Goal: Task Accomplishment & Management: Complete application form

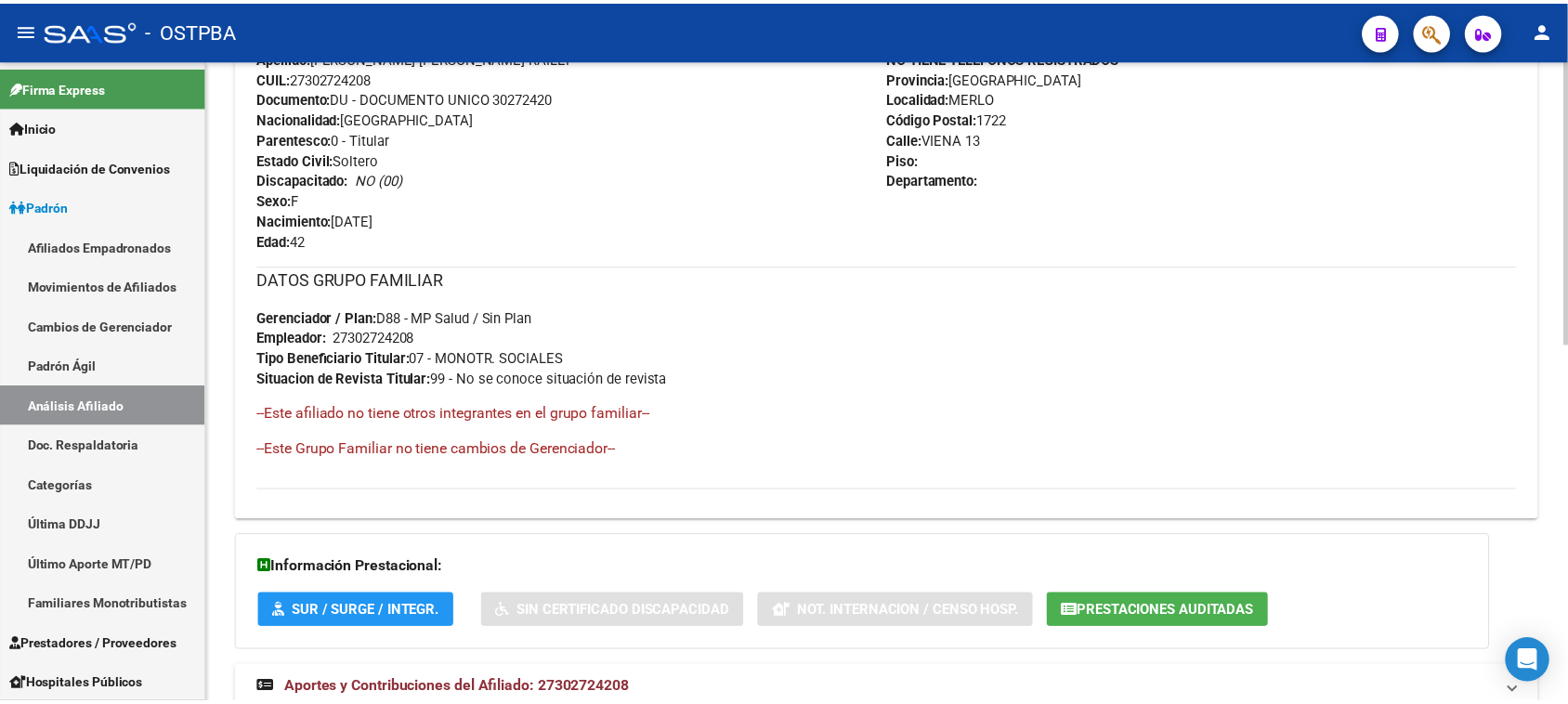
scroll to position [811, 0]
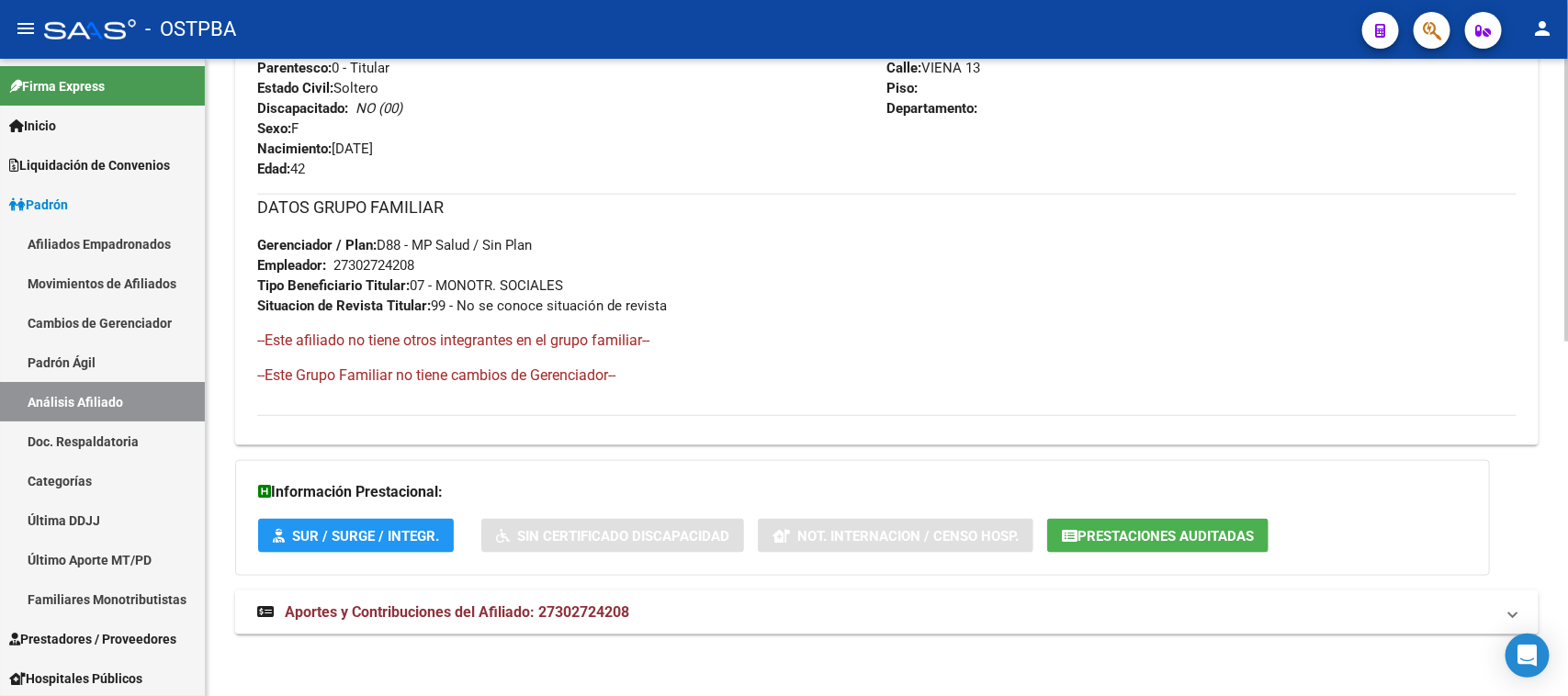
click at [1103, 538] on span "Prestaciones Auditadas" at bounding box center [1165, 536] width 176 height 16
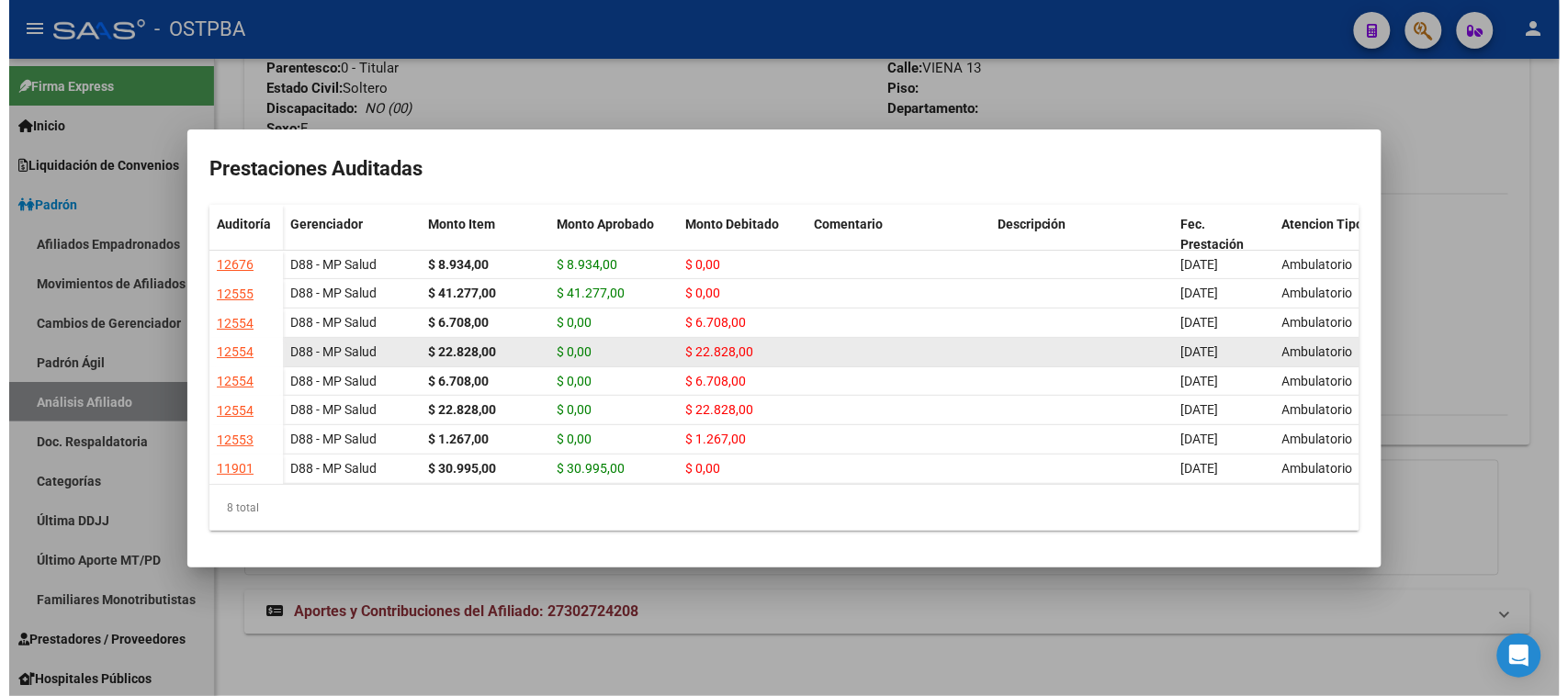
scroll to position [0, 0]
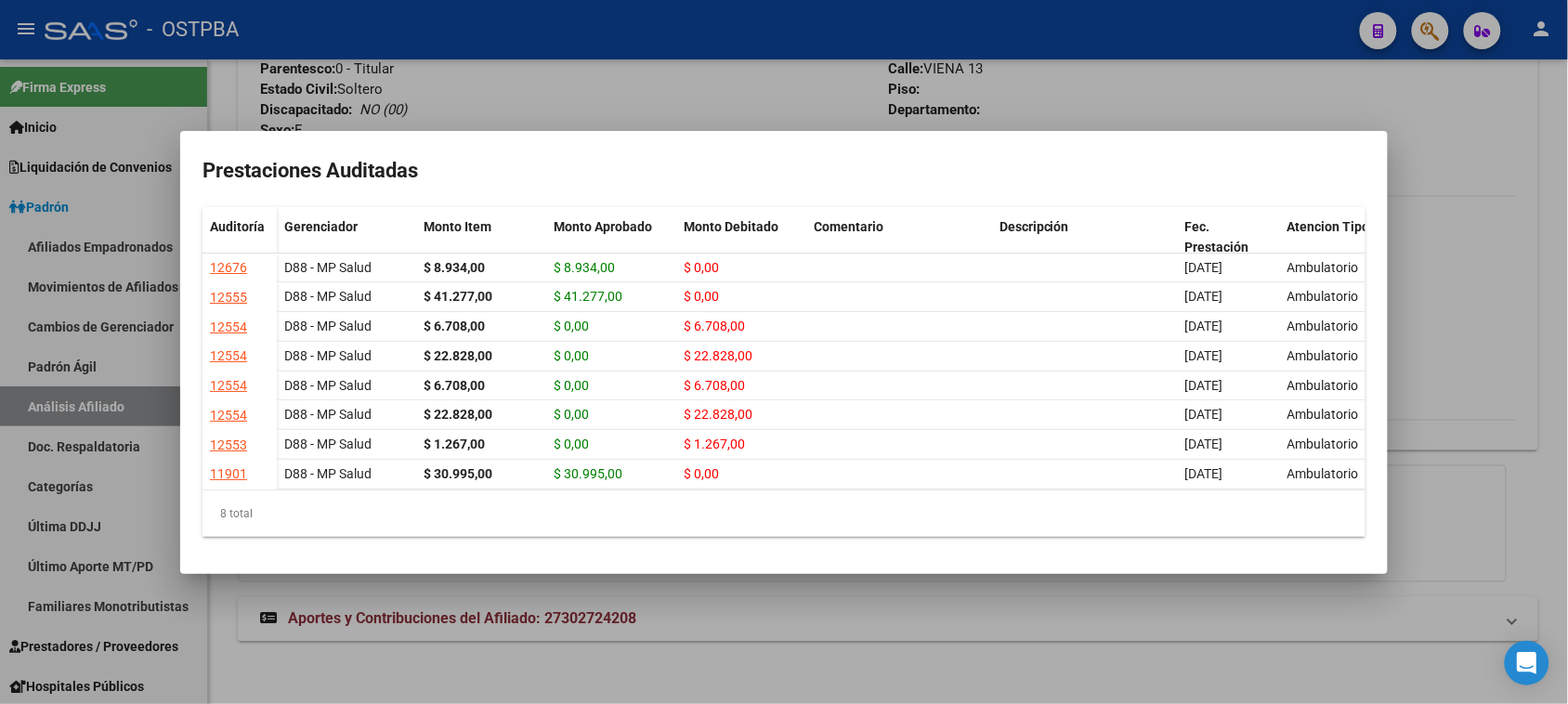
click at [844, 628] on div at bounding box center [784, 352] width 1568 height 704
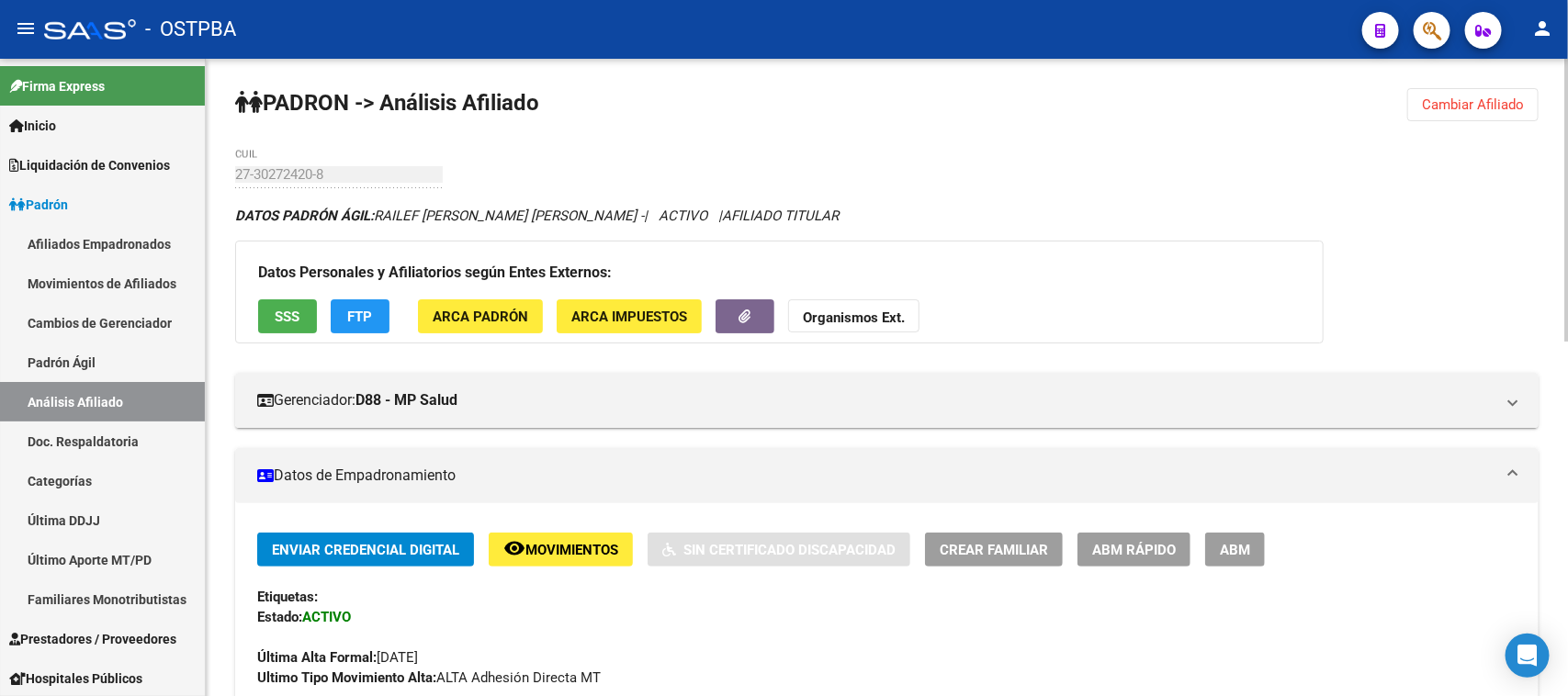
click at [300, 310] on button "SSS" at bounding box center [288, 316] width 59 height 34
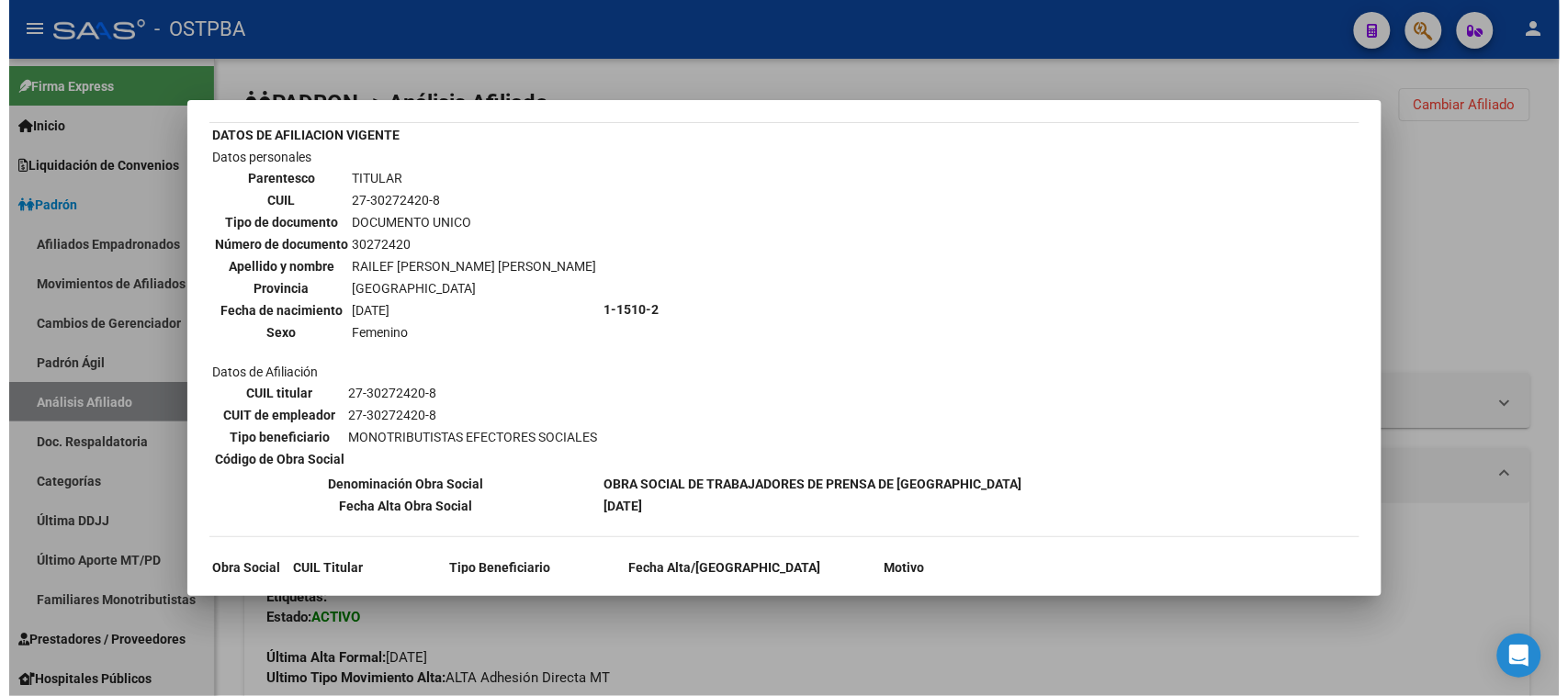
scroll to position [139, 0]
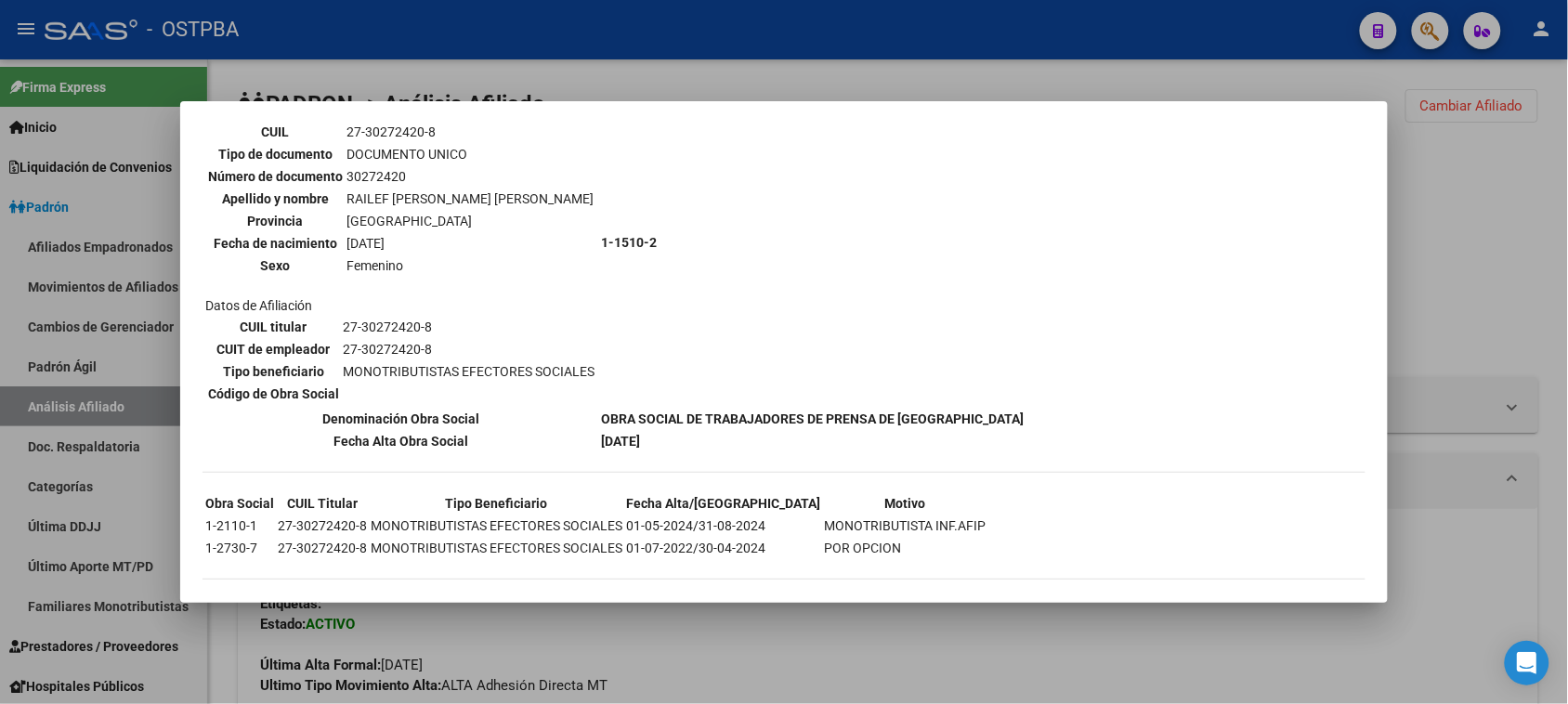
click at [882, 632] on div at bounding box center [784, 352] width 1568 height 704
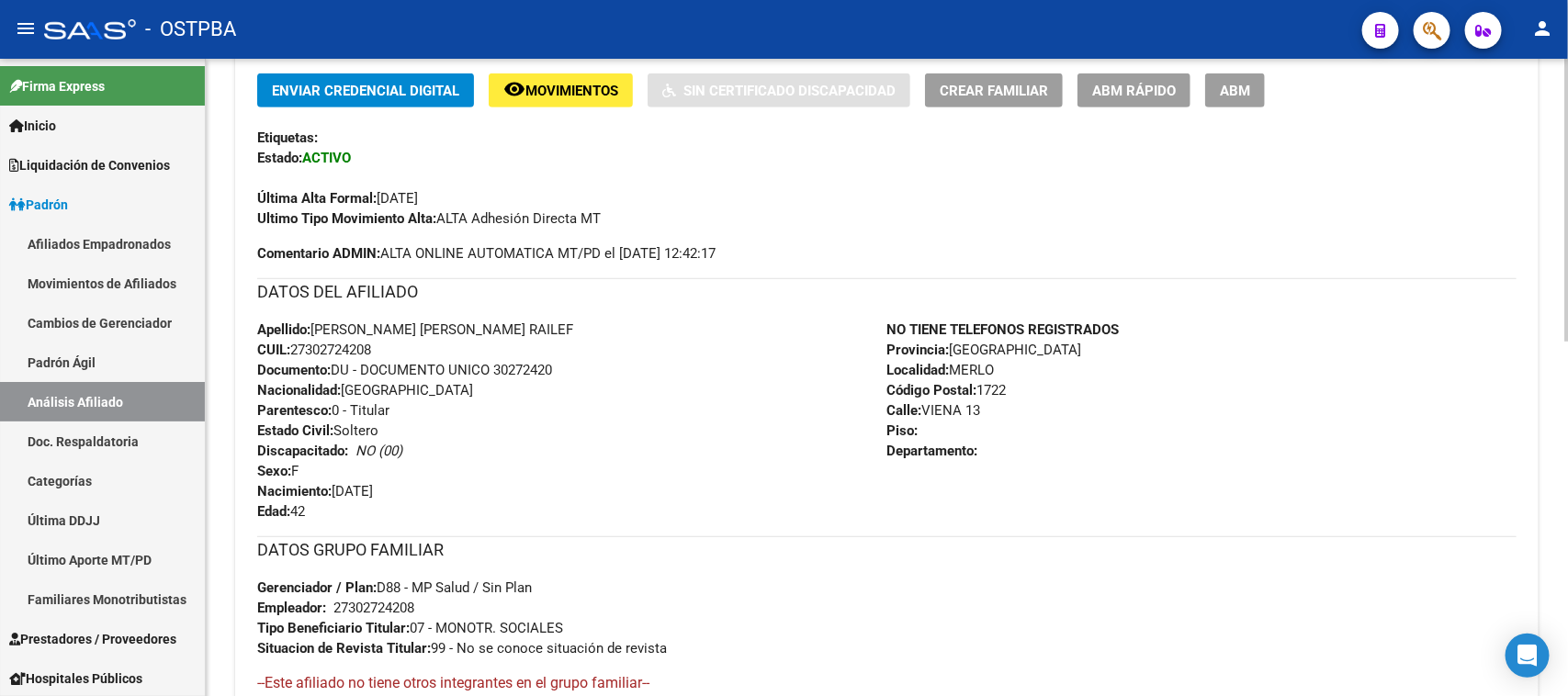
scroll to position [802, 0]
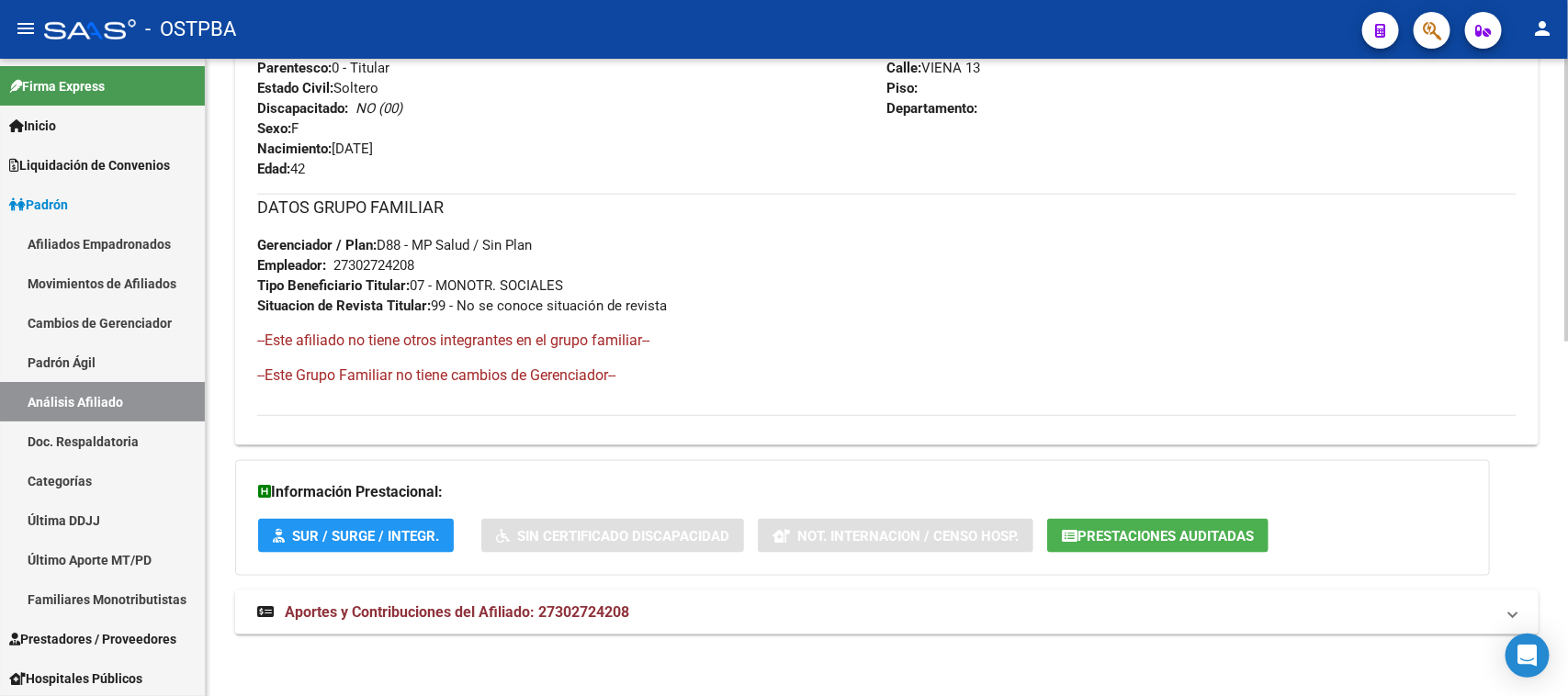
click at [511, 610] on span "Aportes y Contribuciones del Afiliado: 27302724208" at bounding box center [457, 612] width 345 height 17
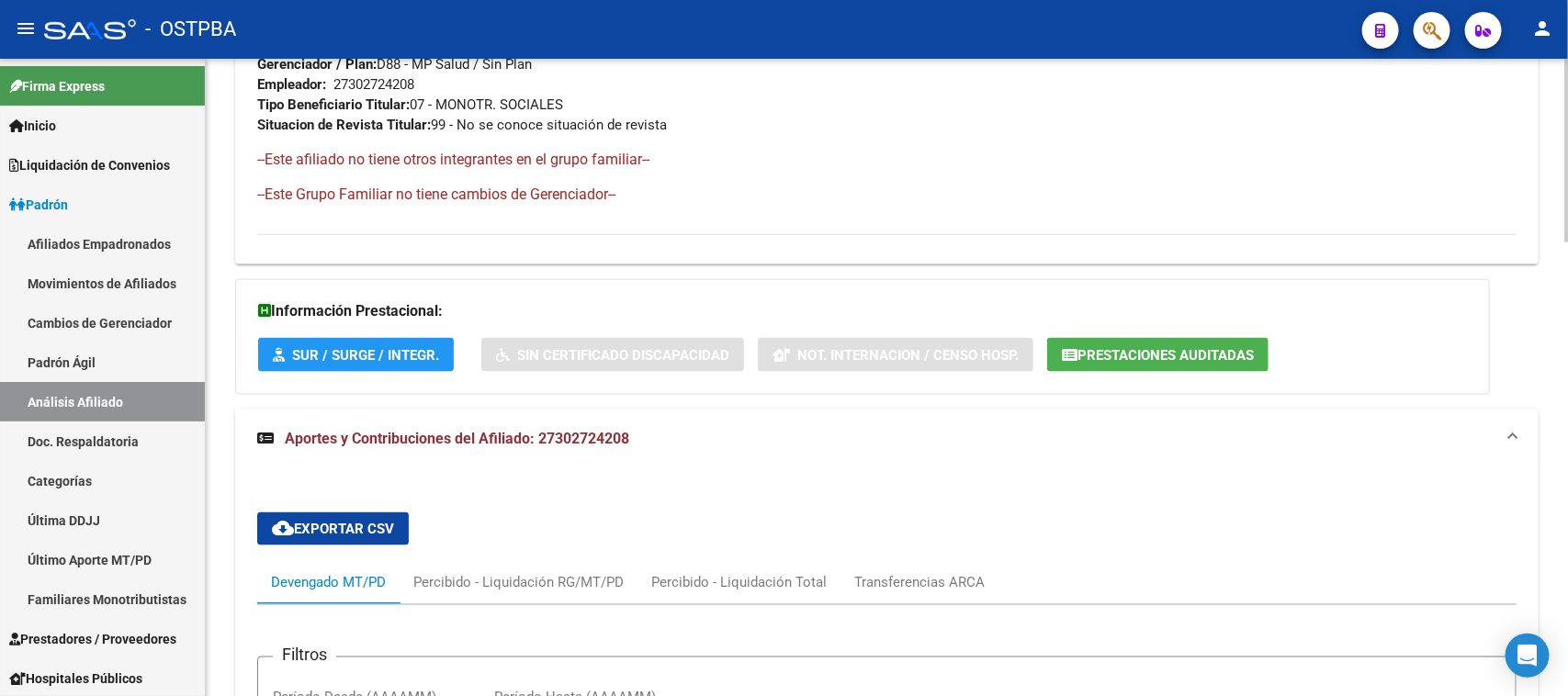
scroll to position [893, 0]
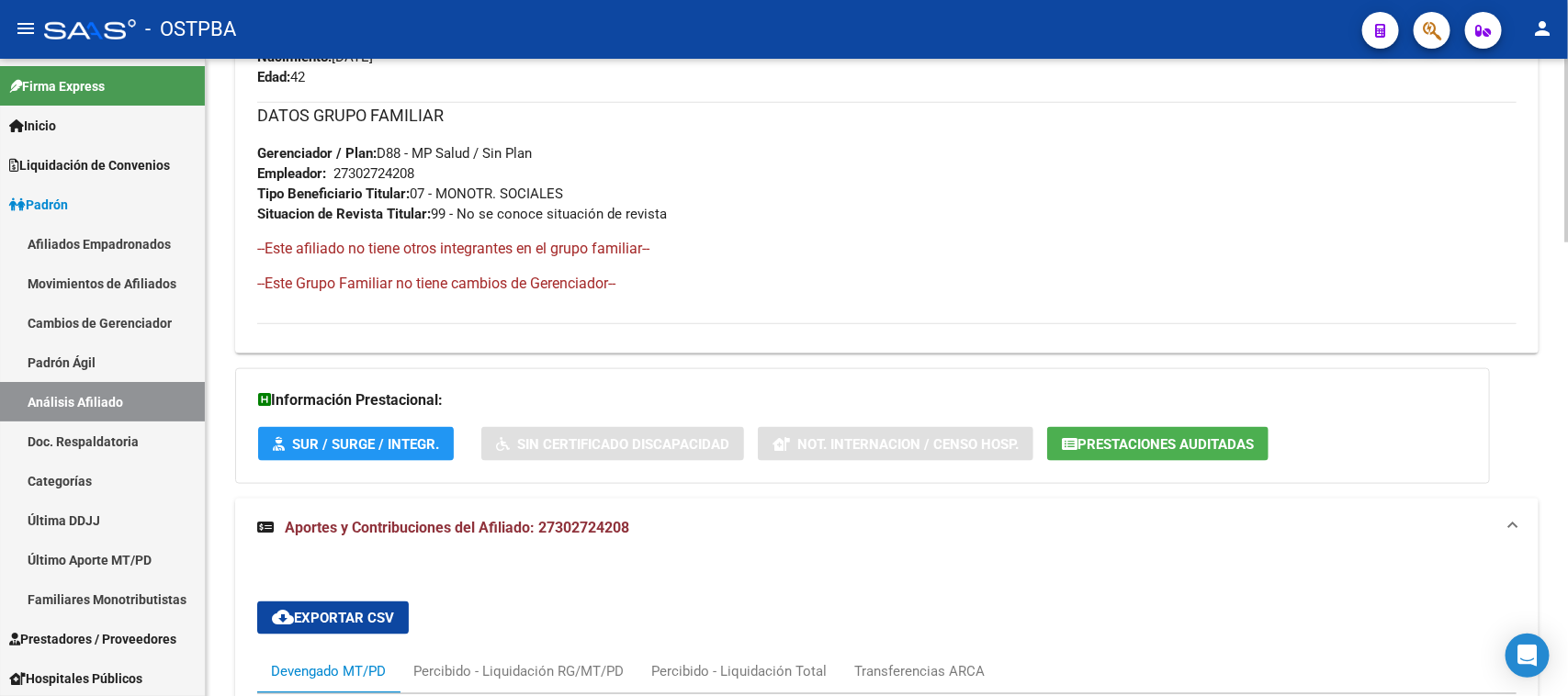
click at [1146, 465] on div "Información Prestacional: SUR / SURGE / INTEGR. Sin Certificado Discapacidad No…" at bounding box center [862, 427] width 1255 height 116
click at [1144, 444] on span "Prestaciones Auditadas" at bounding box center [1165, 444] width 176 height 16
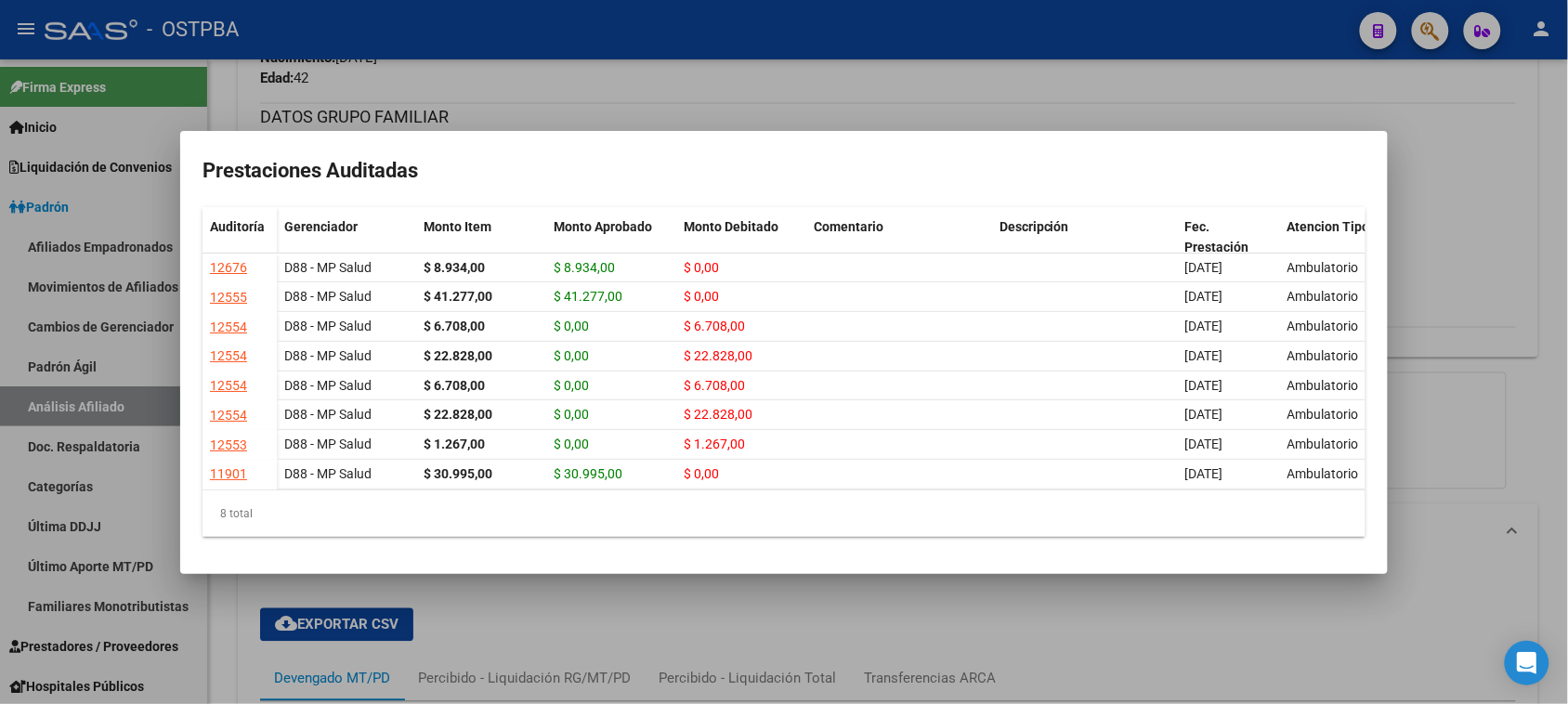
click at [1058, 671] on div at bounding box center [784, 352] width 1568 height 704
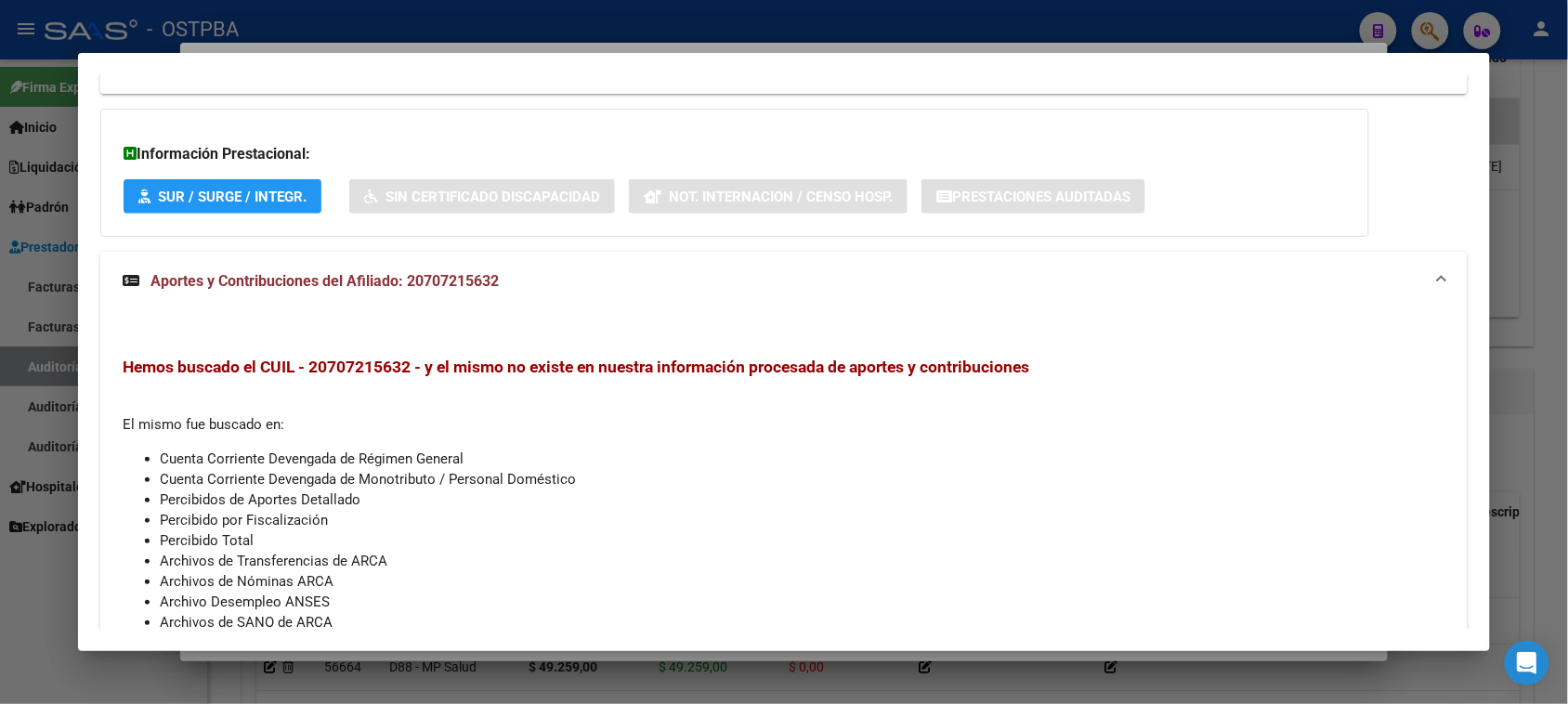
scroll to position [517, 0]
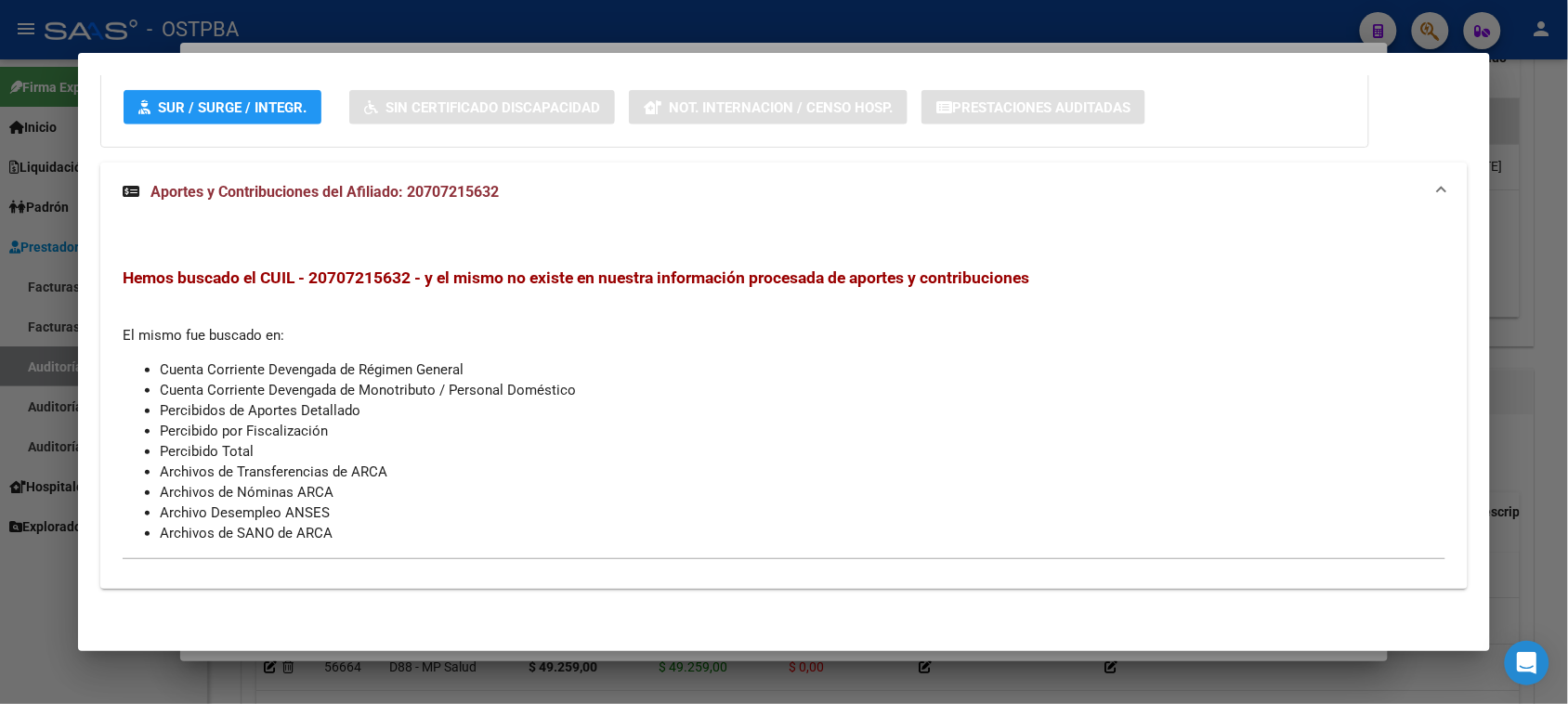
click at [39, 627] on div at bounding box center [784, 352] width 1568 height 704
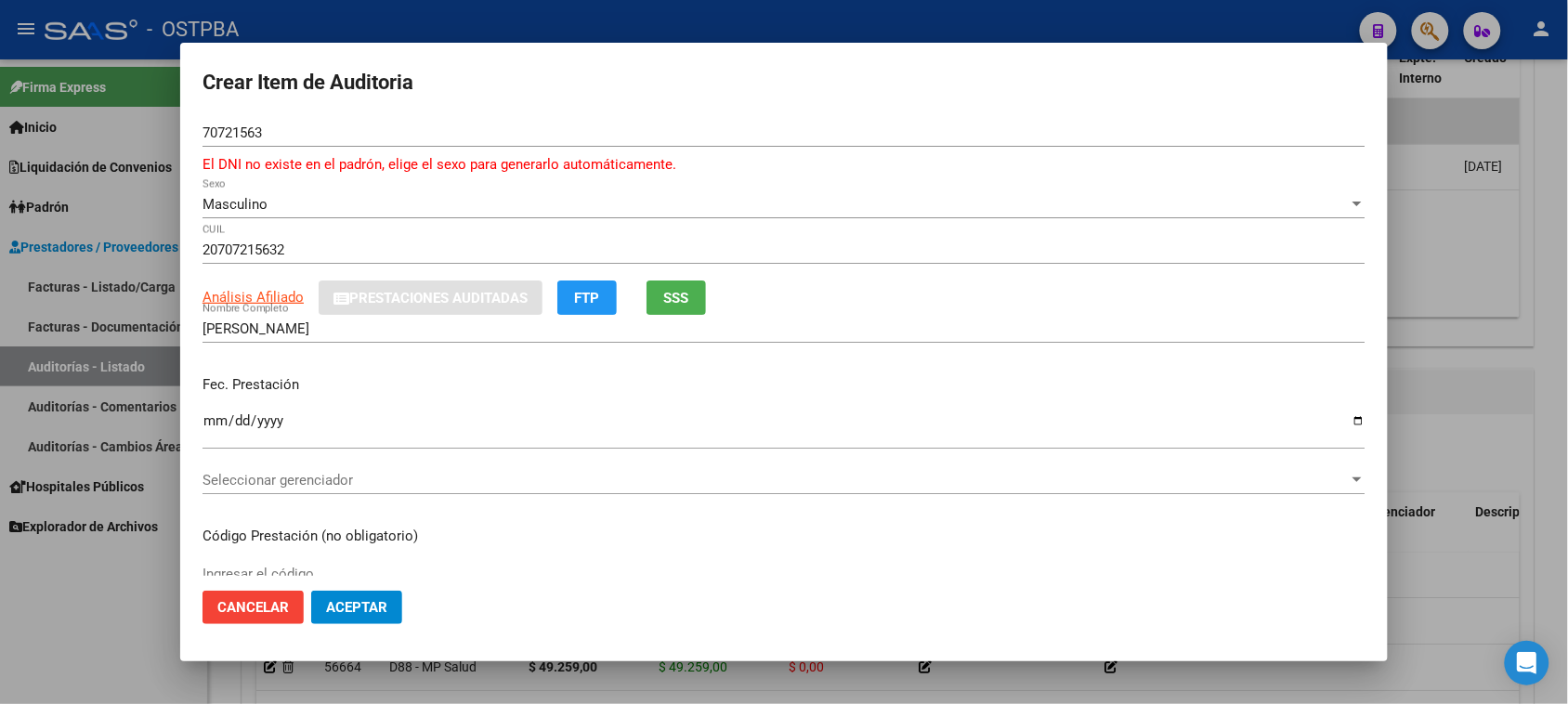
click at [323, 136] on input "70721563" at bounding box center [783, 132] width 1163 height 16
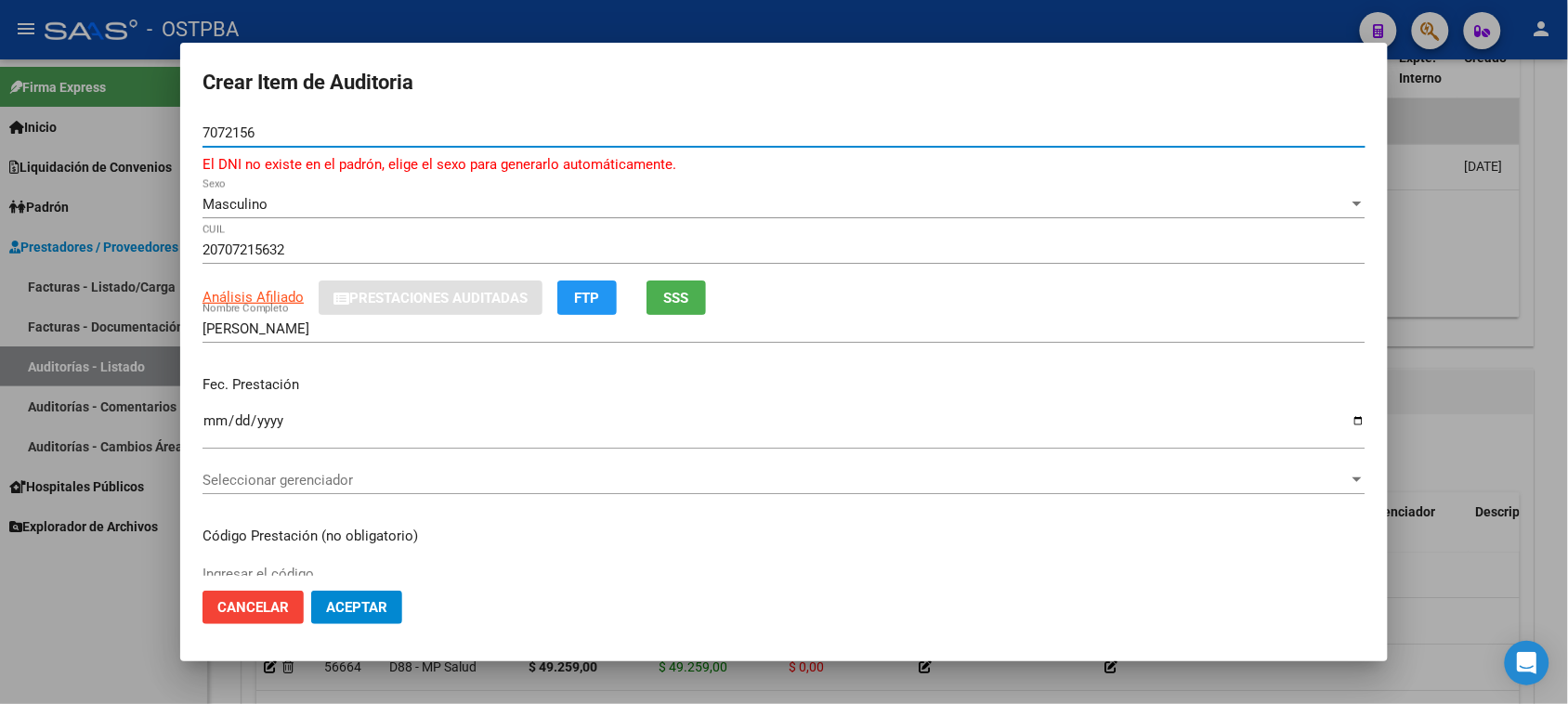
type input "70721563"
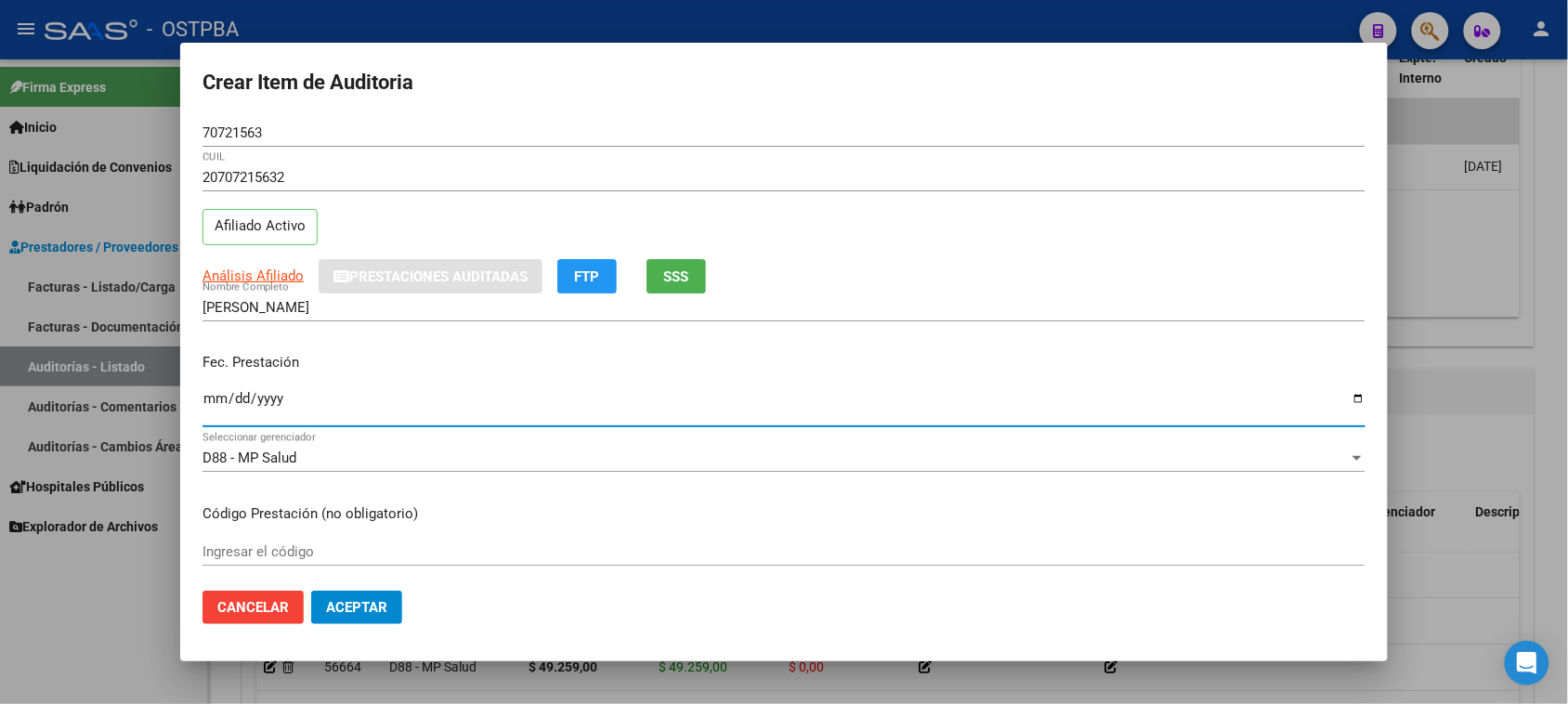
click at [256, 426] on div "Ingresar la fecha" at bounding box center [783, 406] width 1163 height 39
type input "2025-08-05"
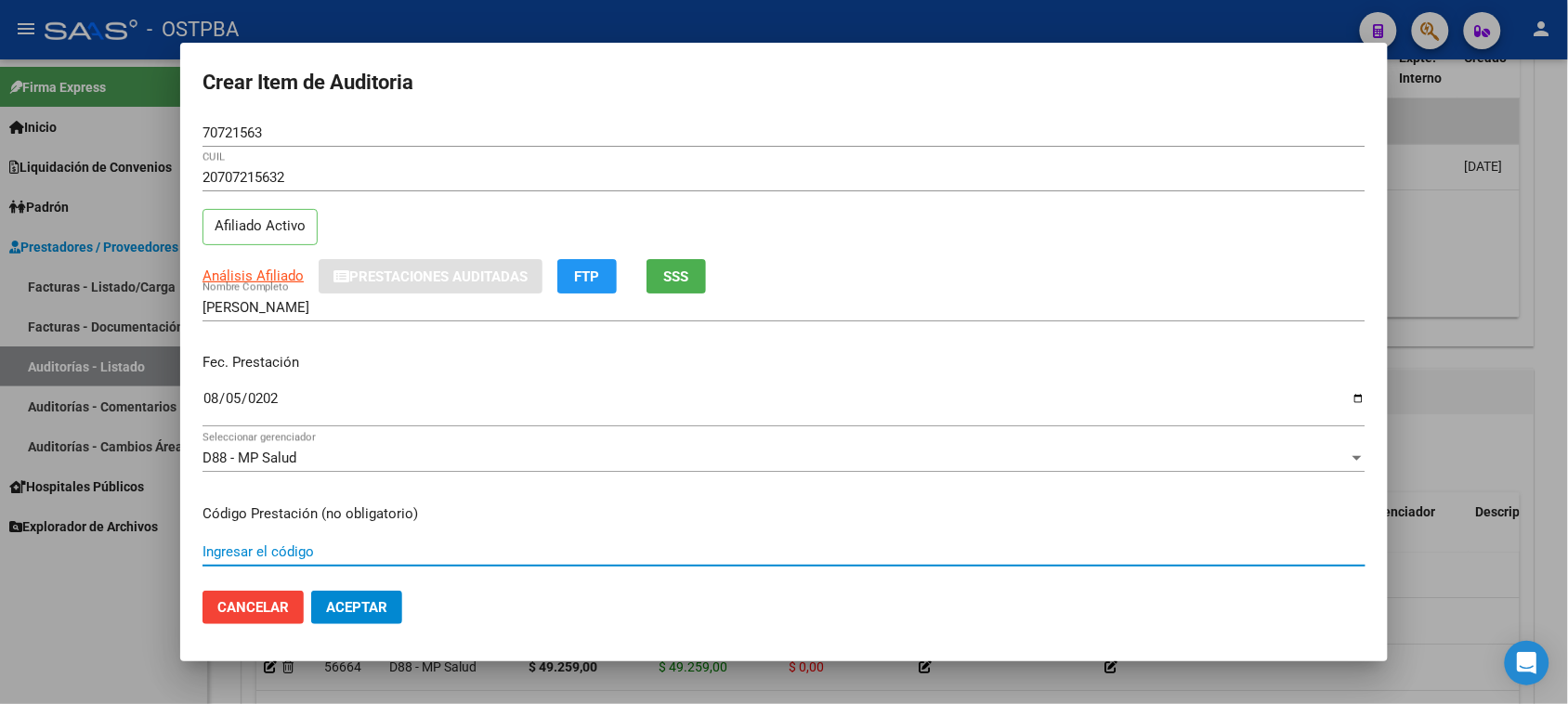
scroll to position [299, 0]
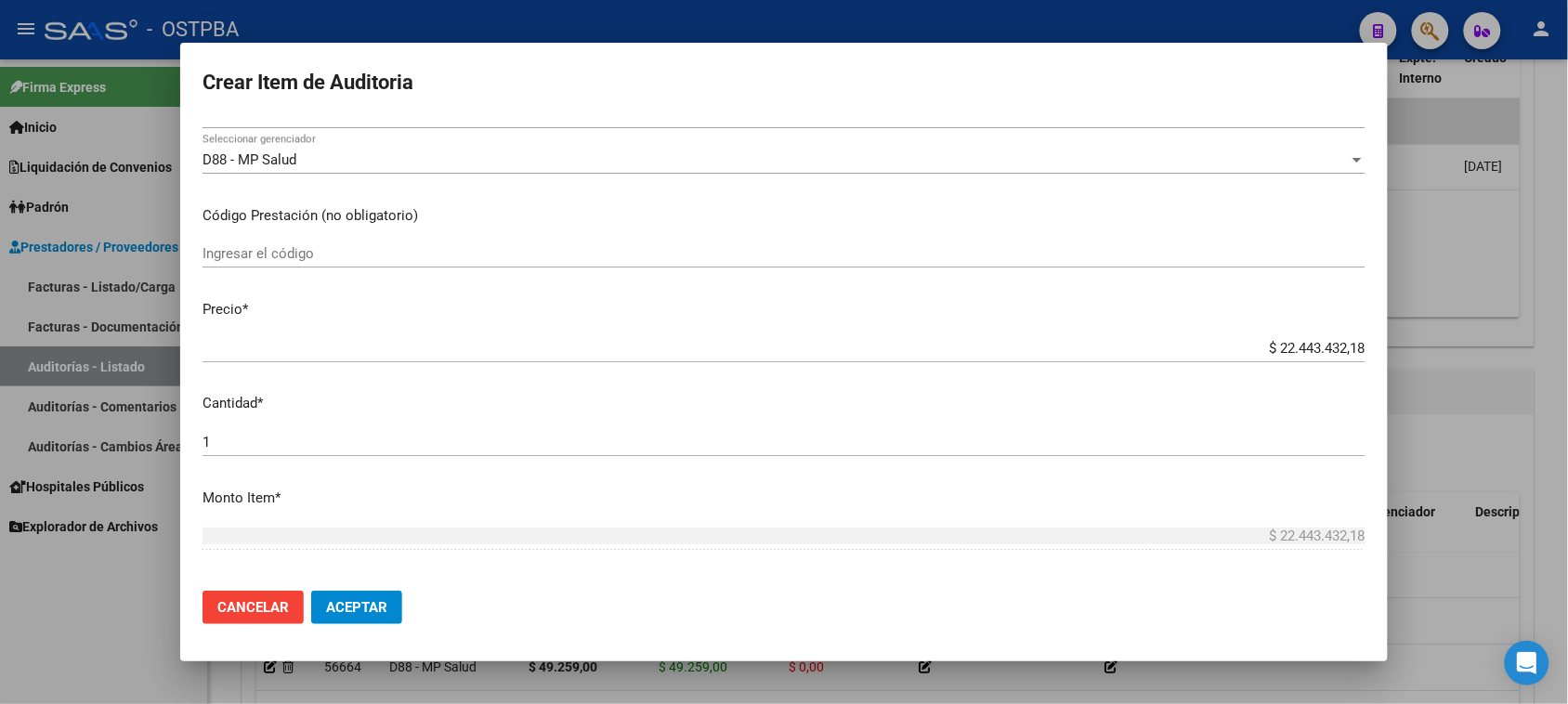
click at [1349, 347] on input "$ 22.443.432,18" at bounding box center [783, 348] width 1163 height 16
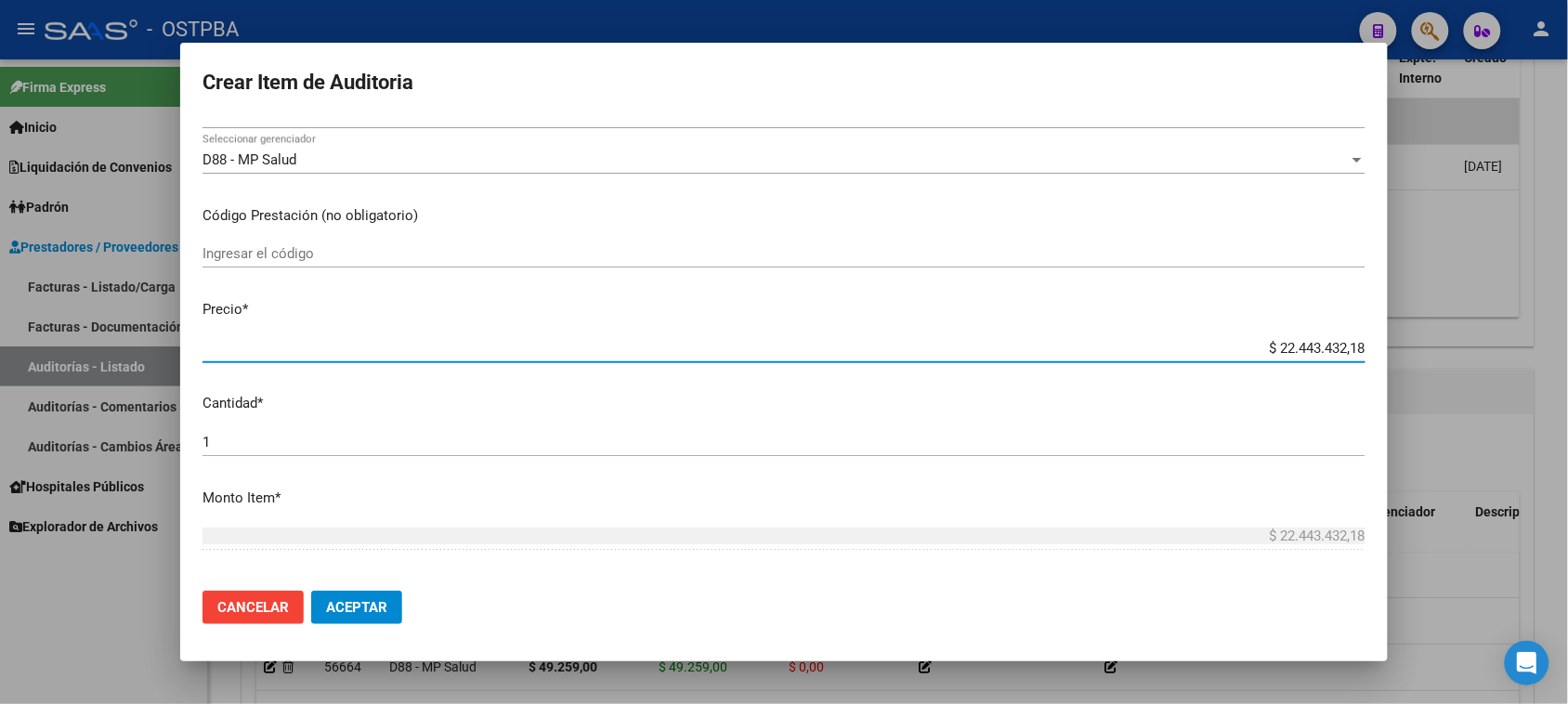
drag, startPoint x: 1260, startPoint y: 344, endPoint x: 1584, endPoint y: 352, distance: 324.1
click at [1567, 352] on html "menu - OSTPBA person Firma Express Inicio Calendario SSS Instructivos Contacto …" at bounding box center [784, 352] width 1568 height 704
type input "$ 0,01"
type input "$ 0,10"
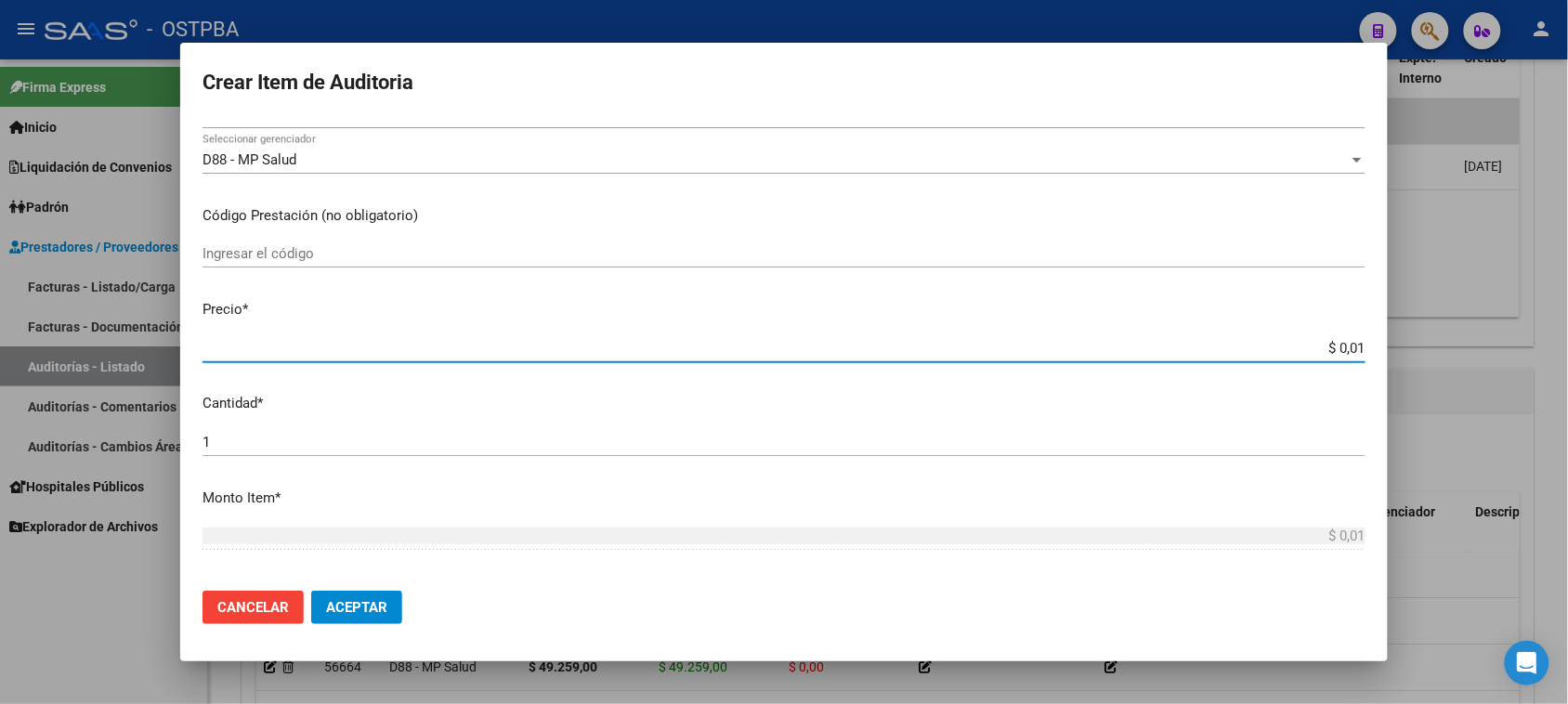
type input "$ 0,10"
type input "$ 1,02"
type input "$ 10,28"
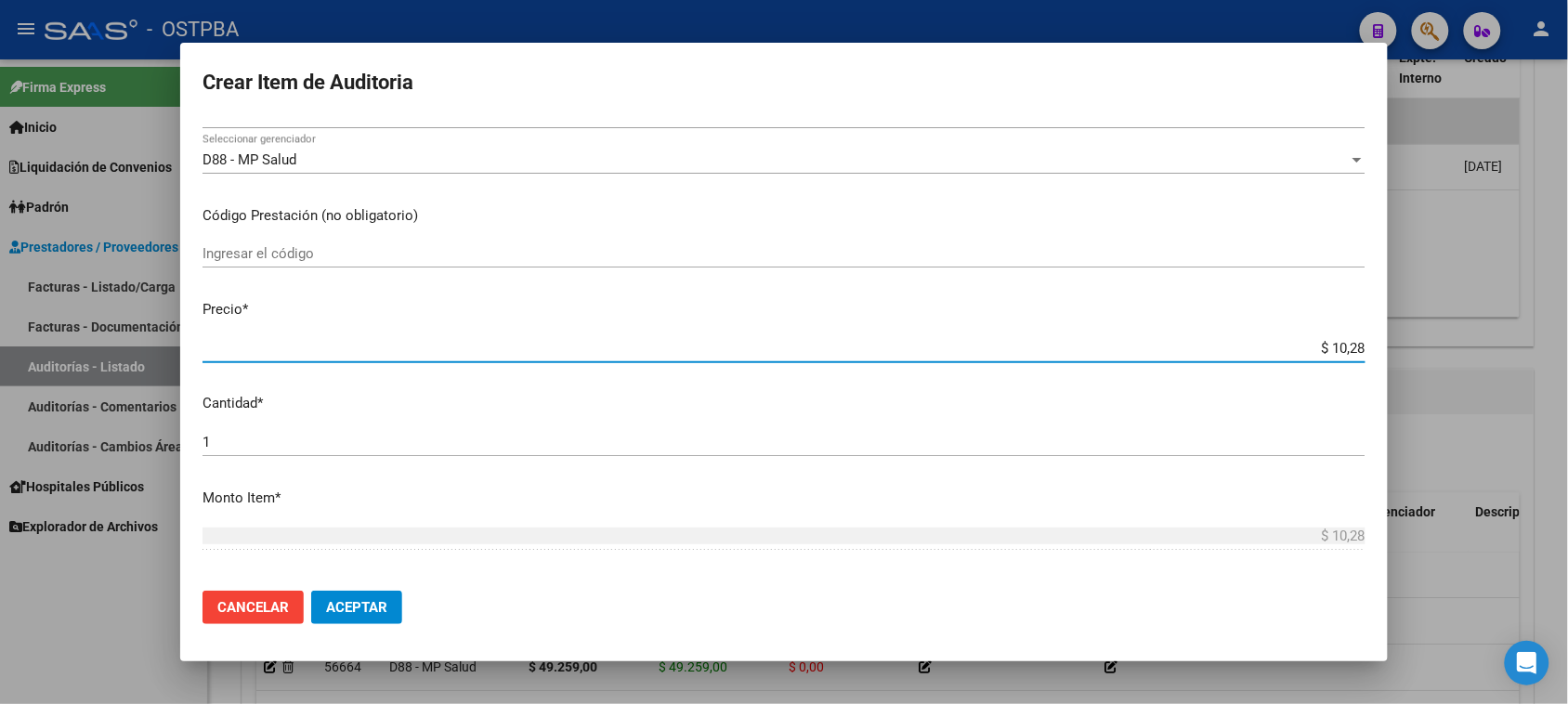
type input "$ 102,82"
type input "$ 1.028,29"
type input "$ 10.282,92"
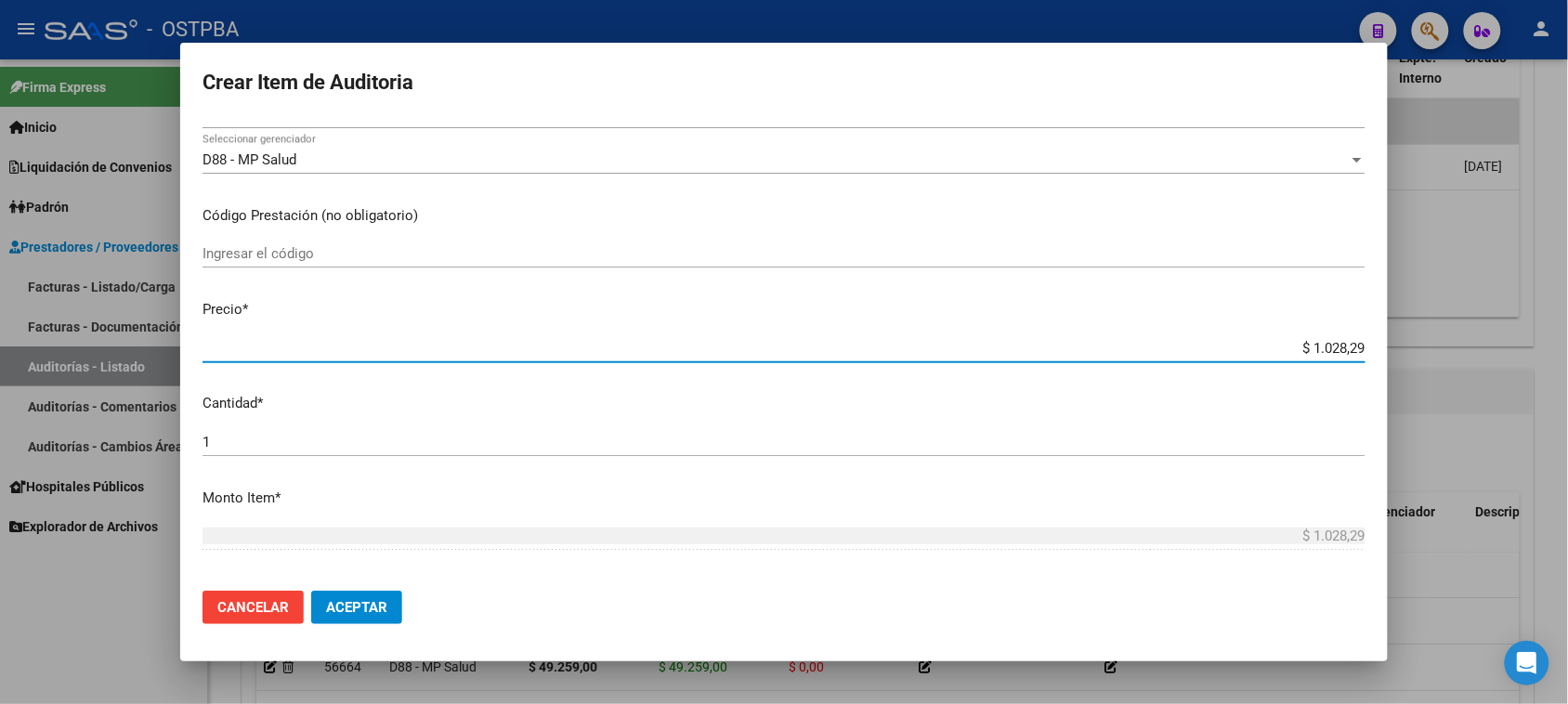
type input "$ 10.282,92"
type input "$ 102.829,26"
type input "$ 1.028.292,63"
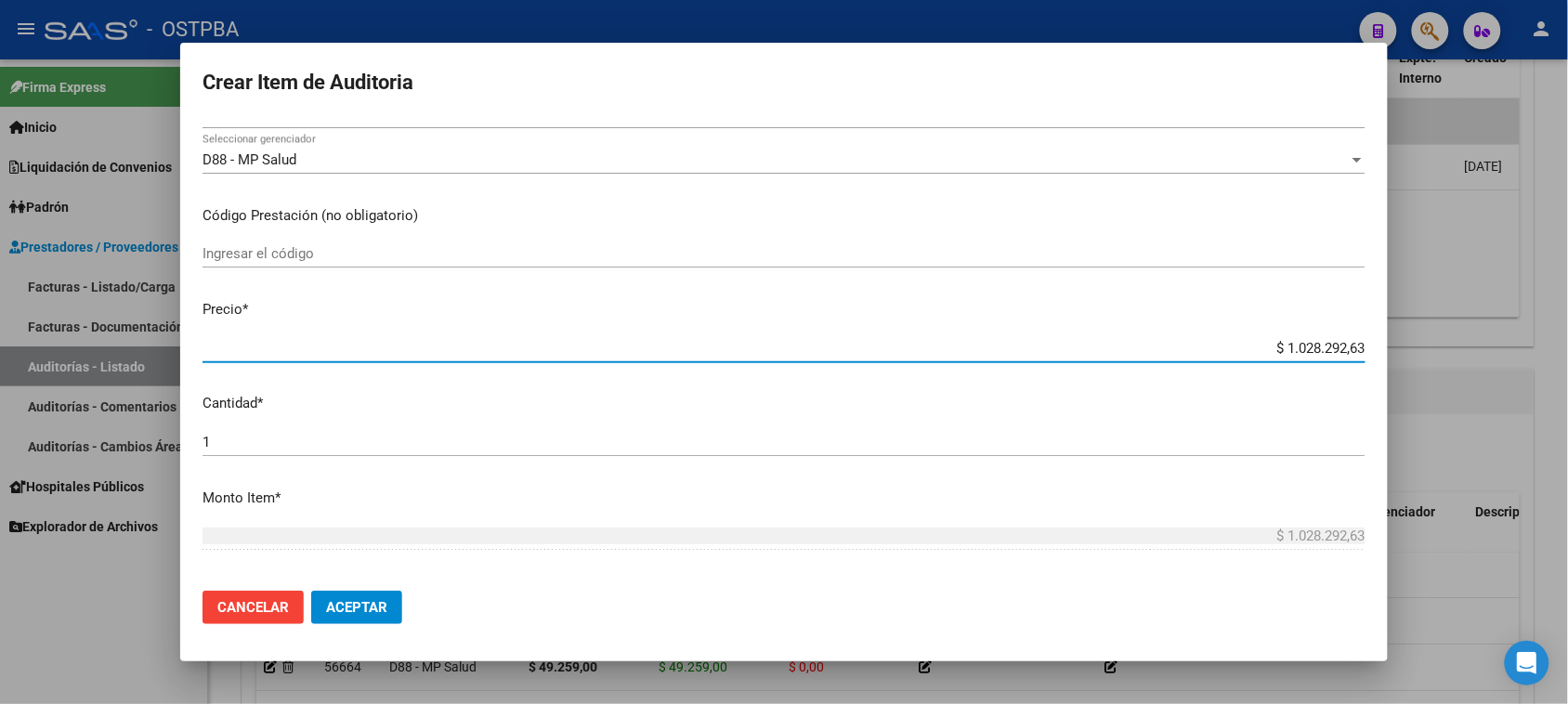
type input "$ 10.282.926,35"
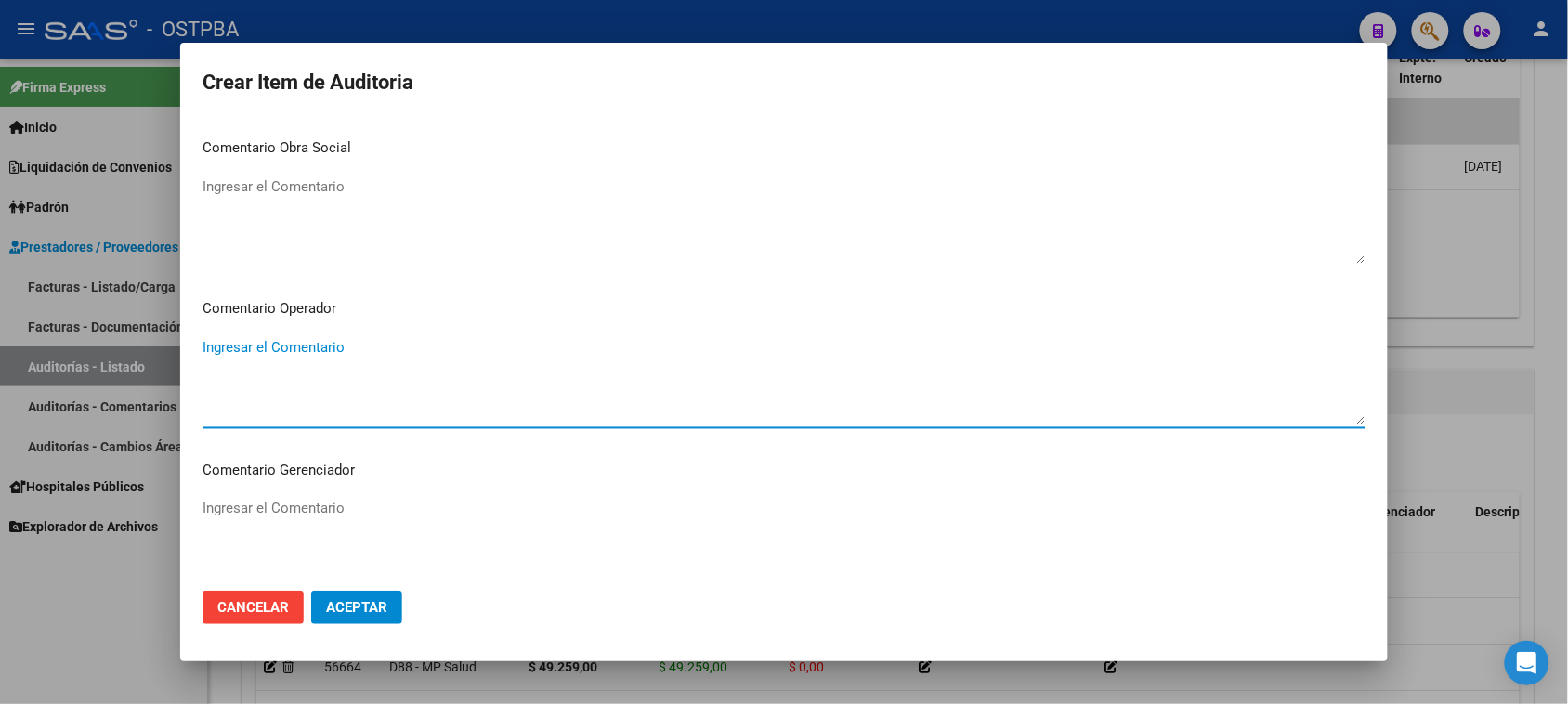
scroll to position [1158, 0]
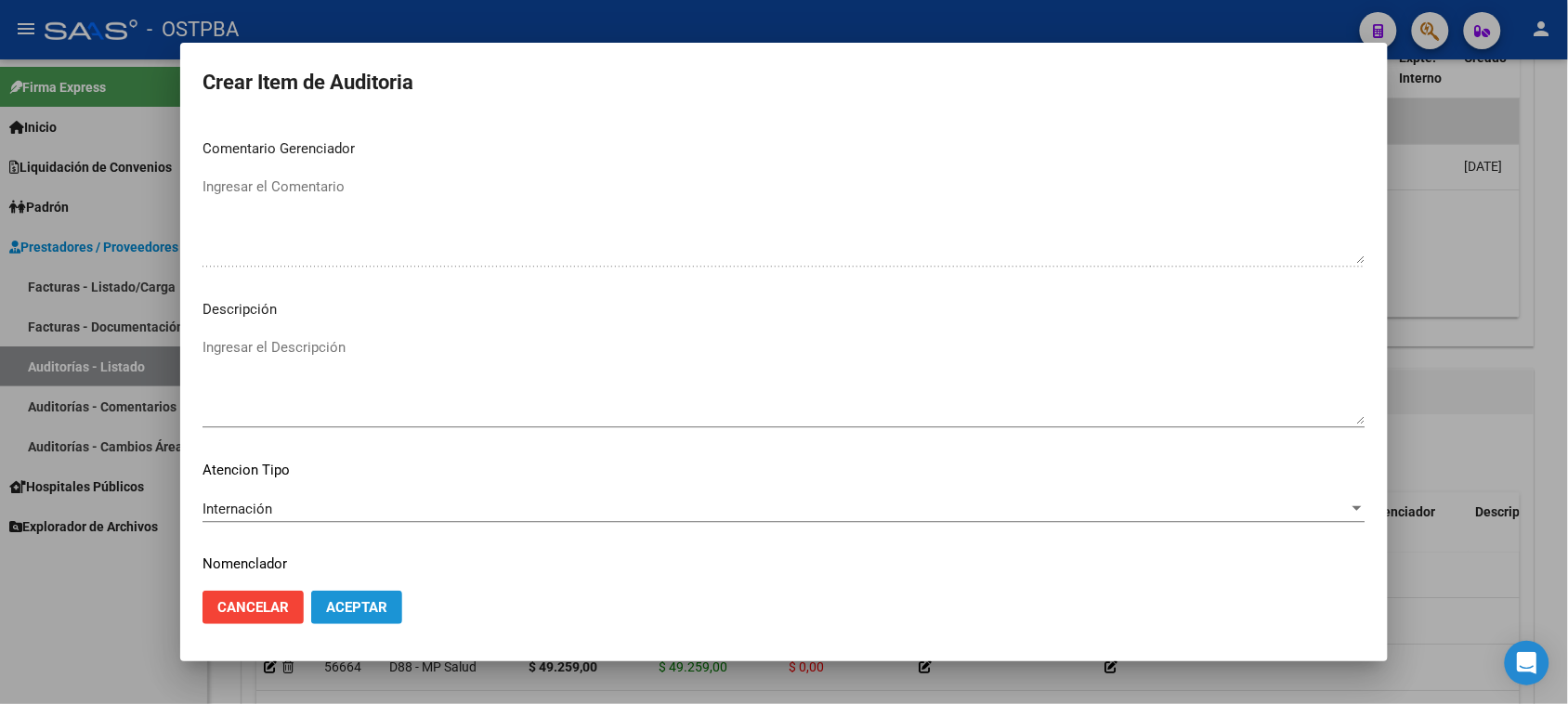
click at [386, 609] on span "Aceptar" at bounding box center [356, 607] width 62 height 16
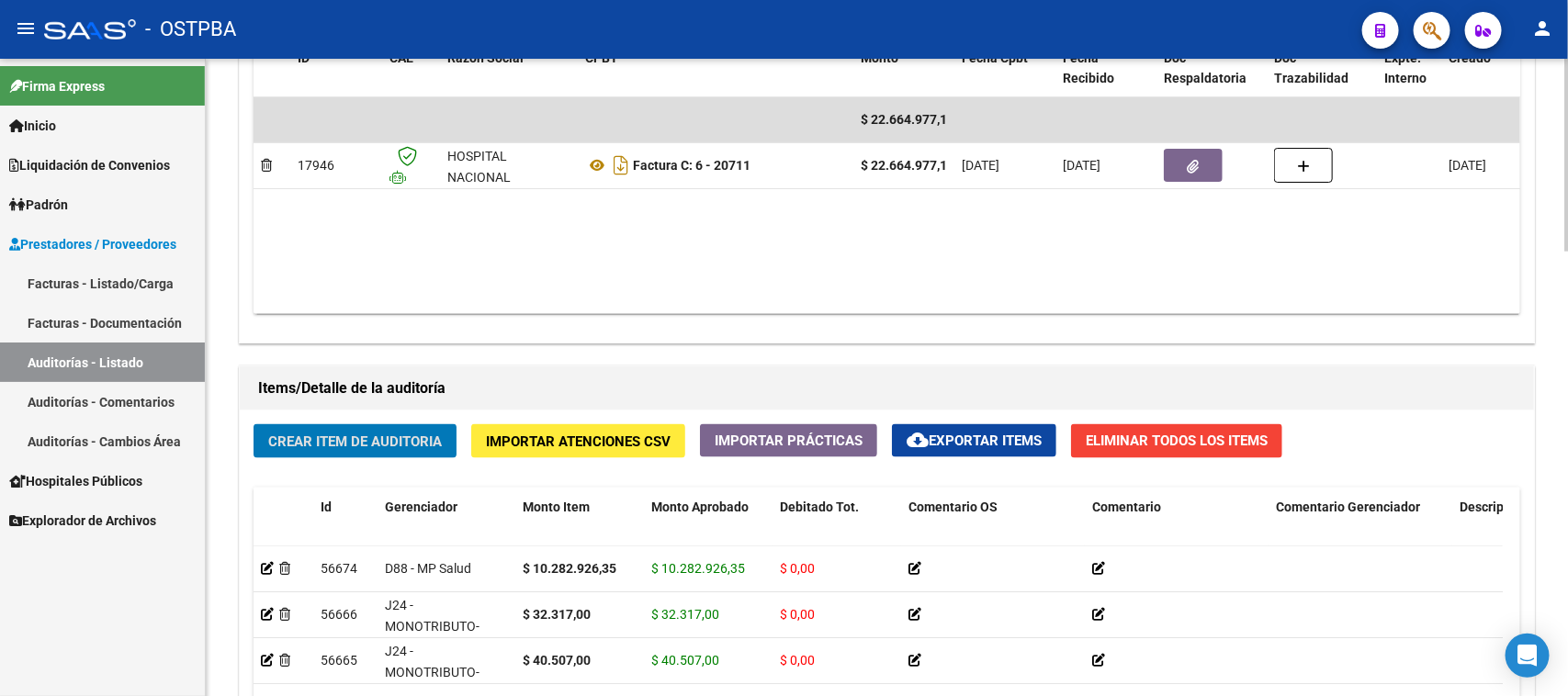
click at [354, 434] on span "Crear Item de Auditoria" at bounding box center [355, 441] width 173 height 16
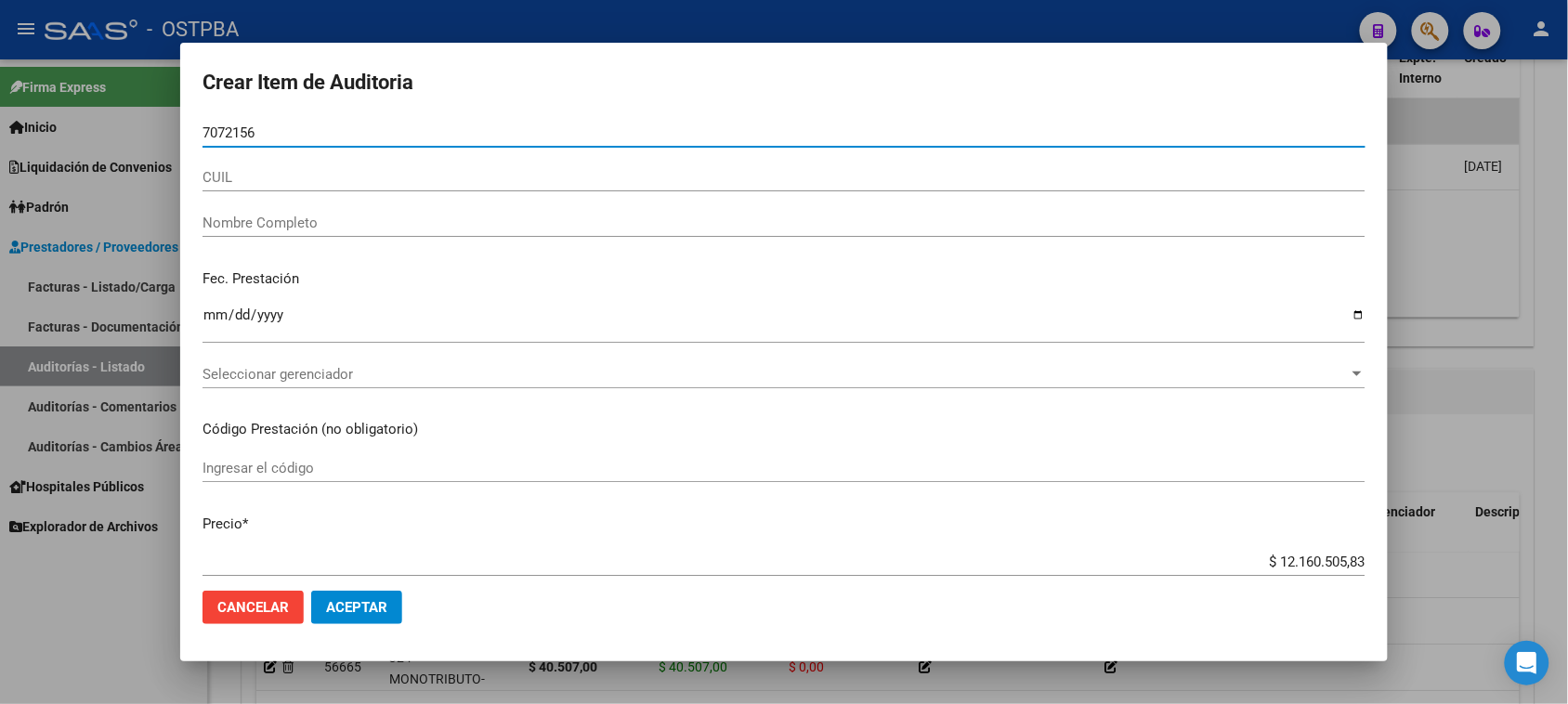
type input "70721562"
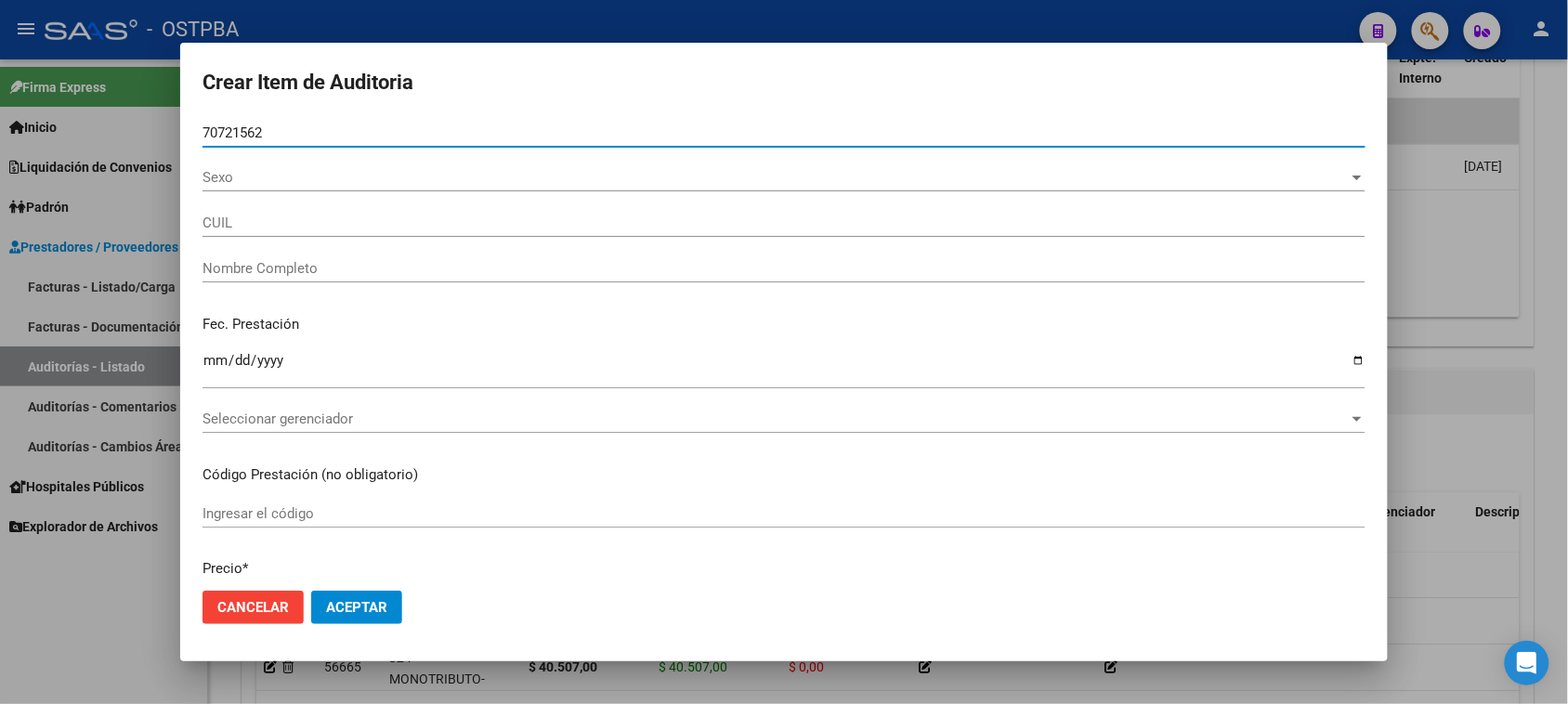
type input "27707215629"
type input "HEREDIA ALEX IAN"
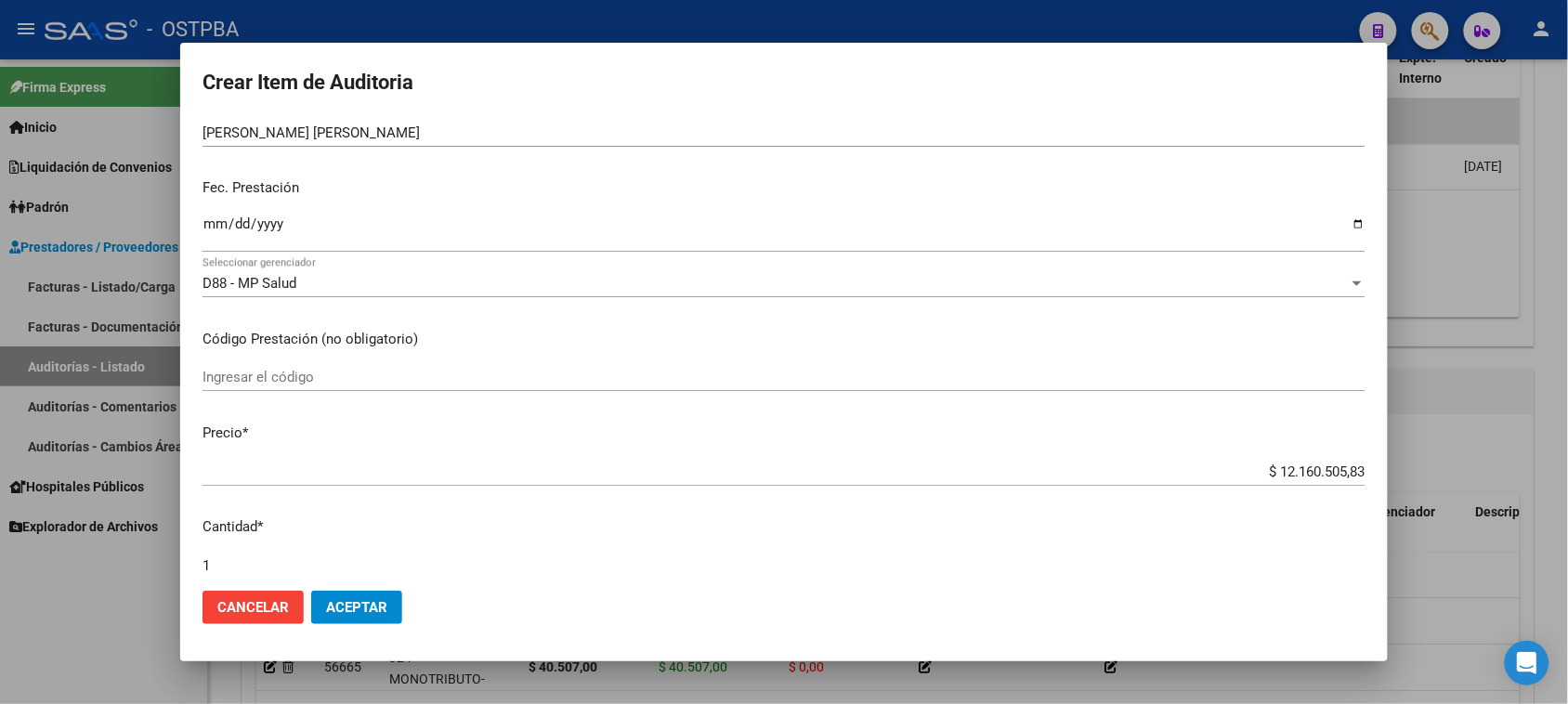
scroll to position [232, 0]
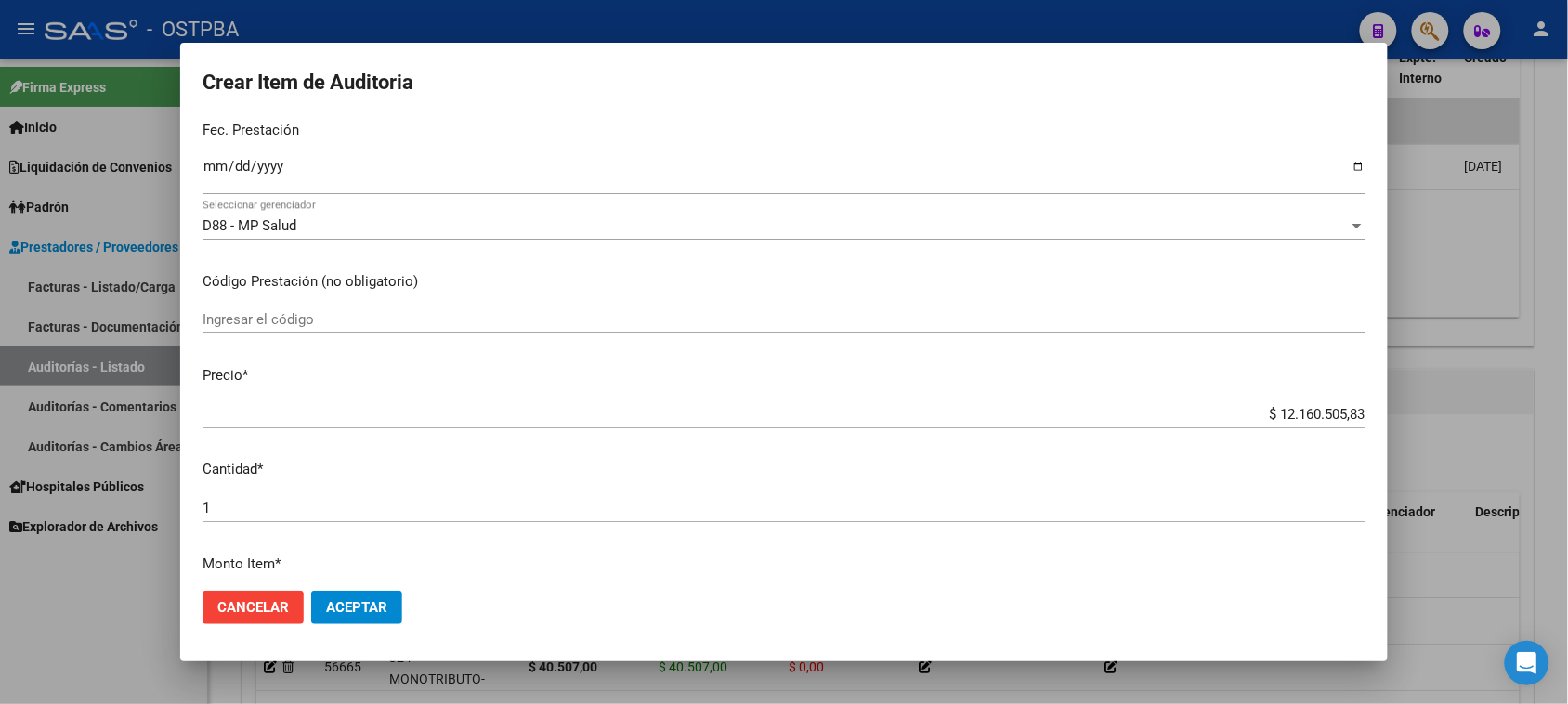
type input "70721562"
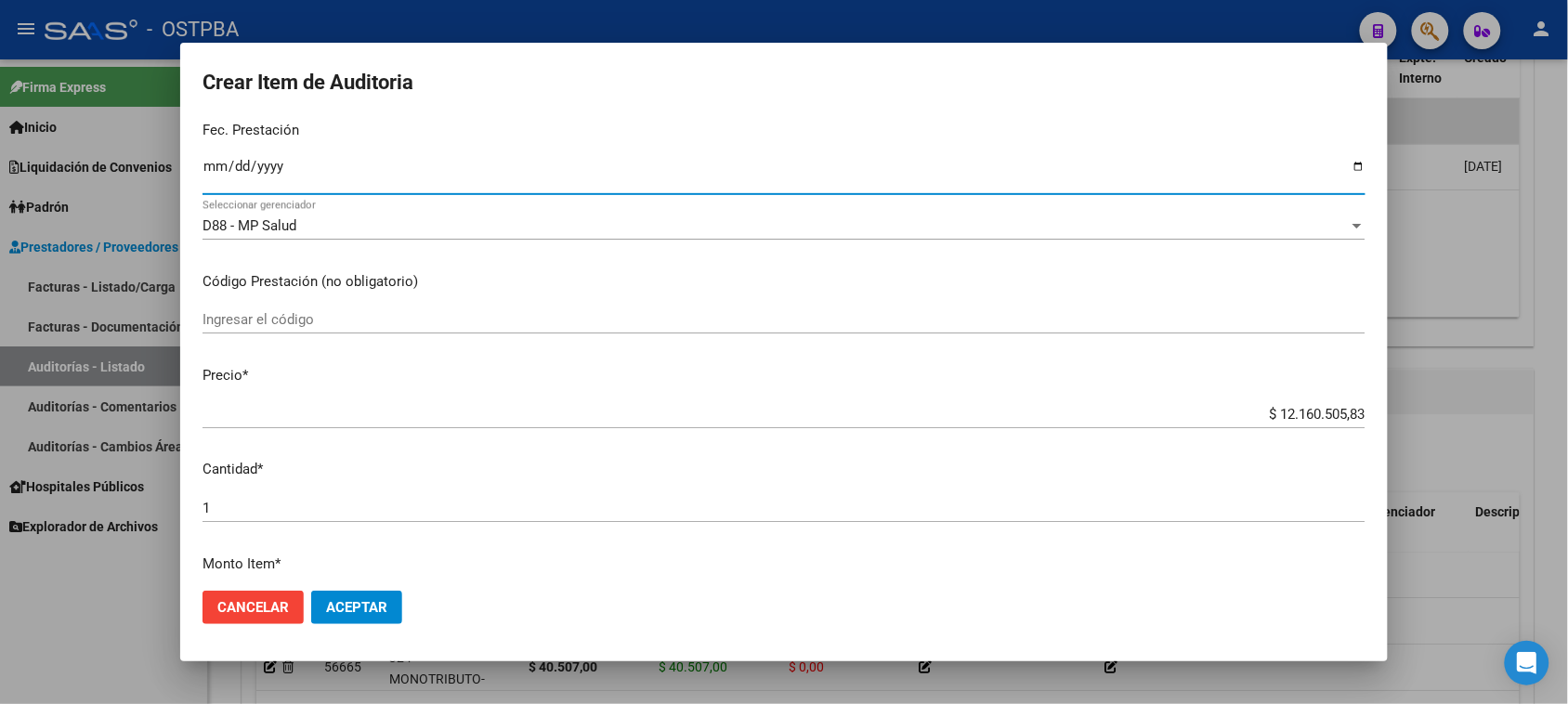
click at [209, 164] on input "Ingresar la fecha" at bounding box center [783, 173] width 1163 height 30
type input "2025-08-05"
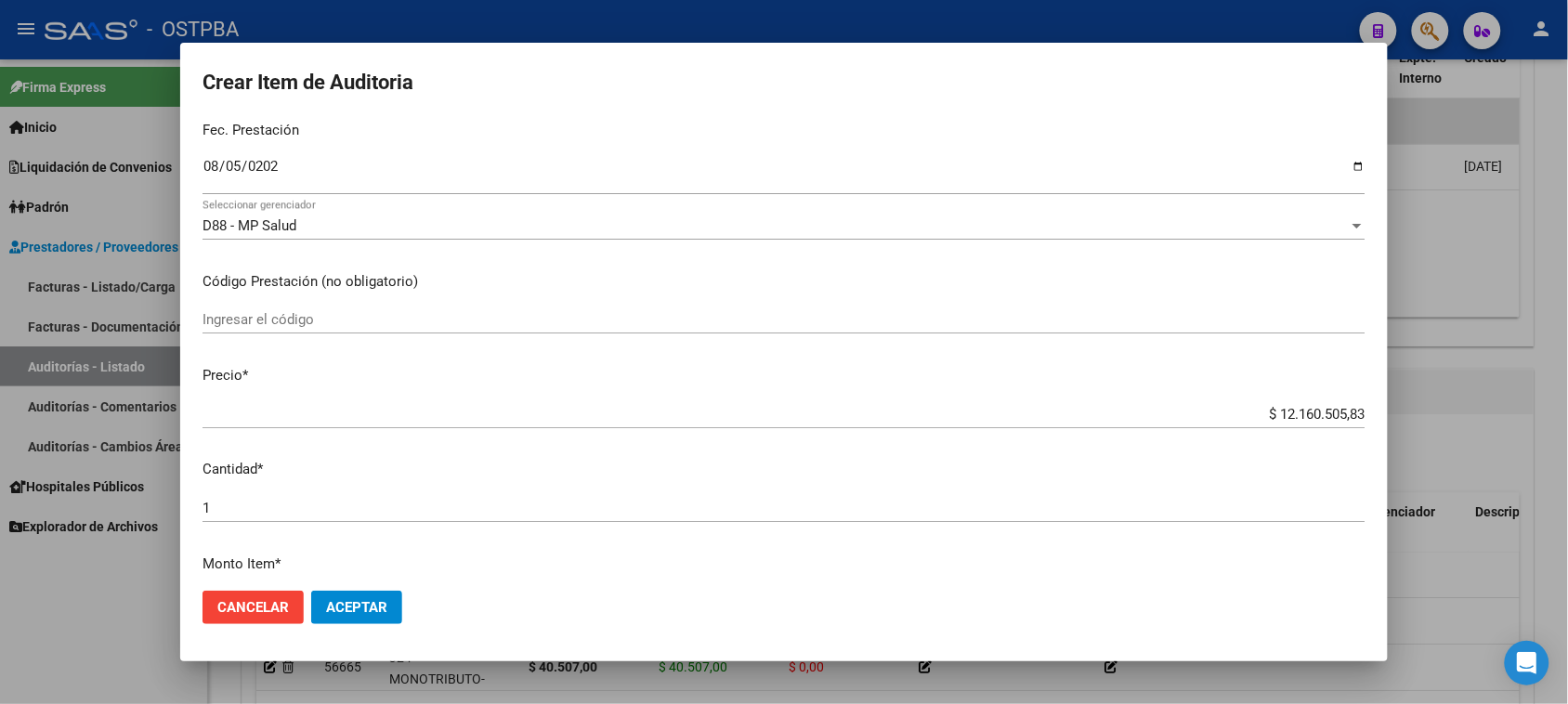
click at [1357, 476] on mat-dialog-content "70721562 Nro Documento 27707215629 CUIL Afiliado Activo Análisis Afiliado Prest…" at bounding box center [784, 347] width 1208 height 457
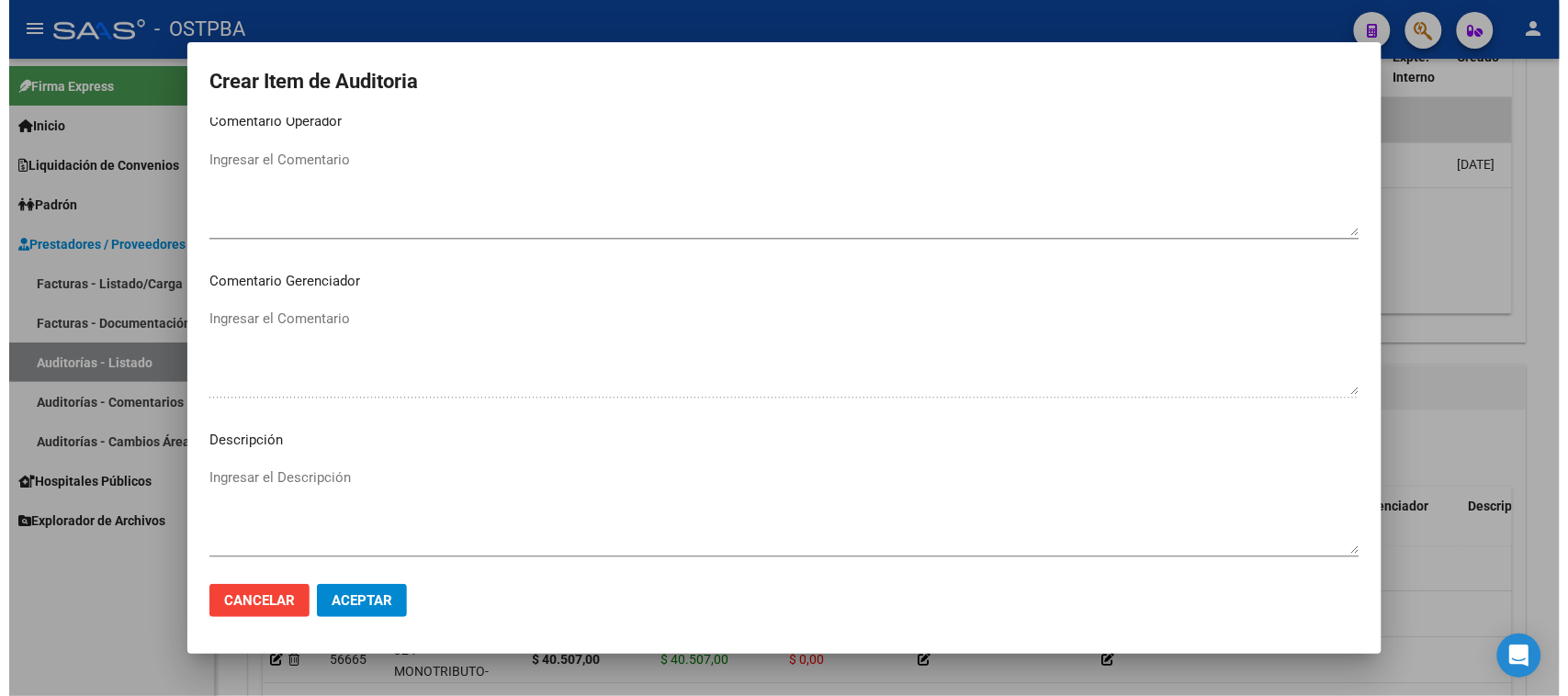
scroll to position [1147, 0]
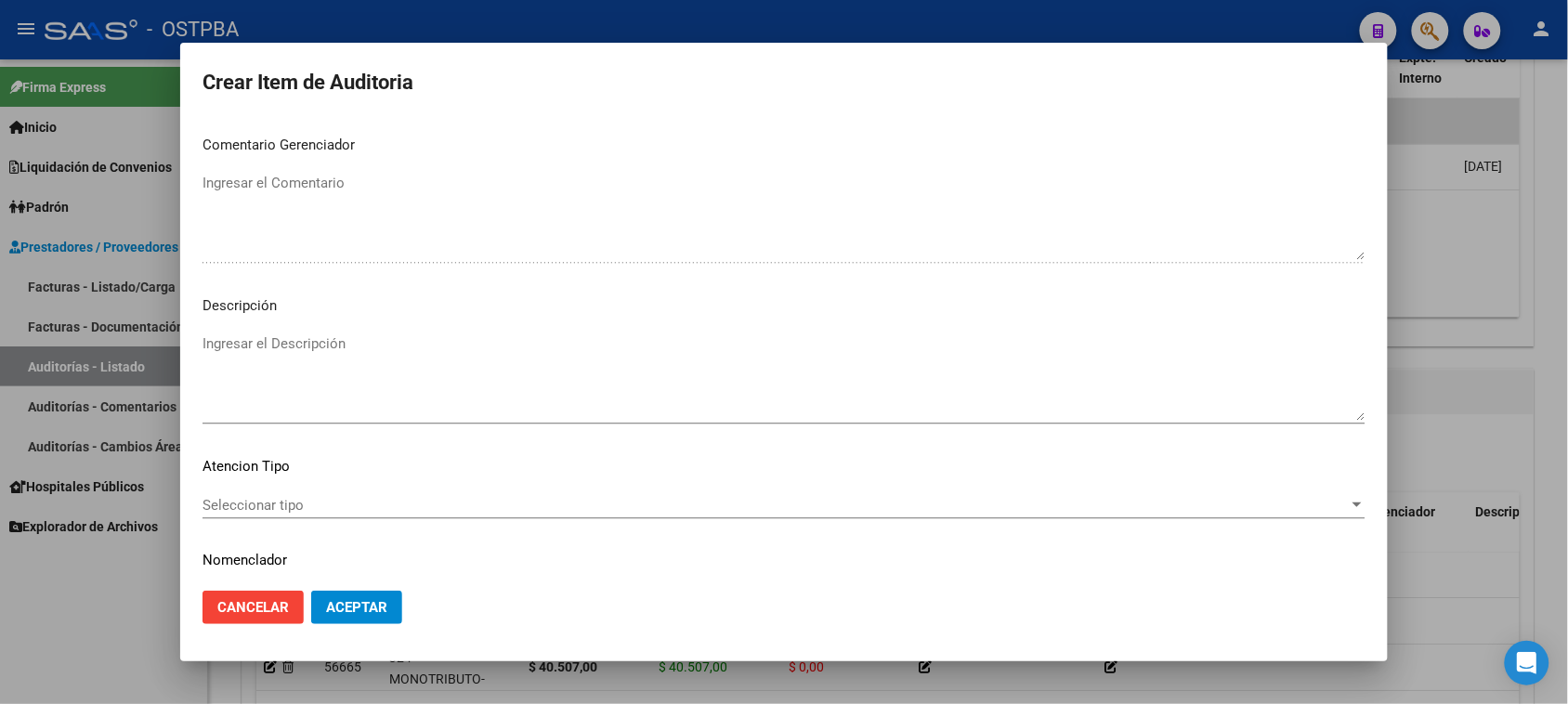
click at [271, 503] on span "Seleccionar tipo" at bounding box center [775, 505] width 1146 height 16
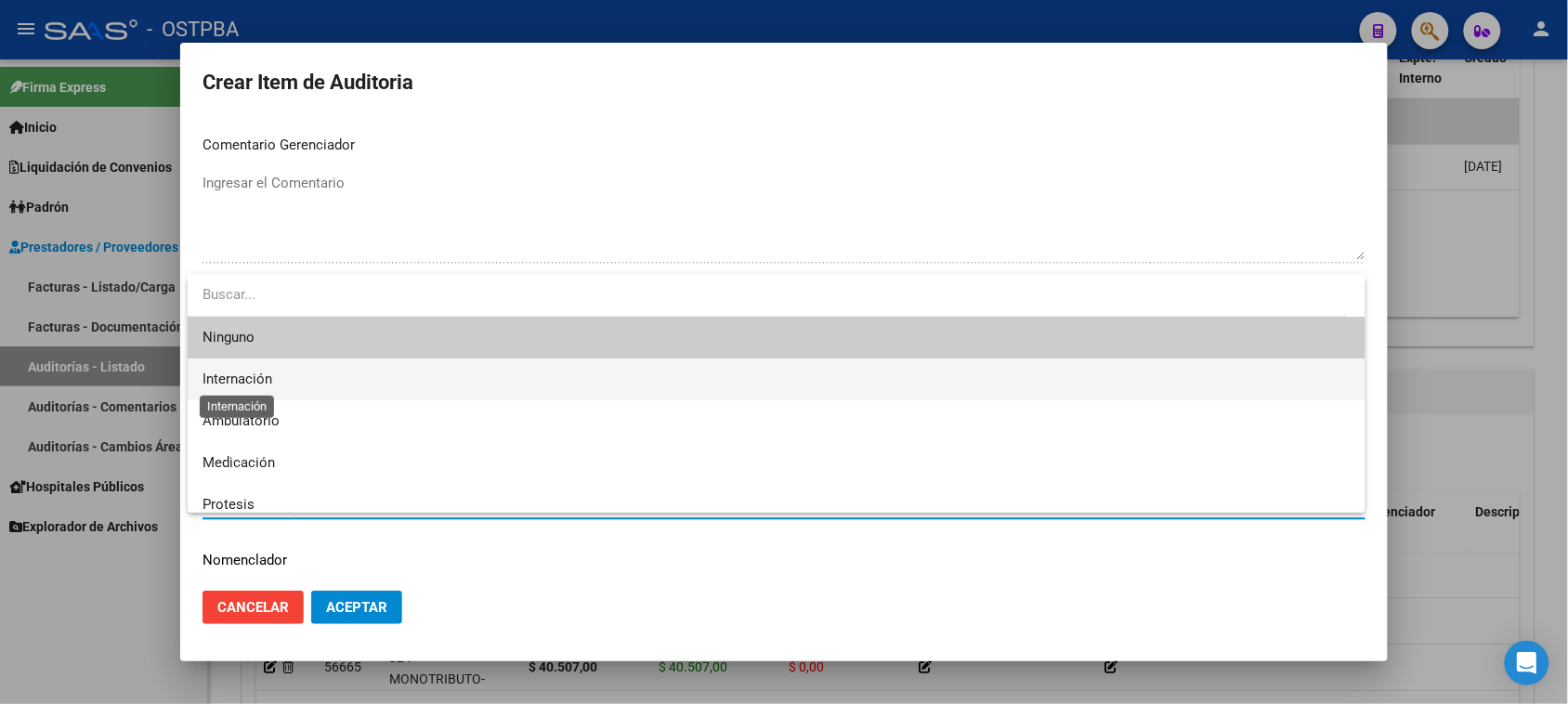
click at [248, 382] on span "Internación" at bounding box center [237, 378] width 69 height 16
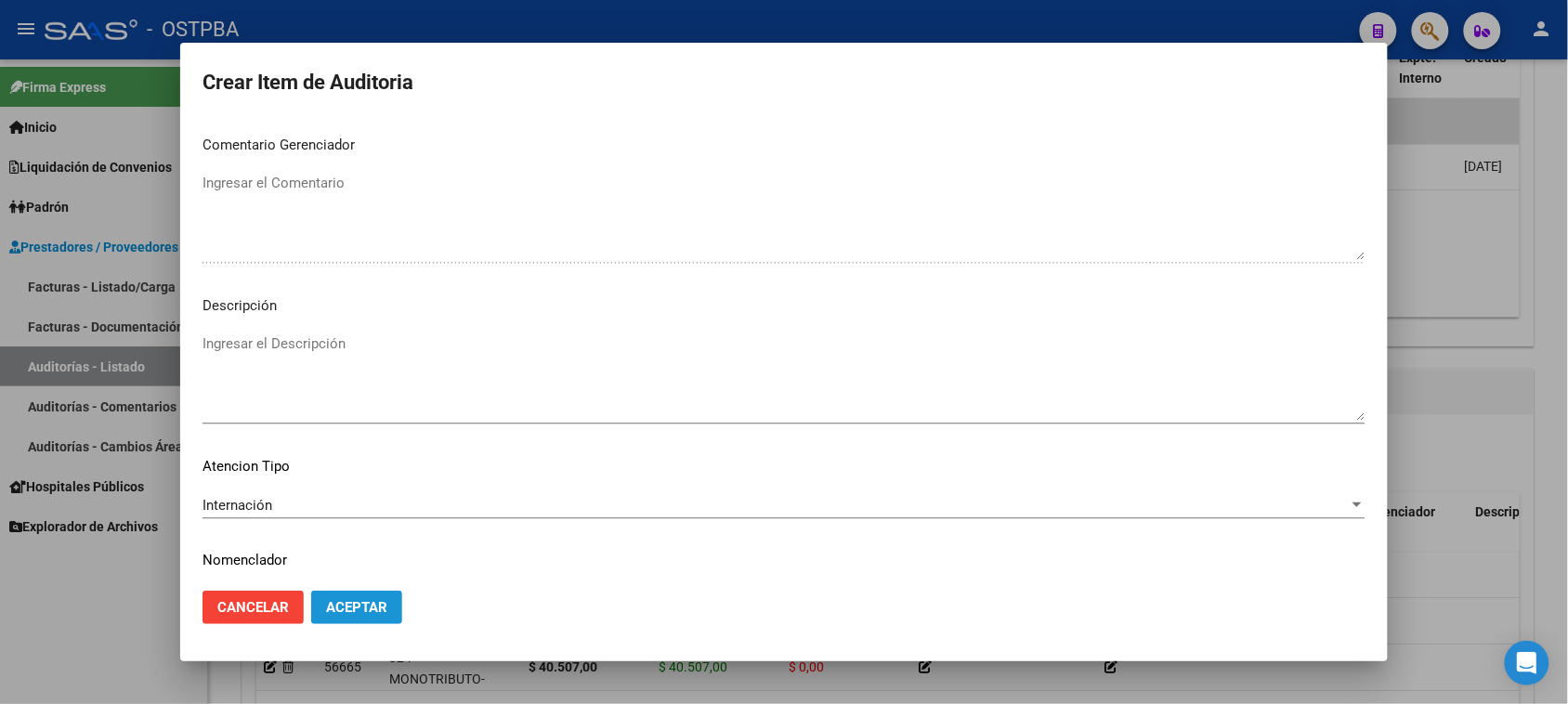
click at [329, 602] on span "Aceptar" at bounding box center [356, 607] width 62 height 16
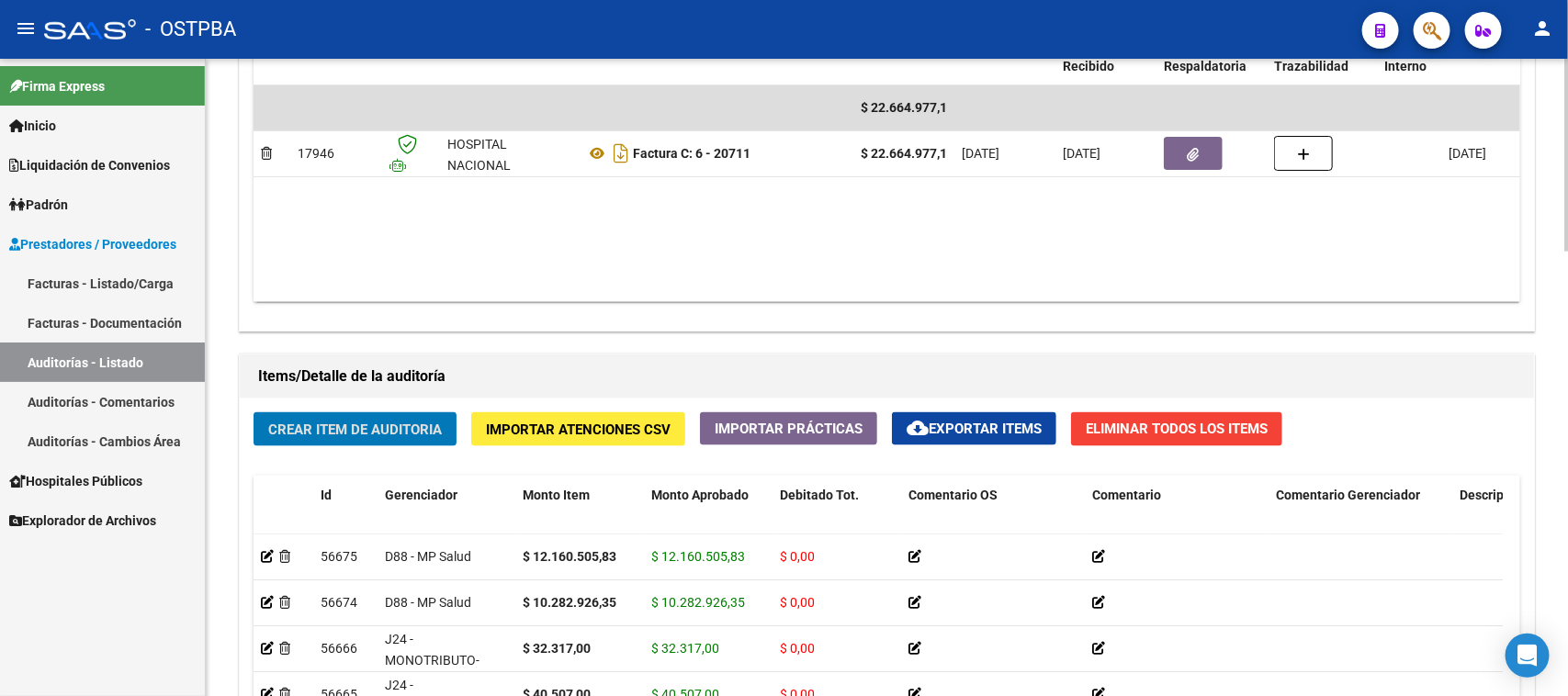
scroll to position [1033, 0]
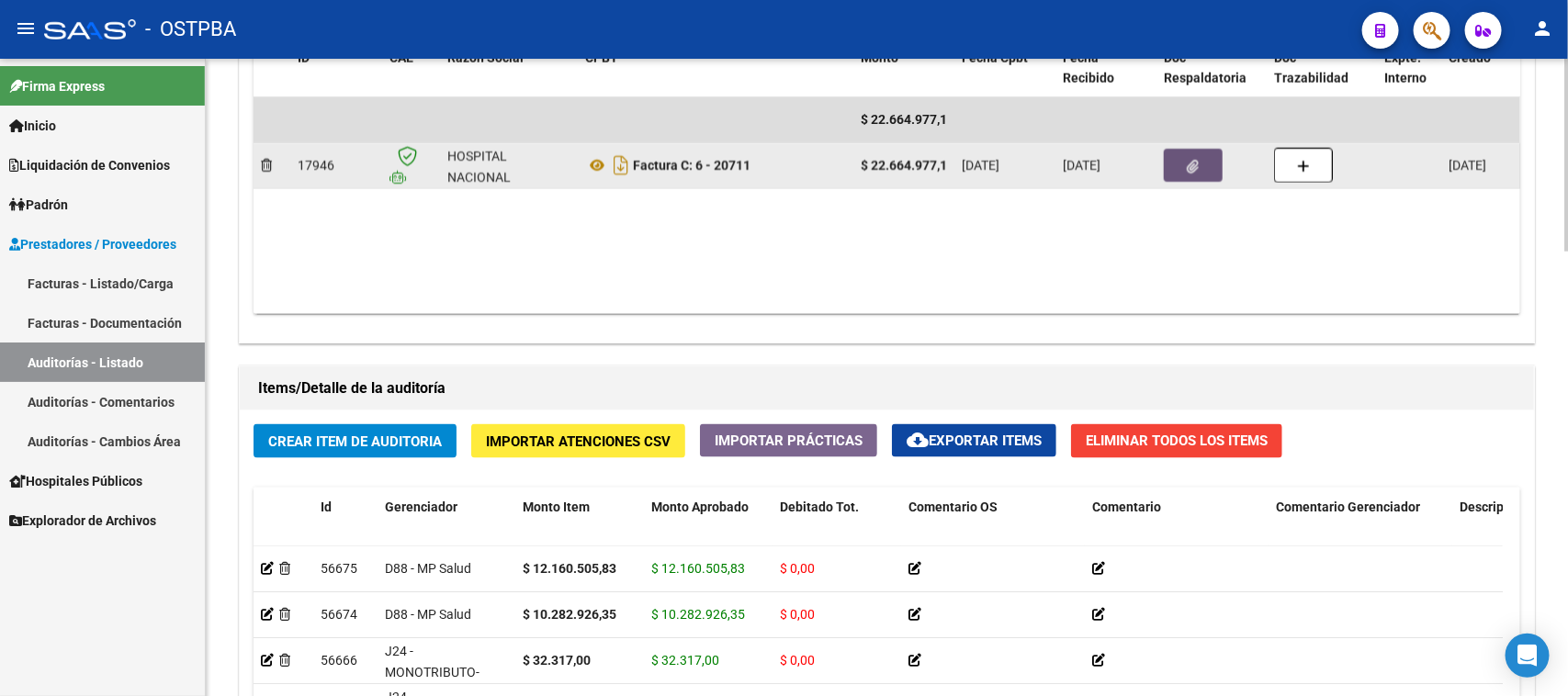
click at [1195, 170] on icon "button" at bounding box center [1194, 167] width 12 height 13
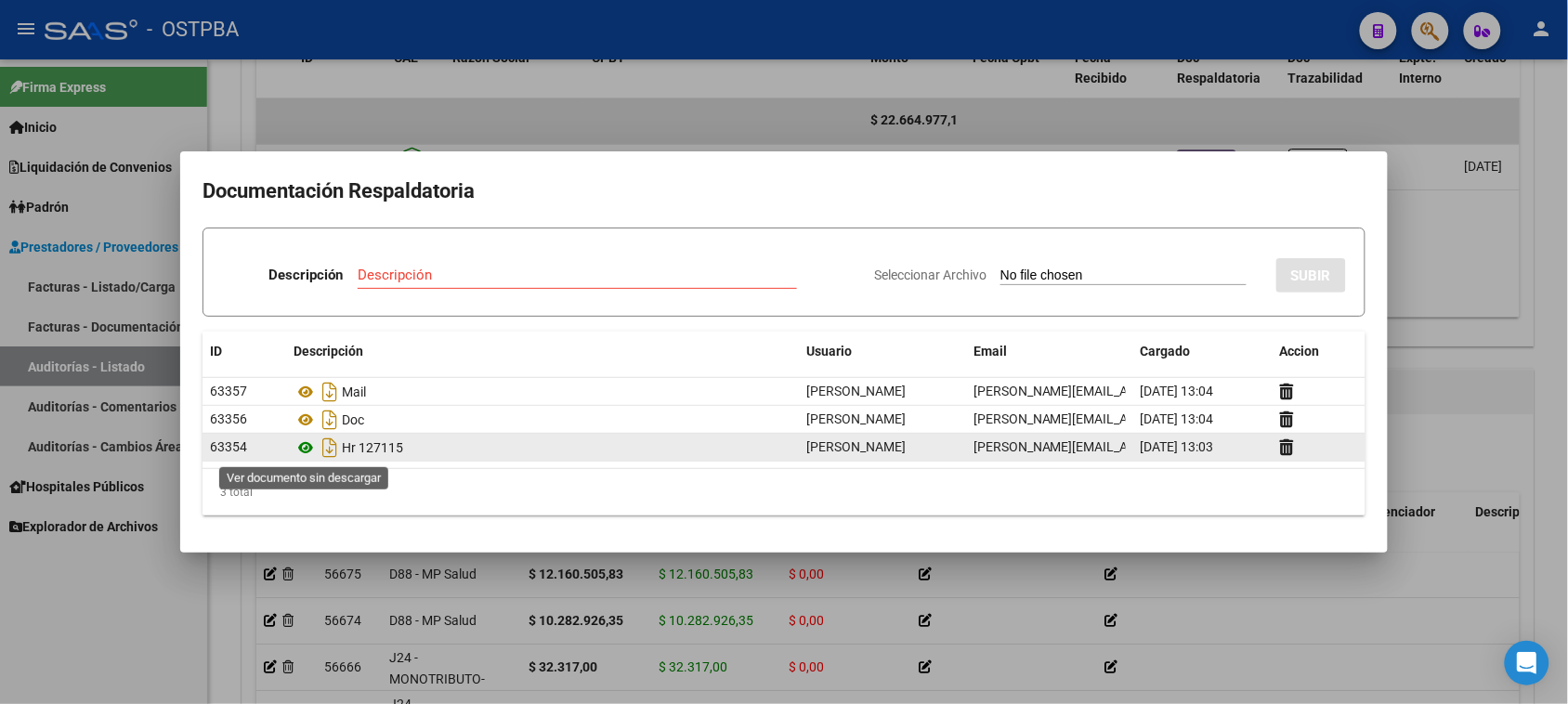
click at [304, 452] on icon at bounding box center [305, 447] width 24 height 22
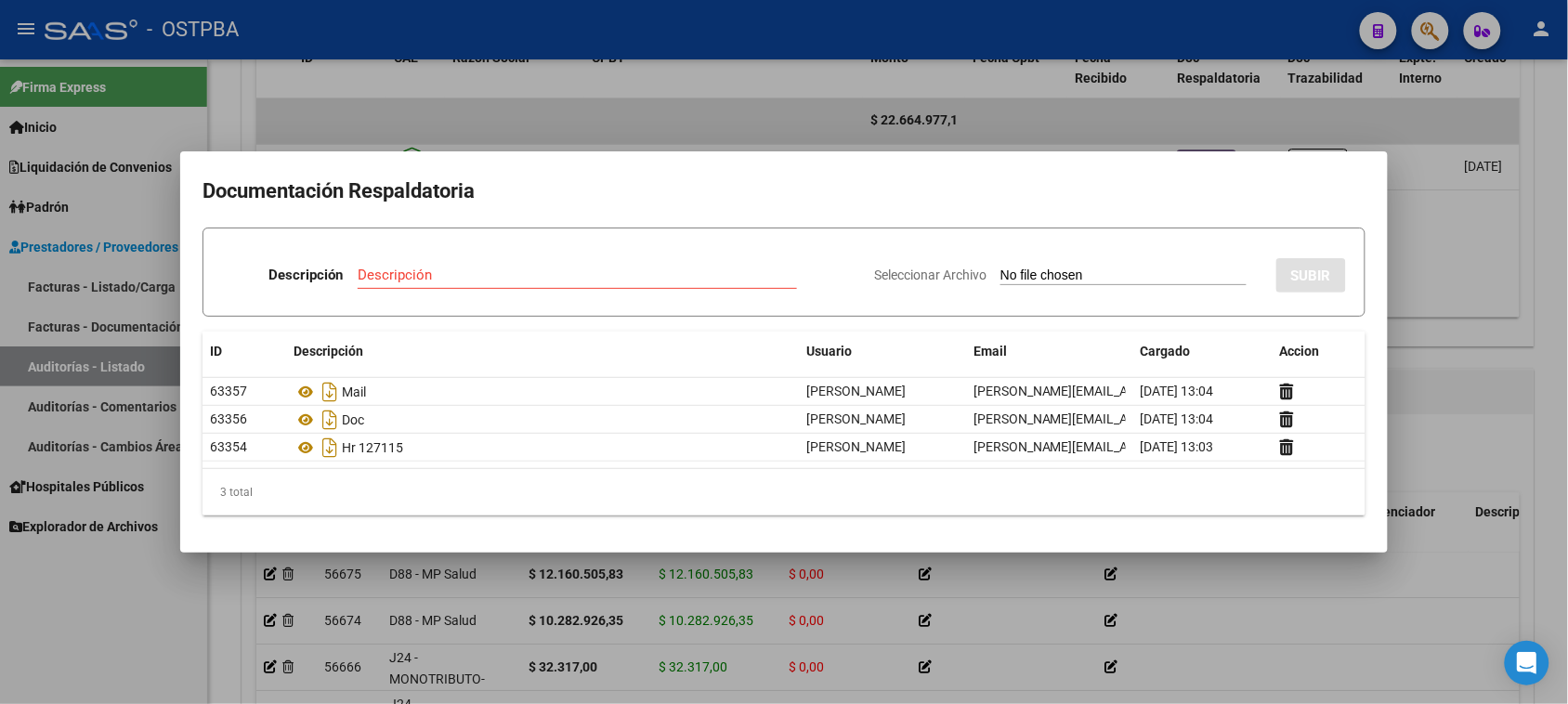
click at [125, 600] on div at bounding box center [784, 352] width 1568 height 704
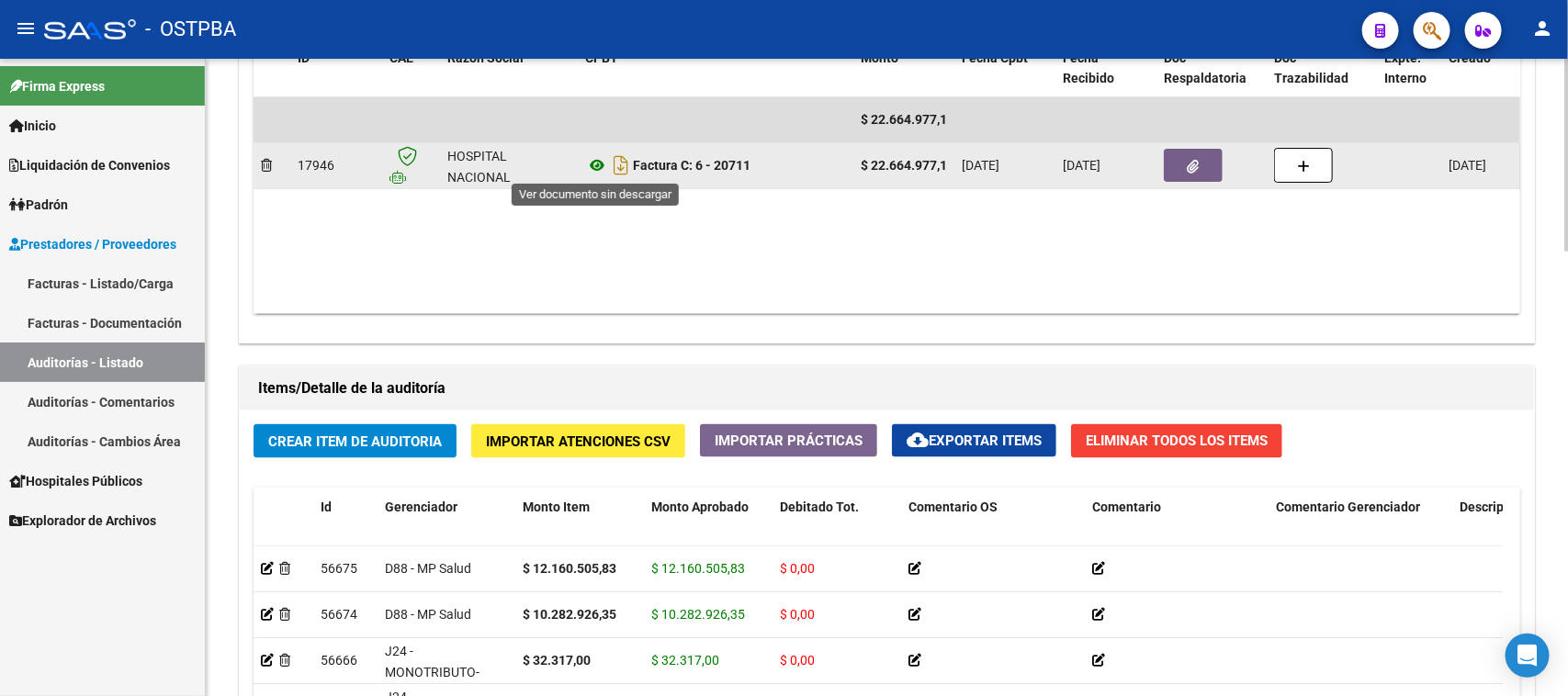
click at [594, 163] on icon at bounding box center [596, 165] width 24 height 22
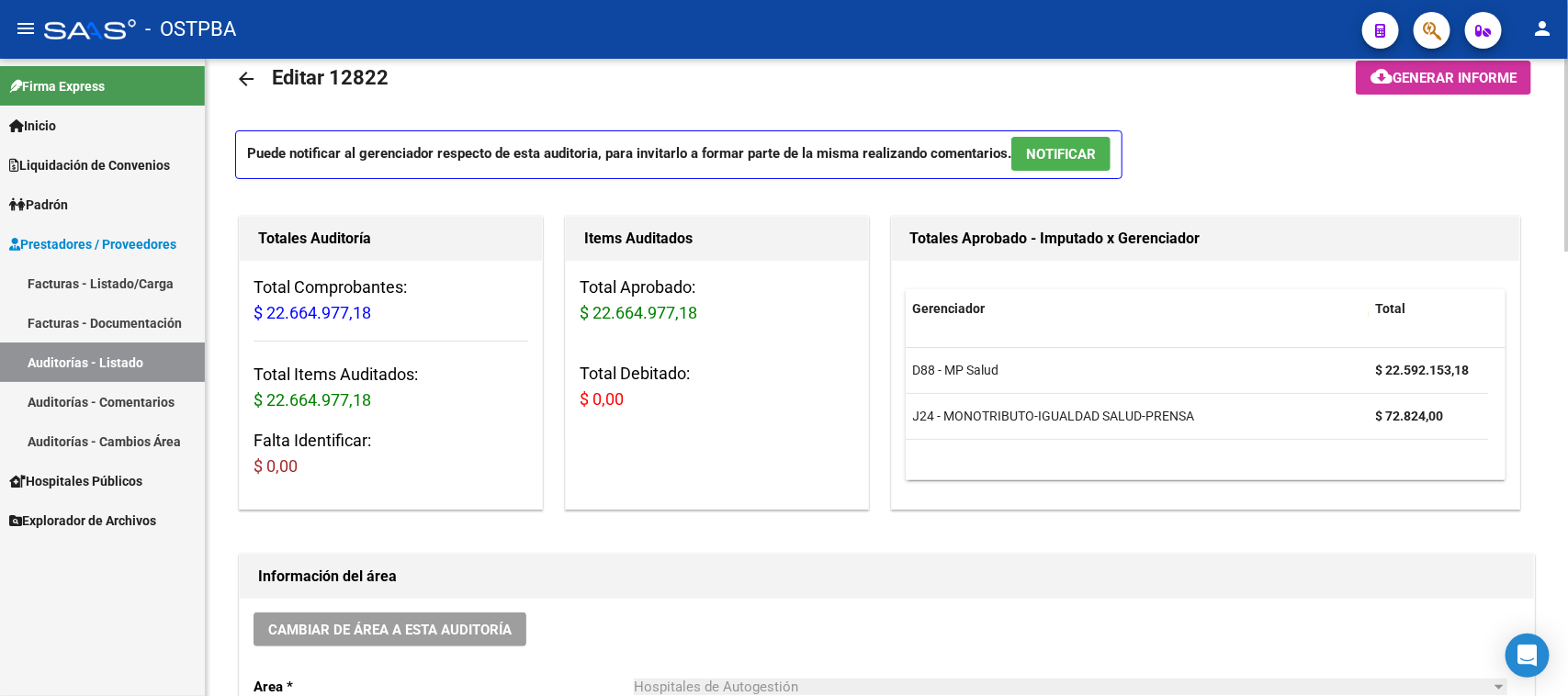
scroll to position [0, 0]
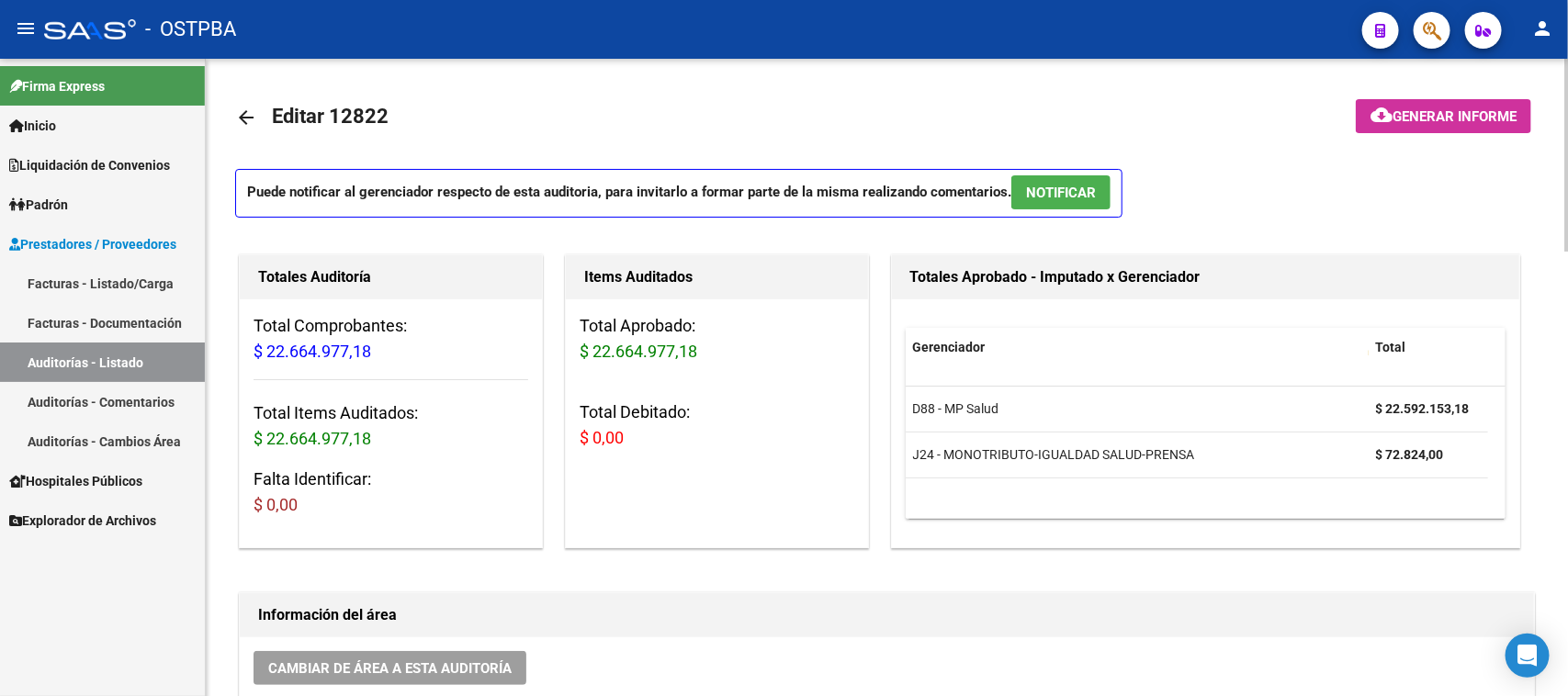
click at [1440, 119] on span "Generar informe" at bounding box center [1455, 116] width 124 height 16
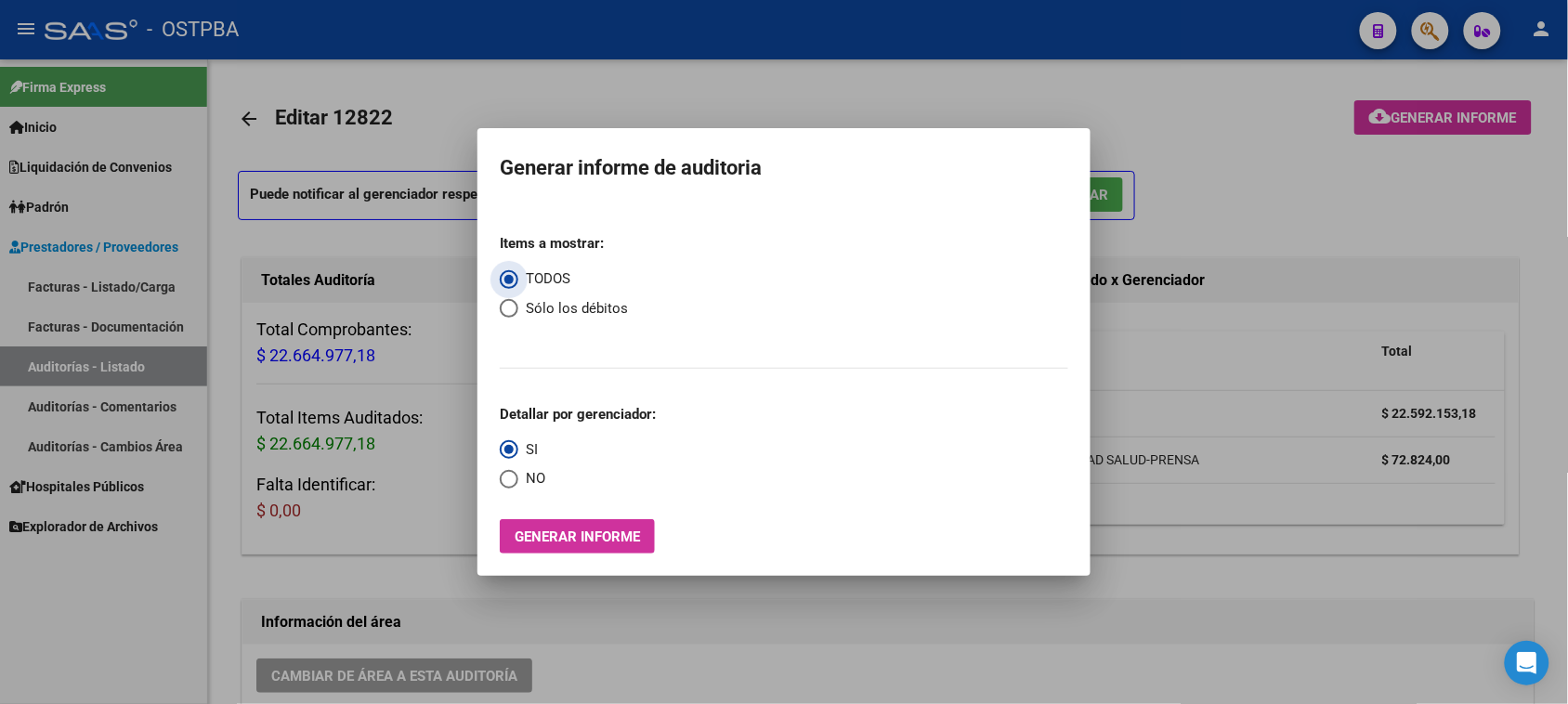
click at [604, 536] on span "Generar informe" at bounding box center [577, 536] width 125 height 16
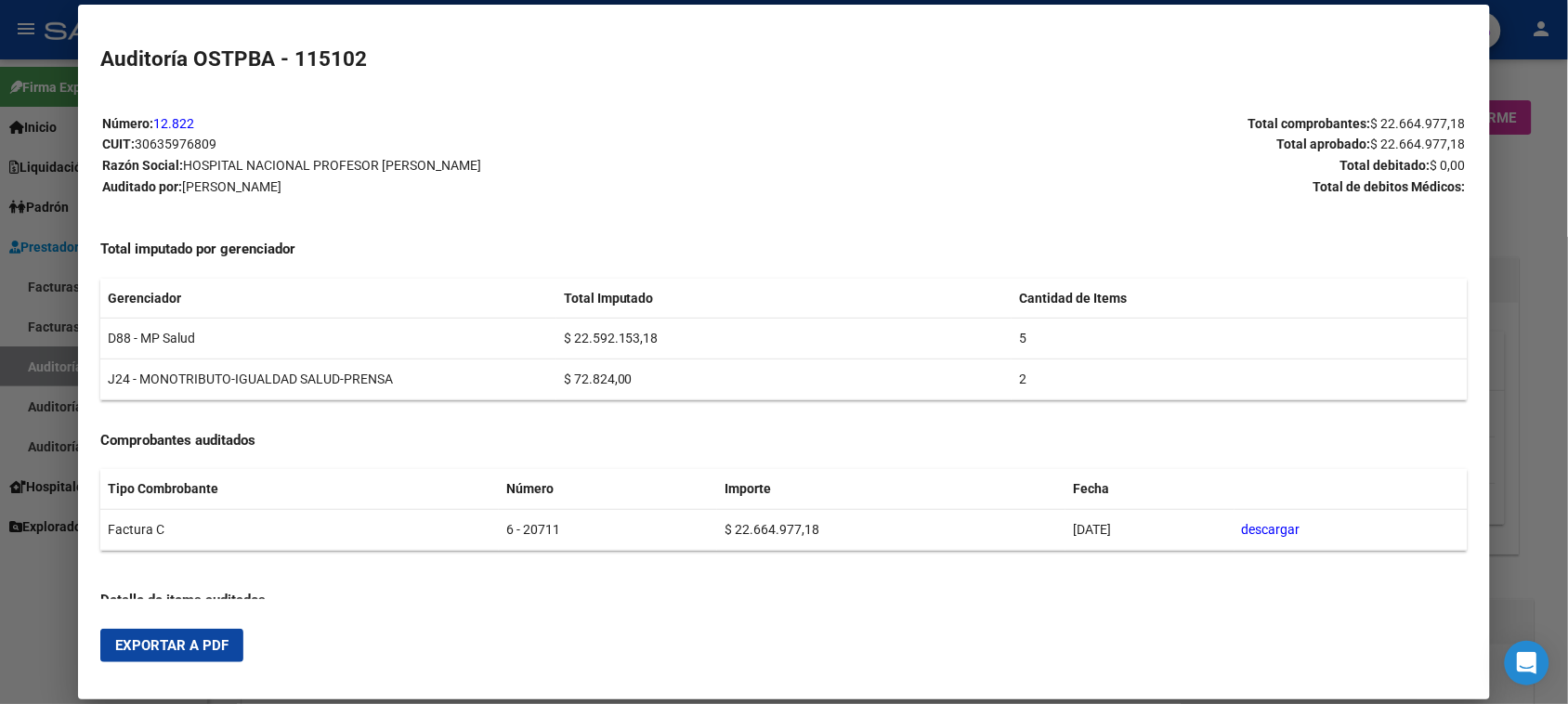
click at [173, 645] on span "Exportar a PDF" at bounding box center [172, 645] width 114 height 16
click at [14, 358] on div at bounding box center [784, 352] width 1568 height 704
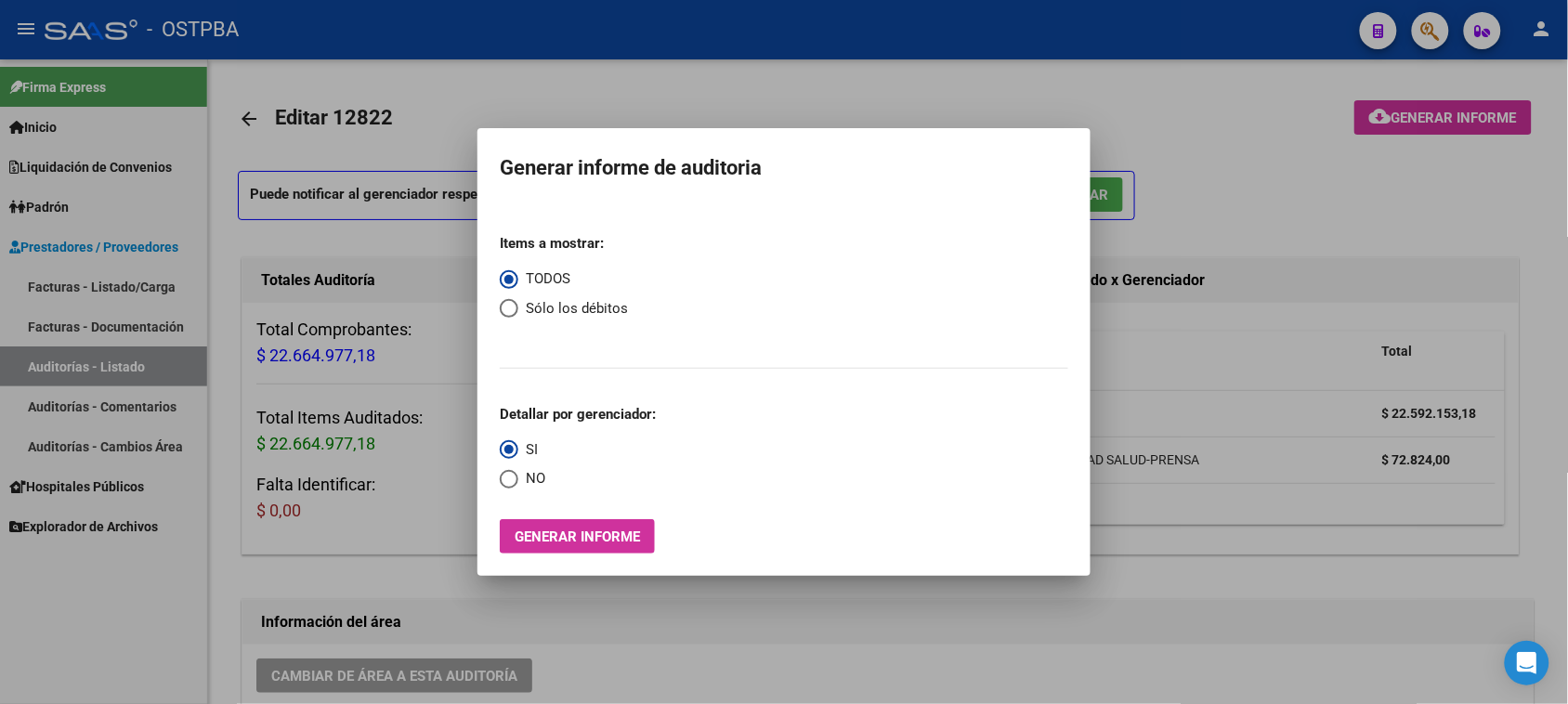
click at [14, 358] on div at bounding box center [784, 352] width 1568 height 704
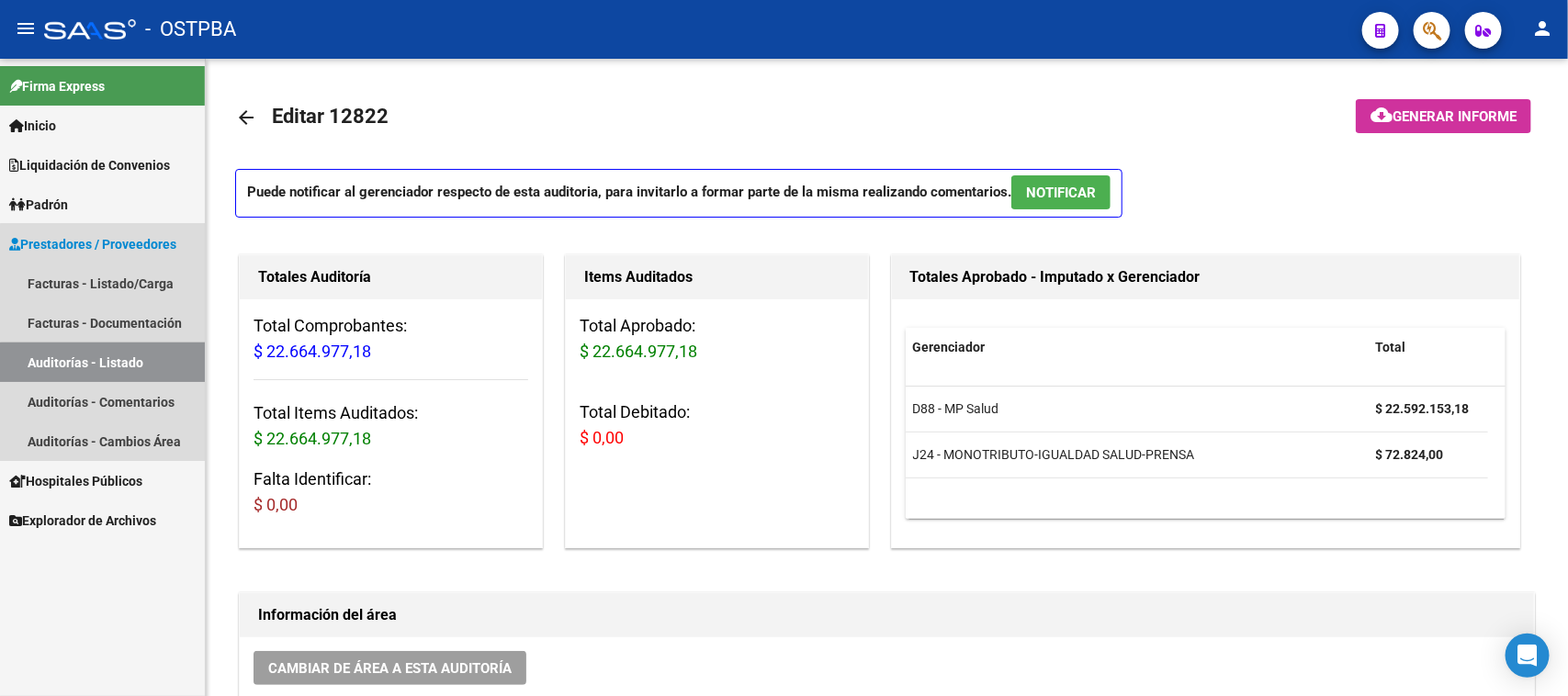
click at [151, 366] on link "Auditorías - Listado" at bounding box center [102, 362] width 205 height 39
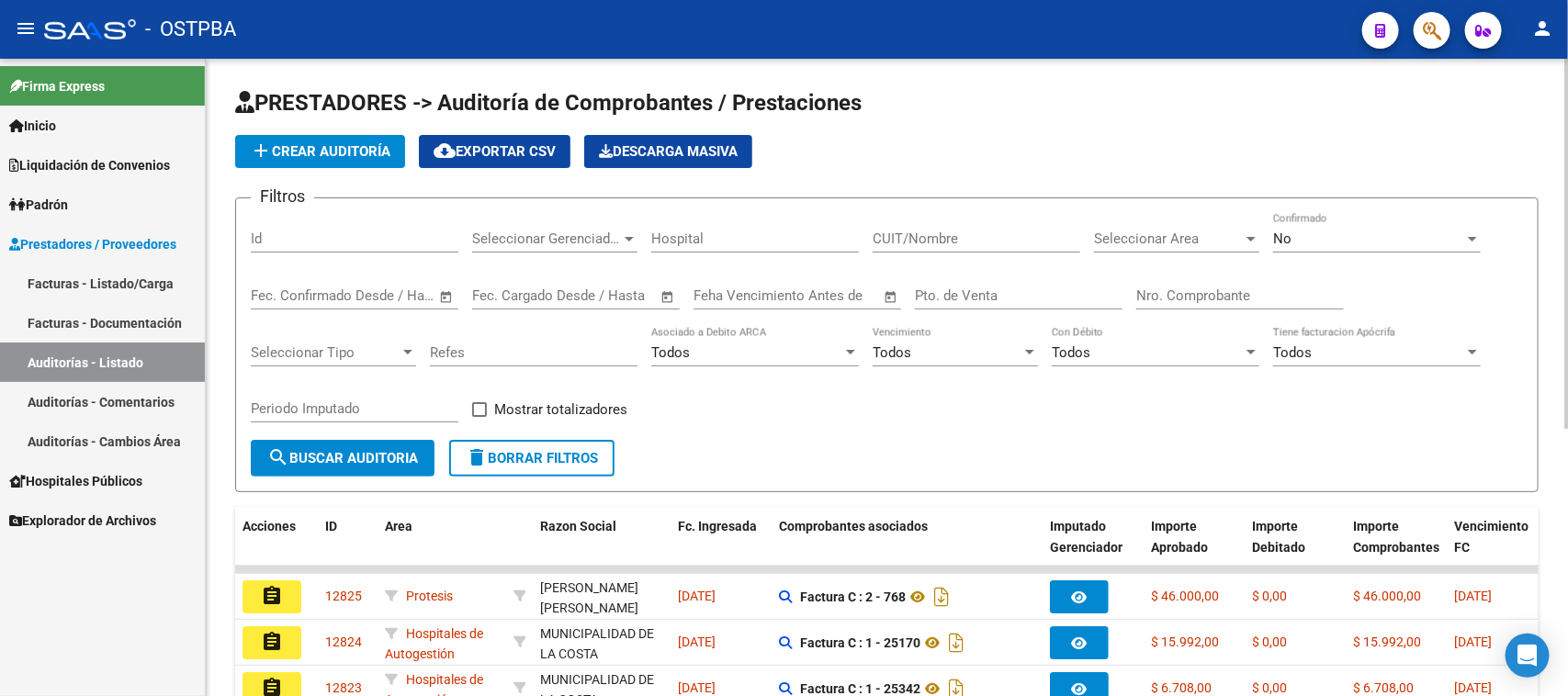
click at [1199, 291] on input "Nro. Comprobante" at bounding box center [1240, 295] width 208 height 16
type input "84968"
click at [1316, 242] on div "No" at bounding box center [1369, 238] width 191 height 16
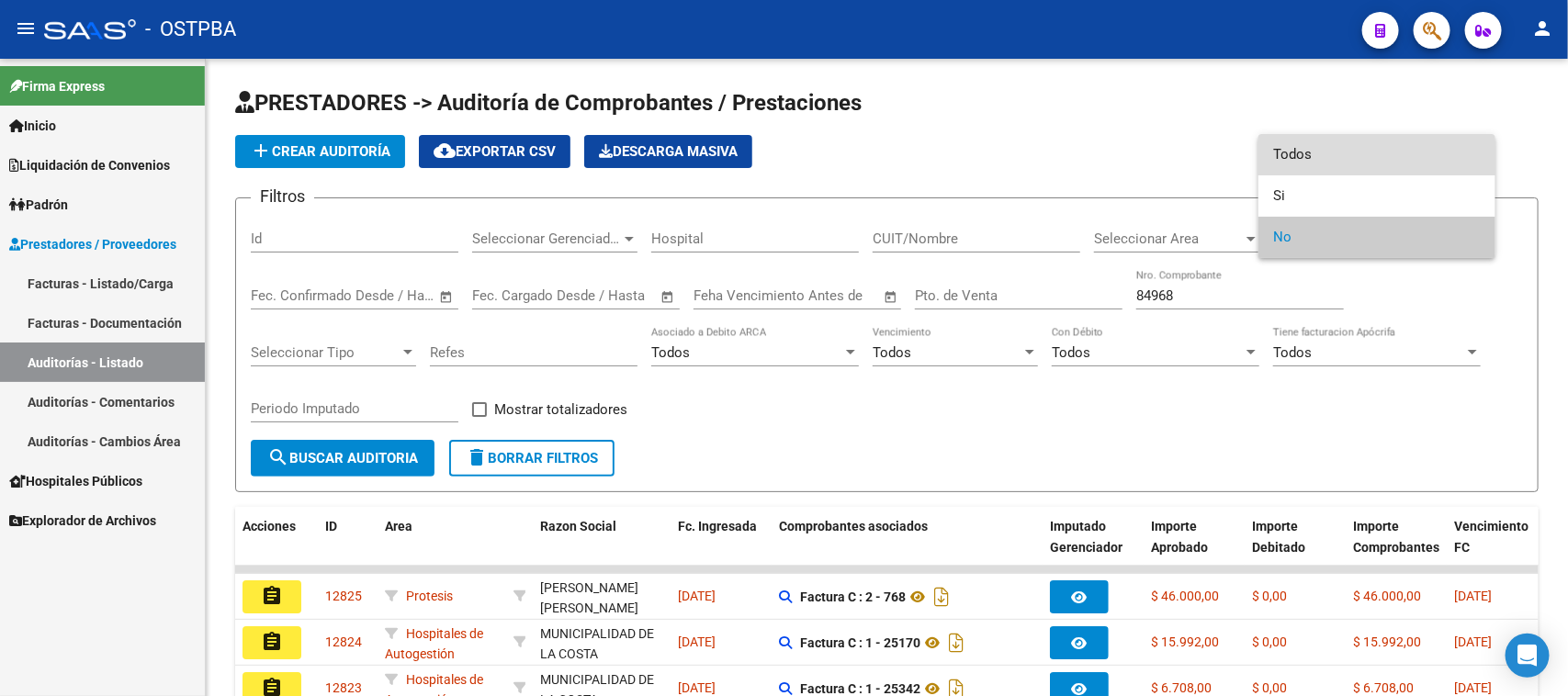
click at [1291, 157] on span "Todos" at bounding box center [1377, 154] width 208 height 41
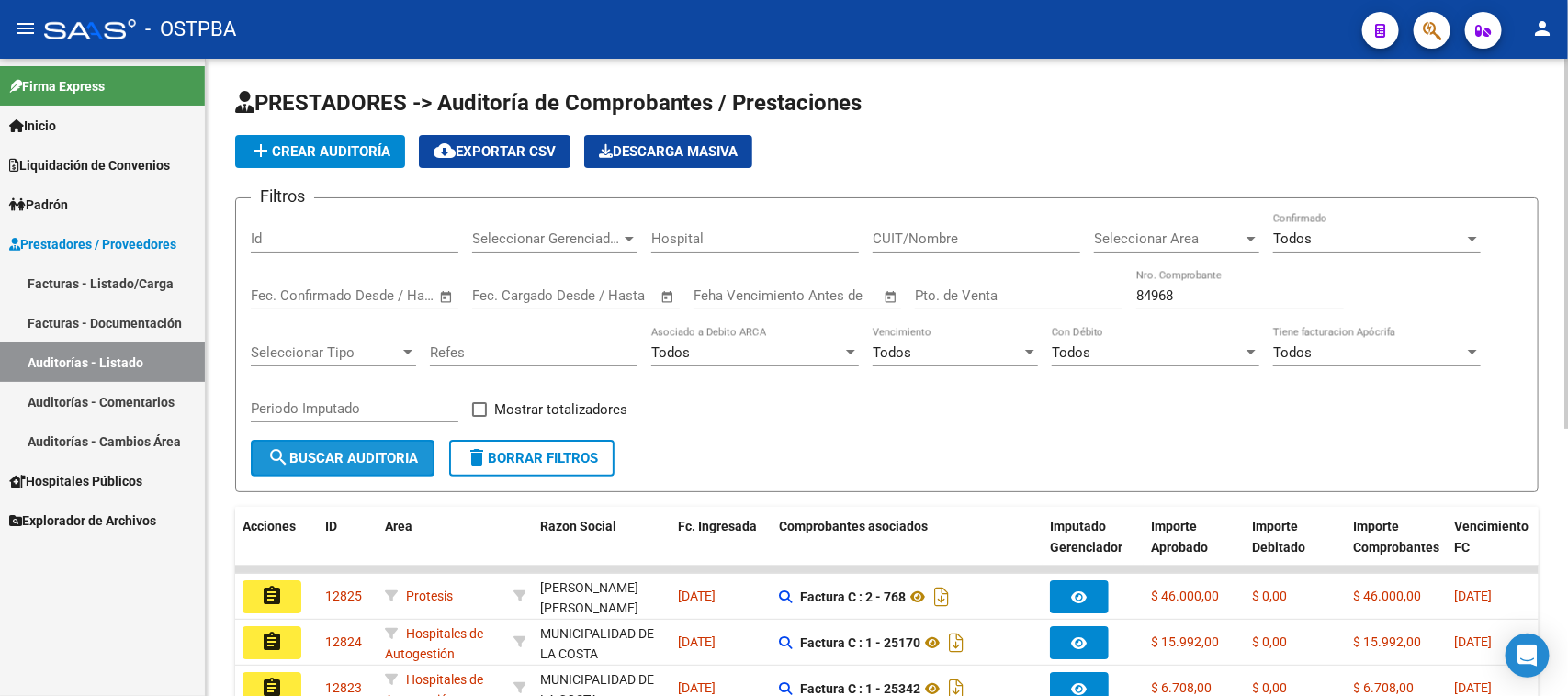
click at [285, 459] on mat-icon "search" at bounding box center [278, 457] width 22 height 22
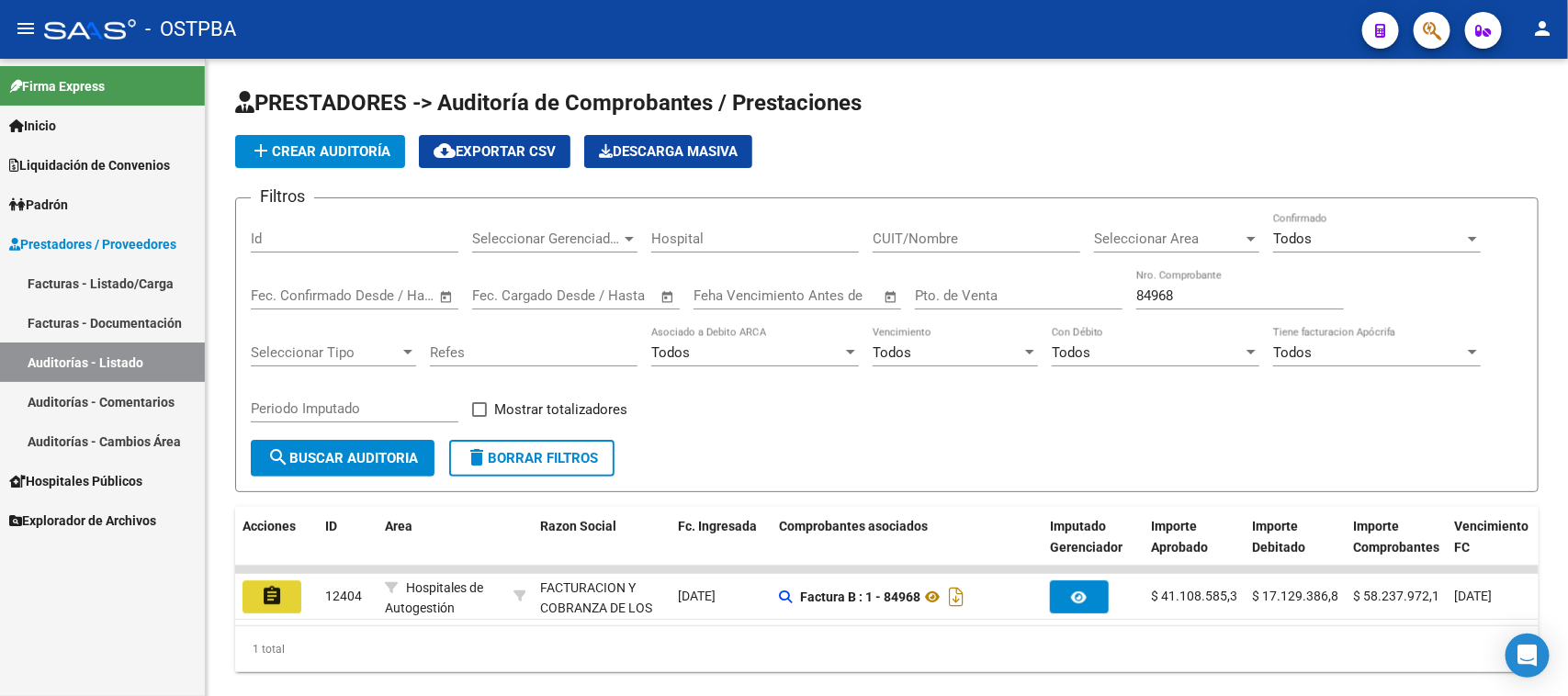
drag, startPoint x: 269, startPoint y: 602, endPoint x: 368, endPoint y: 553, distance: 110.5
click at [268, 598] on mat-icon "assignment" at bounding box center [271, 595] width 22 height 22
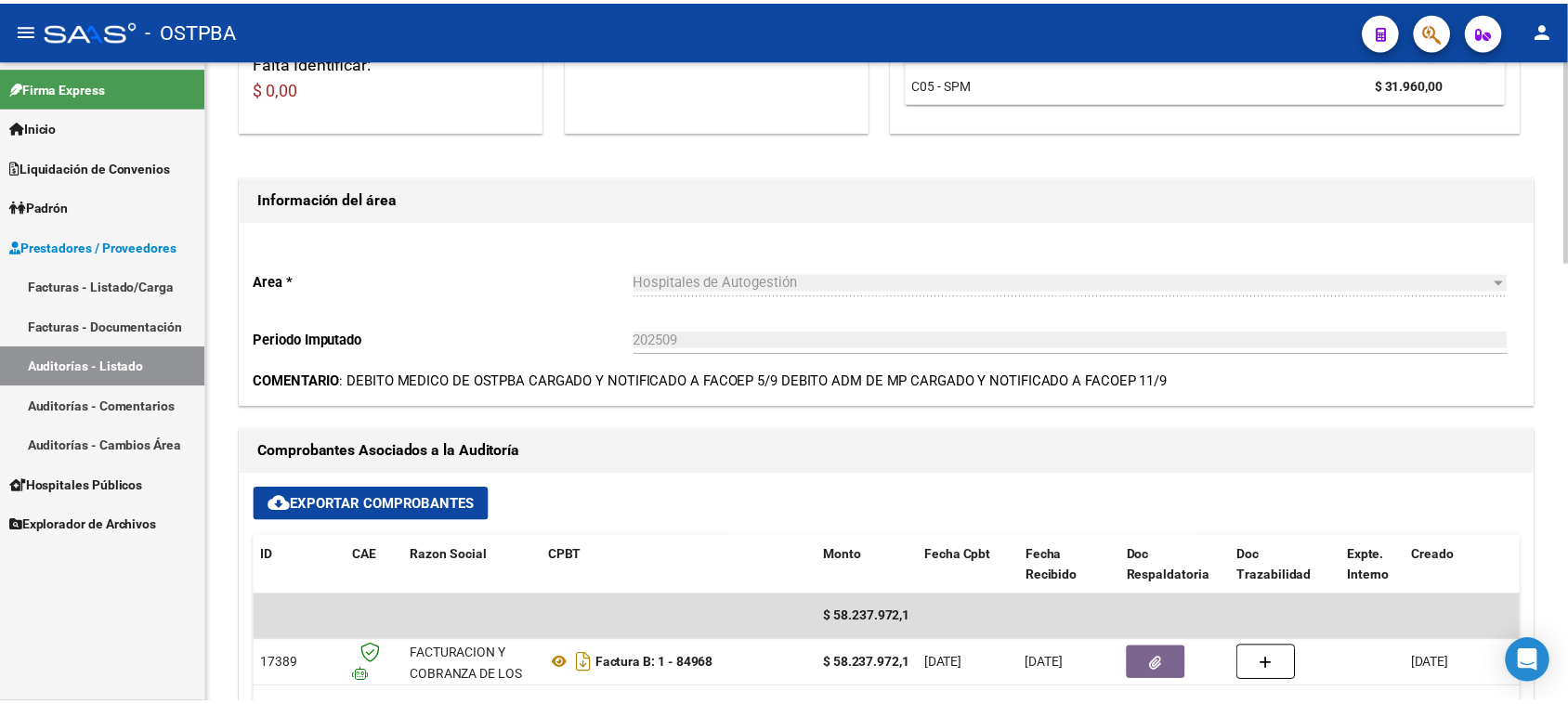
scroll to position [581, 0]
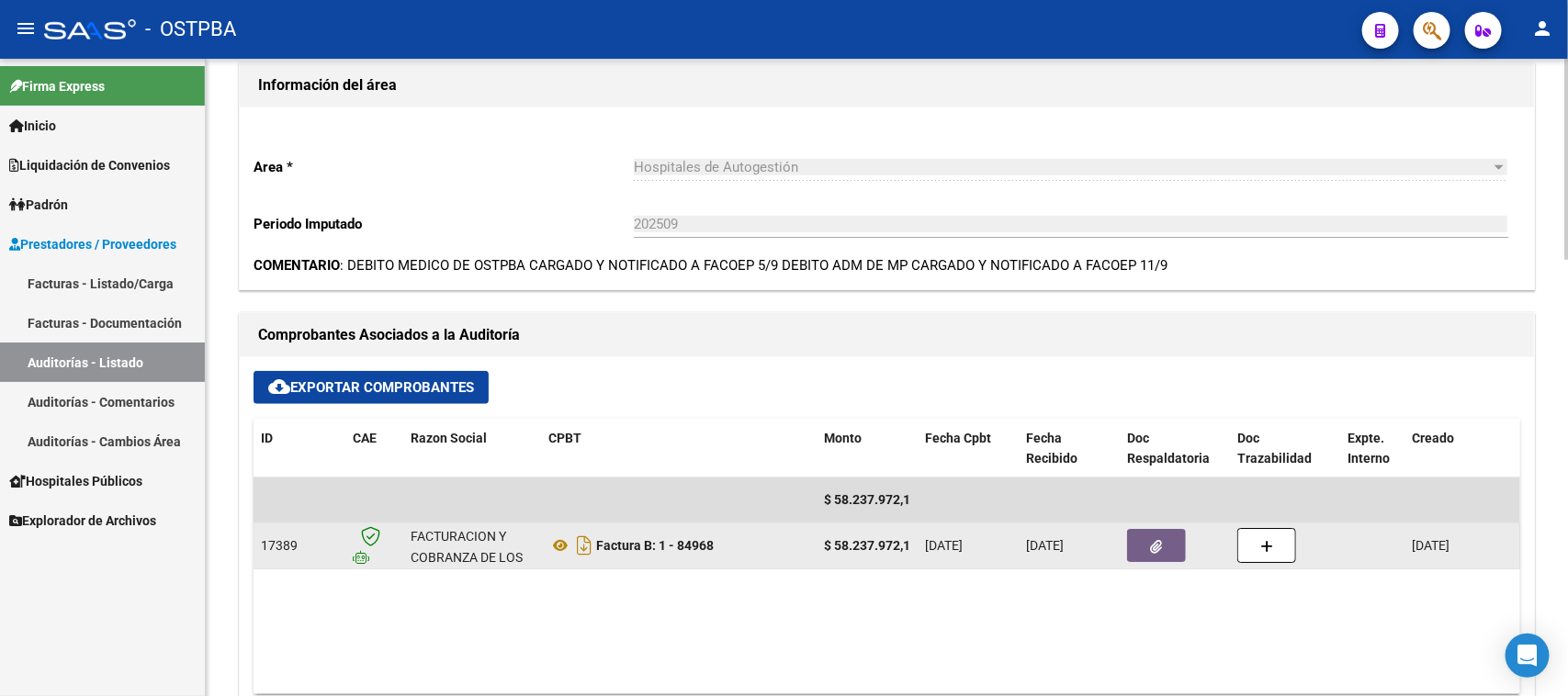
click at [1176, 558] on button "button" at bounding box center [1156, 545] width 59 height 33
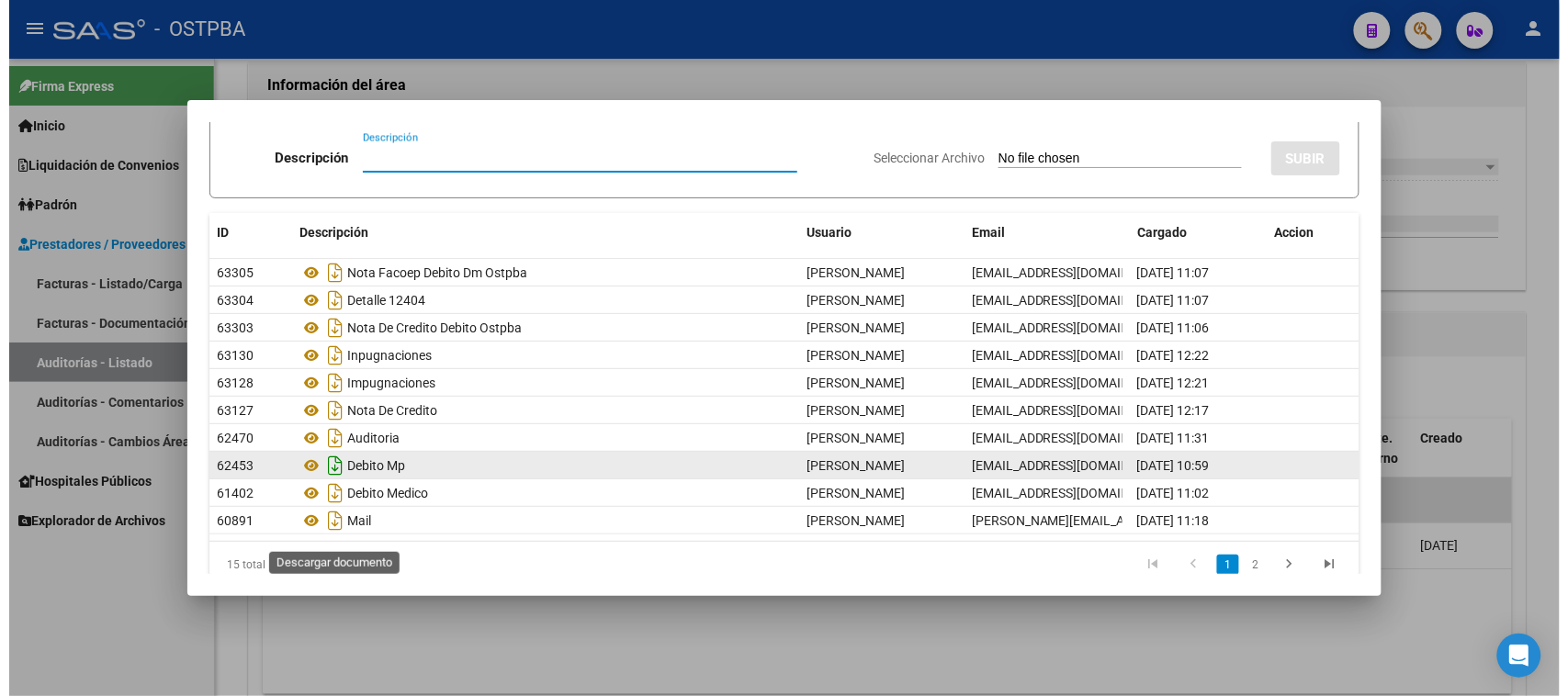
scroll to position [91, 0]
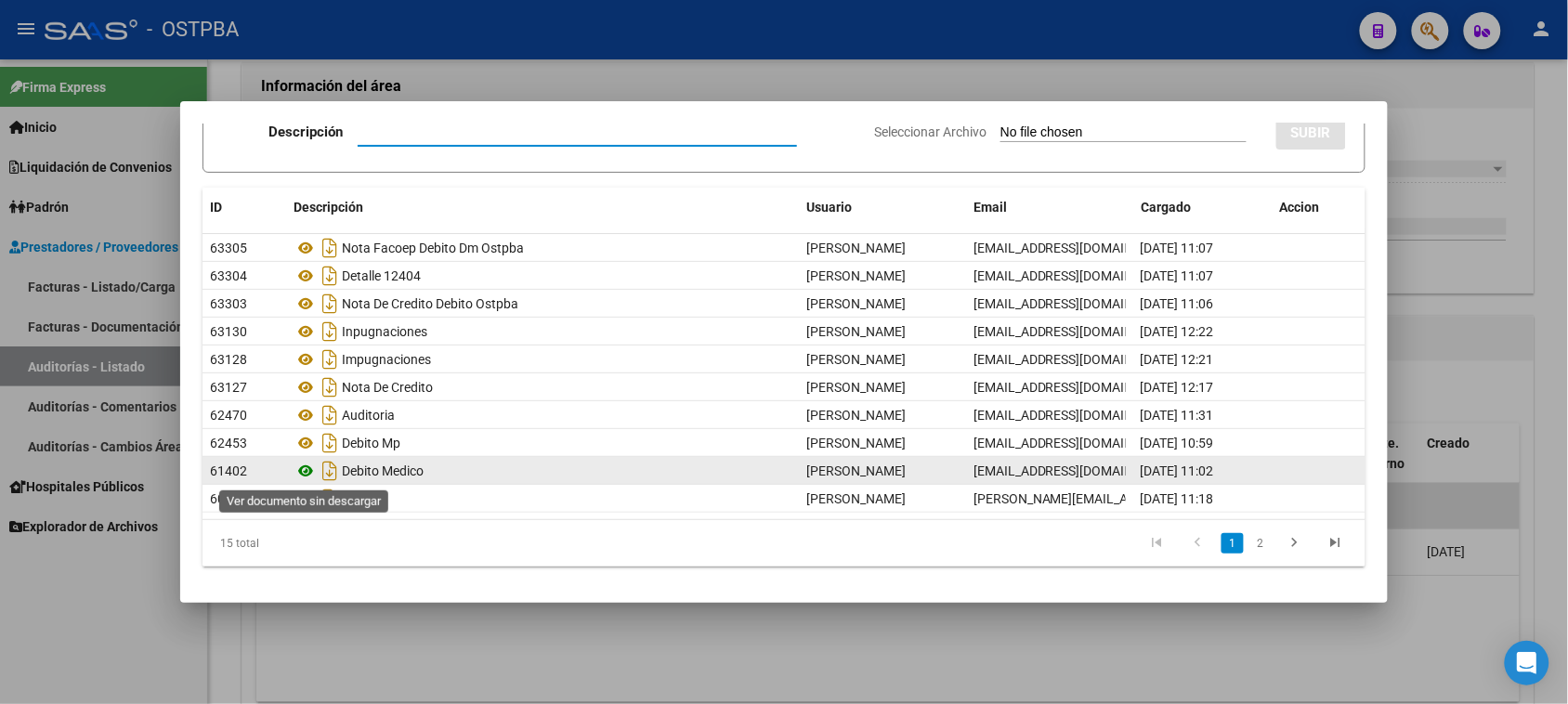
click at [306, 470] on icon at bounding box center [305, 470] width 24 height 22
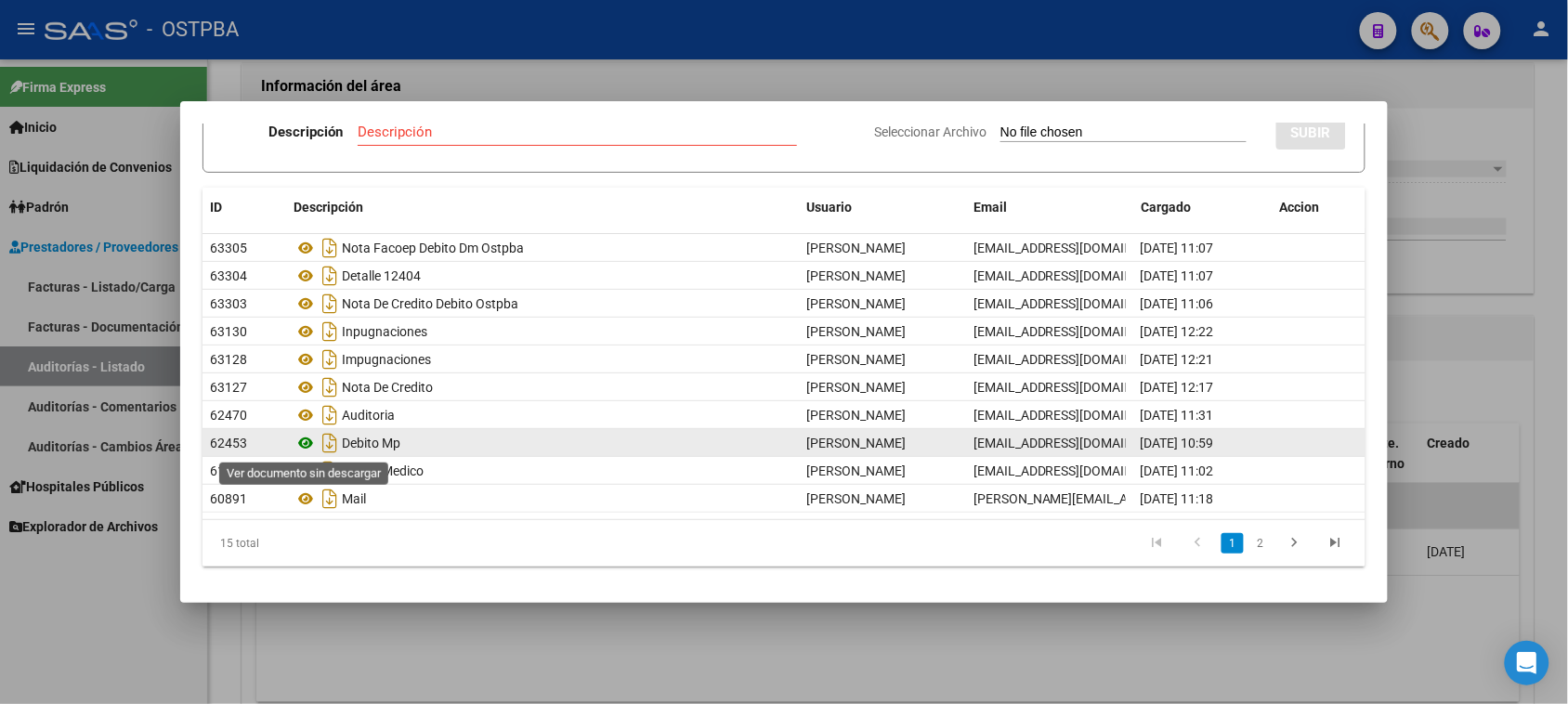
click at [304, 446] on icon at bounding box center [305, 442] width 24 height 22
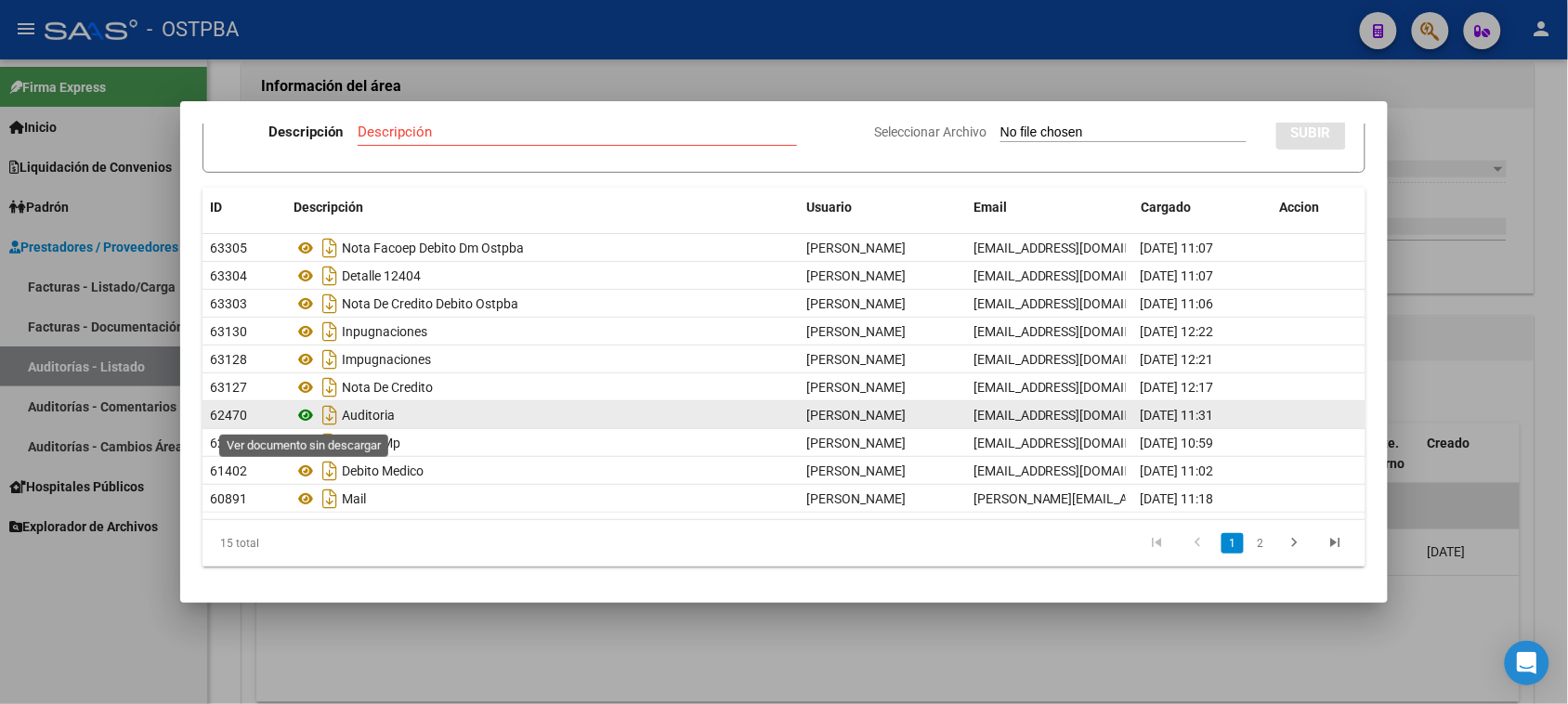
click at [308, 414] on icon at bounding box center [305, 414] width 24 height 22
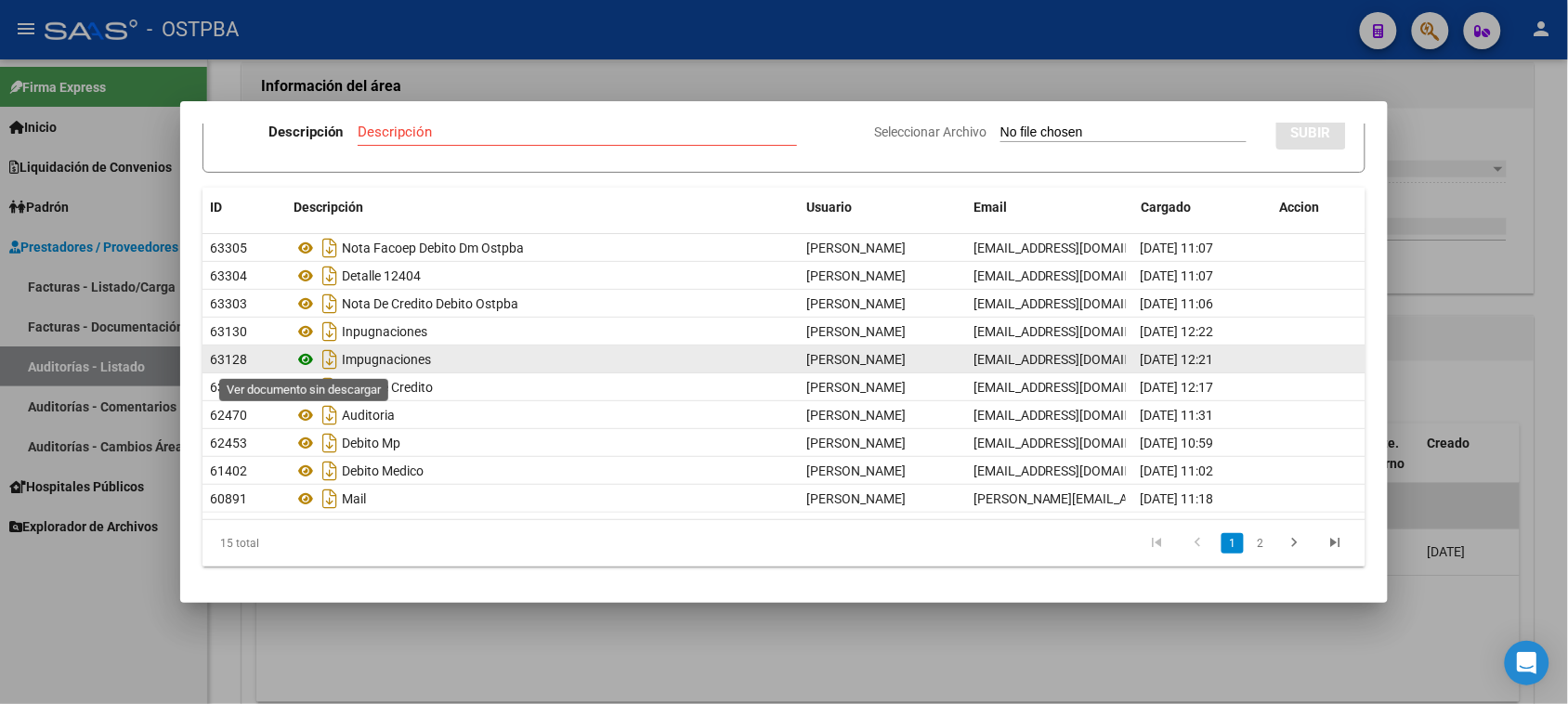
click at [307, 354] on icon at bounding box center [305, 359] width 24 height 22
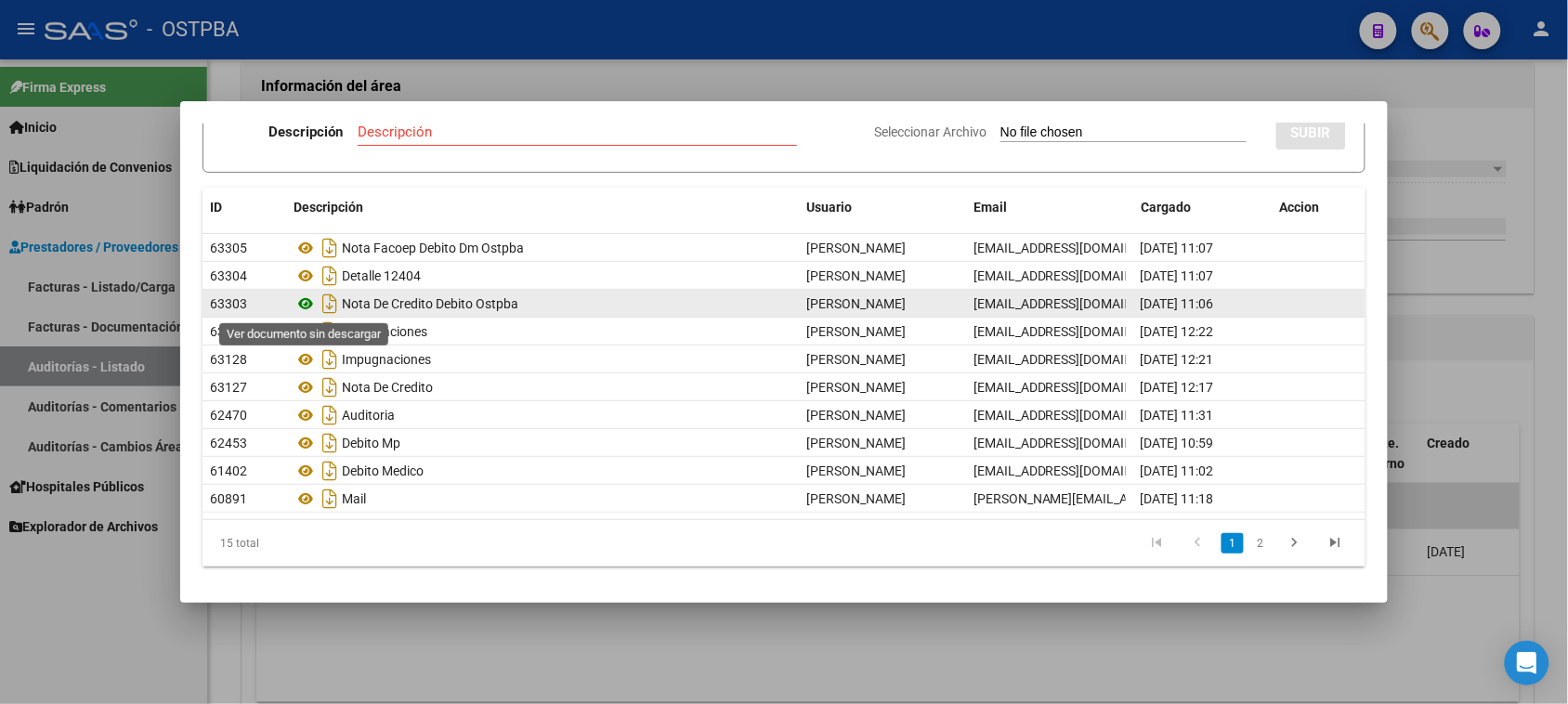
click at [300, 302] on icon at bounding box center [305, 303] width 24 height 22
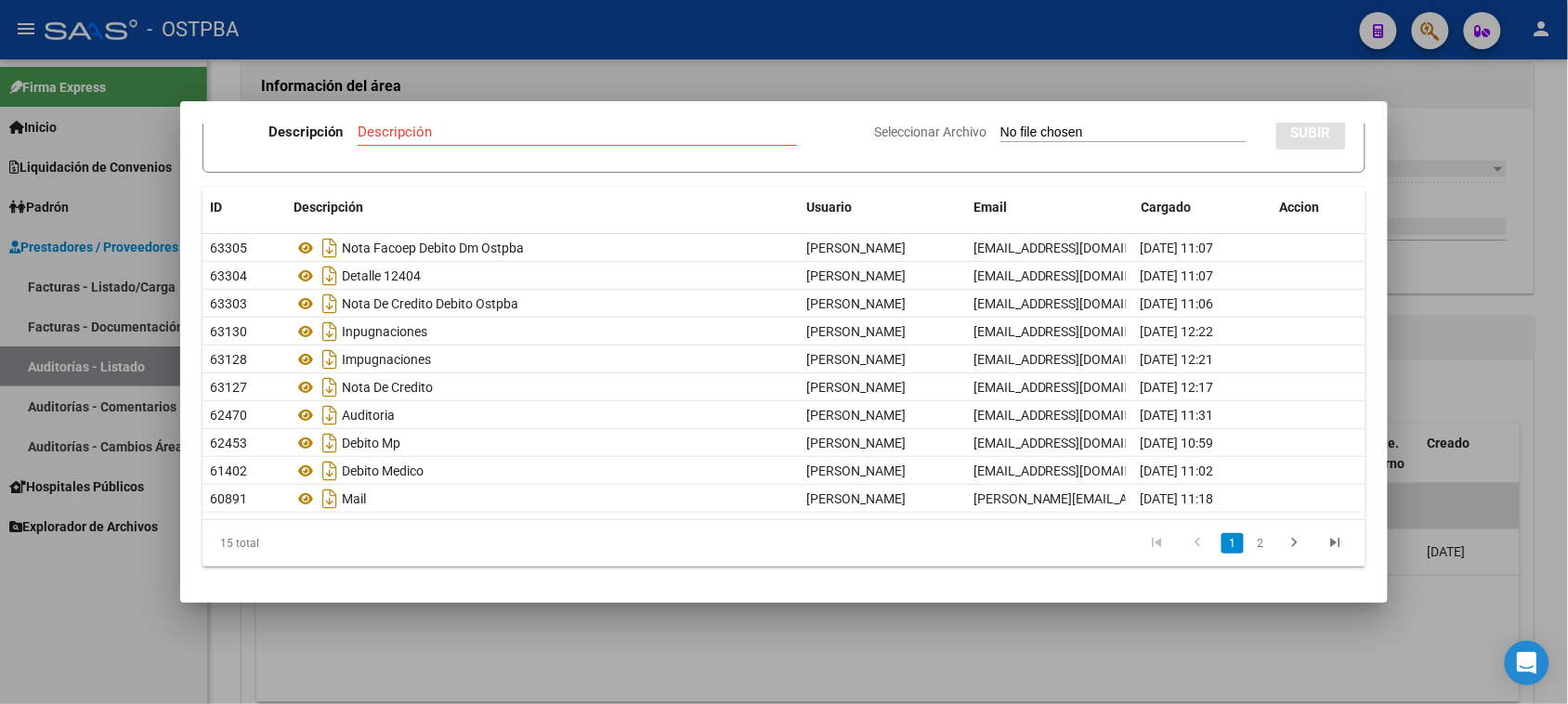
click at [69, 280] on div at bounding box center [784, 352] width 1568 height 704
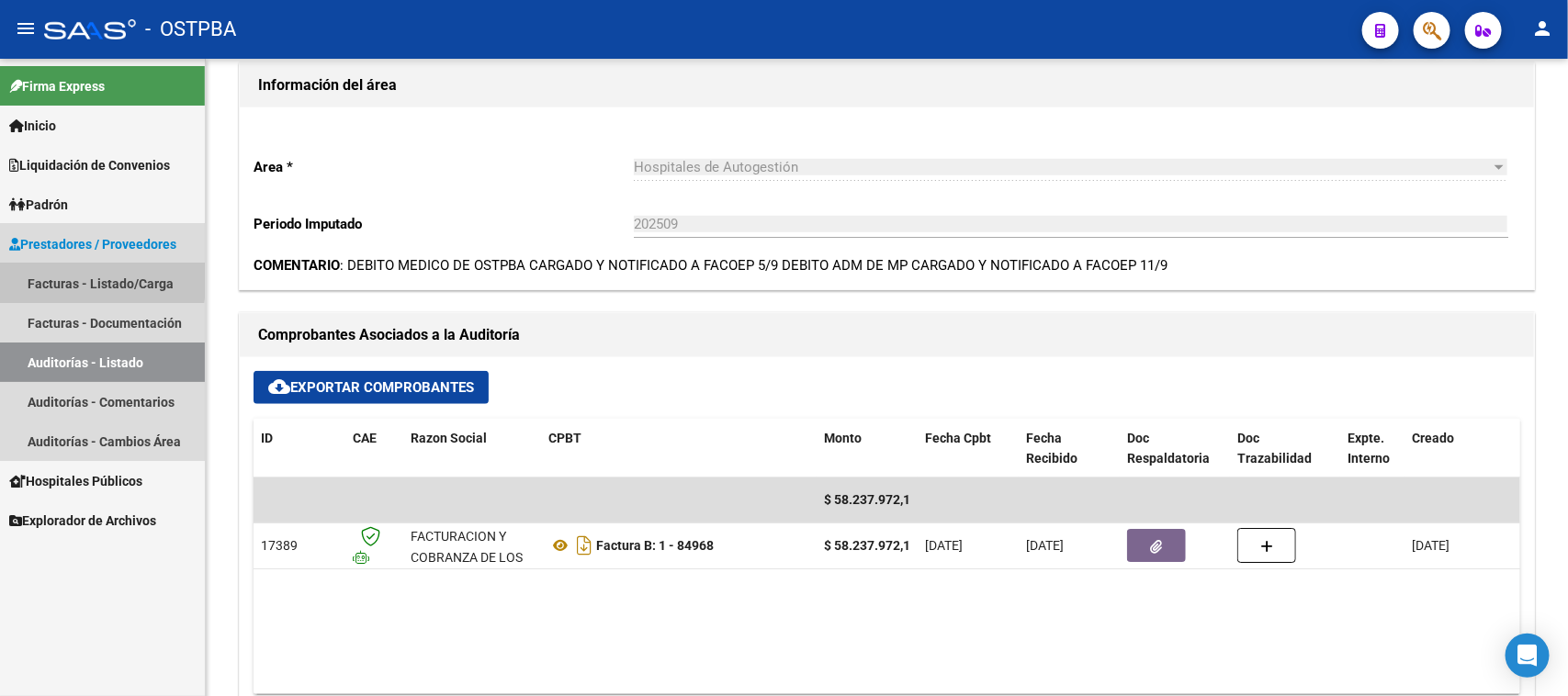
click at [69, 277] on link "Facturas - Listado/Carga" at bounding box center [102, 283] width 205 height 39
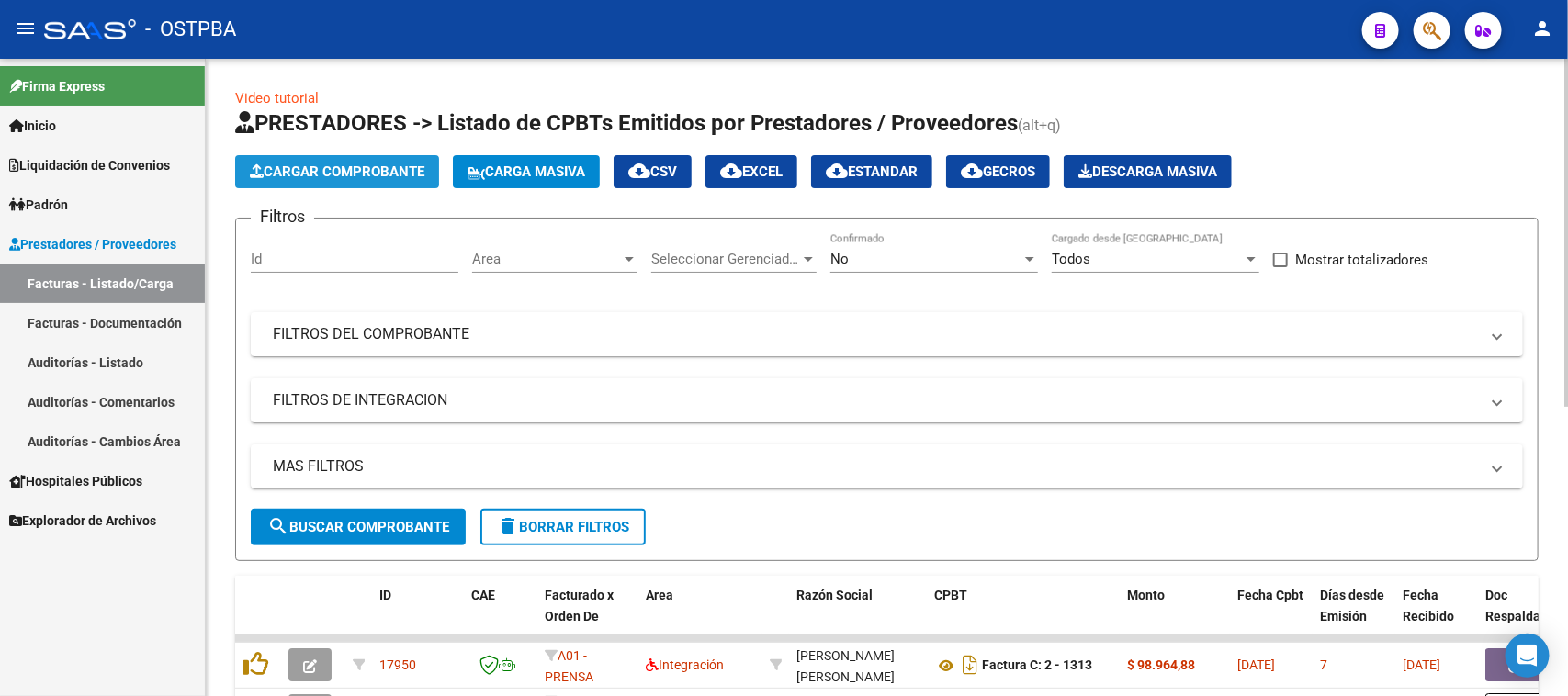
click at [348, 168] on span "Cargar Comprobante" at bounding box center [336, 171] width 174 height 16
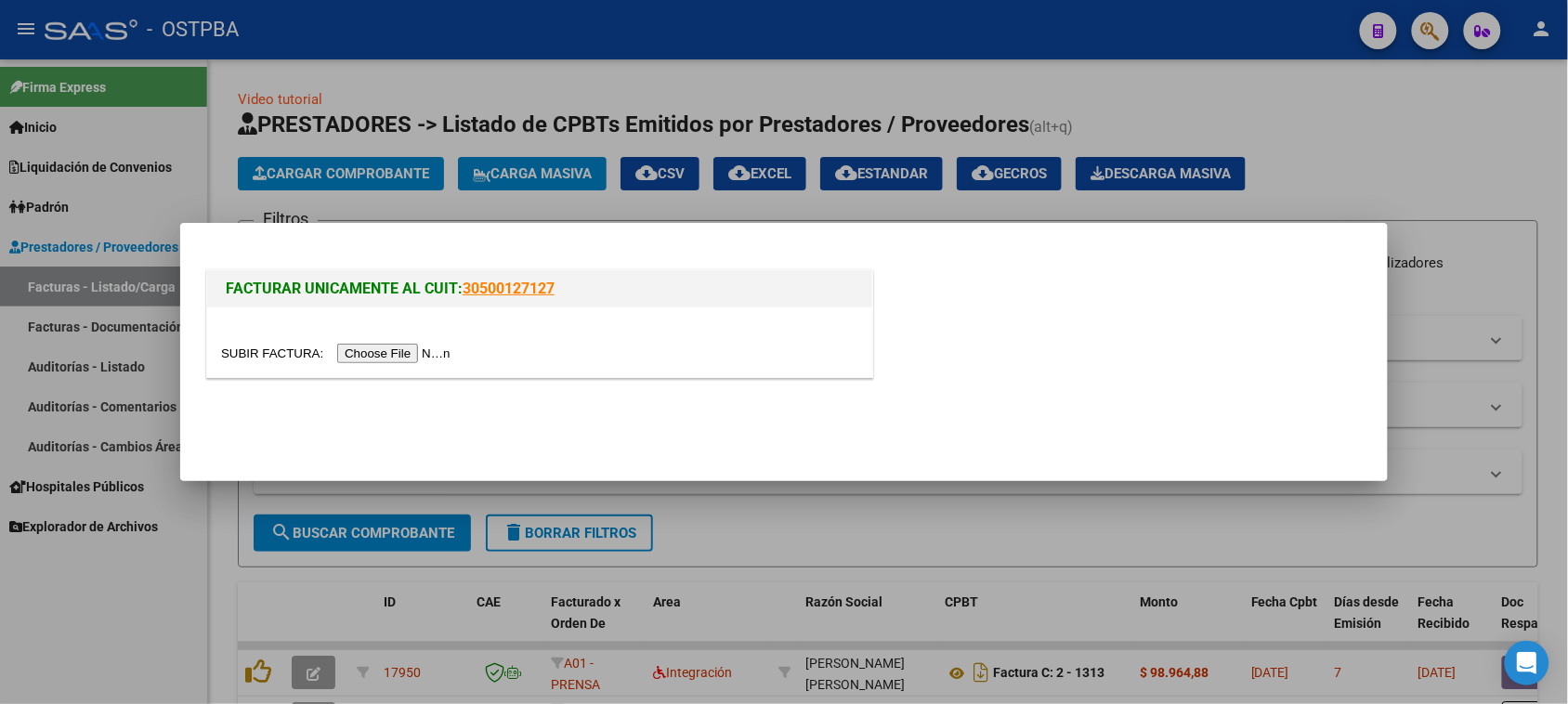
click at [429, 352] on input "file" at bounding box center [339, 353] width 235 height 19
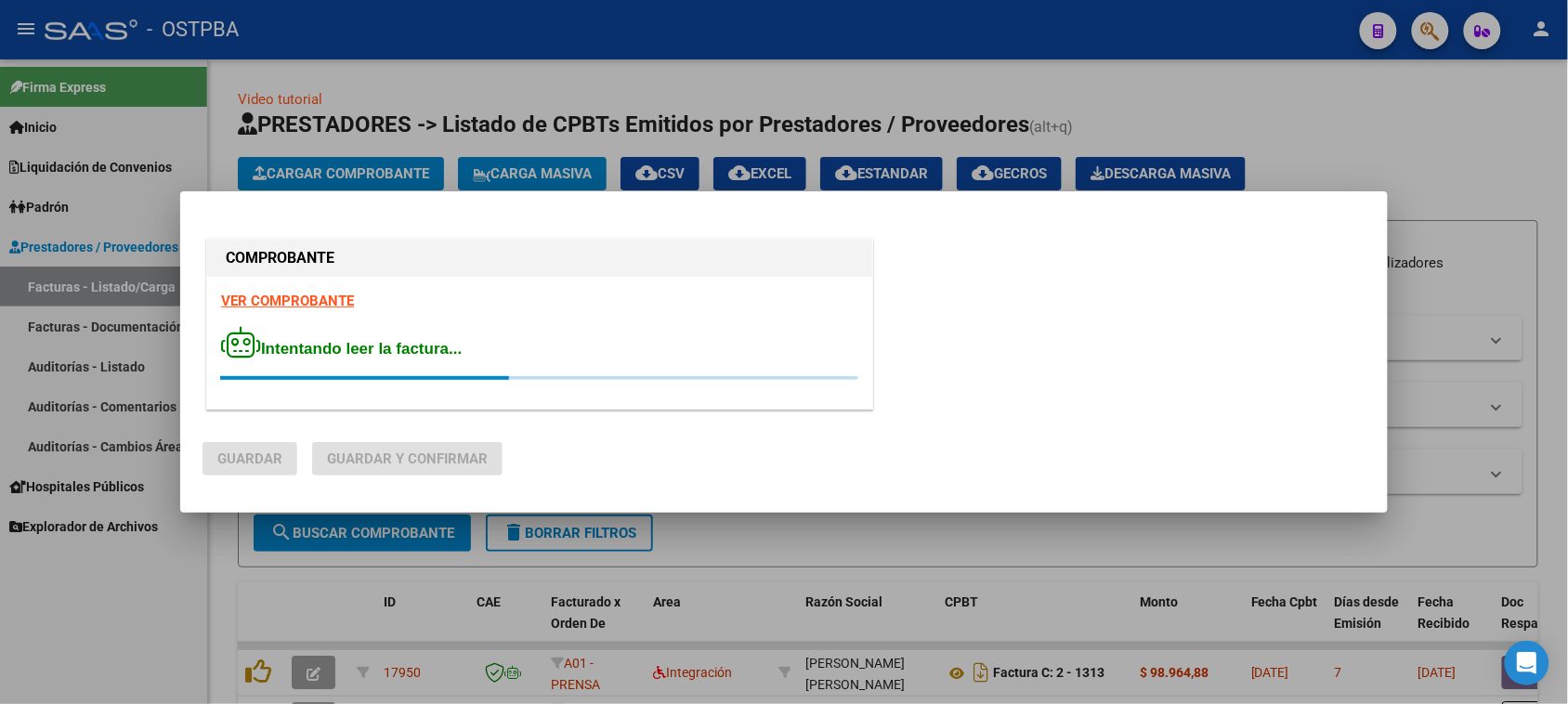
click at [274, 306] on strong "VER COMPROBANTE" at bounding box center [288, 300] width 133 height 16
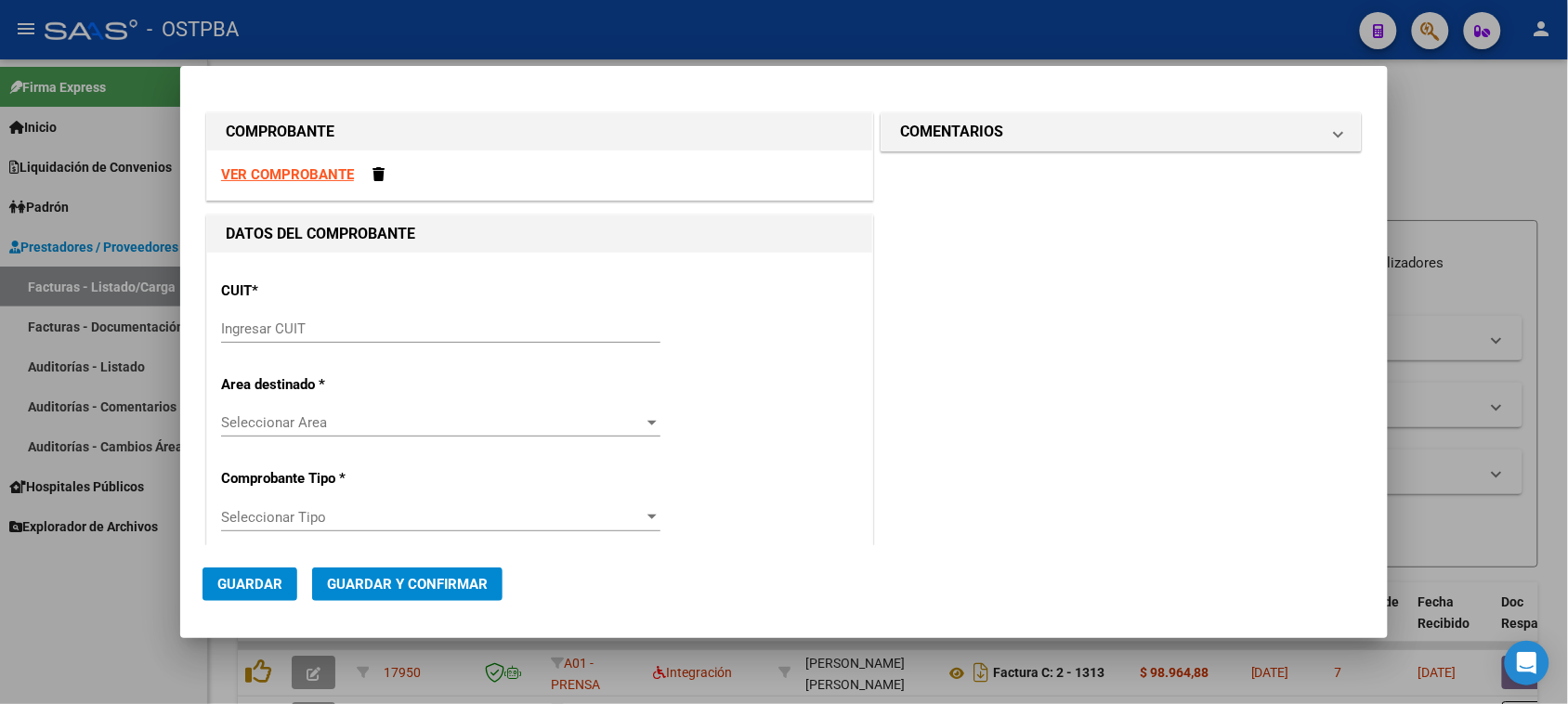
click at [378, 334] on input "Ingresar CUIT" at bounding box center [441, 328] width 439 height 16
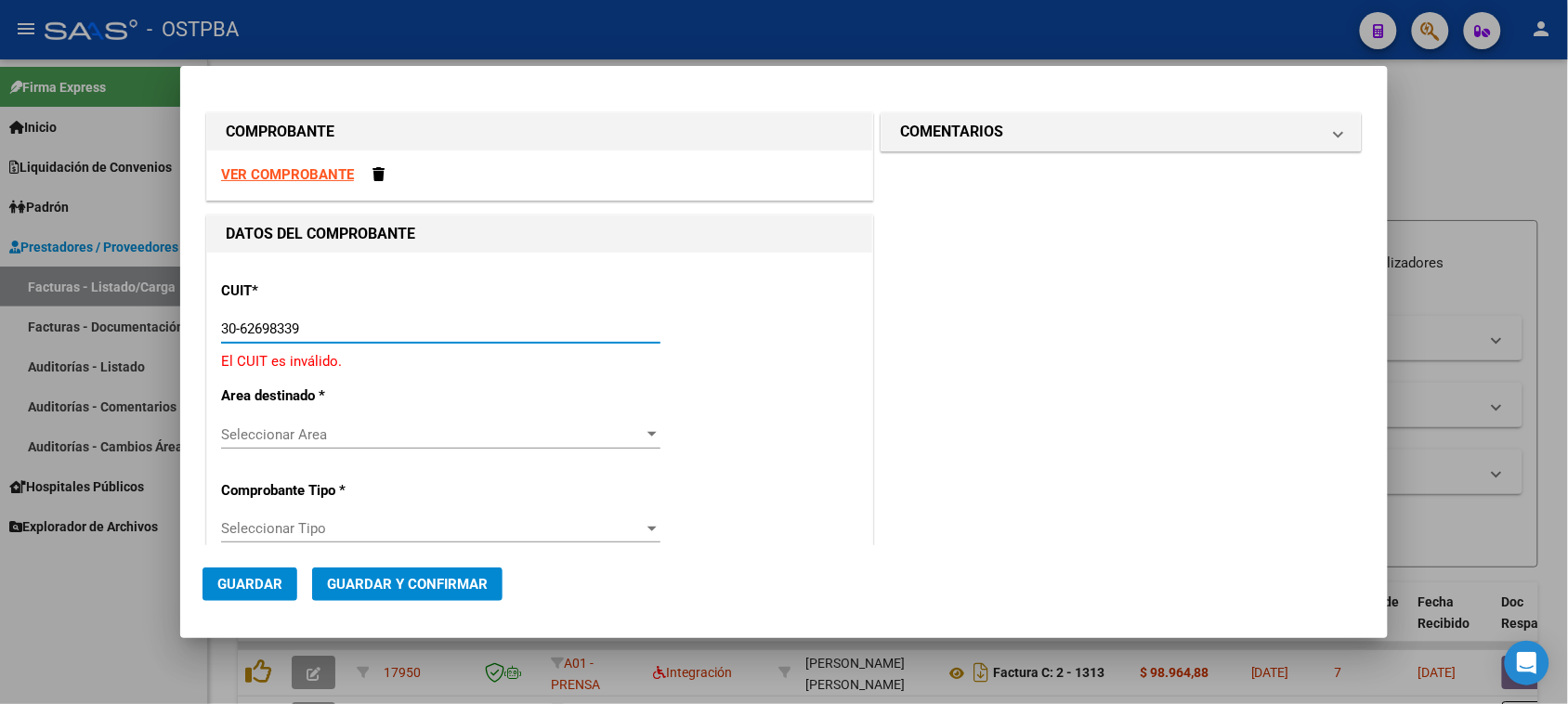
type input "30-62698339-8"
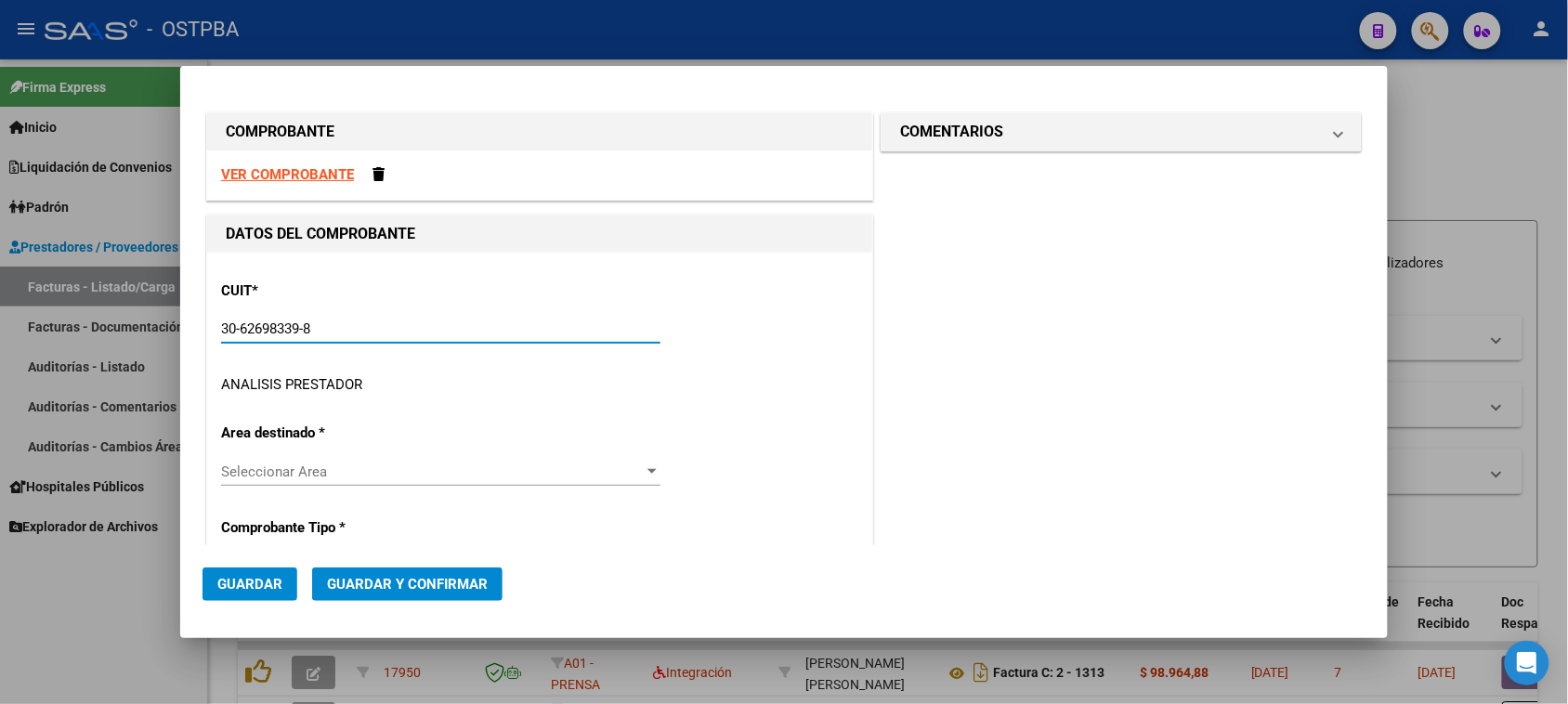
type input "100"
type input "30-62698339-8"
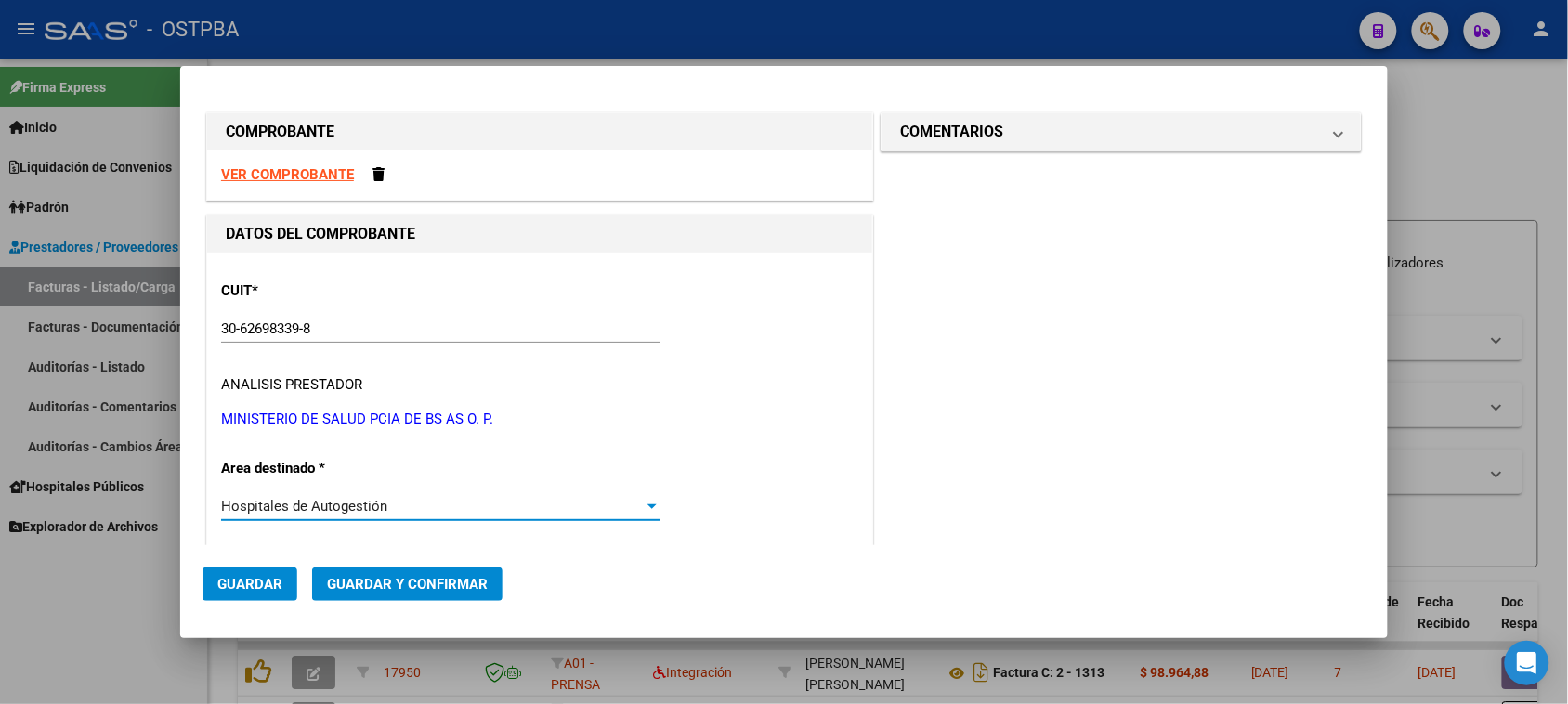
scroll to position [284, 0]
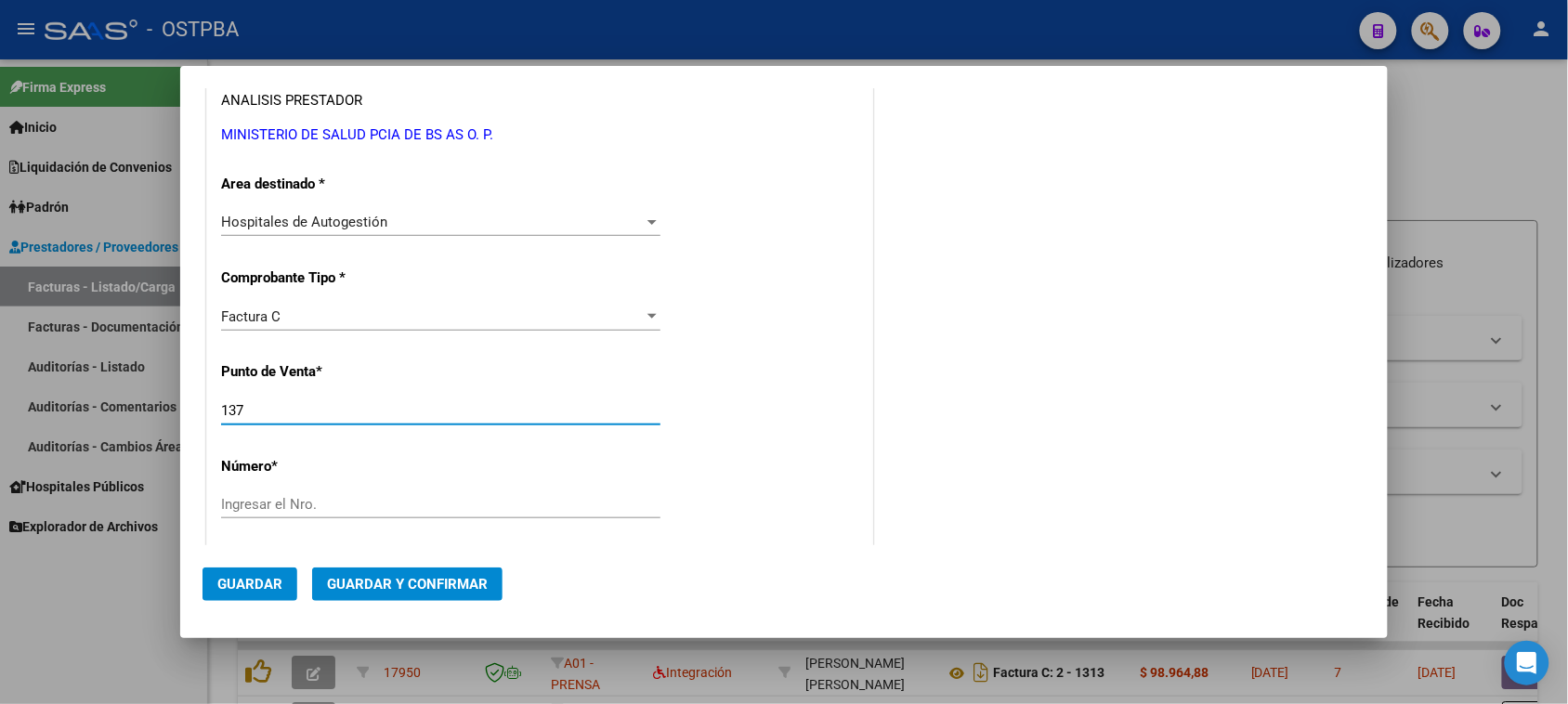
type input "137"
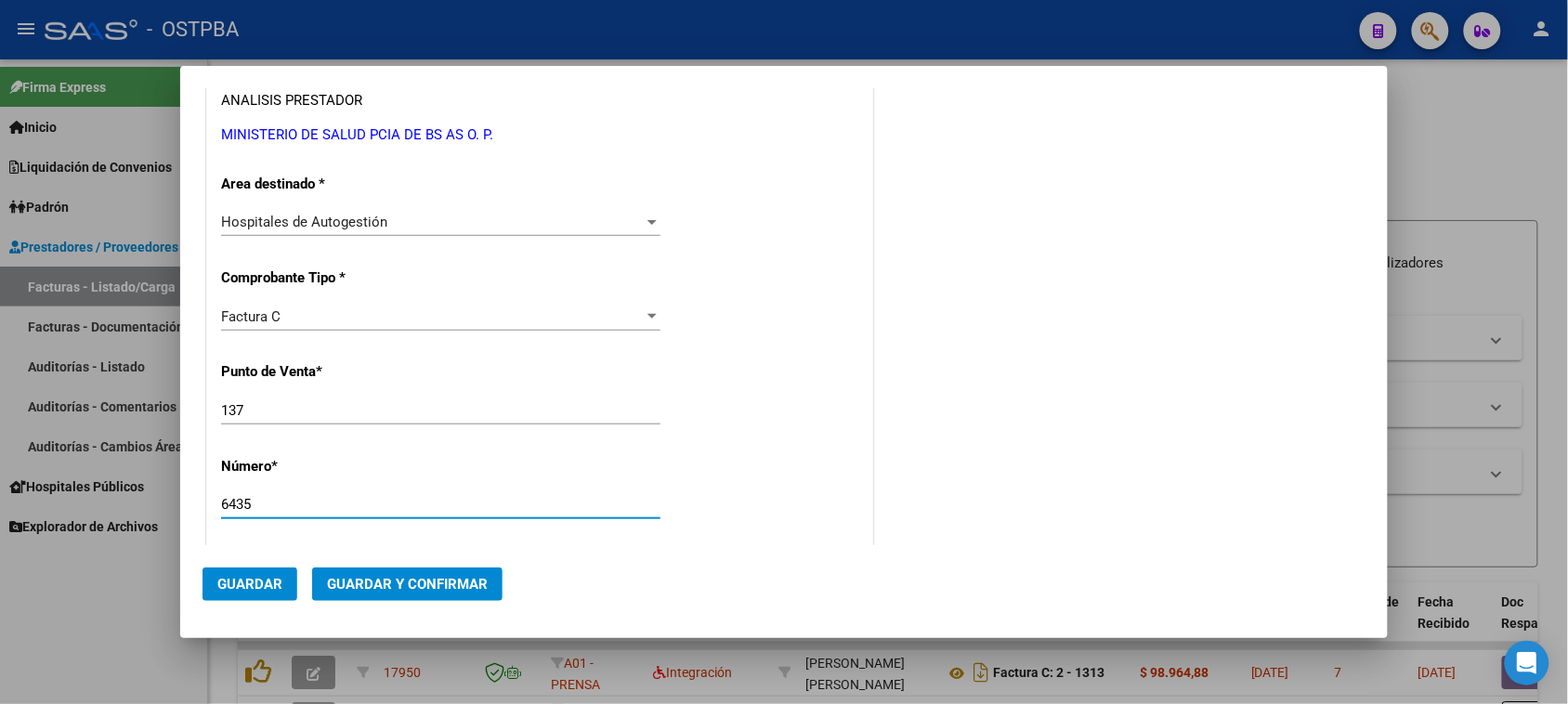
type input "6435"
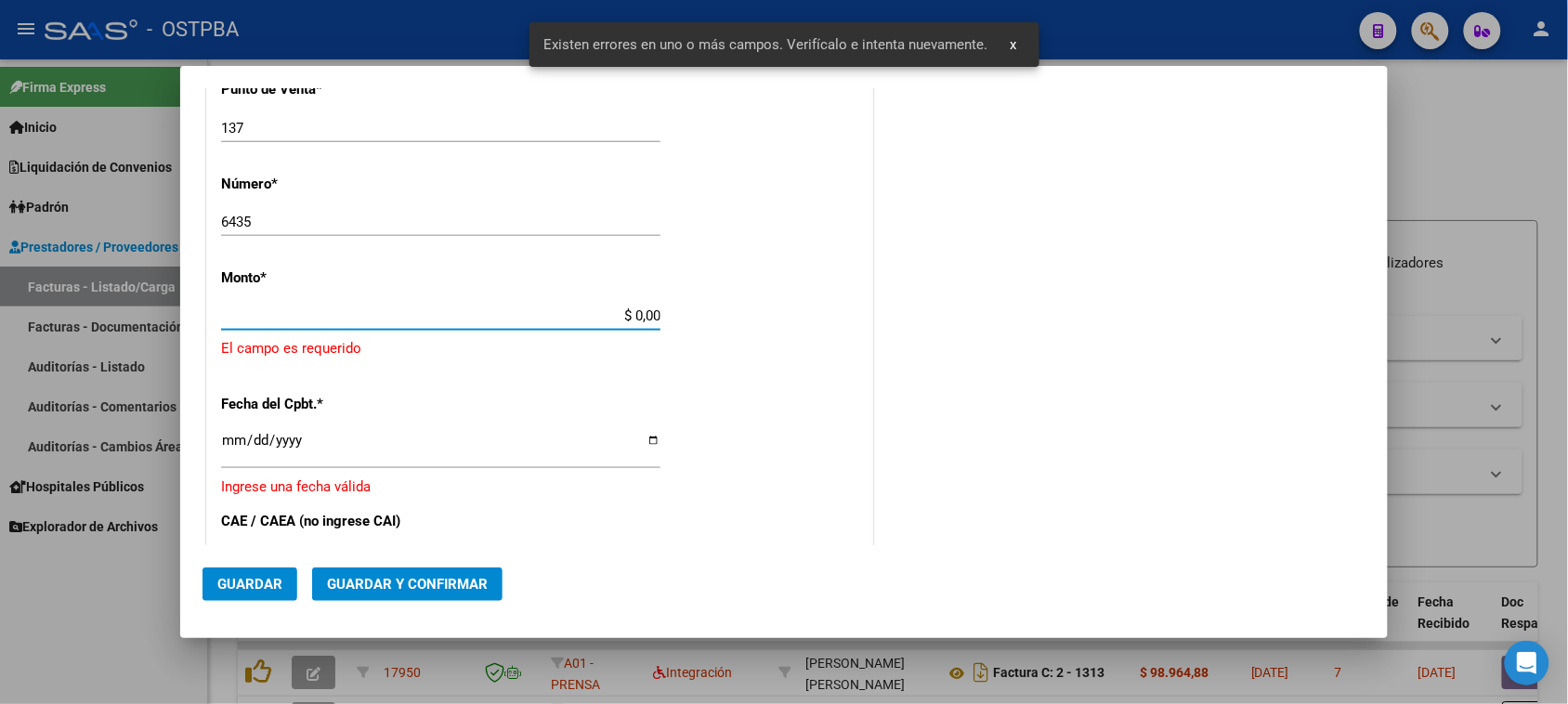
scroll to position [558, 0]
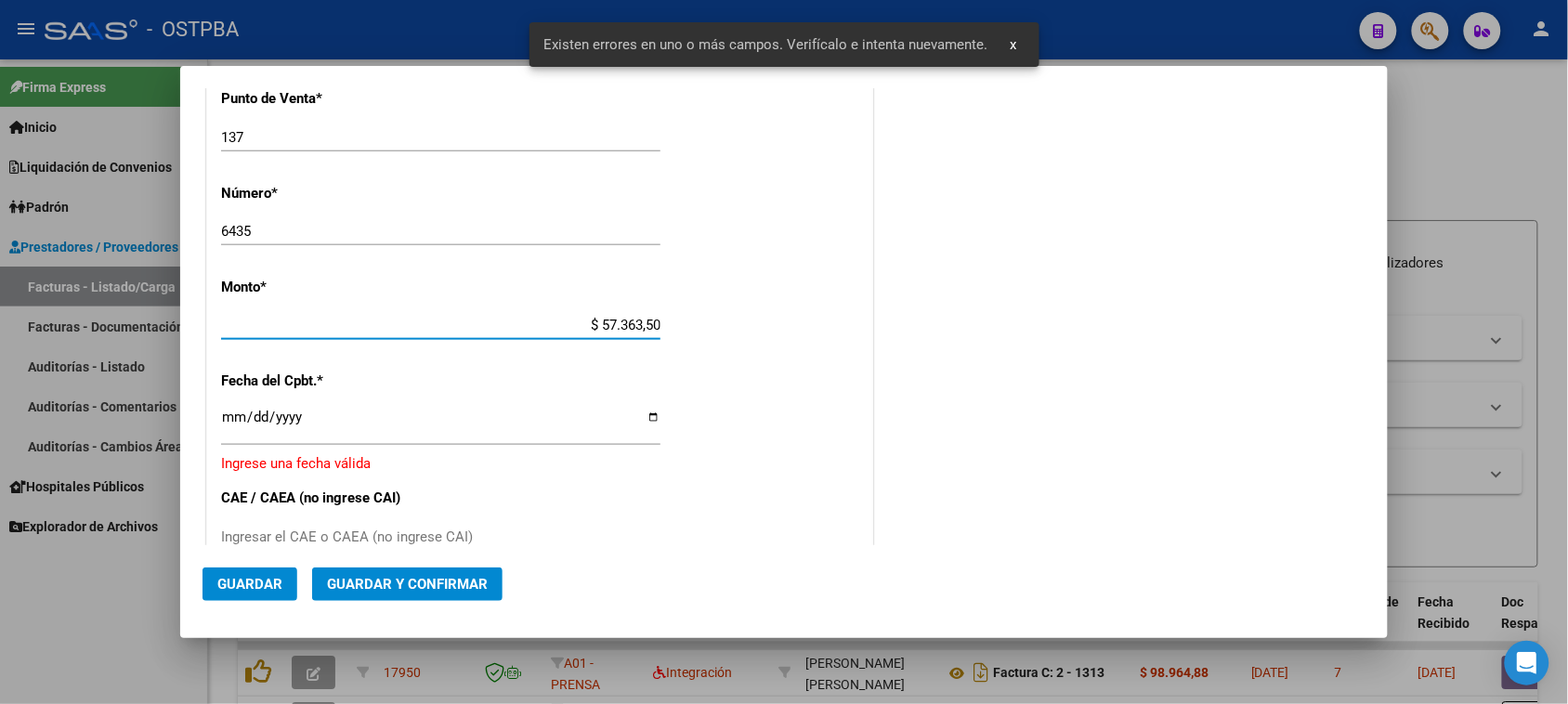
type input "$ 573.635,00"
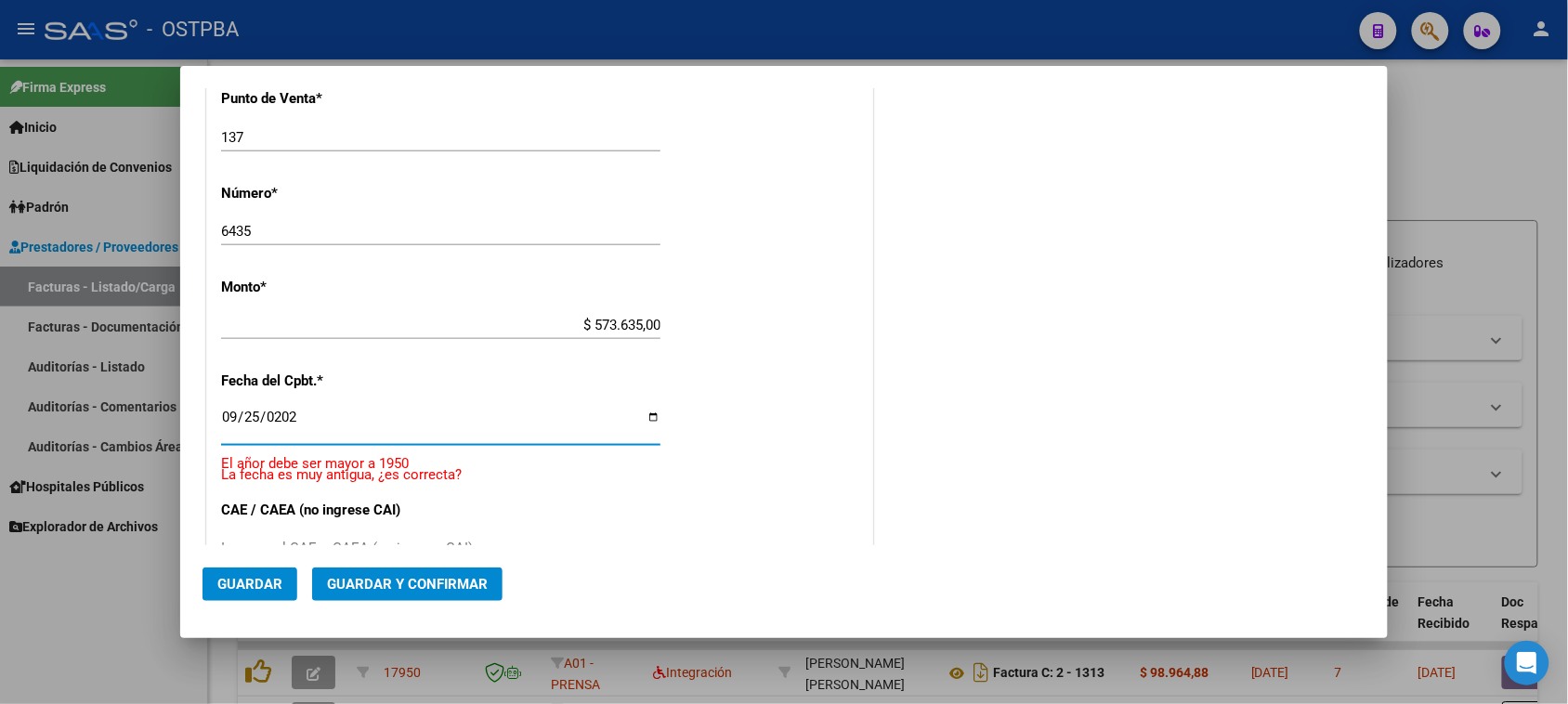
type input "2025-09-25"
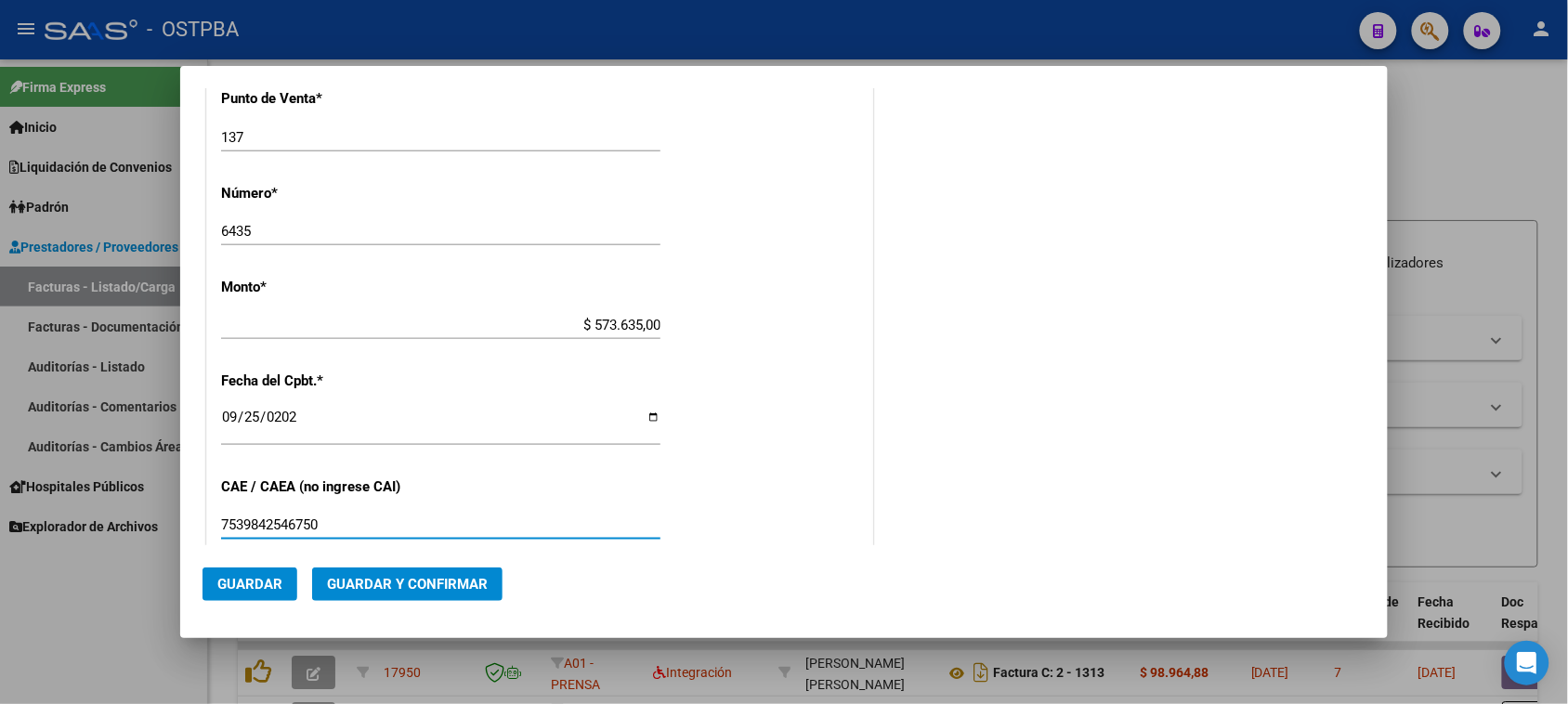
type input "7539842546750"
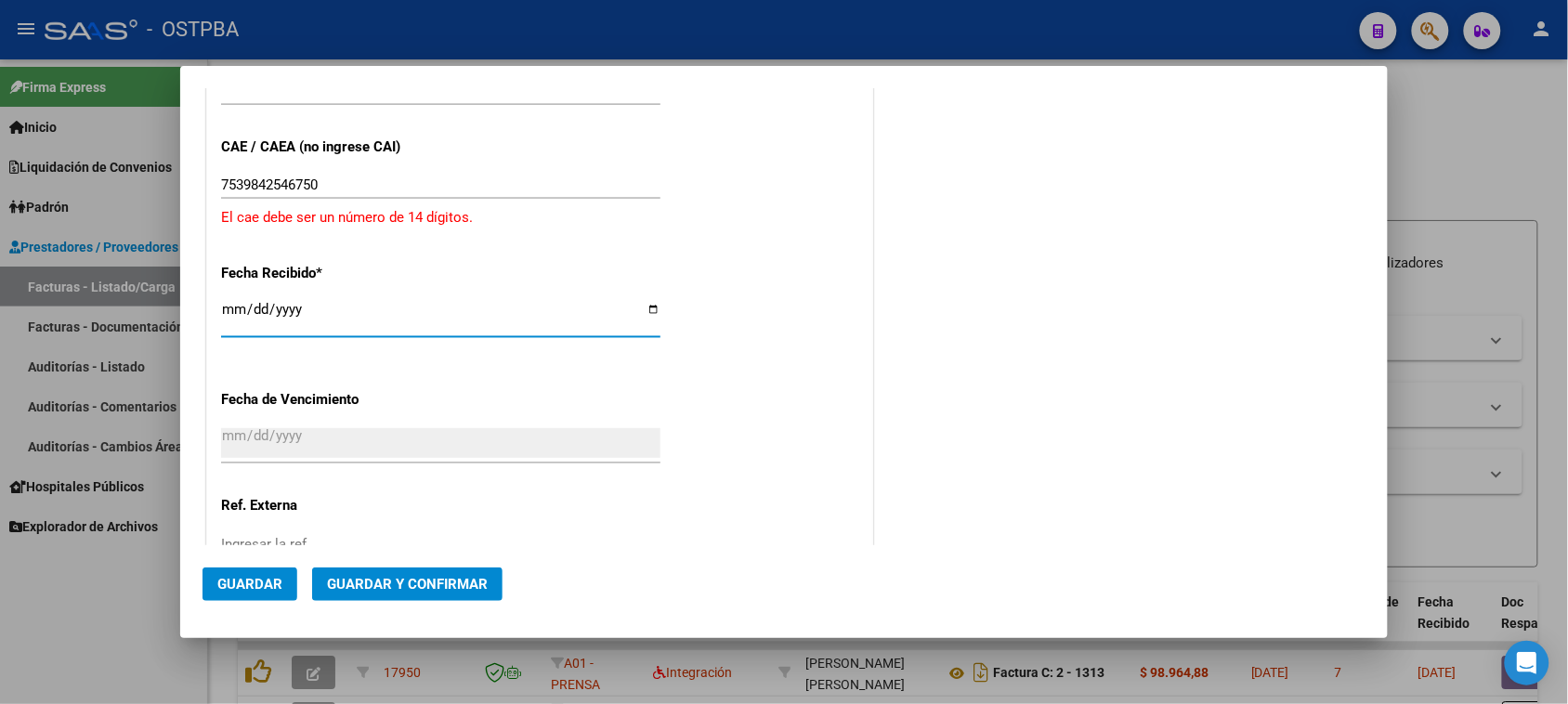
type input "2025-10-06"
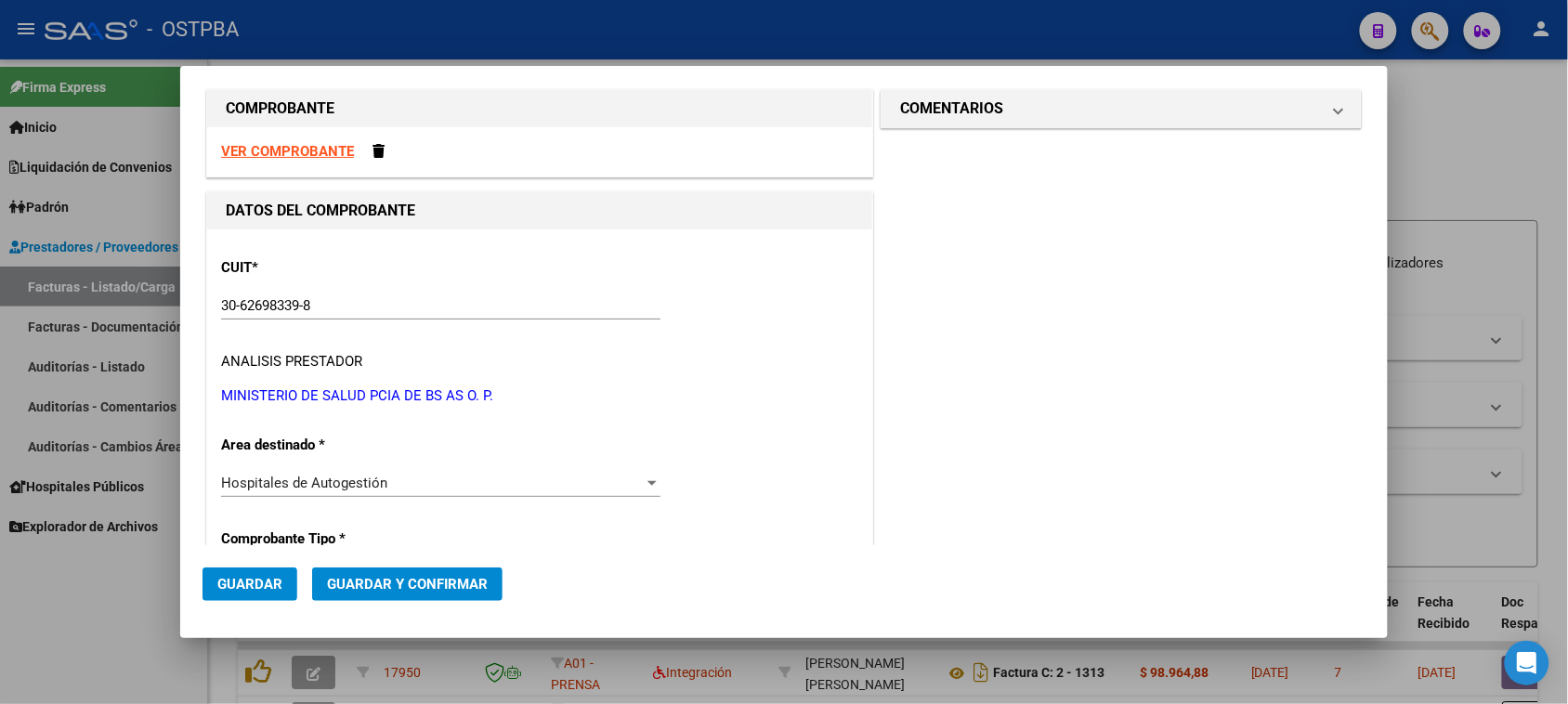
scroll to position [0, 0]
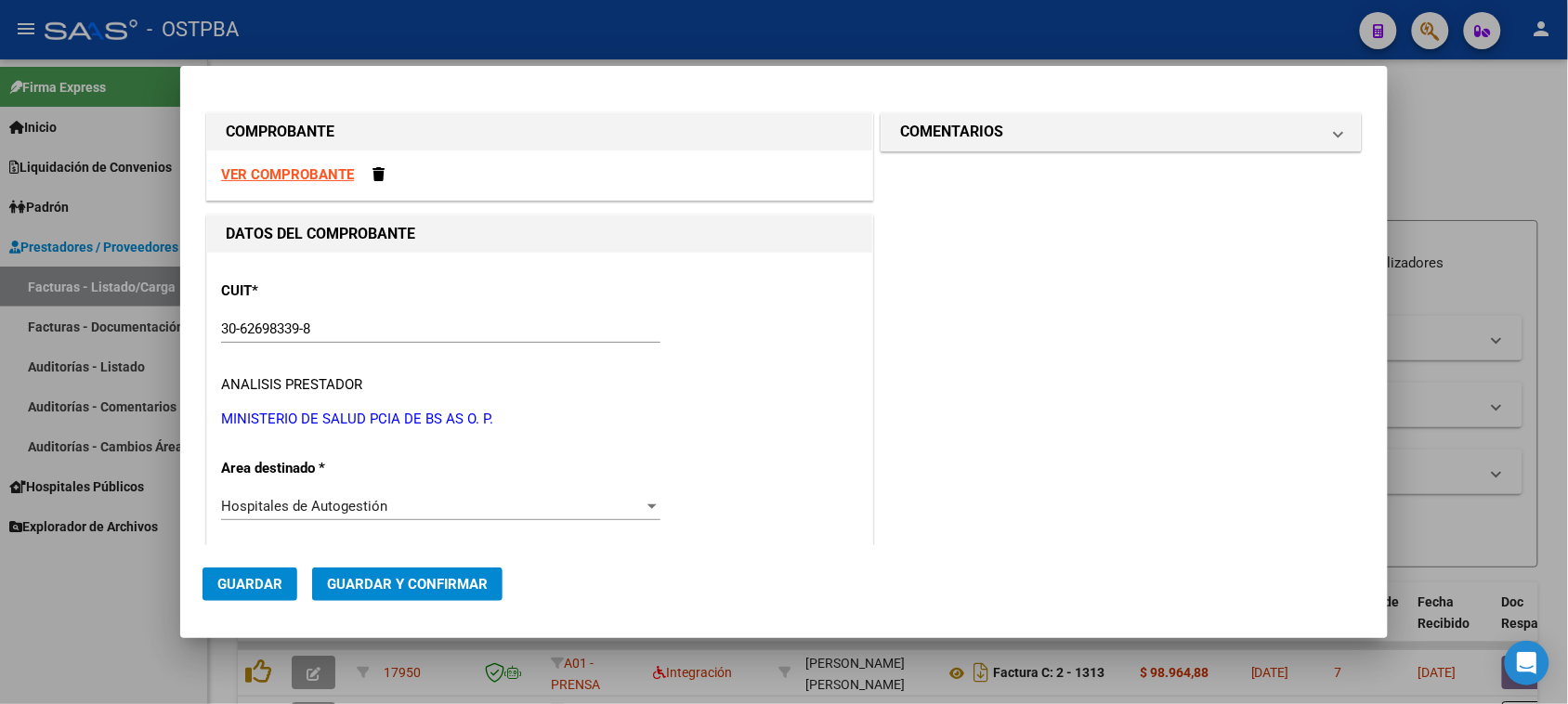
drag, startPoint x: 980, startPoint y: 127, endPoint x: 971, endPoint y: 220, distance: 93.4
click at [978, 127] on h1 "COMENTARIOS" at bounding box center [951, 131] width 103 height 22
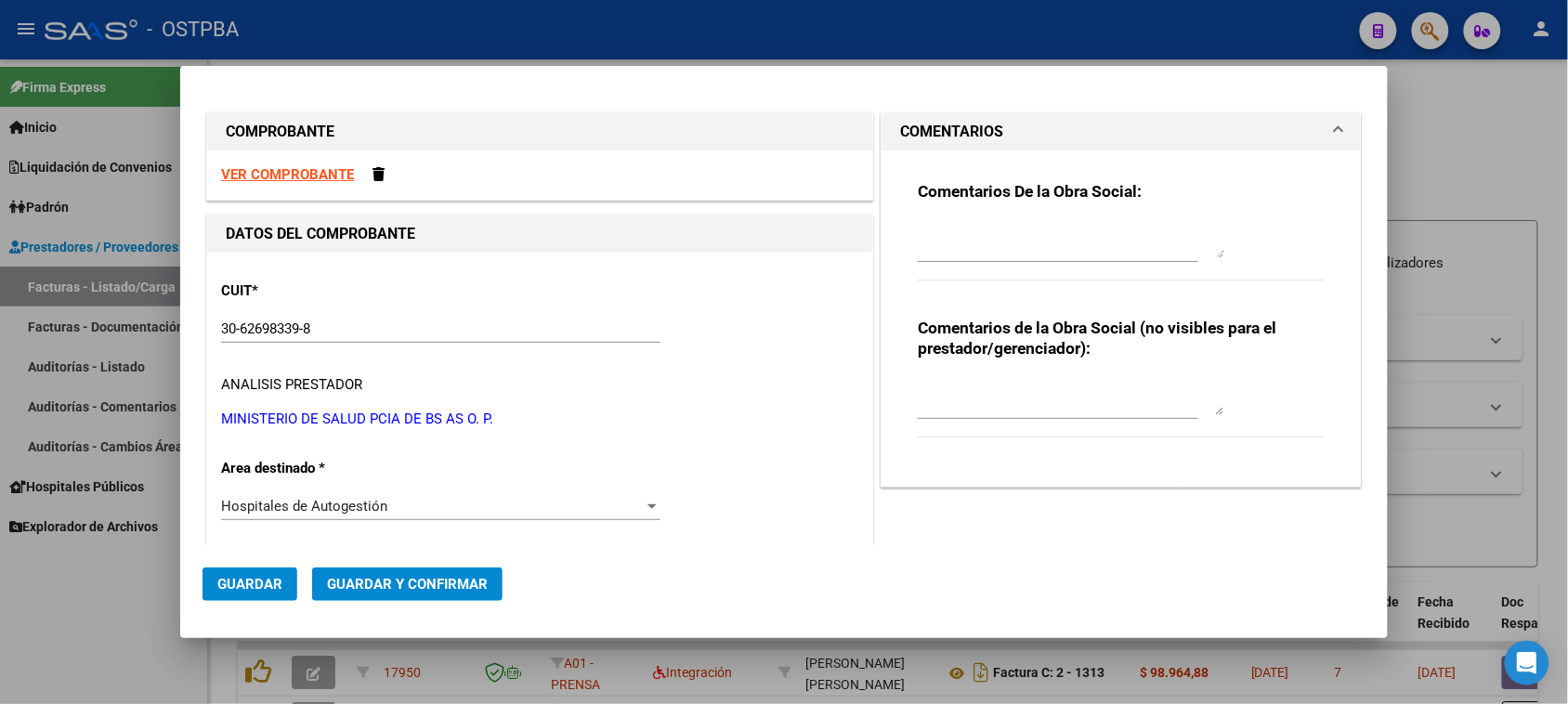
click at [961, 247] on textarea at bounding box center [1071, 240] width 306 height 38
type textarea "HR 127092"
click at [235, 587] on span "Guardar" at bounding box center [250, 584] width 65 height 16
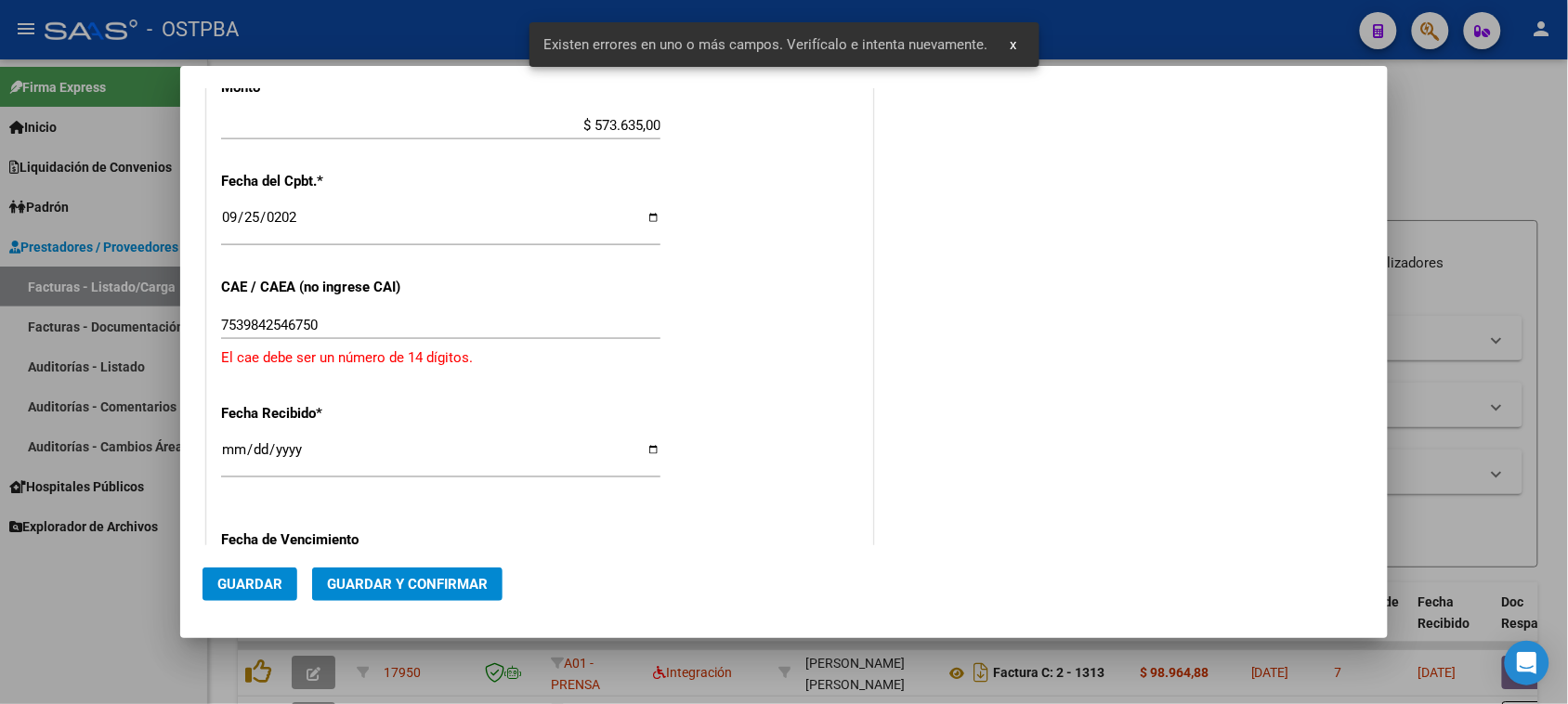
scroll to position [640, 0]
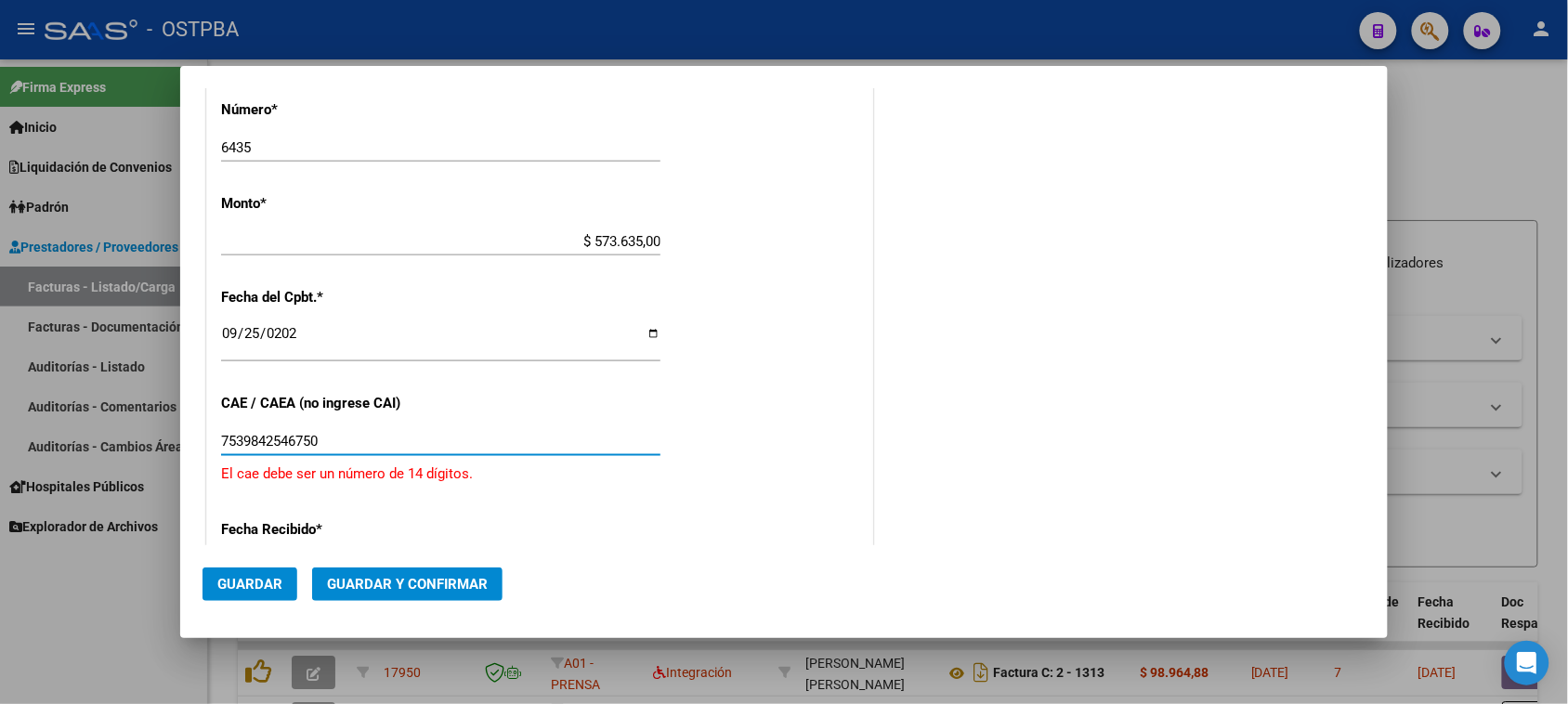
click at [268, 446] on input "7539842546750" at bounding box center [441, 440] width 439 height 16
click at [326, 446] on input "7539842546750" at bounding box center [441, 440] width 439 height 16
type input "75398425467501"
click at [237, 586] on span "Guardar" at bounding box center [250, 584] width 65 height 16
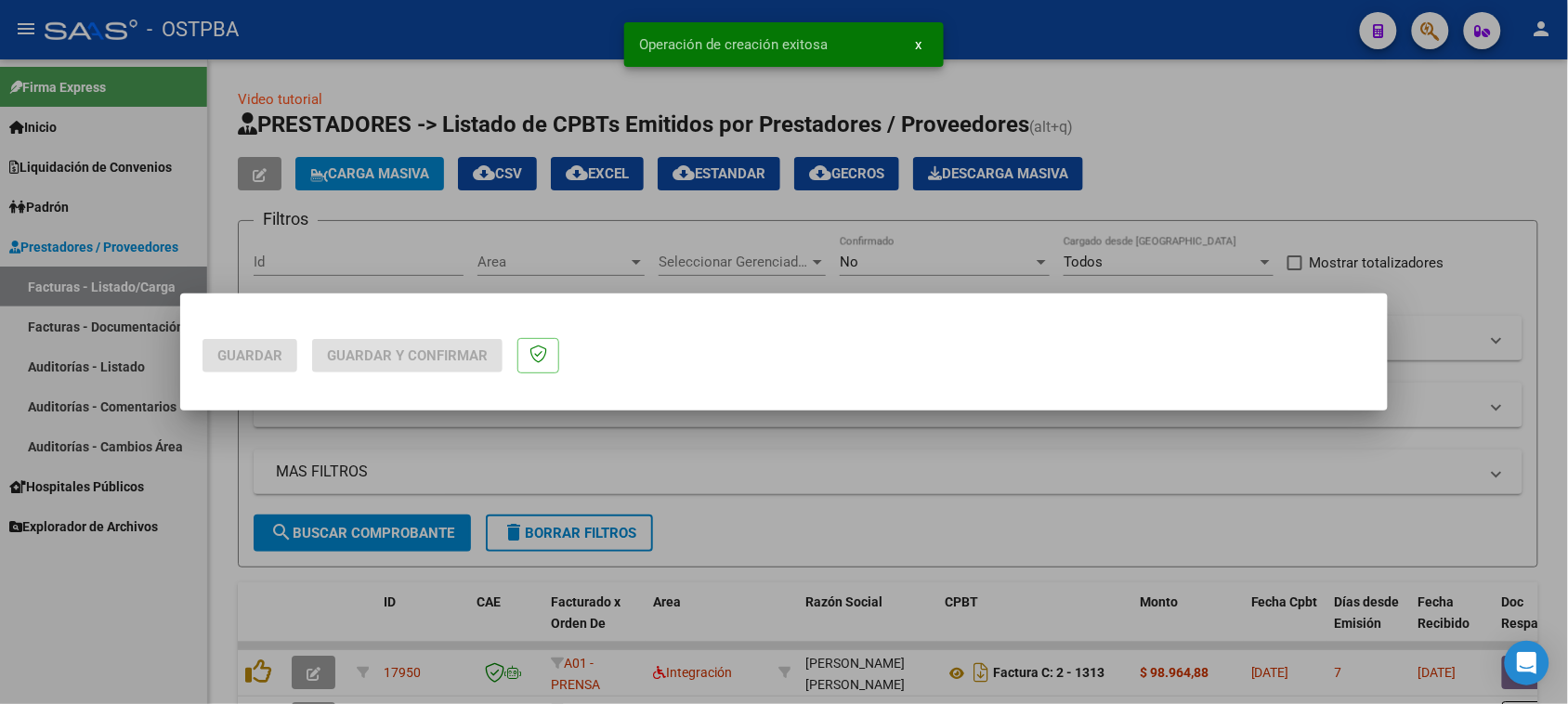
scroll to position [0, 0]
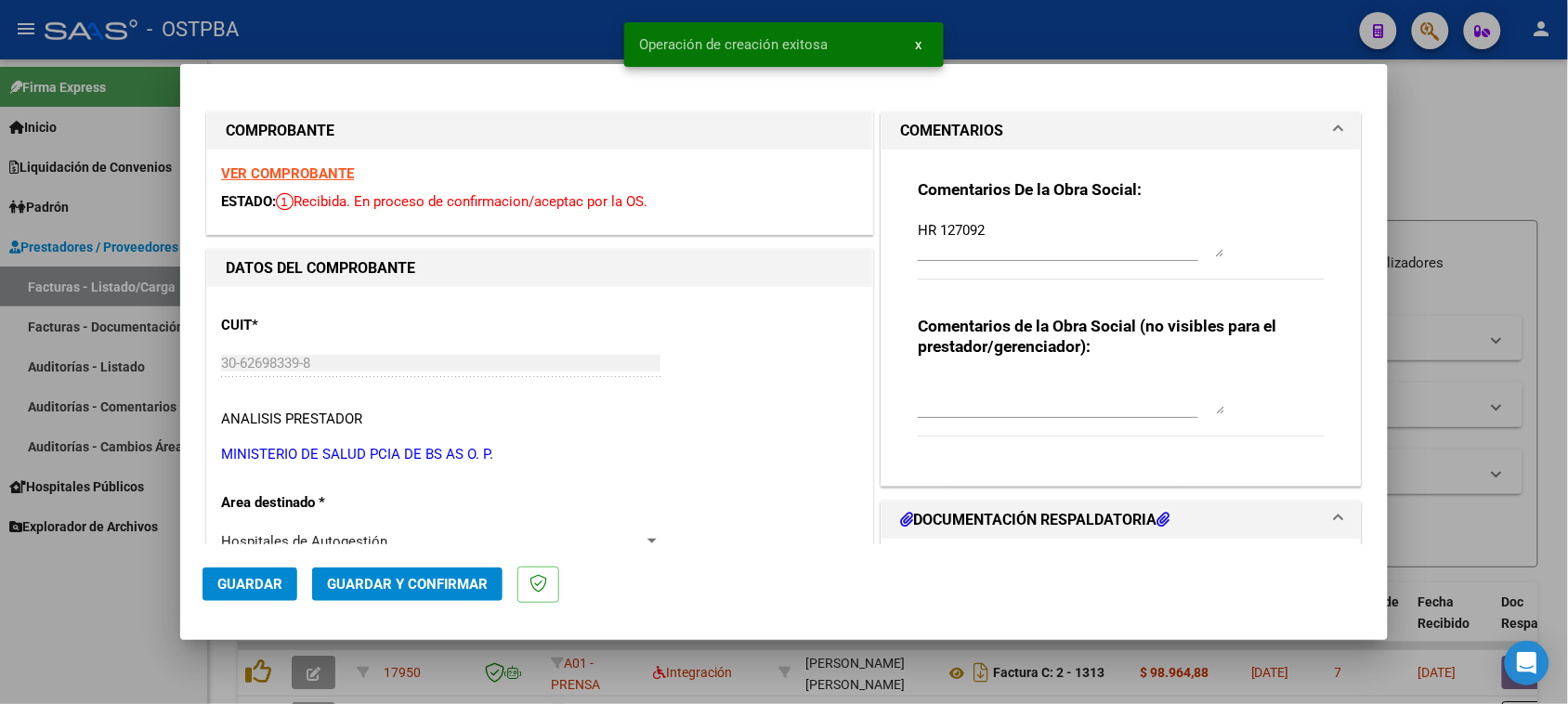
type input "2025-11-24"
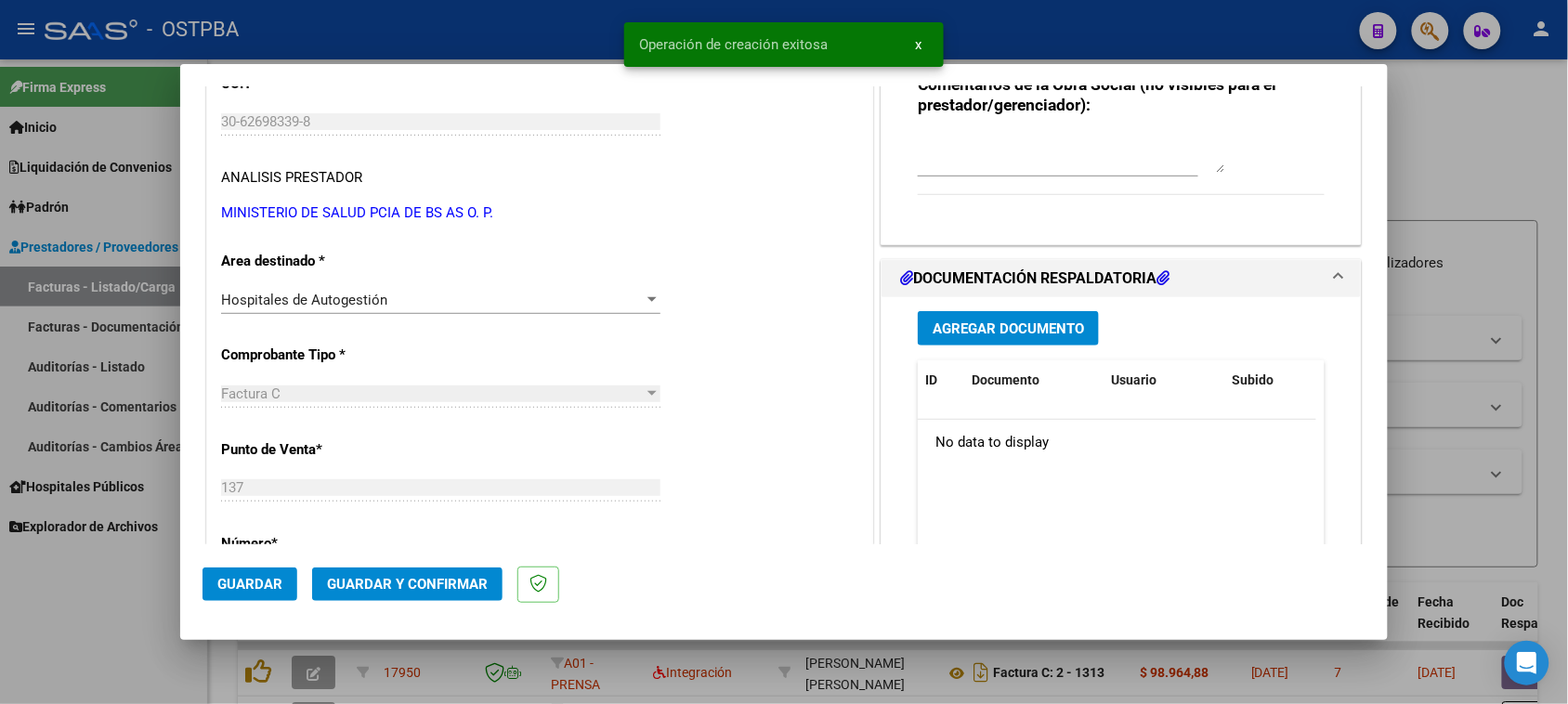
scroll to position [464, 0]
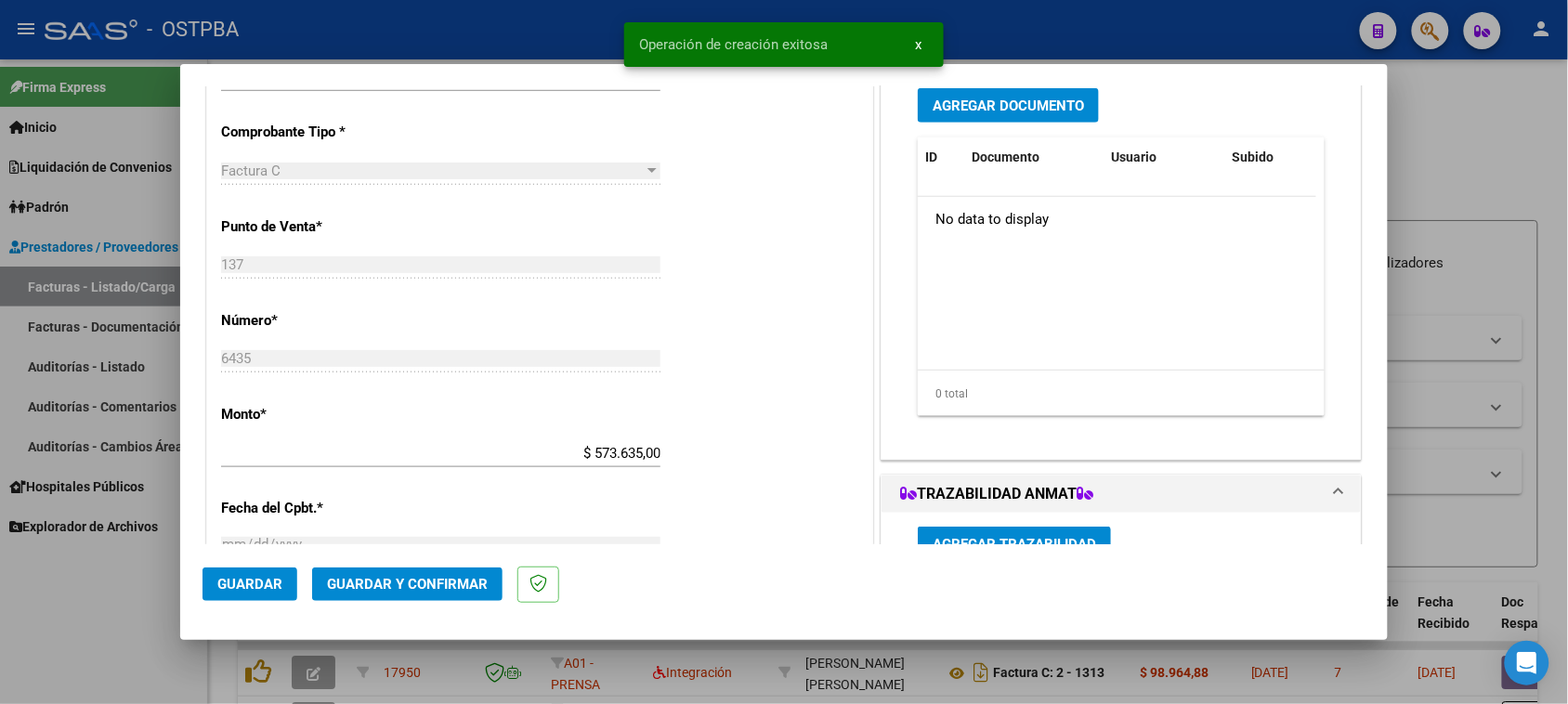
click at [956, 110] on span "Agregar Documento" at bounding box center [1007, 105] width 151 height 16
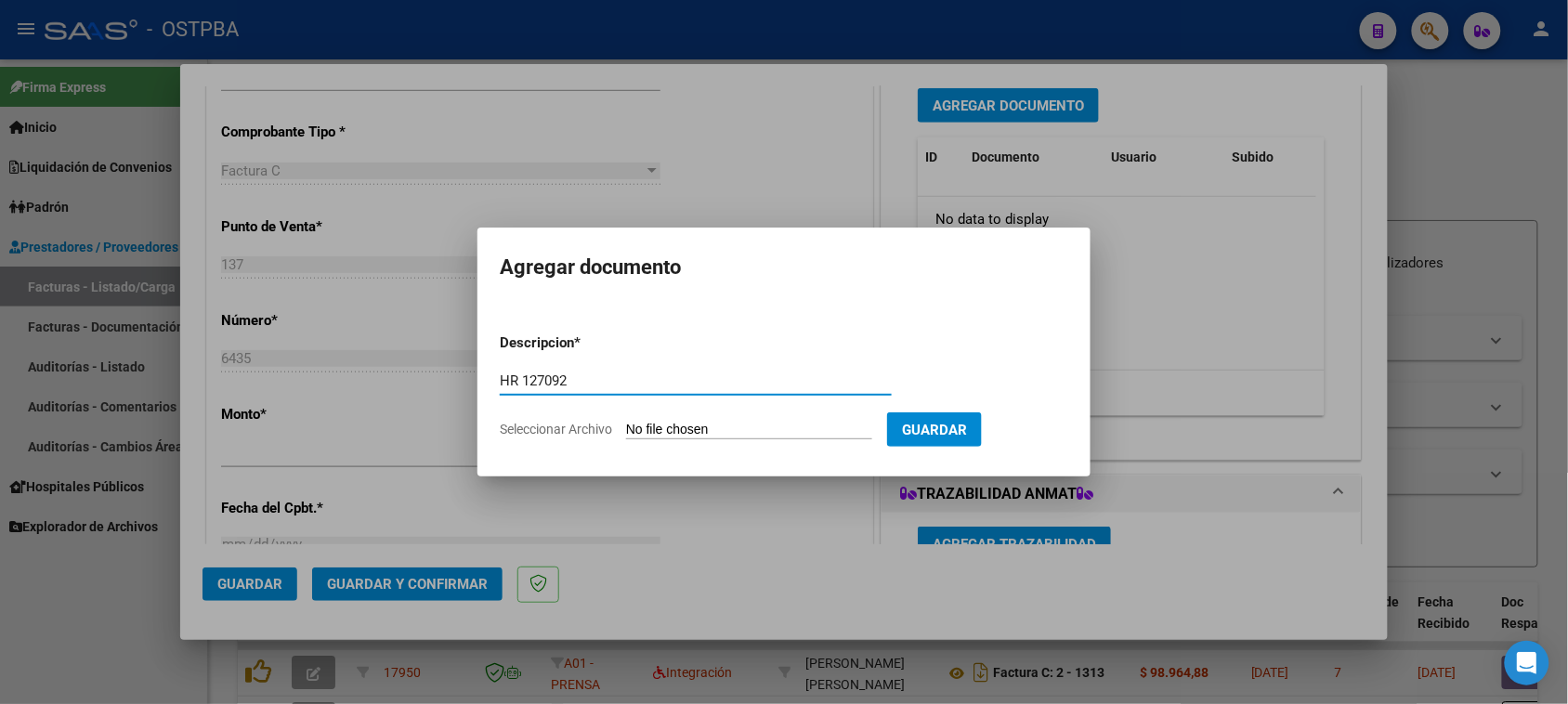
type input "HR 127092"
click at [626, 422] on input "Seleccionar Archivo" at bounding box center [749, 430] width 247 height 17
type input "C:\fakepath\HR 127092.pdf"
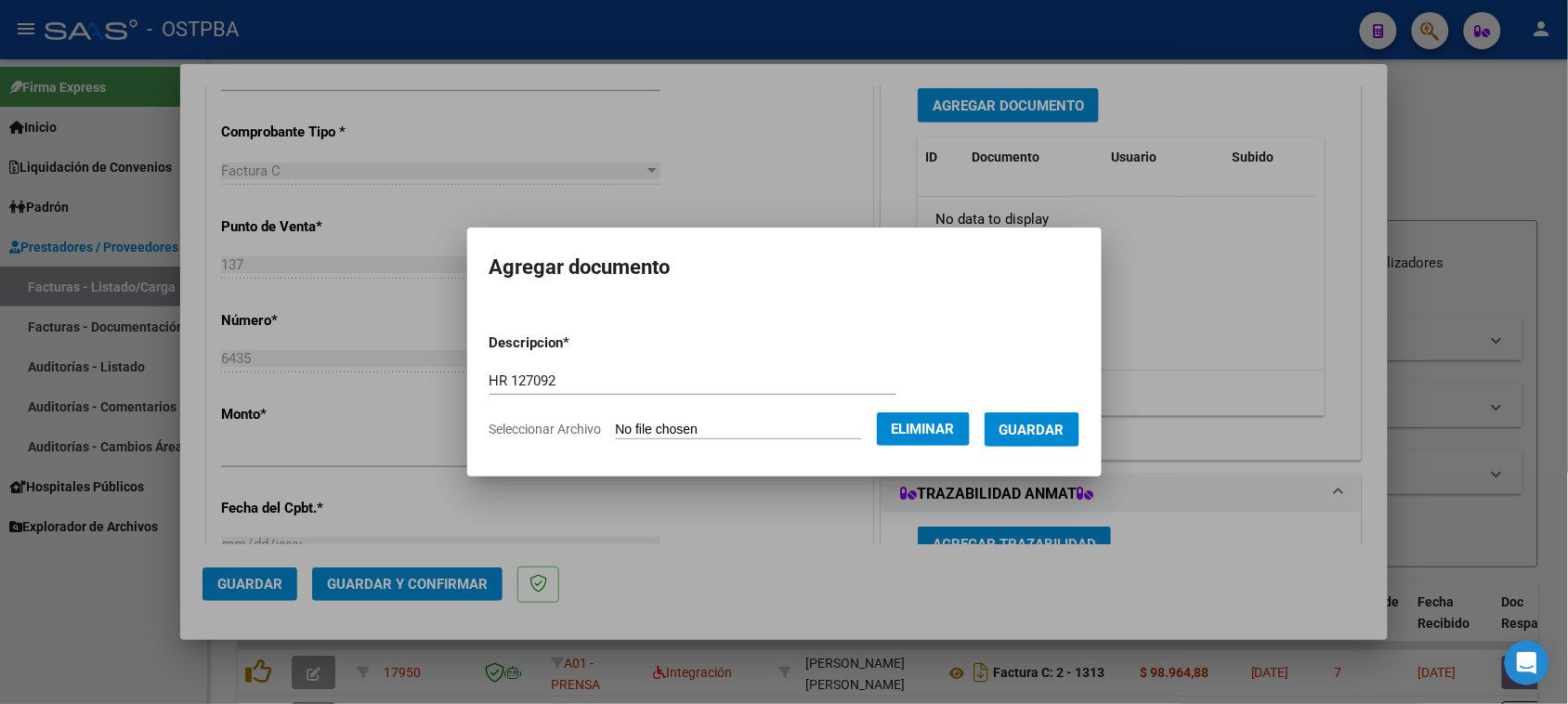
click at [1080, 434] on button "Guardar" at bounding box center [1032, 430] width 94 height 35
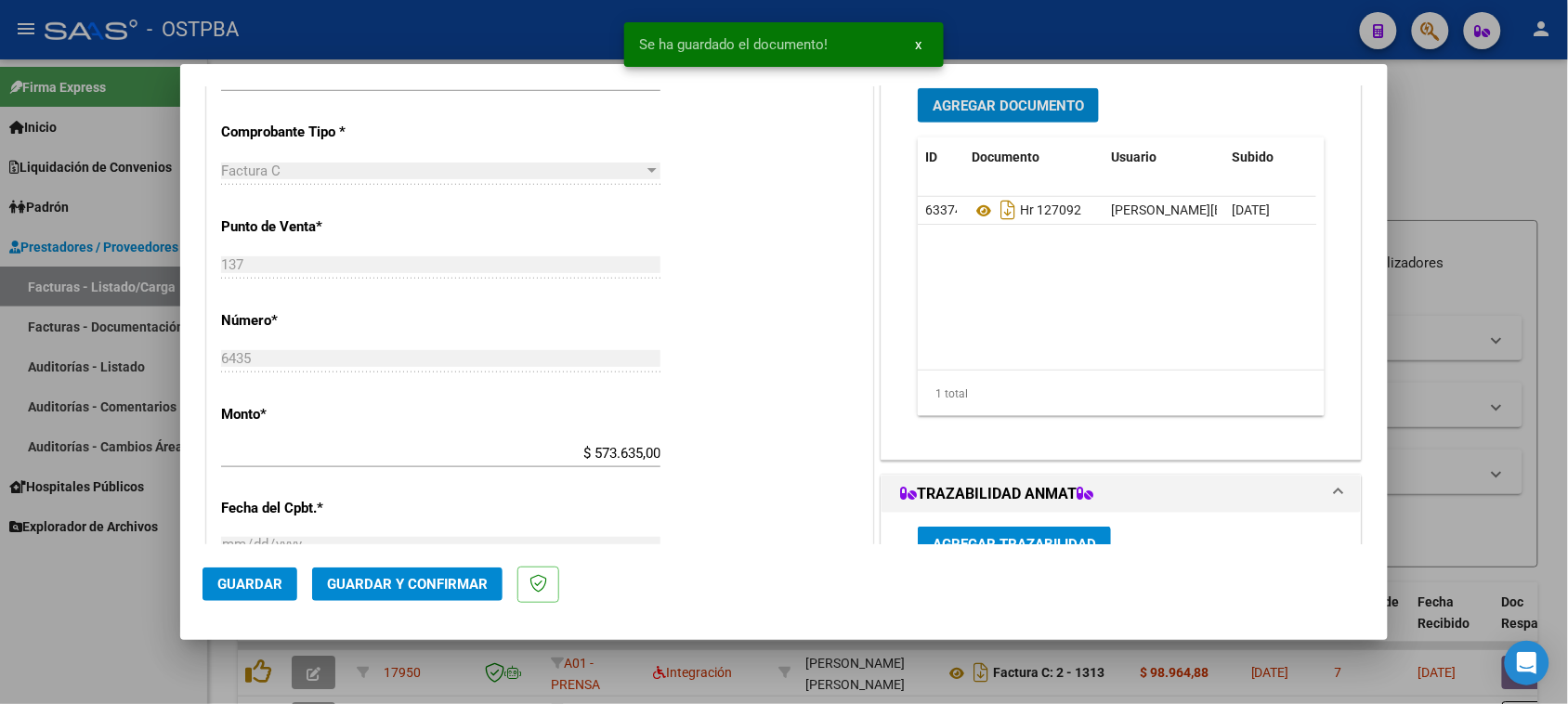
click at [1018, 110] on span "Agregar Documento" at bounding box center [1007, 105] width 151 height 16
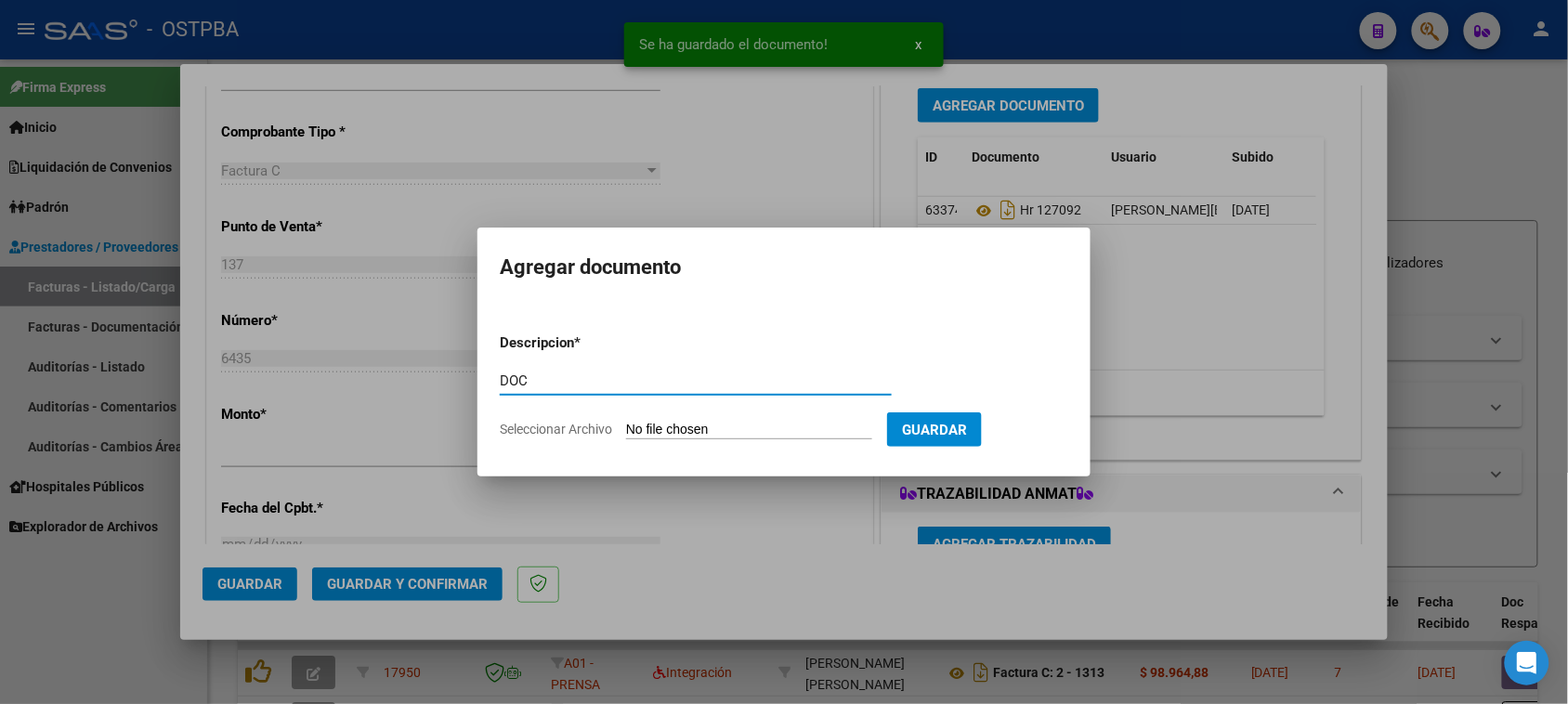
type input "DOC"
click at [626, 422] on input "Seleccionar Archivo" at bounding box center [749, 430] width 247 height 17
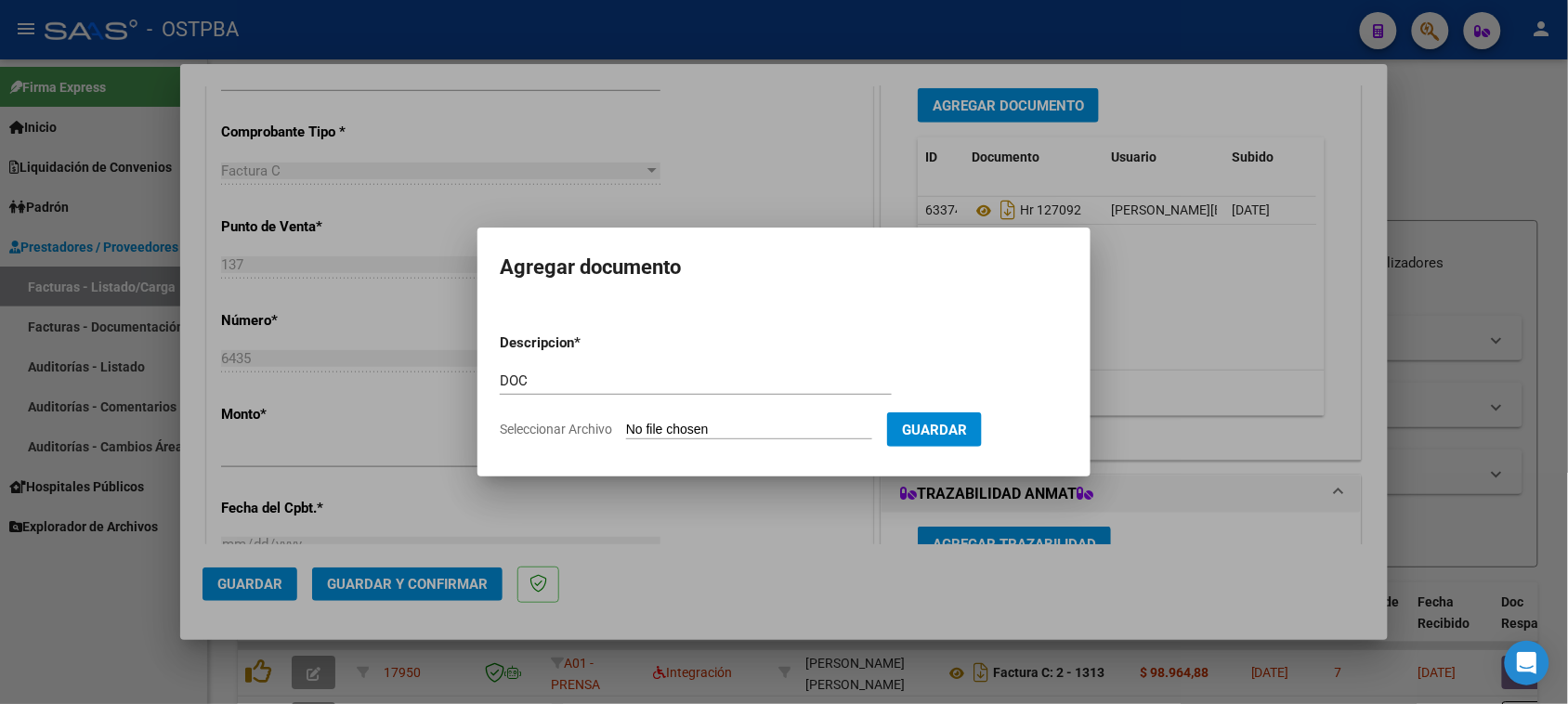
type input "C:\fakepath\DOC 6435.pdf"
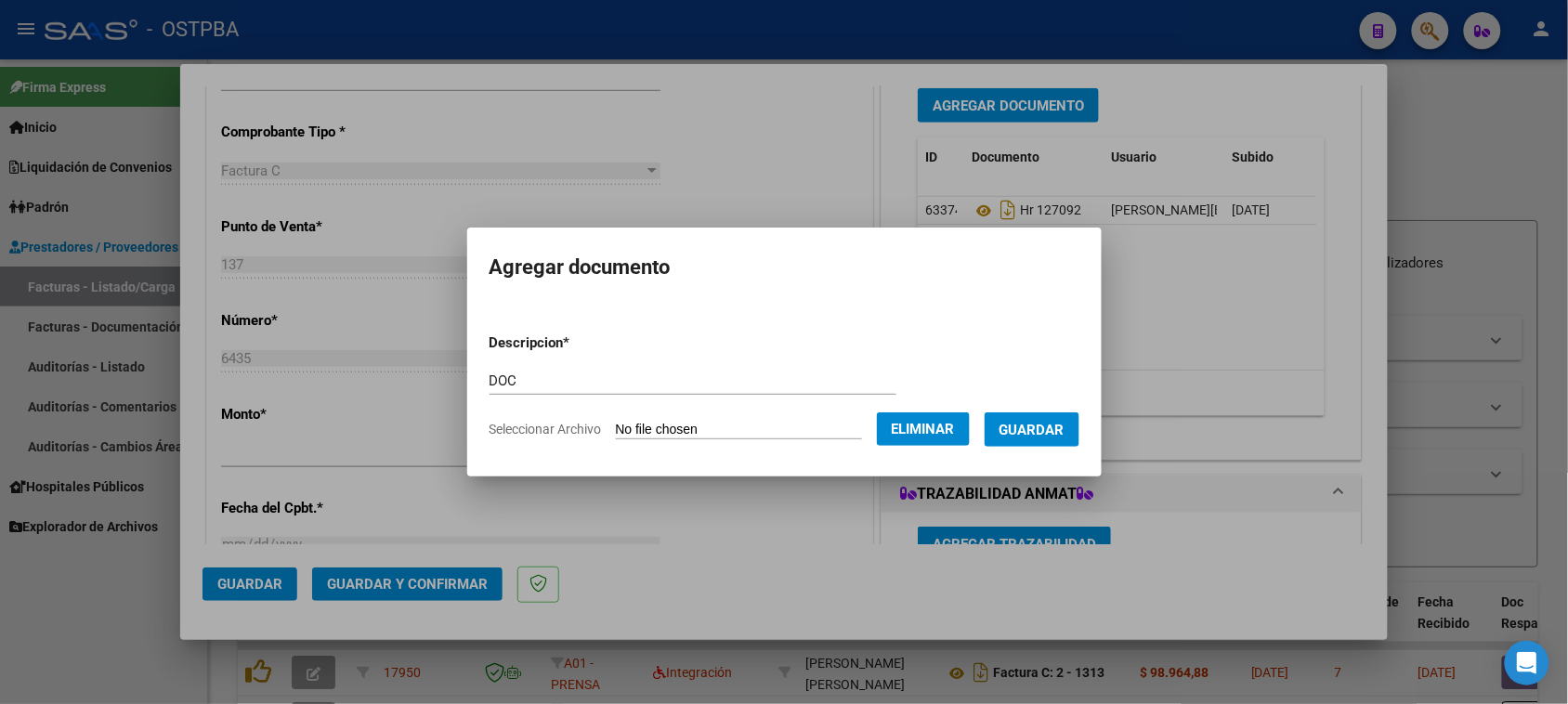
click at [1038, 434] on span "Guardar" at bounding box center [1032, 430] width 65 height 16
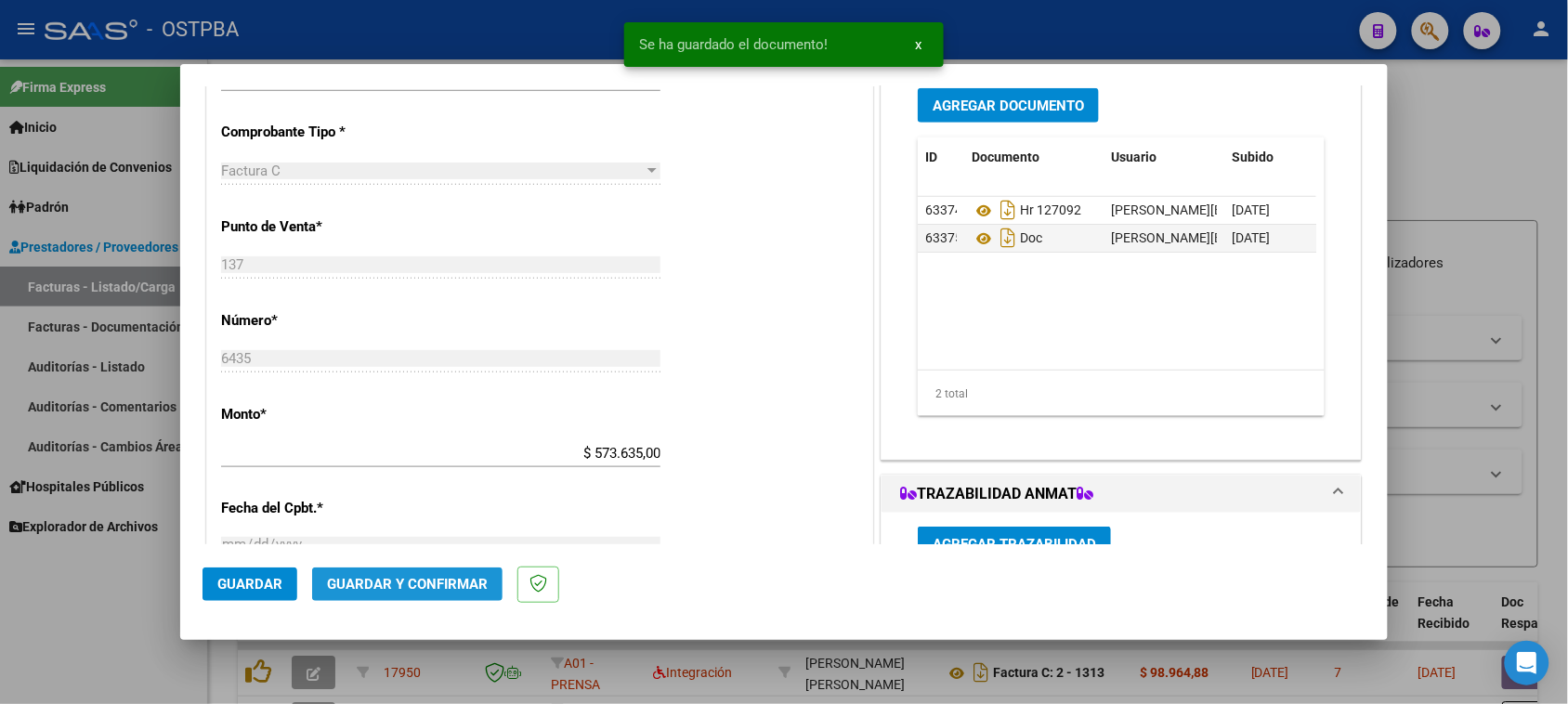
click at [416, 577] on span "Guardar y Confirmar" at bounding box center [406, 584] width 161 height 16
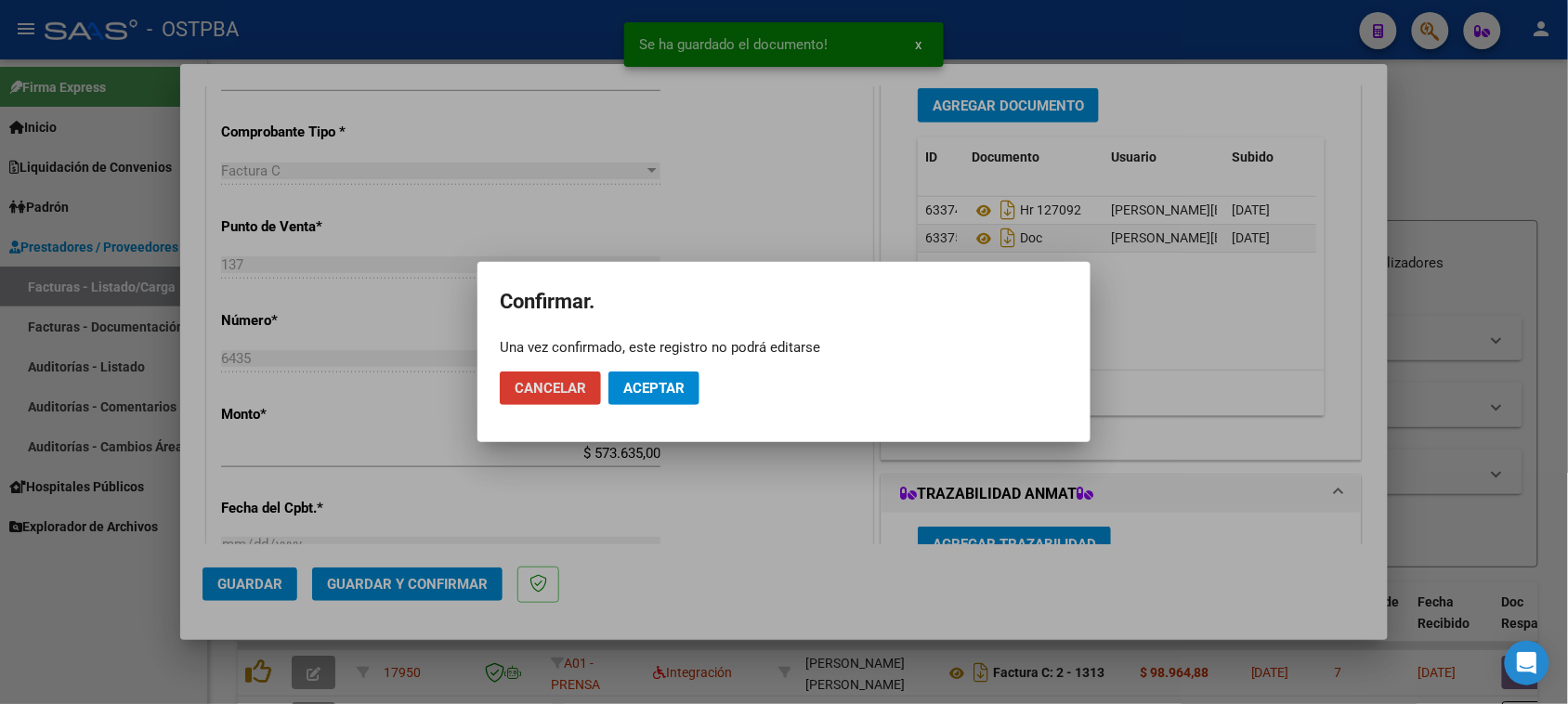
click at [623, 393] on span "Aceptar" at bounding box center [654, 387] width 62 height 16
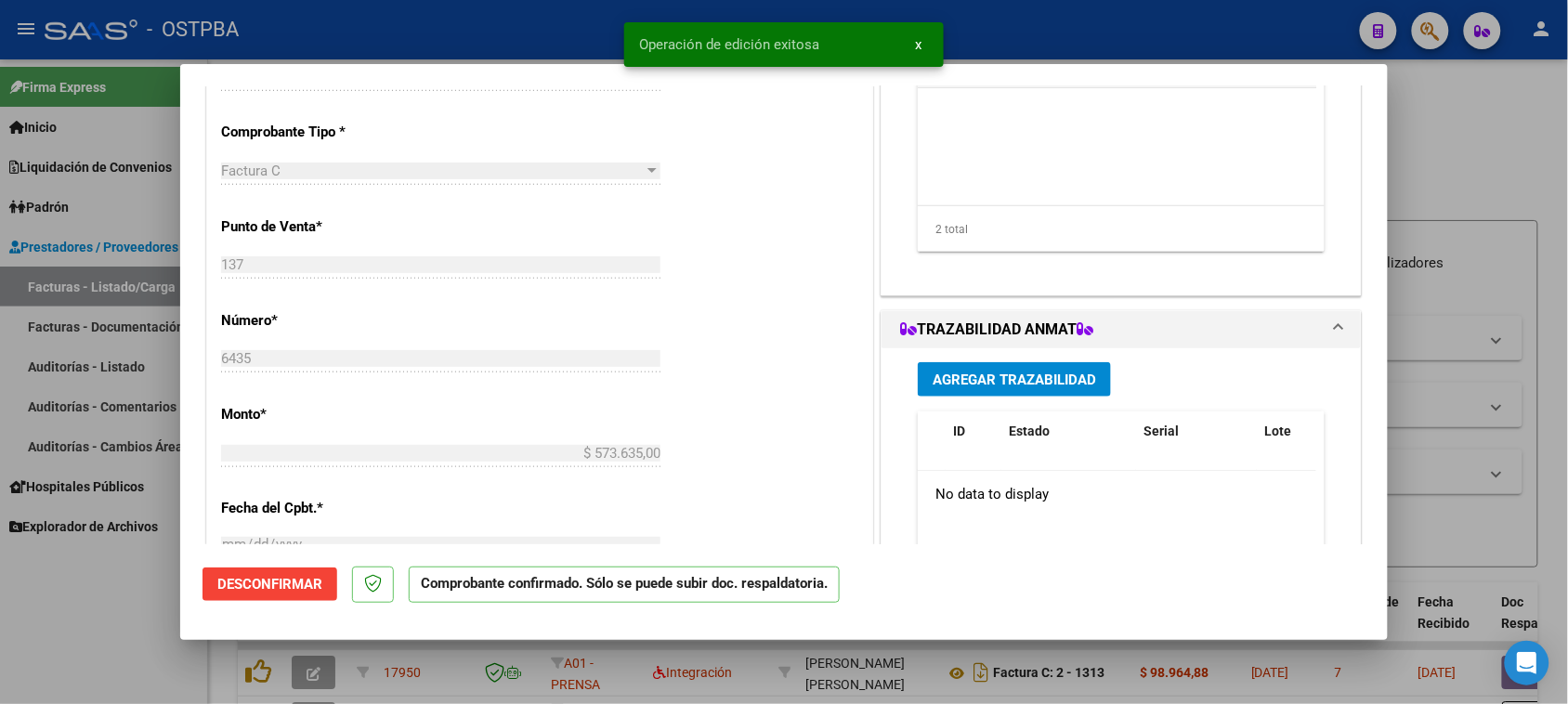
click at [89, 365] on div at bounding box center [784, 352] width 1568 height 704
type input "$ 0,00"
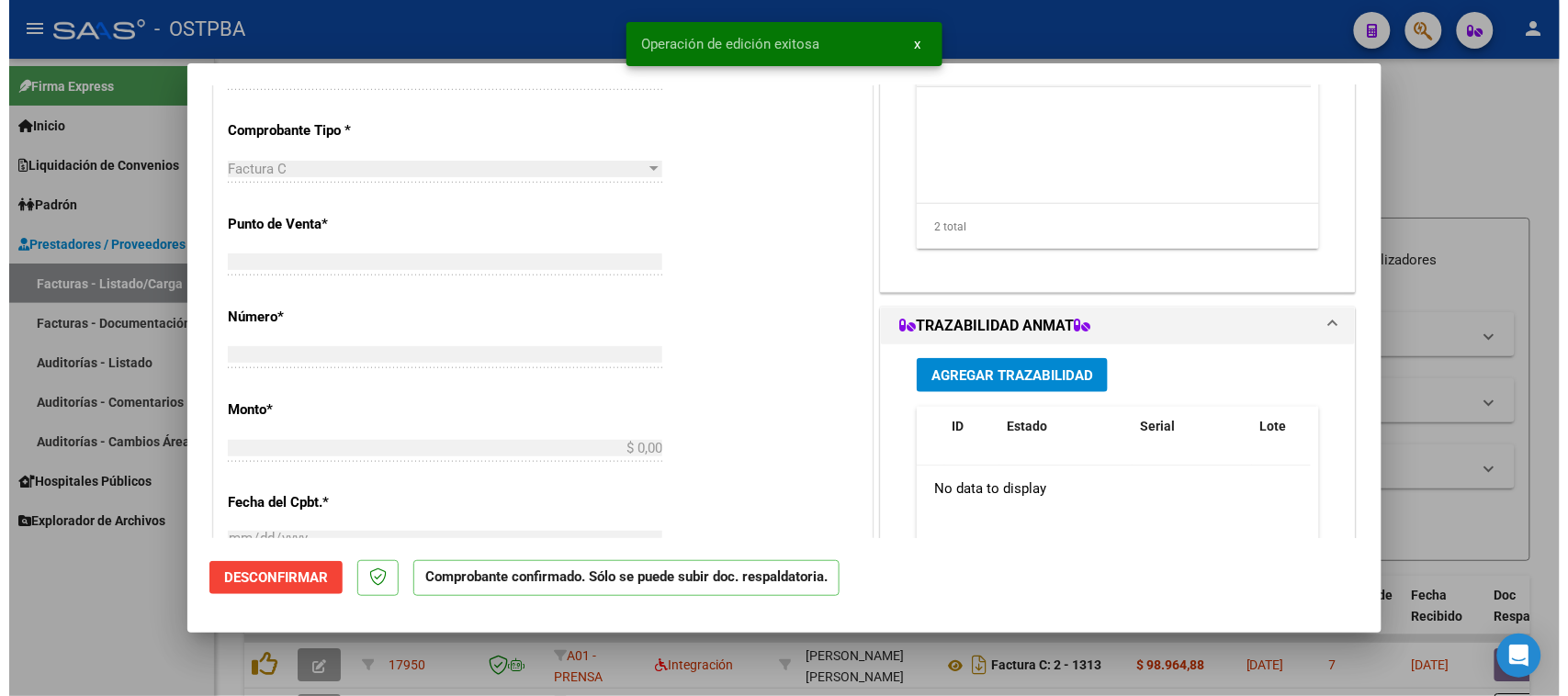
scroll to position [447, 0]
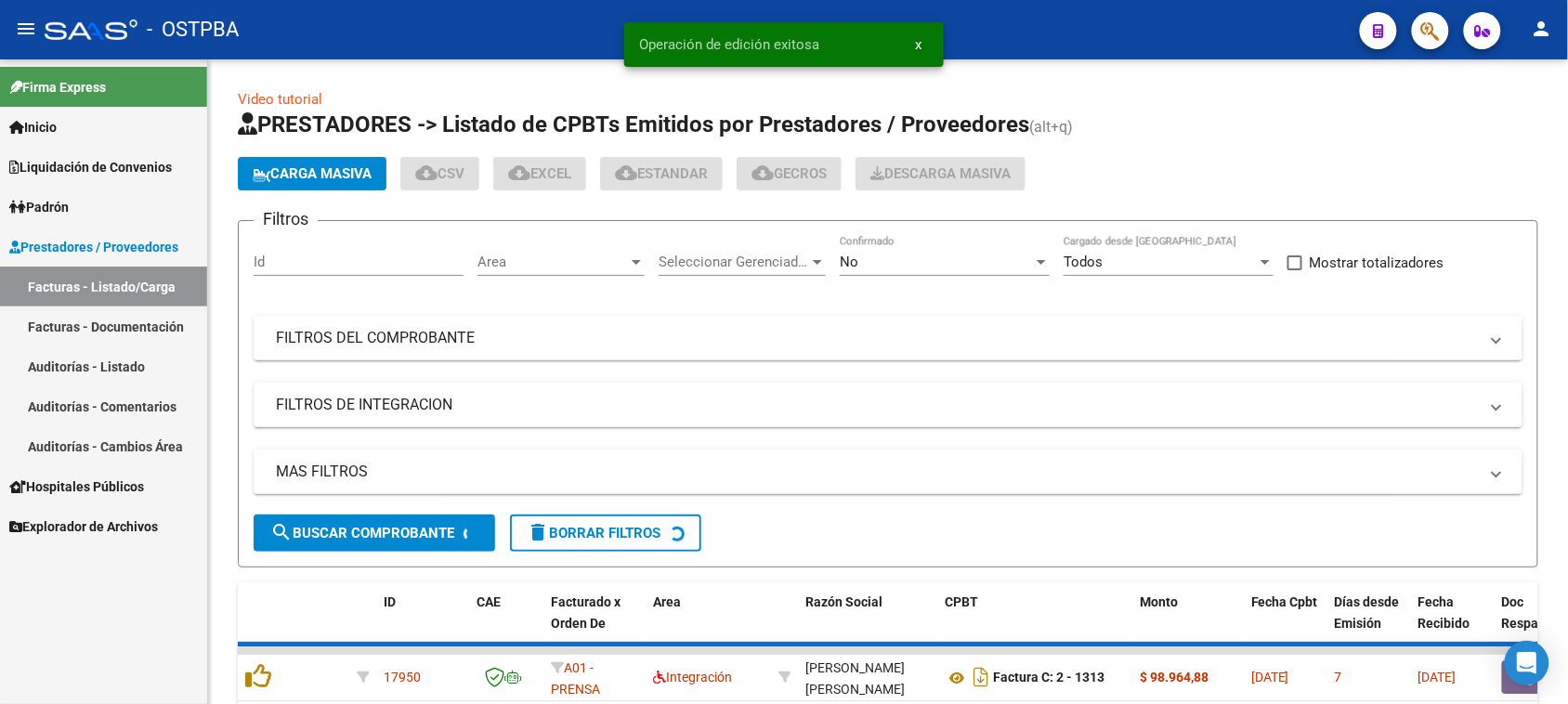
click at [89, 365] on link "Auditorías - Listado" at bounding box center [103, 366] width 207 height 39
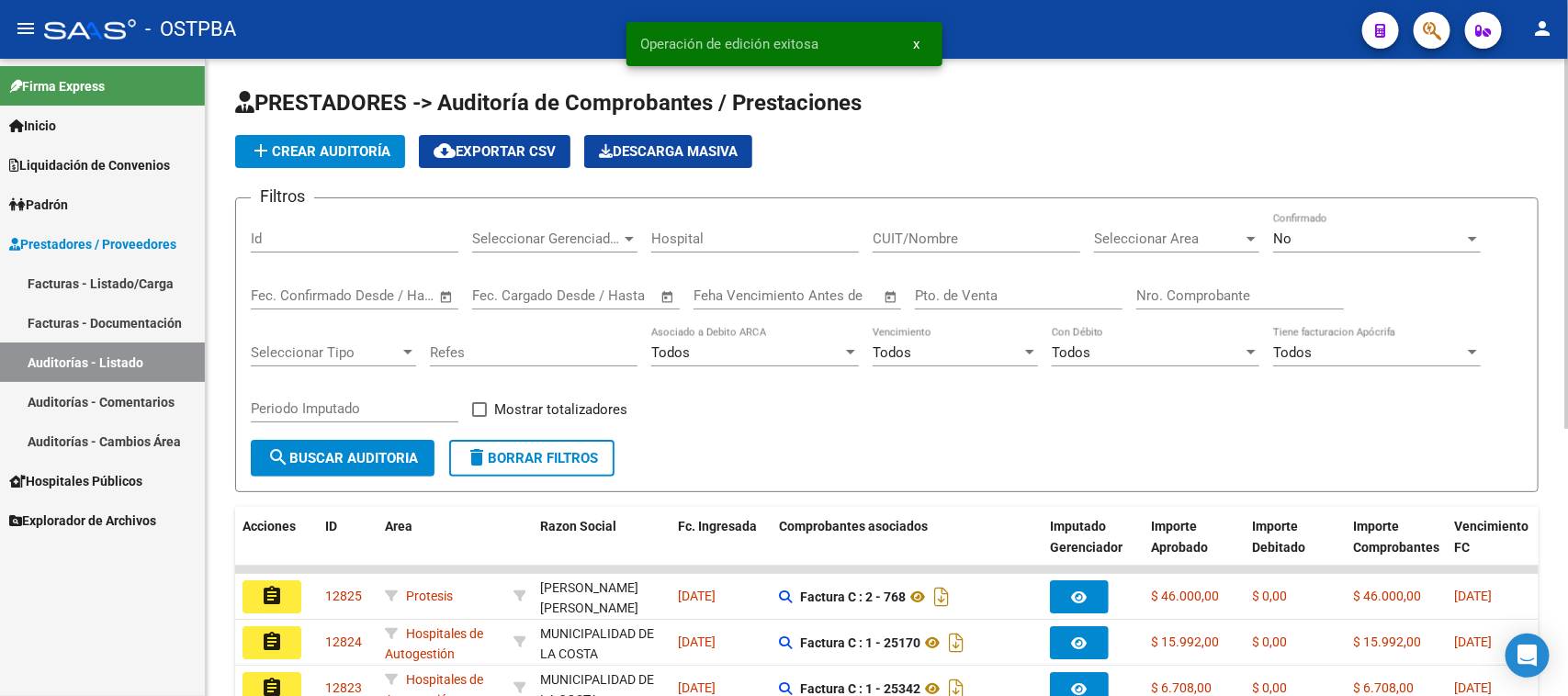
click at [296, 164] on button "add Crear Auditoría" at bounding box center [320, 151] width 170 height 33
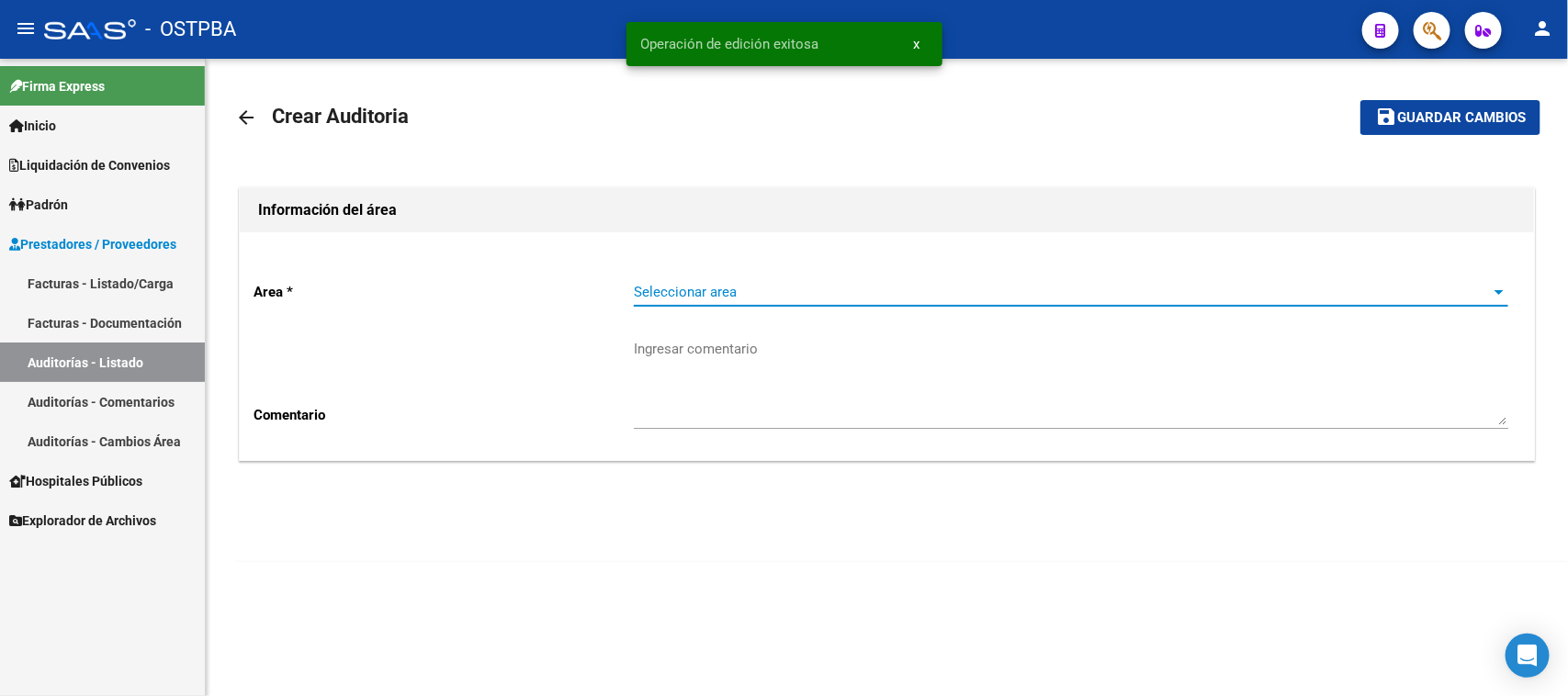
click at [654, 289] on span "Seleccionar area" at bounding box center [1062, 291] width 858 height 16
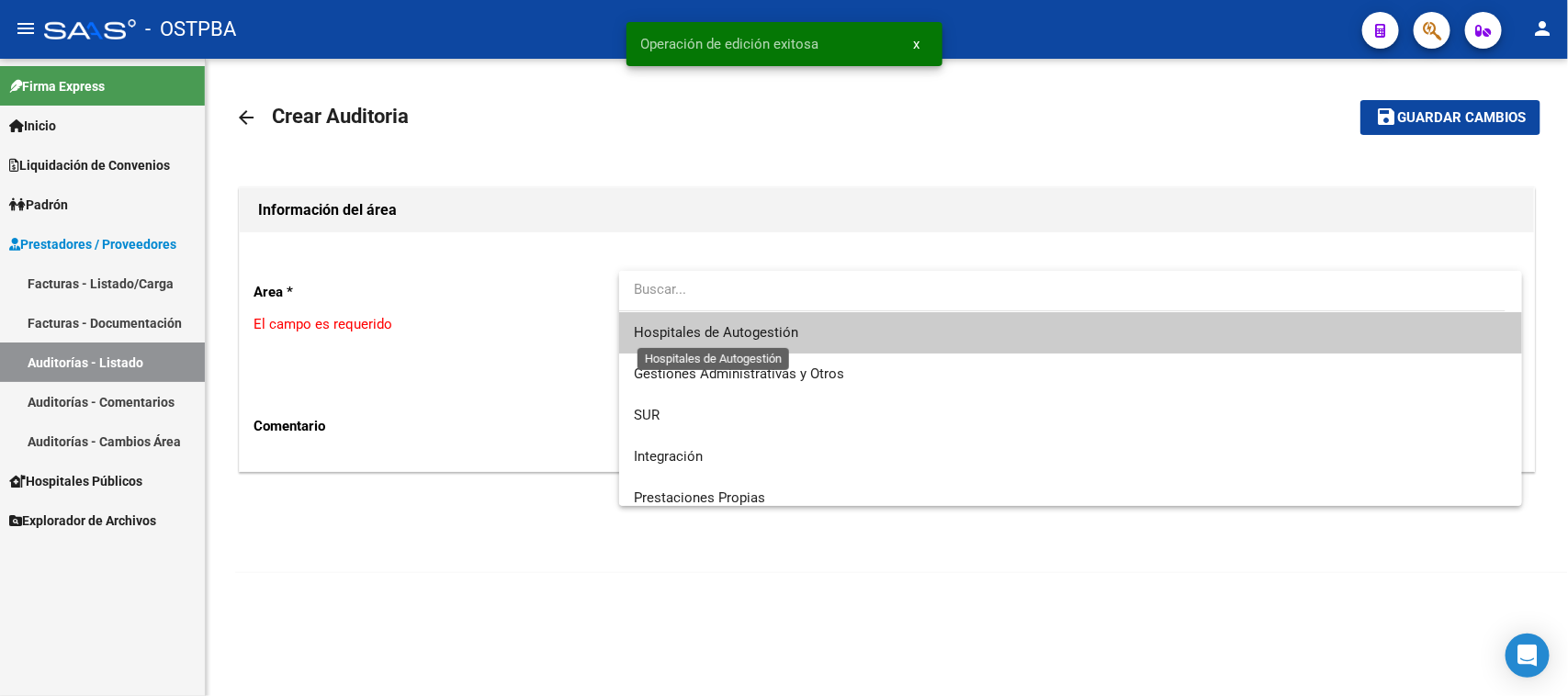
click at [643, 331] on span "Hospitales de Autogestión" at bounding box center [715, 331] width 165 height 16
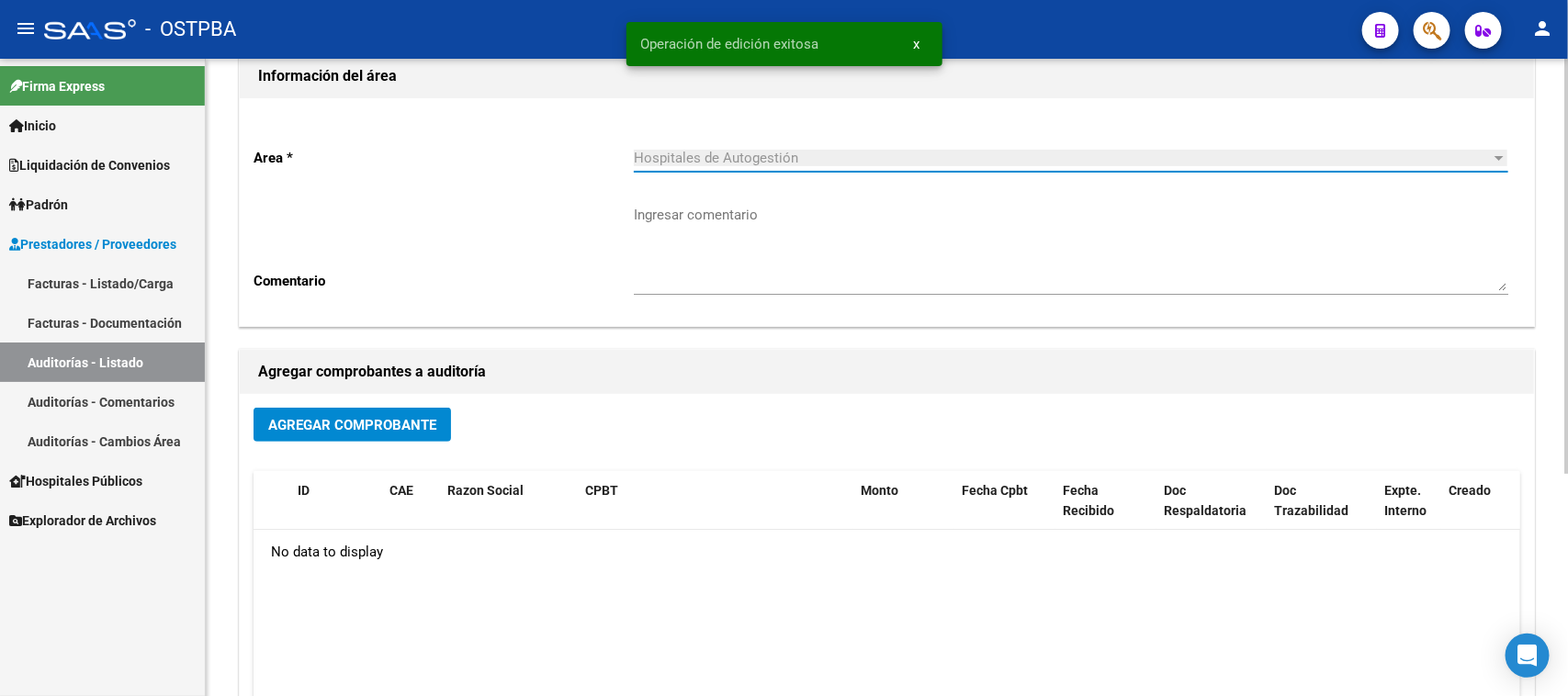
scroll to position [342, 0]
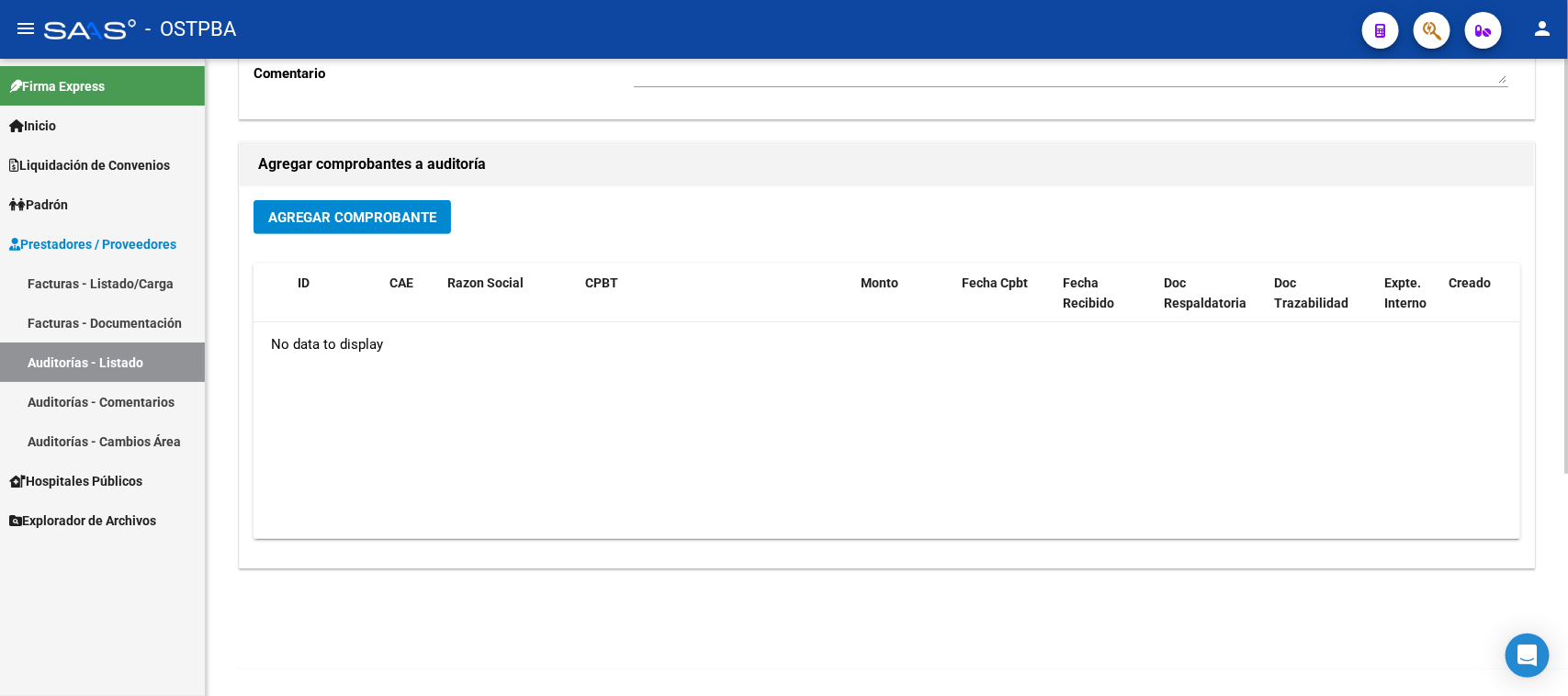
click at [365, 214] on span "Agregar Comprobante" at bounding box center [352, 217] width 168 height 16
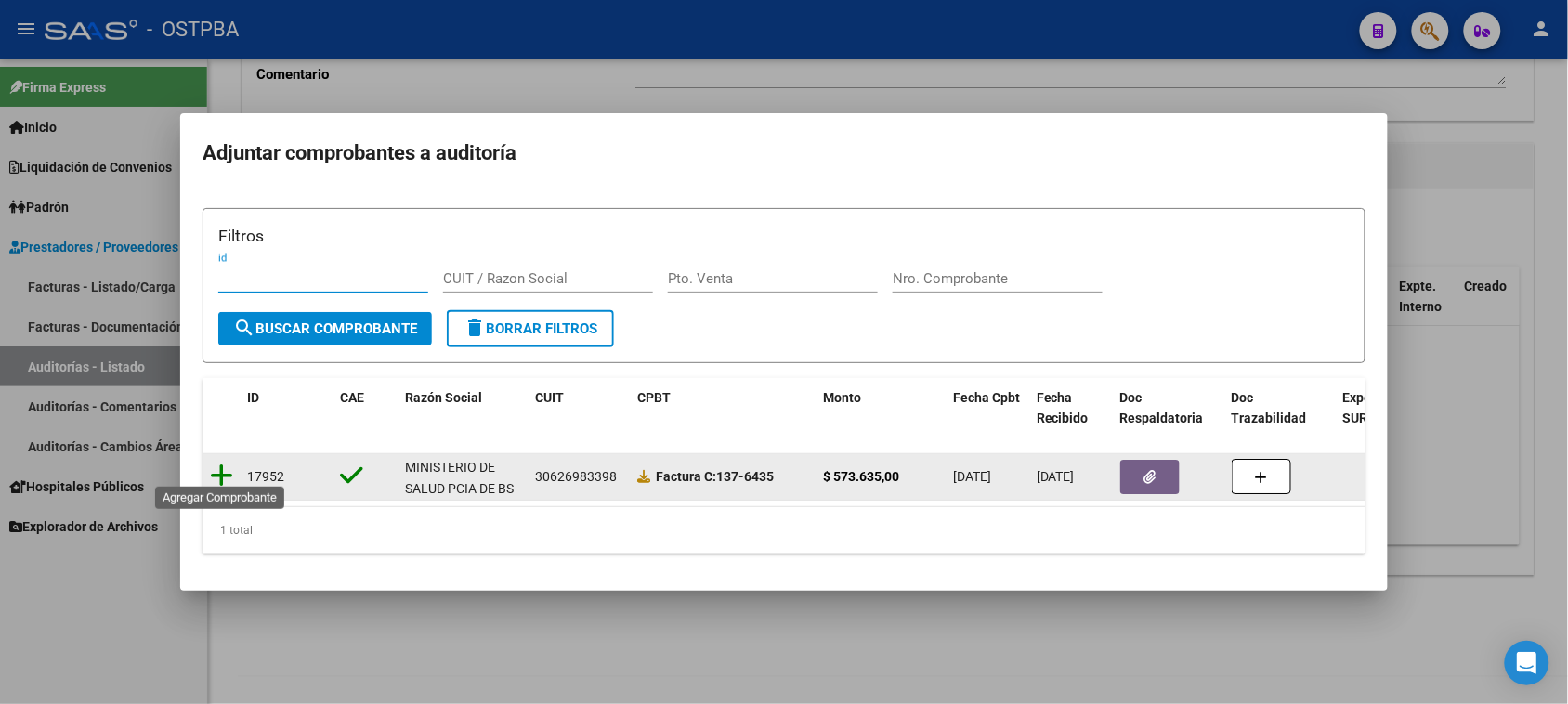
click at [220, 467] on icon at bounding box center [222, 475] width 23 height 26
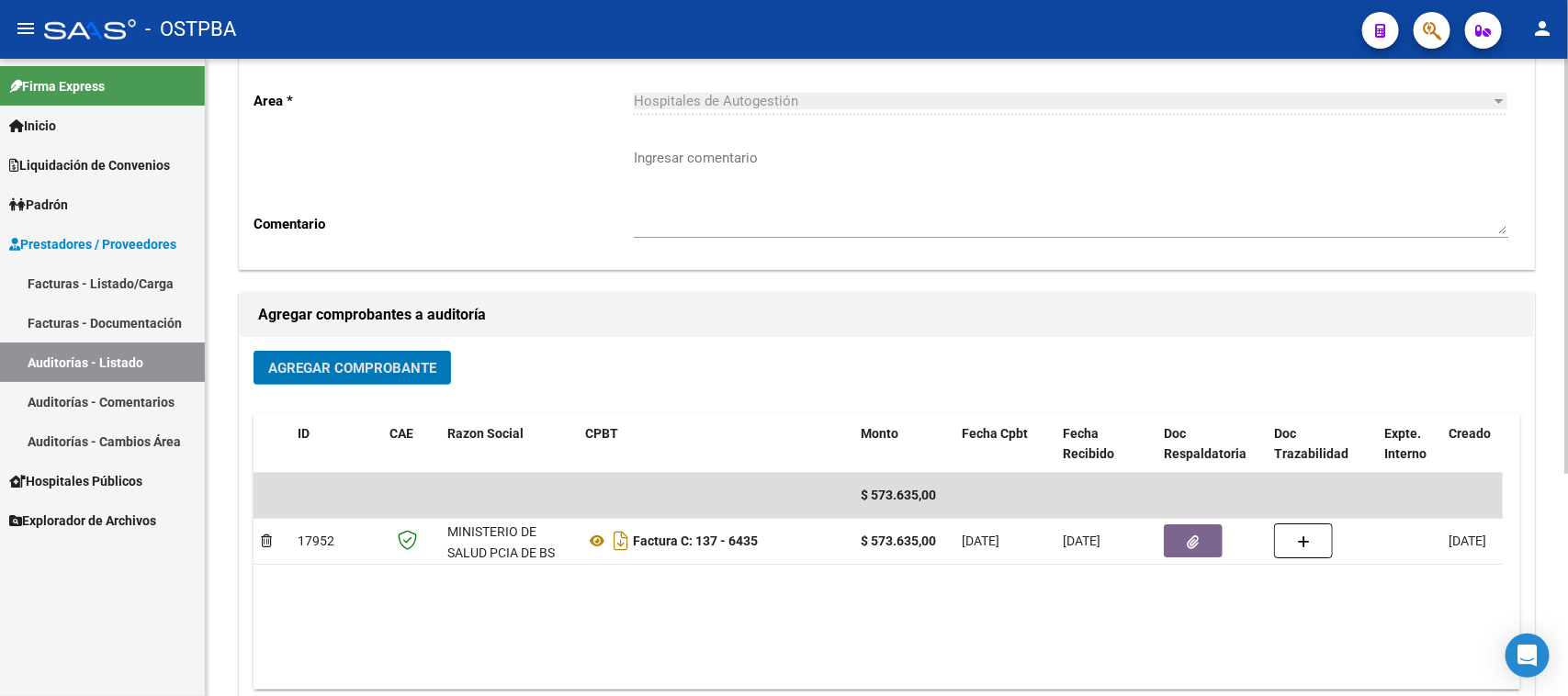
scroll to position [0, 0]
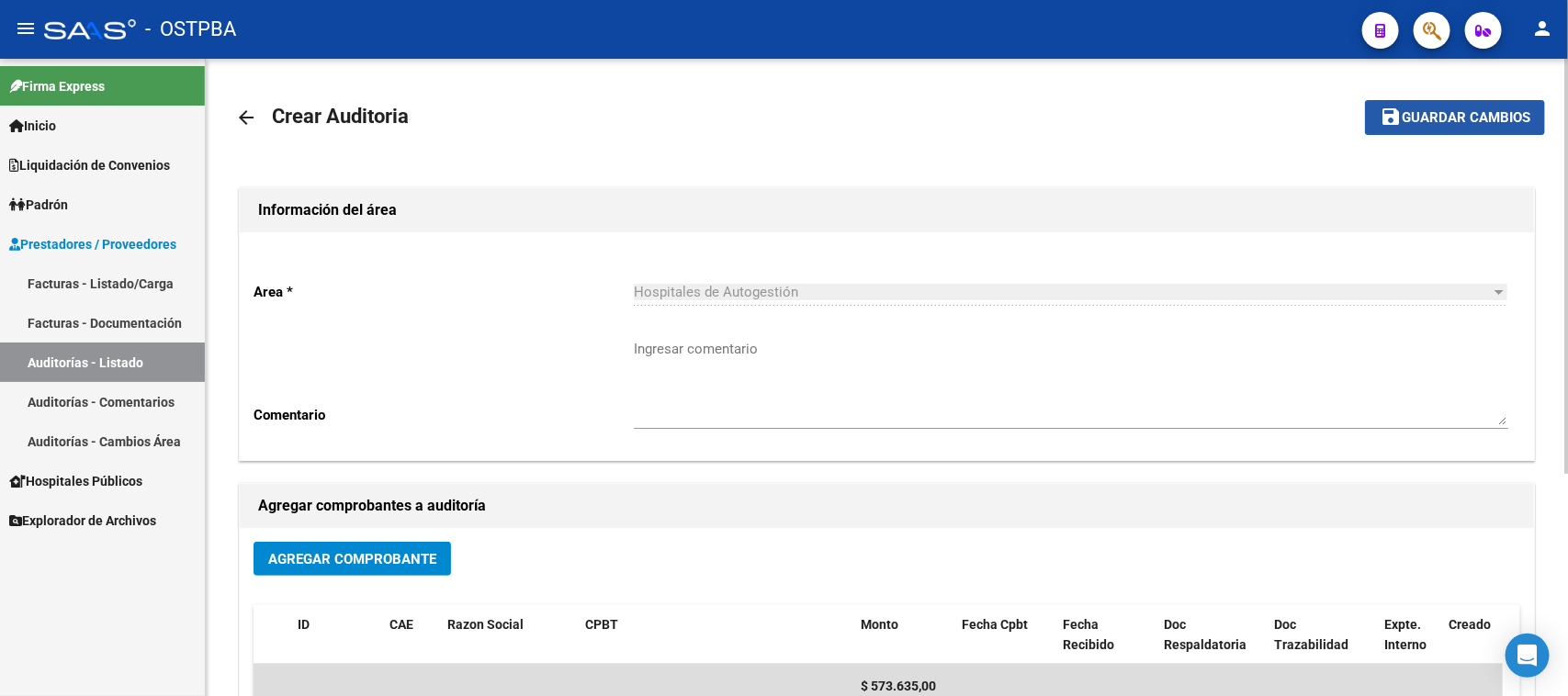
drag, startPoint x: 1444, startPoint y: 113, endPoint x: 1371, endPoint y: 190, distance: 106.1
click at [1438, 117] on span "Guardar cambios" at bounding box center [1466, 118] width 129 height 16
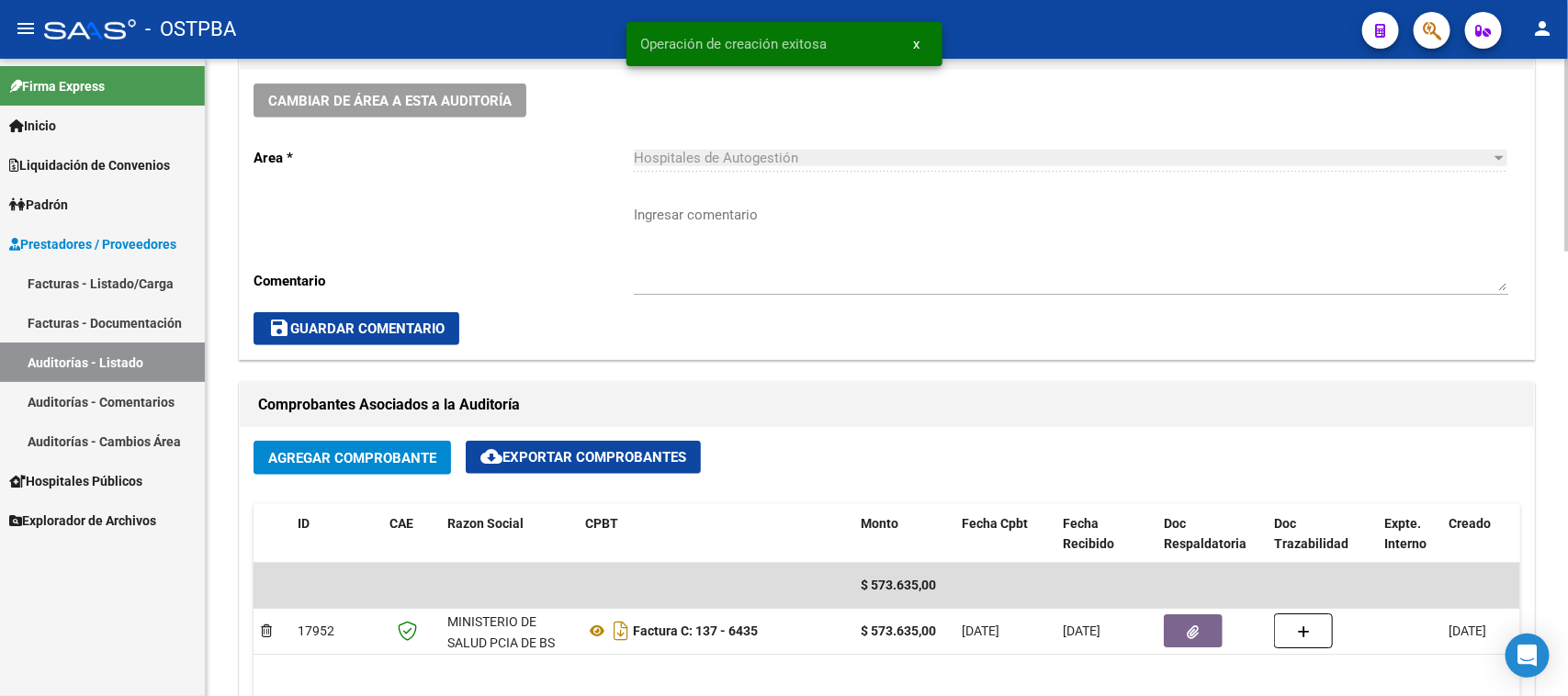
scroll to position [574, 0]
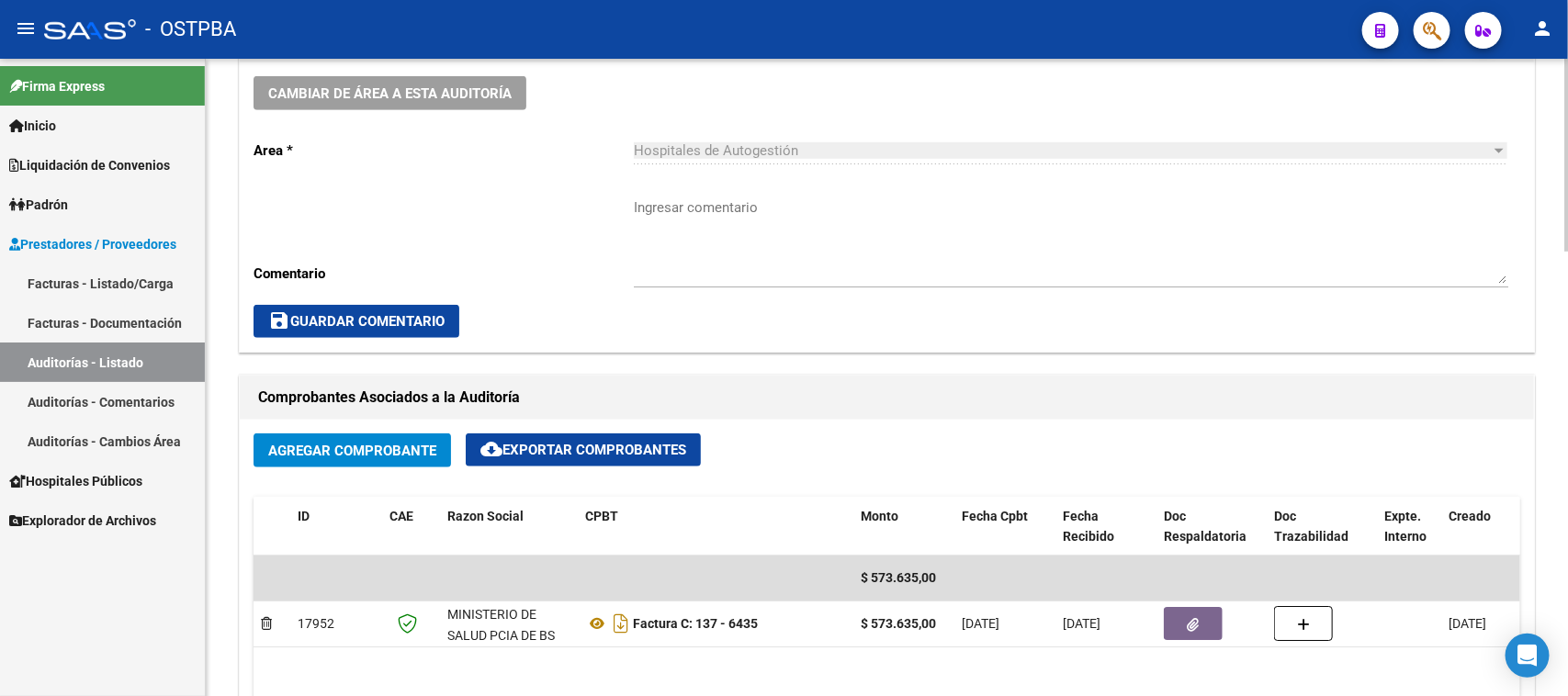
click at [427, 681] on datatable-body "$ 573.635,00 17952 MINISTERIO DE SALUD PCIA DE BS AS Factura C: 137 - 6435 $ 57…" at bounding box center [887, 664] width 1267 height 217
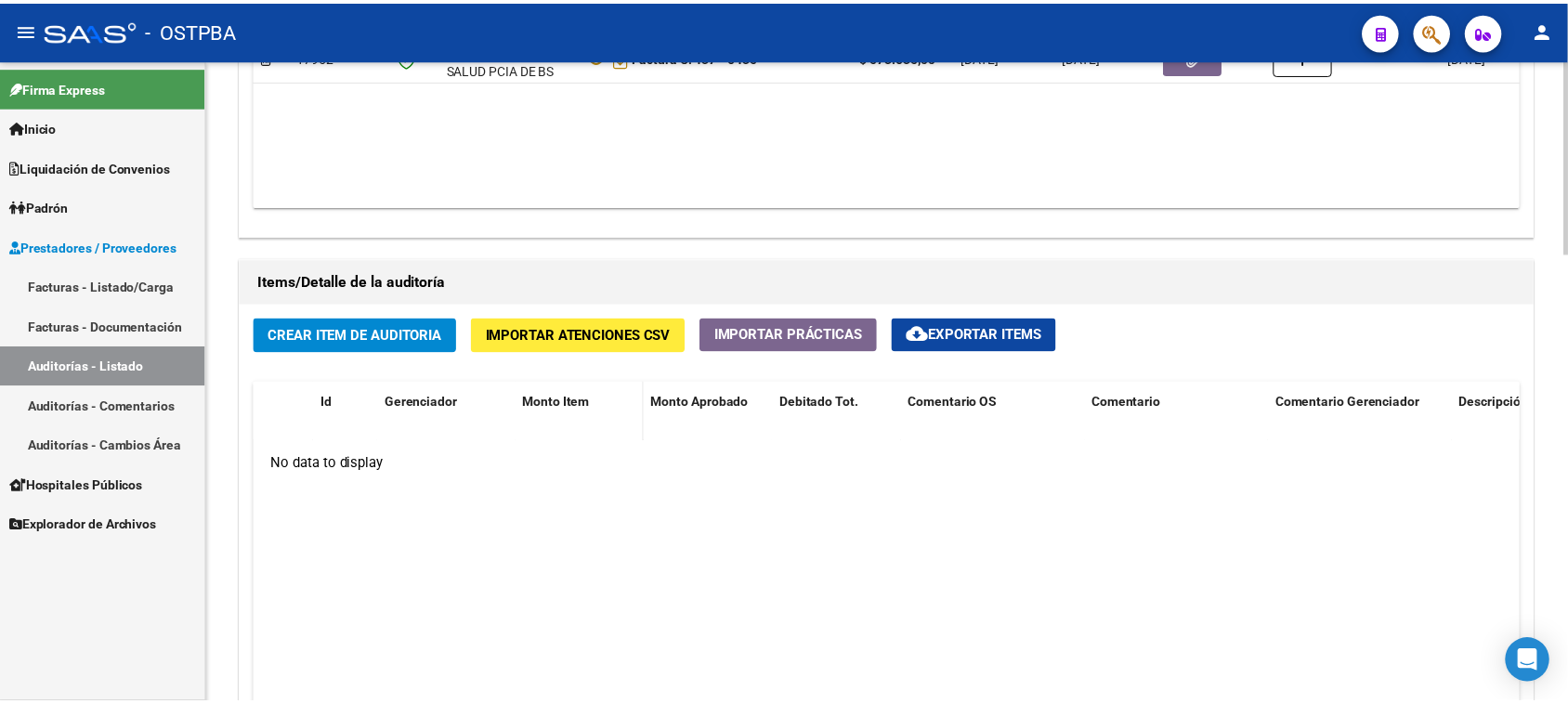
scroll to position [1160, 0]
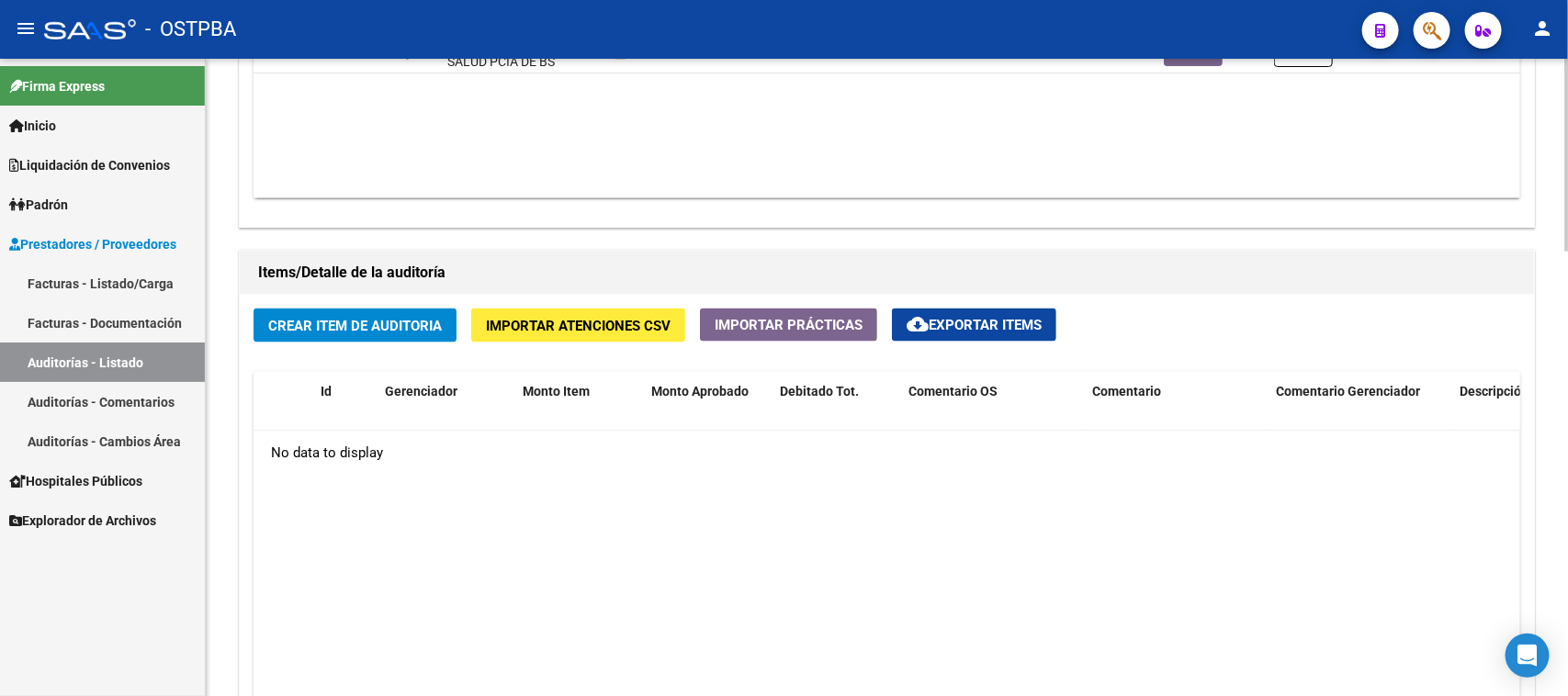
click at [428, 328] on span "Crear Item de Auditoria" at bounding box center [355, 326] width 173 height 16
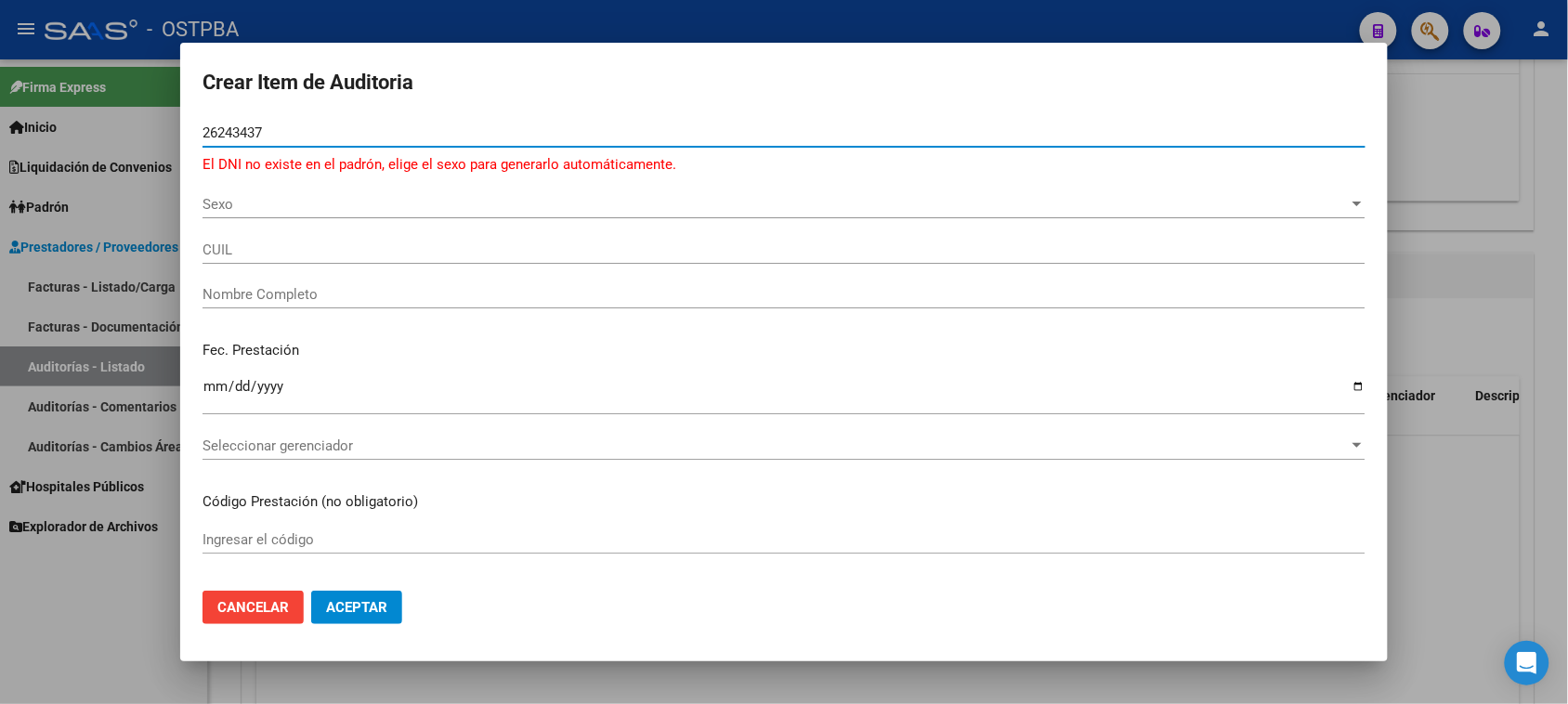
type input "26243437"
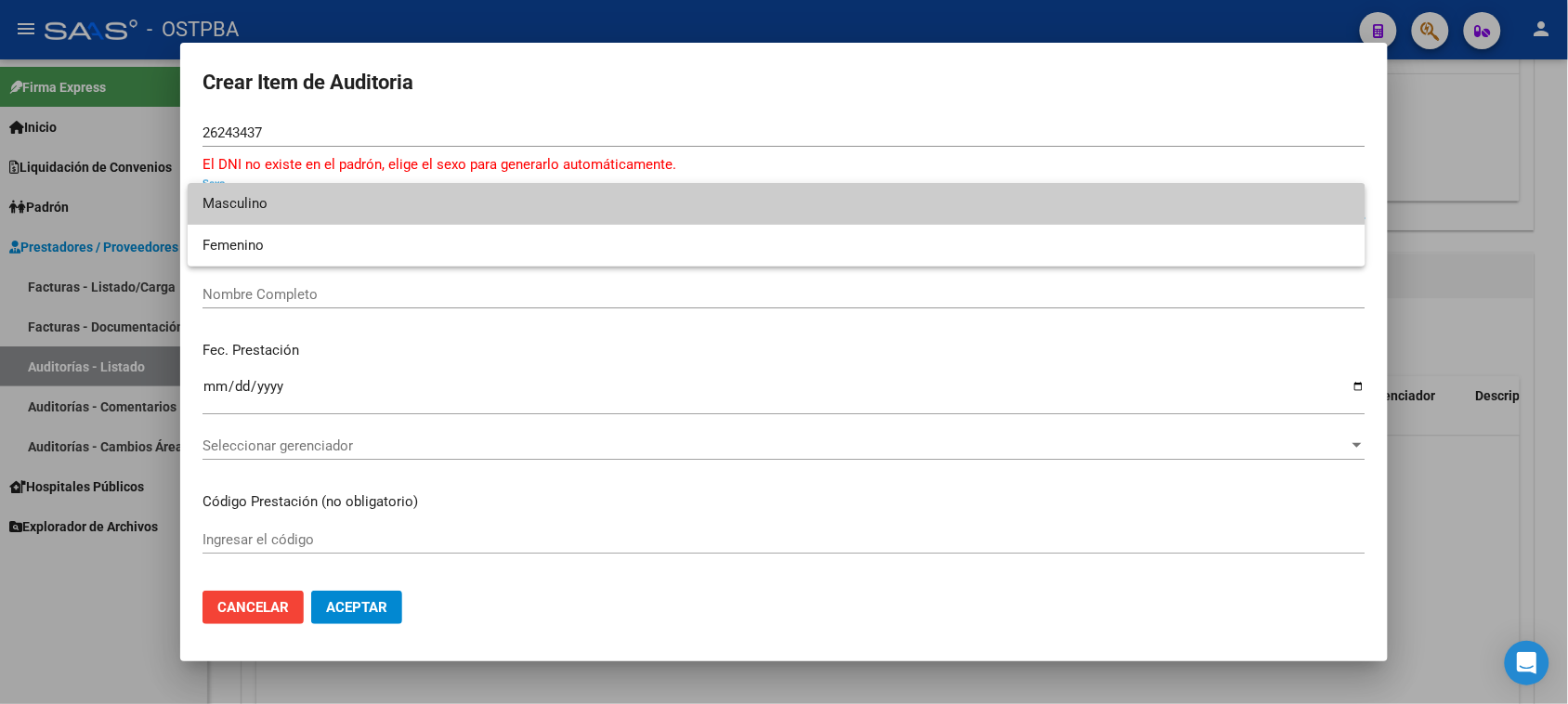
type input "20262434371"
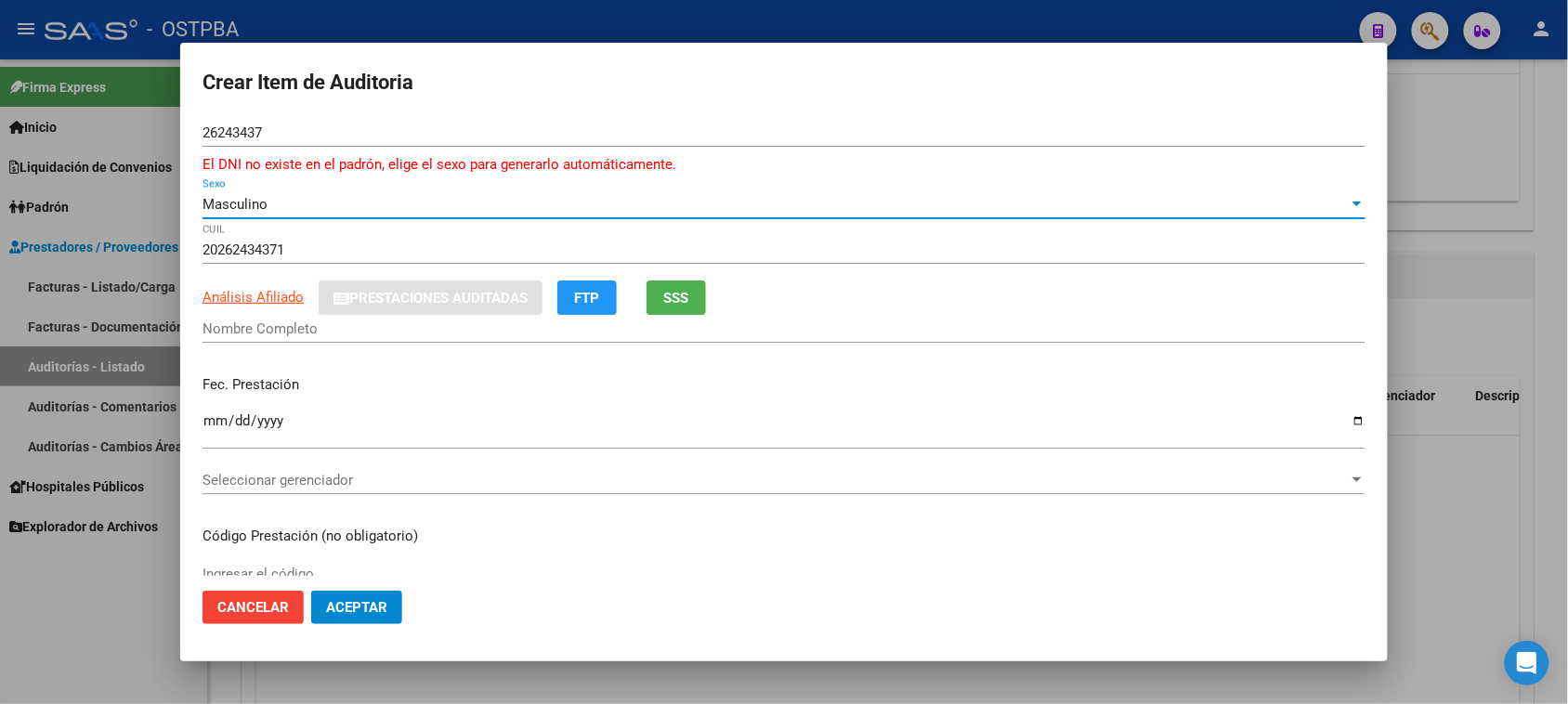
type input "SANCHEZ PABLO ROBERTO"
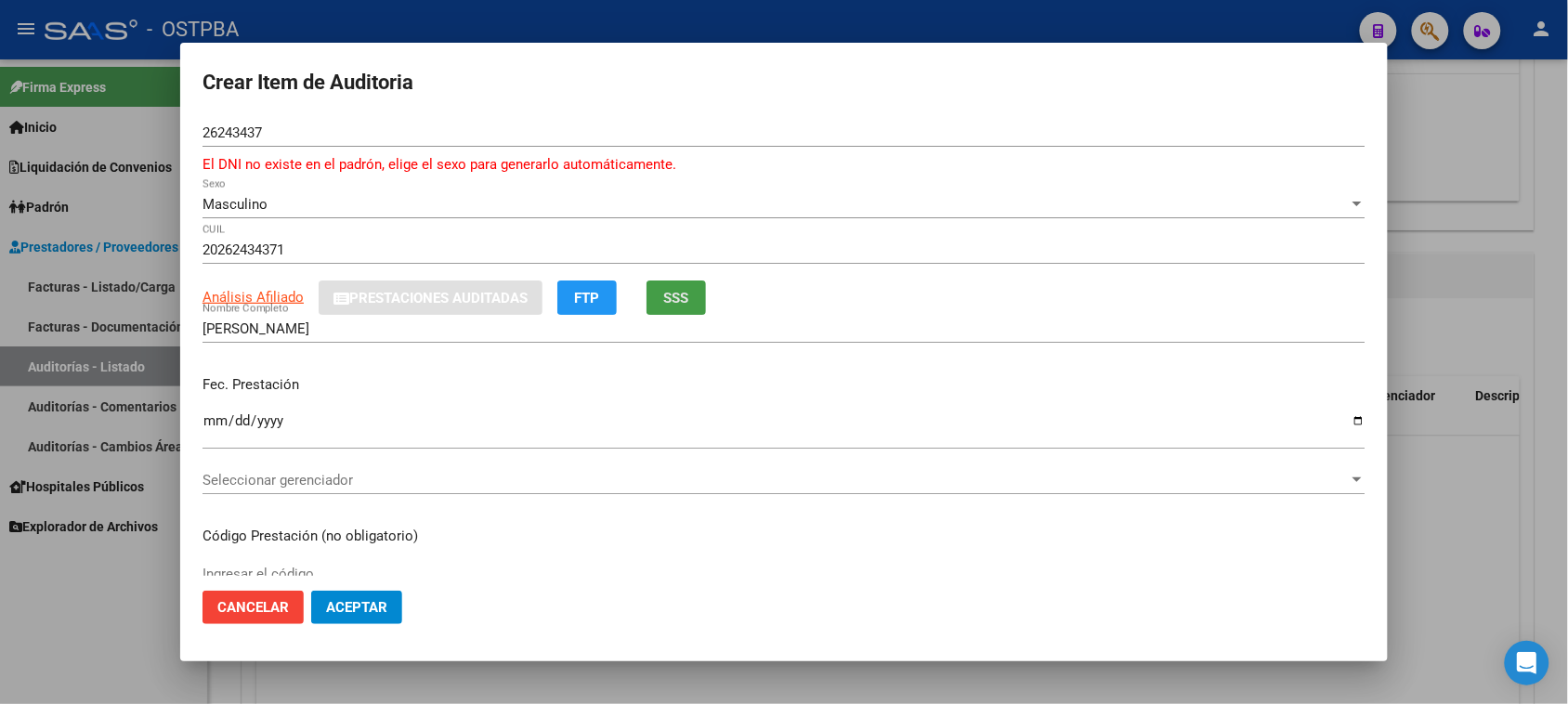
click at [648, 291] on button "SSS" at bounding box center [676, 298] width 60 height 35
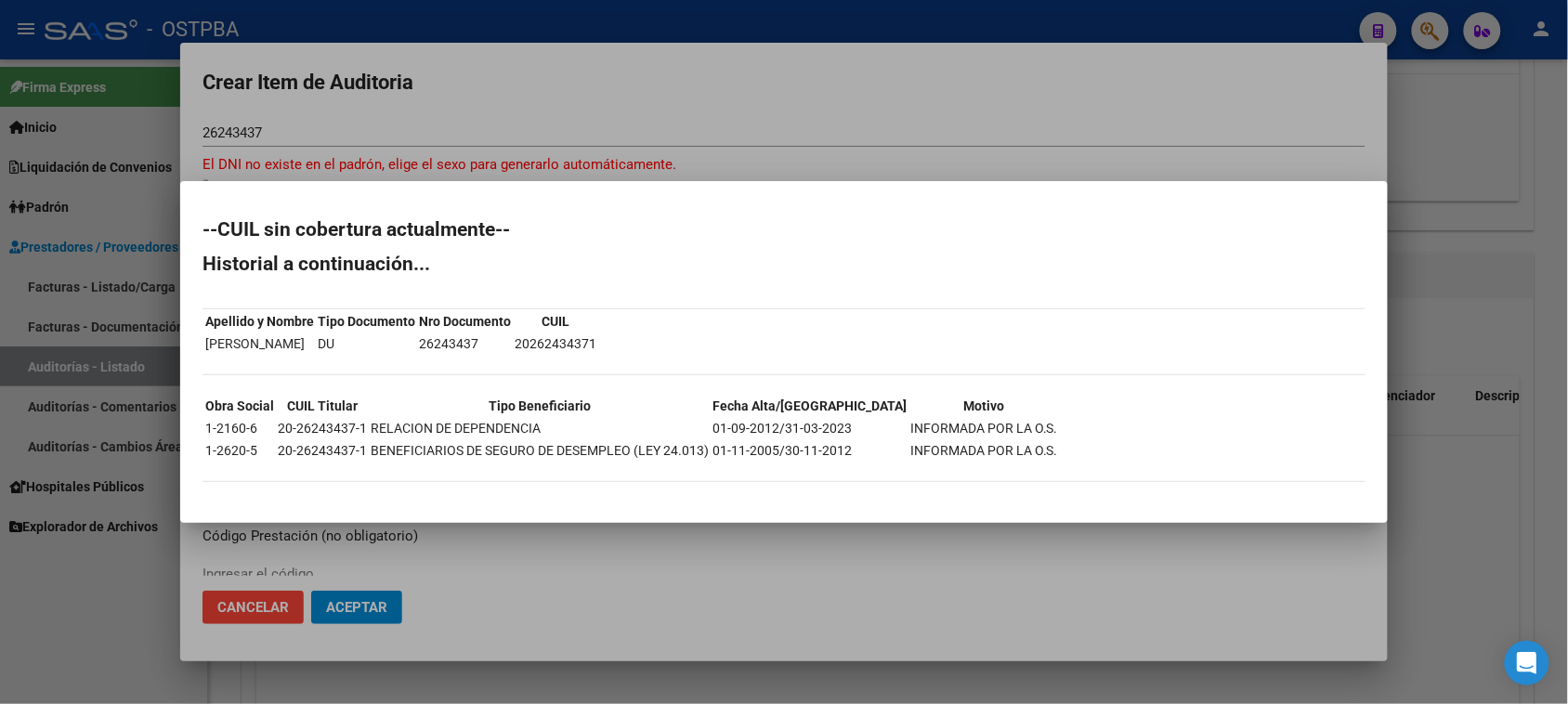
click at [126, 584] on div at bounding box center [784, 352] width 1568 height 704
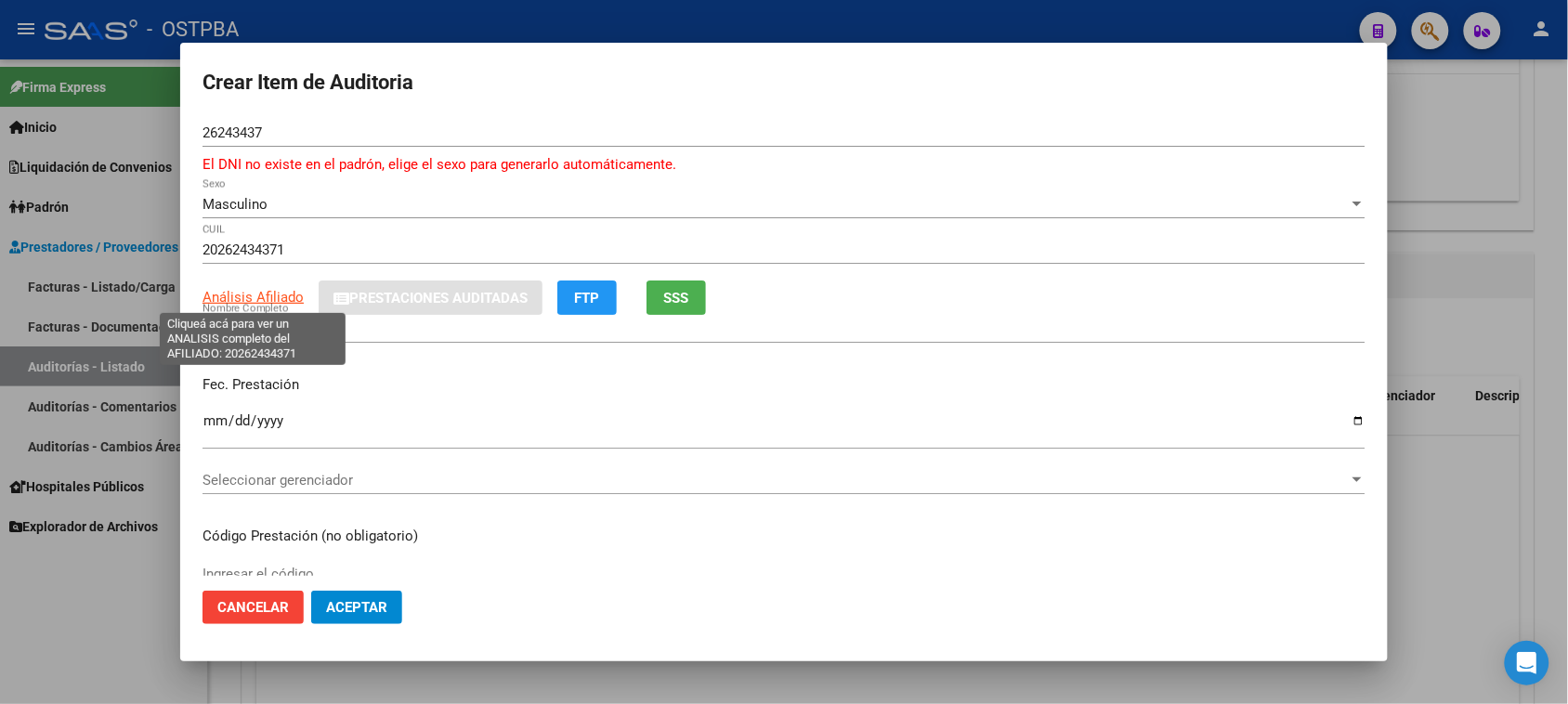
click at [286, 295] on span "Análisis Afiliado" at bounding box center [252, 297] width 101 height 16
type textarea "20262434371"
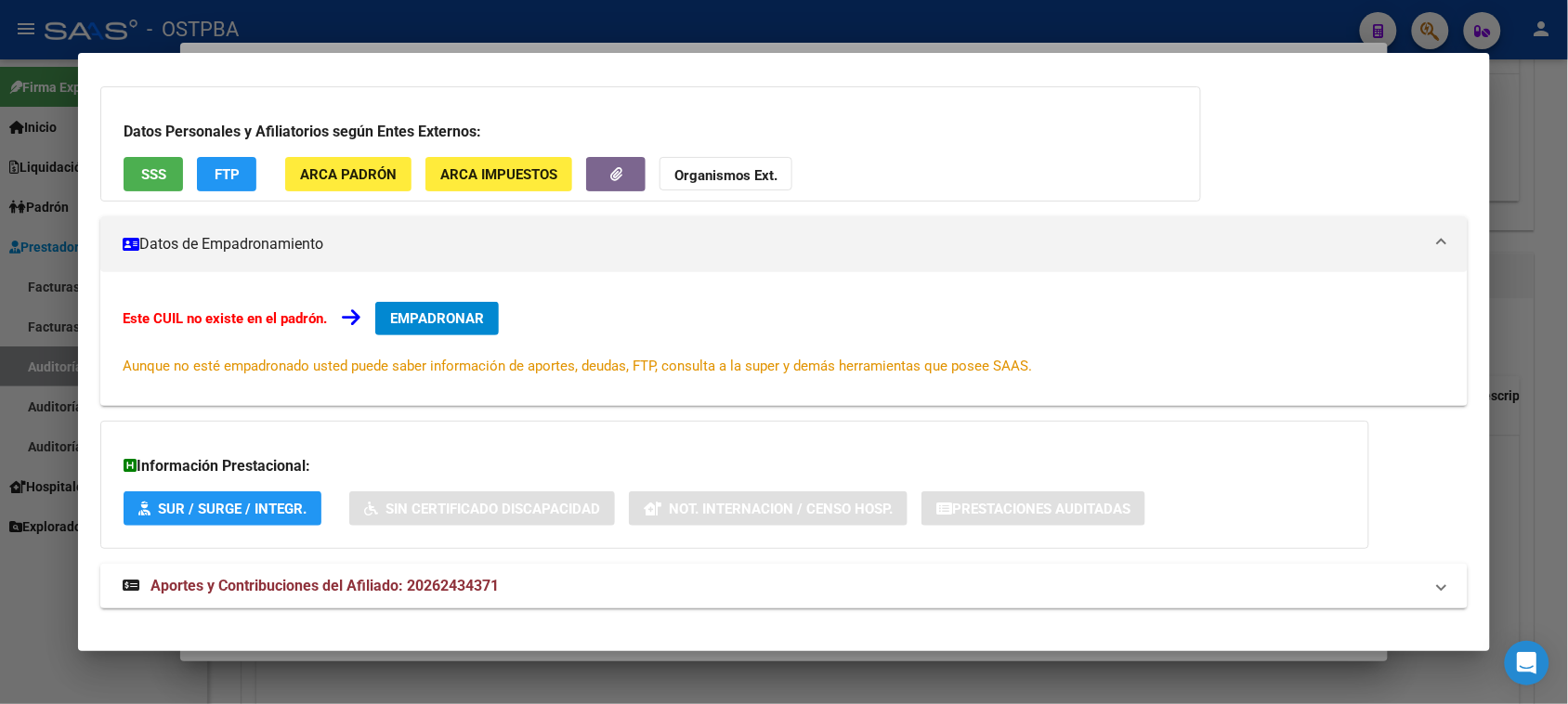
scroll to position [136, 0]
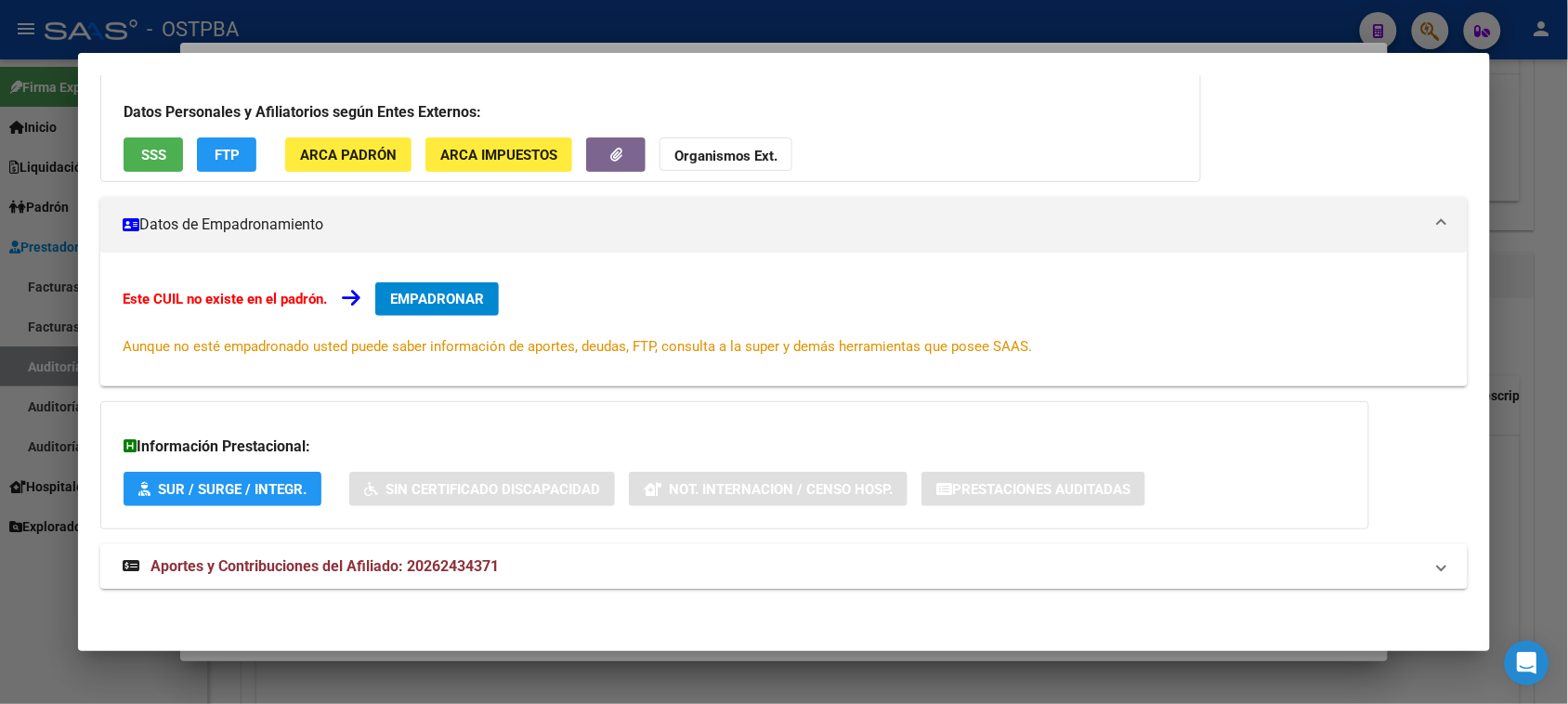
click at [457, 572] on span "Aportes y Contribuciones del Afiliado: 20262434371" at bounding box center [325, 566] width 349 height 17
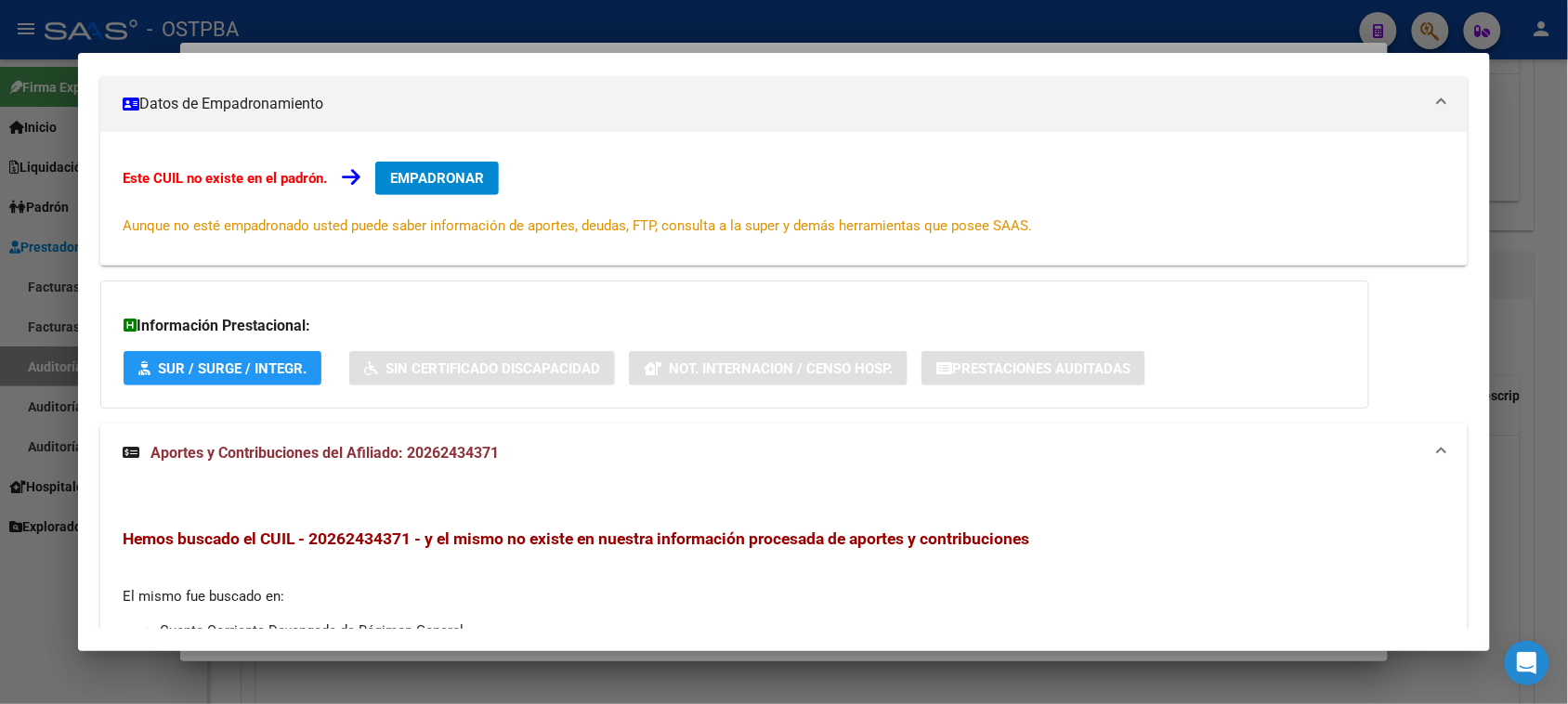
scroll to position [0, 0]
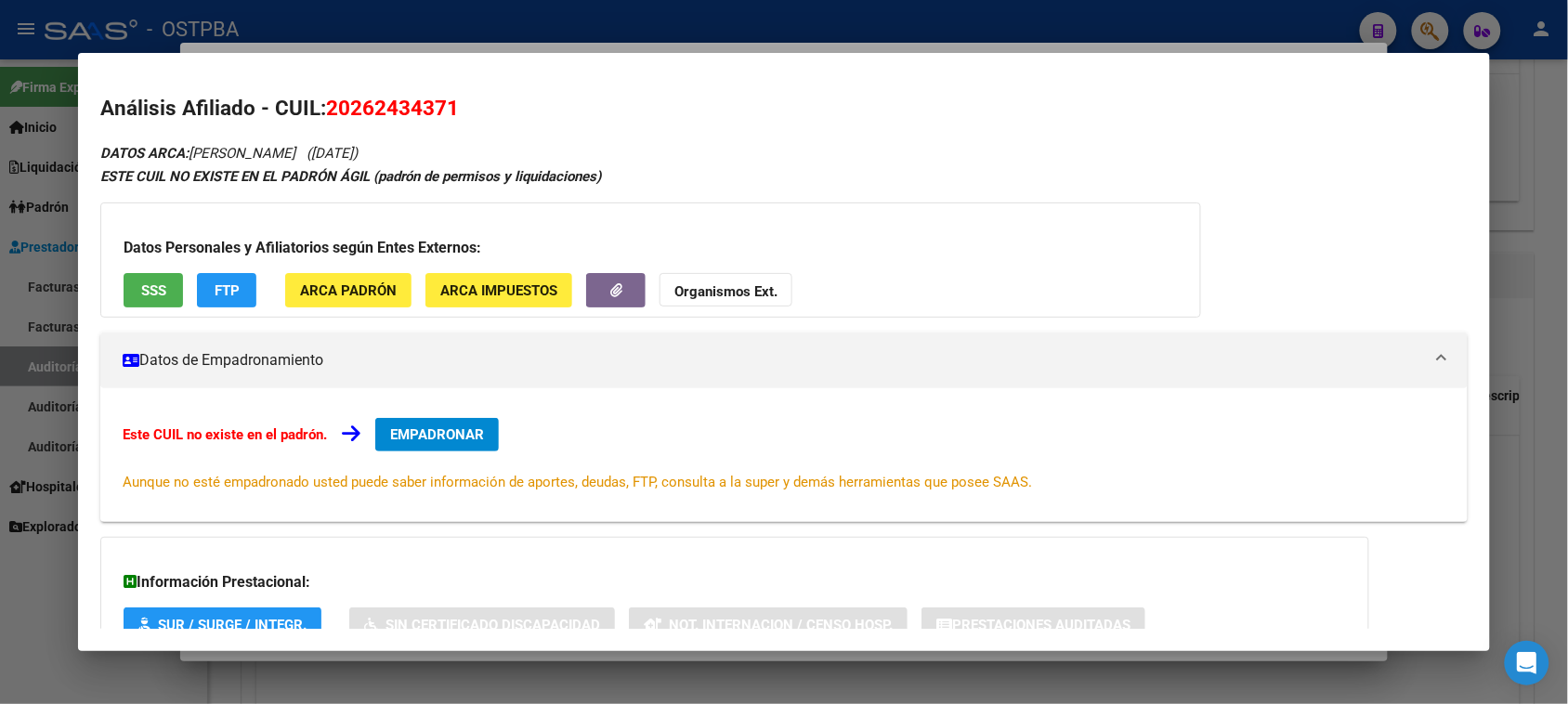
click at [690, 283] on strong "Organismos Ext." at bounding box center [725, 291] width 103 height 16
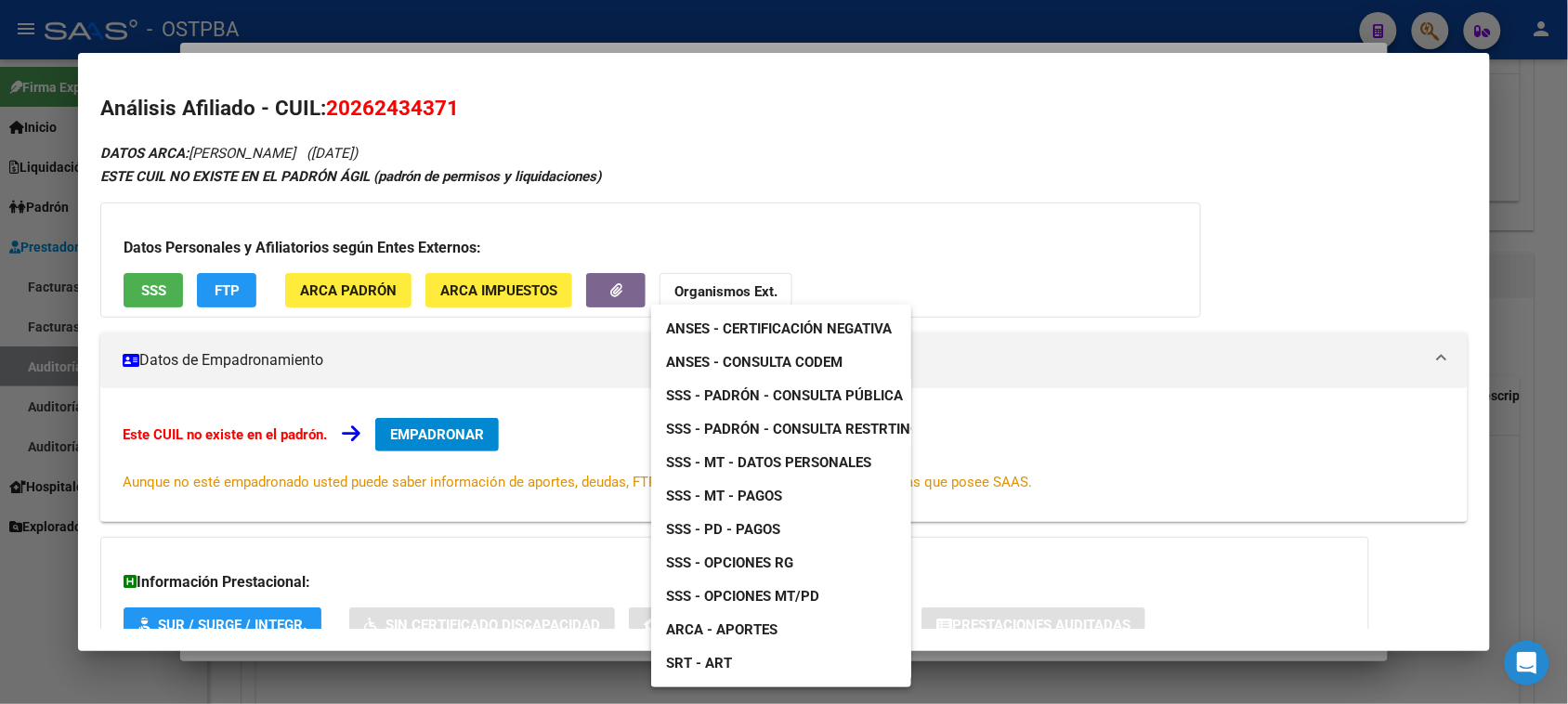
click at [740, 363] on span "ANSES - Consulta CODEM" at bounding box center [753, 361] width 176 height 16
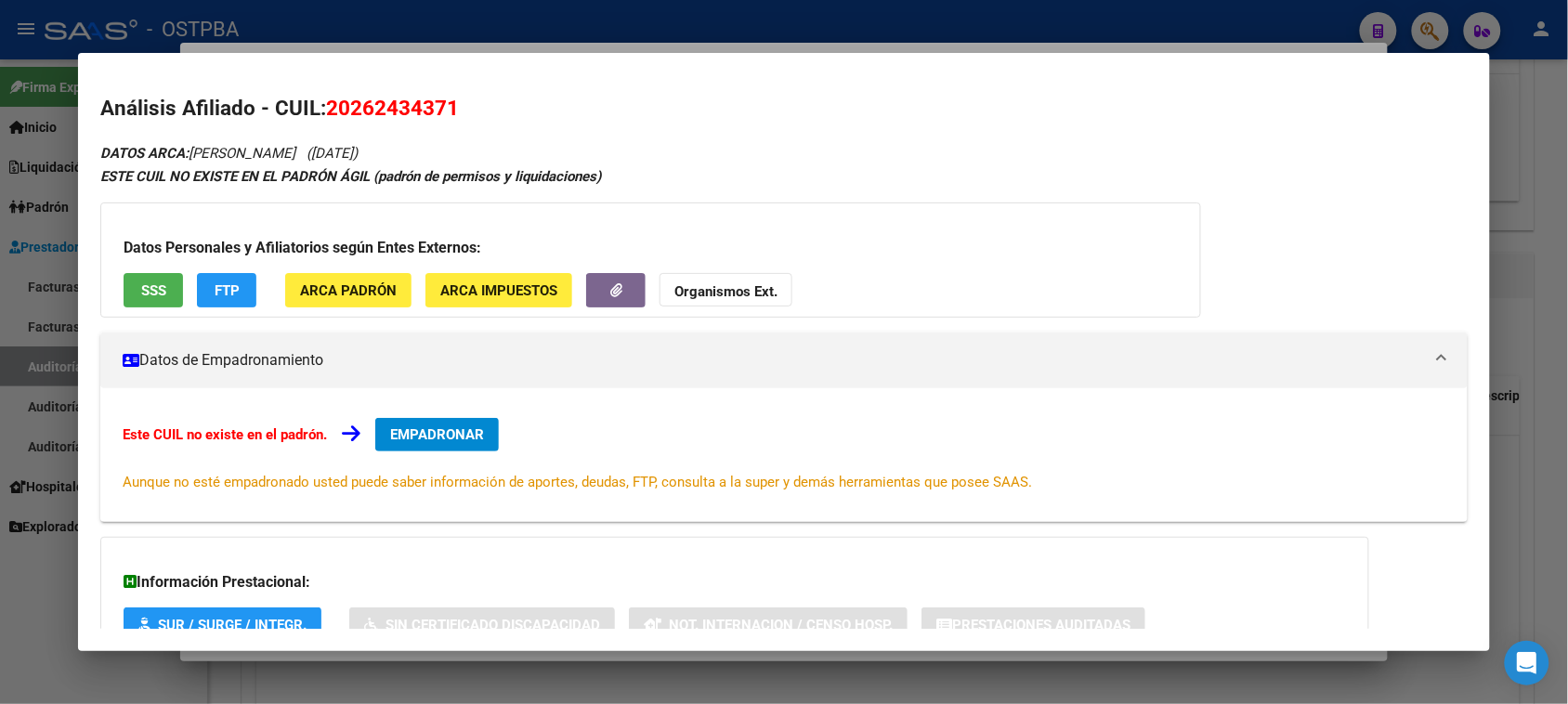
click at [8, 609] on div at bounding box center [784, 352] width 1568 height 704
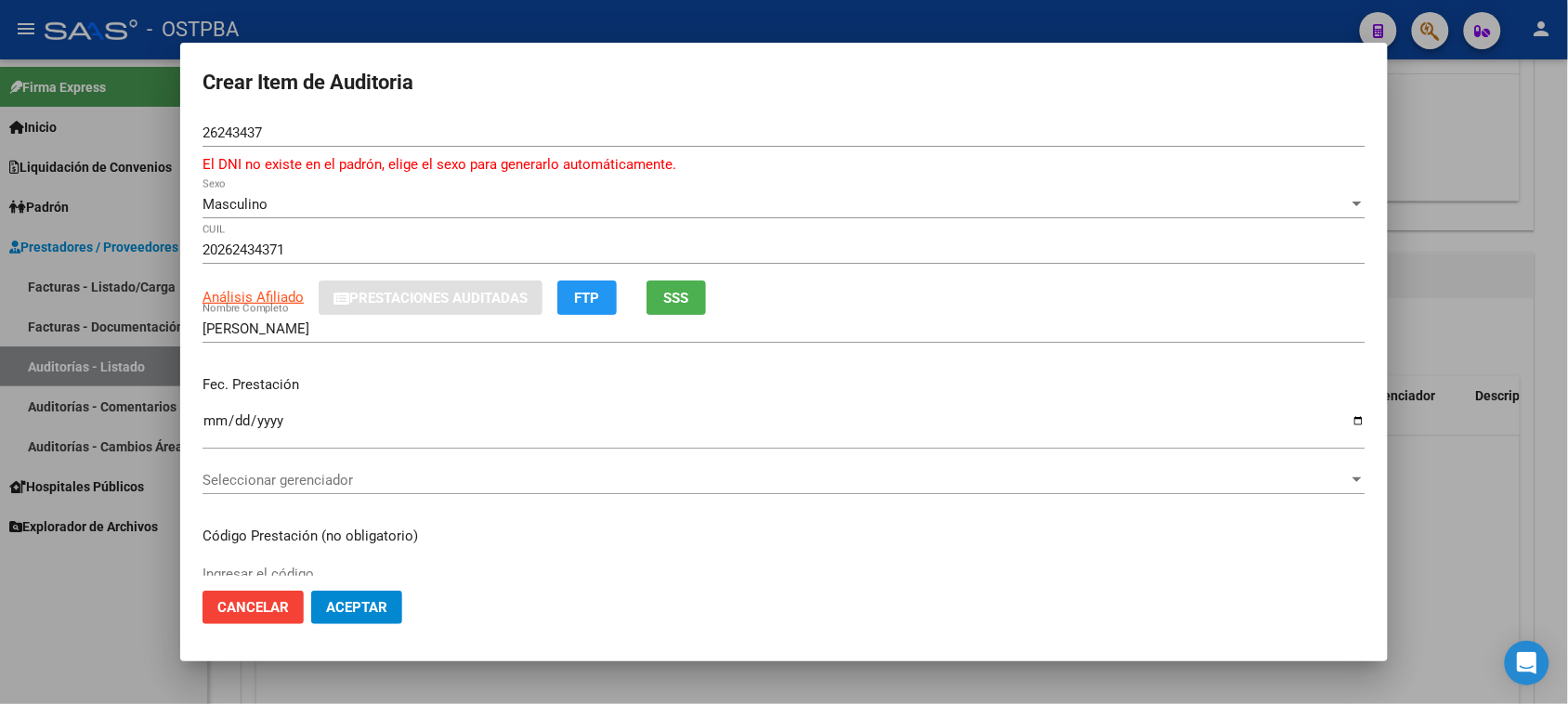
click at [275, 133] on input "26243437" at bounding box center [783, 132] width 1163 height 16
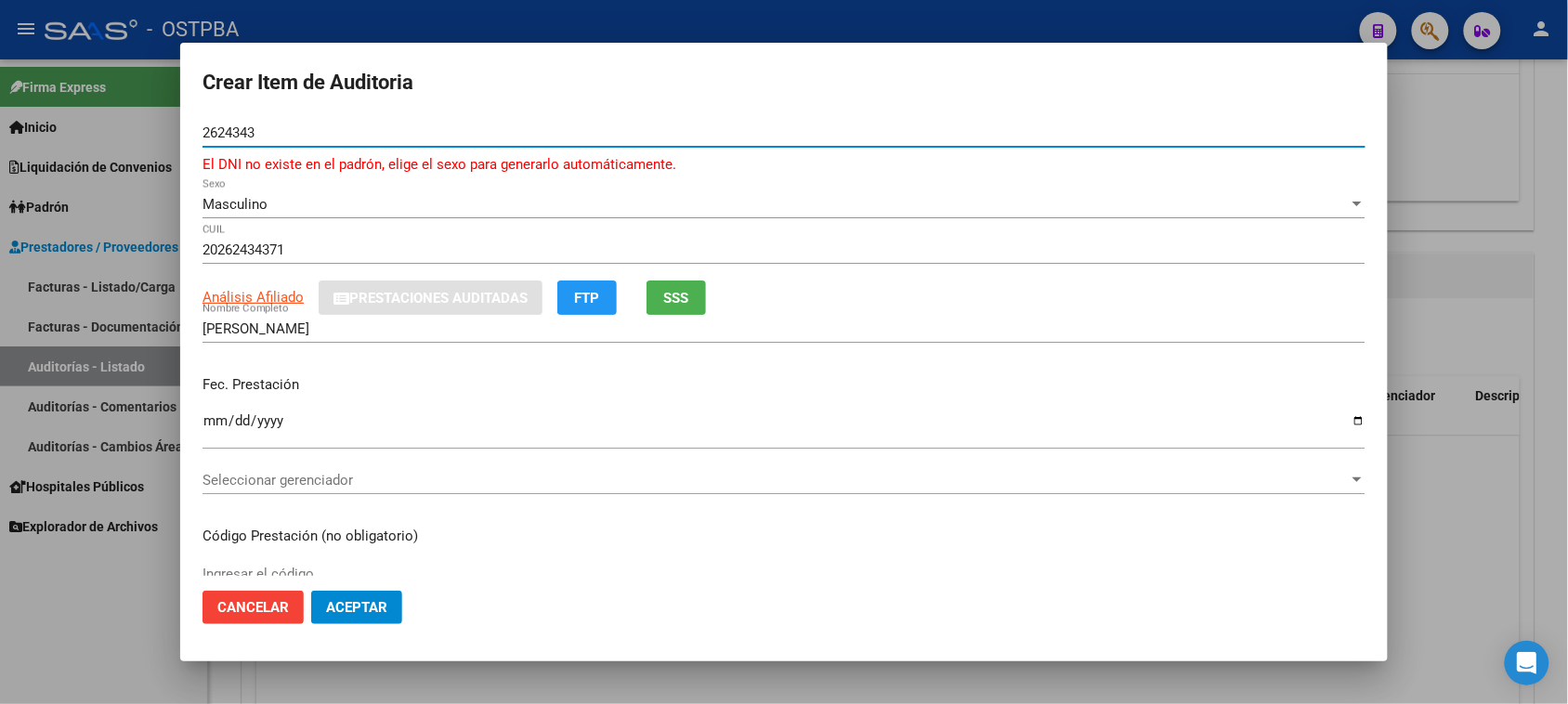
type input "26243437"
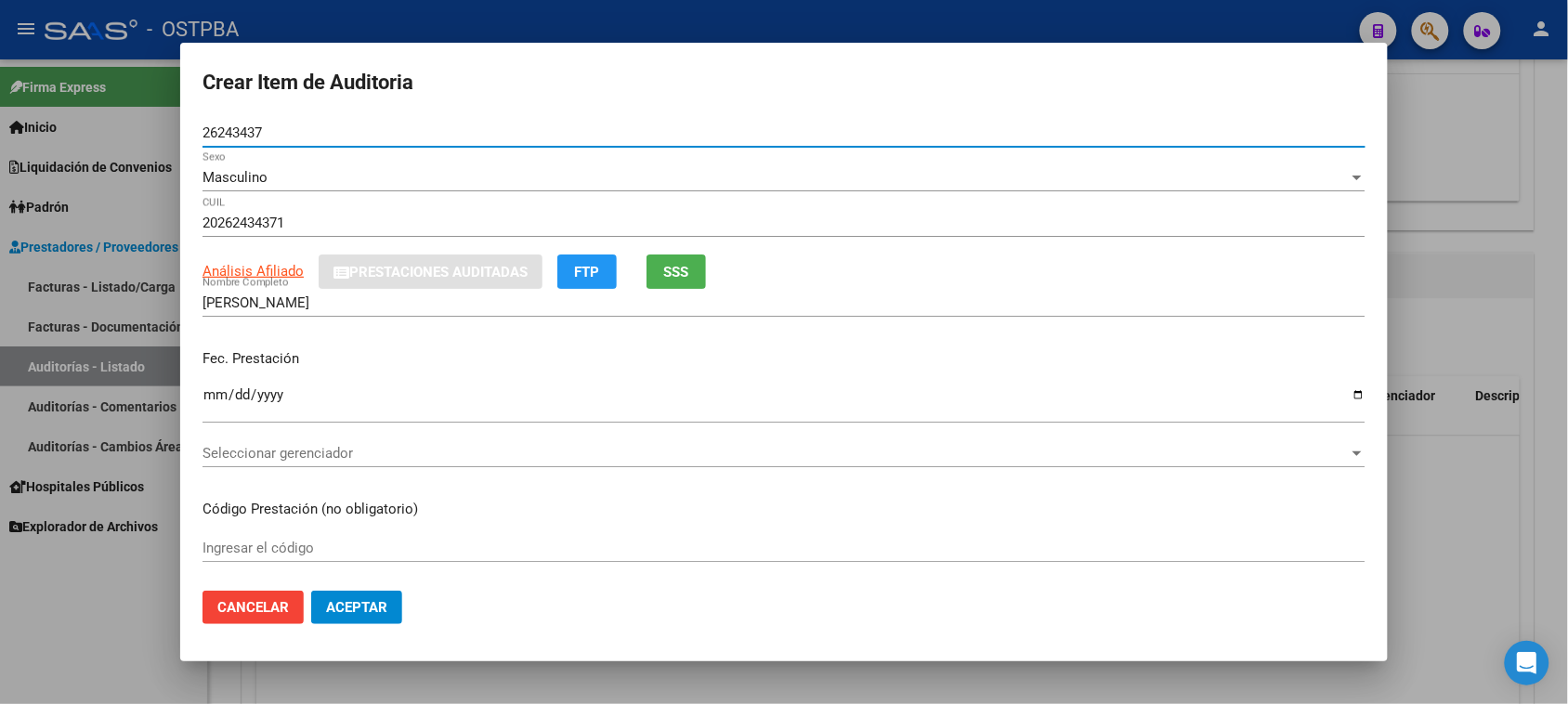
type input "SANCHEZ PABLO ROBERTO"
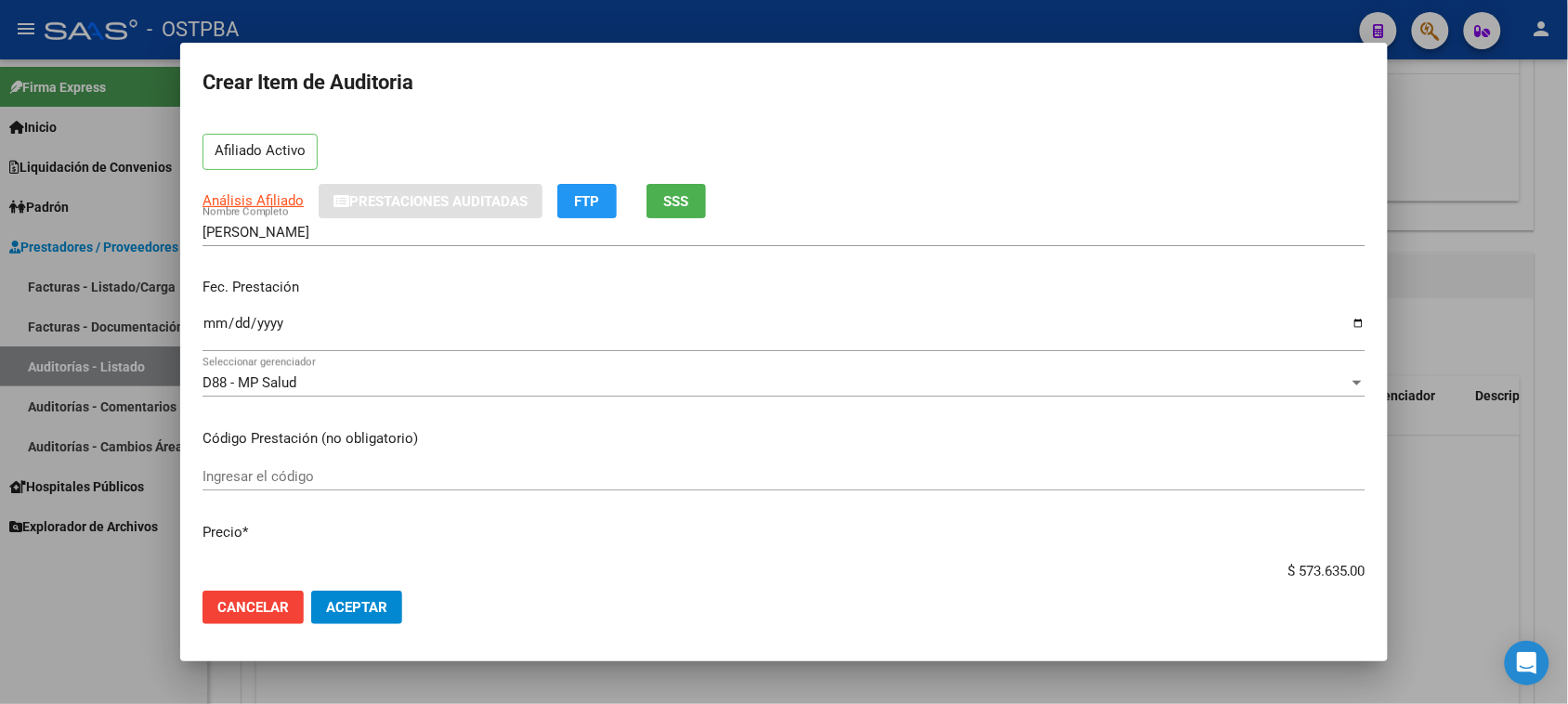
scroll to position [117, 0]
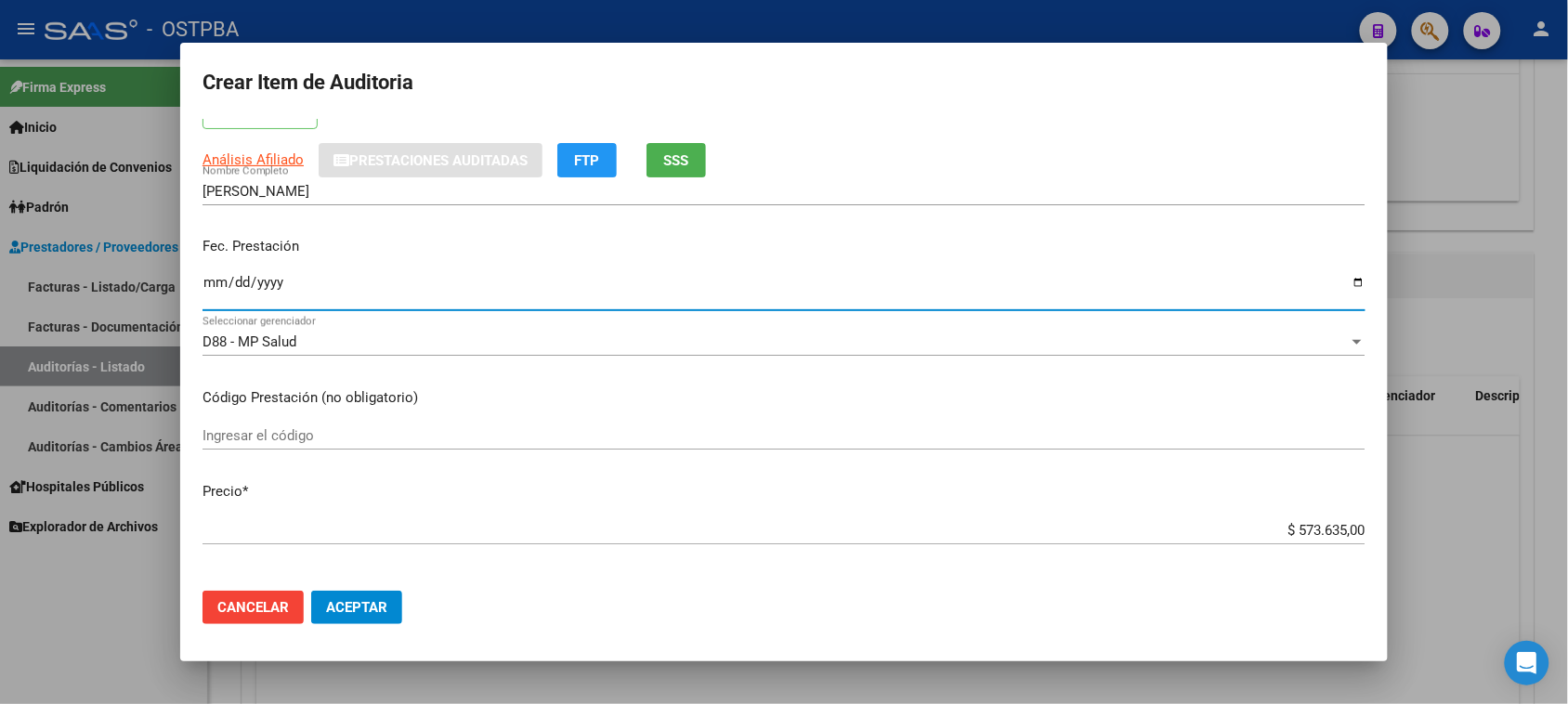
click at [210, 278] on input "Ingresar la fecha" at bounding box center [783, 289] width 1163 height 30
type input "2025-09-15"
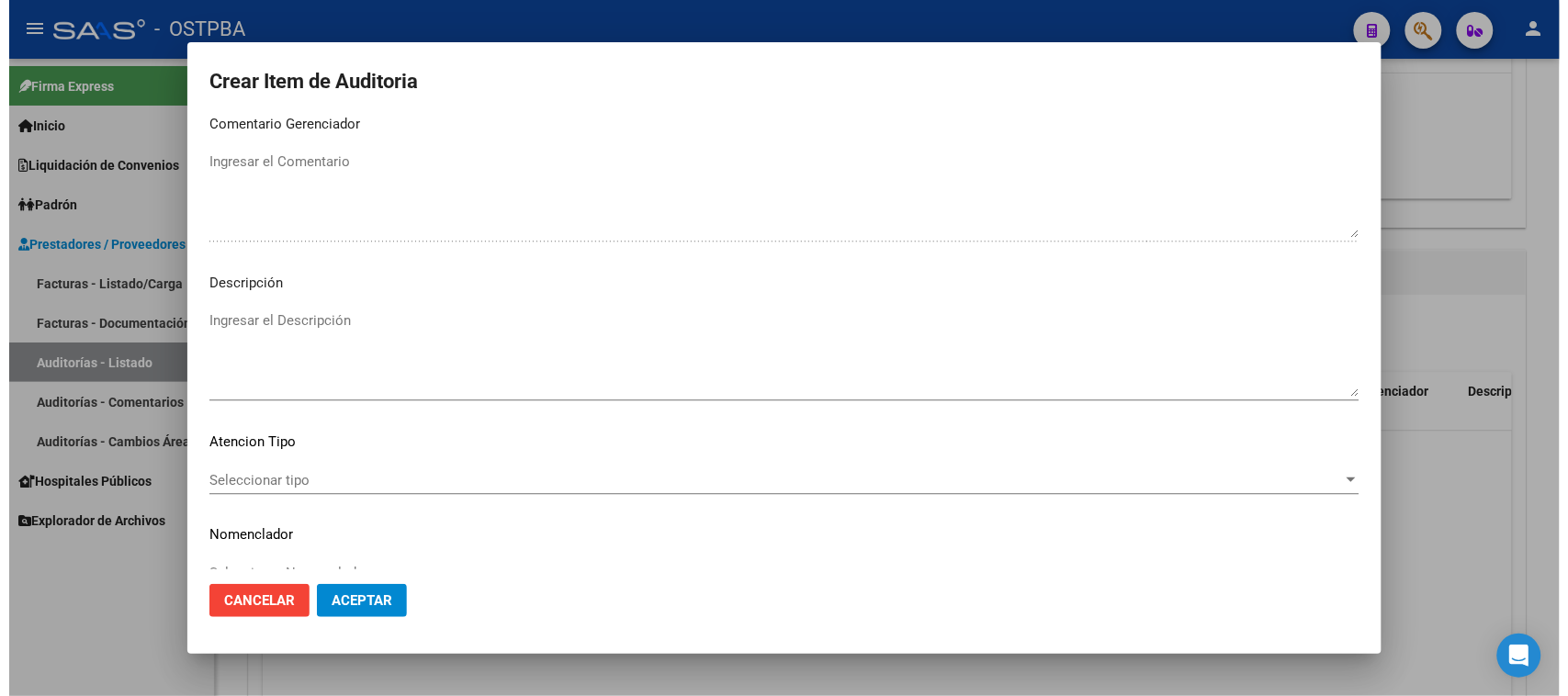
scroll to position [1199, 0]
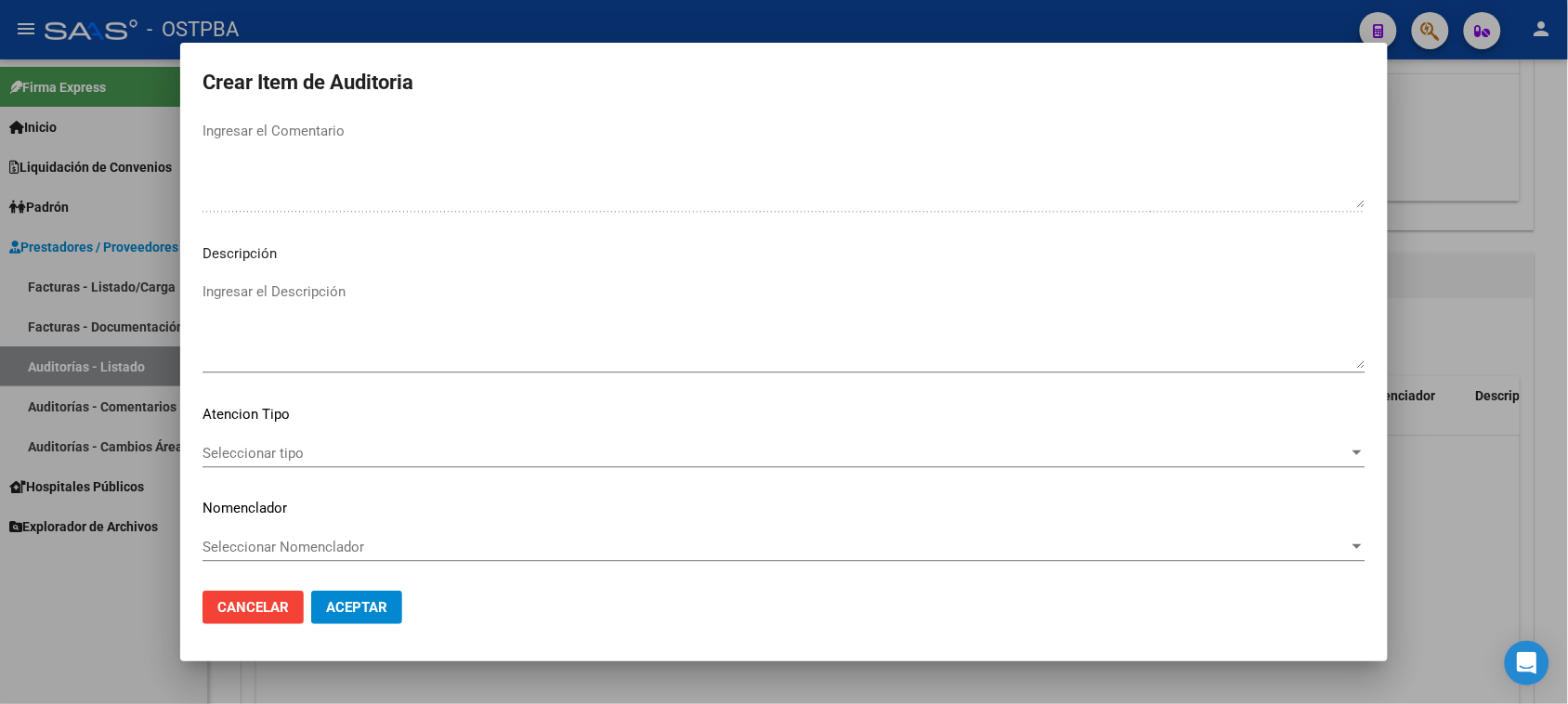
click at [304, 445] on span "Seleccionar tipo" at bounding box center [775, 453] width 1146 height 16
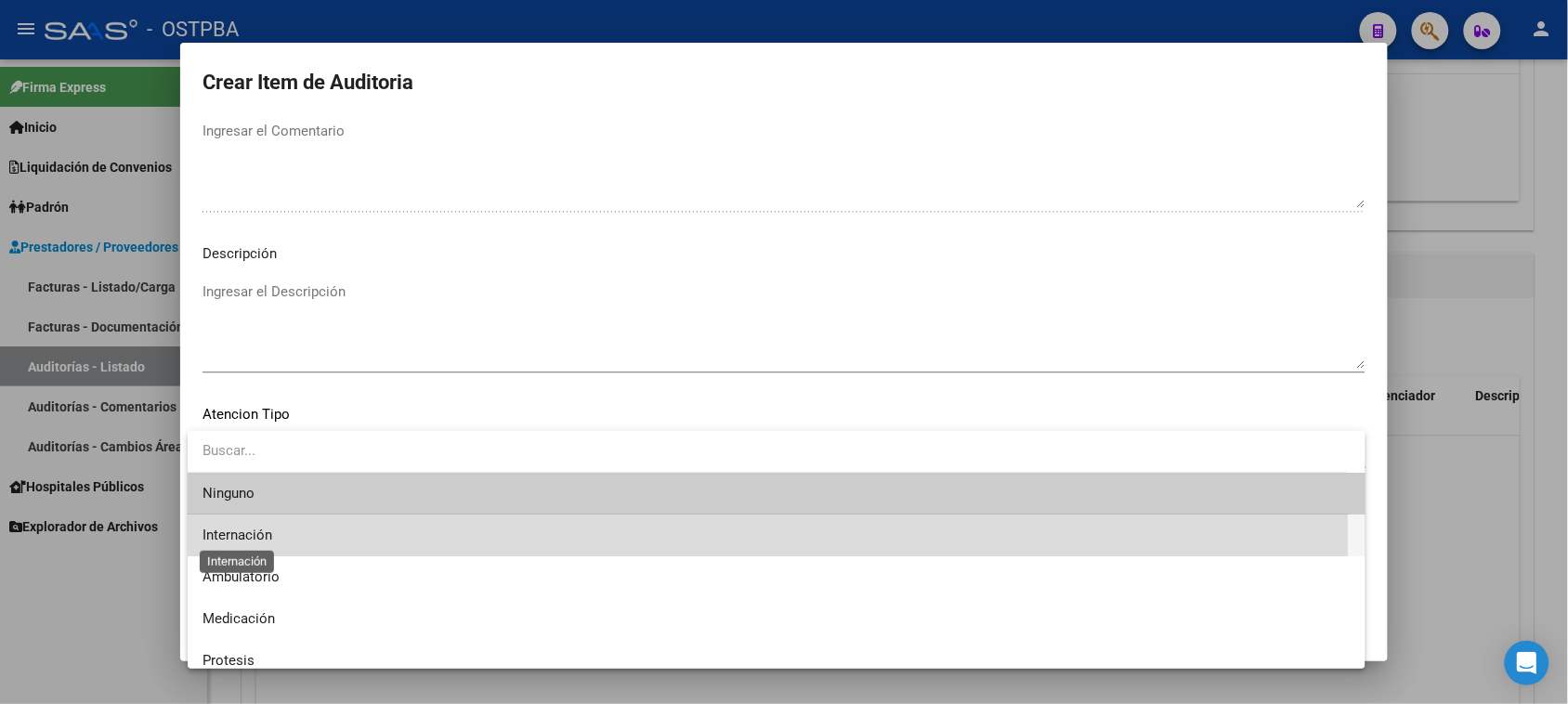
click at [247, 535] on span "Internación" at bounding box center [237, 535] width 69 height 16
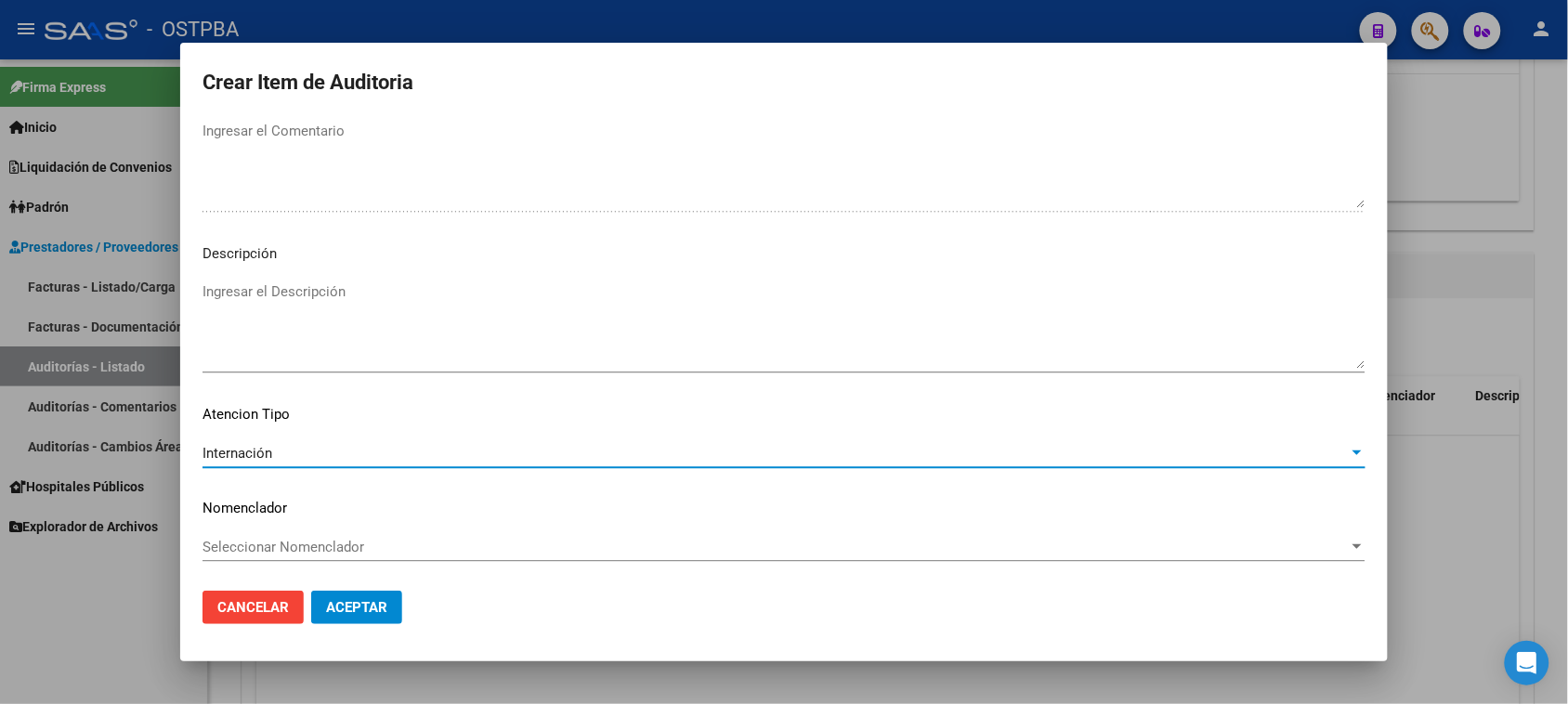
click at [339, 609] on span "Aceptar" at bounding box center [356, 607] width 62 height 16
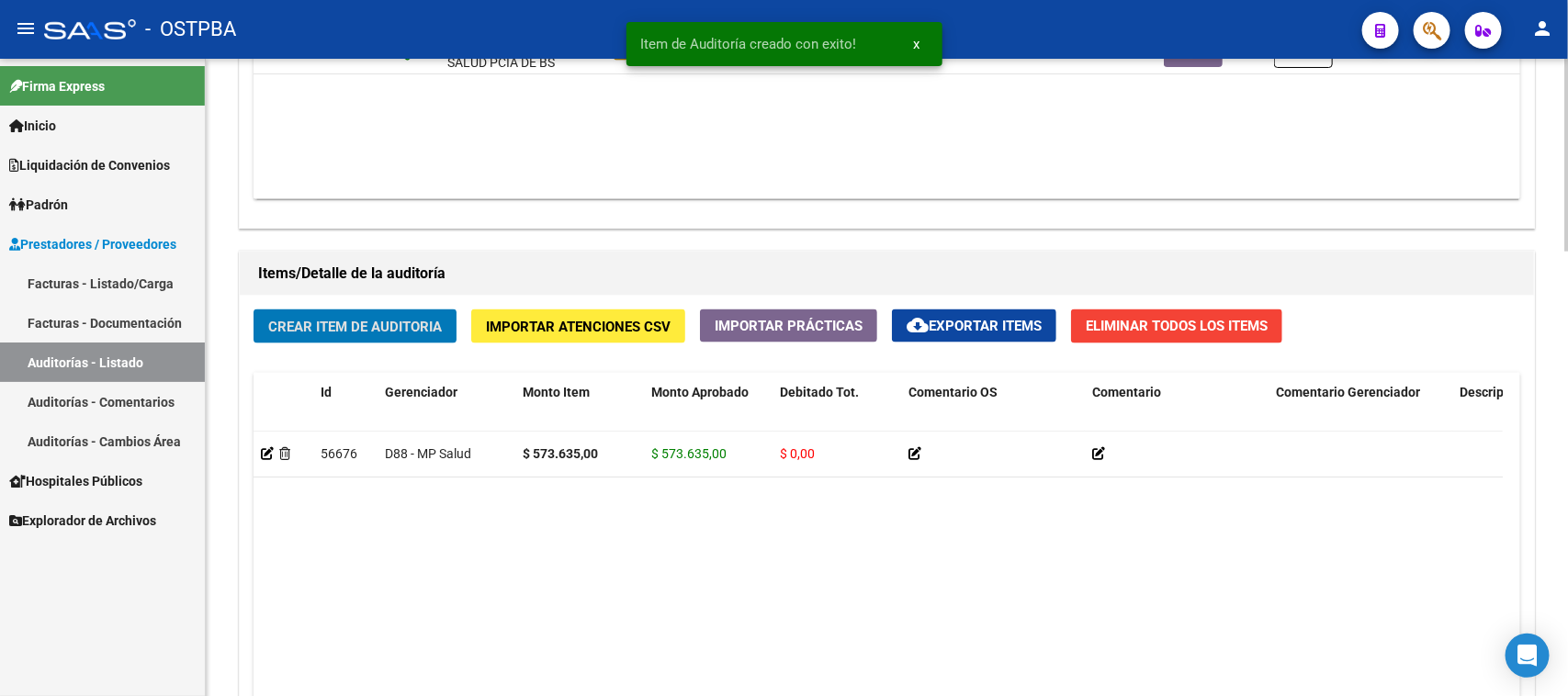
scroll to position [1148, 0]
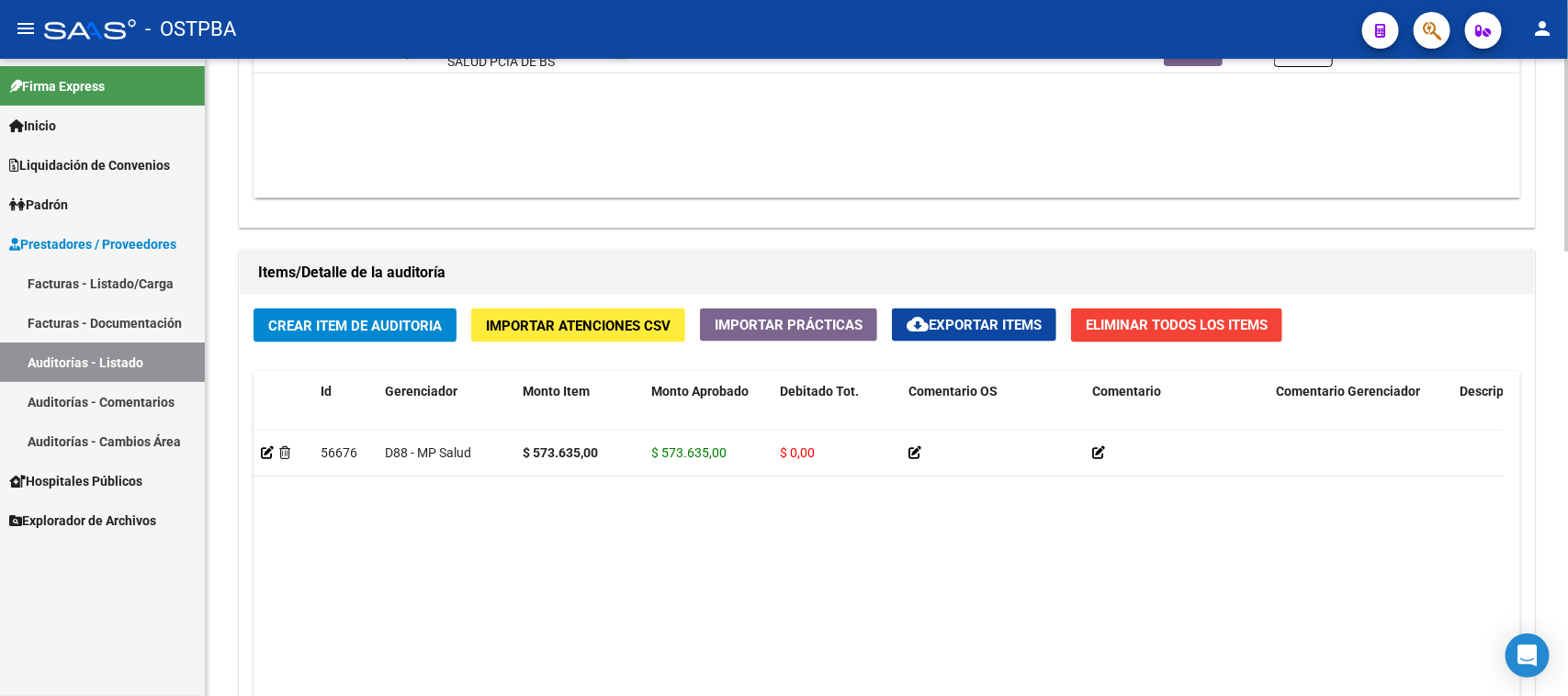
click at [1250, 612] on datatable-body "56676 D88 - MP Salud $ 573.635,00 $ 573.635,00 $ 0,00 20262434371 26243437 SANC…" at bounding box center [878, 622] width 1250 height 383
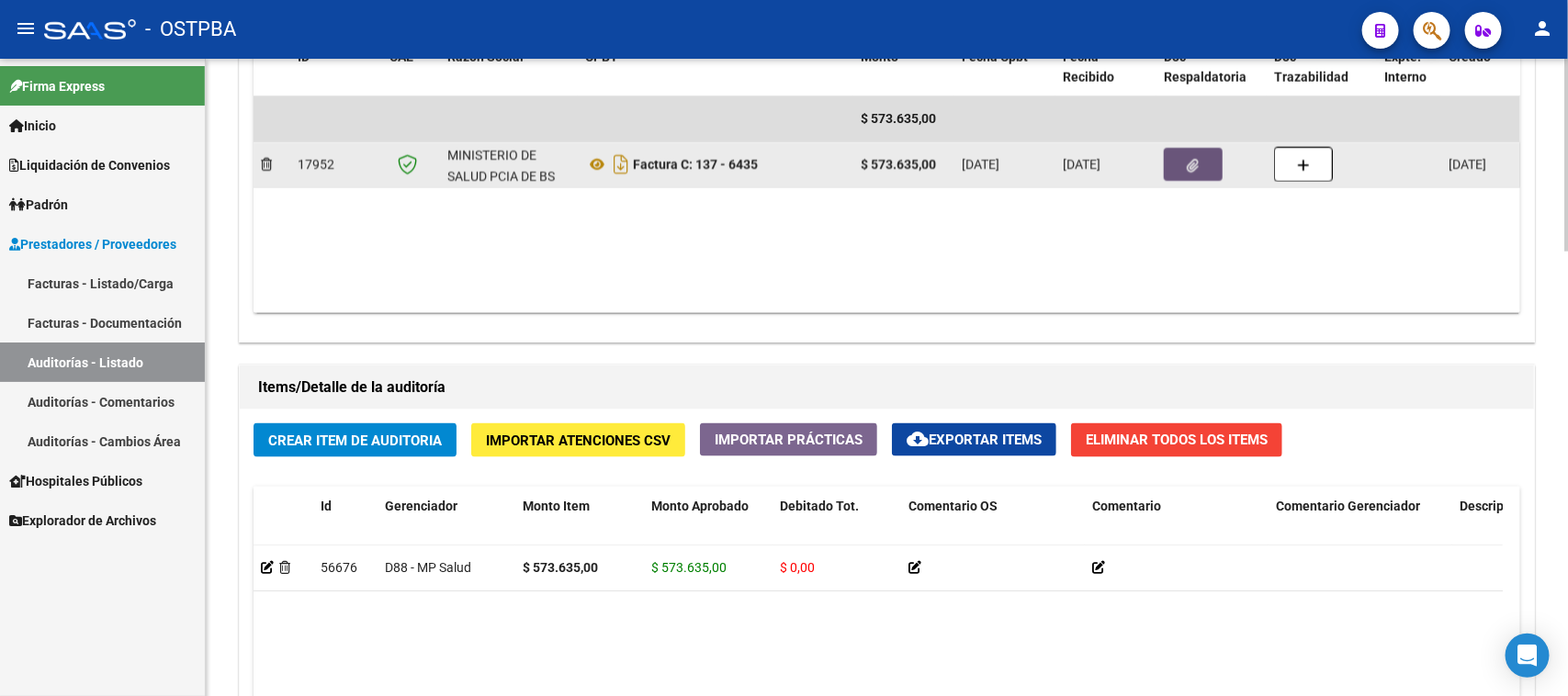
click at [1193, 156] on span "button" at bounding box center [1194, 164] width 12 height 16
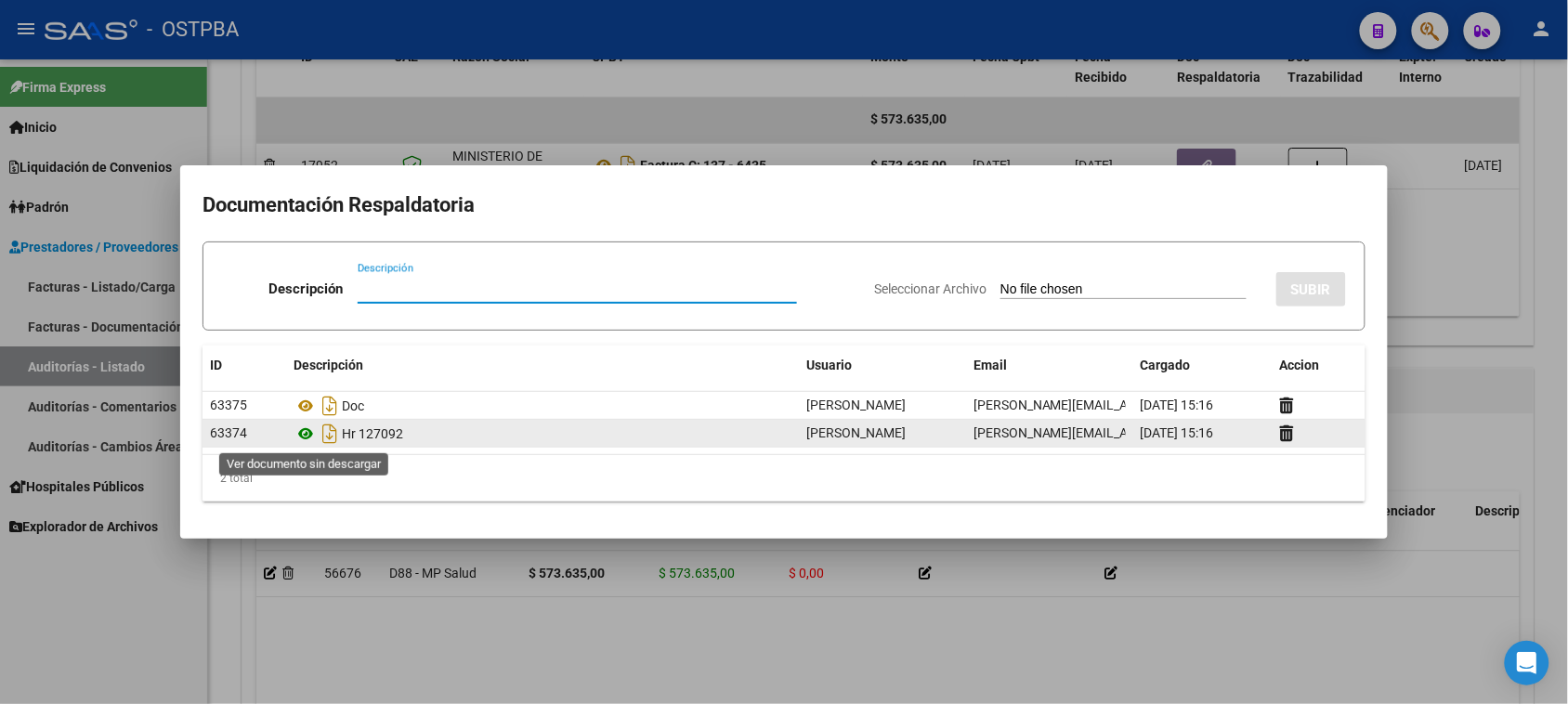
click at [307, 436] on icon at bounding box center [305, 433] width 24 height 22
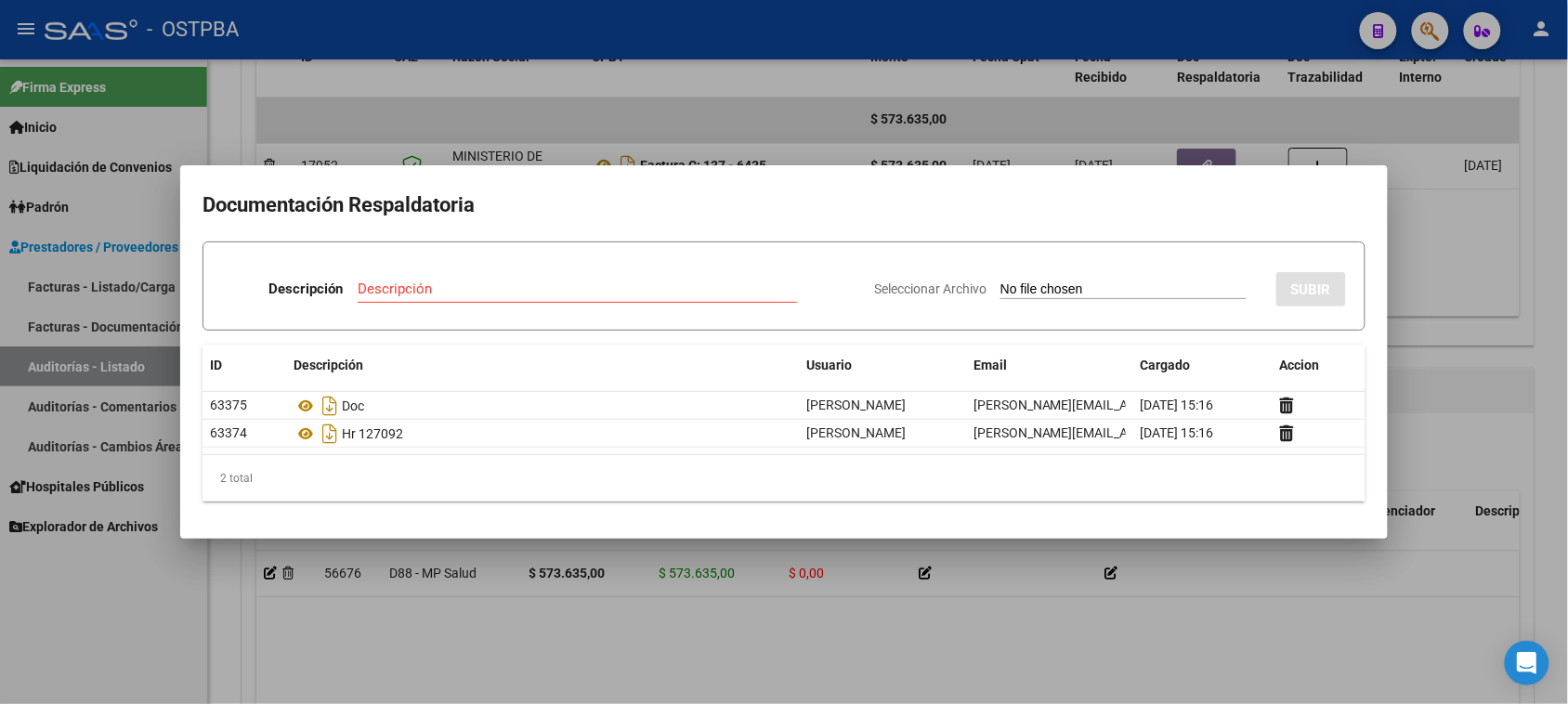
click at [1465, 411] on div at bounding box center [784, 352] width 1568 height 704
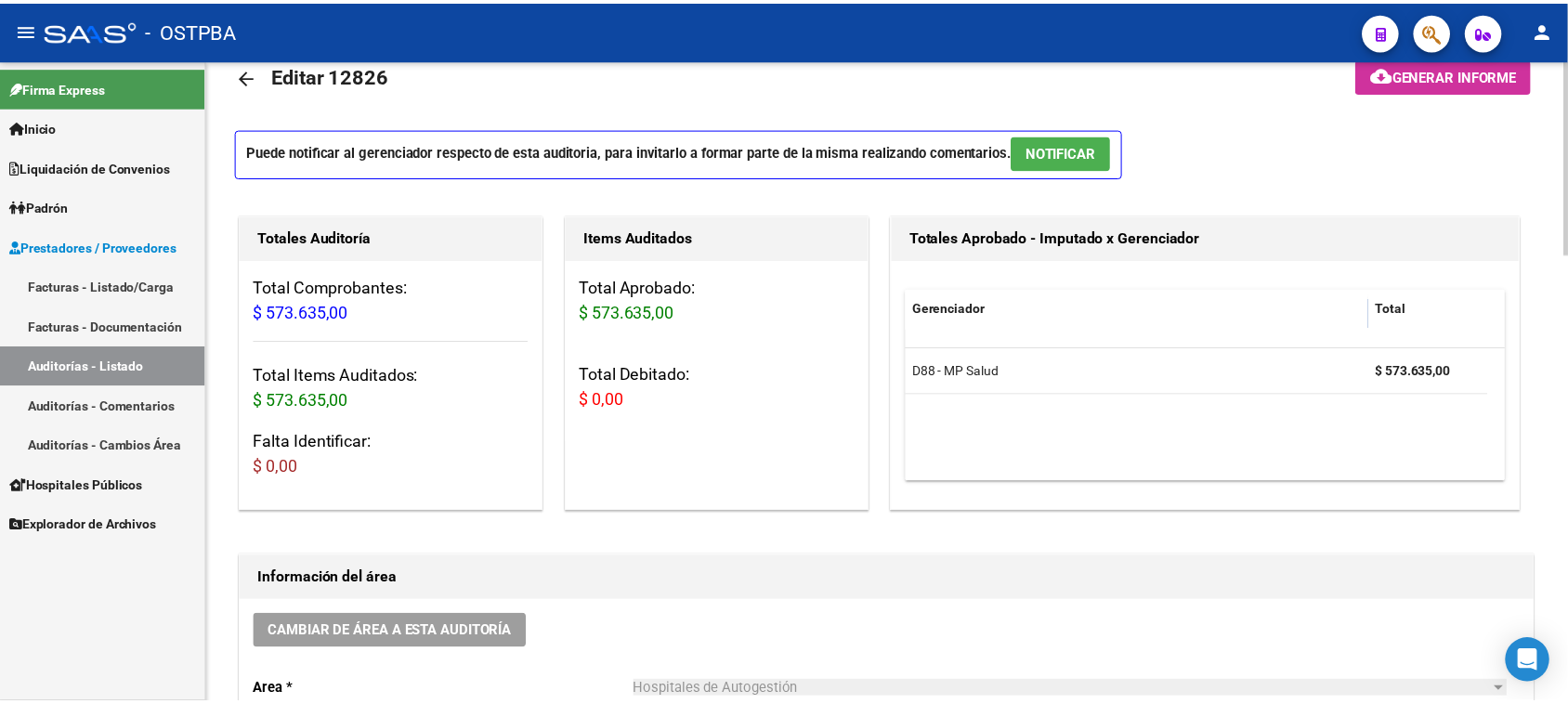
scroll to position [0, 0]
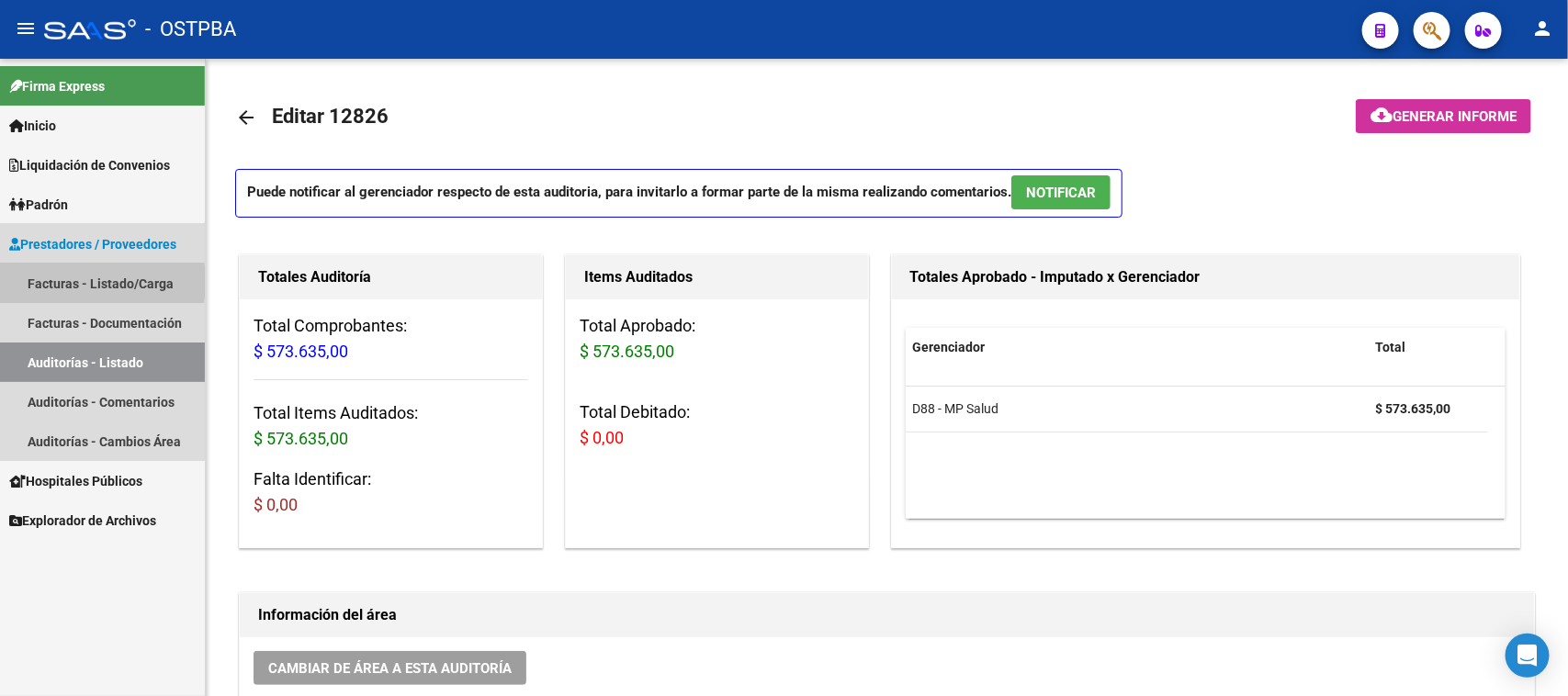
click at [61, 282] on link "Facturas - Listado/Carga" at bounding box center [102, 283] width 205 height 39
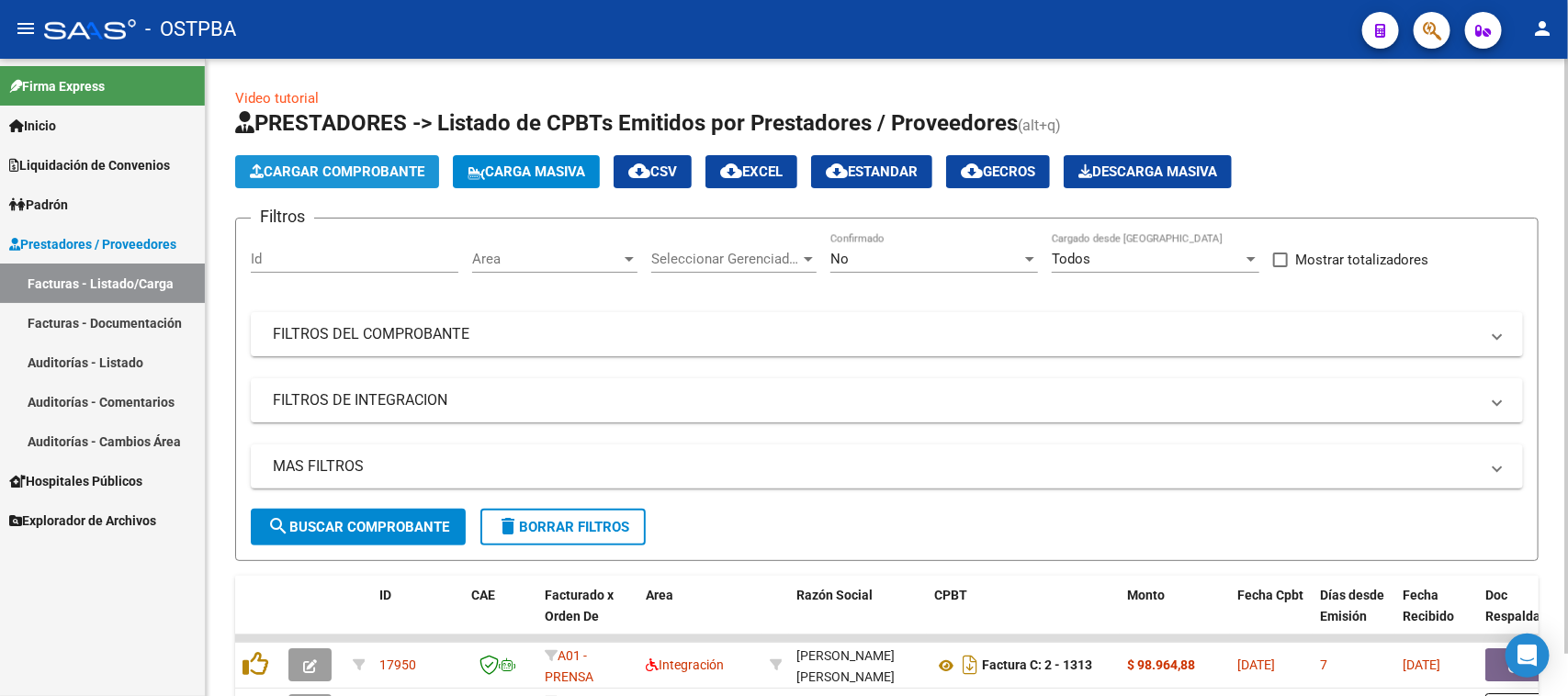
click at [363, 158] on button "Cargar Comprobante" at bounding box center [337, 171] width 204 height 33
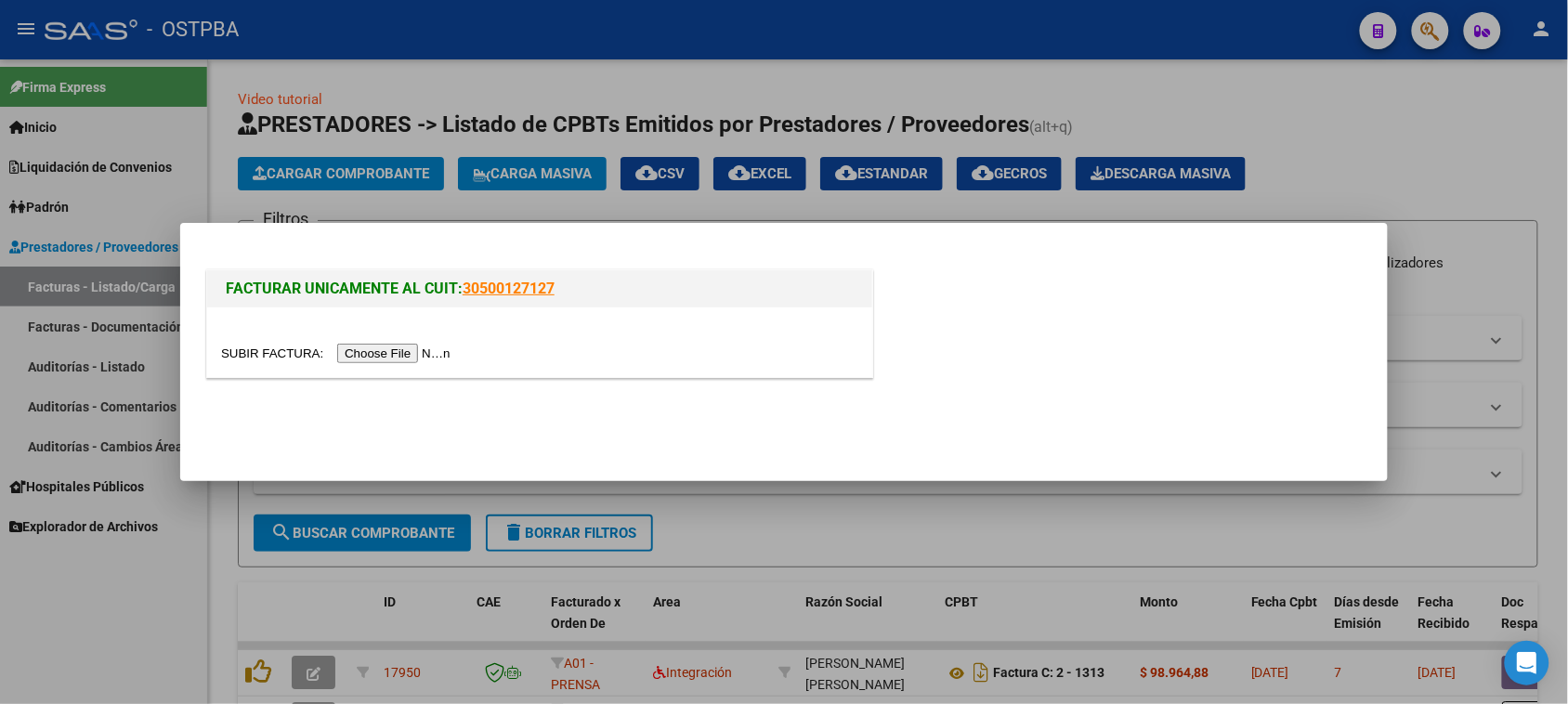
click at [357, 351] on input "file" at bounding box center [339, 353] width 235 height 19
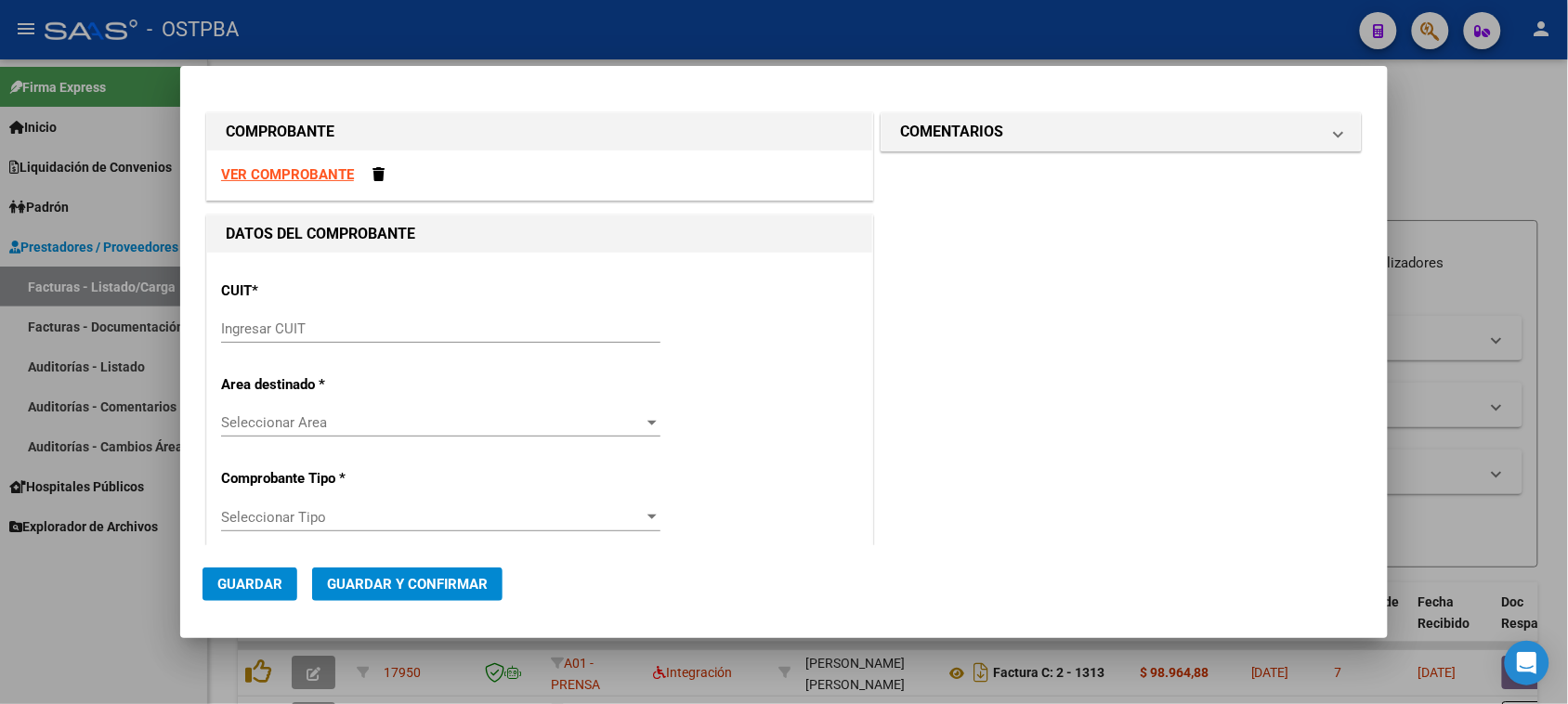
click at [308, 332] on input "Ingresar CUIT" at bounding box center [441, 328] width 439 height 16
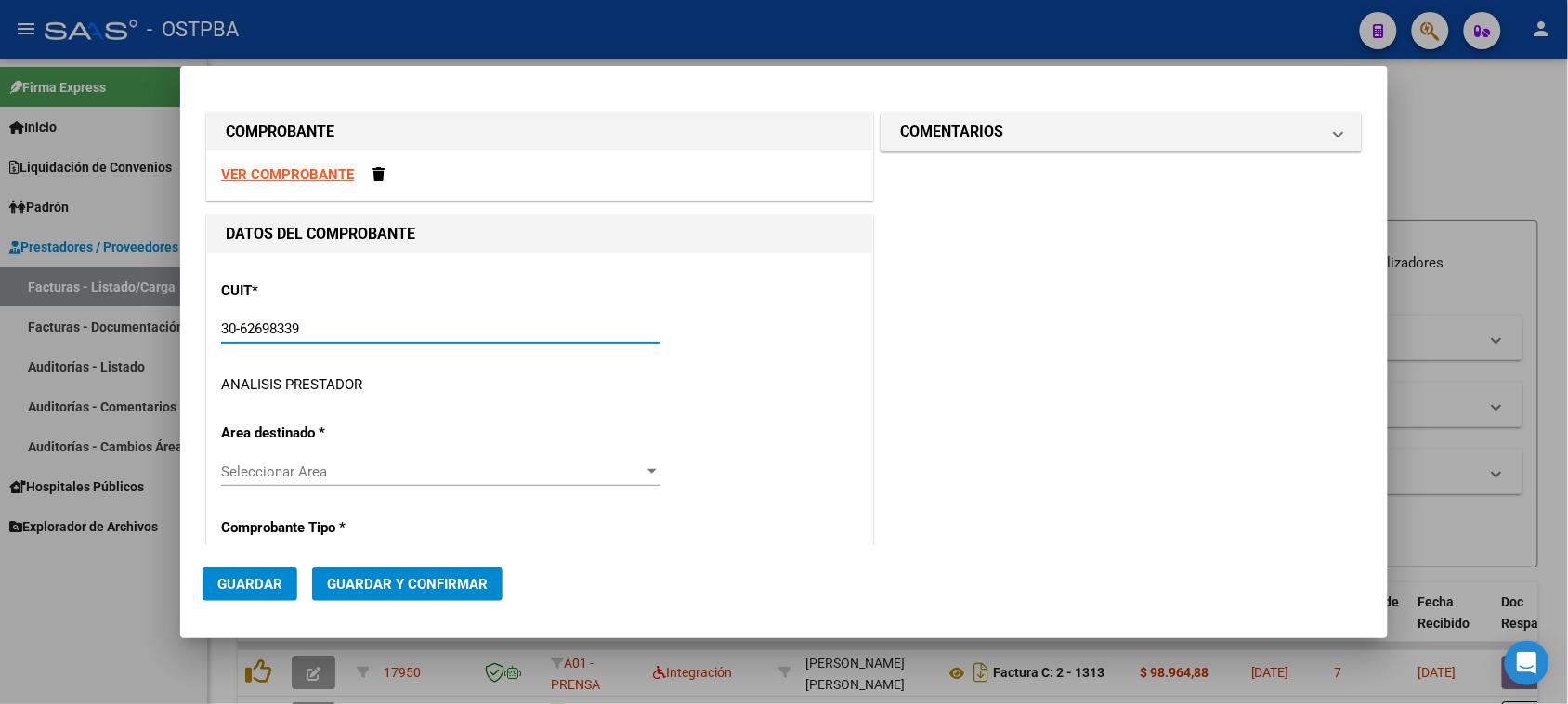
type input "30-62698339-8"
type input "137"
type input "30-62698339-8"
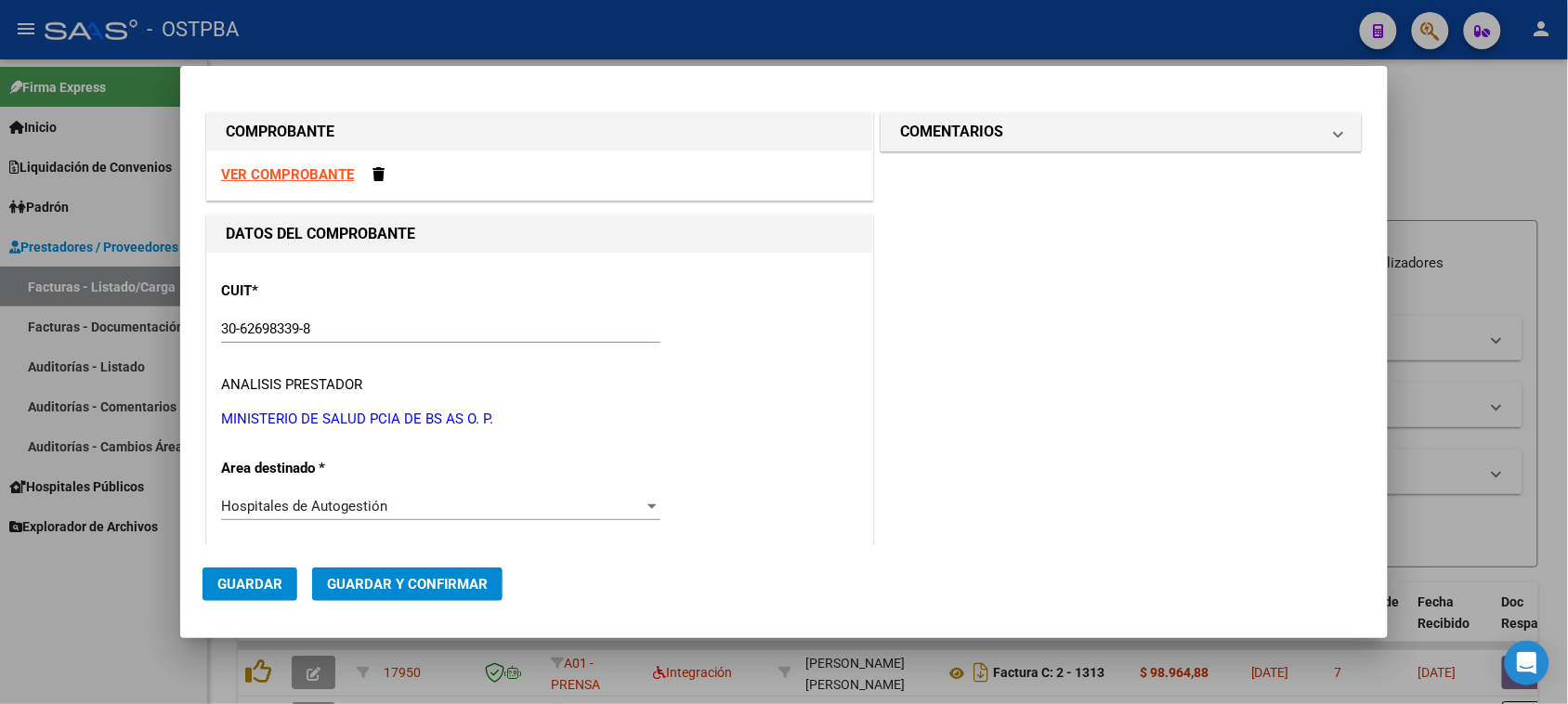
click at [225, 169] on strong "VER COMPROBANTE" at bounding box center [288, 174] width 133 height 16
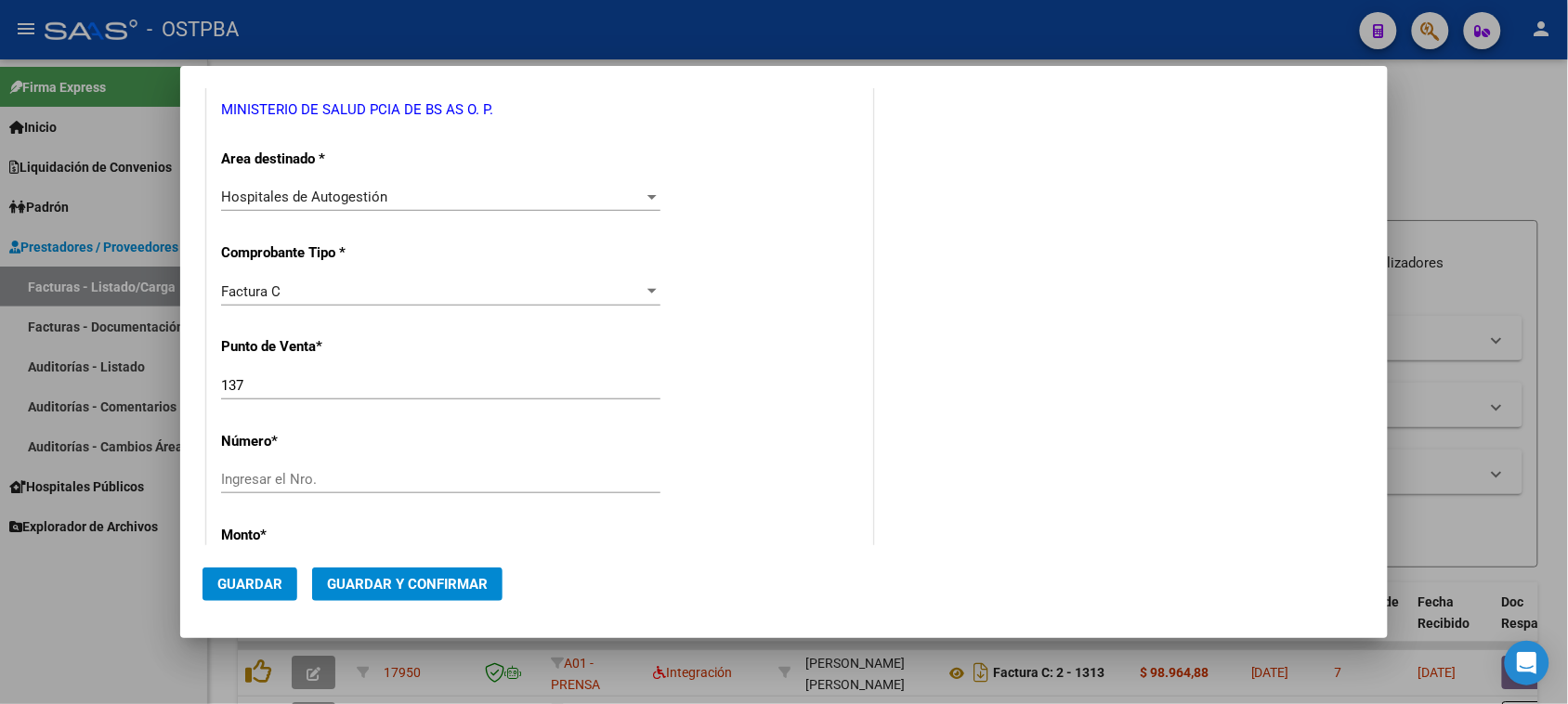
scroll to position [349, 0]
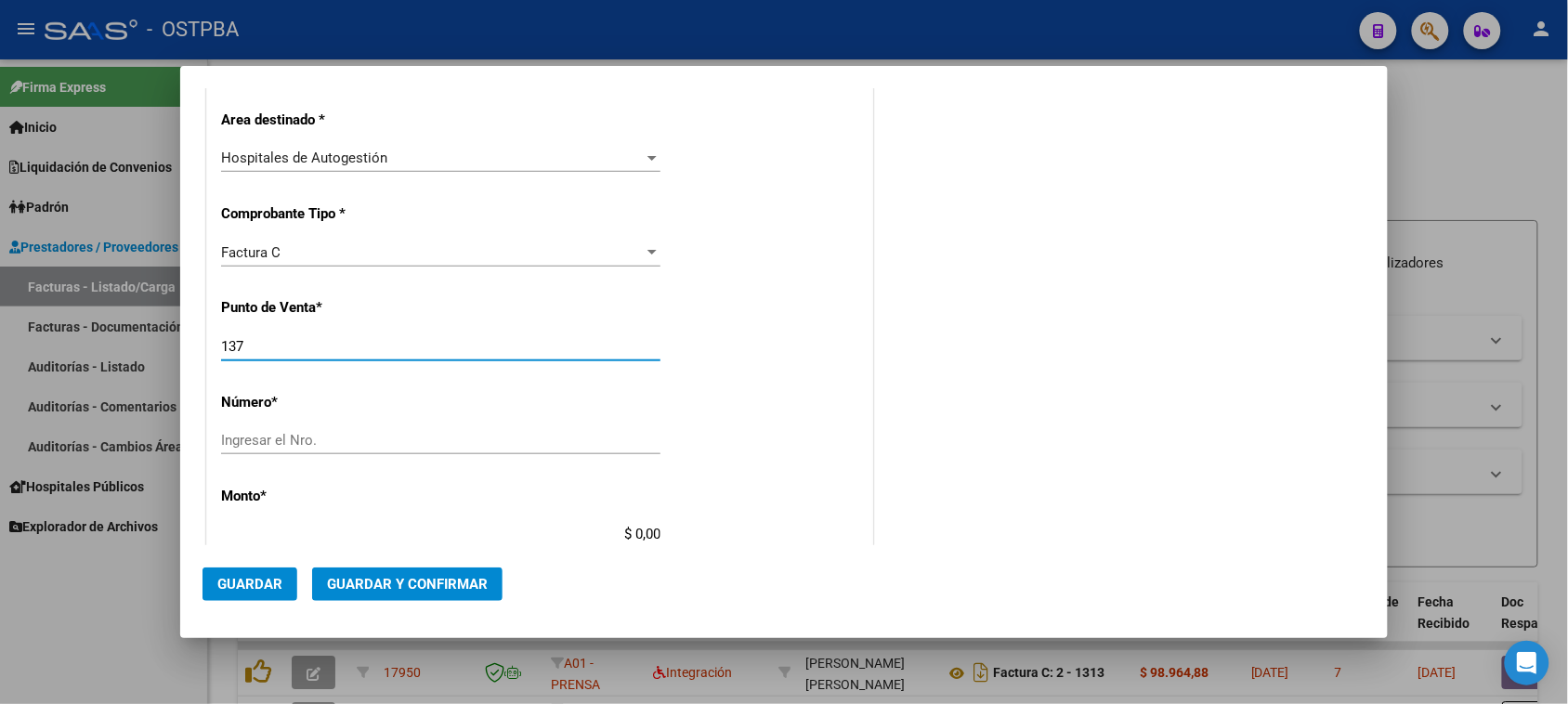
drag, startPoint x: 263, startPoint y: 337, endPoint x: 173, endPoint y: 353, distance: 91.4
click at [173, 354] on div "COMPROBANTE VER COMPROBANTE DATOS DEL COMPROBANTE CUIT * 30-62698339-8 Ingresar…" at bounding box center [784, 352] width 1568 height 704
type input "116"
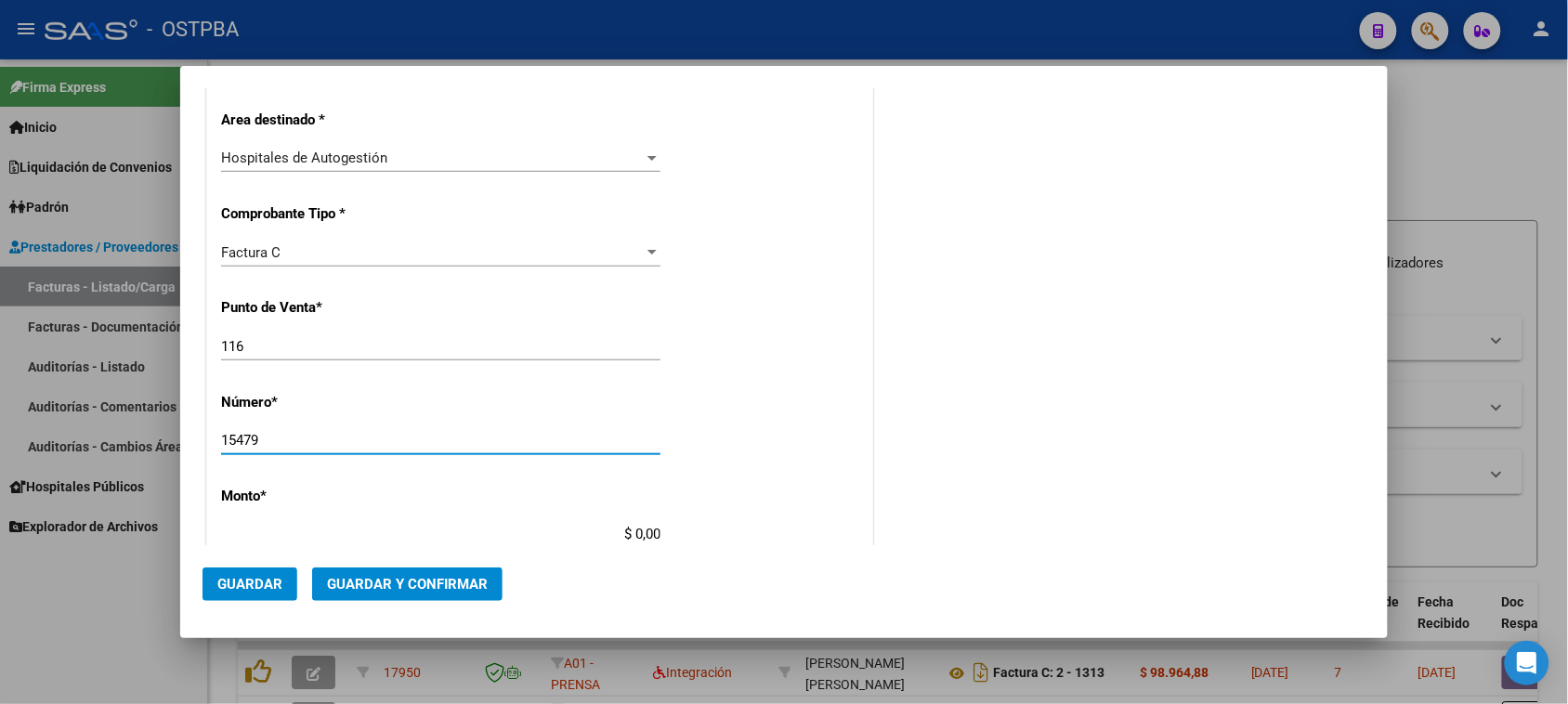
type input "15479"
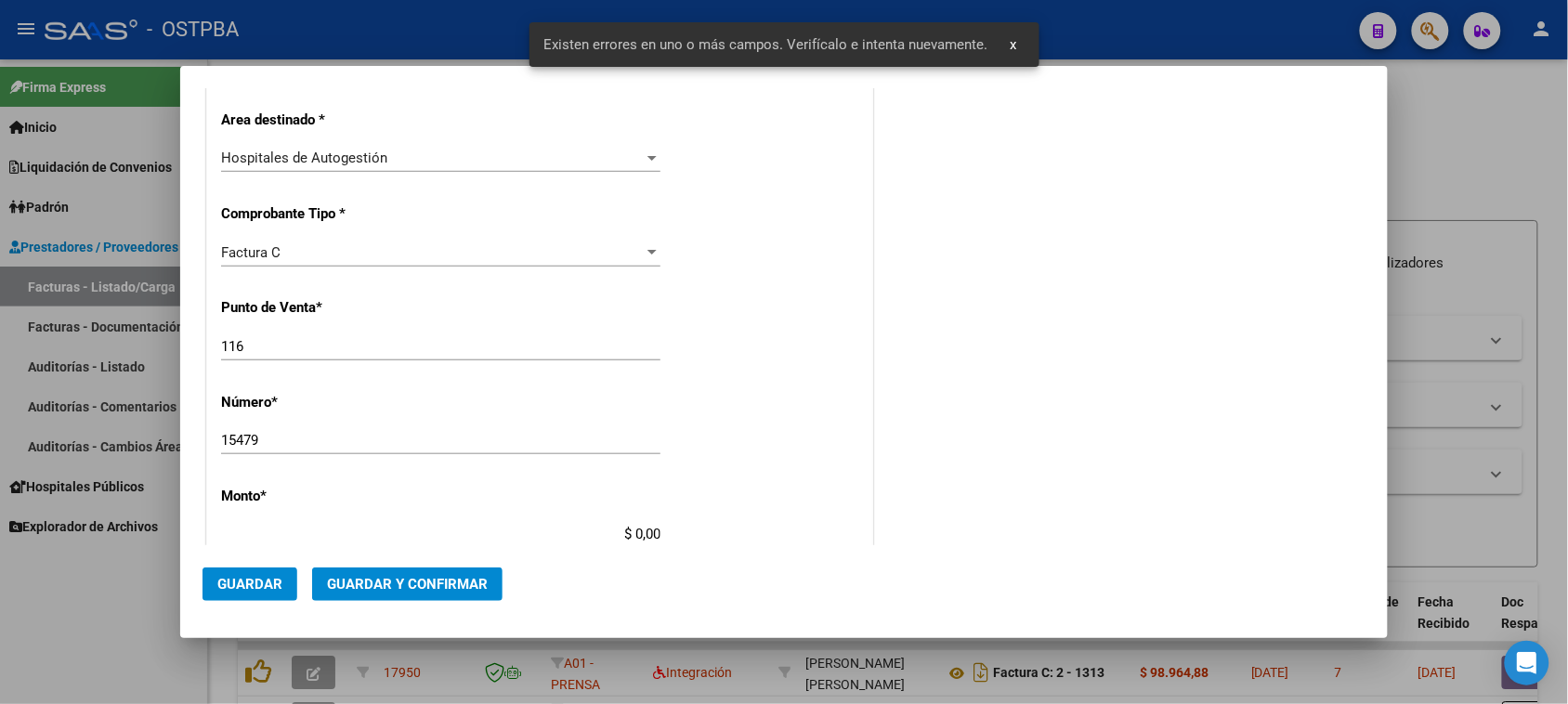
scroll to position [558, 0]
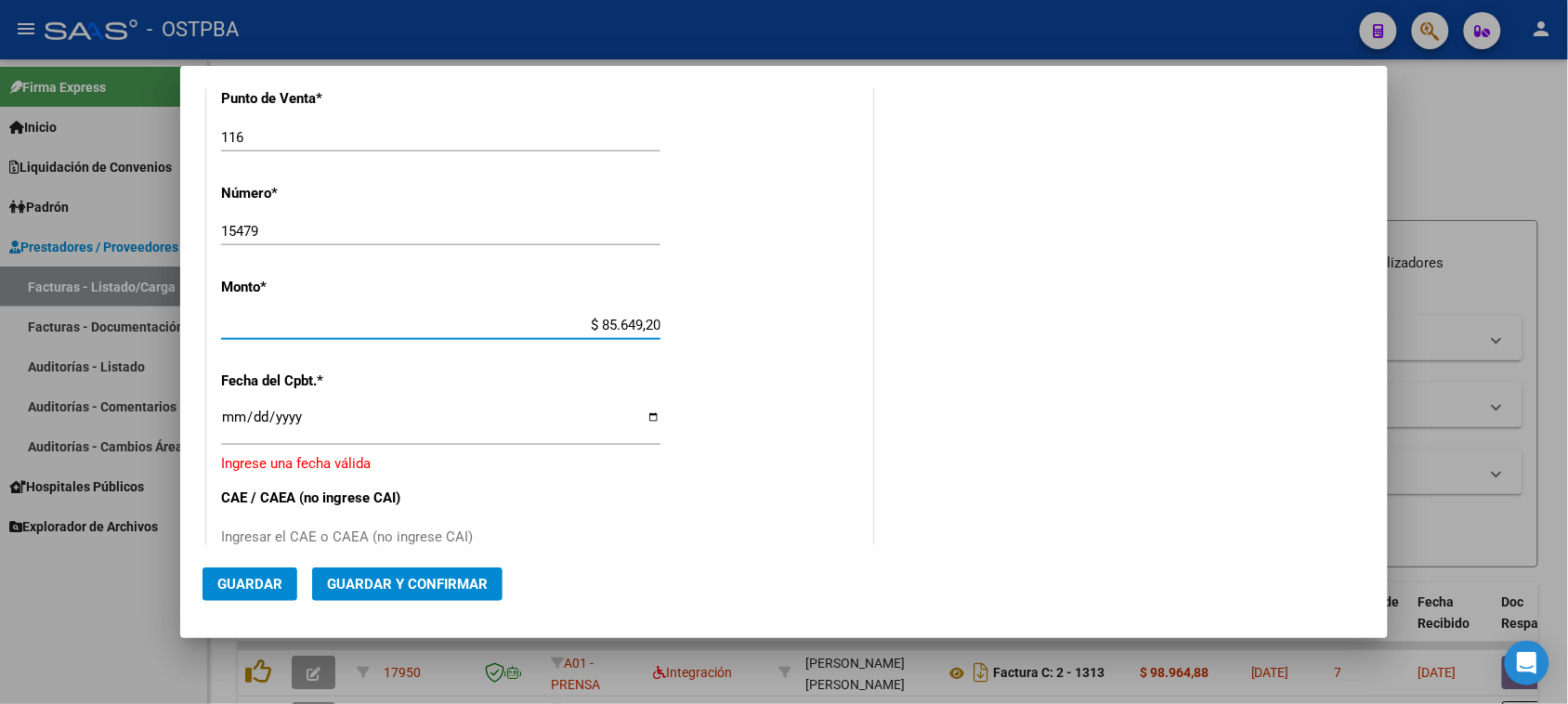
type input "$ 856.492,00"
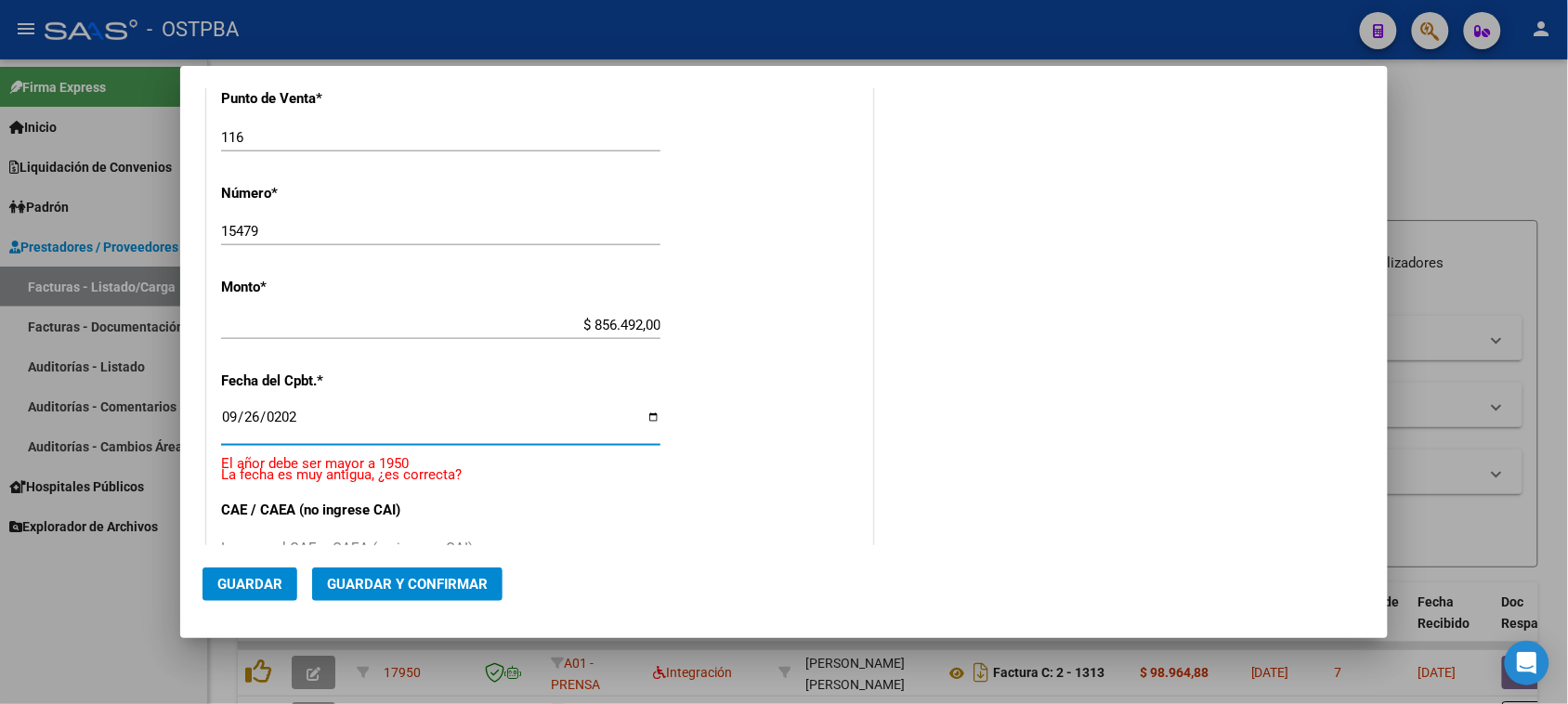
type input "2025-09-26"
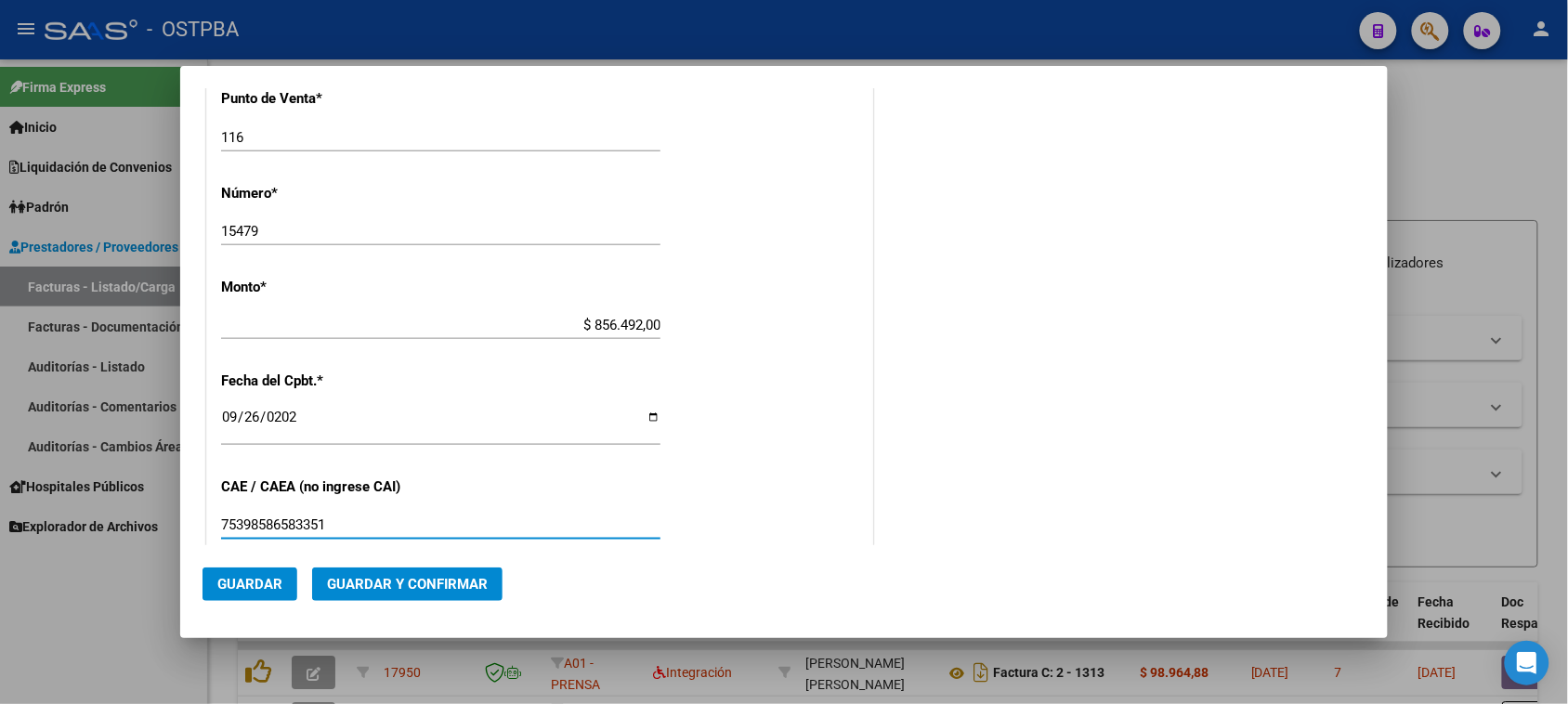
type input "75398586583351"
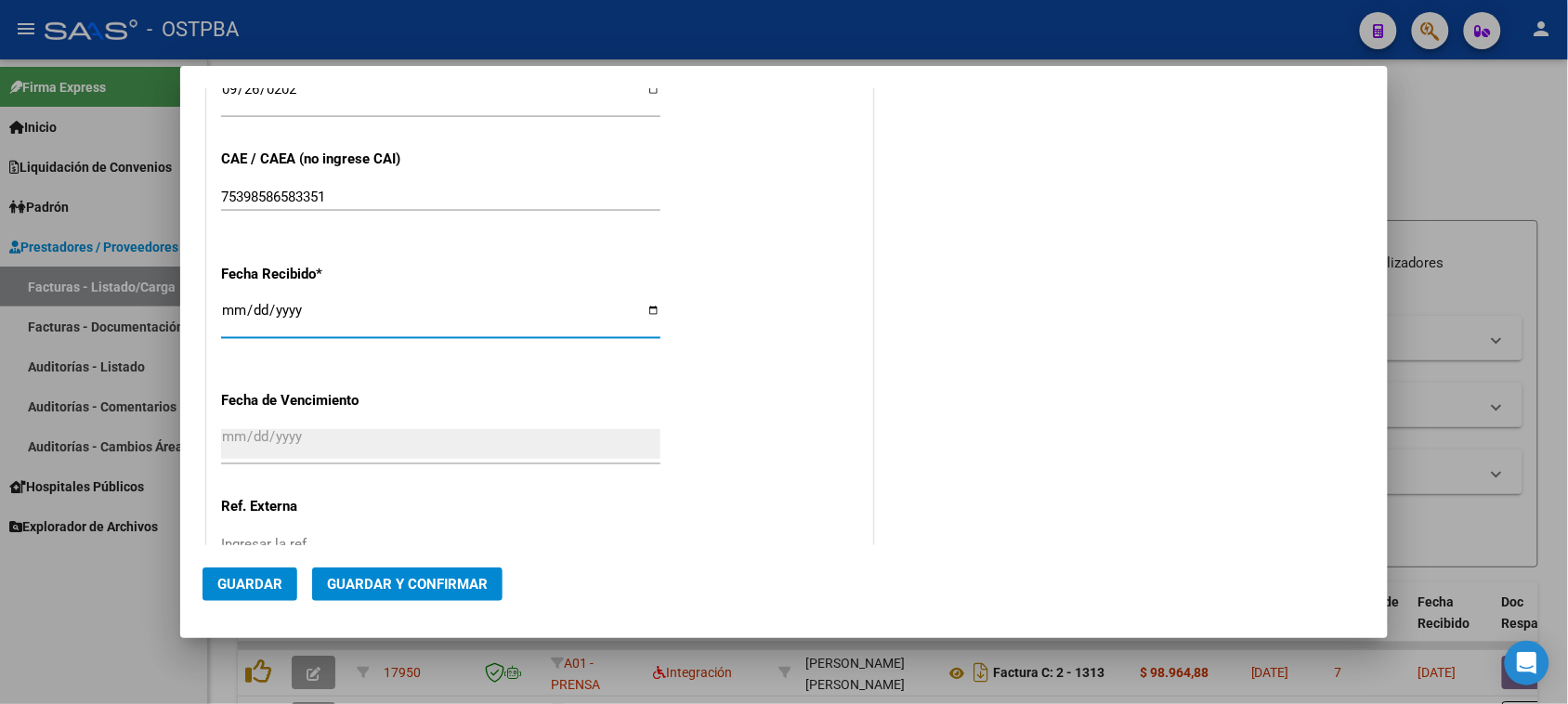
type input "2025-10-06"
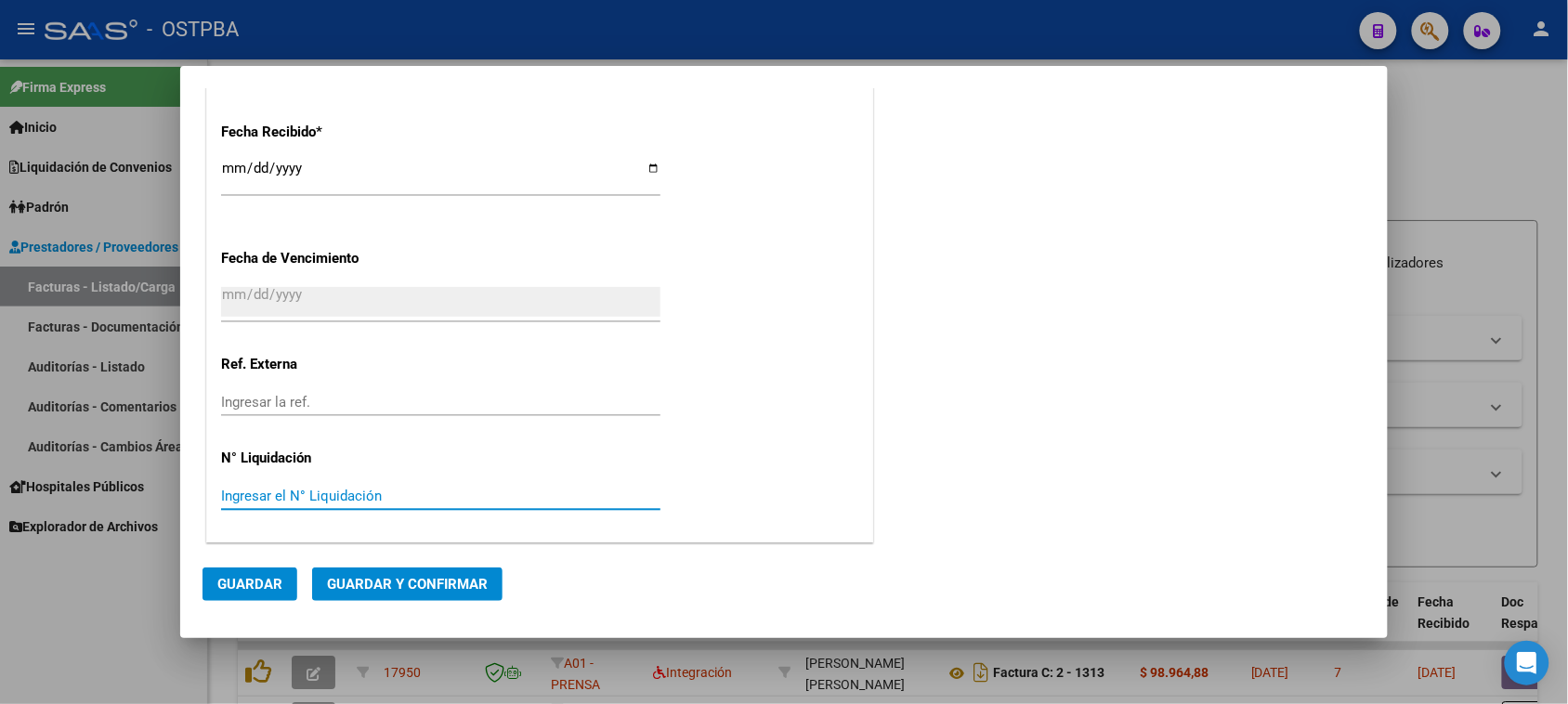
scroll to position [0, 0]
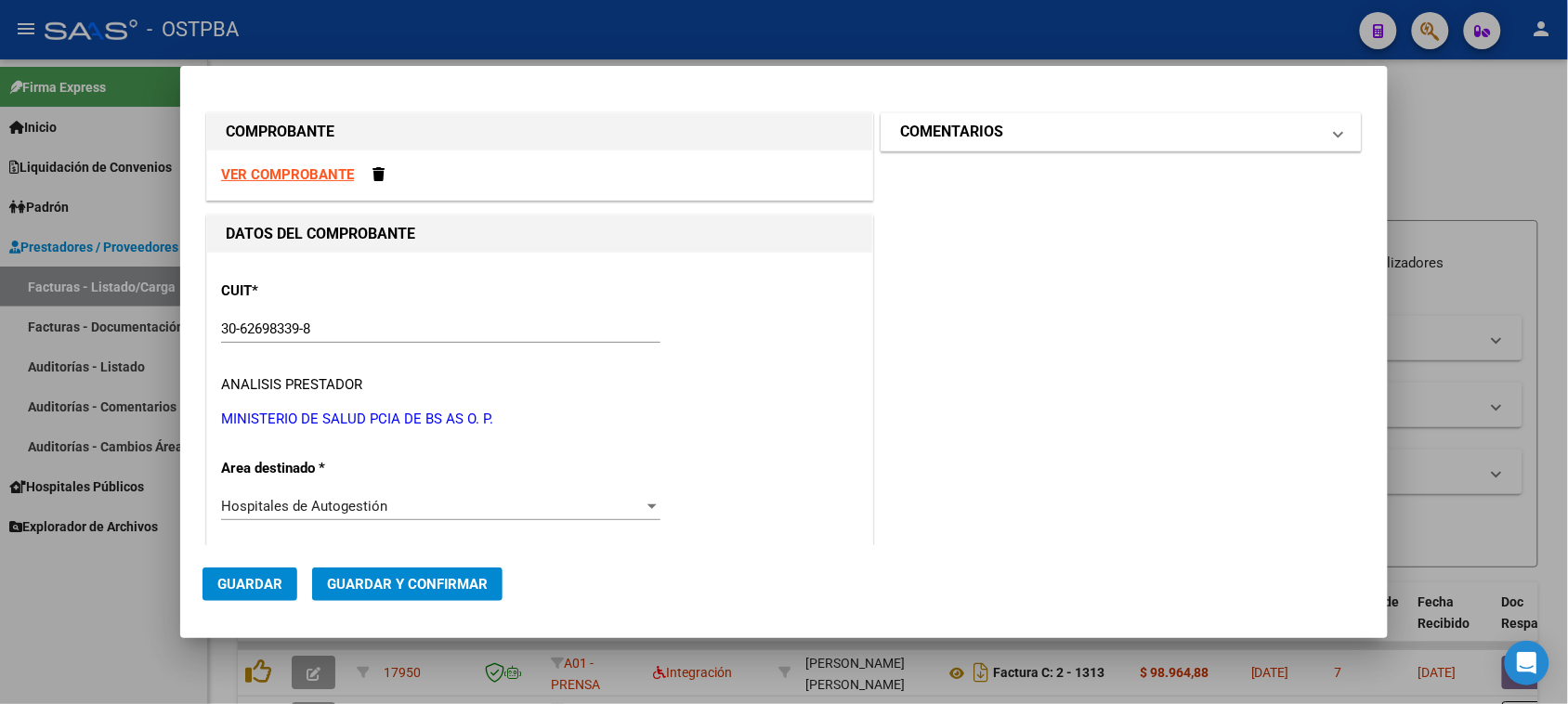
click at [966, 128] on h1 "COMENTARIOS" at bounding box center [951, 131] width 103 height 22
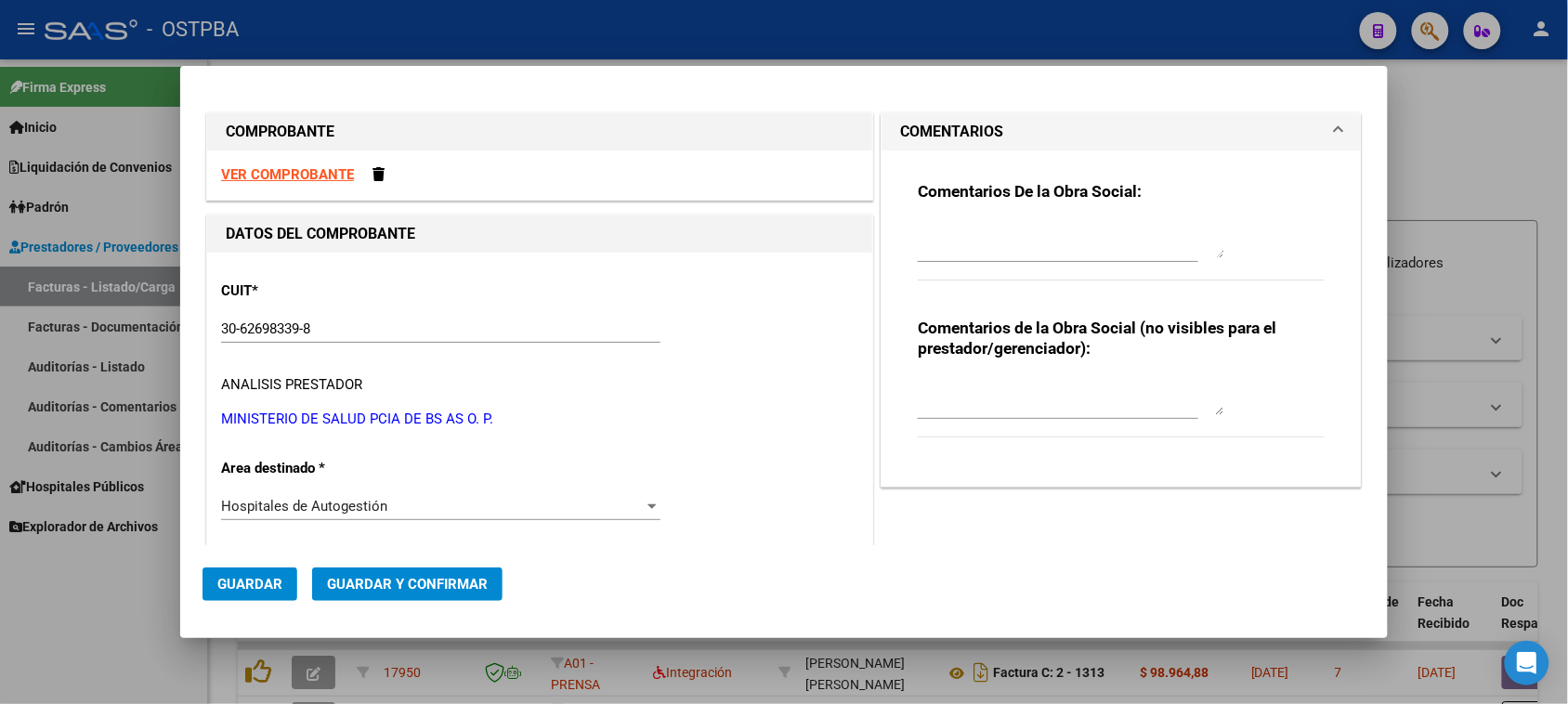
click at [966, 235] on textarea at bounding box center [1071, 240] width 306 height 38
type textarea "HR 127097"
click at [272, 587] on span "Guardar" at bounding box center [250, 584] width 65 height 16
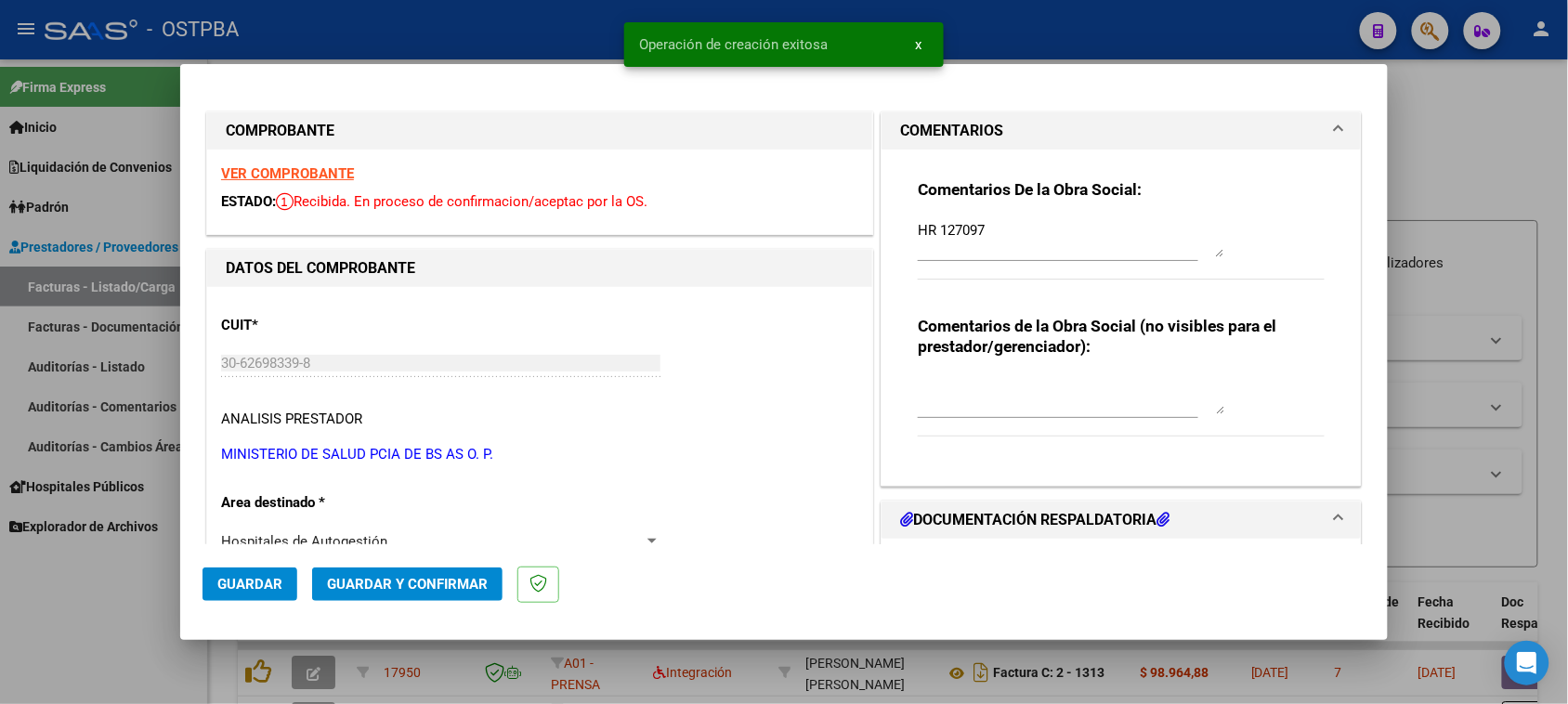
type input "2025-11-25"
click at [274, 173] on strong "VER COMPROBANTE" at bounding box center [288, 173] width 133 height 16
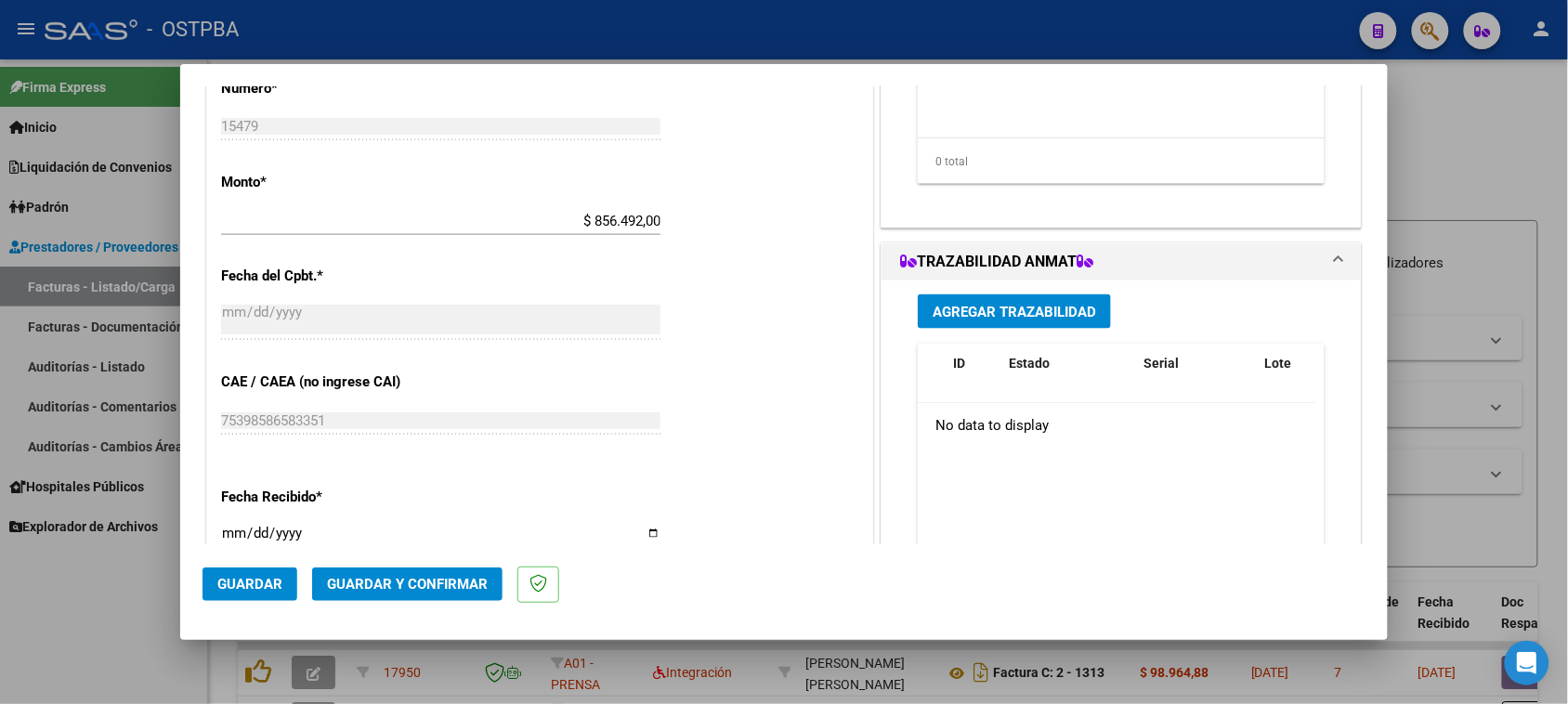
scroll to position [349, 0]
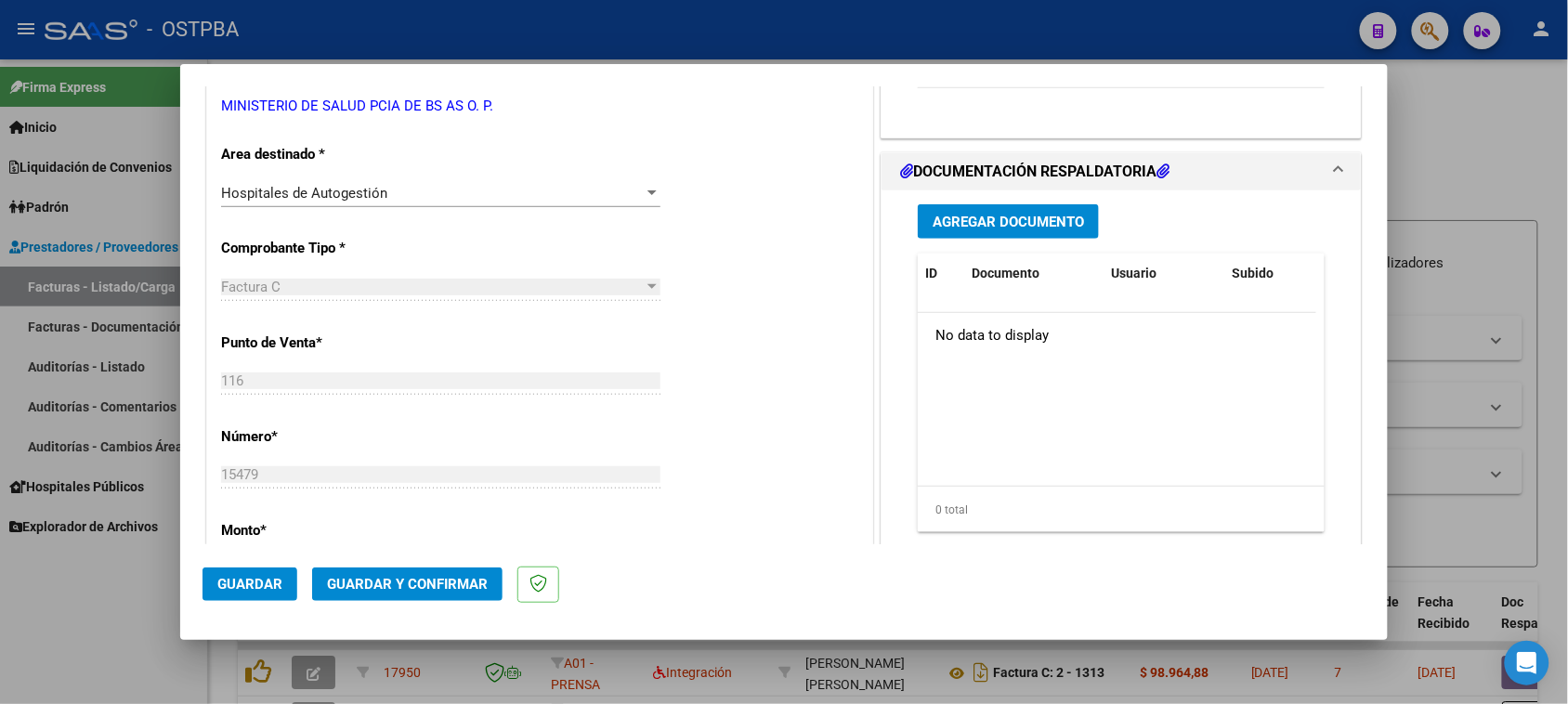
click at [956, 220] on span "Agregar Documento" at bounding box center [1007, 222] width 151 height 16
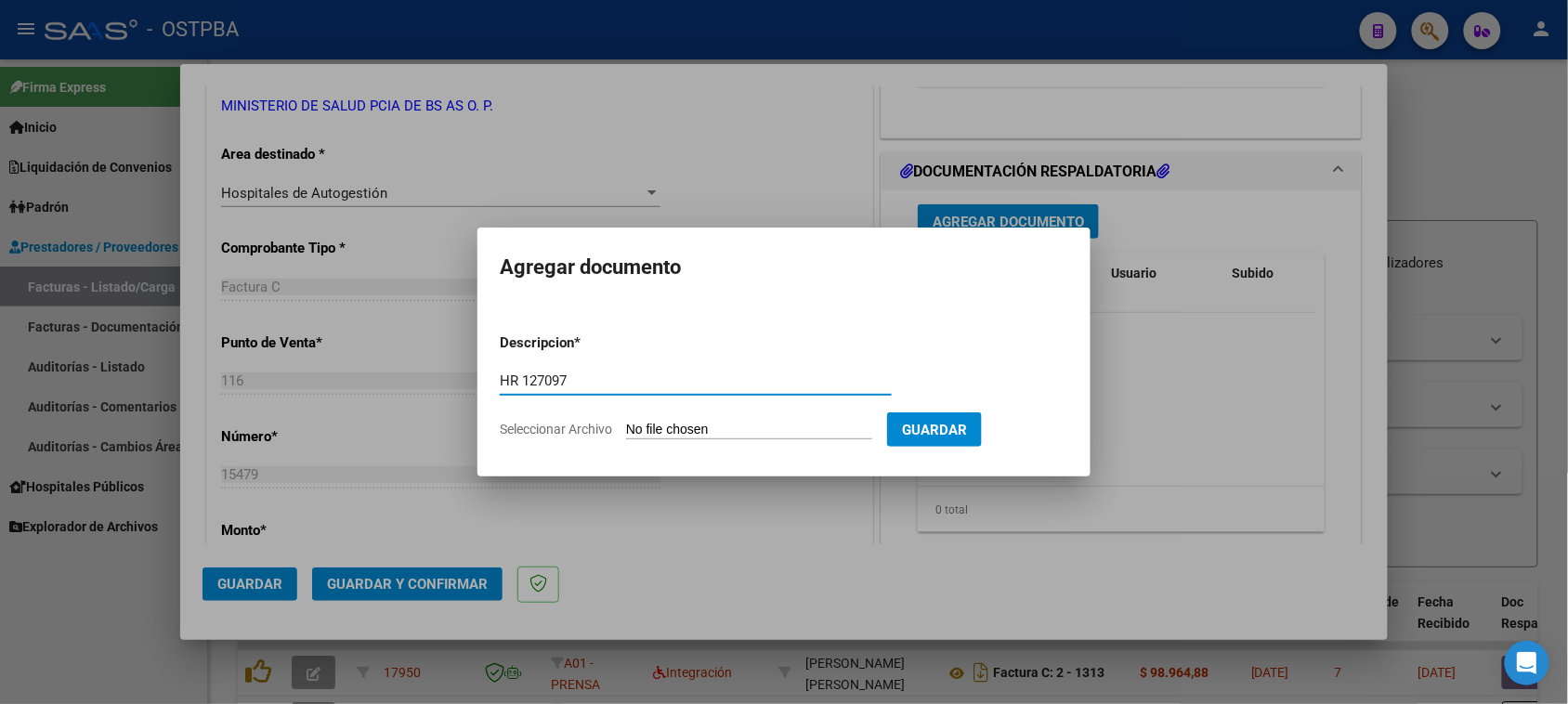
type input "HR 127097"
click at [626, 422] on input "Seleccionar Archivo" at bounding box center [749, 430] width 247 height 17
type input "C:\fakepath\HR 127097.pdf"
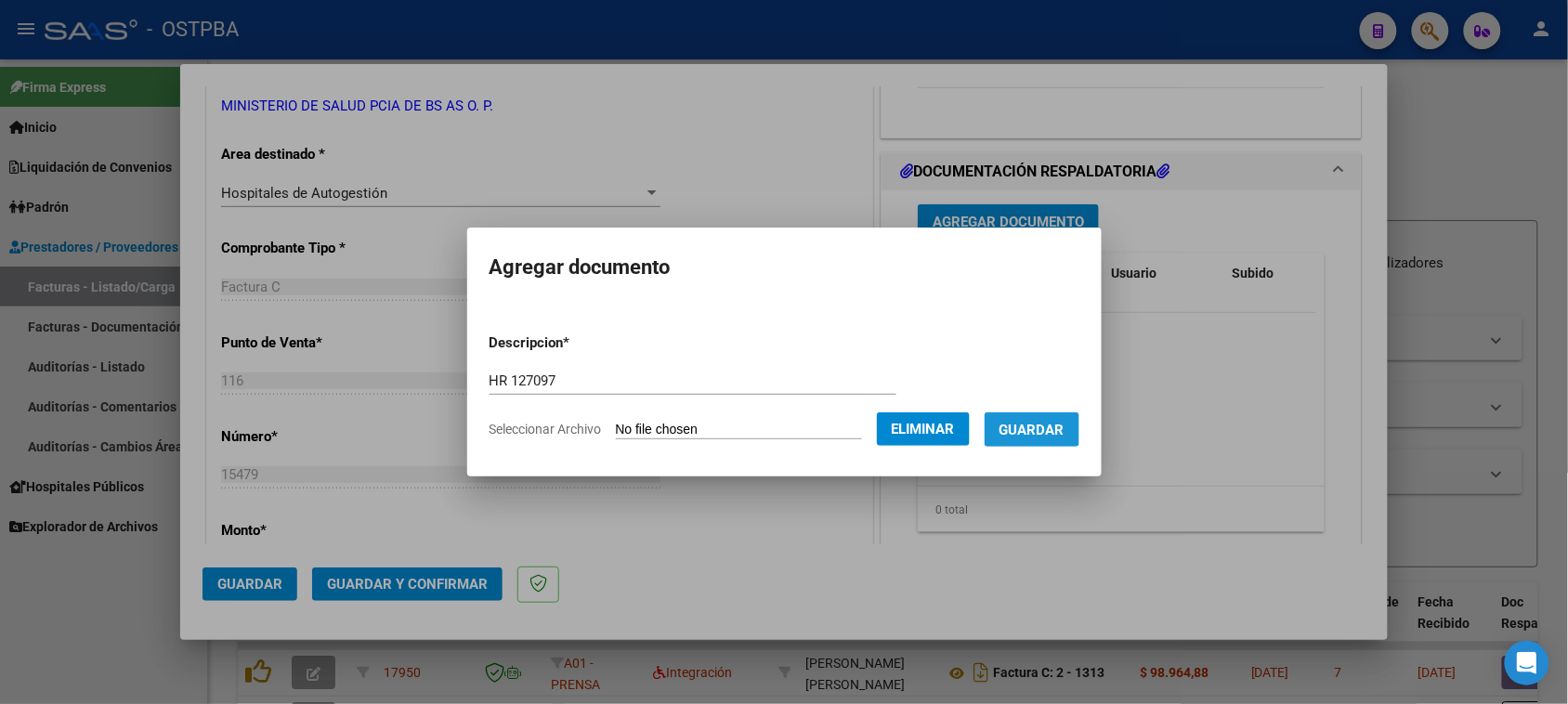
click at [1051, 425] on span "Guardar" at bounding box center [1032, 430] width 65 height 16
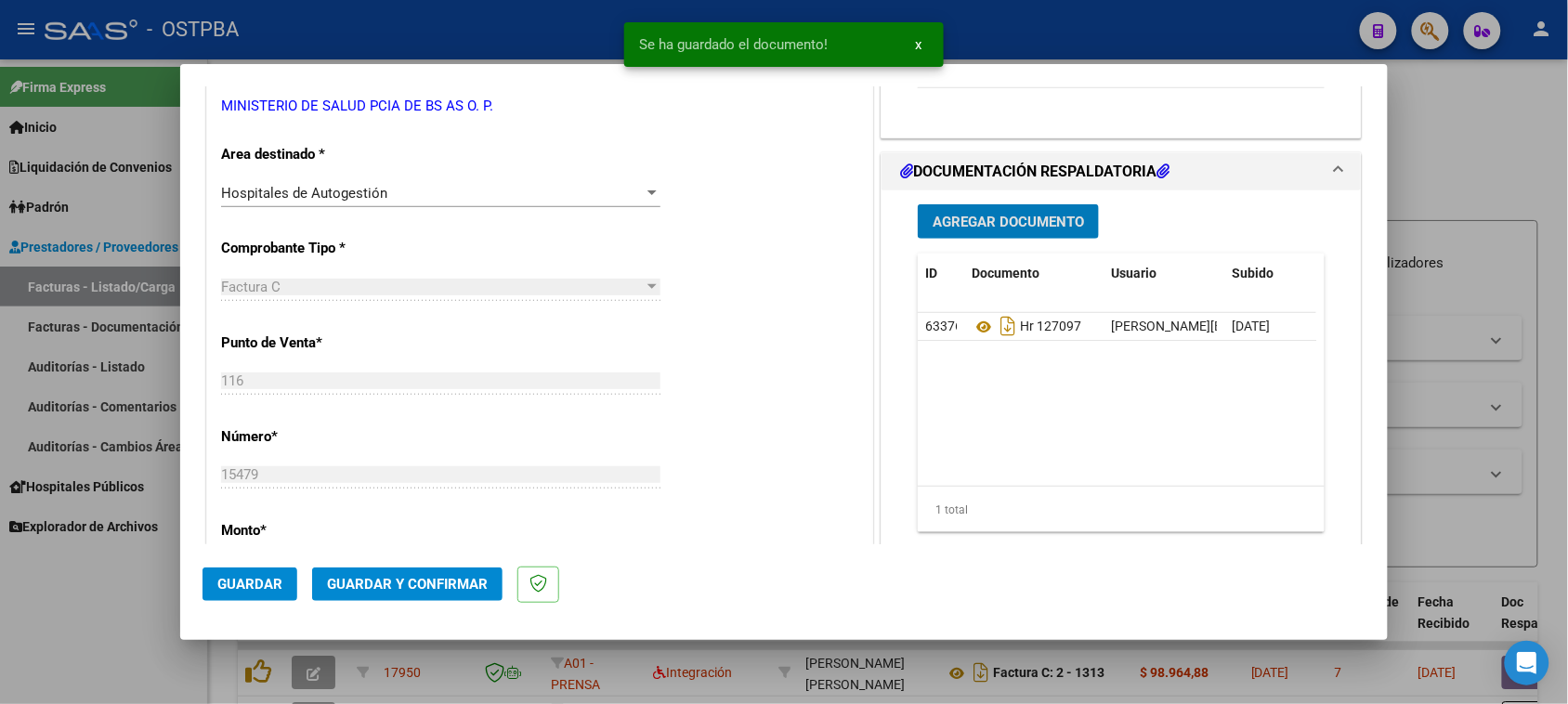
click at [1005, 228] on span "Agregar Documento" at bounding box center [1007, 222] width 151 height 16
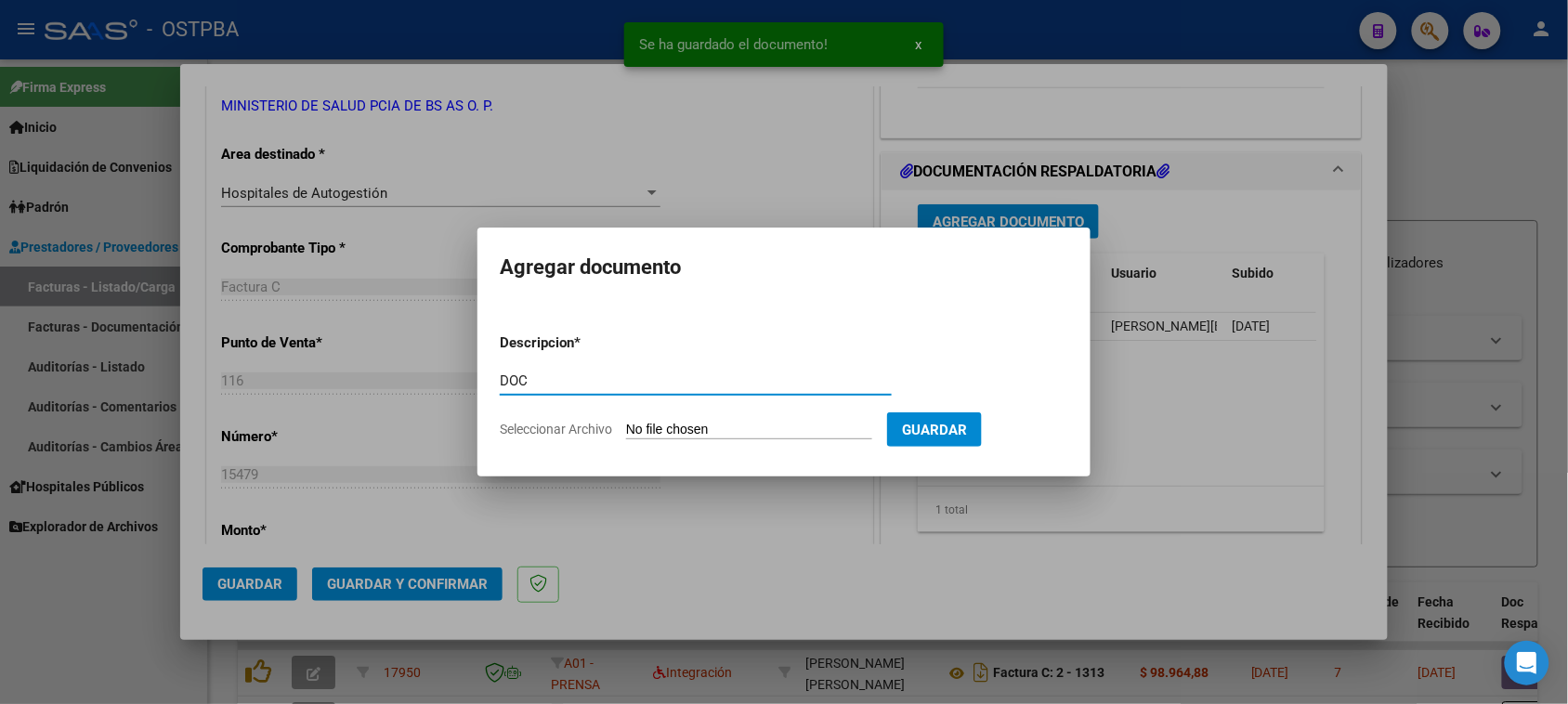
type input "DOC"
click at [626, 422] on input "Seleccionar Archivo" at bounding box center [749, 430] width 247 height 17
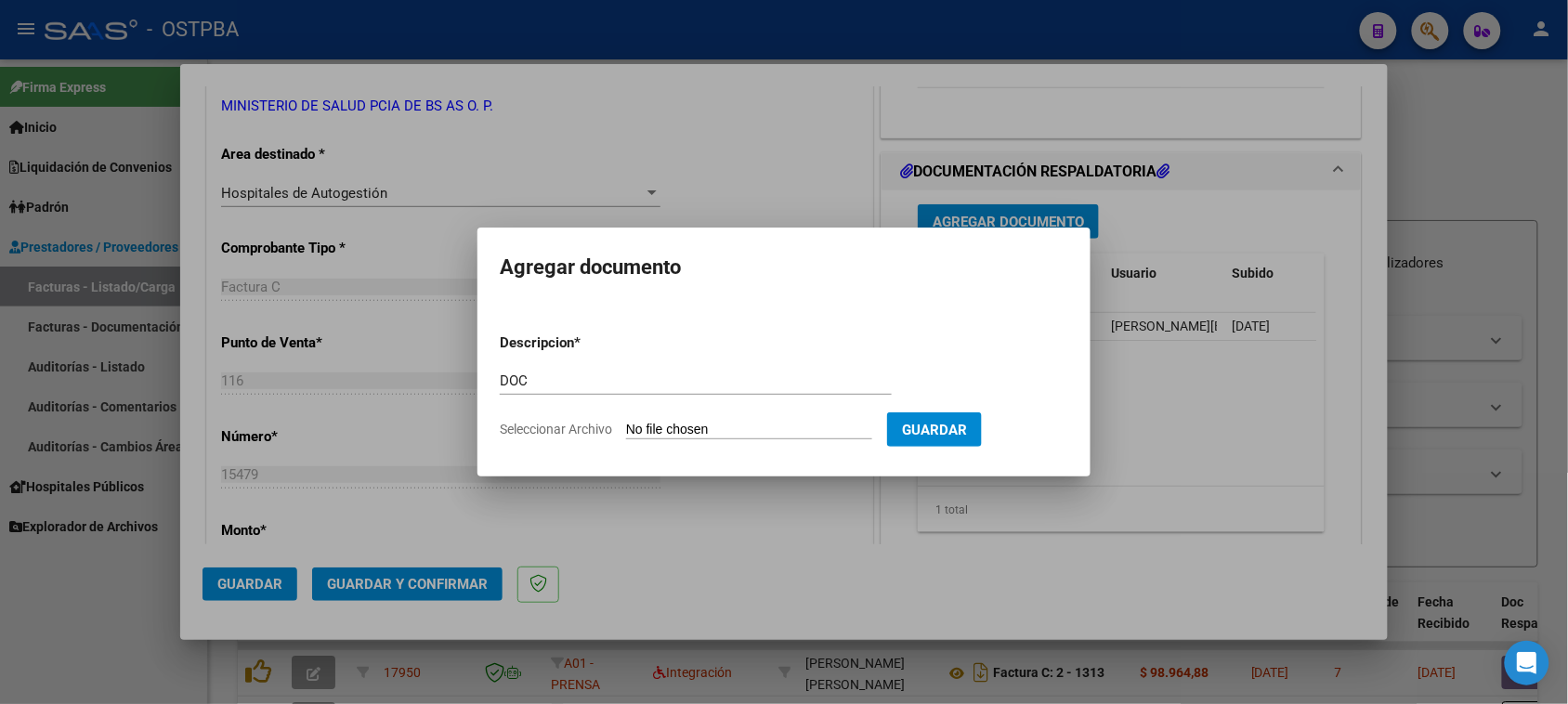
type input "C:\fakepath\DOC 15479.zip"
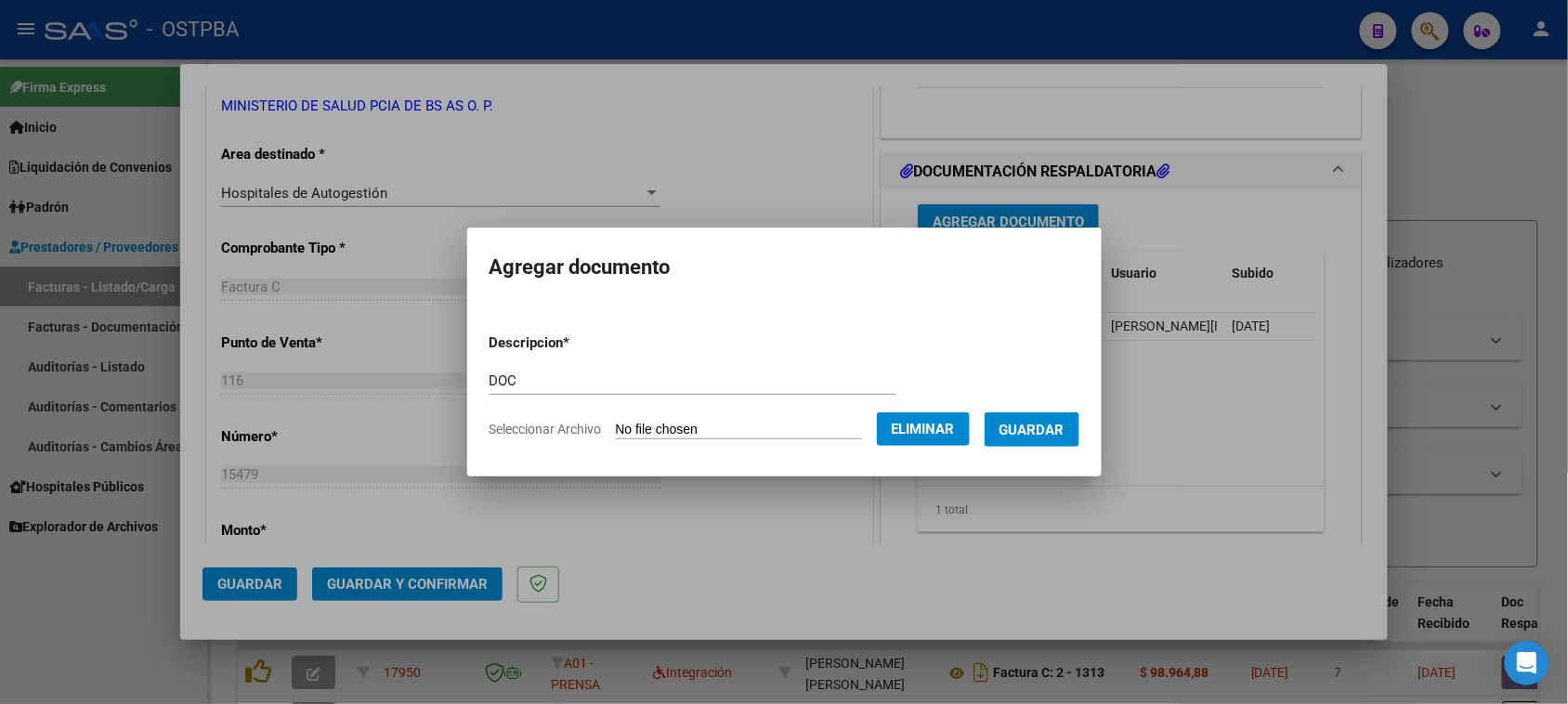
drag, startPoint x: 1046, startPoint y: 421, endPoint x: 1001, endPoint y: 442, distance: 49.7
click at [1045, 422] on span "Guardar" at bounding box center [1032, 430] width 65 height 16
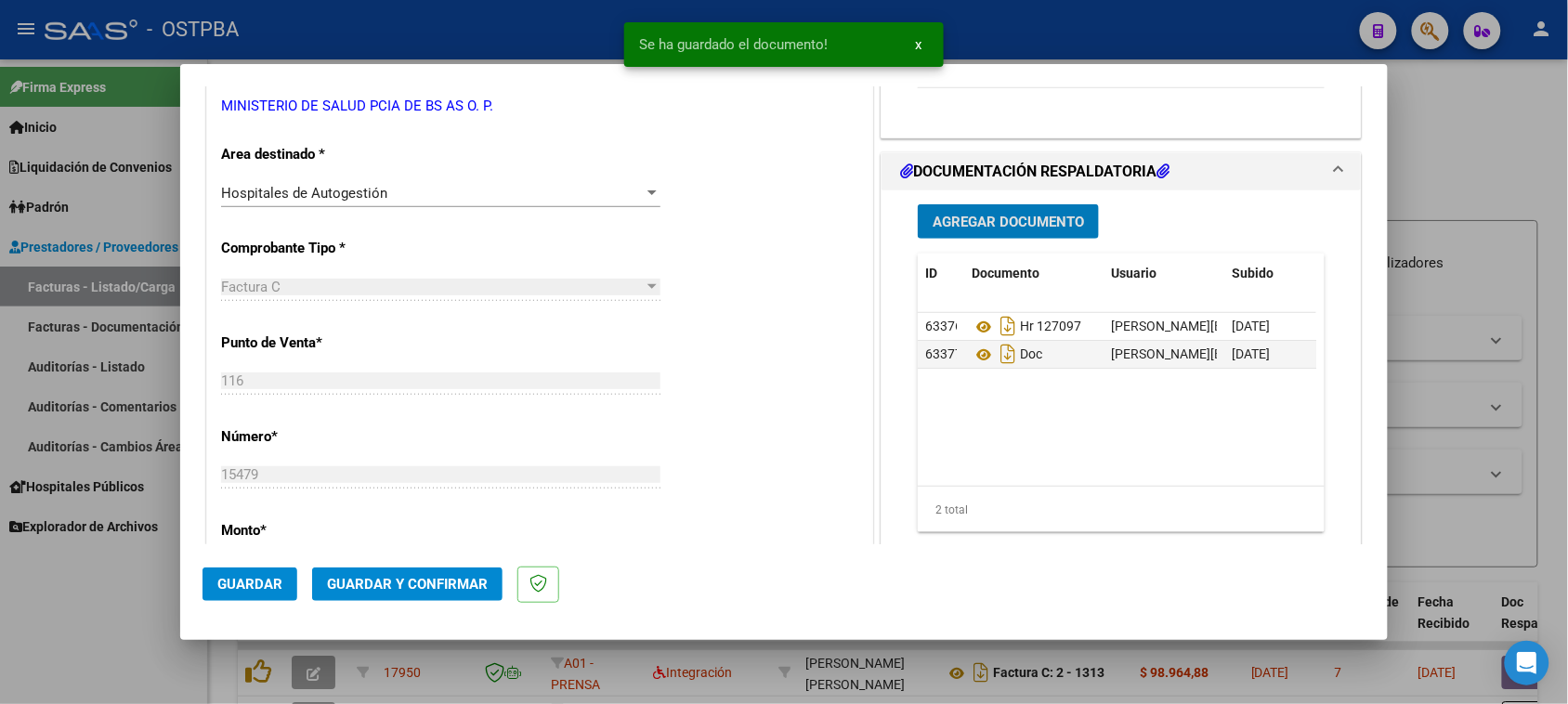
click at [446, 584] on span "Guardar y Confirmar" at bounding box center [406, 584] width 161 height 16
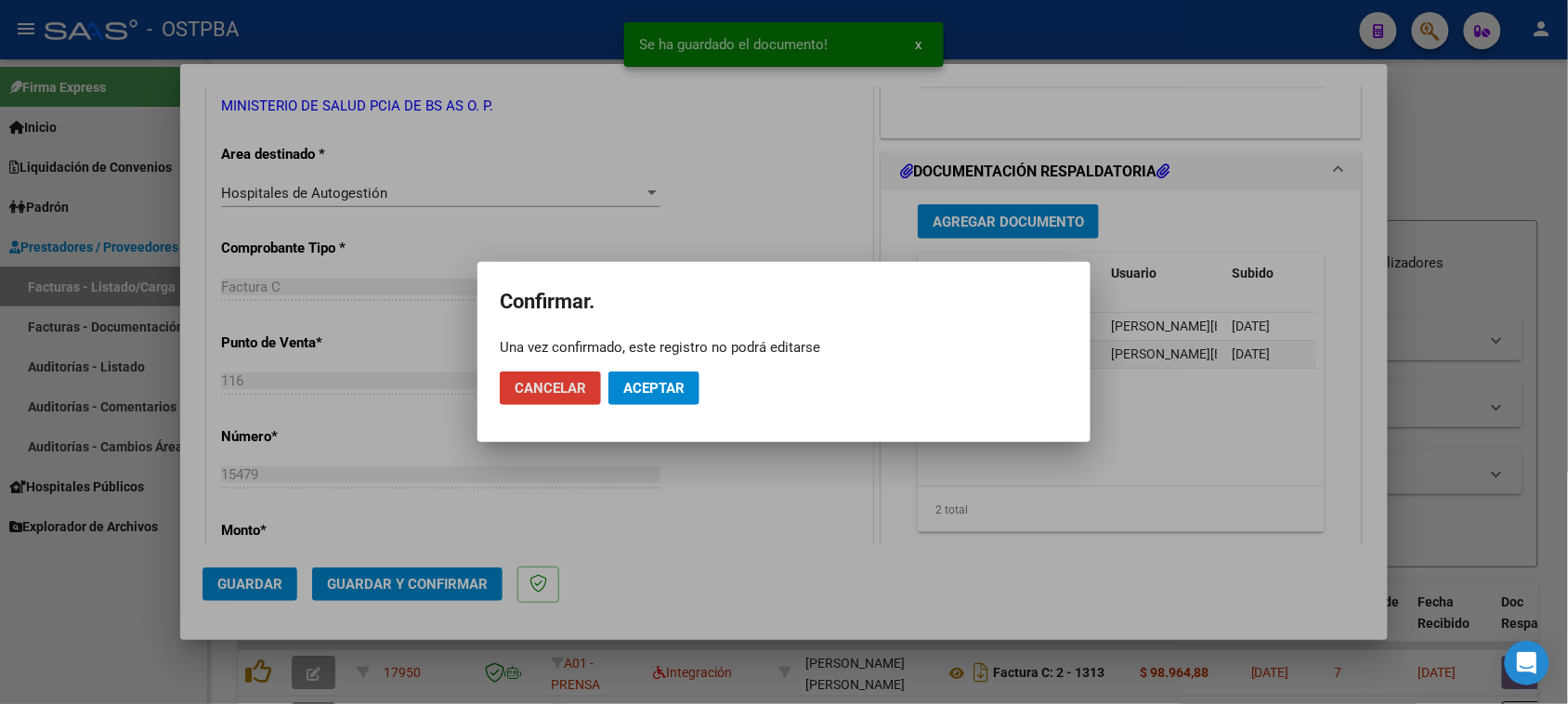
click at [639, 386] on span "Aceptar" at bounding box center [654, 387] width 62 height 16
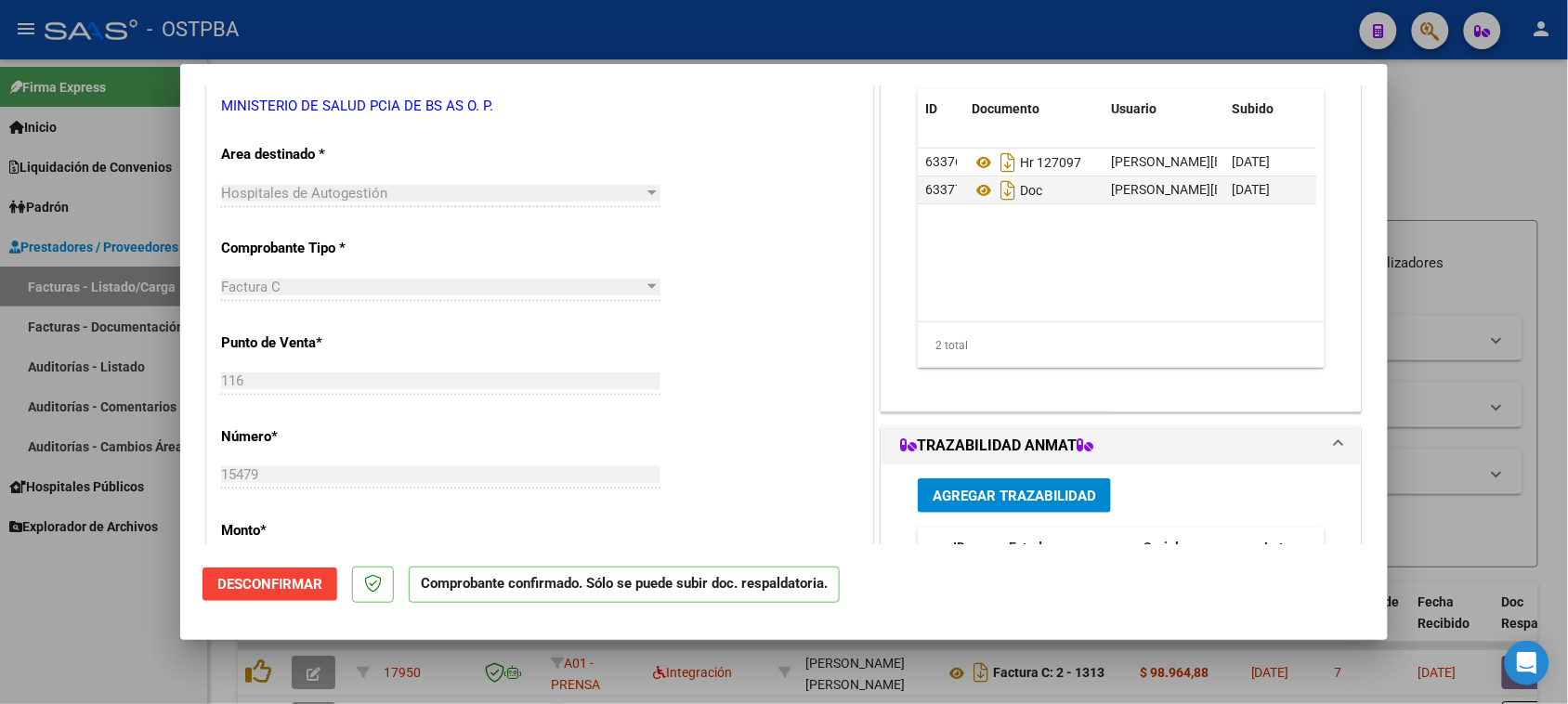
click at [47, 355] on div at bounding box center [784, 352] width 1568 height 704
type input "$ 0,00"
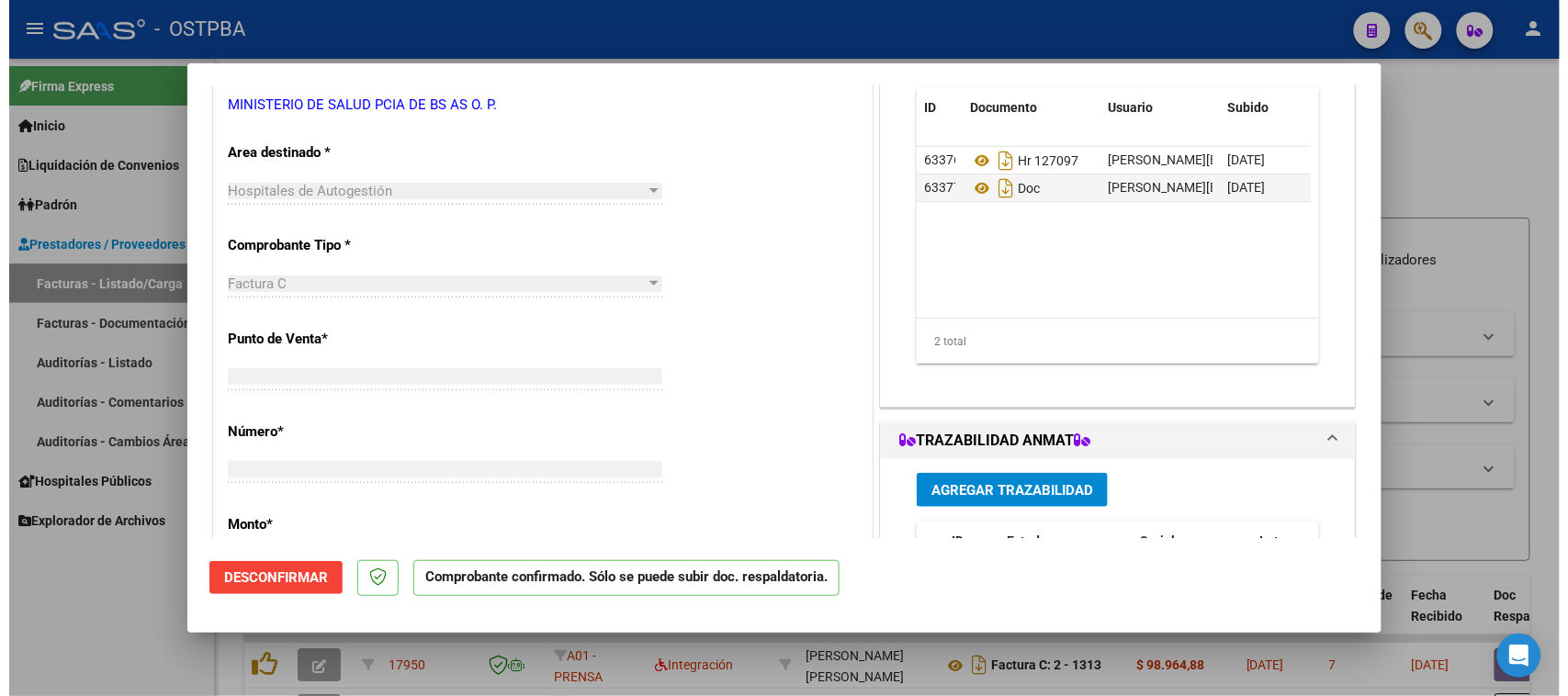
scroll to position [332, 0]
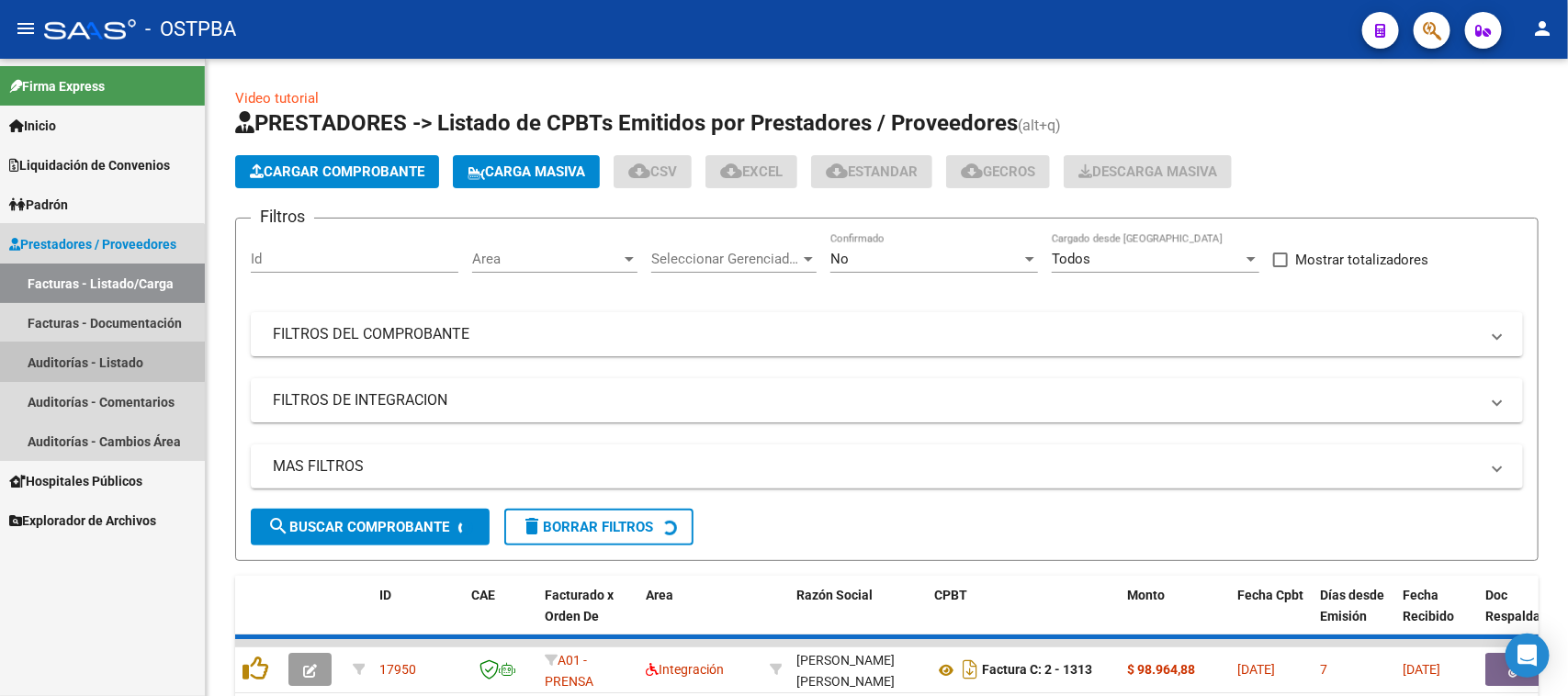
click at [47, 351] on link "Auditorías - Listado" at bounding box center [102, 362] width 205 height 39
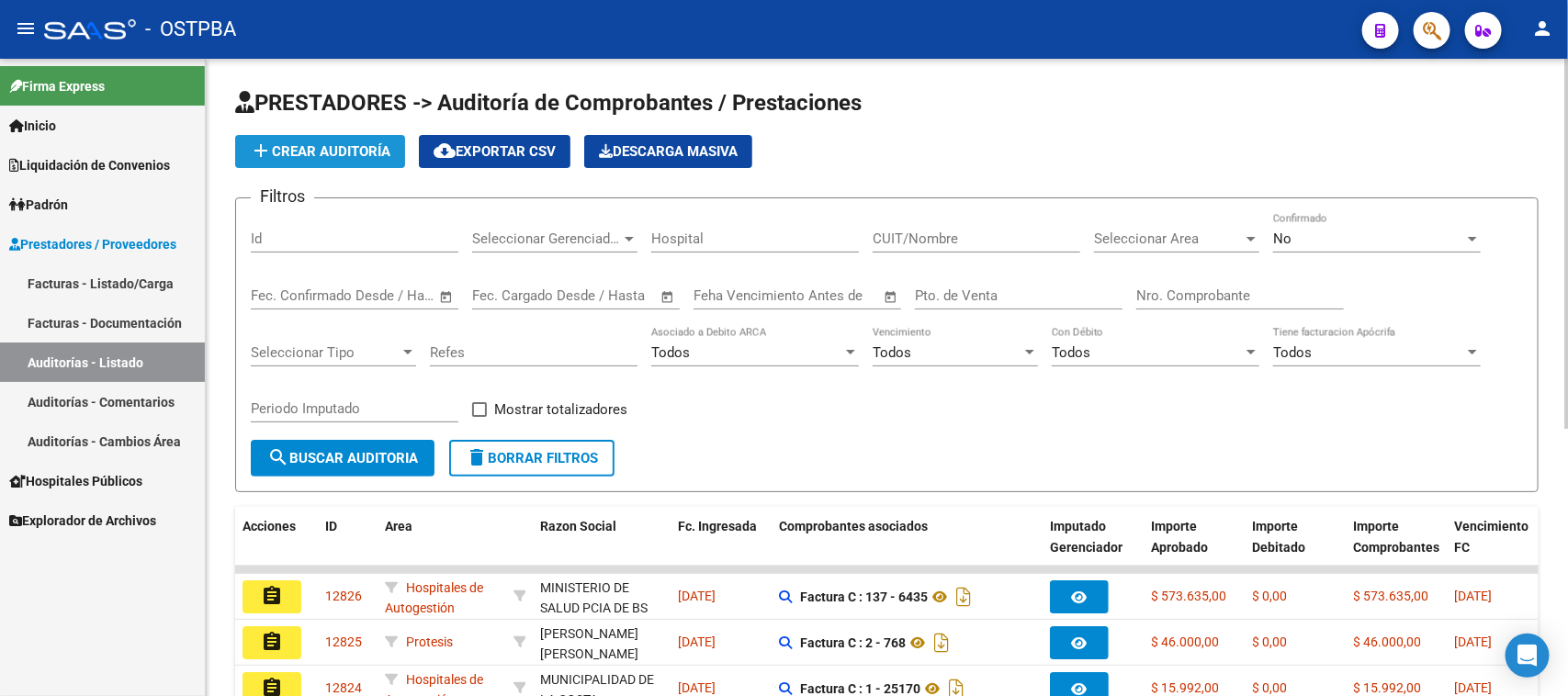
click at [288, 149] on span "add Crear Auditoría" at bounding box center [320, 150] width 141 height 16
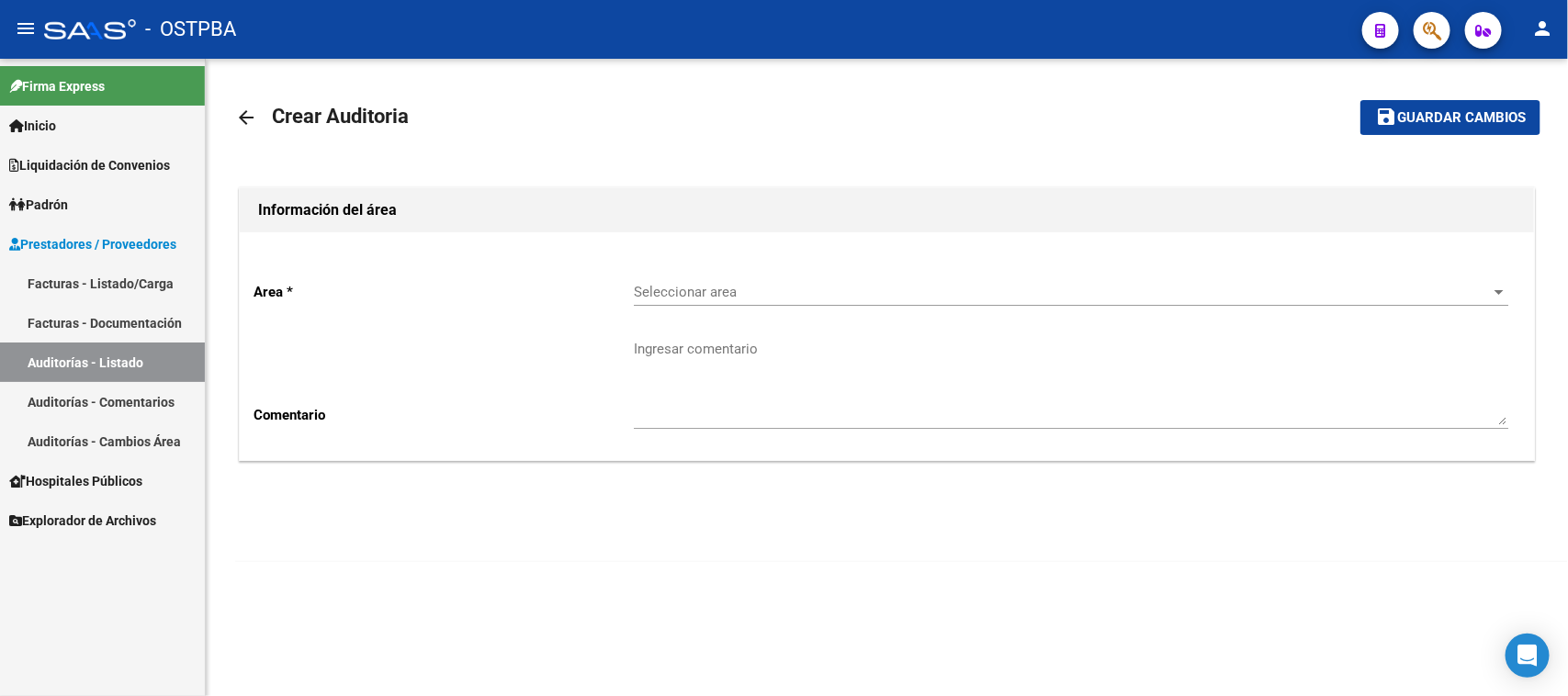
click at [696, 300] on div "Seleccionar area Seleccionar area" at bounding box center [1071, 286] width 874 height 39
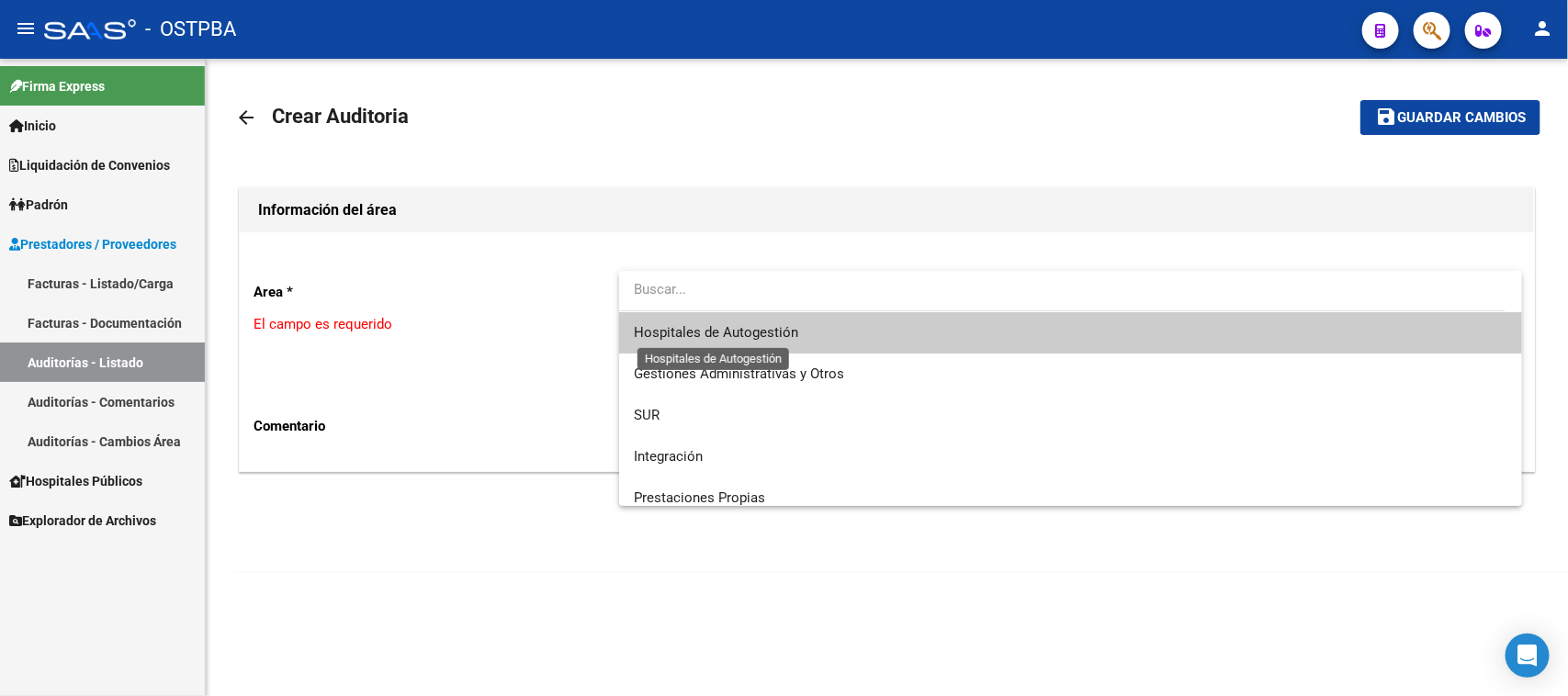
click at [682, 341] on span "Hospitales de Autogestión" at bounding box center [1071, 332] width 874 height 41
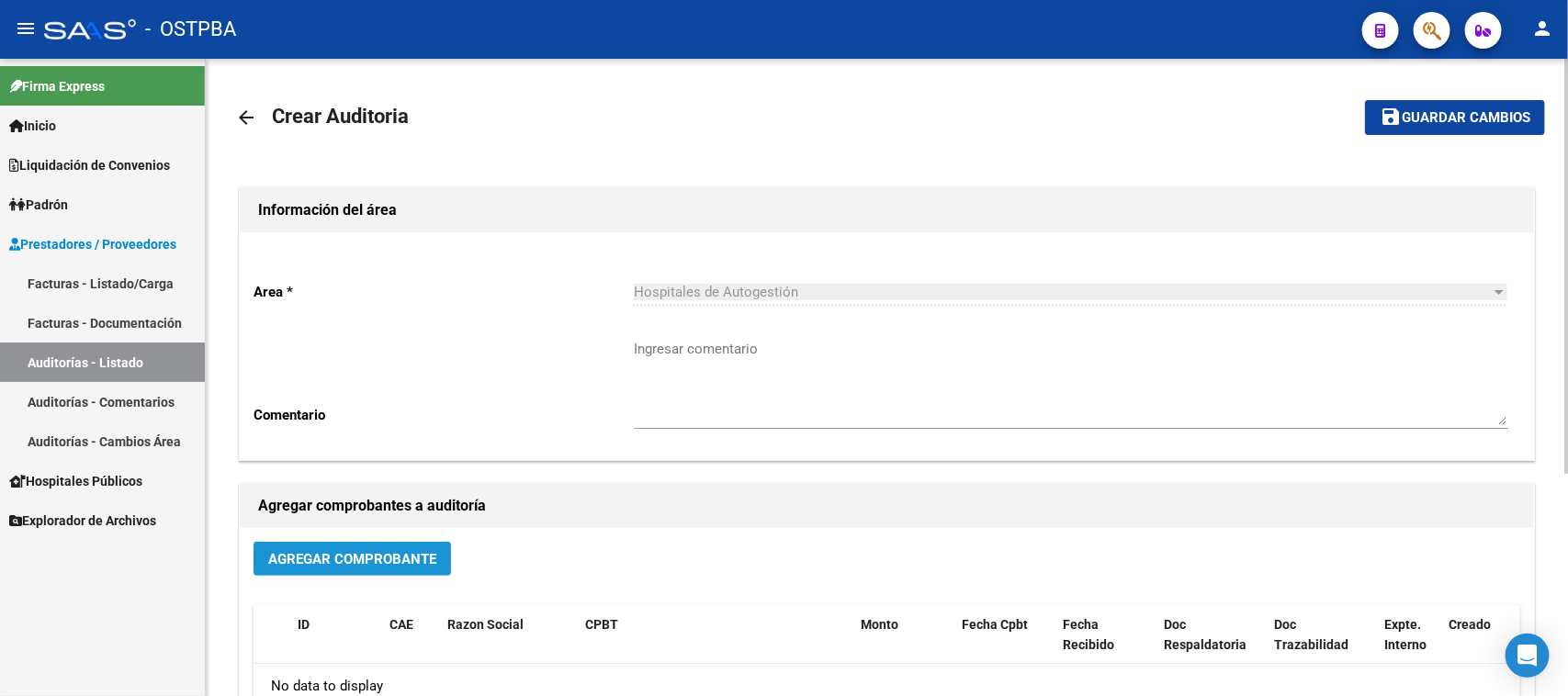
click at [389, 556] on span "Agregar Comprobante" at bounding box center [352, 559] width 168 height 16
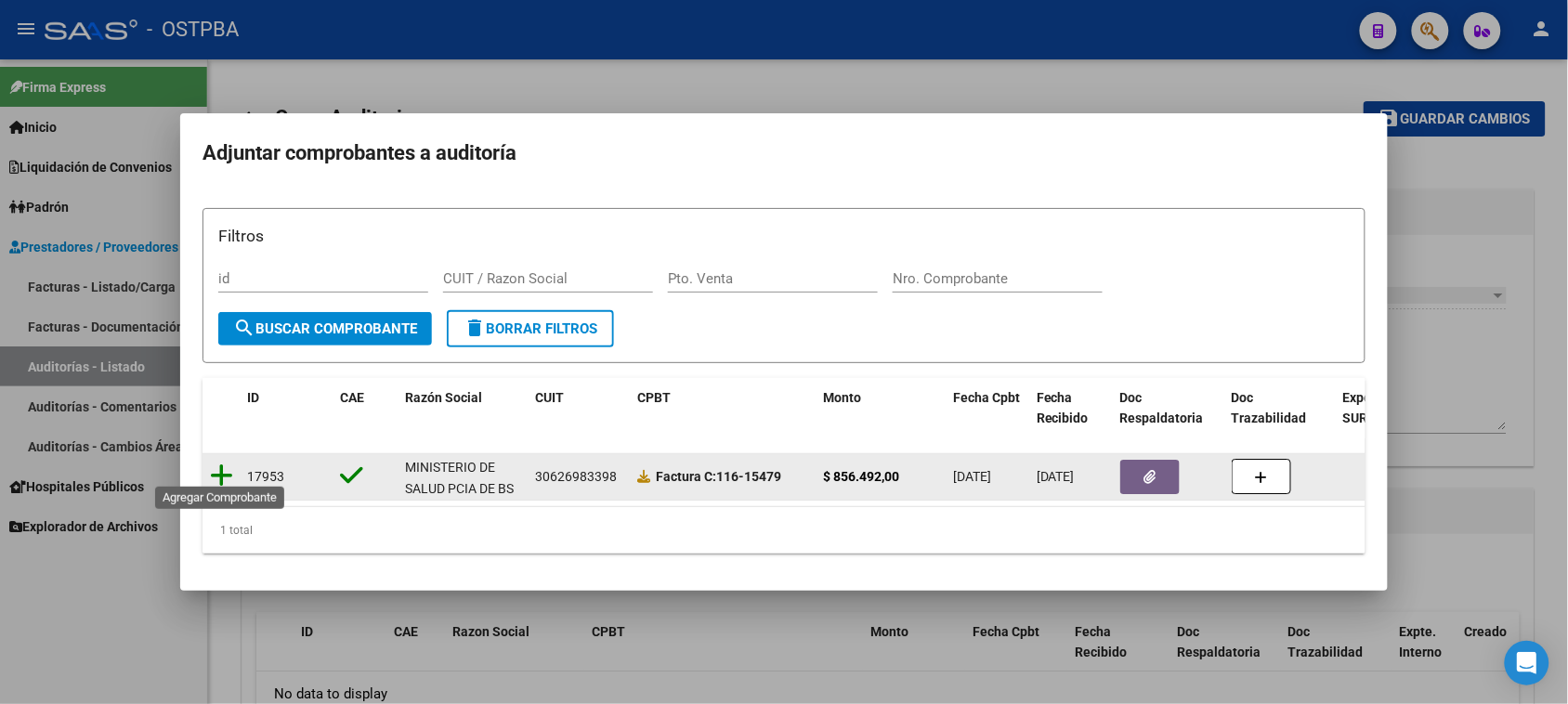
click at [217, 470] on icon at bounding box center [222, 475] width 23 height 26
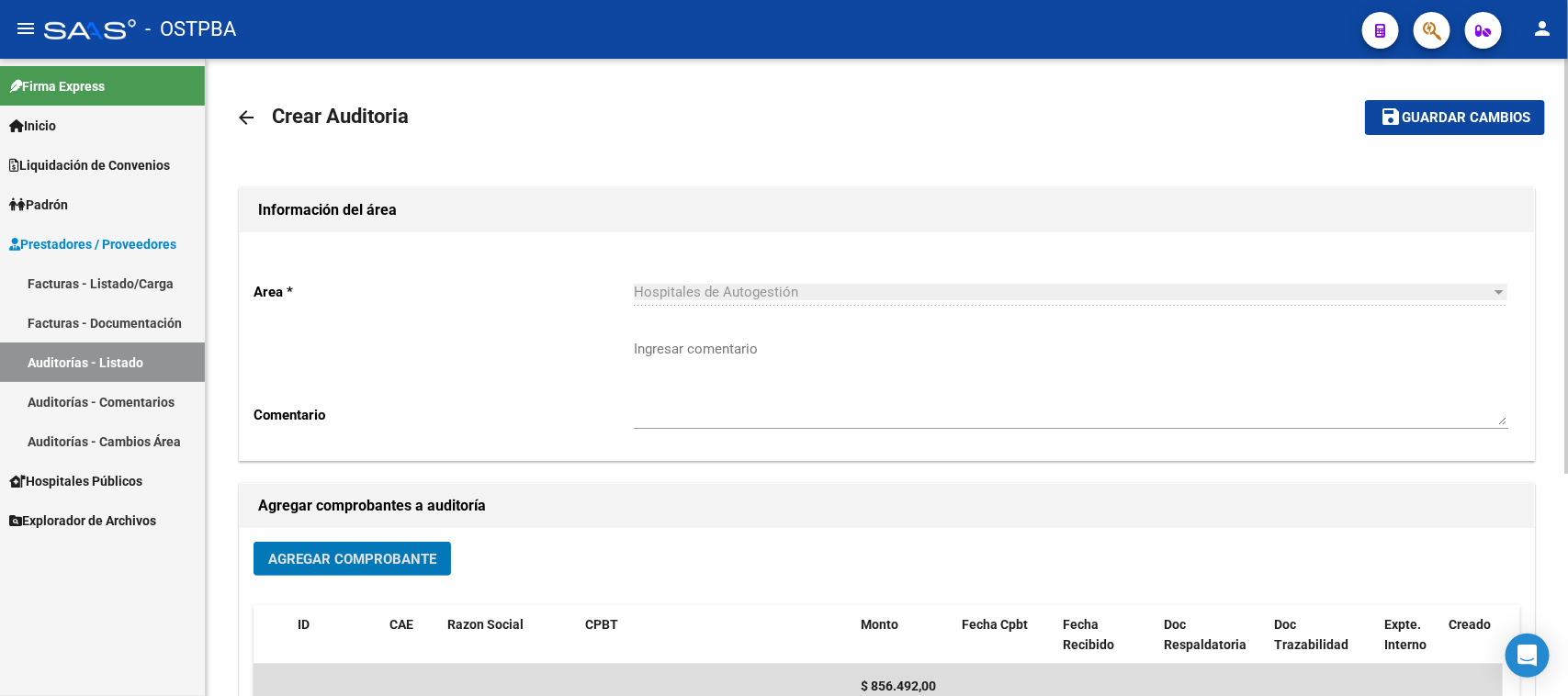
click at [1457, 119] on span "Guardar cambios" at bounding box center [1466, 118] width 129 height 16
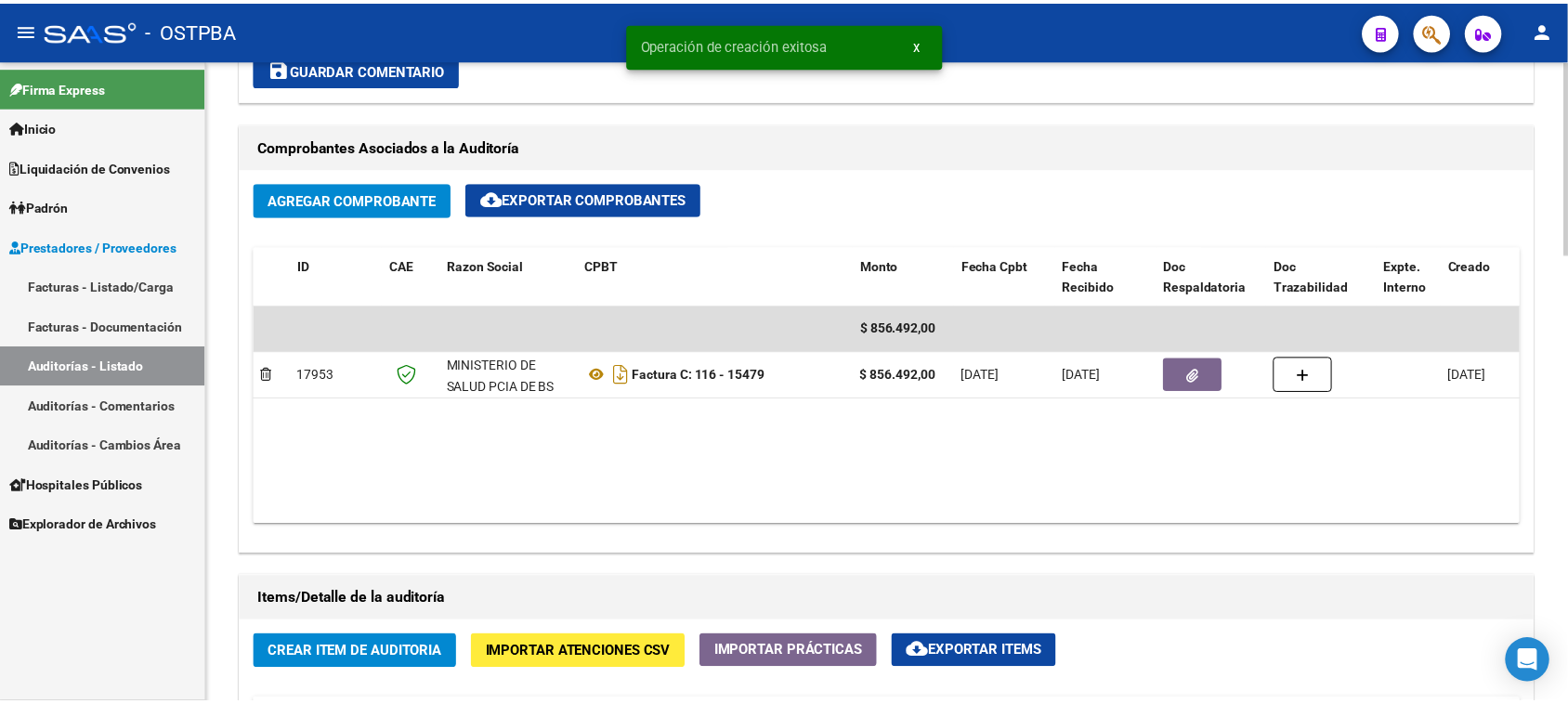
scroll to position [928, 0]
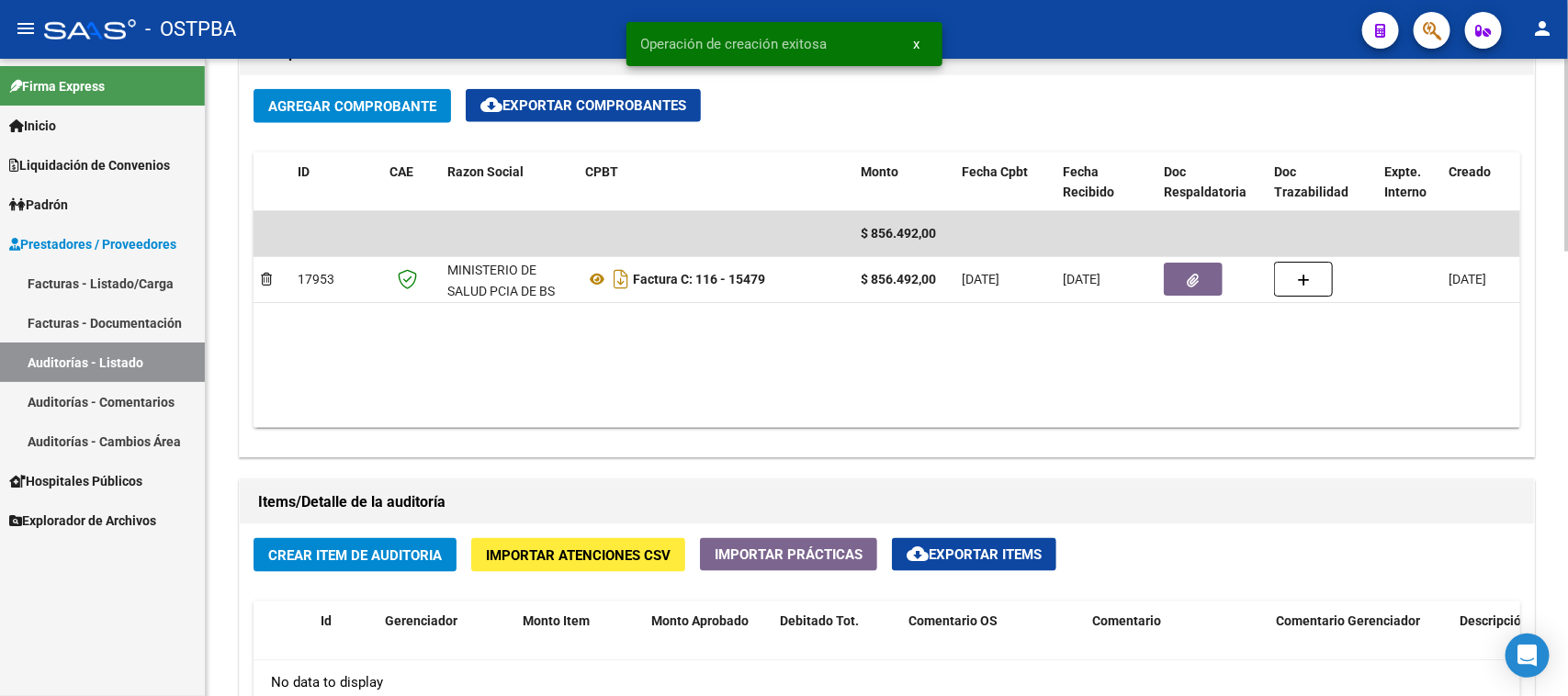
click at [391, 566] on button "Crear Item de Auditoria" at bounding box center [354, 555] width 203 height 34
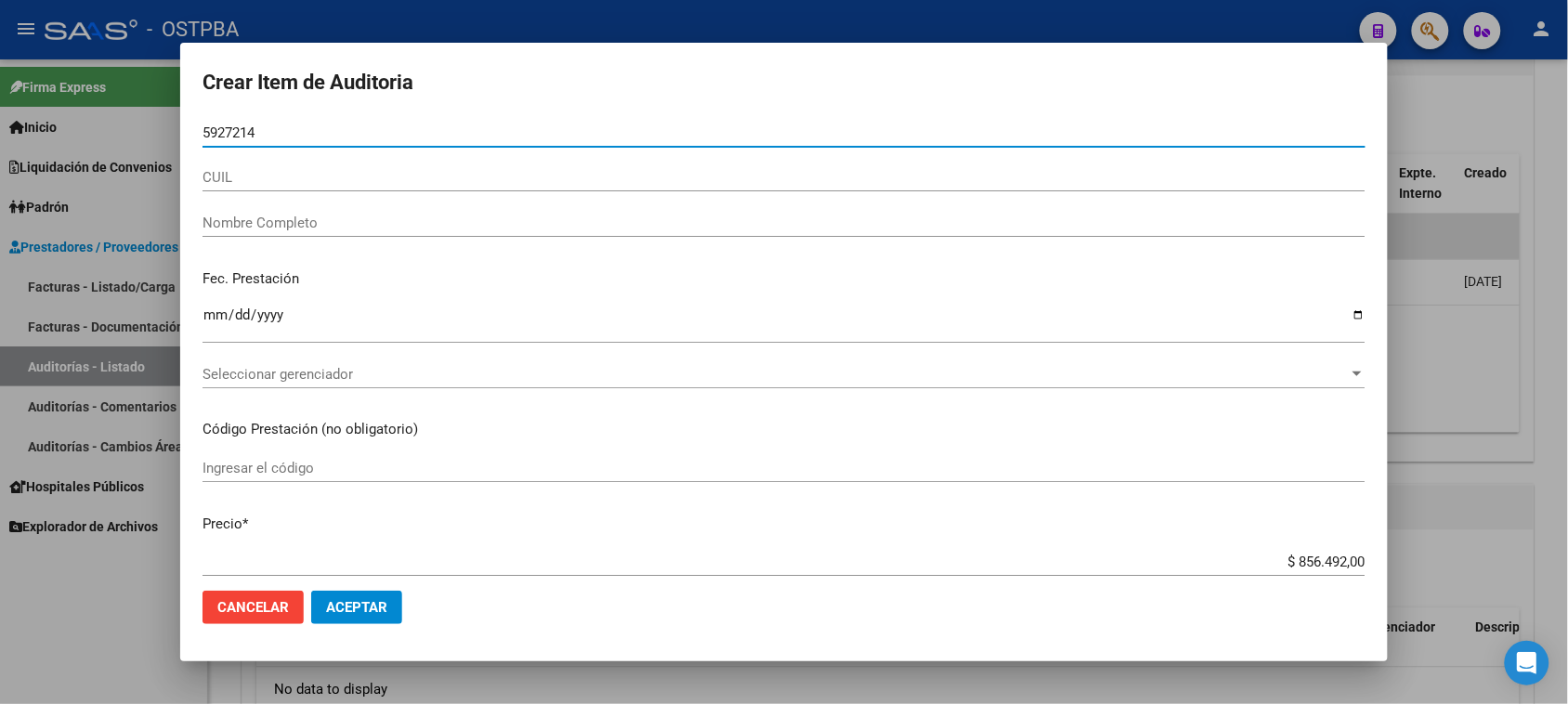
type input "59272147"
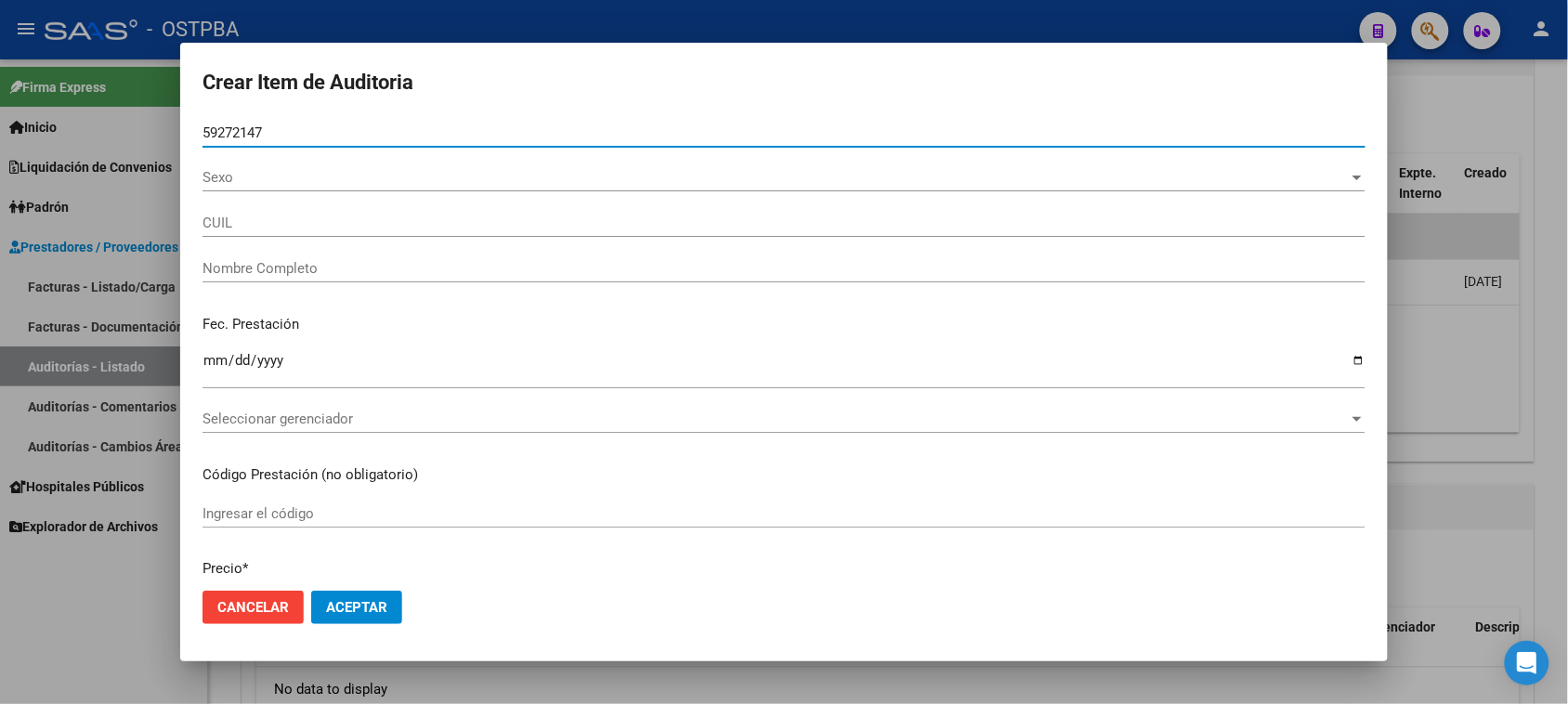
type input "20592721474"
type input "ROMERO THEO ROMAN"
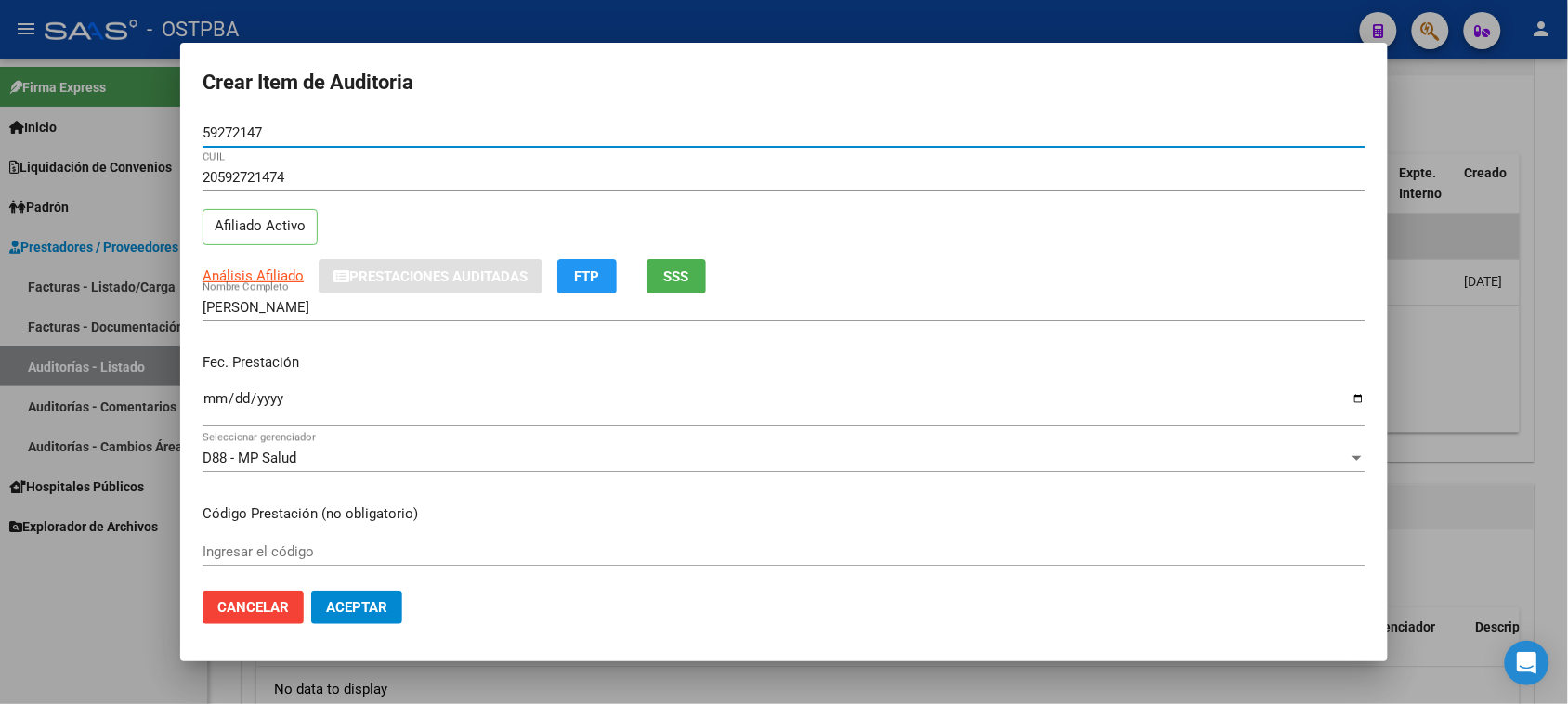
type input "59272147"
click at [216, 402] on input "Ingresar la fecha" at bounding box center [783, 405] width 1163 height 30
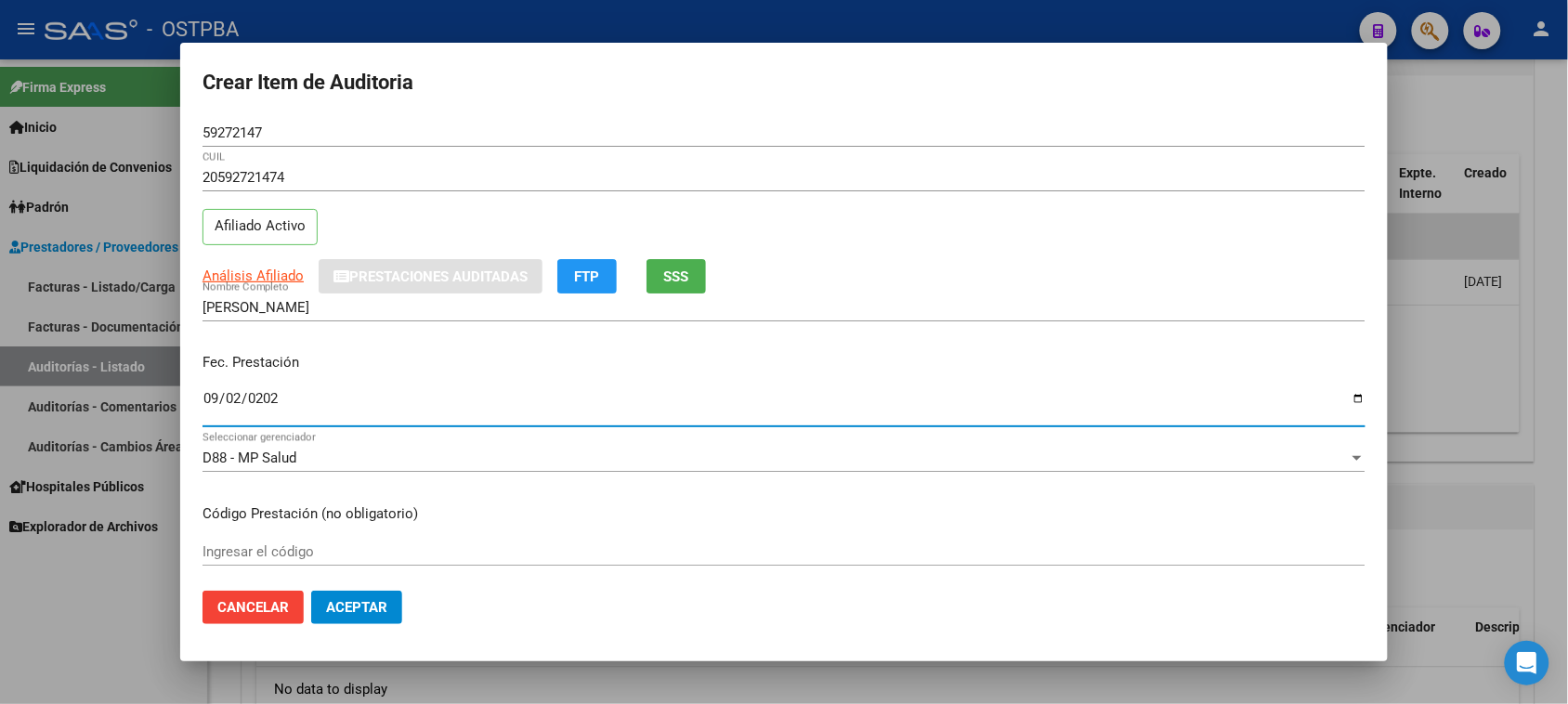
type input "2025-09-02"
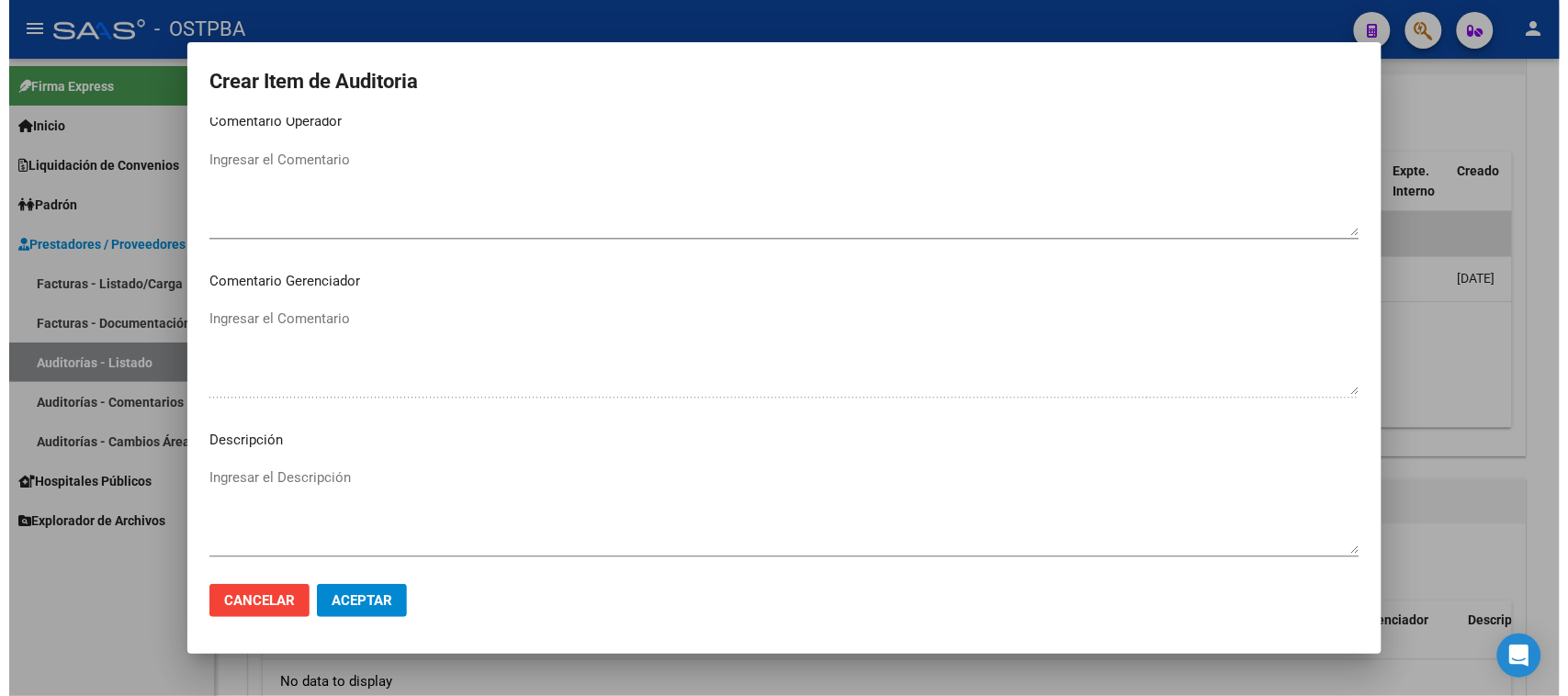
scroll to position [1147, 0]
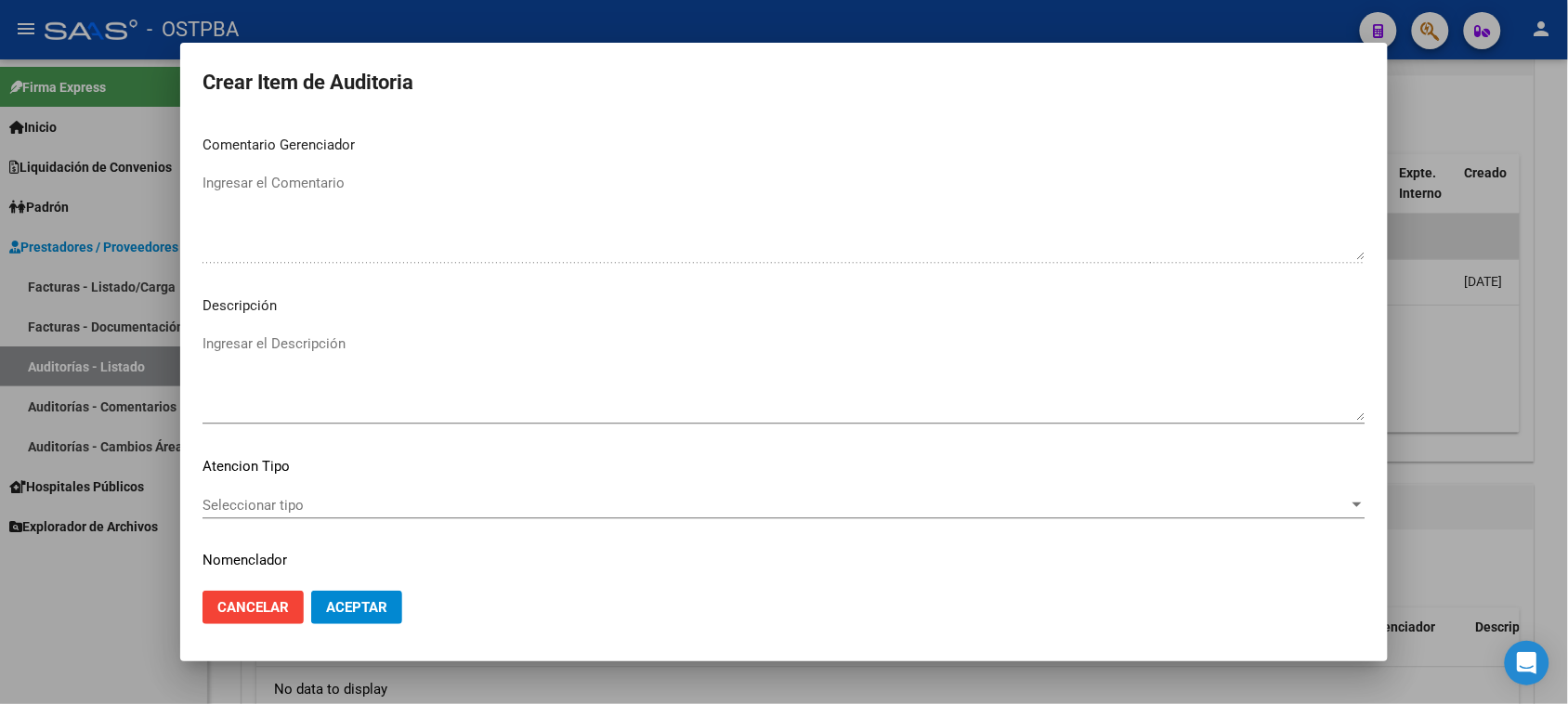
click at [255, 491] on div "Seleccionar tipo Seleccionar tipo" at bounding box center [783, 505] width 1163 height 28
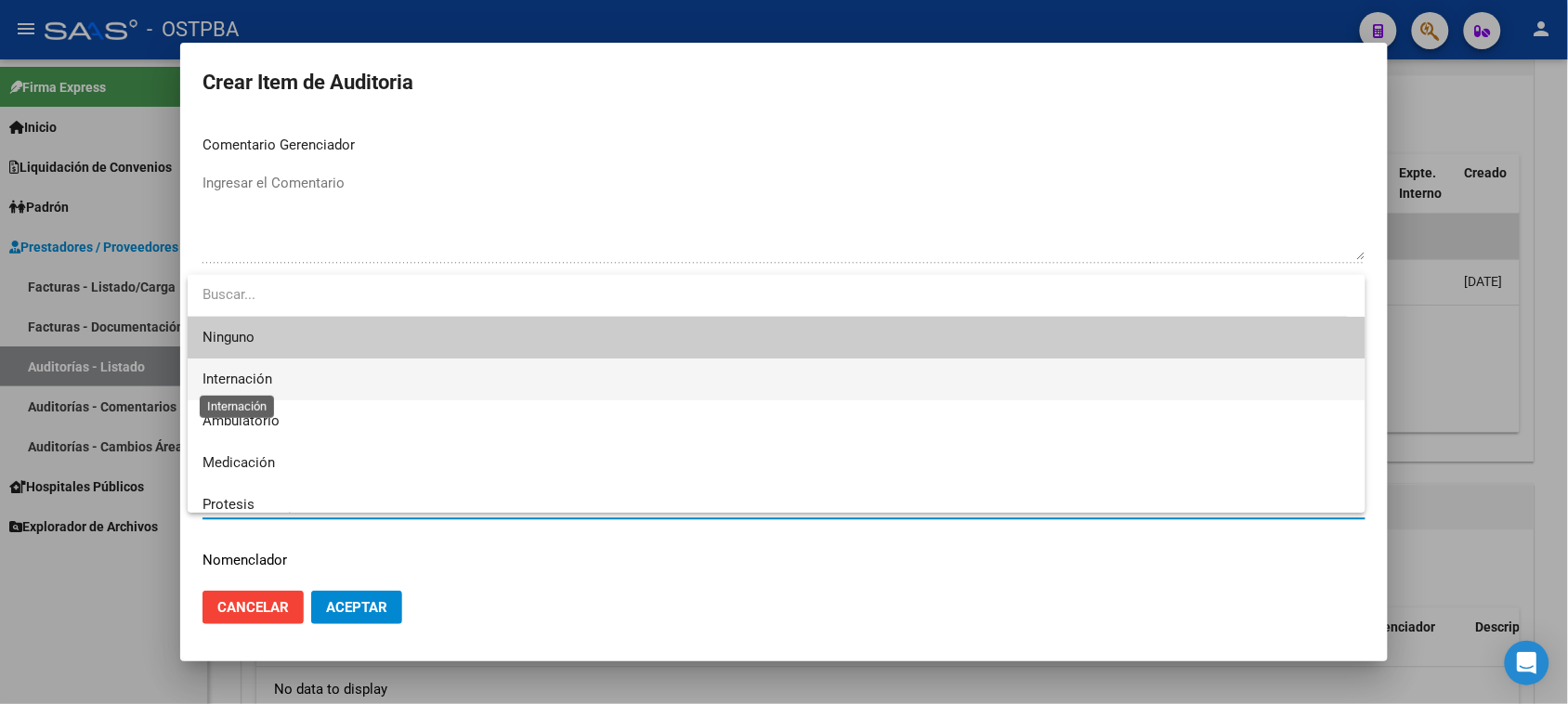
click at [266, 383] on span "Internación" at bounding box center [237, 378] width 69 height 16
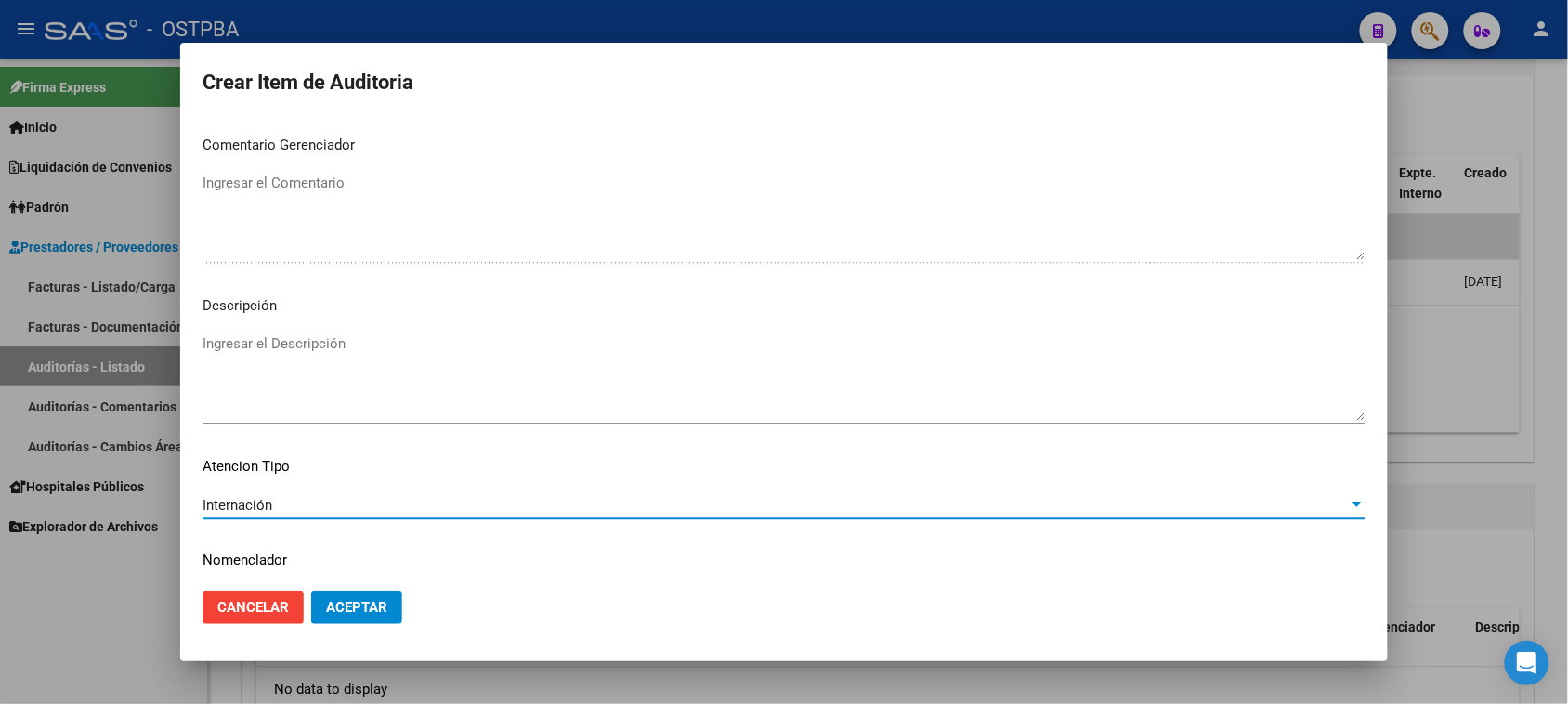
drag, startPoint x: 345, startPoint y: 613, endPoint x: 367, endPoint y: 597, distance: 27.2
click at [345, 613] on span "Aceptar" at bounding box center [356, 607] width 62 height 16
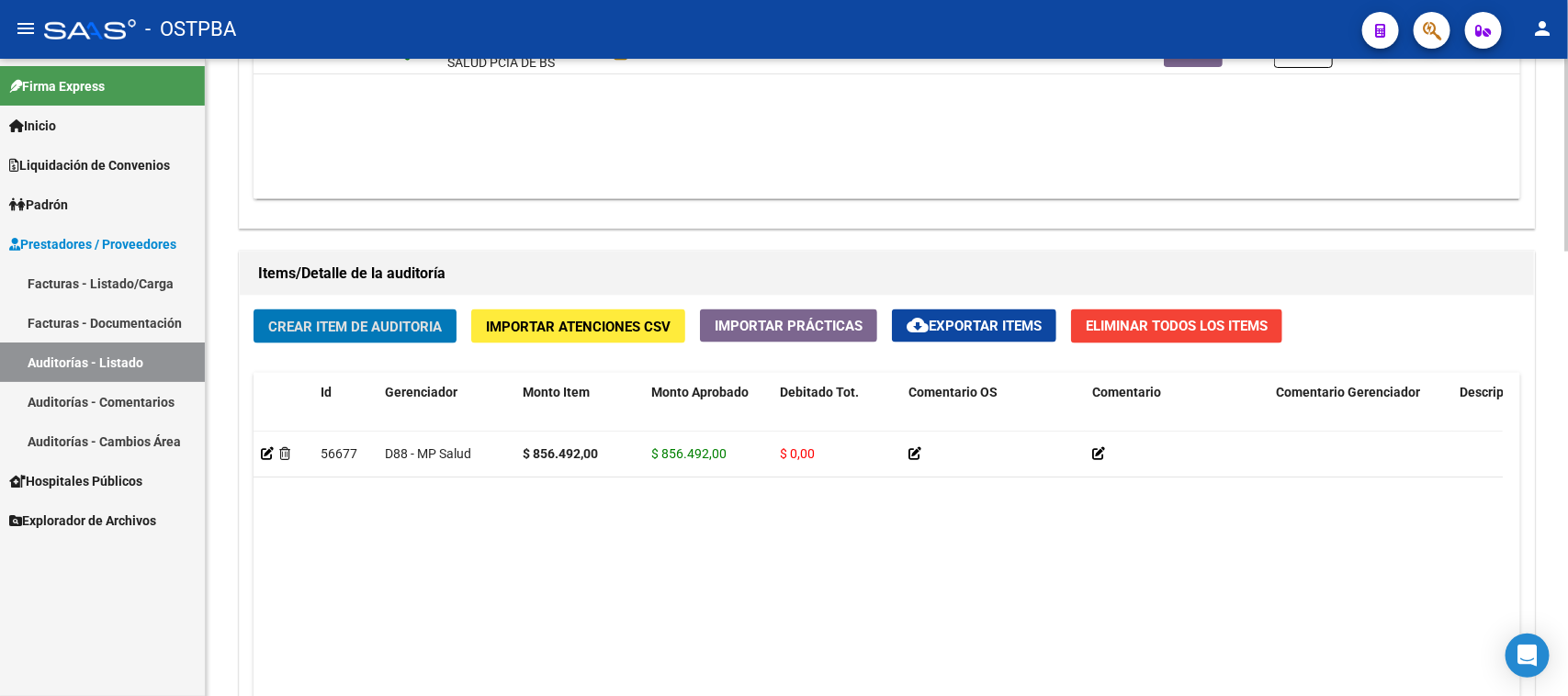
scroll to position [1033, 0]
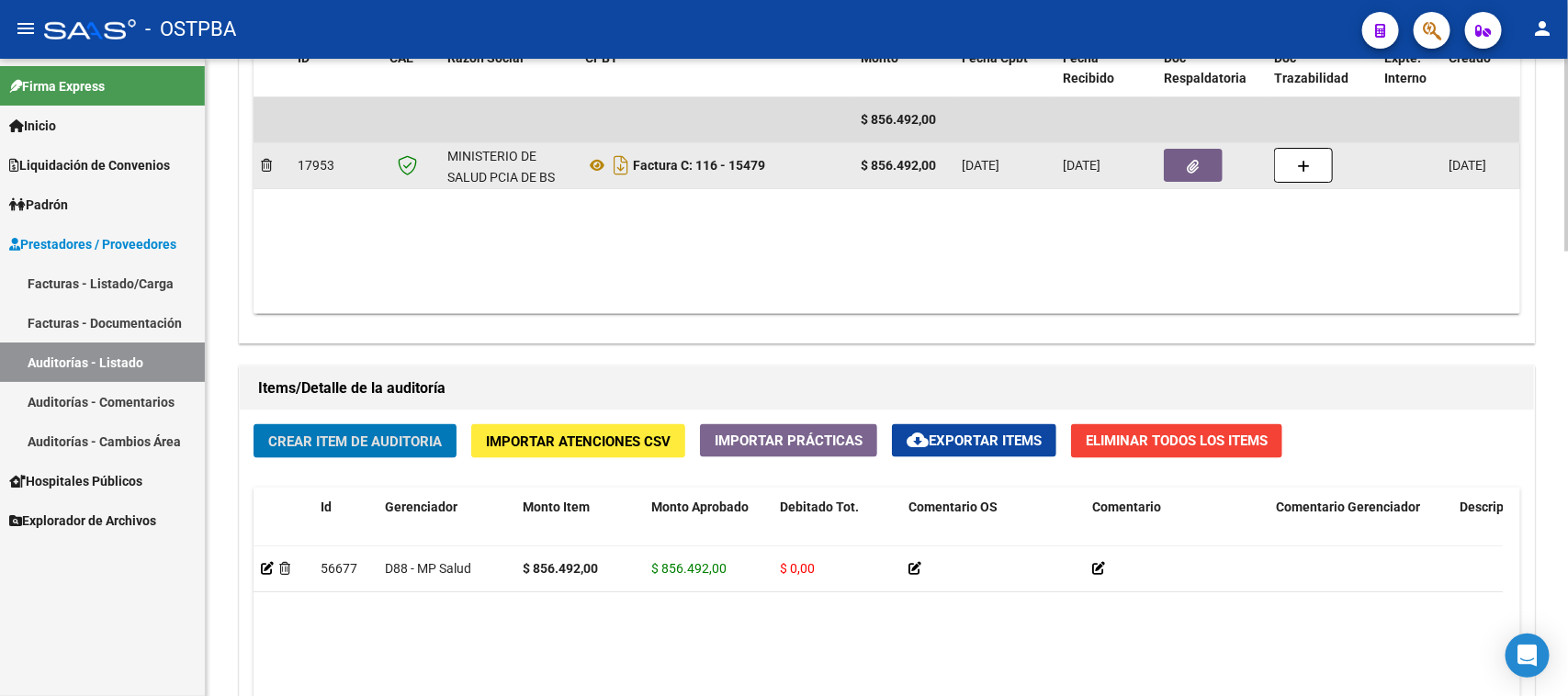
click at [1173, 168] on button "button" at bounding box center [1194, 165] width 59 height 33
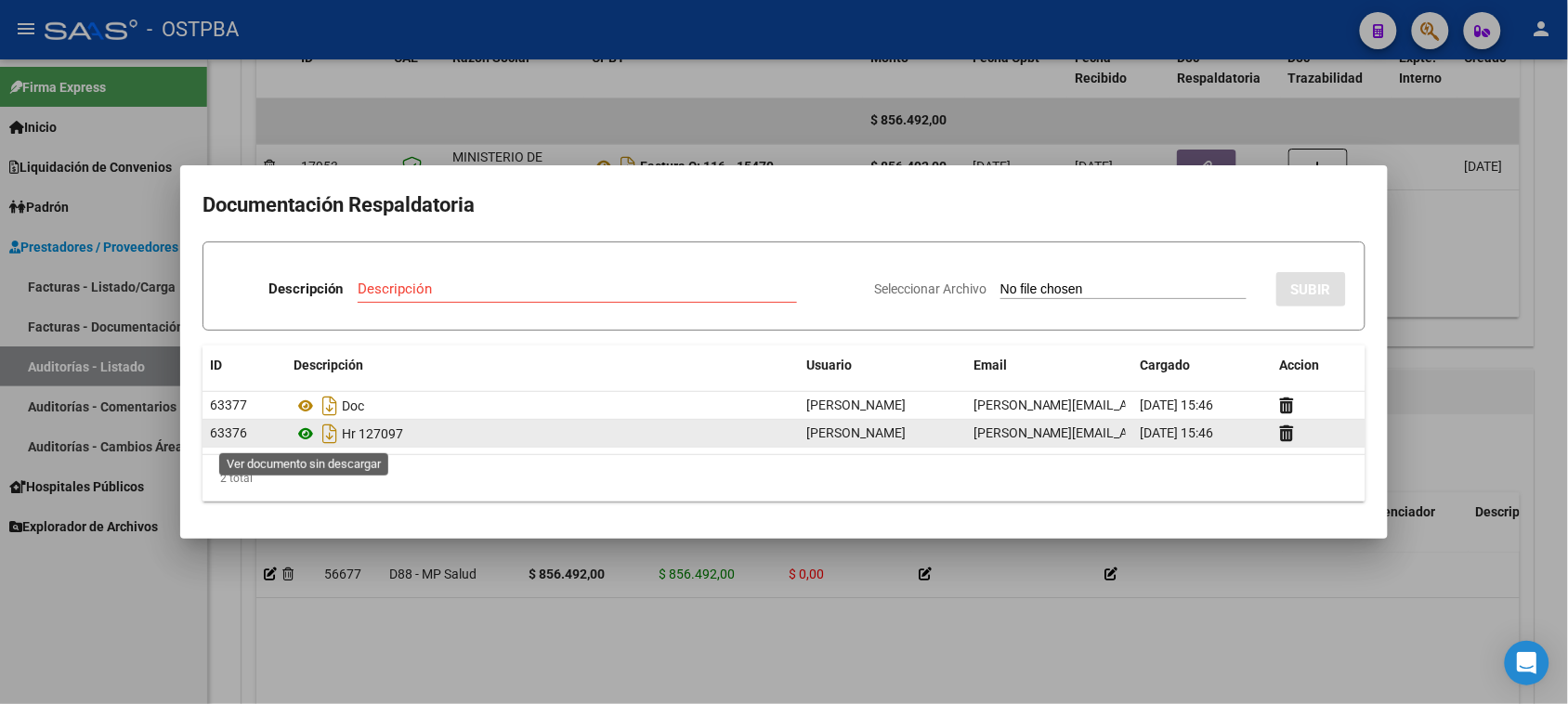
click at [309, 430] on icon at bounding box center [305, 433] width 24 height 22
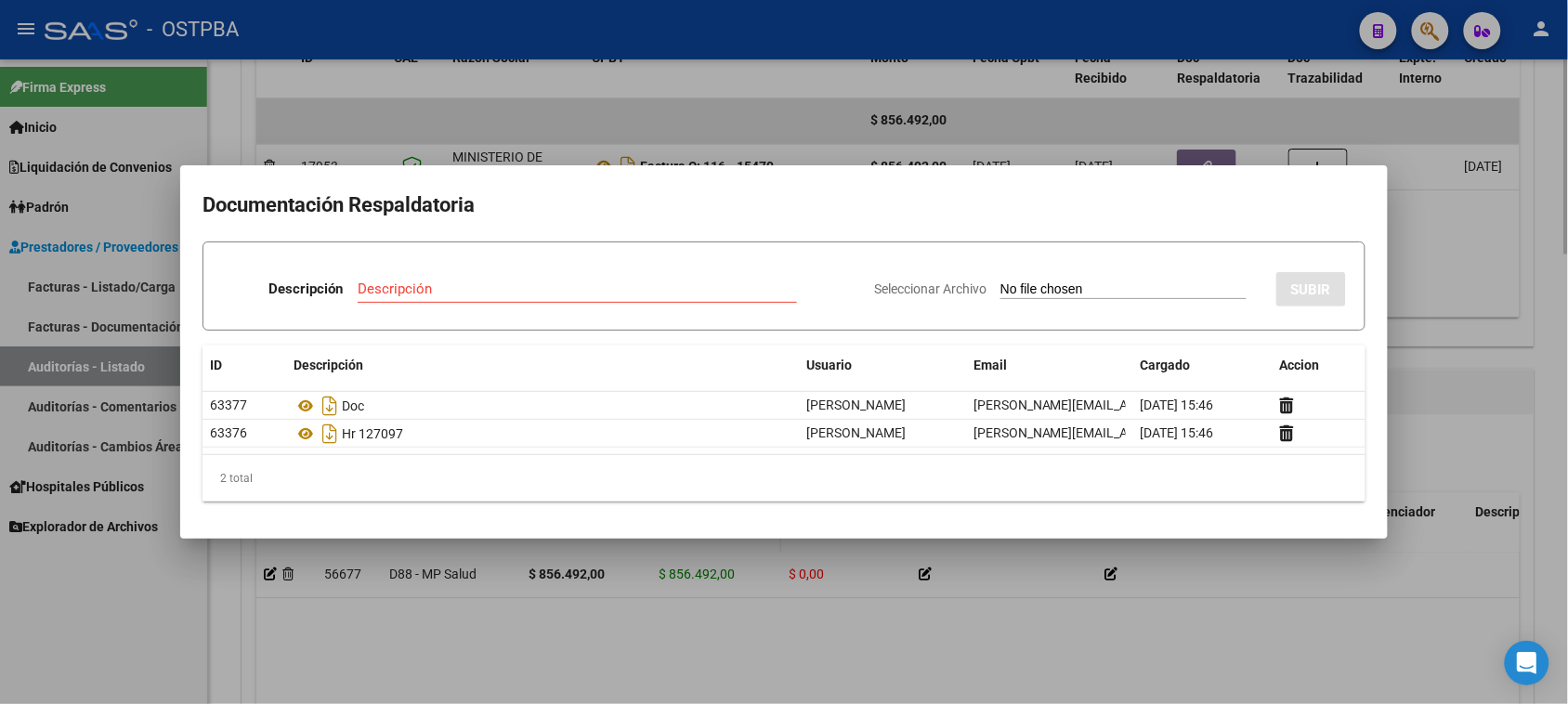
drag, startPoint x: 509, startPoint y: 646, endPoint x: 744, endPoint y: 504, distance: 274.6
click at [512, 642] on div at bounding box center [784, 352] width 1568 height 704
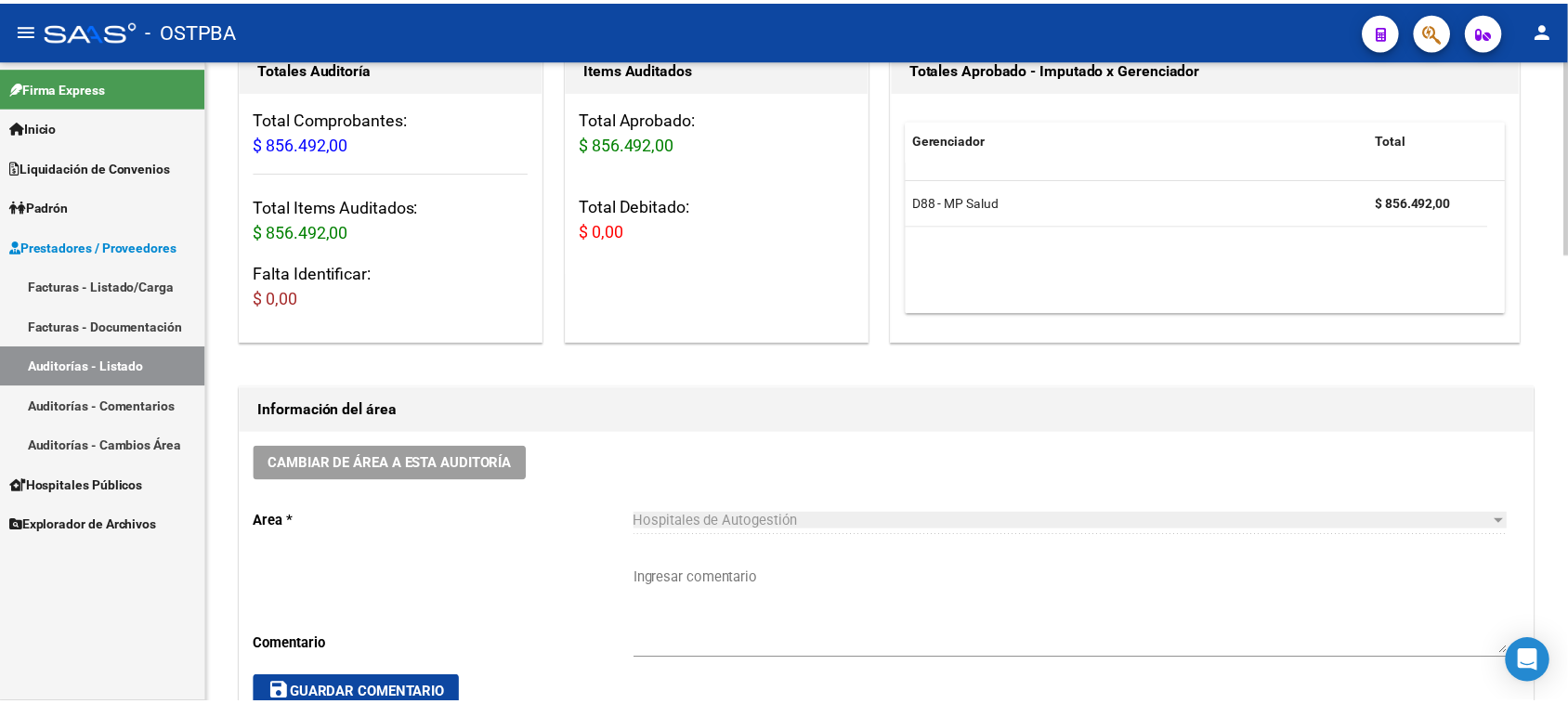
scroll to position [0, 0]
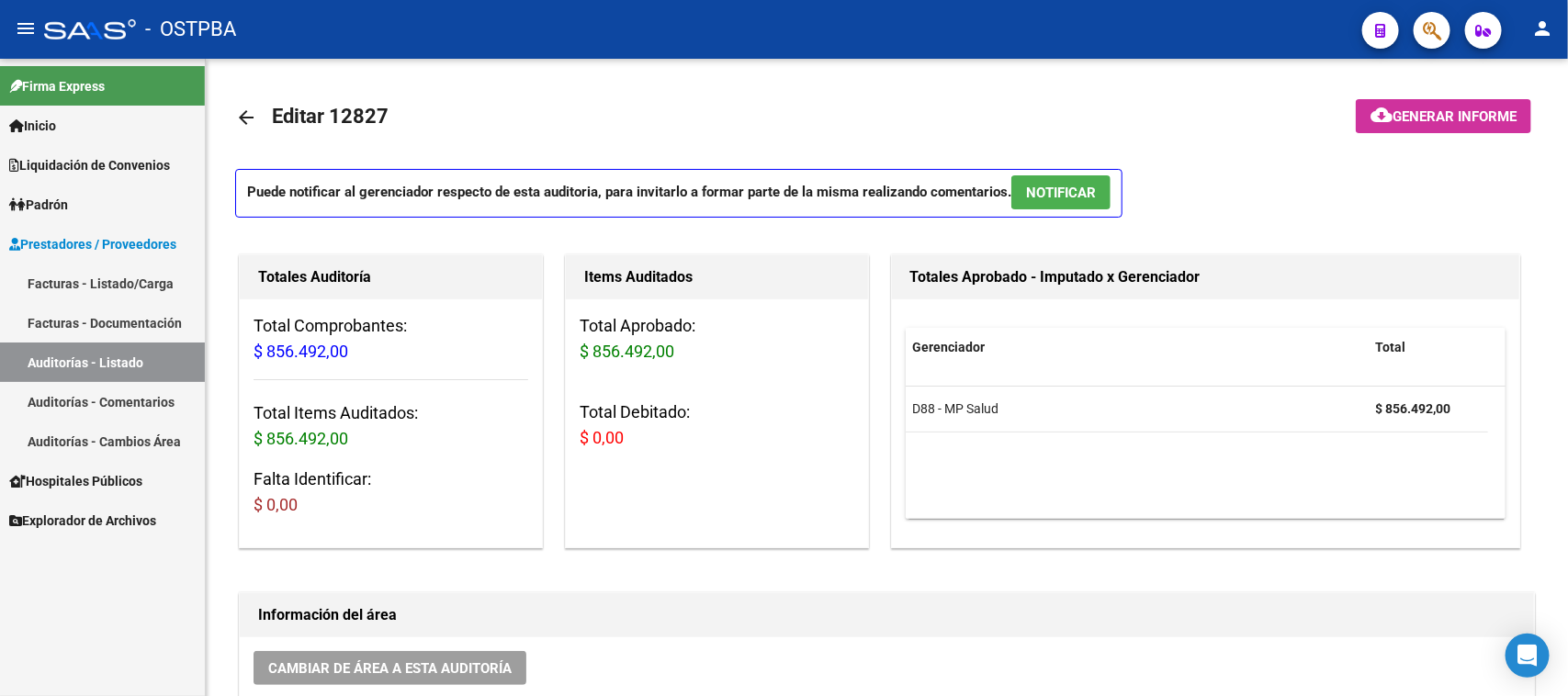
click at [121, 278] on link "Facturas - Listado/Carga" at bounding box center [102, 283] width 205 height 39
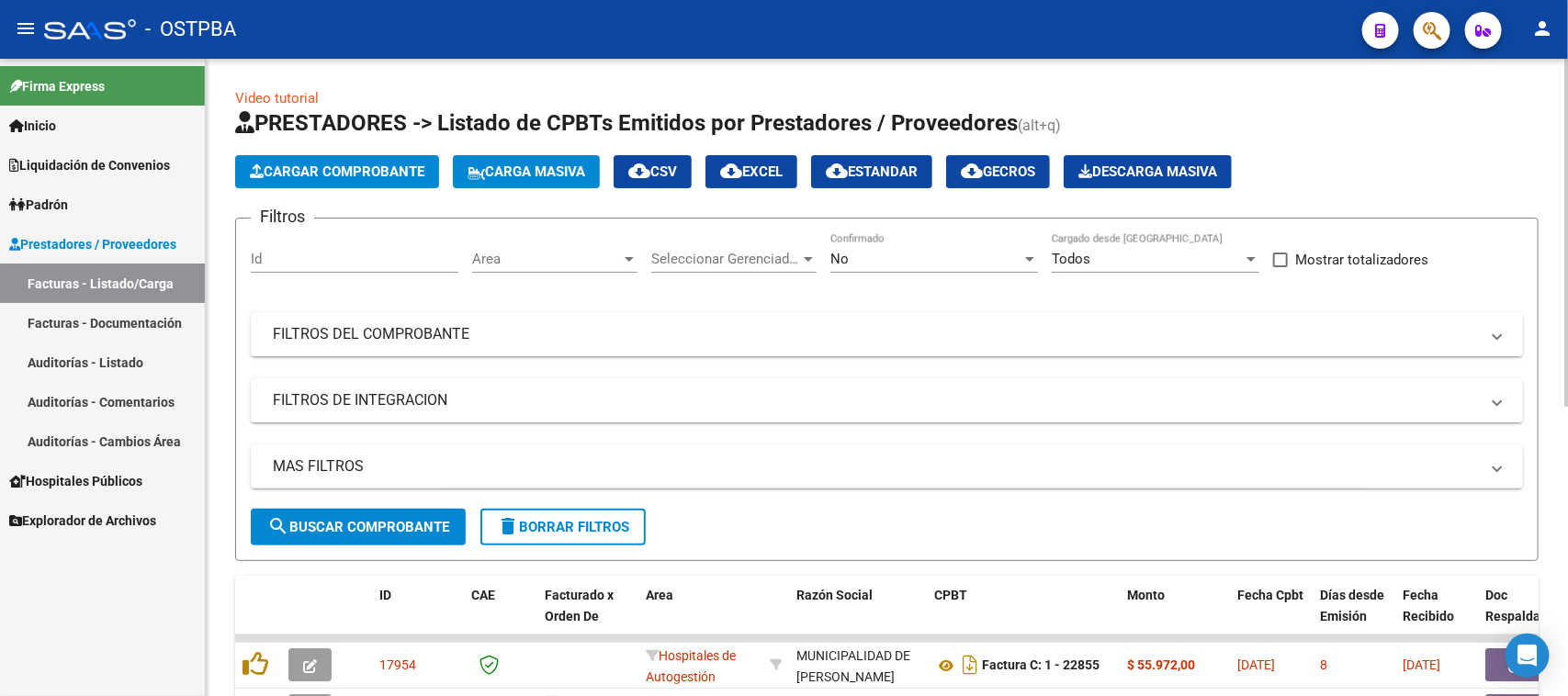
click at [319, 175] on span "Cargar Comprobante" at bounding box center [336, 171] width 174 height 16
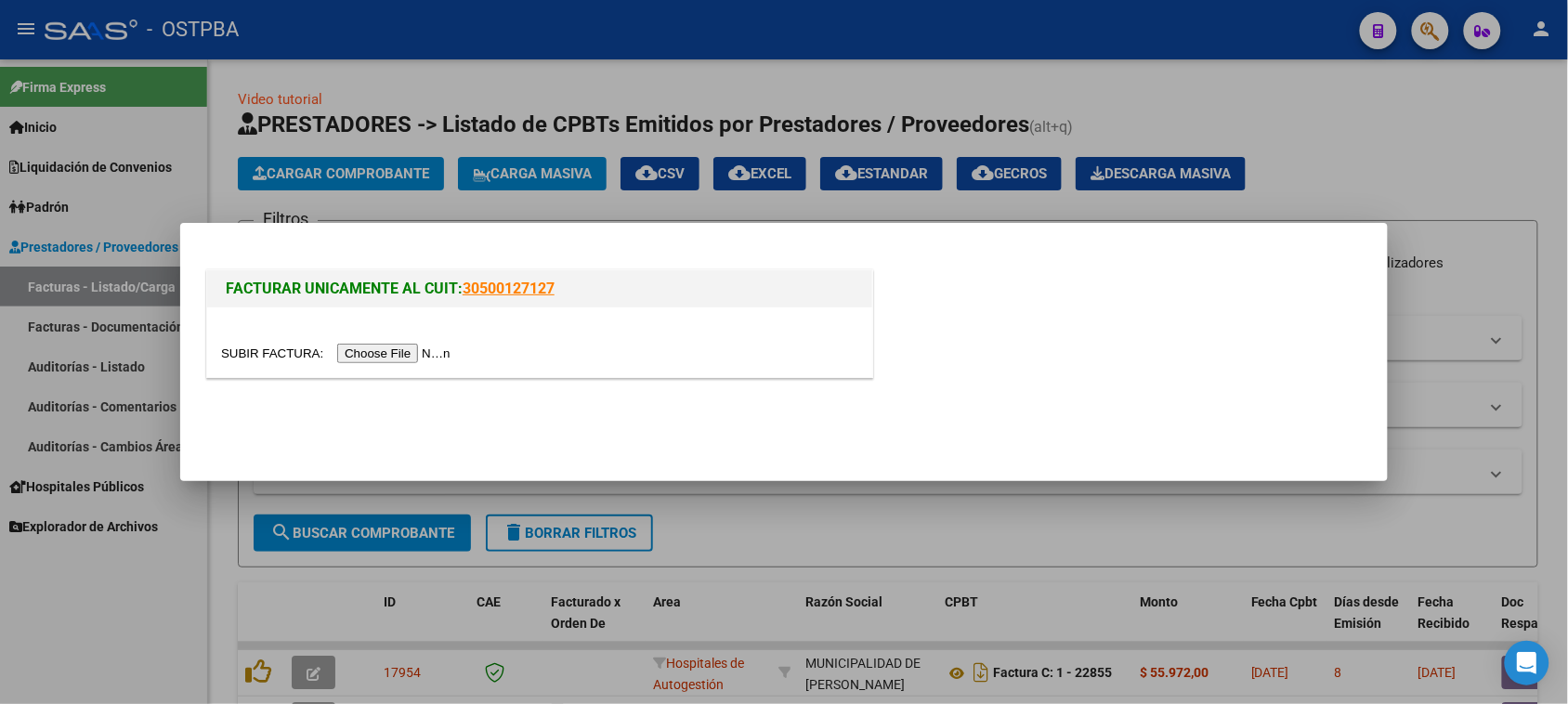
click at [358, 350] on input "file" at bounding box center [339, 353] width 235 height 19
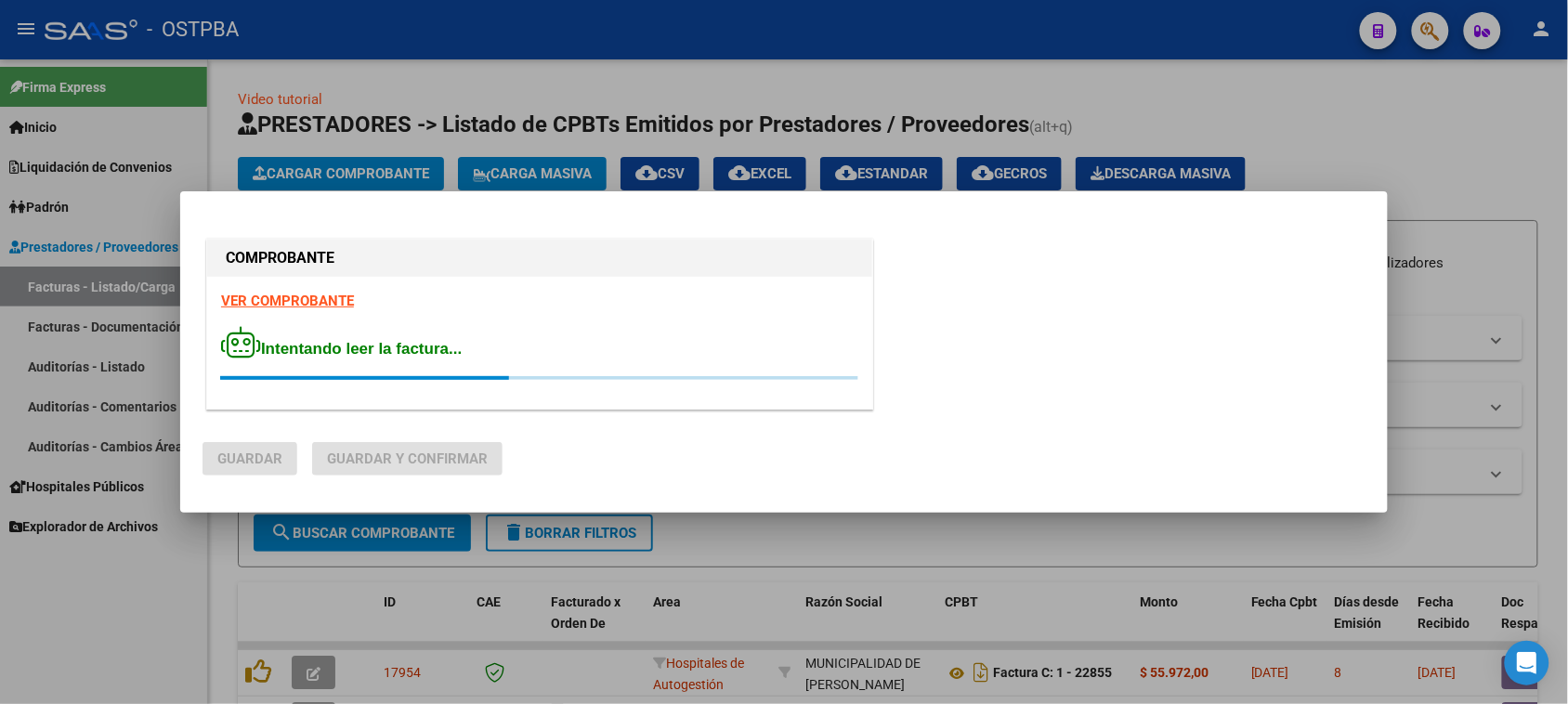
click at [303, 301] on strong "VER COMPROBANTE" at bounding box center [288, 300] width 133 height 16
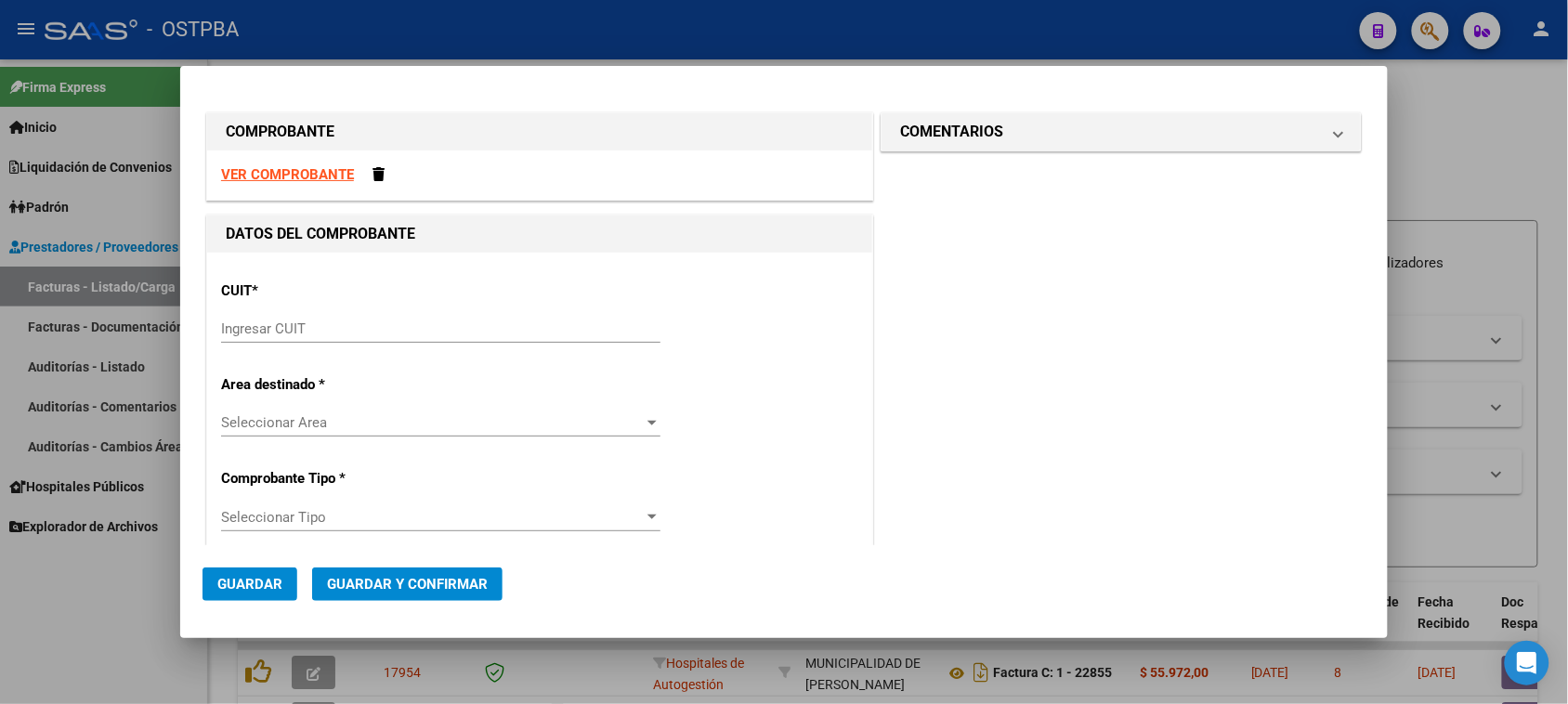
click at [281, 176] on strong "VER COMPROBANTE" at bounding box center [288, 174] width 133 height 16
click at [392, 323] on input "Ingresar CUIT" at bounding box center [441, 328] width 439 height 16
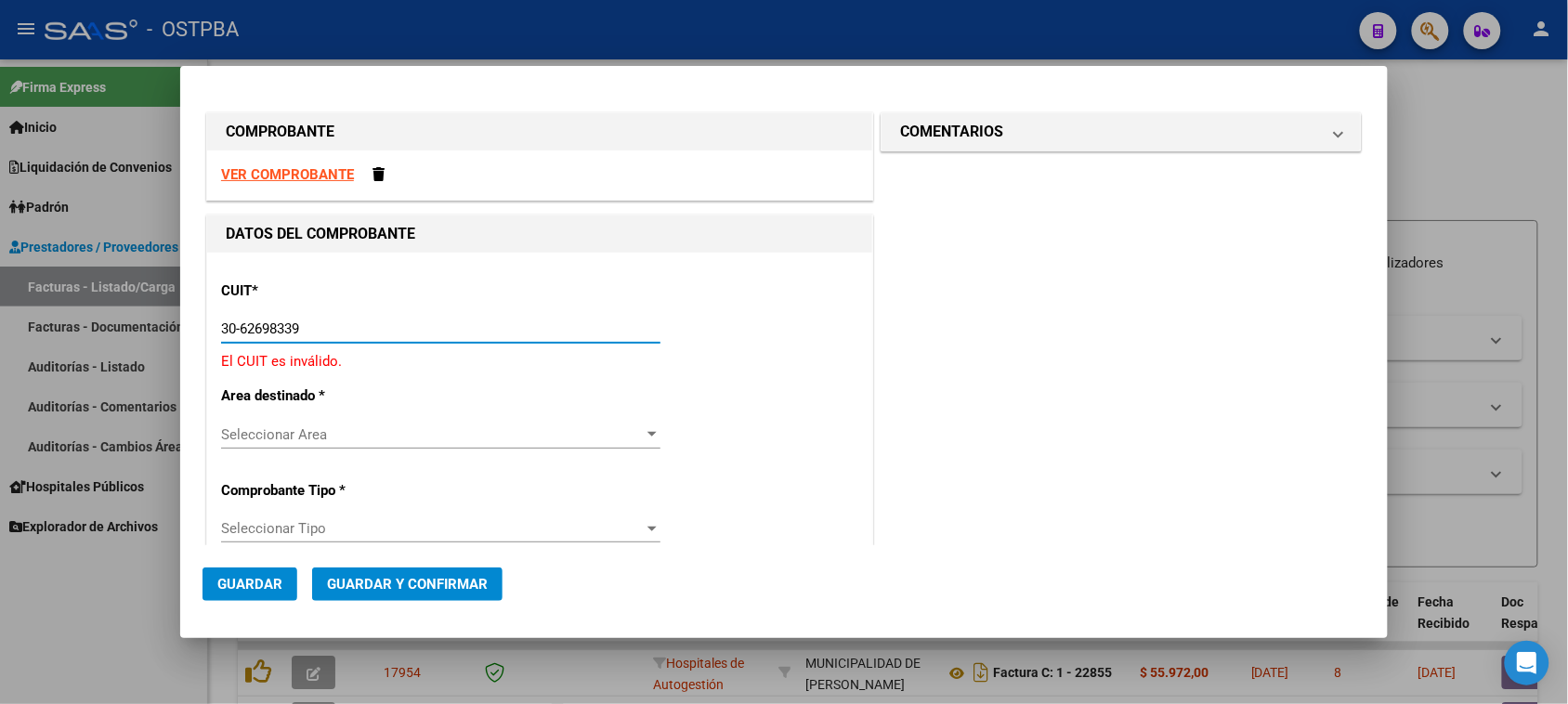
type input "30-62698339-8"
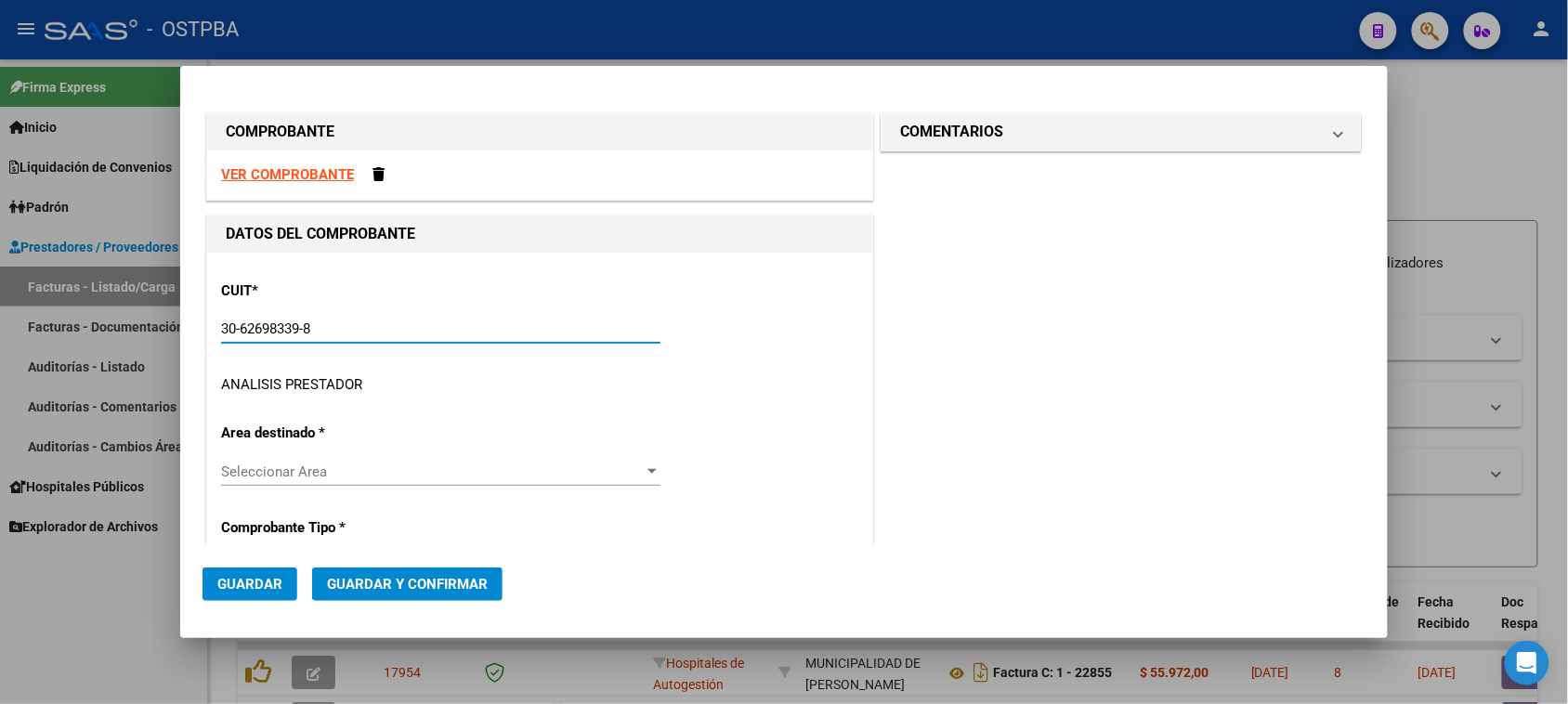
type input "116"
type input "30-62698339-8"
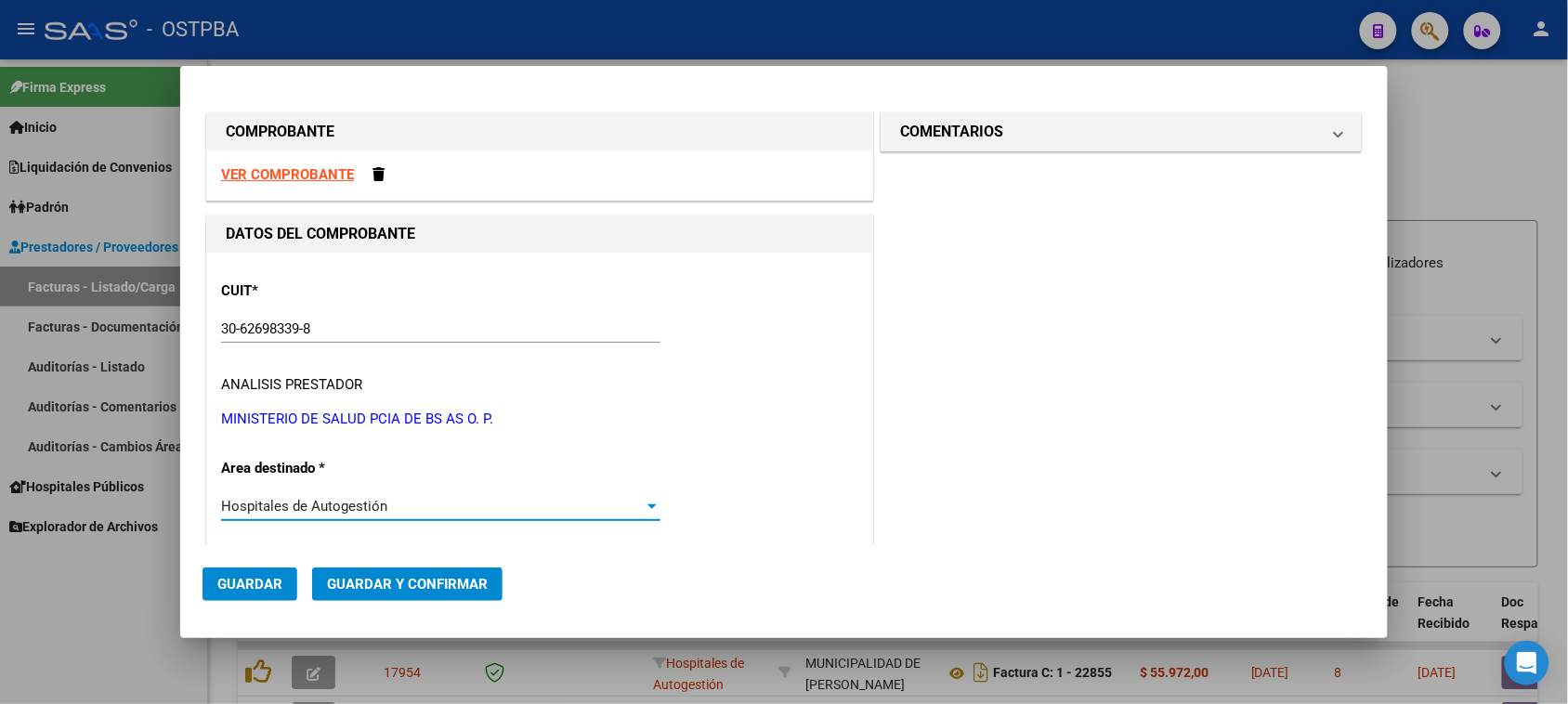
scroll to position [284, 0]
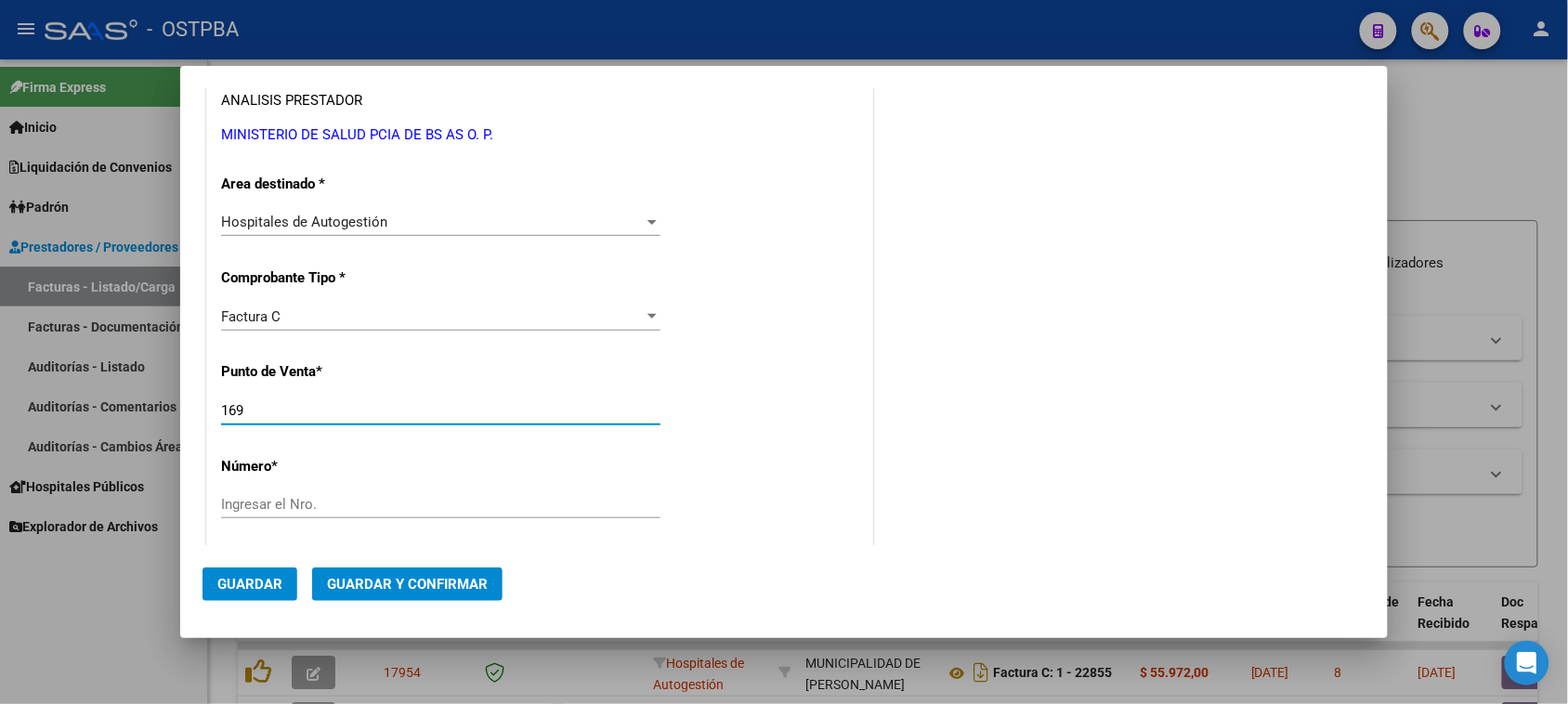
type input "169"
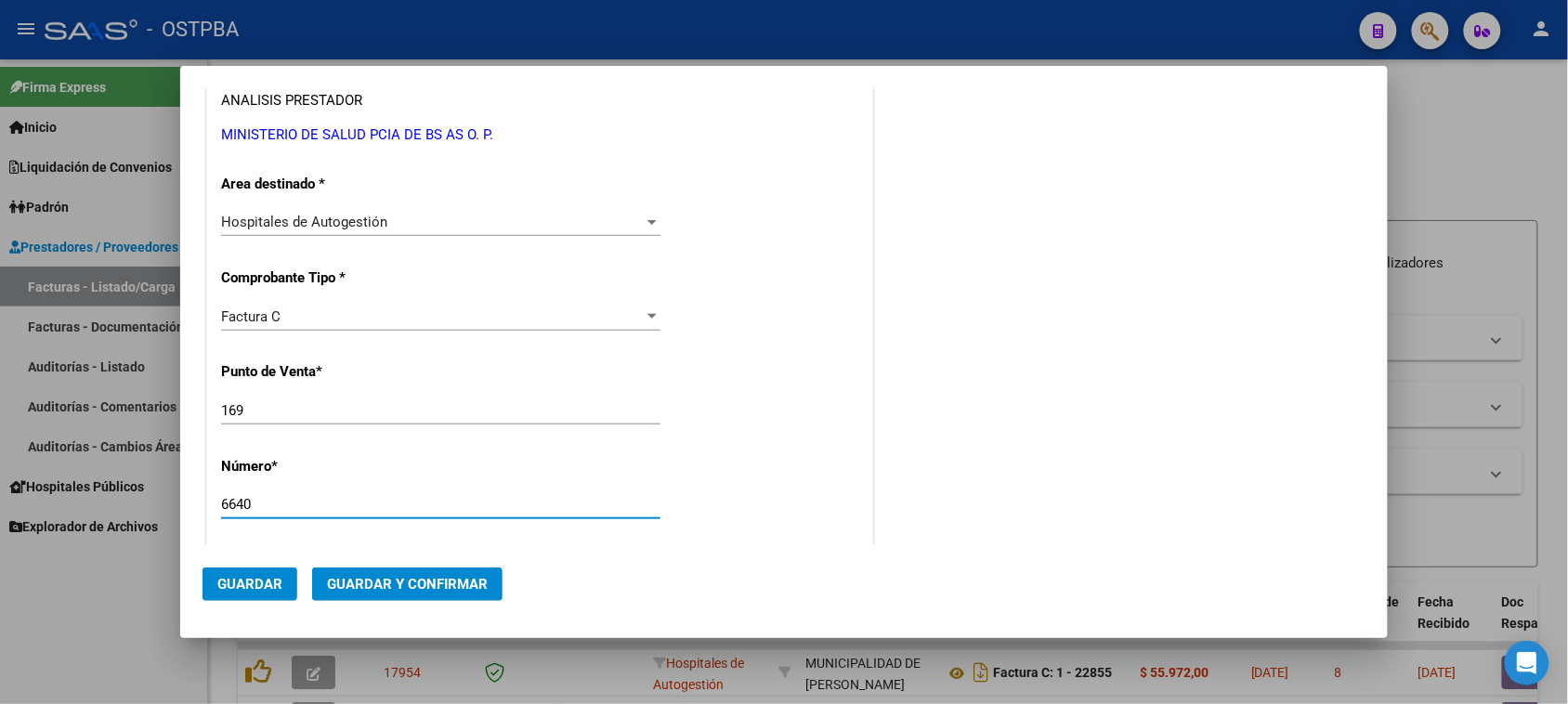
type input "6640"
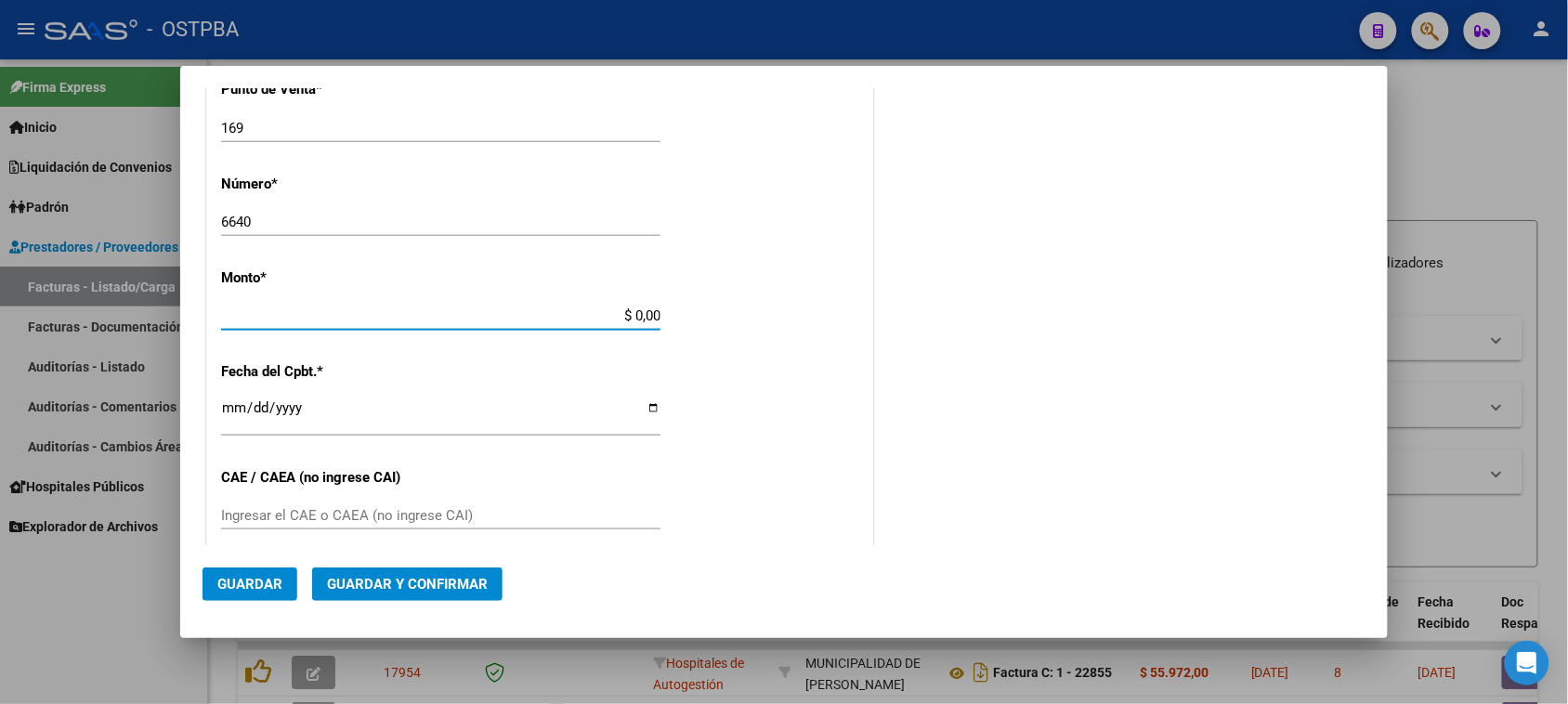
scroll to position [558, 0]
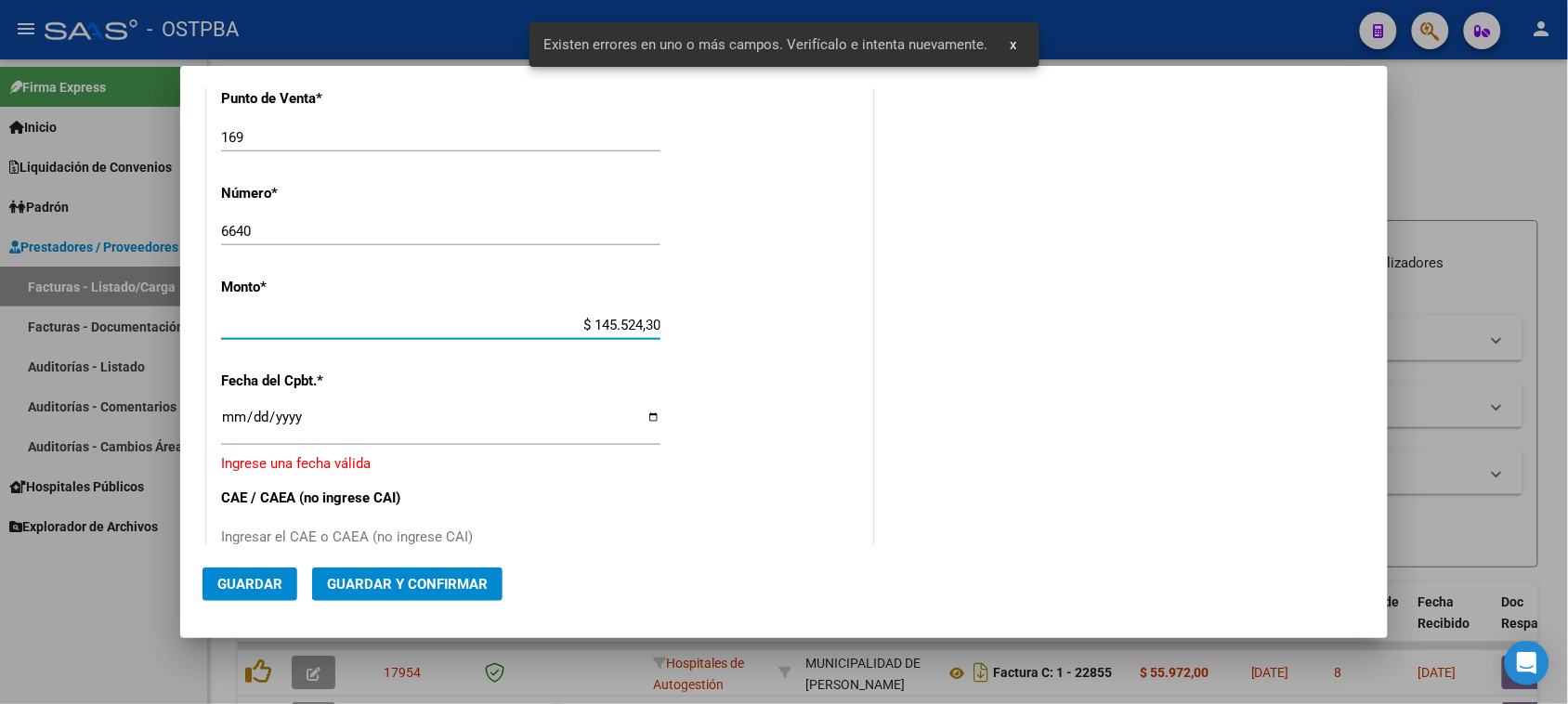
type input "$ 1.455.243,00"
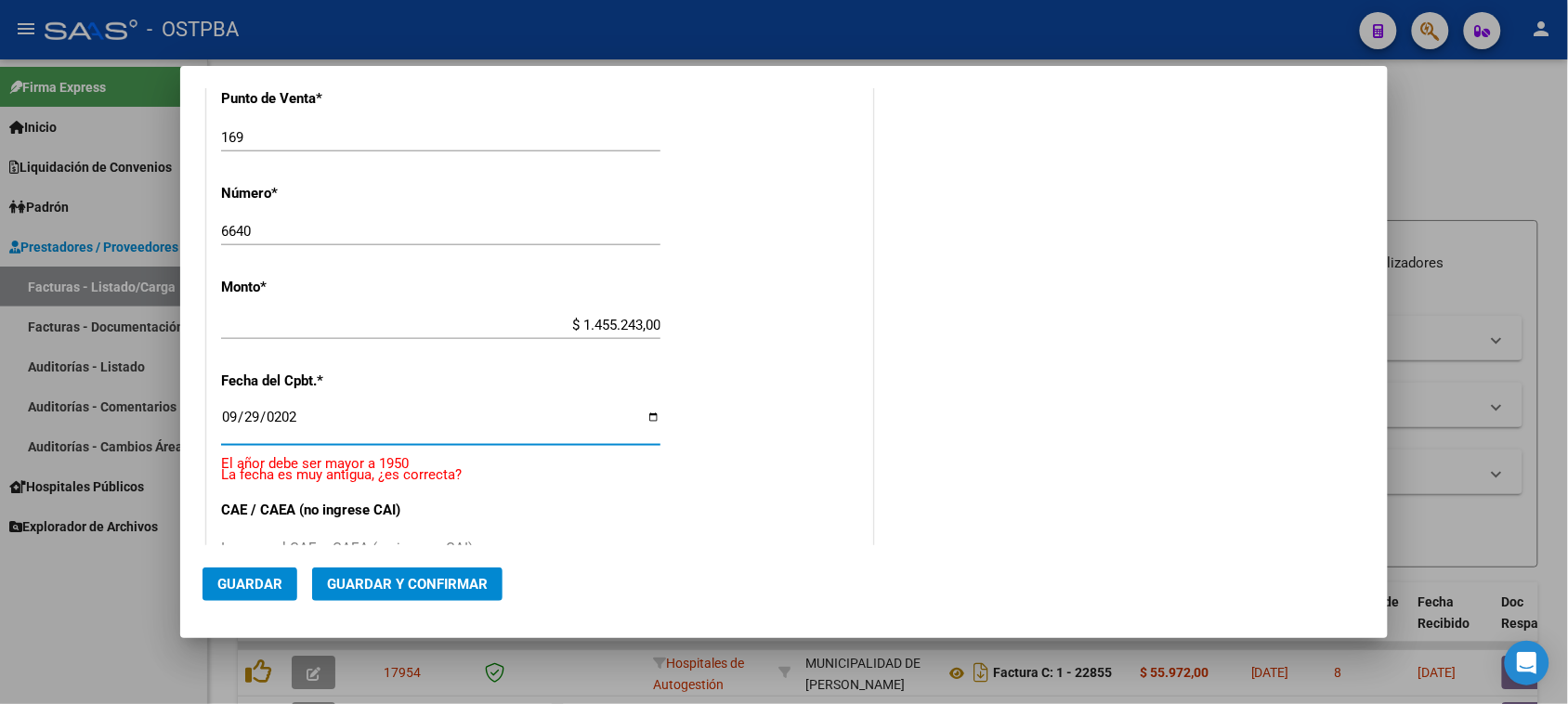
type input "2025-09-29"
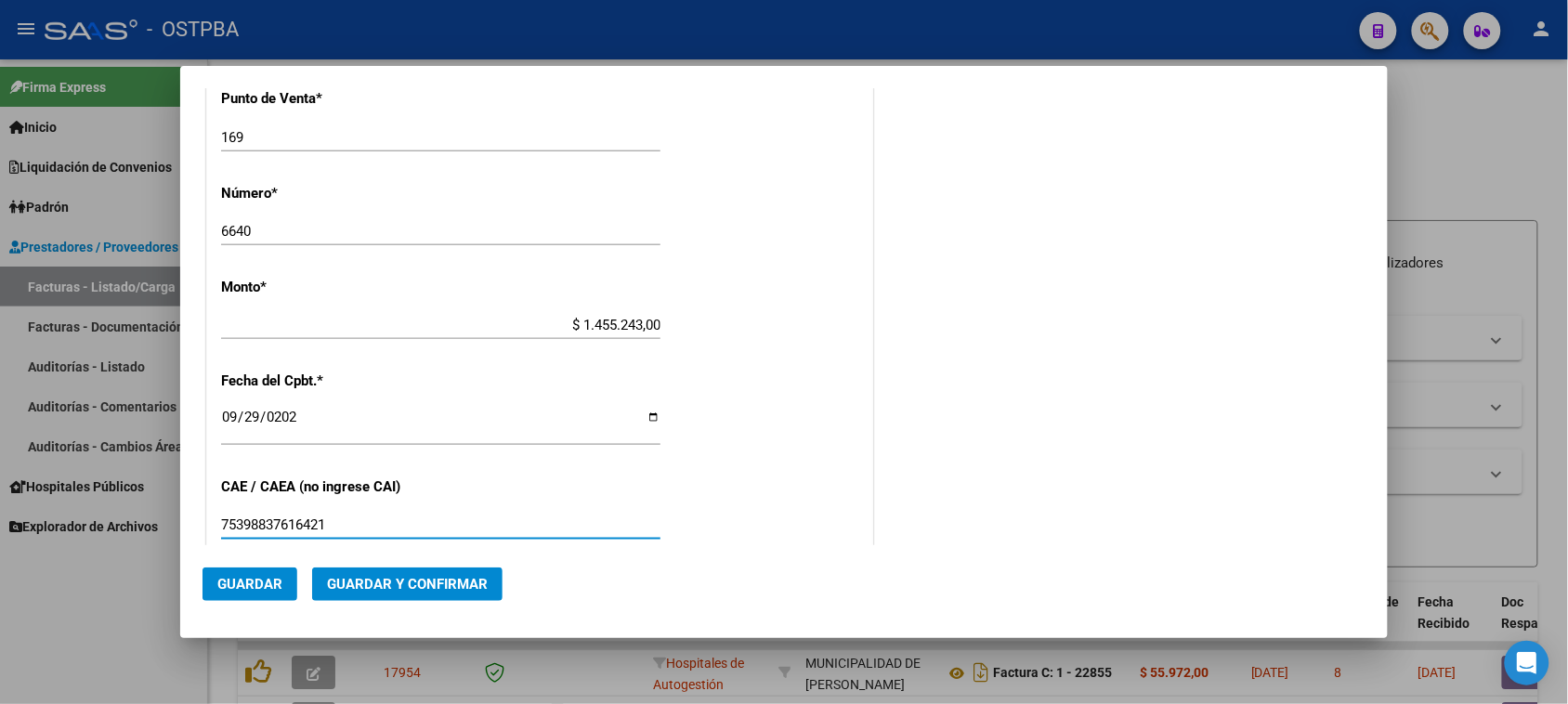
type input "75398837616421"
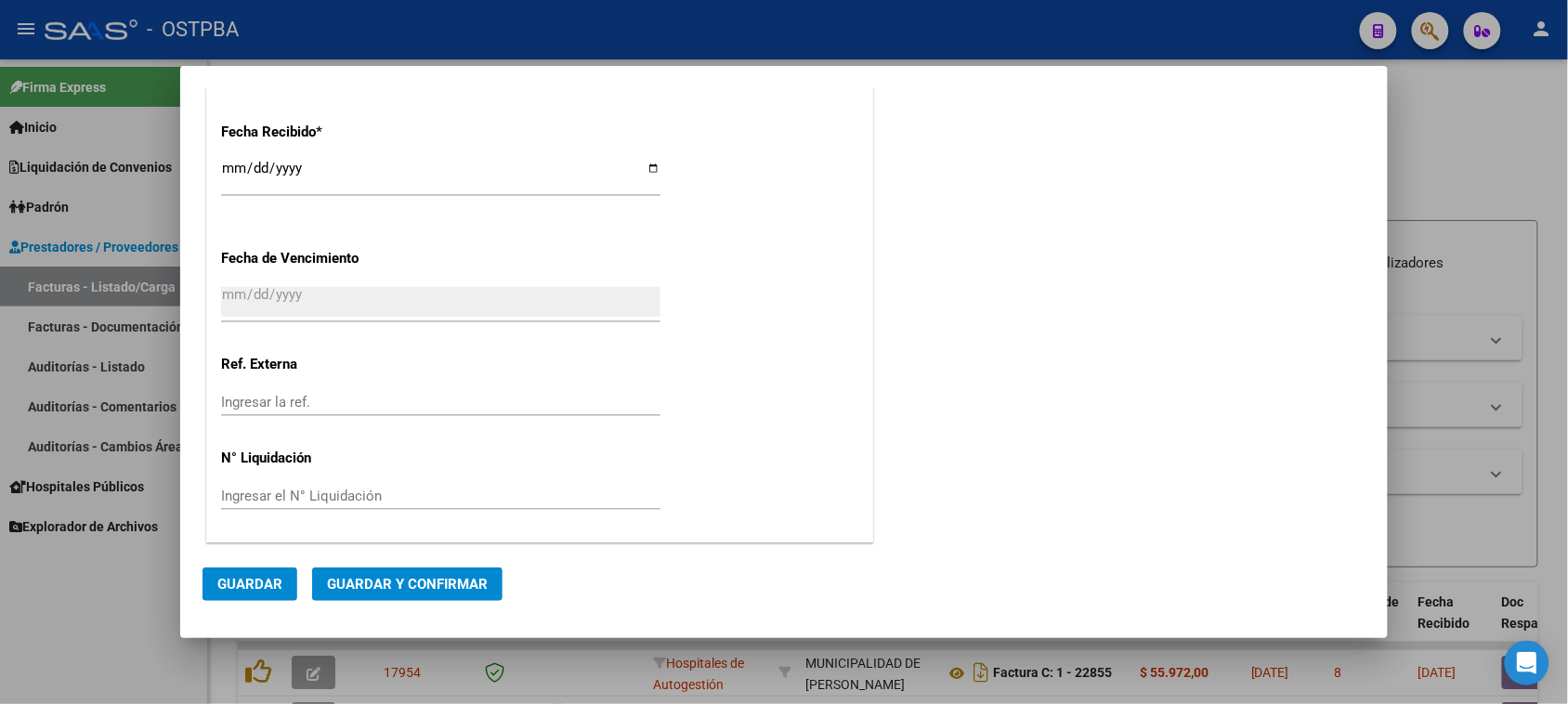
scroll to position [0, 0]
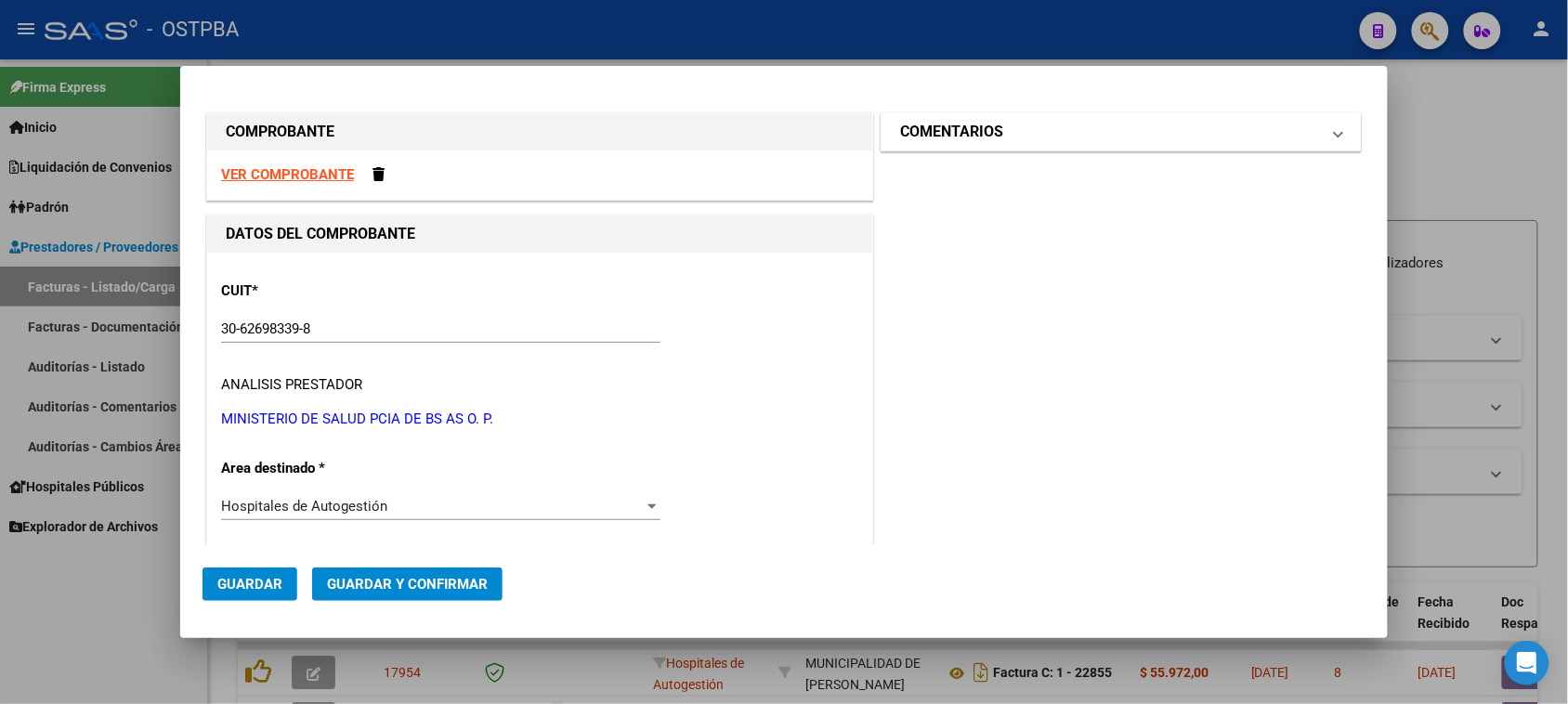
click at [967, 136] on h1 "COMENTARIOS" at bounding box center [951, 131] width 103 height 22
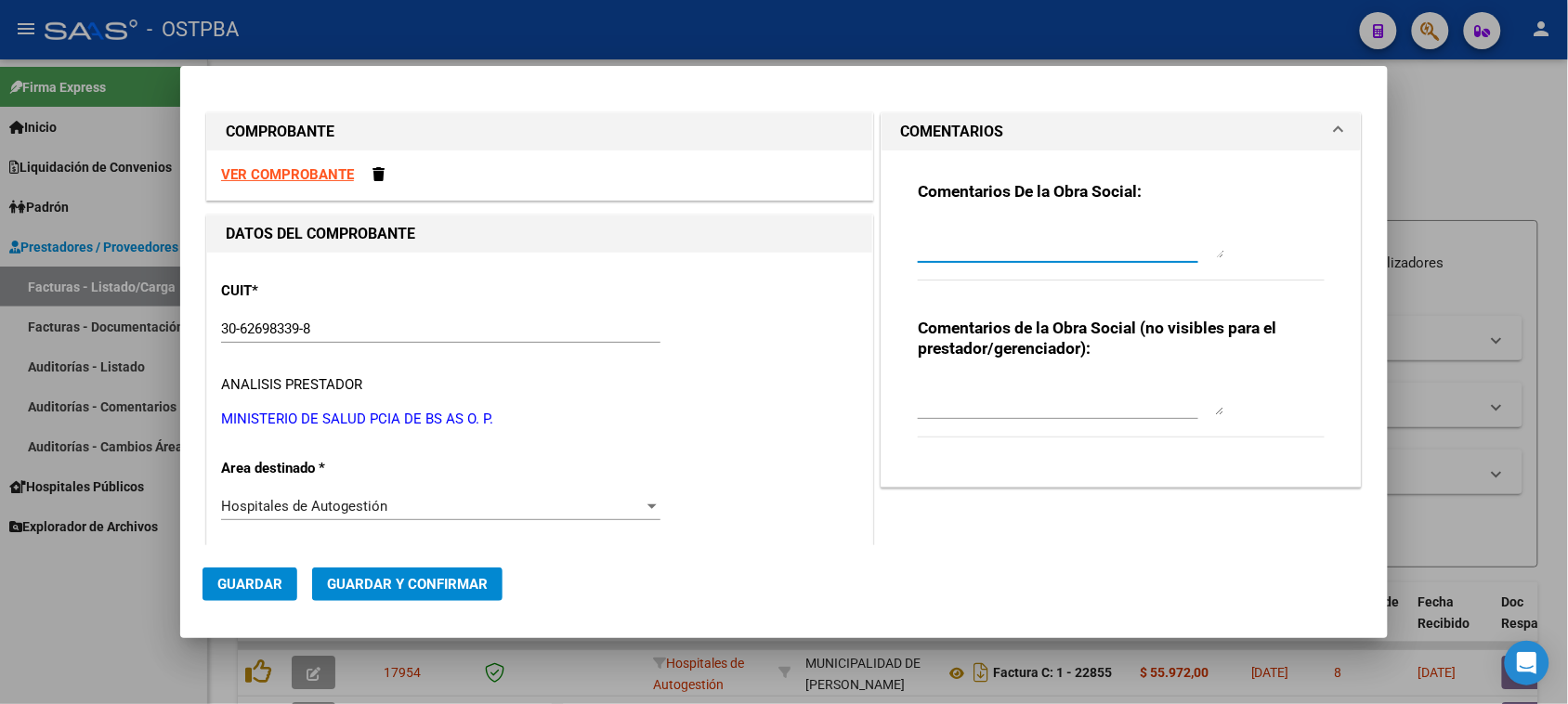
click at [929, 244] on textarea at bounding box center [1071, 240] width 306 height 38
type textarea "HR 127137"
click at [234, 574] on button "Guardar" at bounding box center [249, 584] width 94 height 34
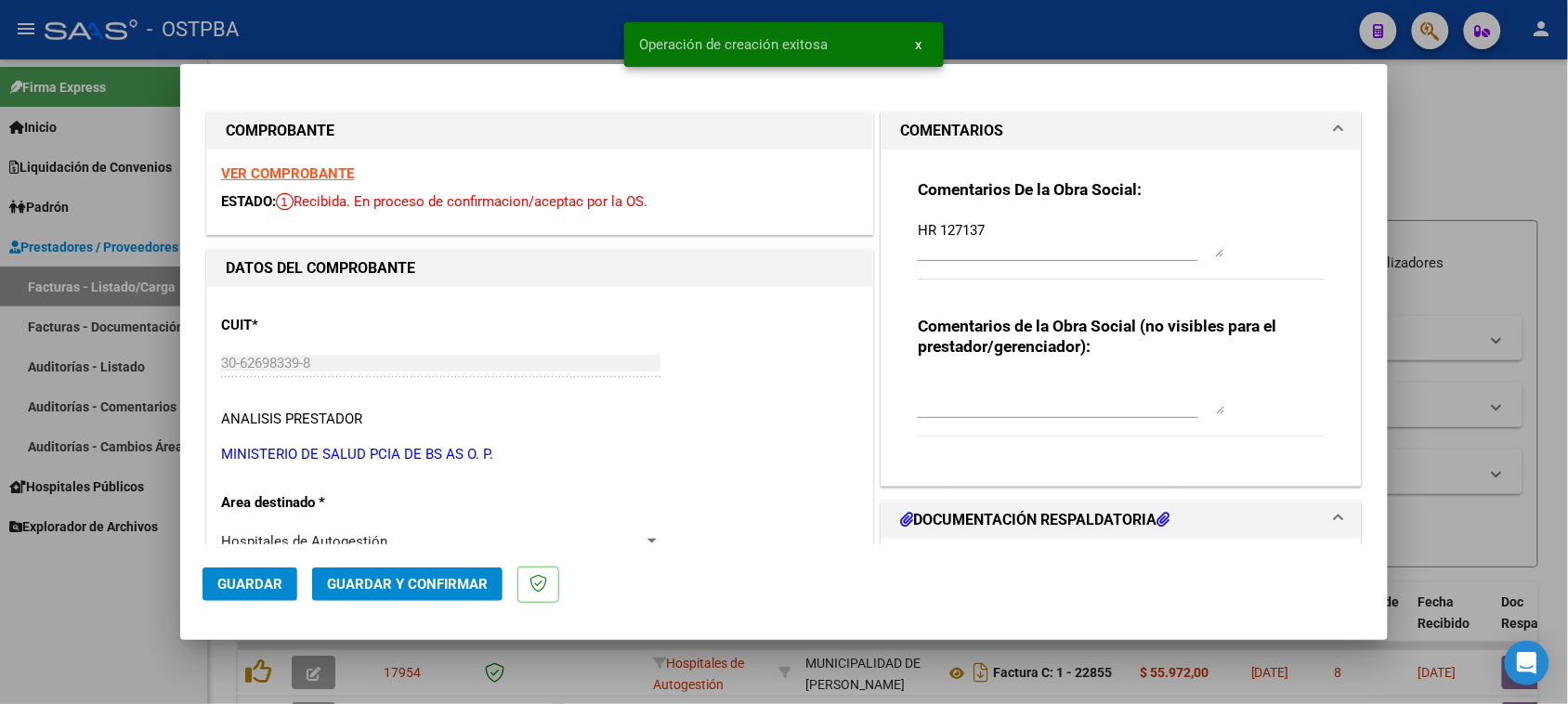
type input "2025-11-28"
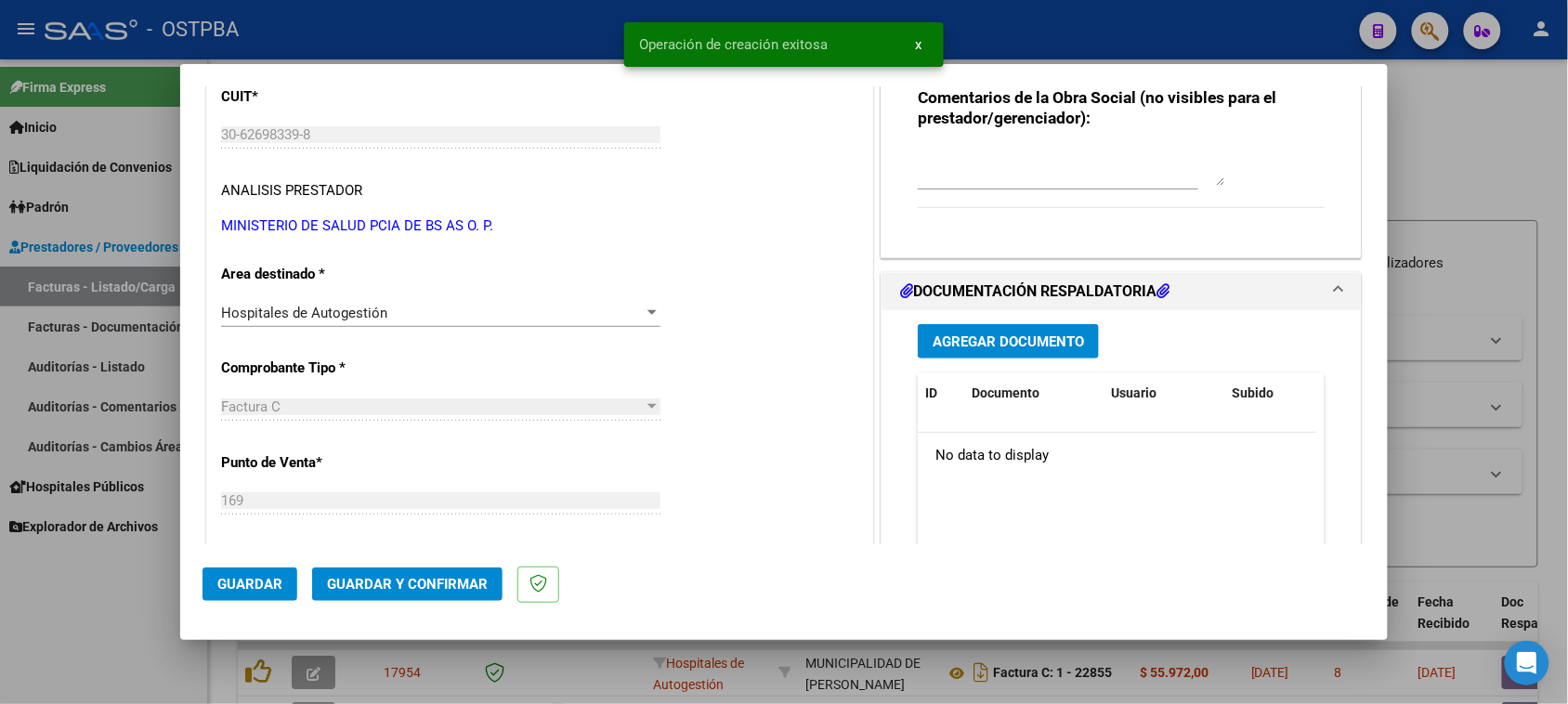
scroll to position [232, 0]
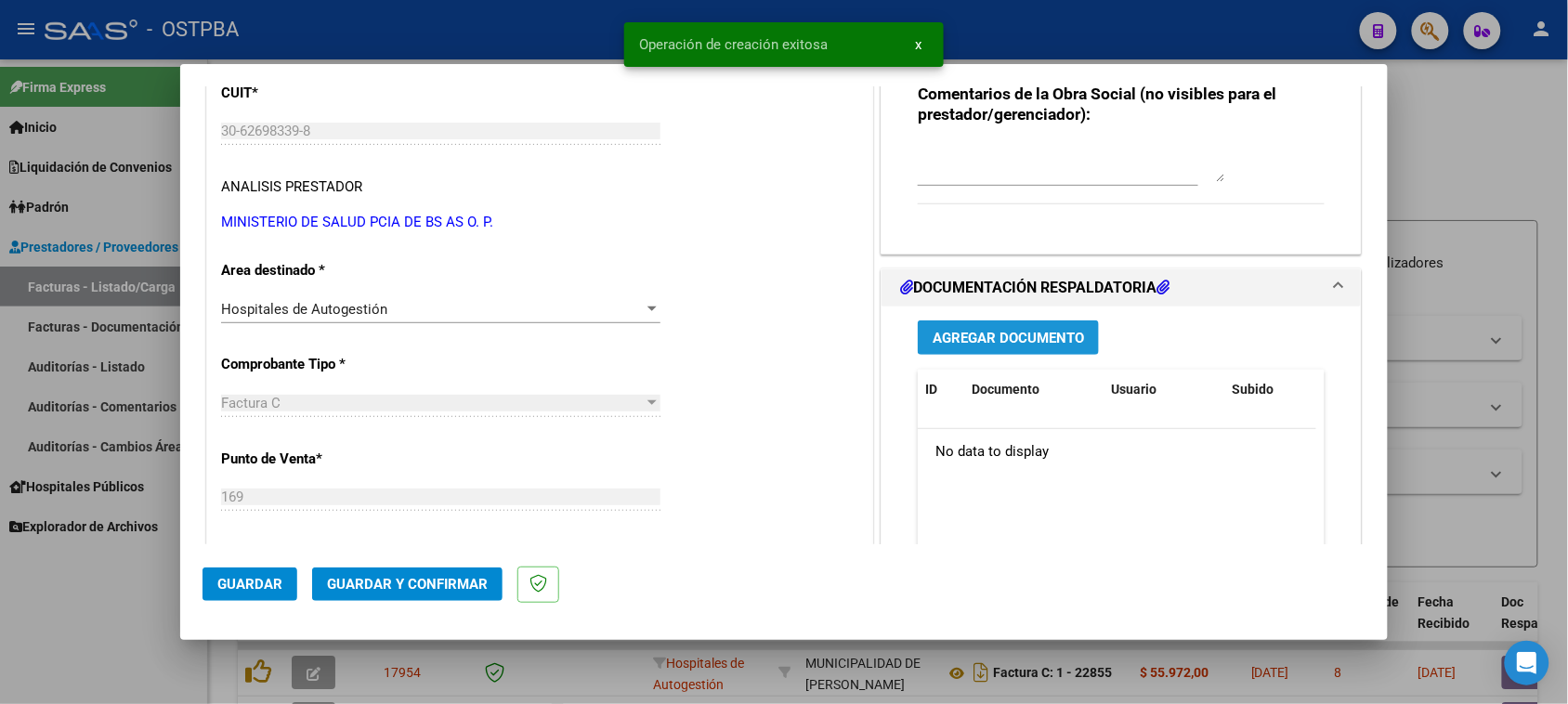
click at [1080, 331] on button "Agregar Documento" at bounding box center [1008, 338] width 181 height 35
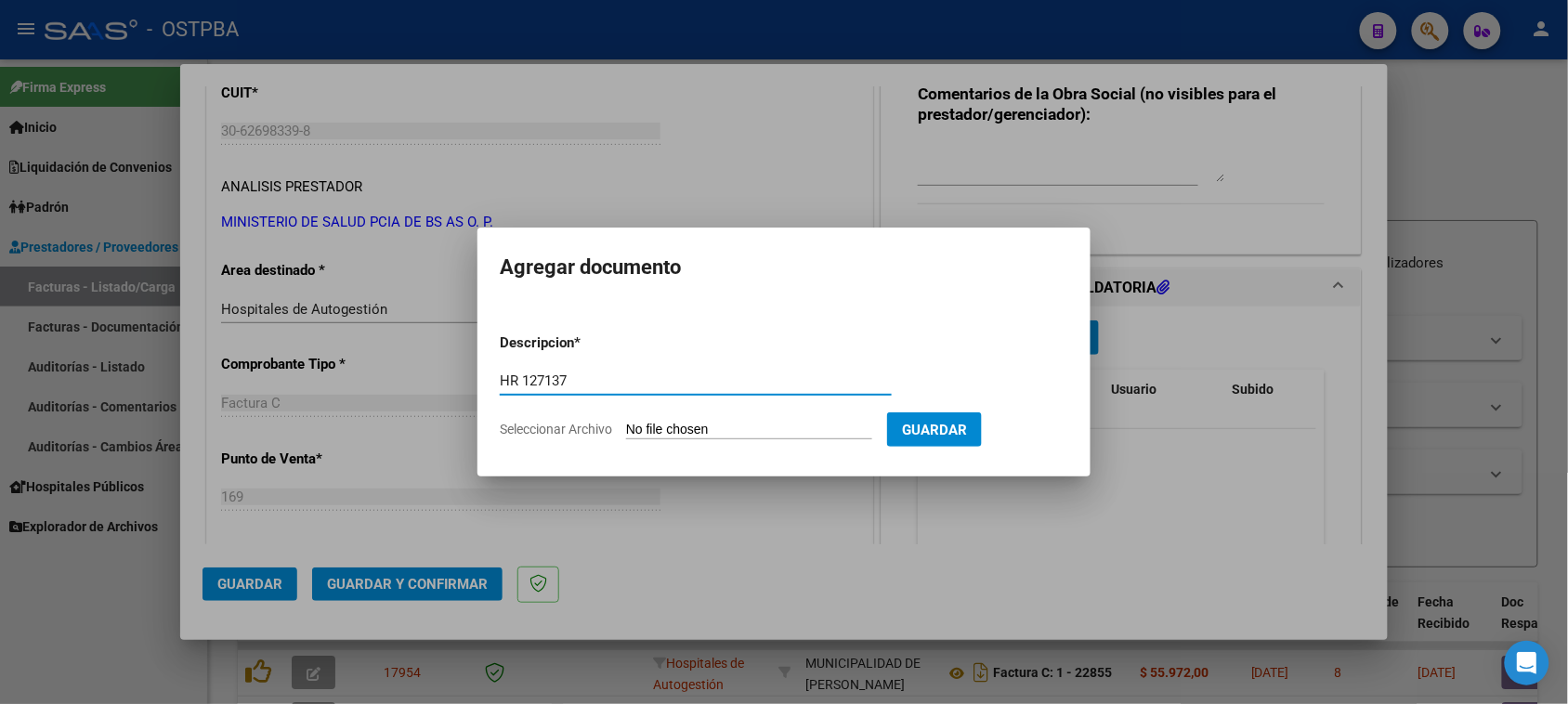
type input "HR 127137"
click at [626, 422] on input "Seleccionar Archivo" at bounding box center [749, 430] width 247 height 17
type input "C:\fakepath\HR 127137.pdf"
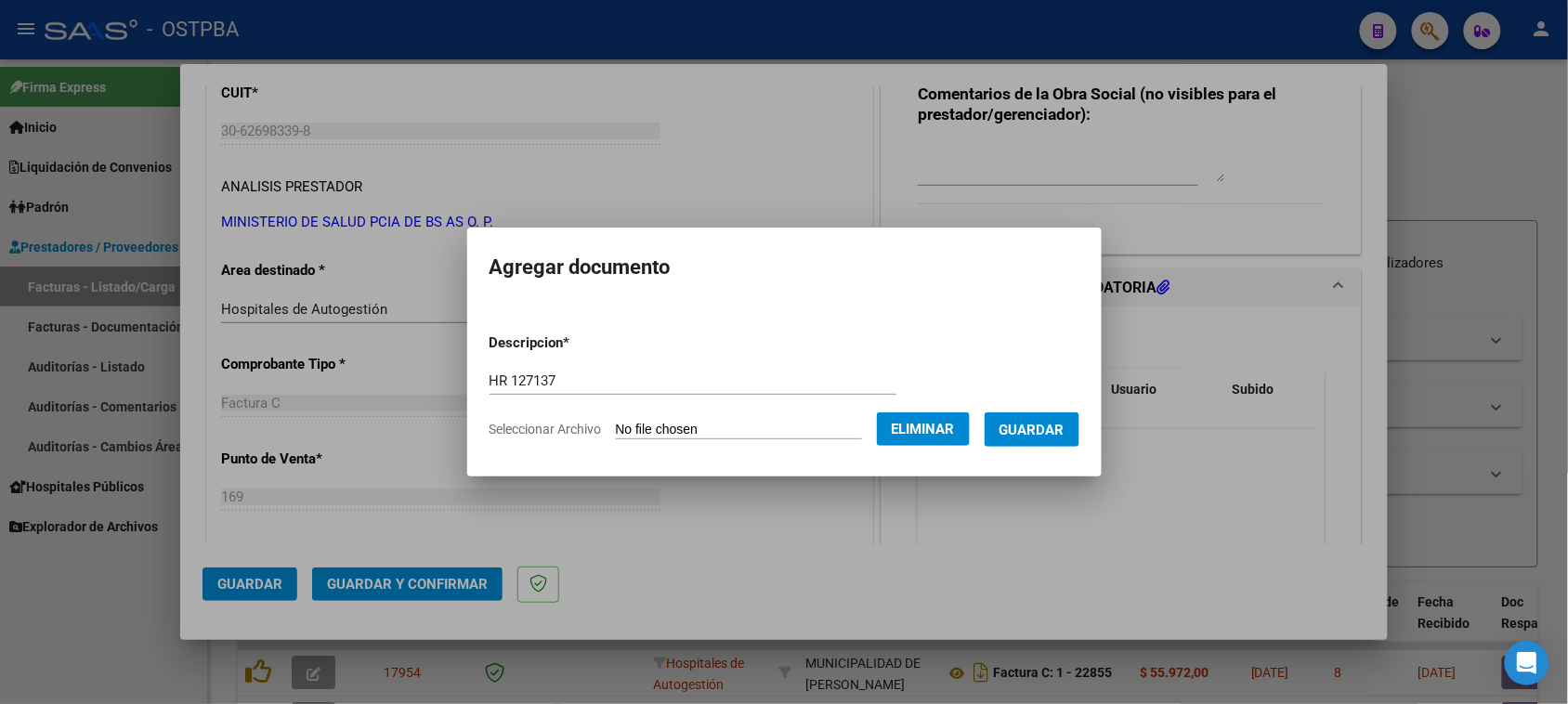
click at [1045, 426] on span "Guardar" at bounding box center [1032, 430] width 65 height 16
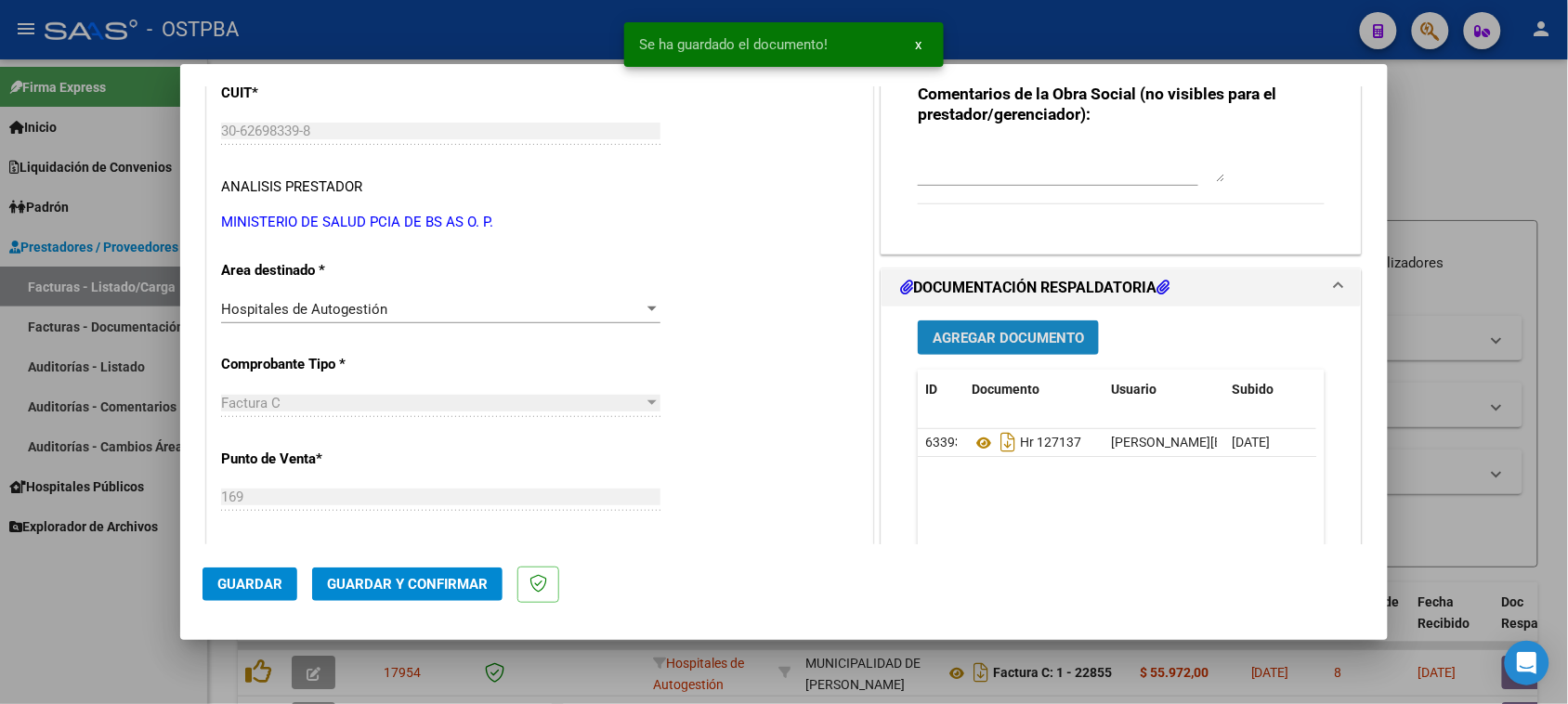
click at [957, 329] on span "Agregar Documento" at bounding box center [1007, 337] width 151 height 16
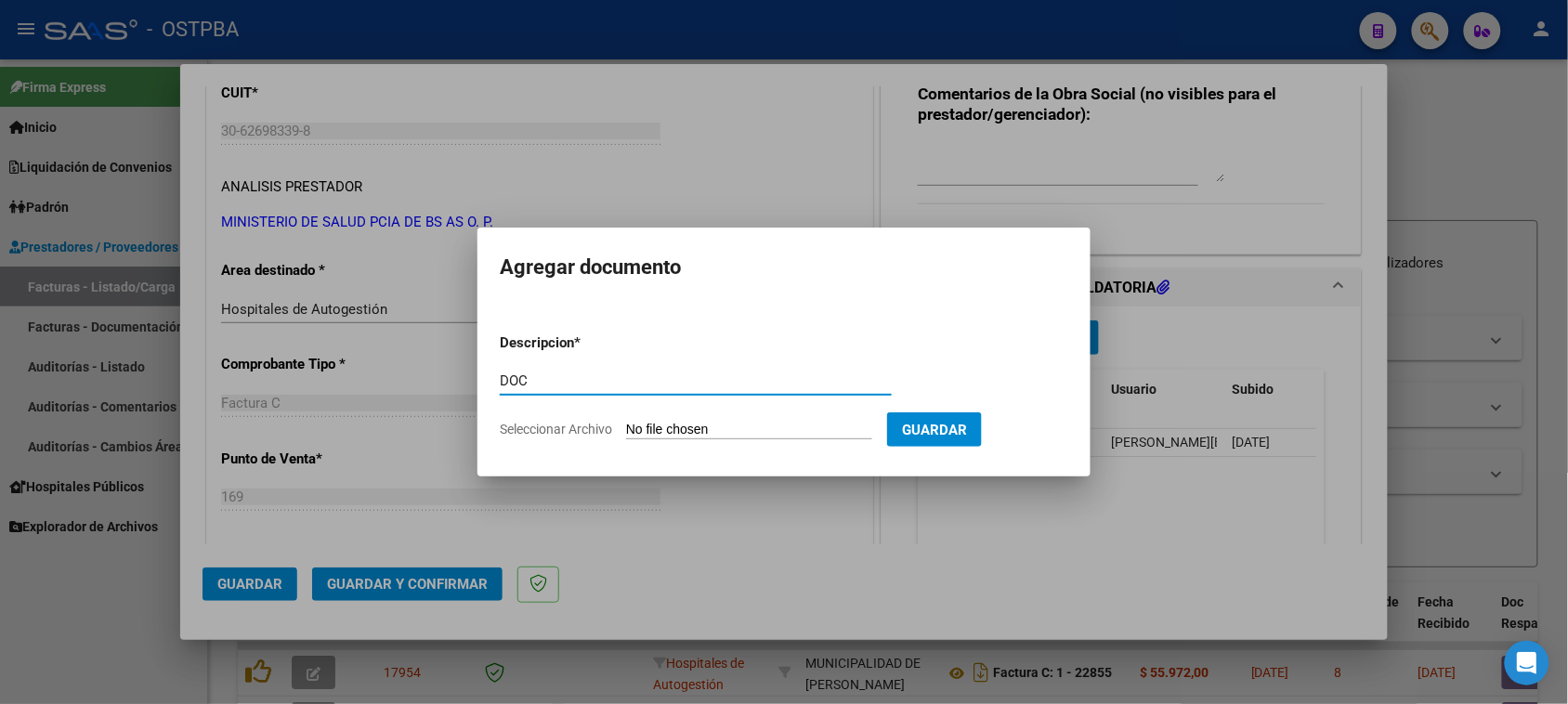
type input "DOC"
click at [626, 422] on input "Seleccionar Archivo" at bounding box center [749, 430] width 247 height 17
type input "C:\fakepath\DOC 6640.zip"
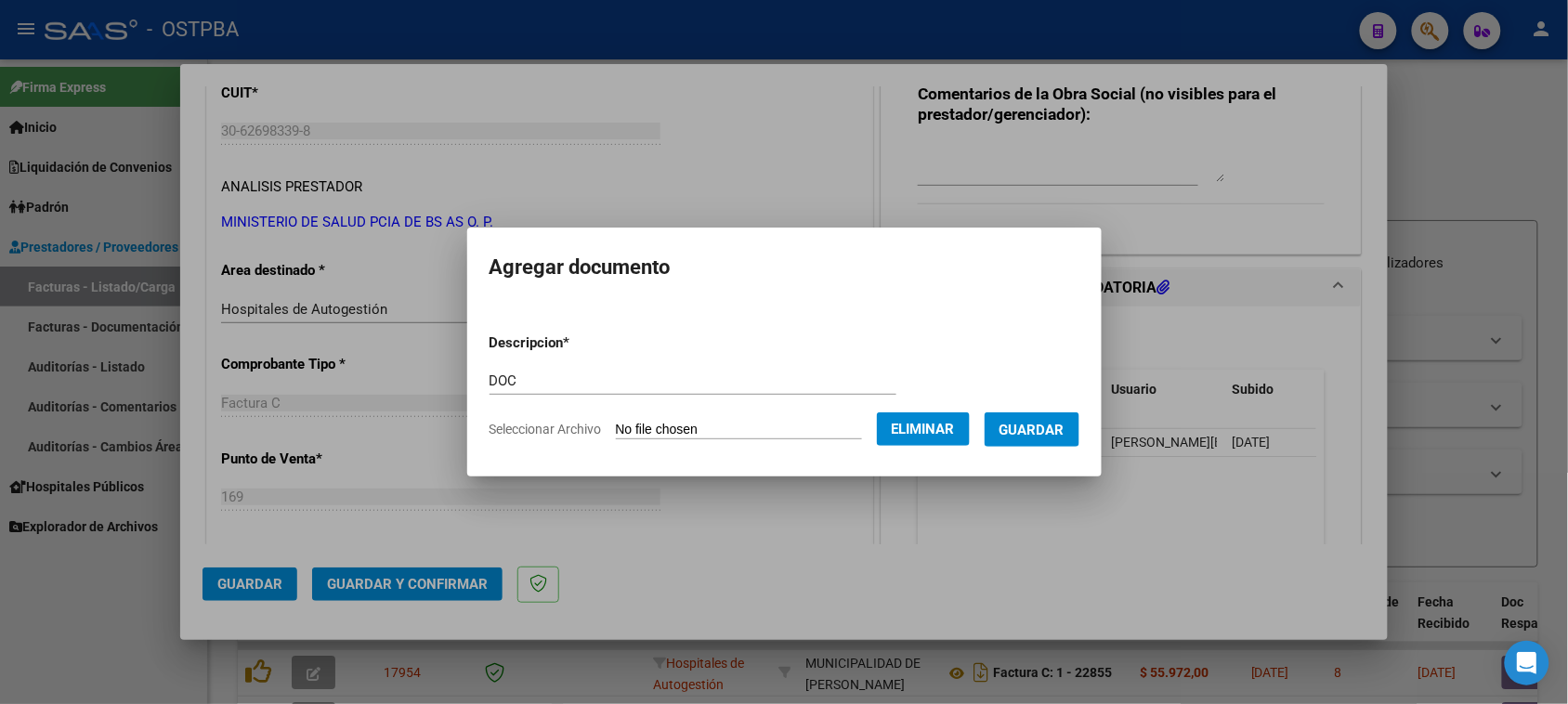
drag, startPoint x: 1052, startPoint y: 436, endPoint x: 1004, endPoint y: 446, distance: 49.0
click at [1051, 436] on span "Guardar" at bounding box center [1032, 430] width 65 height 16
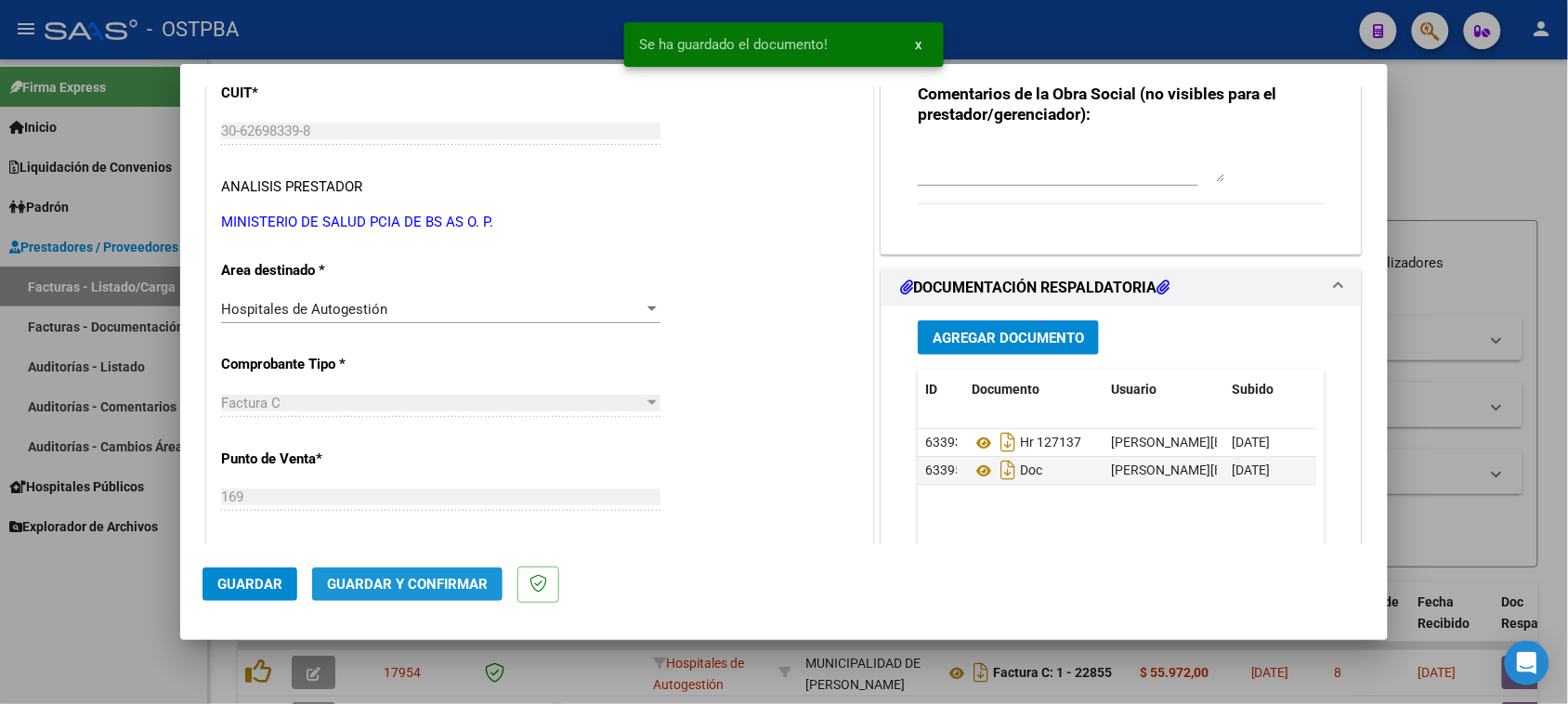
click at [431, 586] on span "Guardar y Confirmar" at bounding box center [406, 584] width 161 height 16
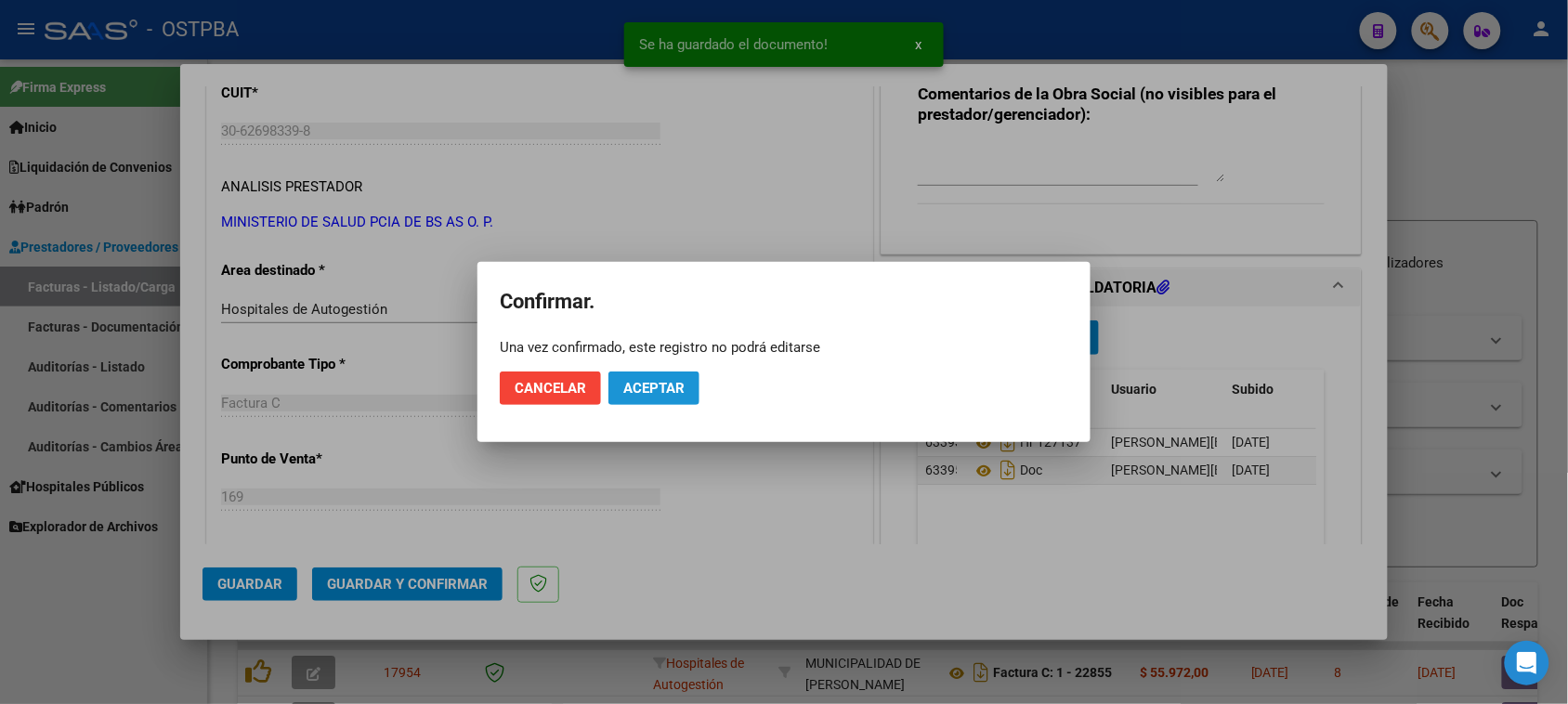
click at [648, 379] on span "Aceptar" at bounding box center [654, 387] width 62 height 16
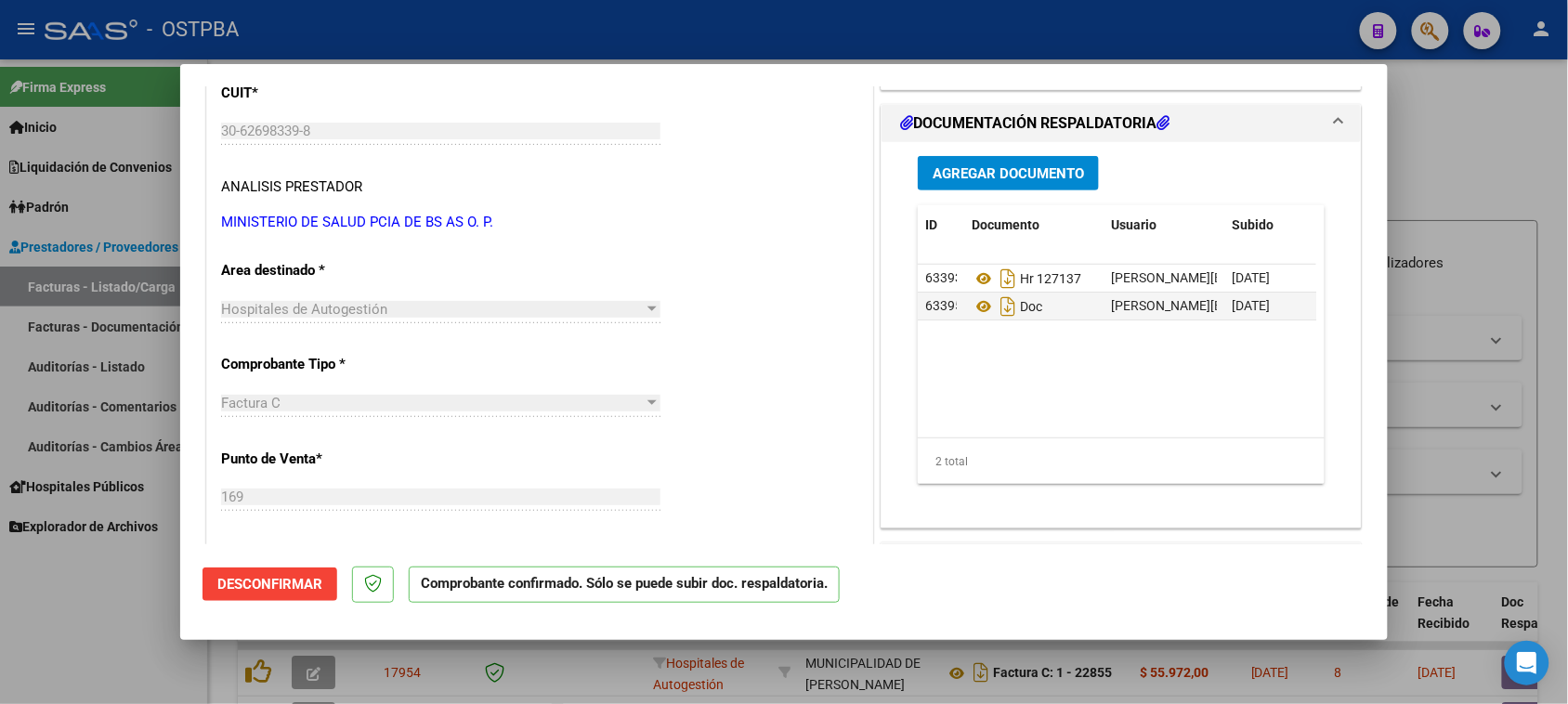
click at [56, 630] on div at bounding box center [784, 352] width 1568 height 704
type input "$ 0,00"
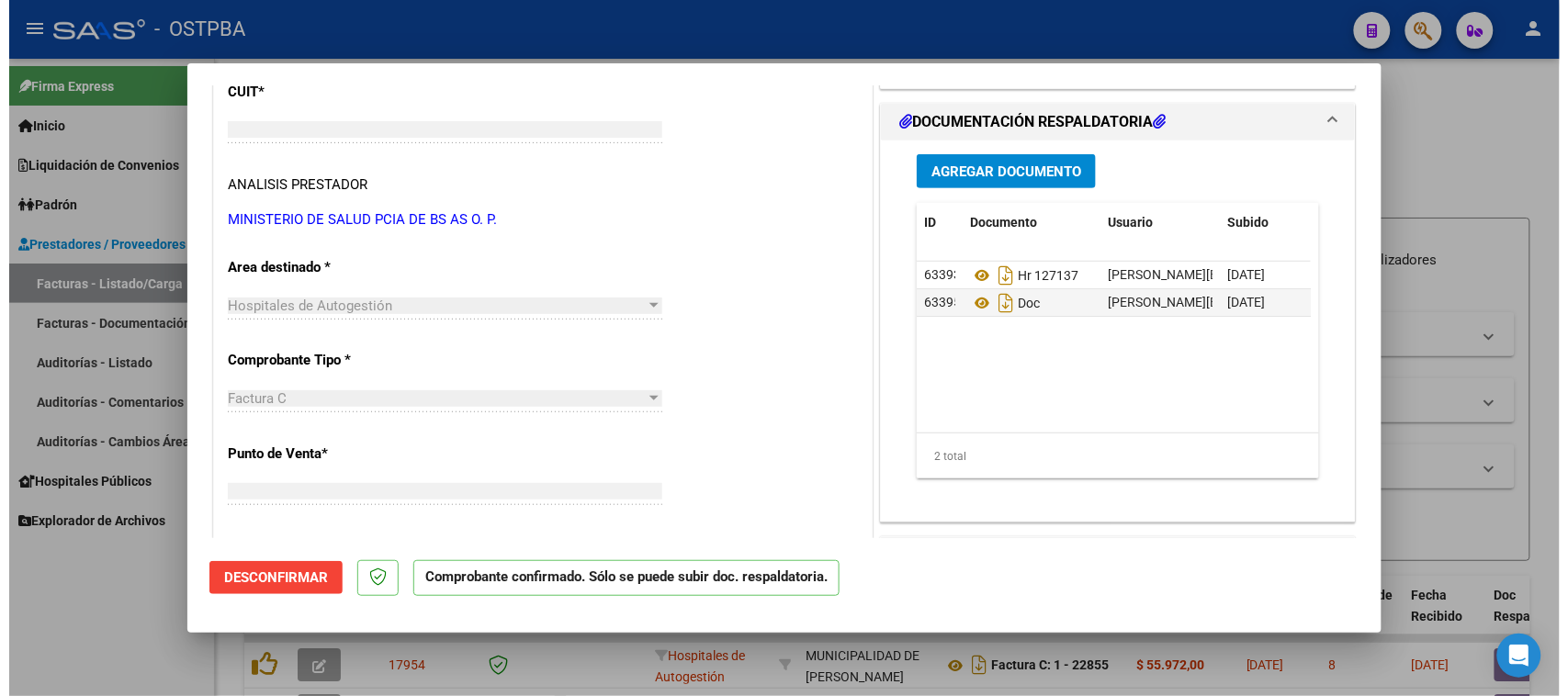
scroll to position [241, 0]
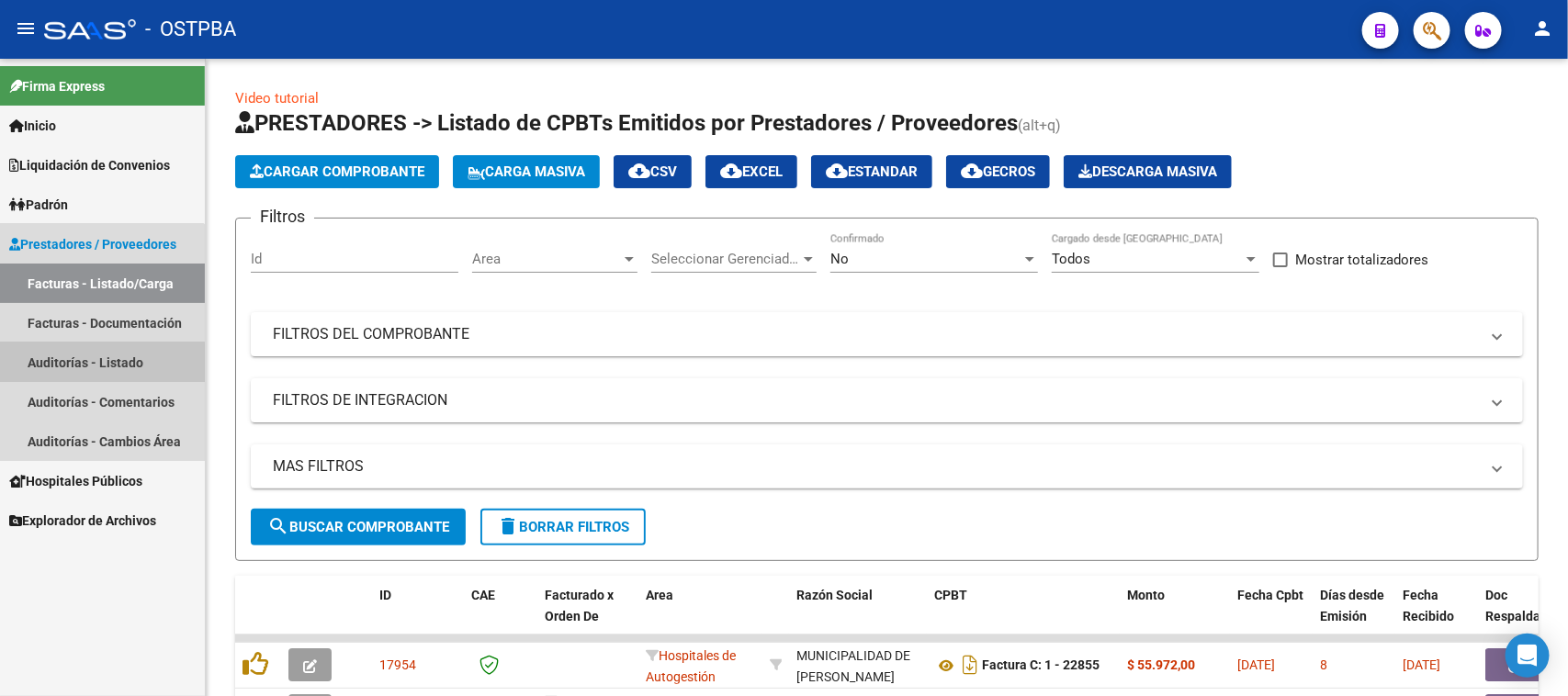
click at [97, 363] on link "Auditorías - Listado" at bounding box center [102, 362] width 205 height 39
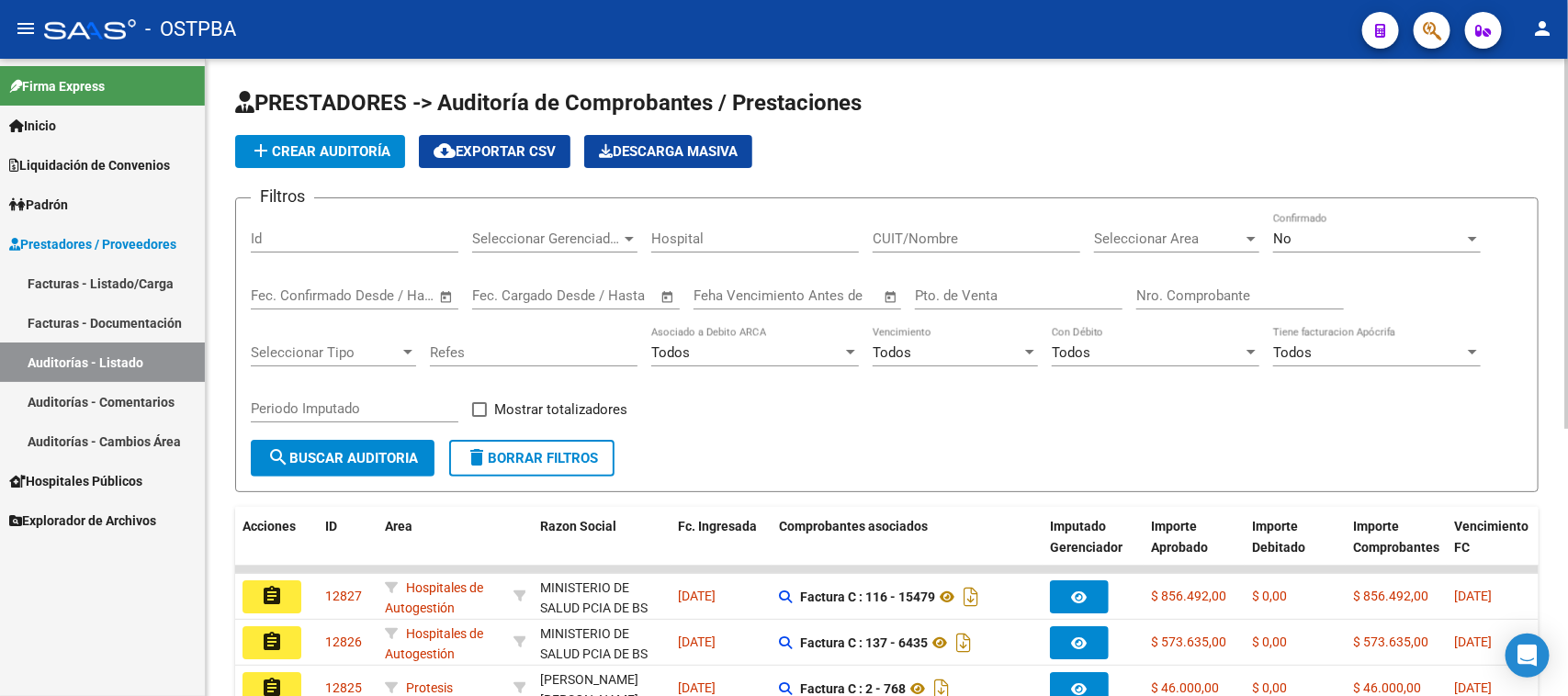
click at [360, 156] on span "add Crear Auditoría" at bounding box center [320, 150] width 141 height 16
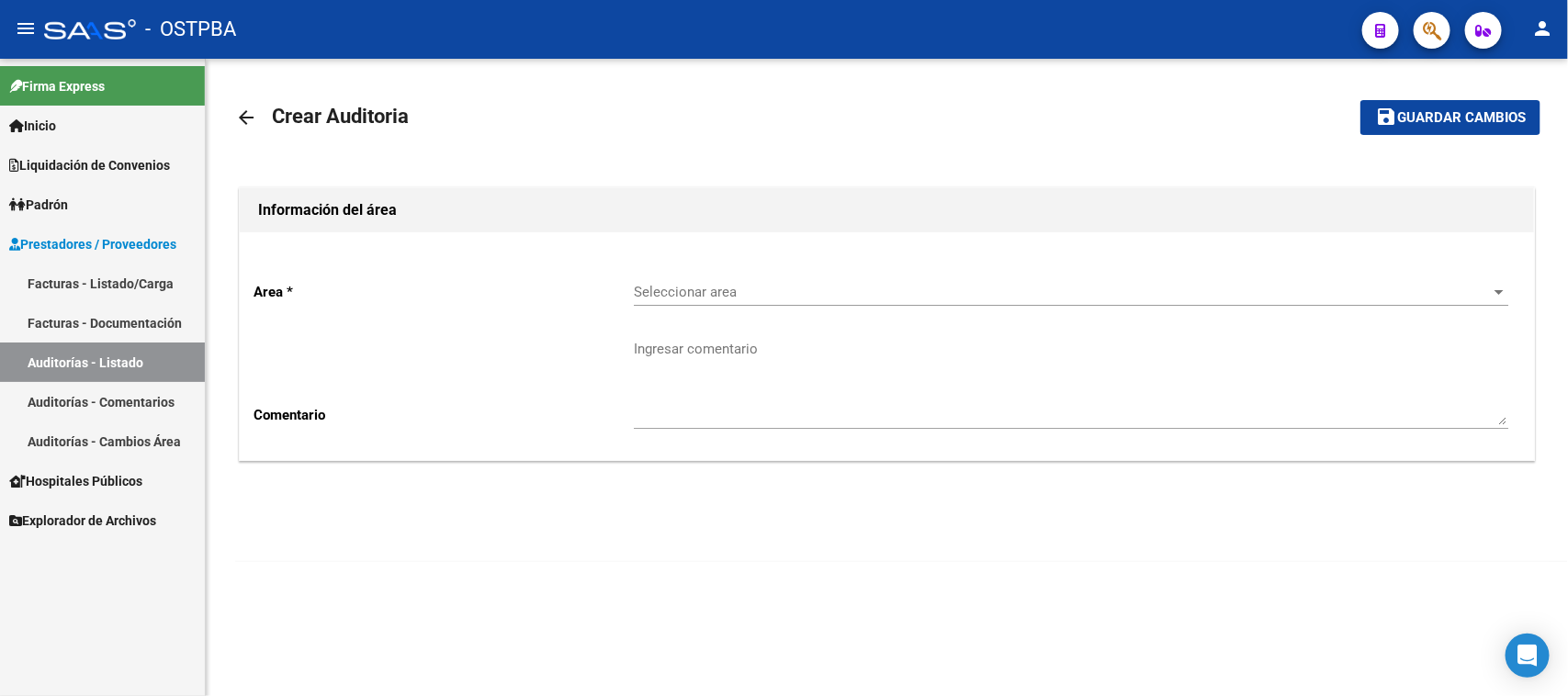
click at [638, 287] on span "Seleccionar area" at bounding box center [1062, 291] width 858 height 16
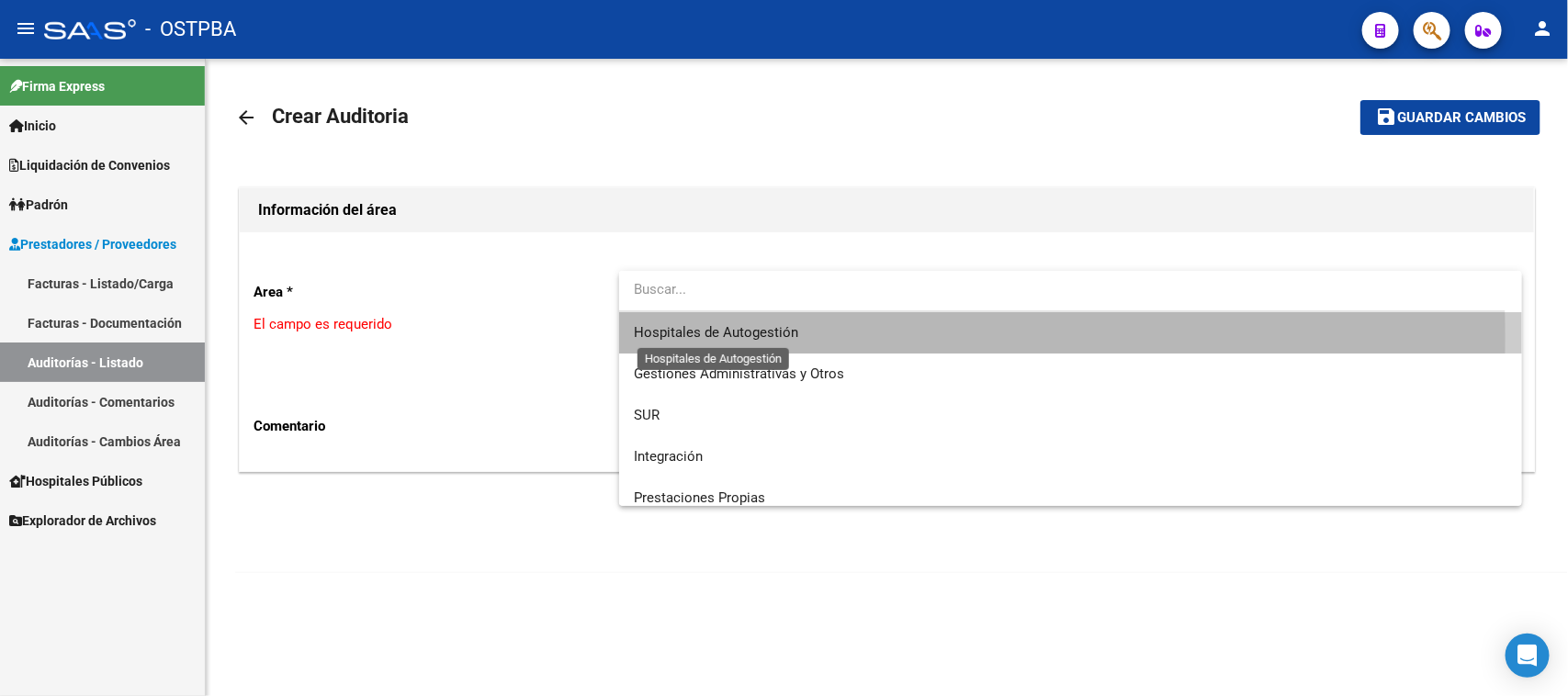
click at [682, 338] on span "Hospitales de Autogestión" at bounding box center [715, 331] width 165 height 16
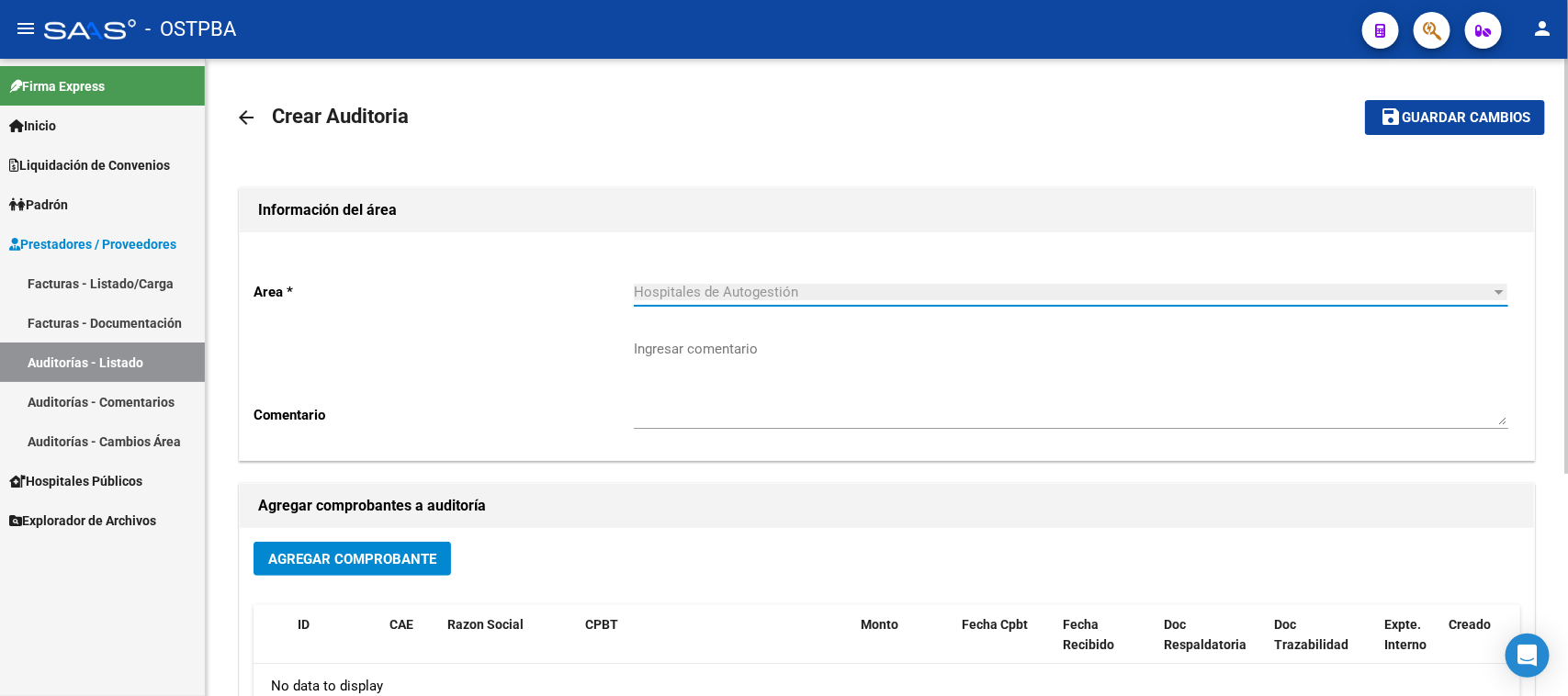
click at [414, 551] on span "Agregar Comprobante" at bounding box center [352, 559] width 168 height 16
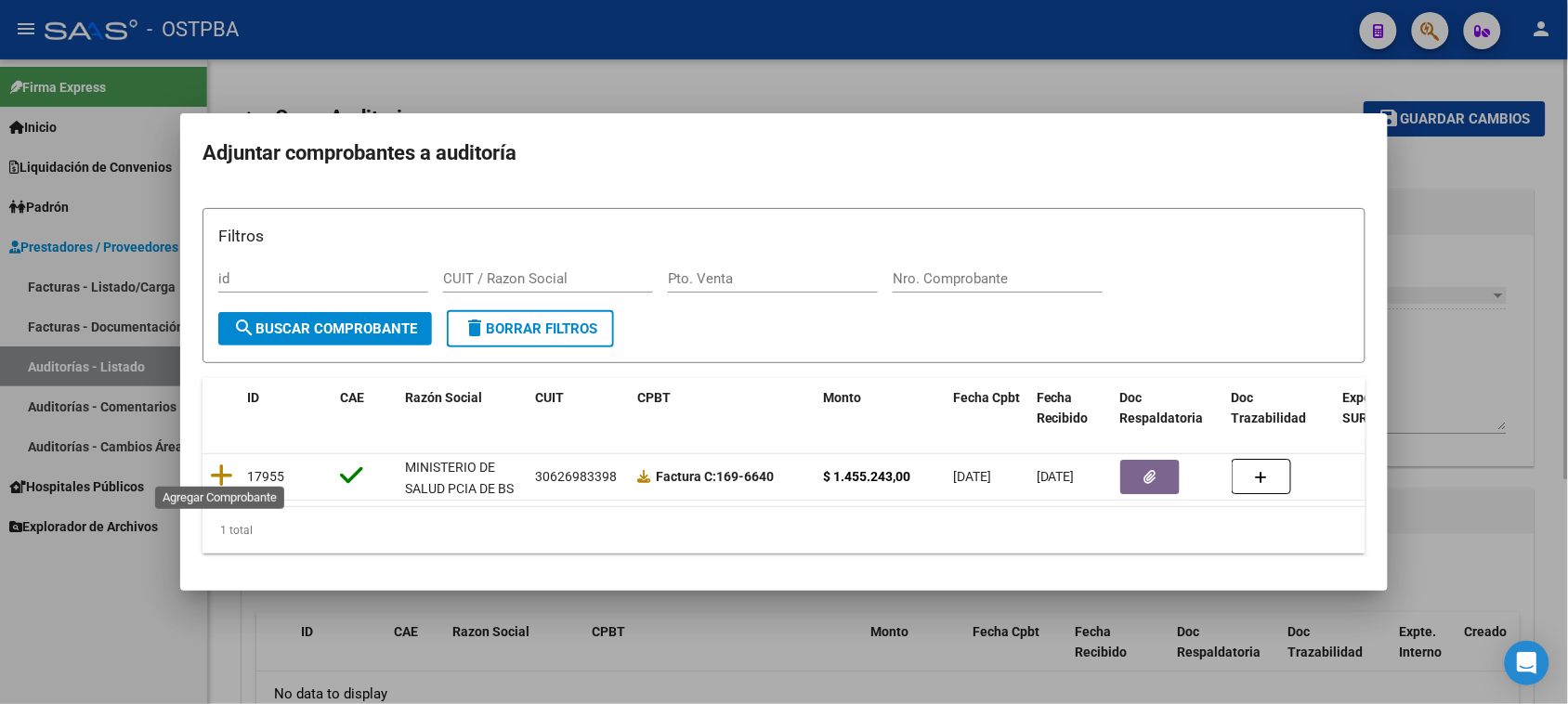
drag, startPoint x: 221, startPoint y: 465, endPoint x: 397, endPoint y: 405, distance: 185.9
click at [221, 464] on icon at bounding box center [222, 475] width 23 height 26
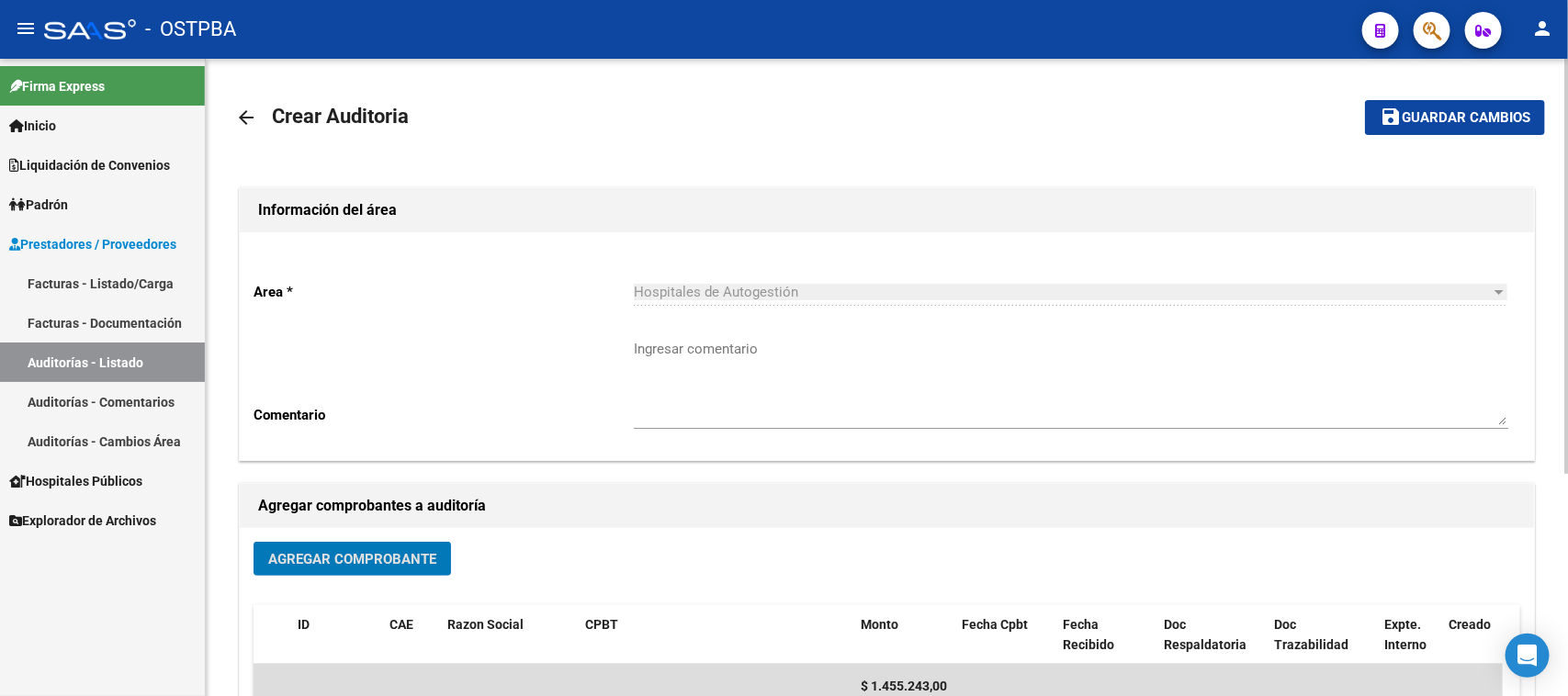
click at [1447, 129] on button "save Guardar cambios" at bounding box center [1455, 117] width 180 height 34
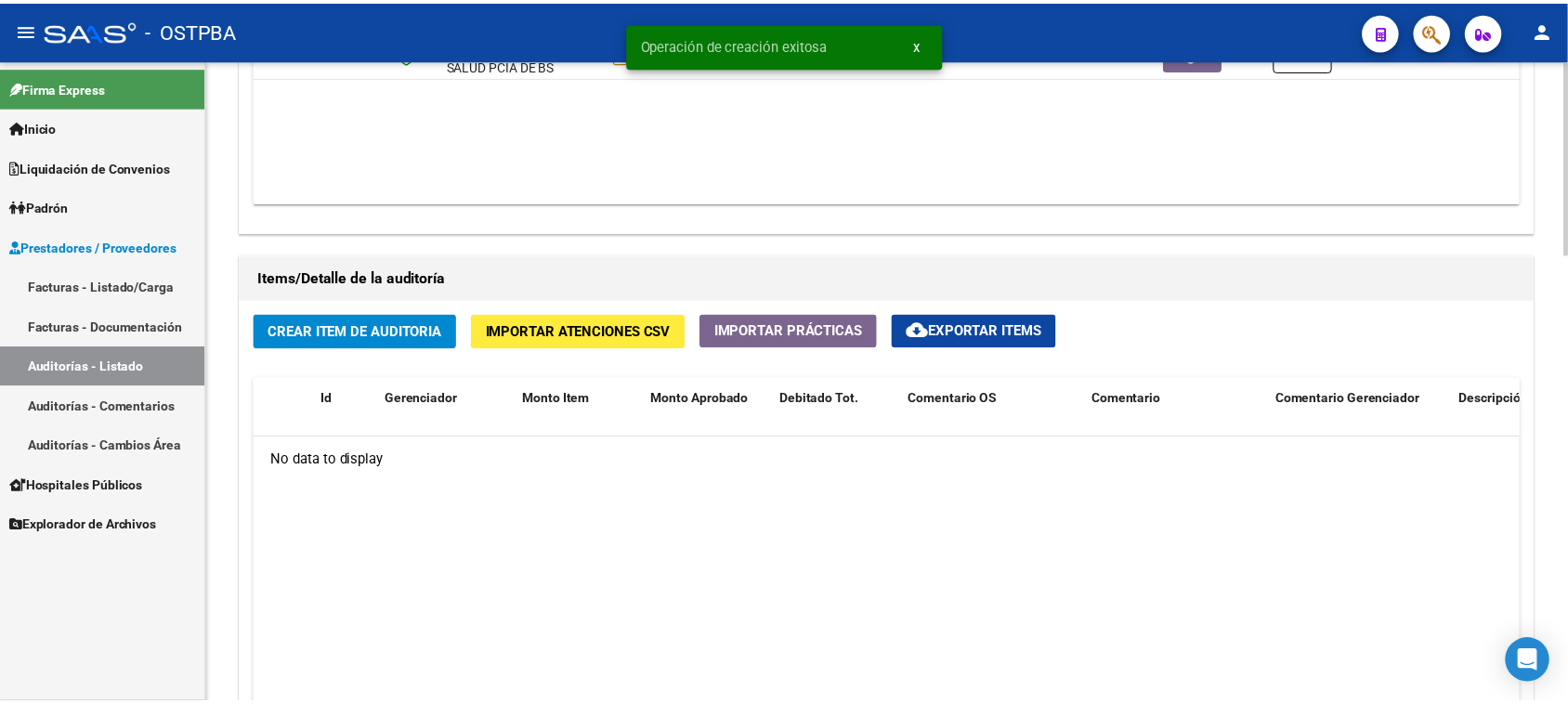
scroll to position [1160, 0]
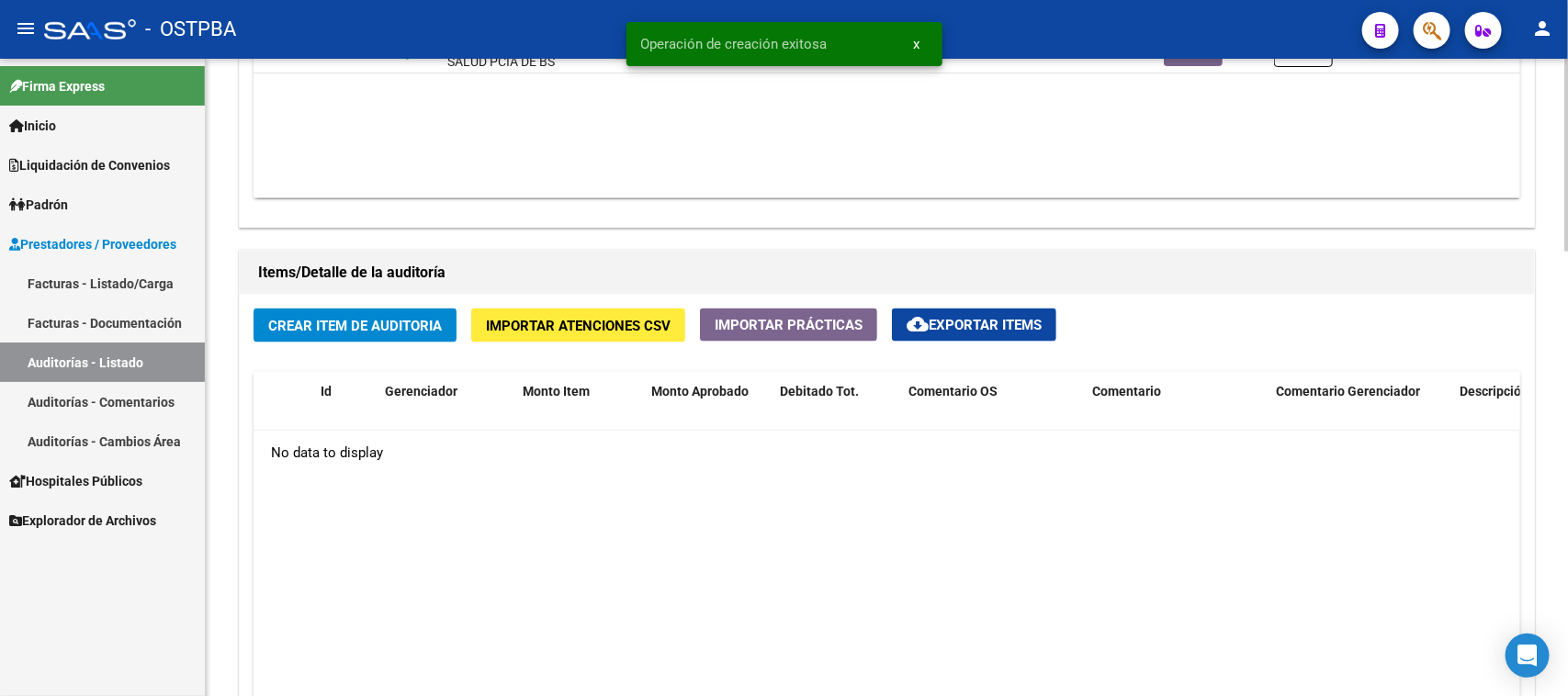
click at [420, 322] on span "Crear Item de Auditoria" at bounding box center [355, 326] width 173 height 16
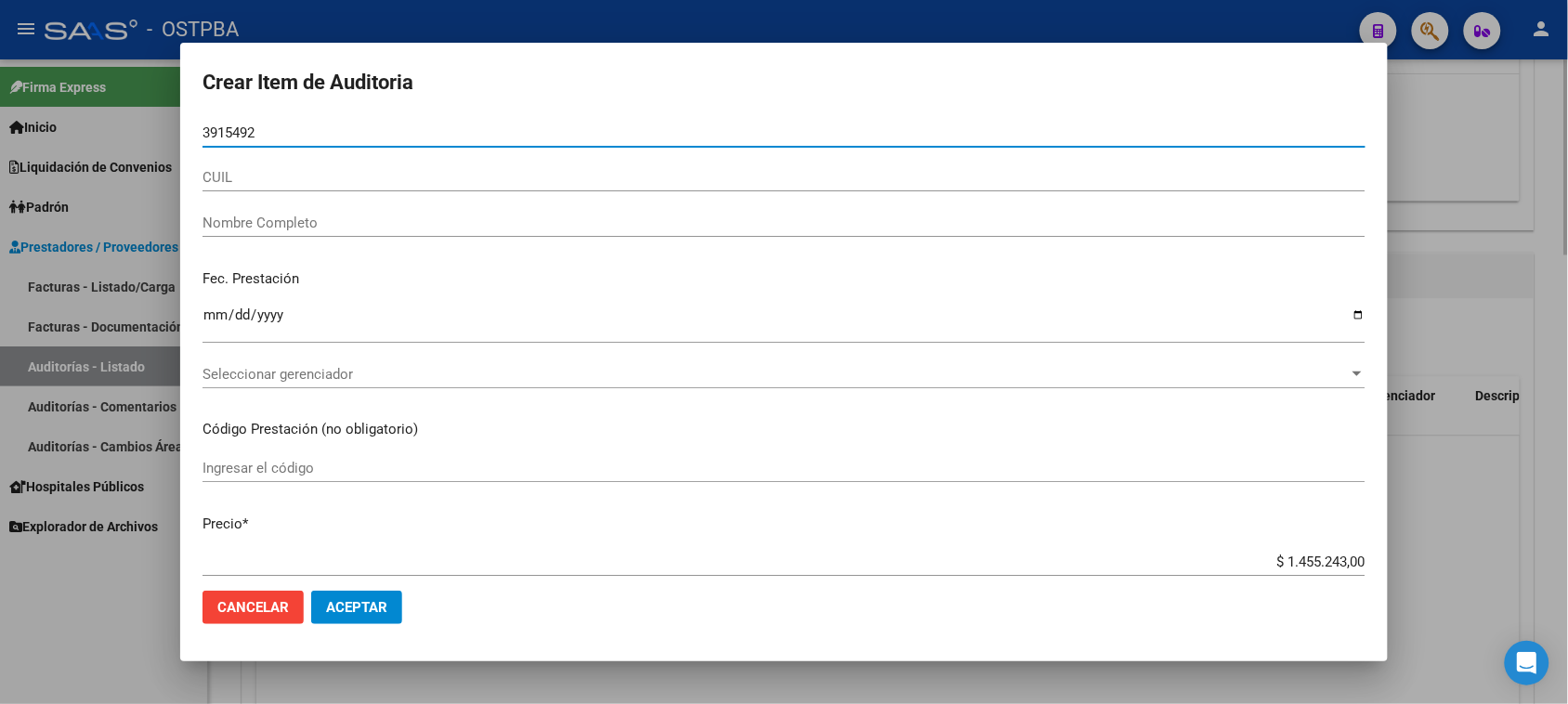
type input "39154920"
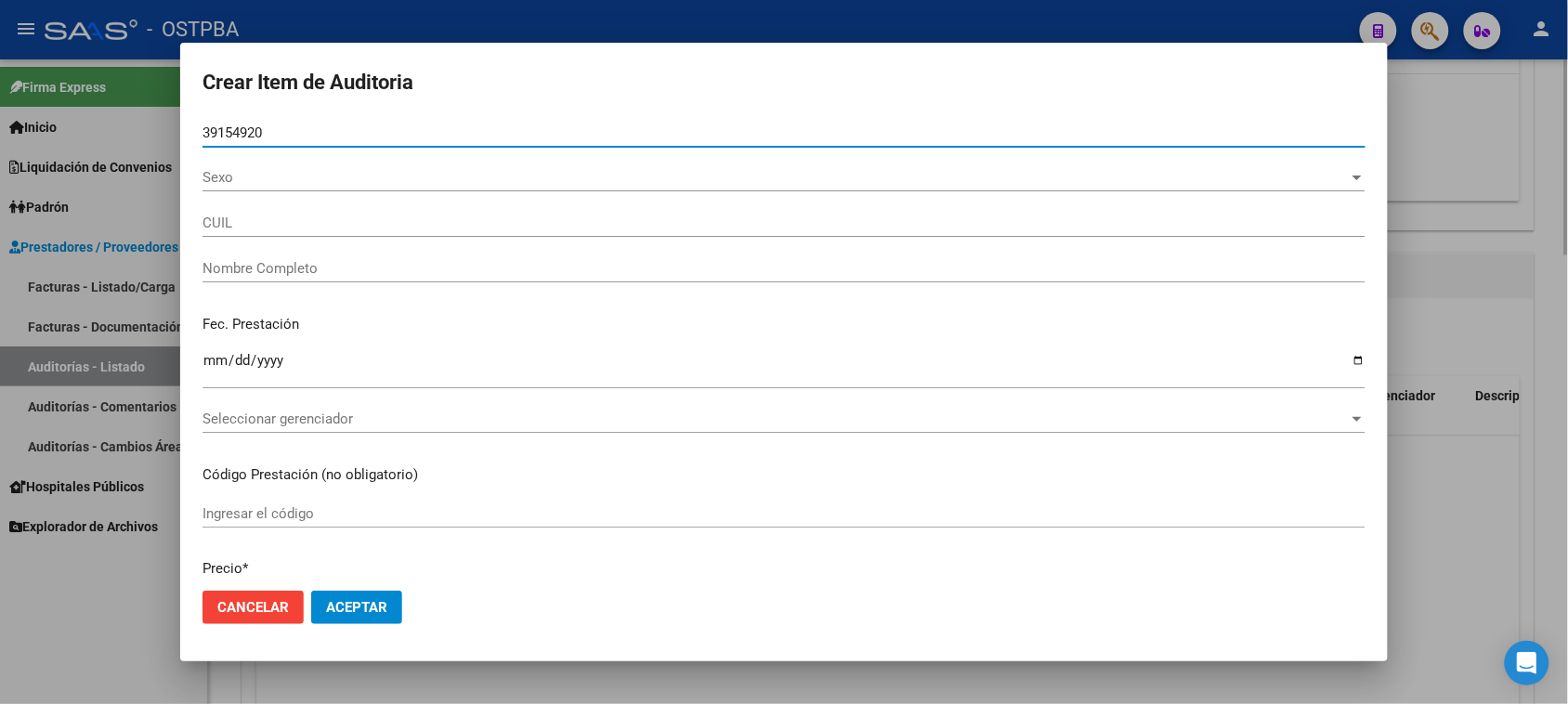
type input "27391549201"
type input "PORCELO ELIZABETH RUTH"
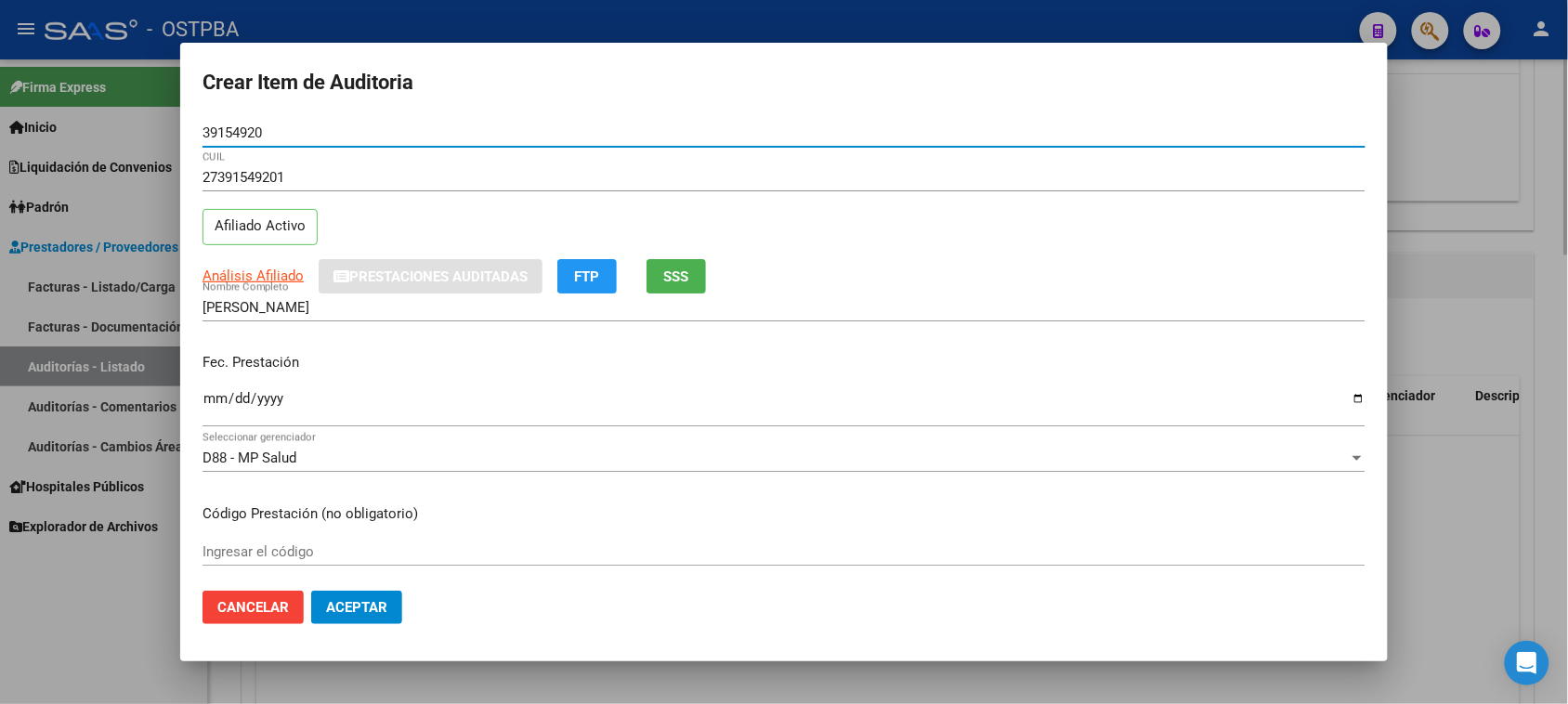
type input "39154920"
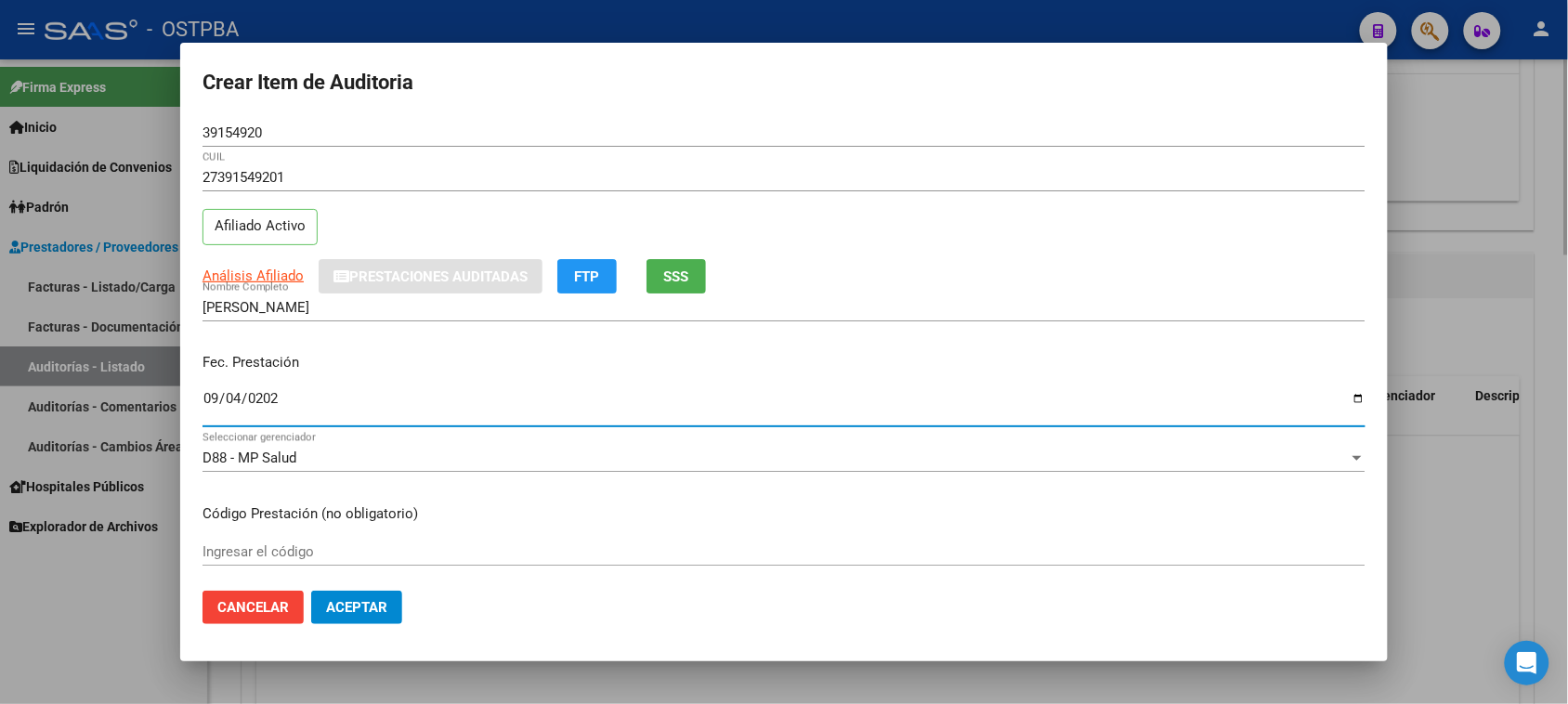
type input "2025-09-04"
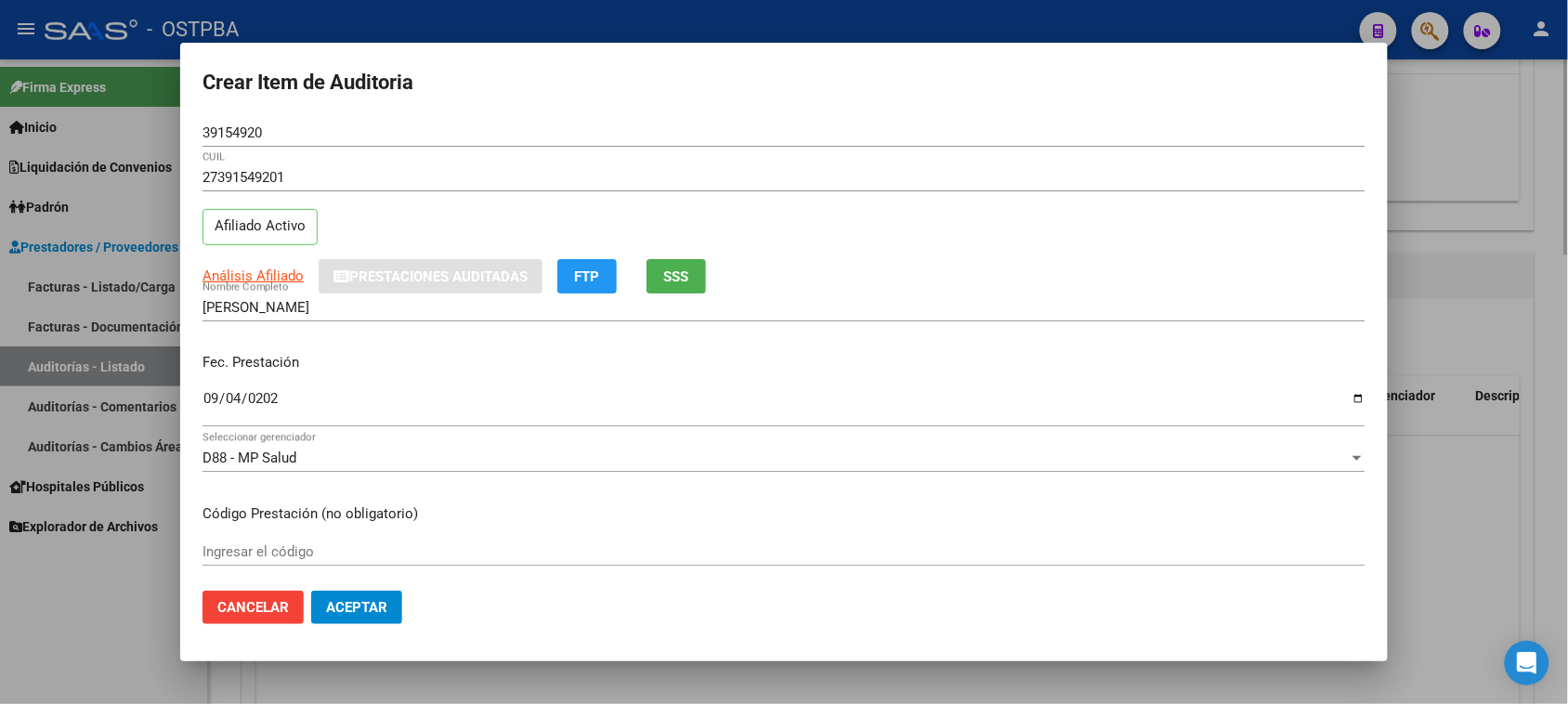
scroll to position [299, 0]
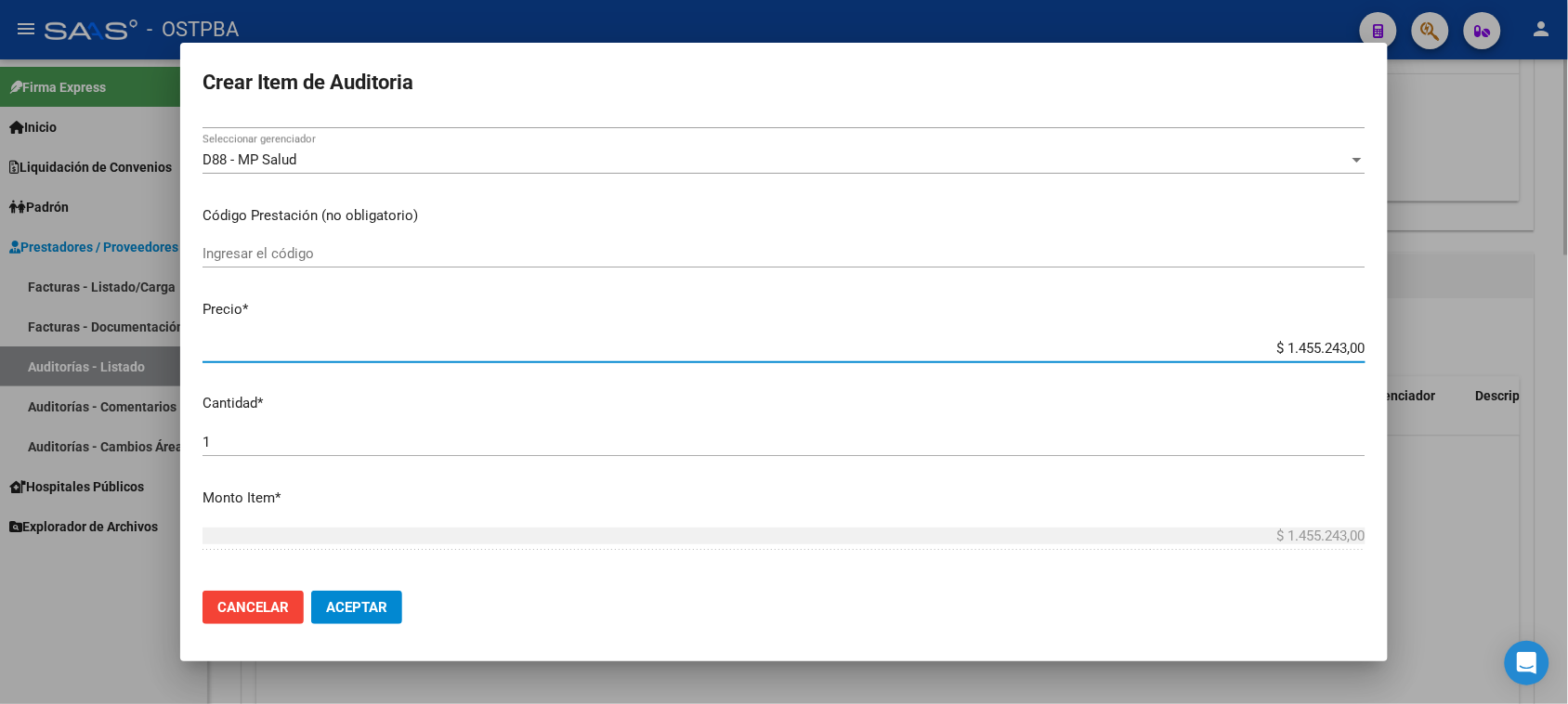
type input "$ 0,05"
type input "$ 0,53"
type input "$ 5,34"
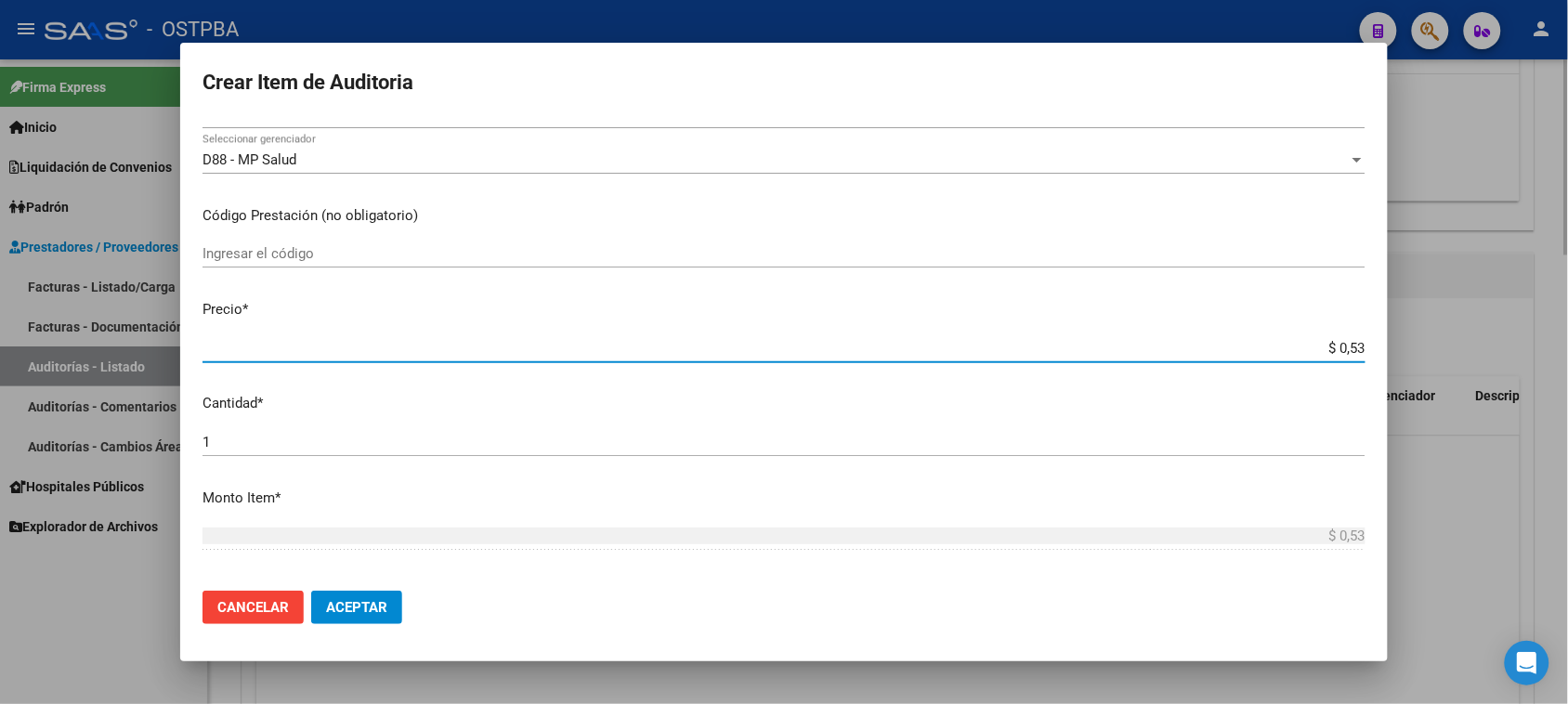
type input "$ 5,34"
type input "$ 53,41"
type input "$ 534,19"
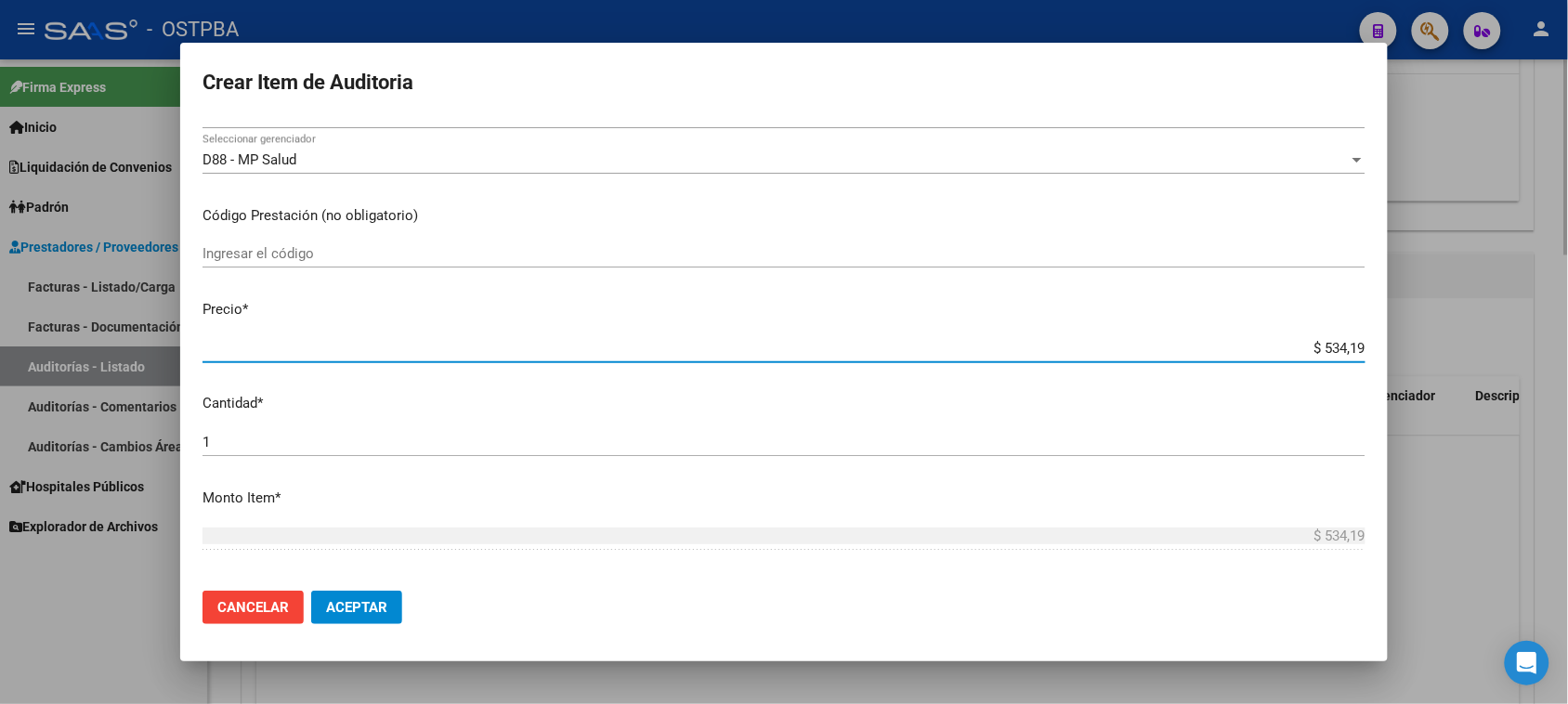
type input "$ 5.341,90"
type input "$ 53.419,00"
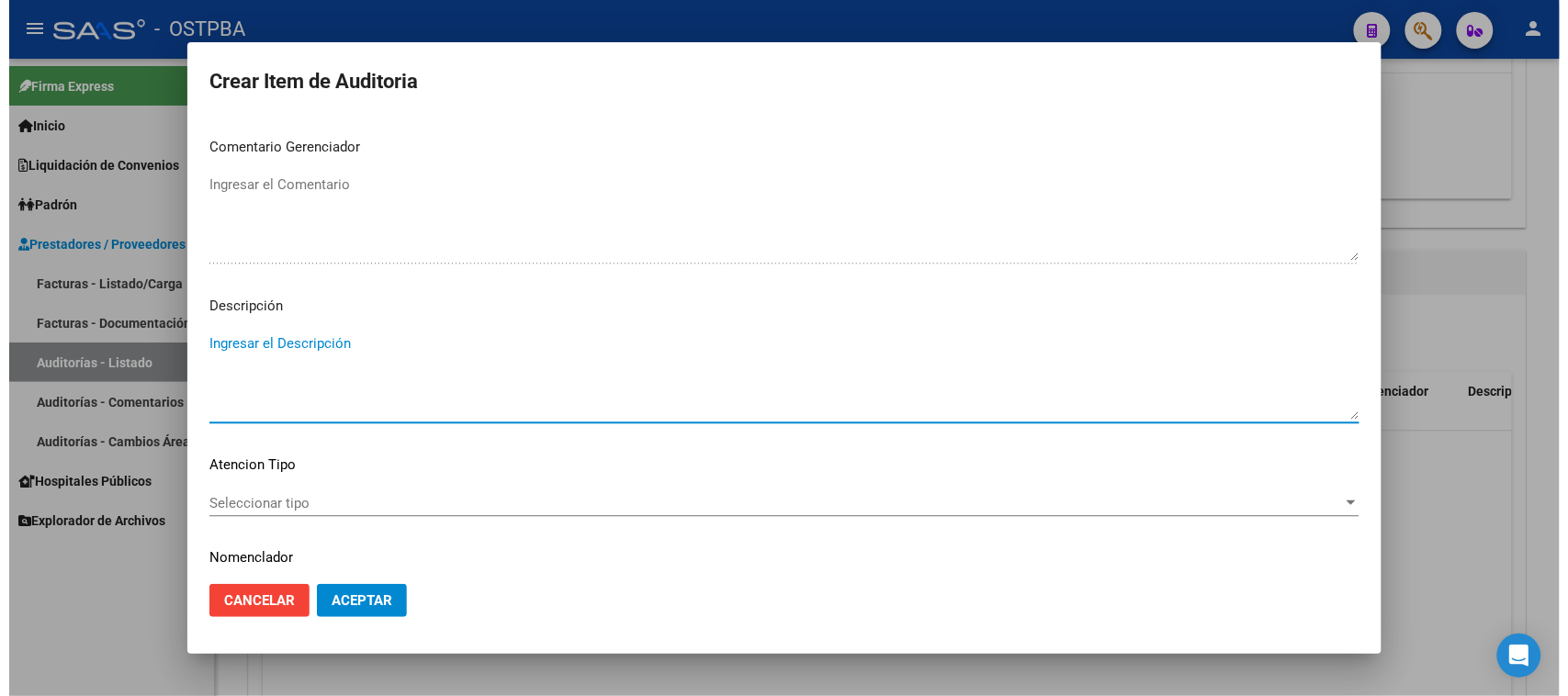
scroll to position [1199, 0]
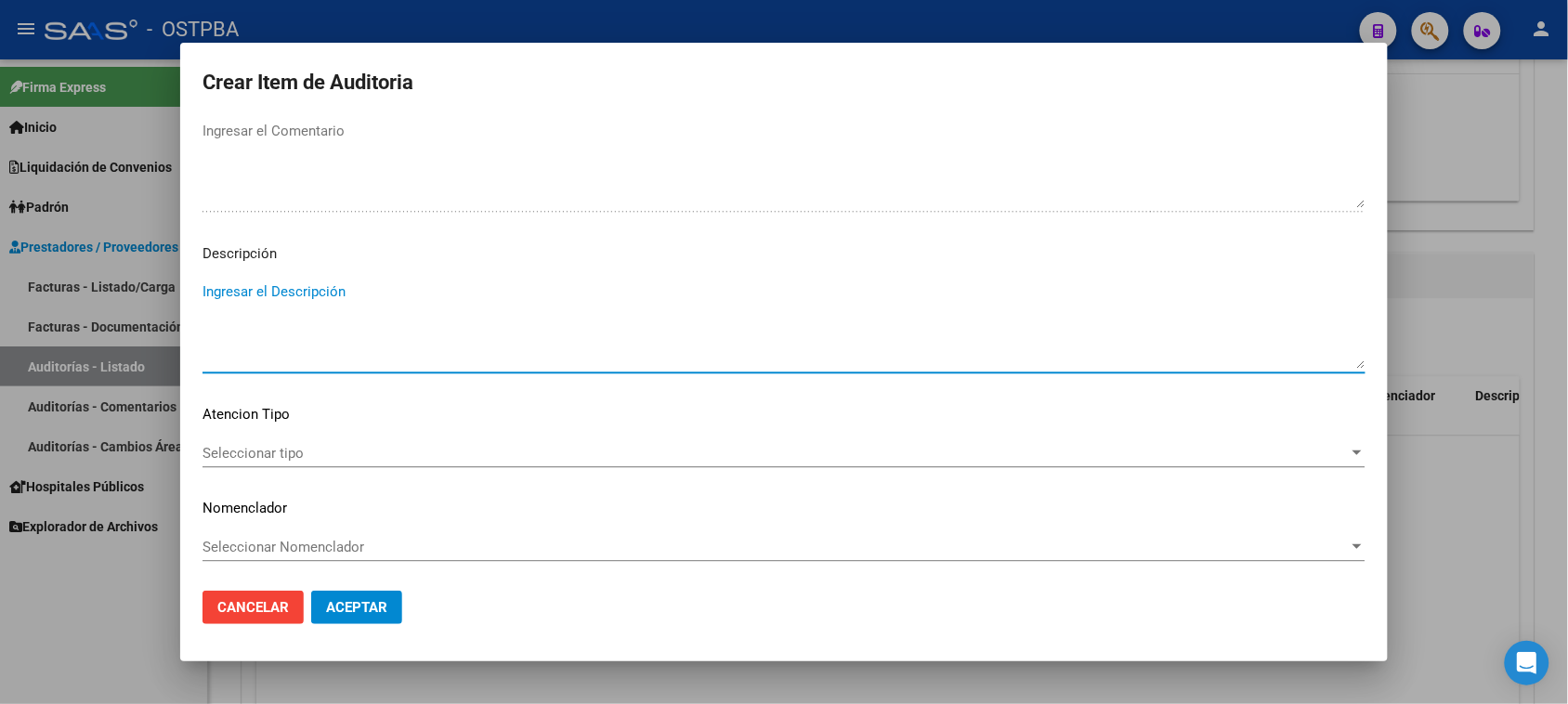
click at [270, 433] on mat-dialog-content "39154920 Nro Documento 27391549201 CUIL Afiliado Activo Análisis Afiliado Prest…" at bounding box center [784, 347] width 1208 height 457
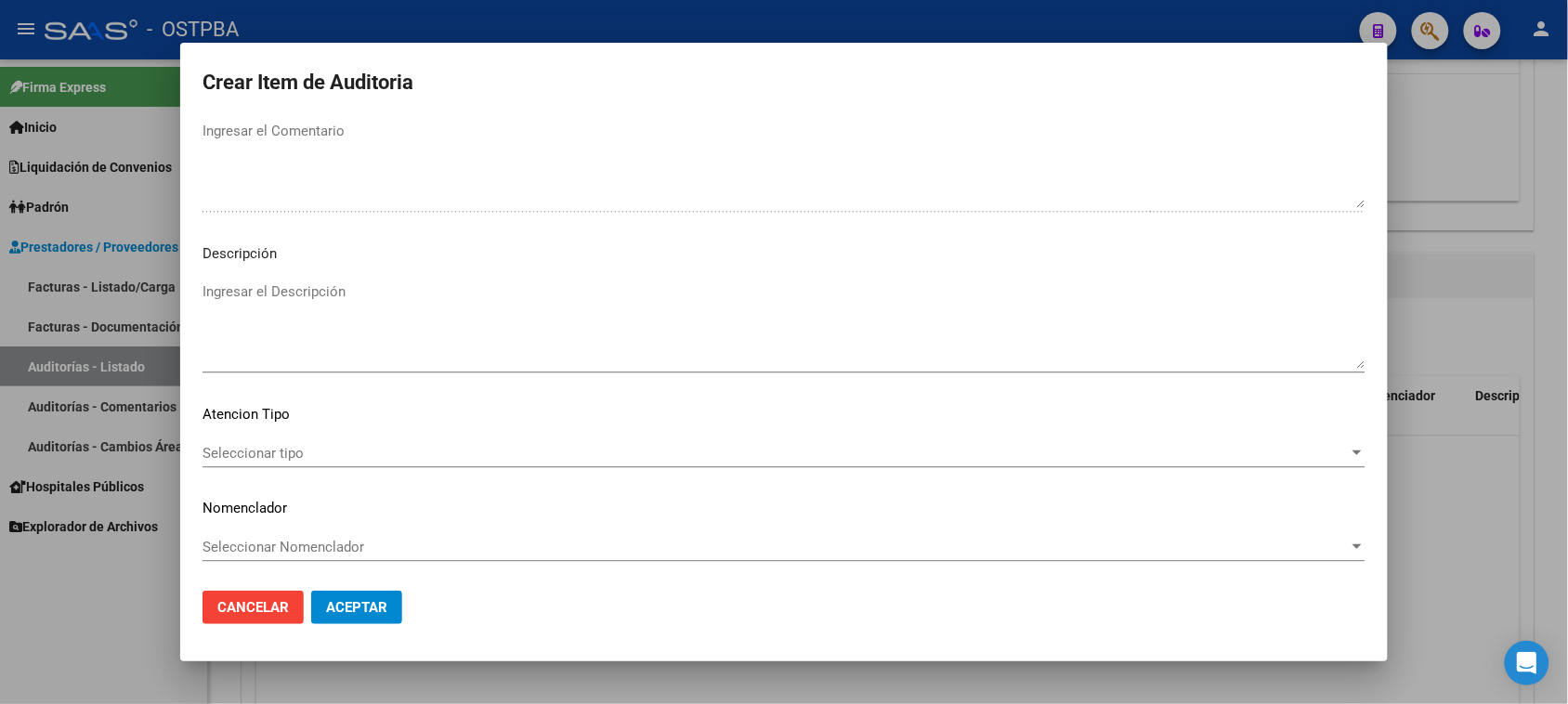
click at [271, 454] on span "Seleccionar tipo" at bounding box center [775, 453] width 1146 height 16
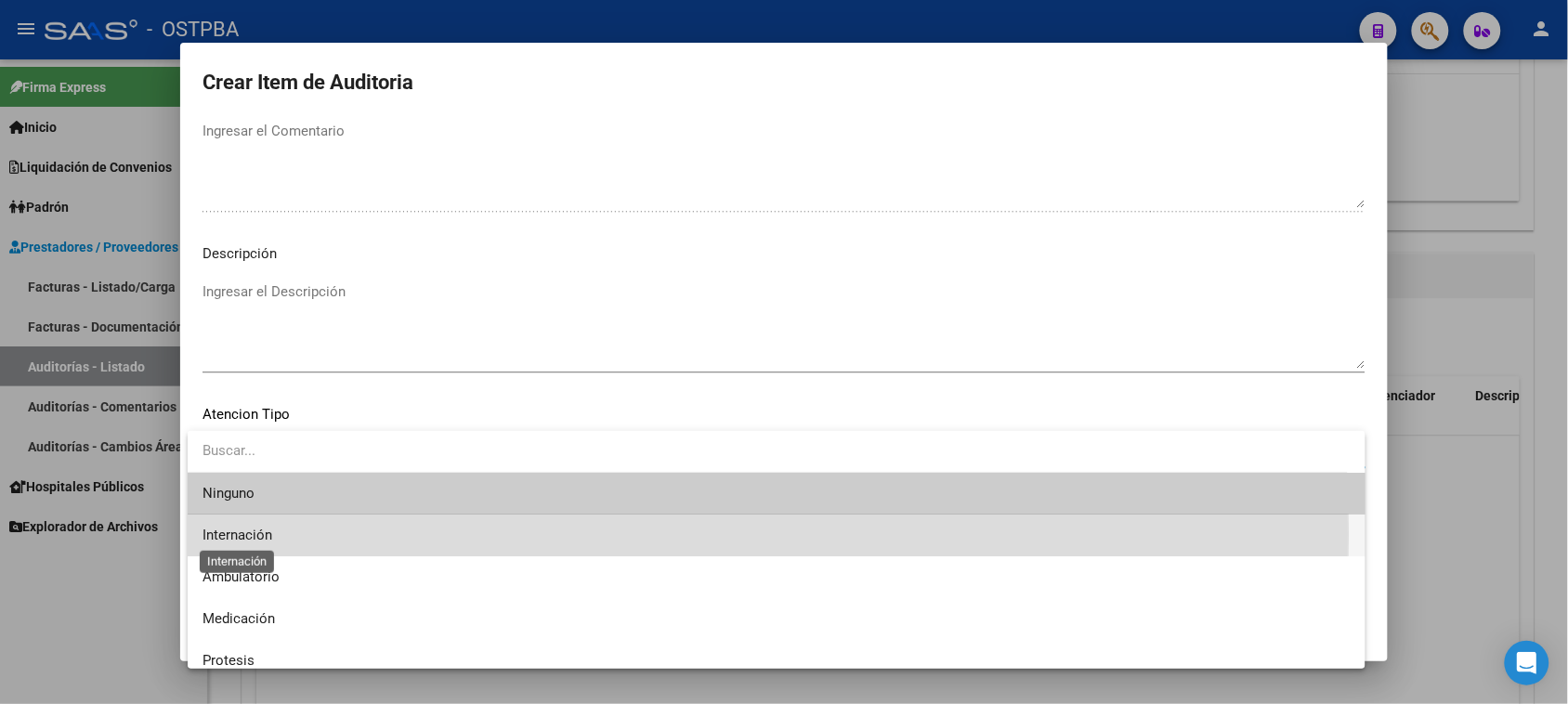
click at [239, 535] on span "Internación" at bounding box center [237, 535] width 69 height 16
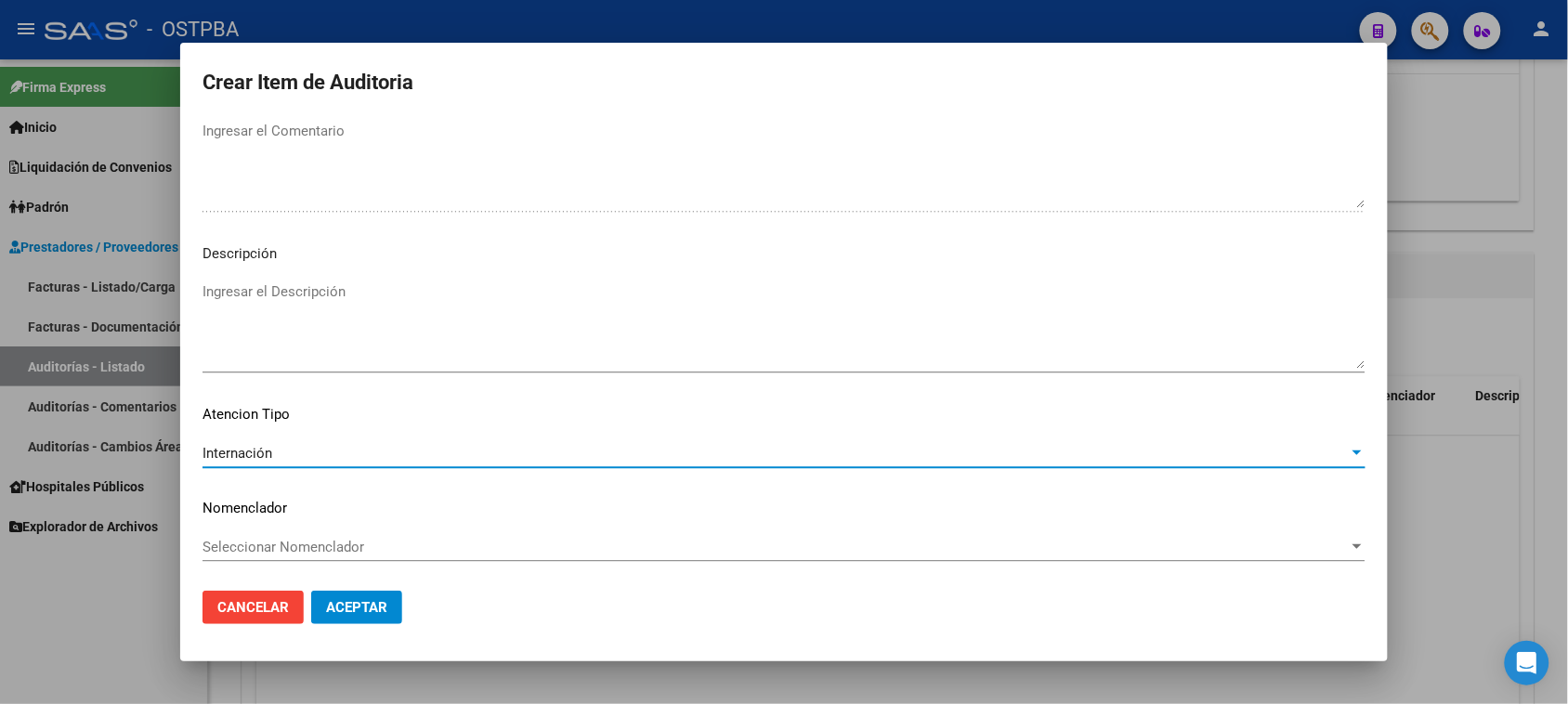
click at [334, 610] on span "Aceptar" at bounding box center [356, 607] width 62 height 16
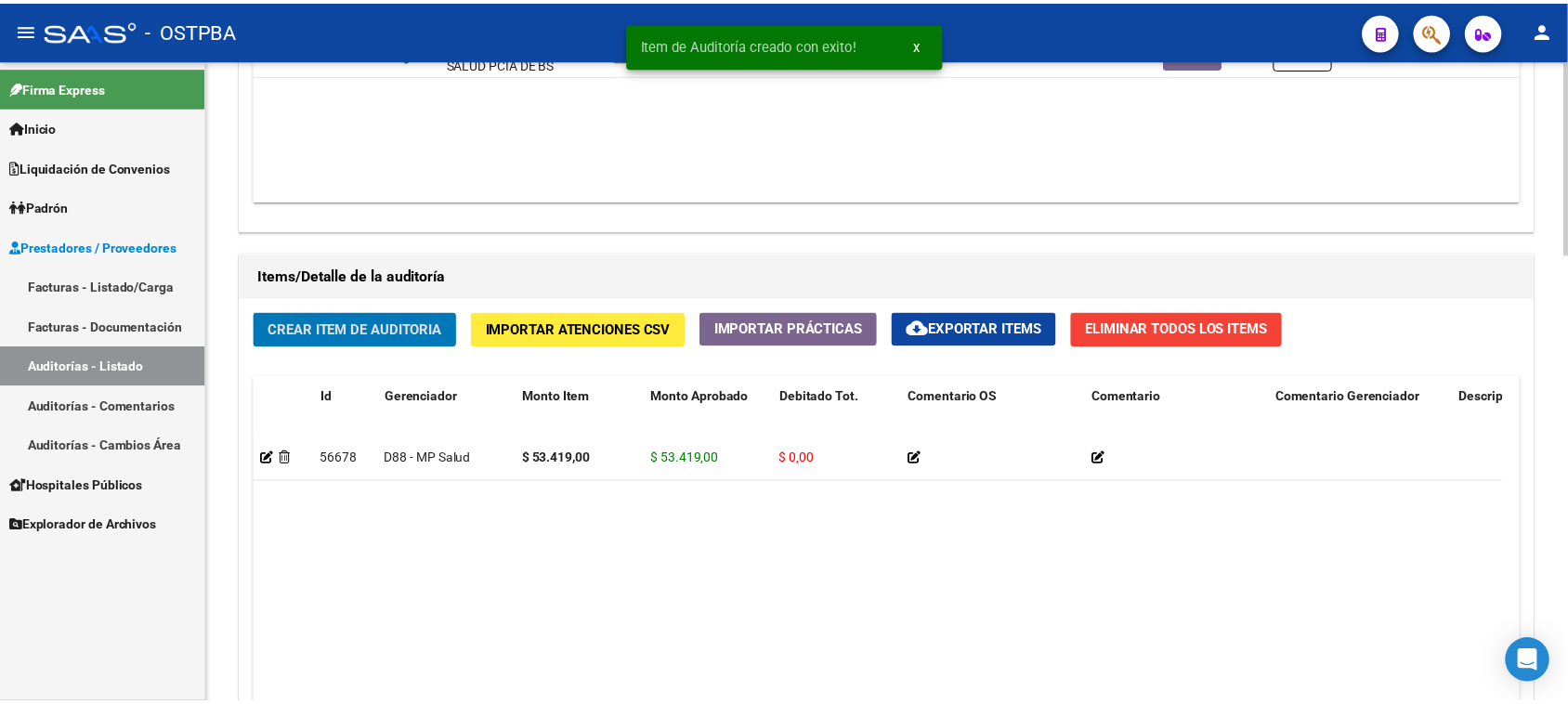
scroll to position [1161, 0]
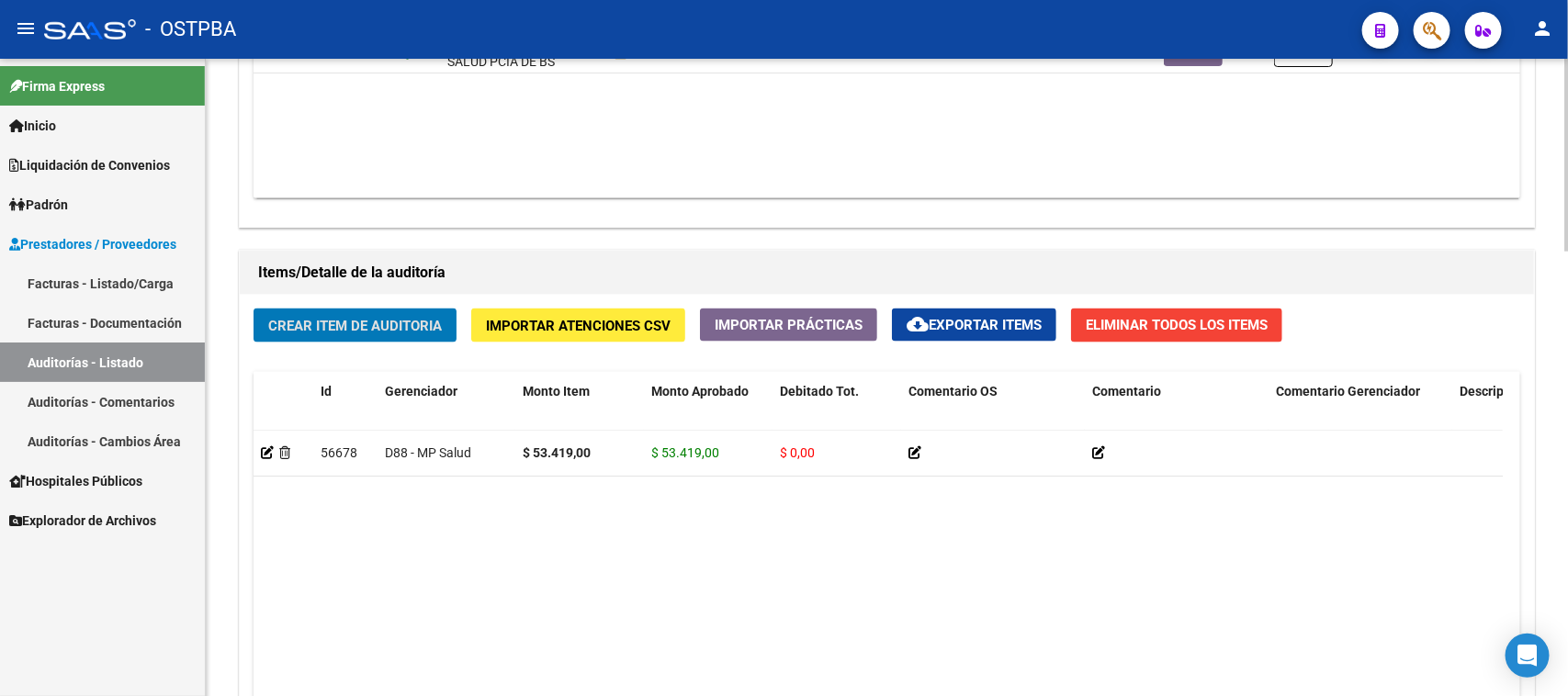
click at [419, 322] on span "Crear Item de Auditoria" at bounding box center [355, 326] width 173 height 16
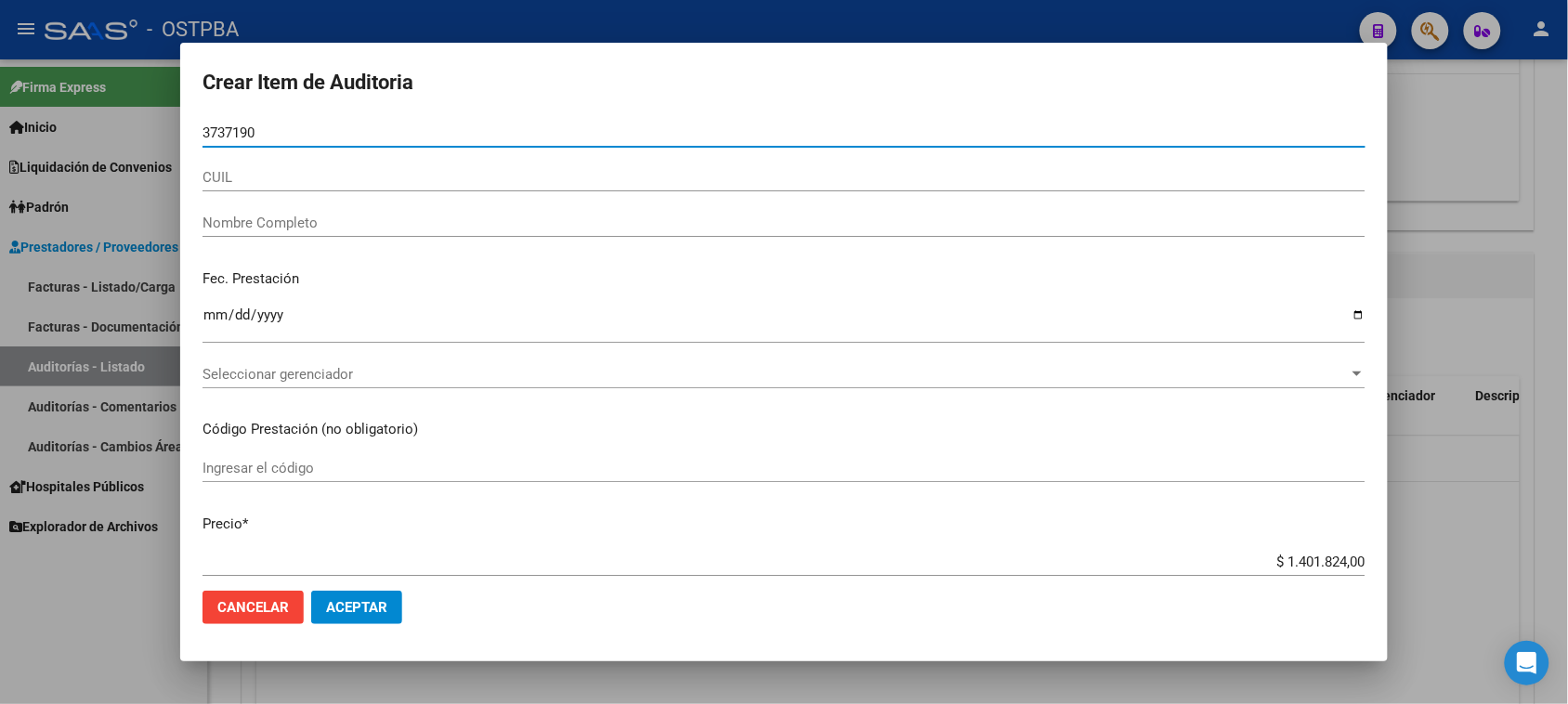
type input "37371904"
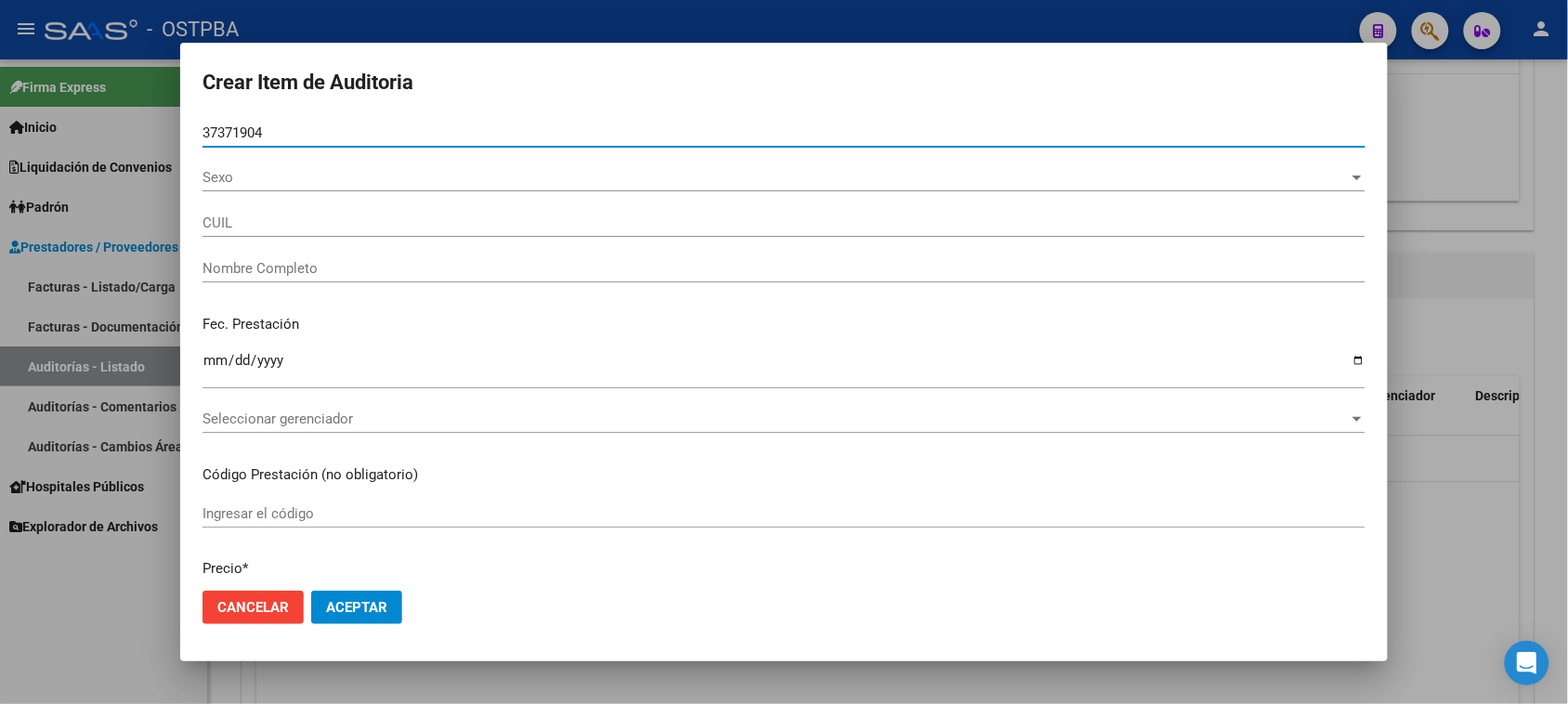
type input "27373719043"
type input "JABIA MARIA NATALIA GERALDINA"
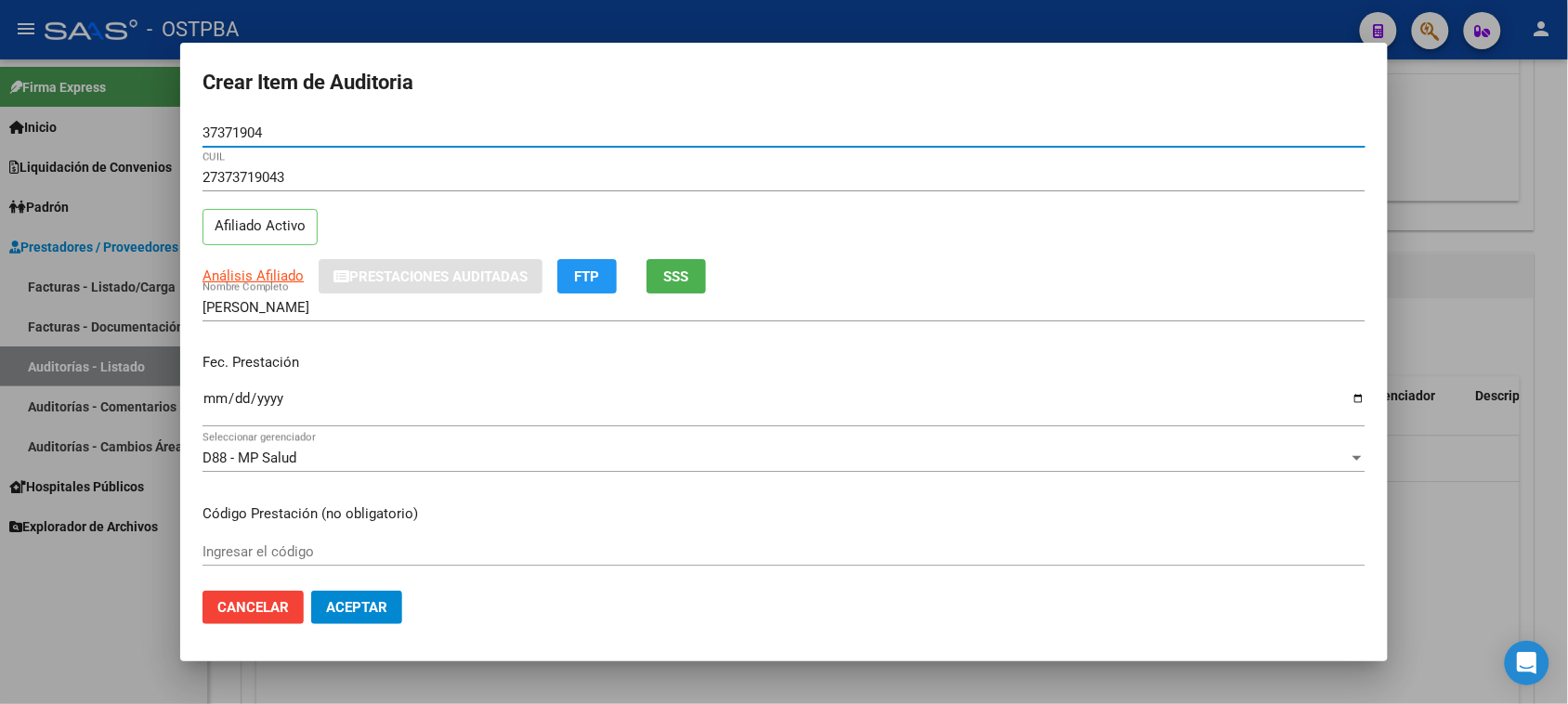
type input "37371904"
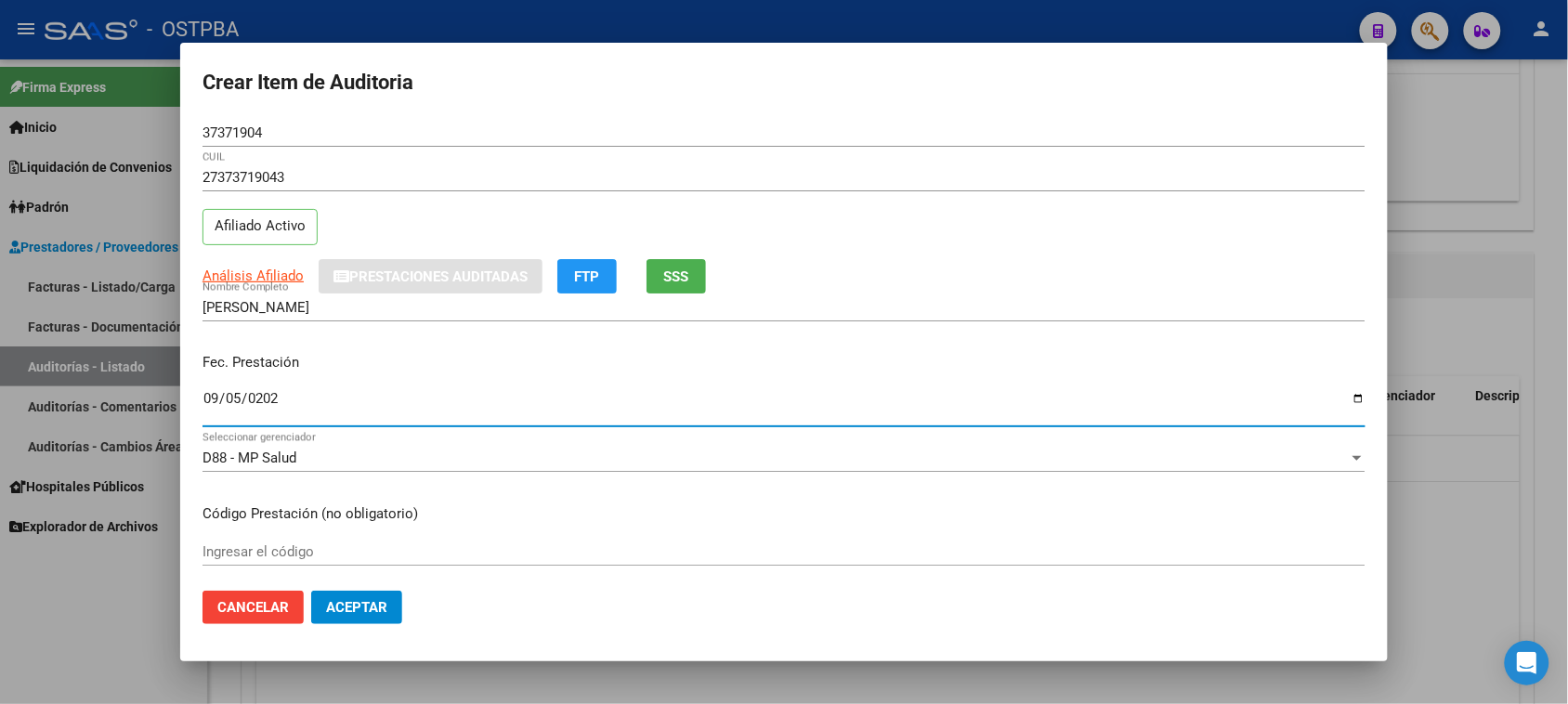
type input "2025-09-05"
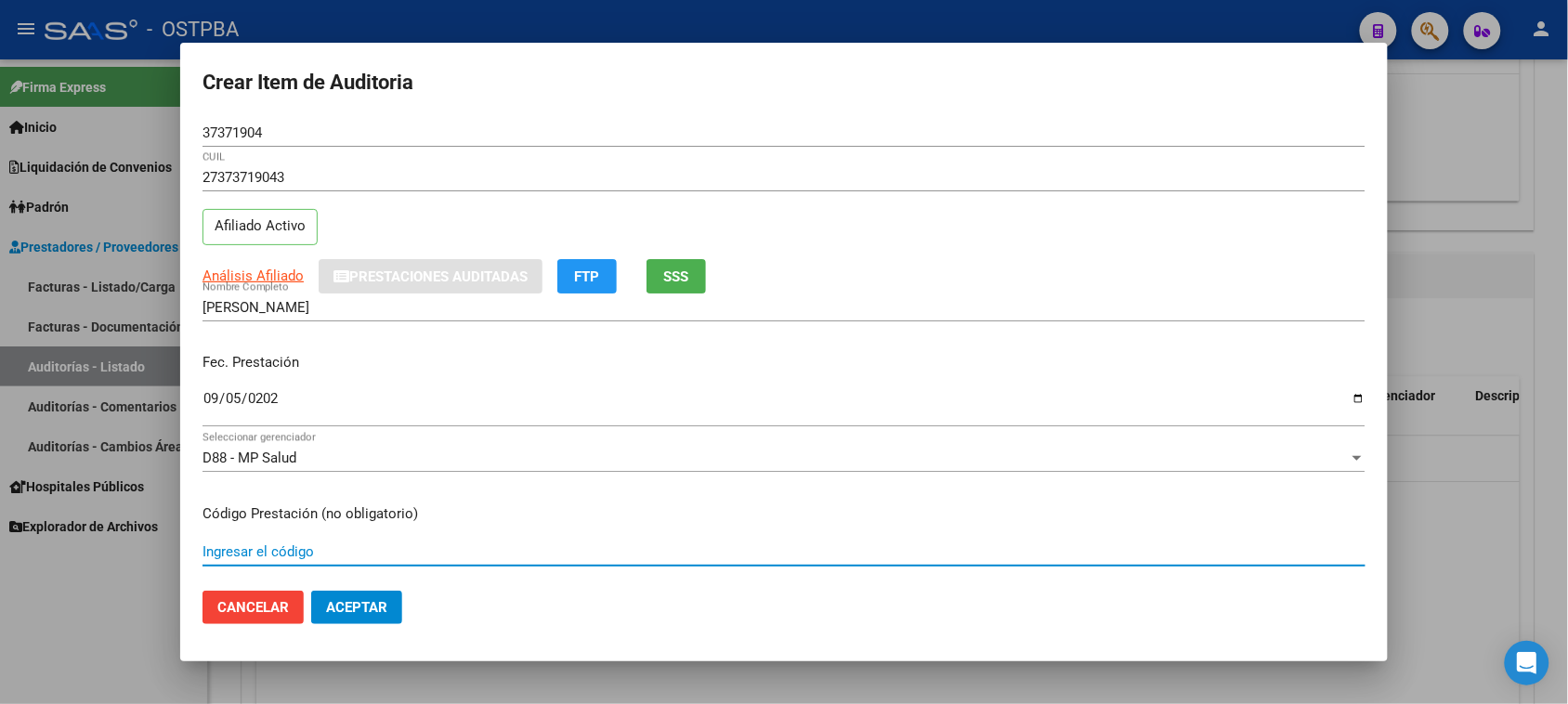
scroll to position [299, 0]
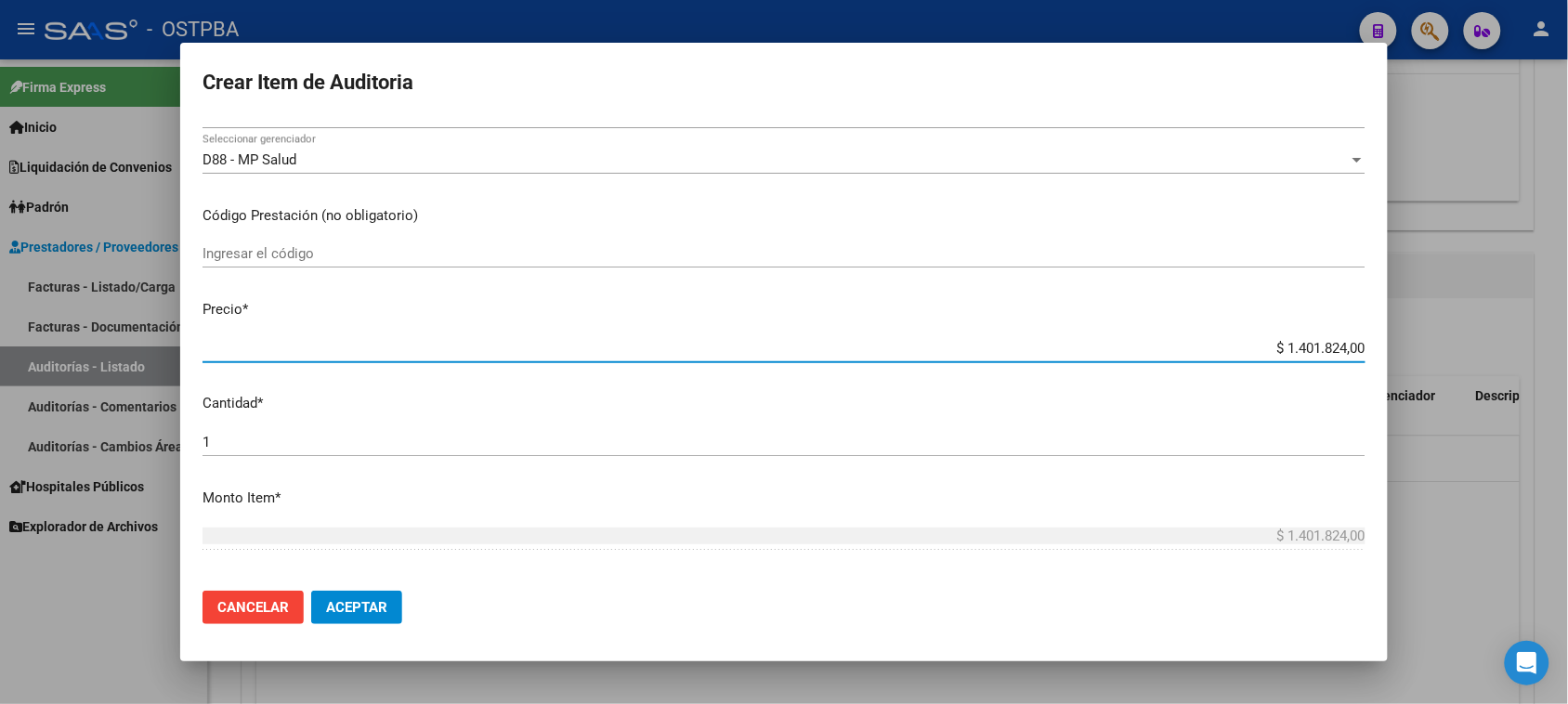
type input "$ 0,04"
type input "$ 0,41"
type input "$ 4,10"
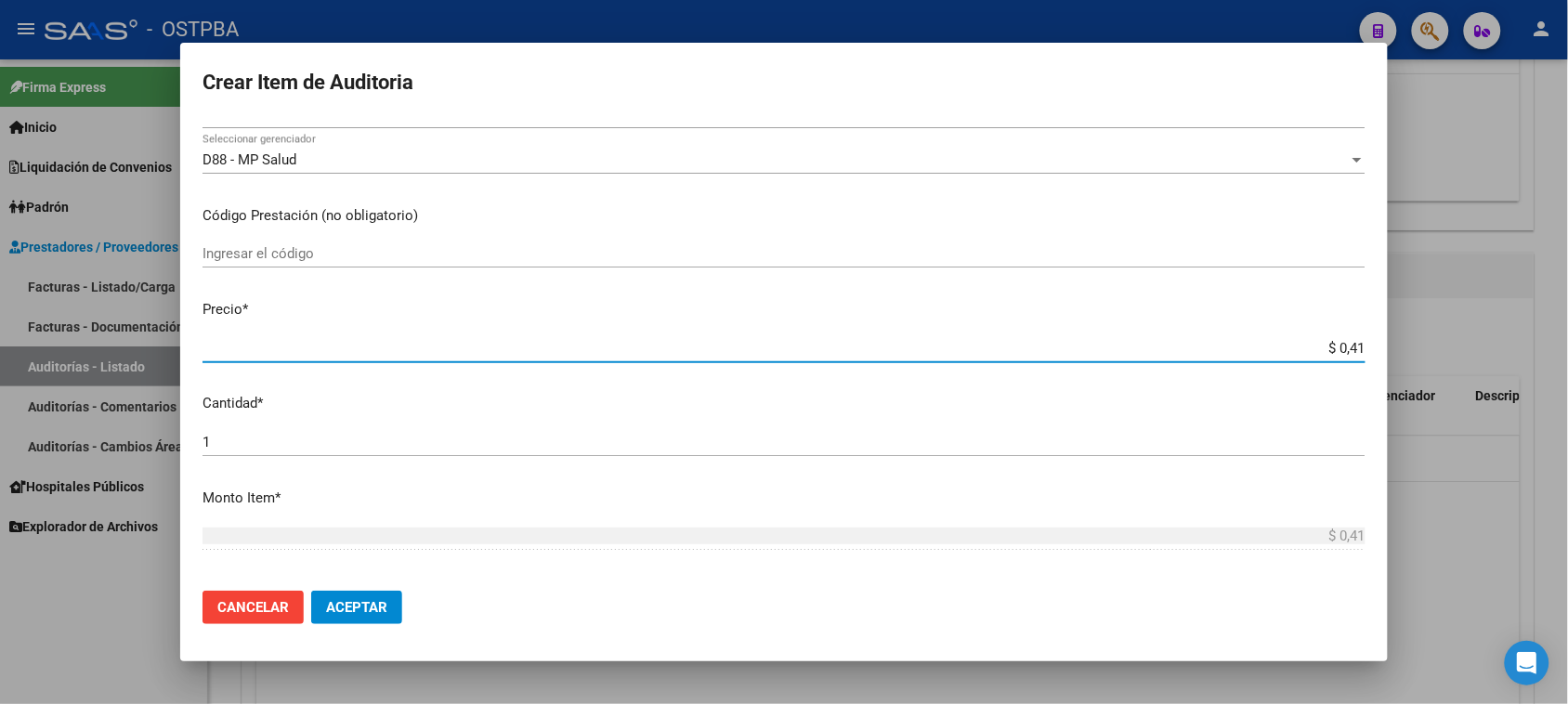
type input "$ 4,10"
type input "$ 41,05"
type input "$ 410,51"
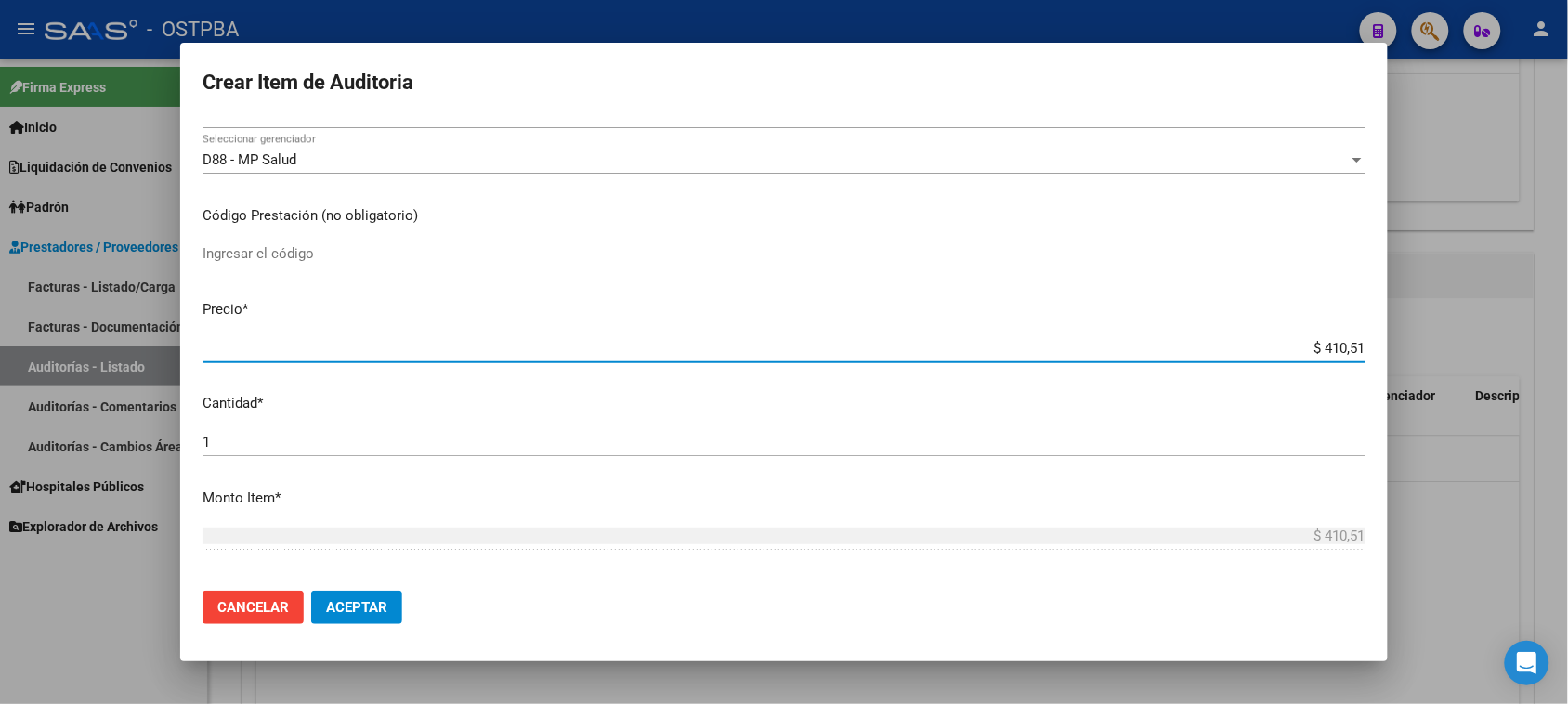
type input "$ 4.105,17"
type input "$ 41.051,70"
type input "$ 410.517,00"
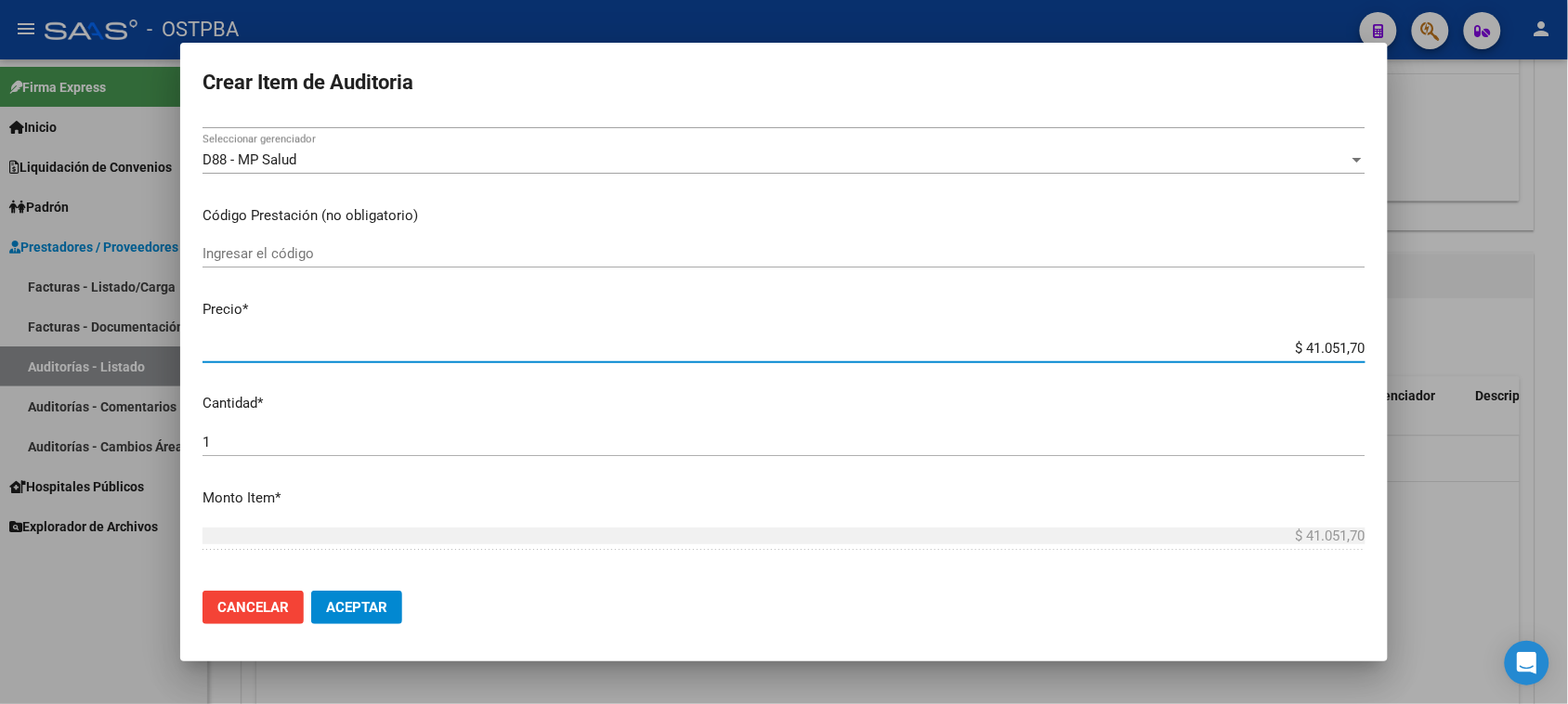
type input "$ 410.517,00"
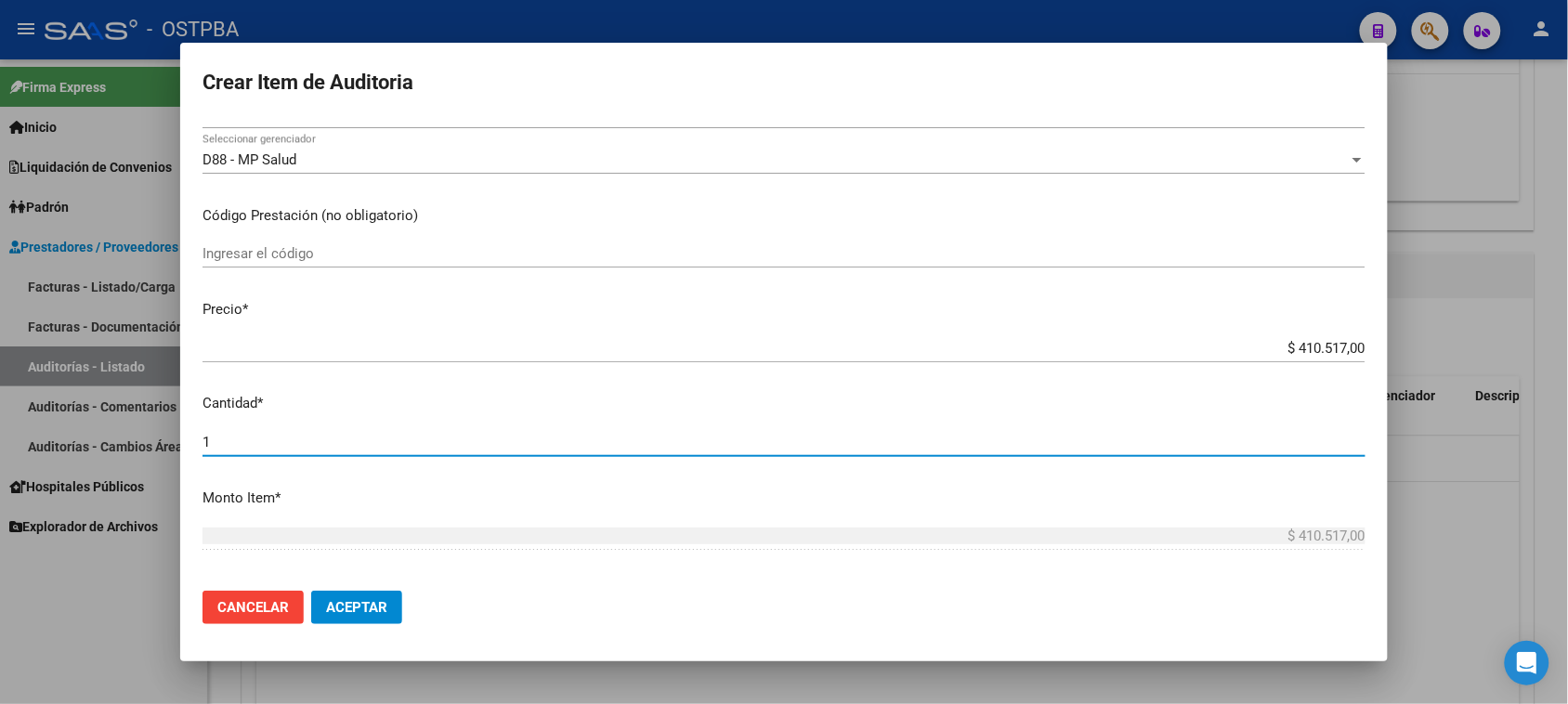
scroll to position [581, 0]
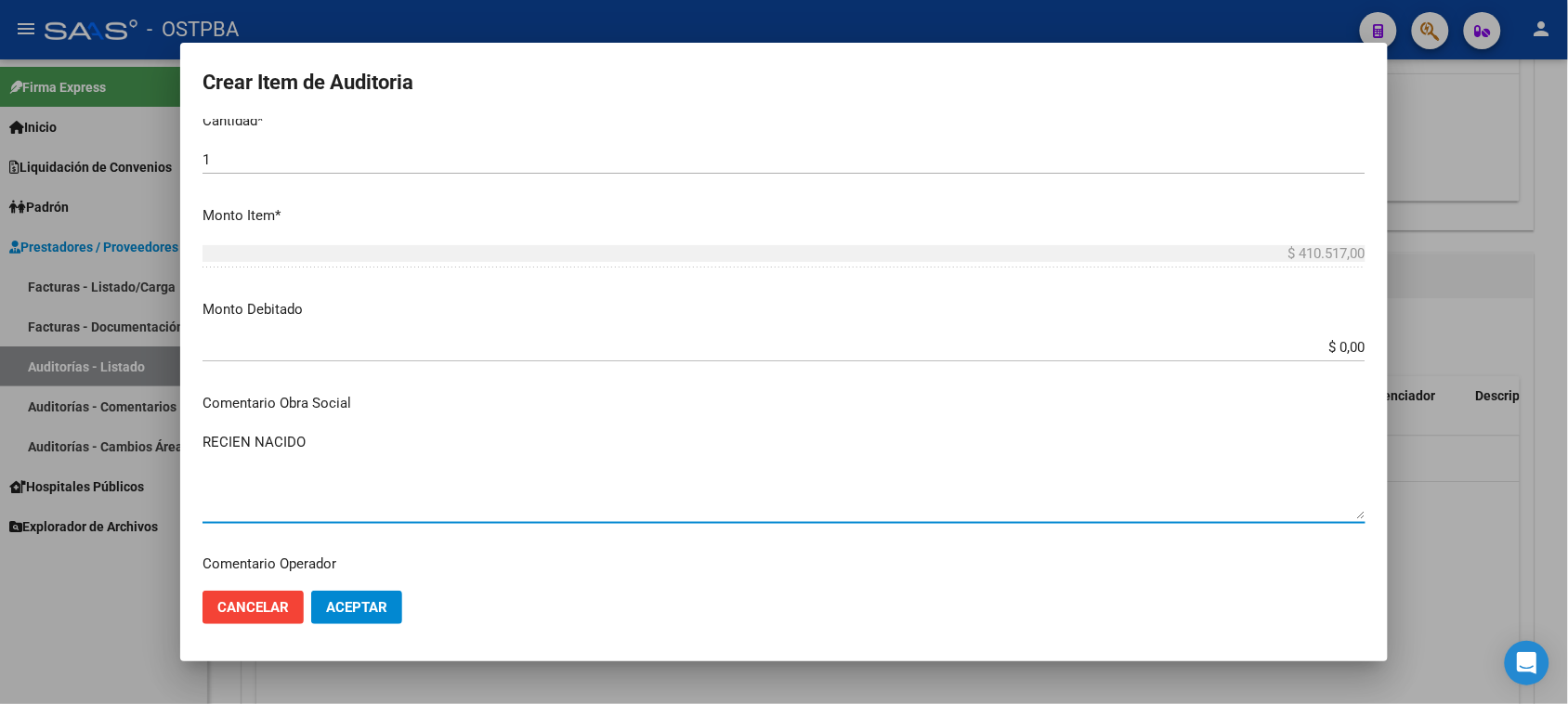
type textarea "RECIEN NACIDO"
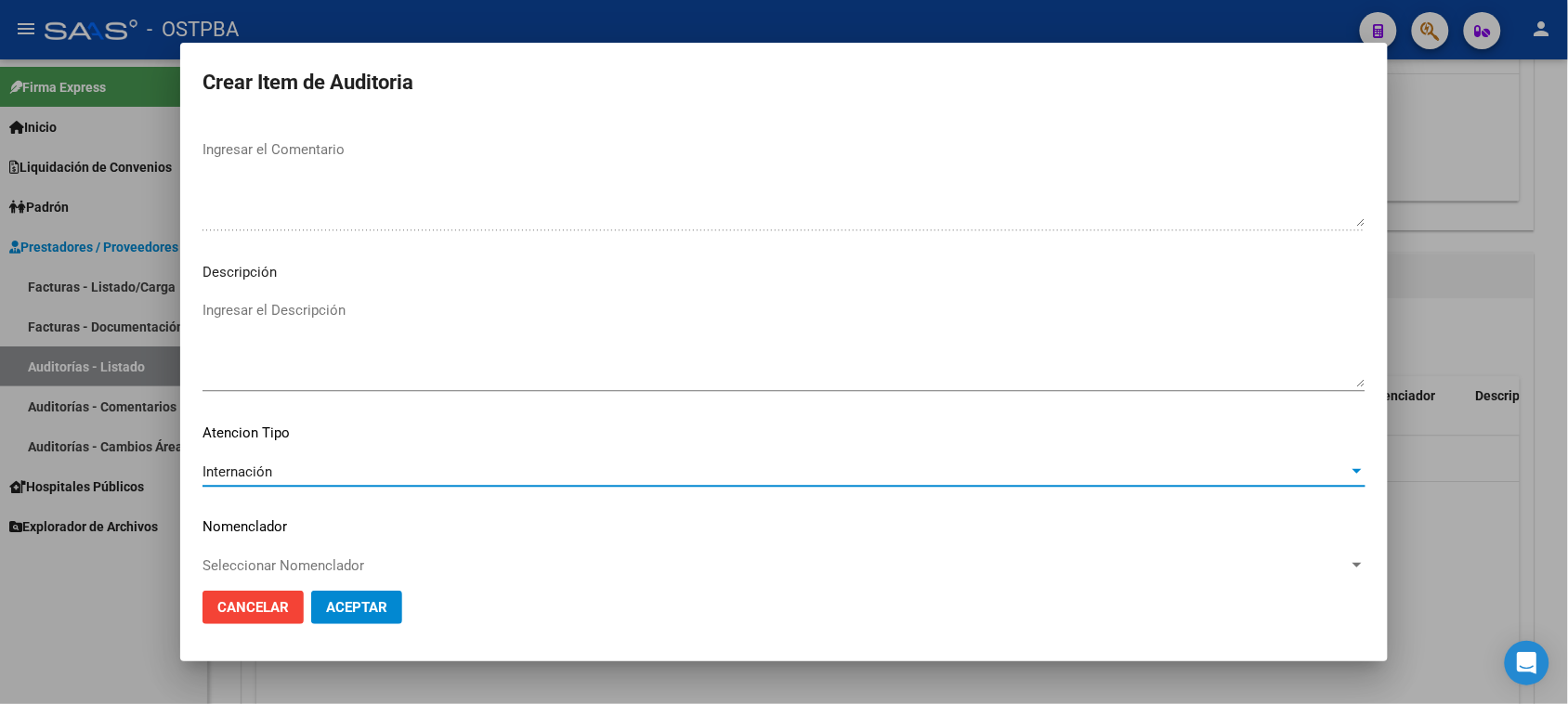
scroll to position [1212, 0]
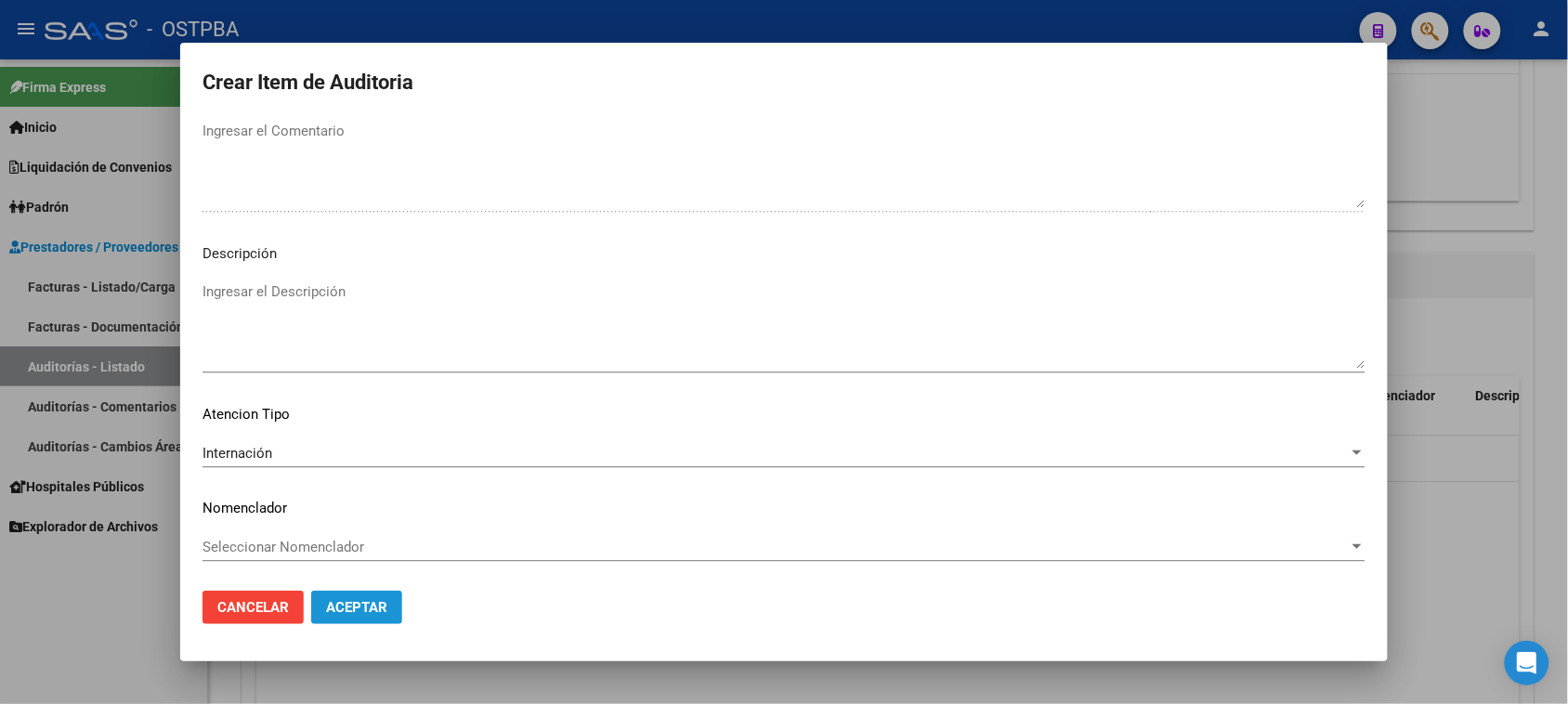
click at [367, 601] on span "Aceptar" at bounding box center [356, 607] width 62 height 16
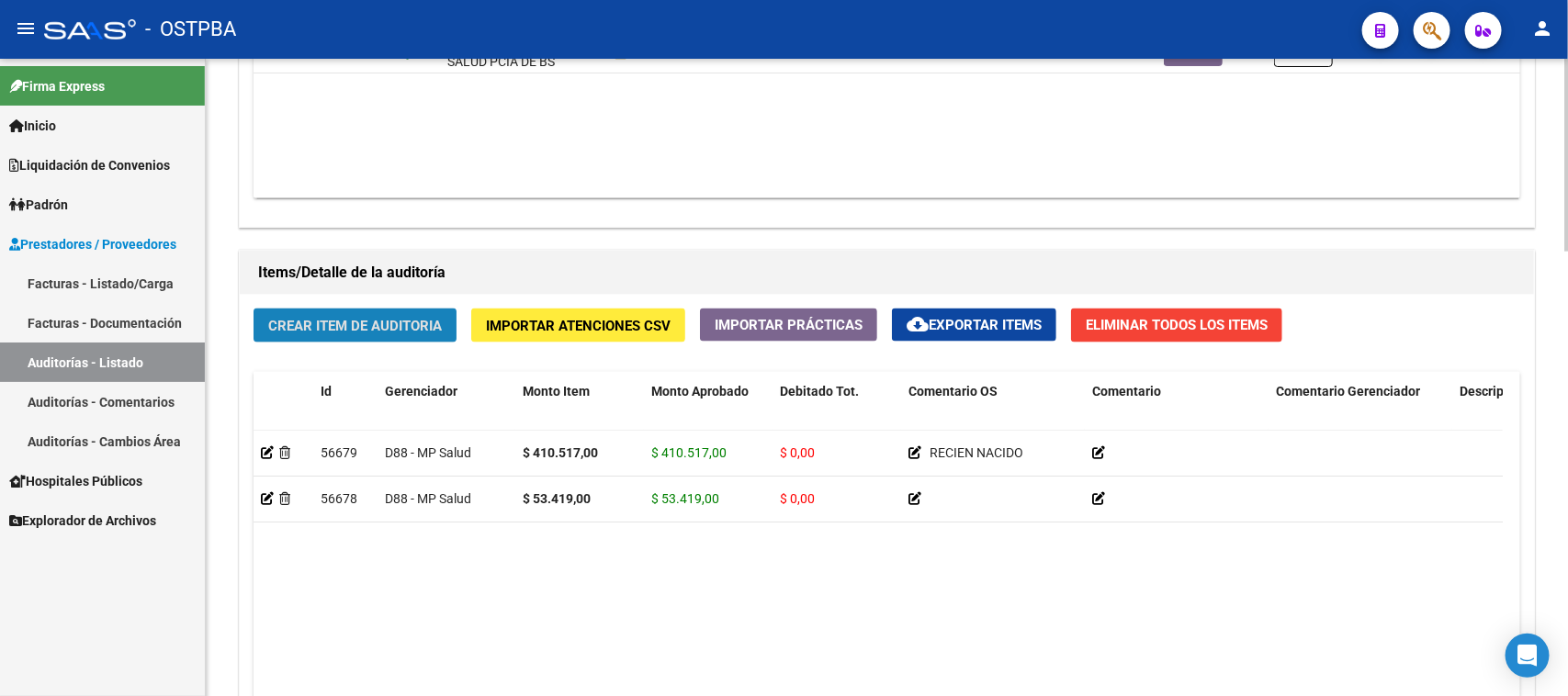
click at [354, 319] on span "Crear Item de Auditoria" at bounding box center [355, 326] width 173 height 16
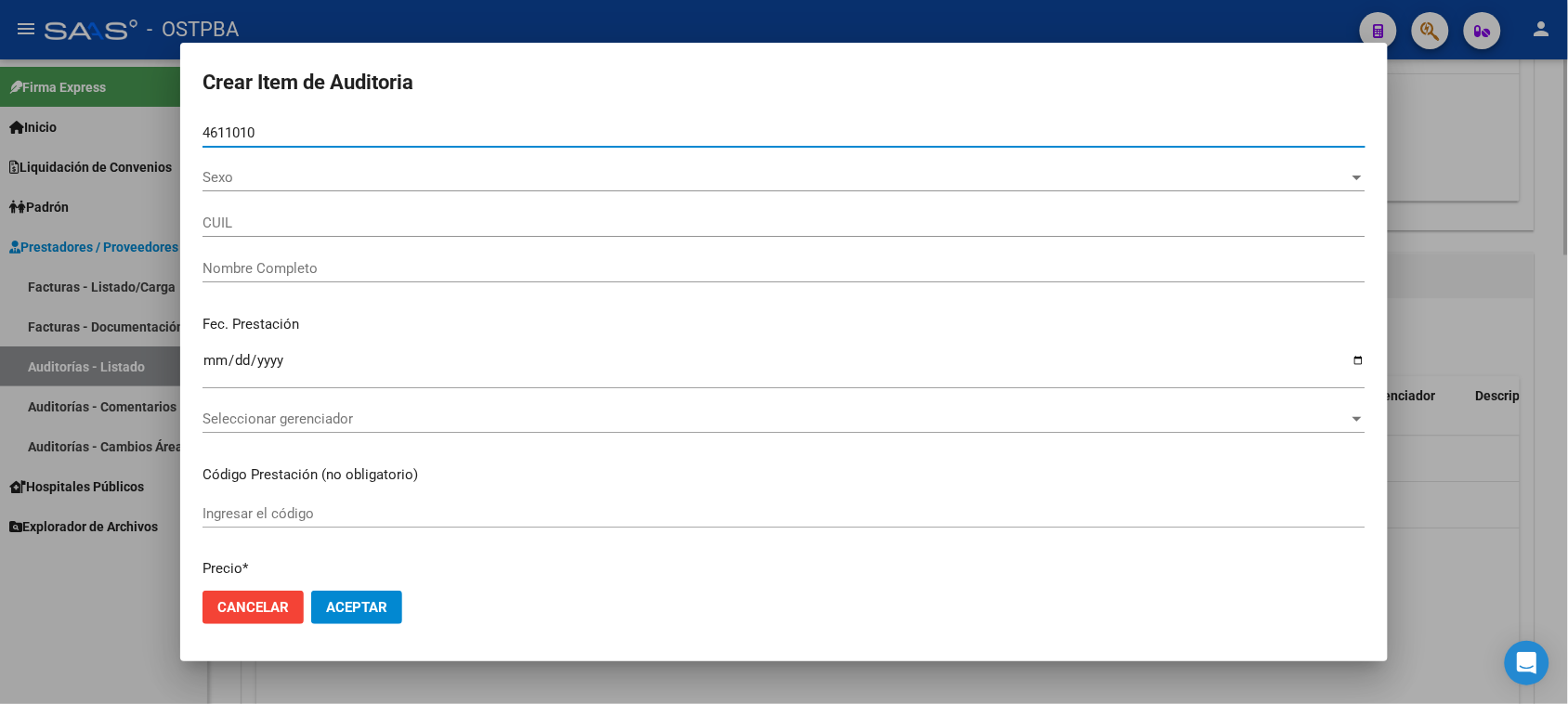
type input "46110102"
type input "27461101025"
type input "MARTINEZ JENNIFER BELEN"
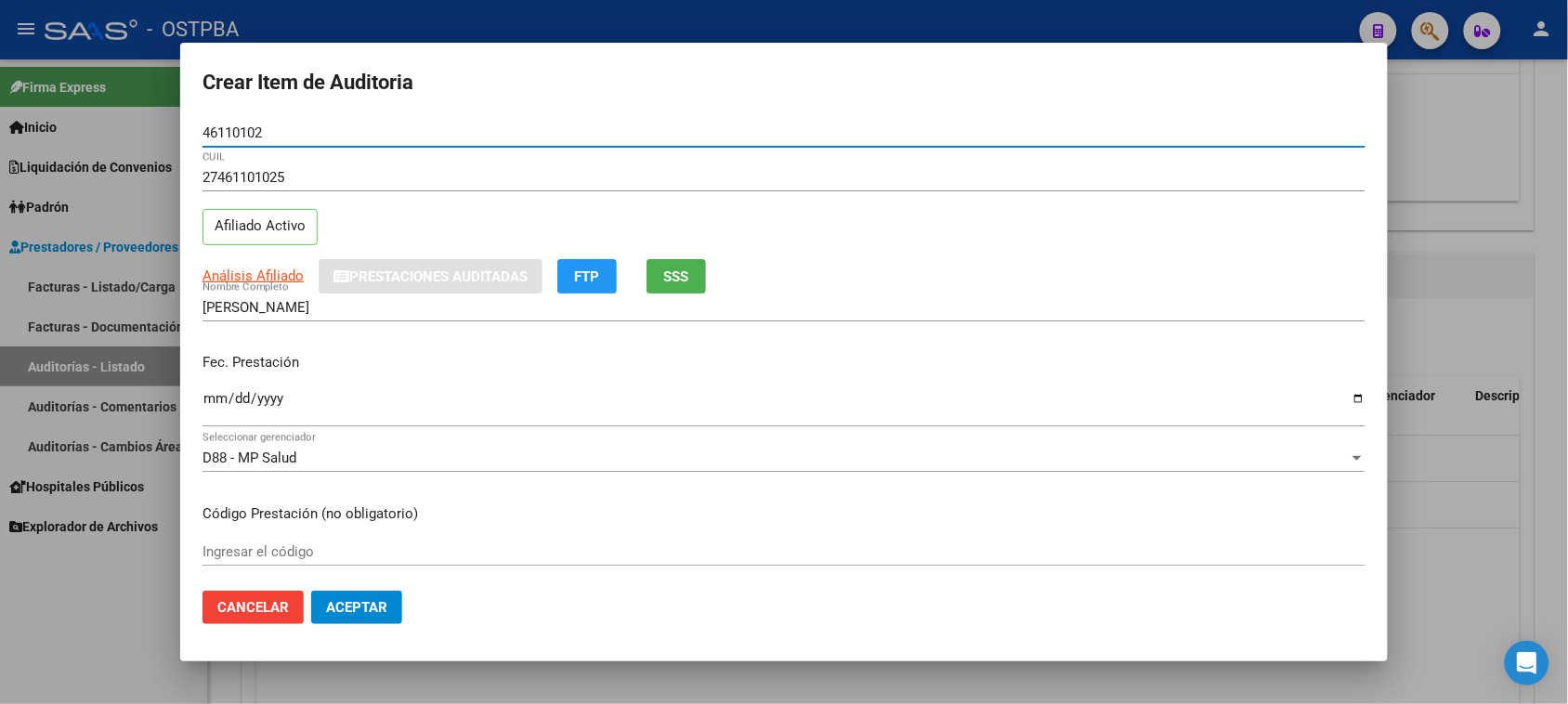
type input "46110102"
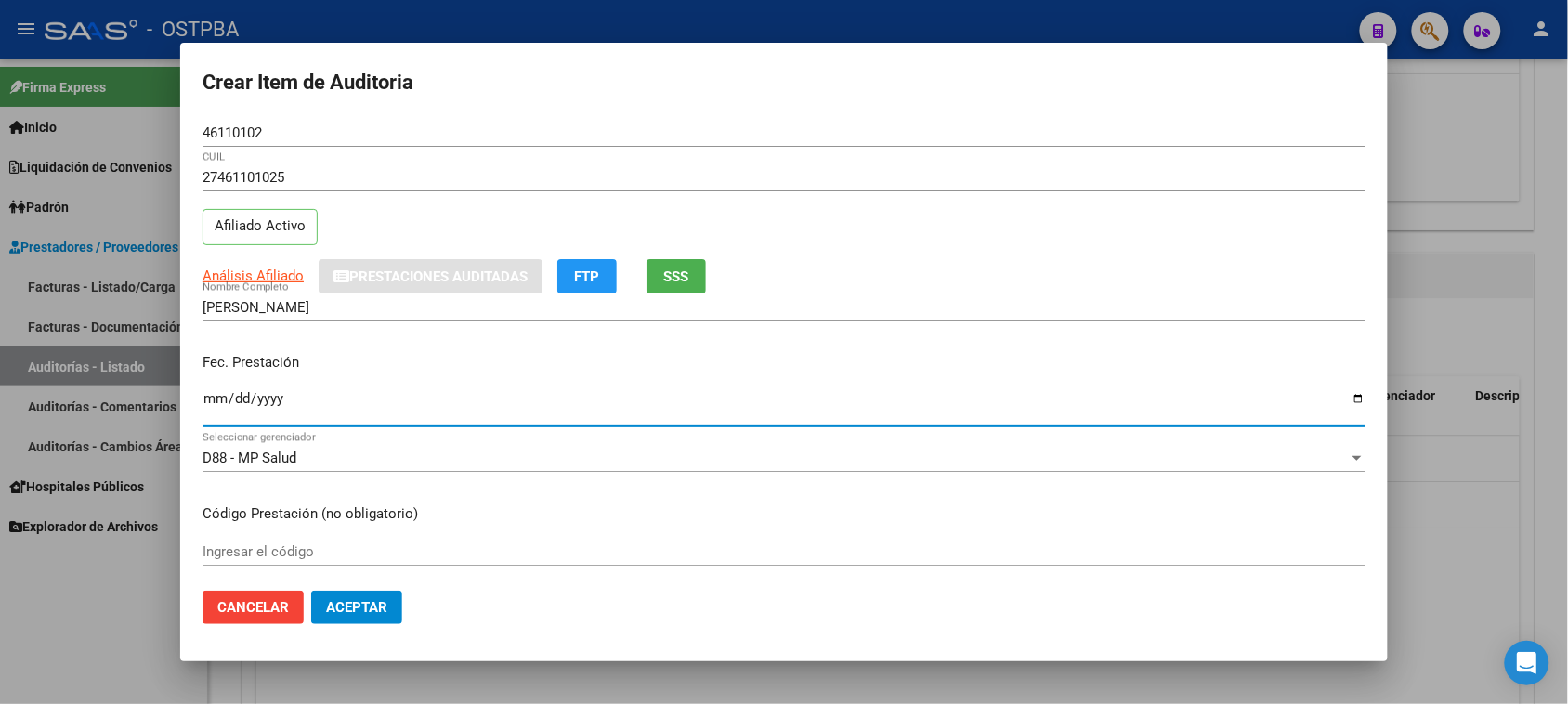
drag, startPoint x: 206, startPoint y: 395, endPoint x: 606, endPoint y: 683, distance: 492.9
click at [206, 397] on input "Ingresar la fecha" at bounding box center [783, 405] width 1163 height 30
type input "2025-09-13"
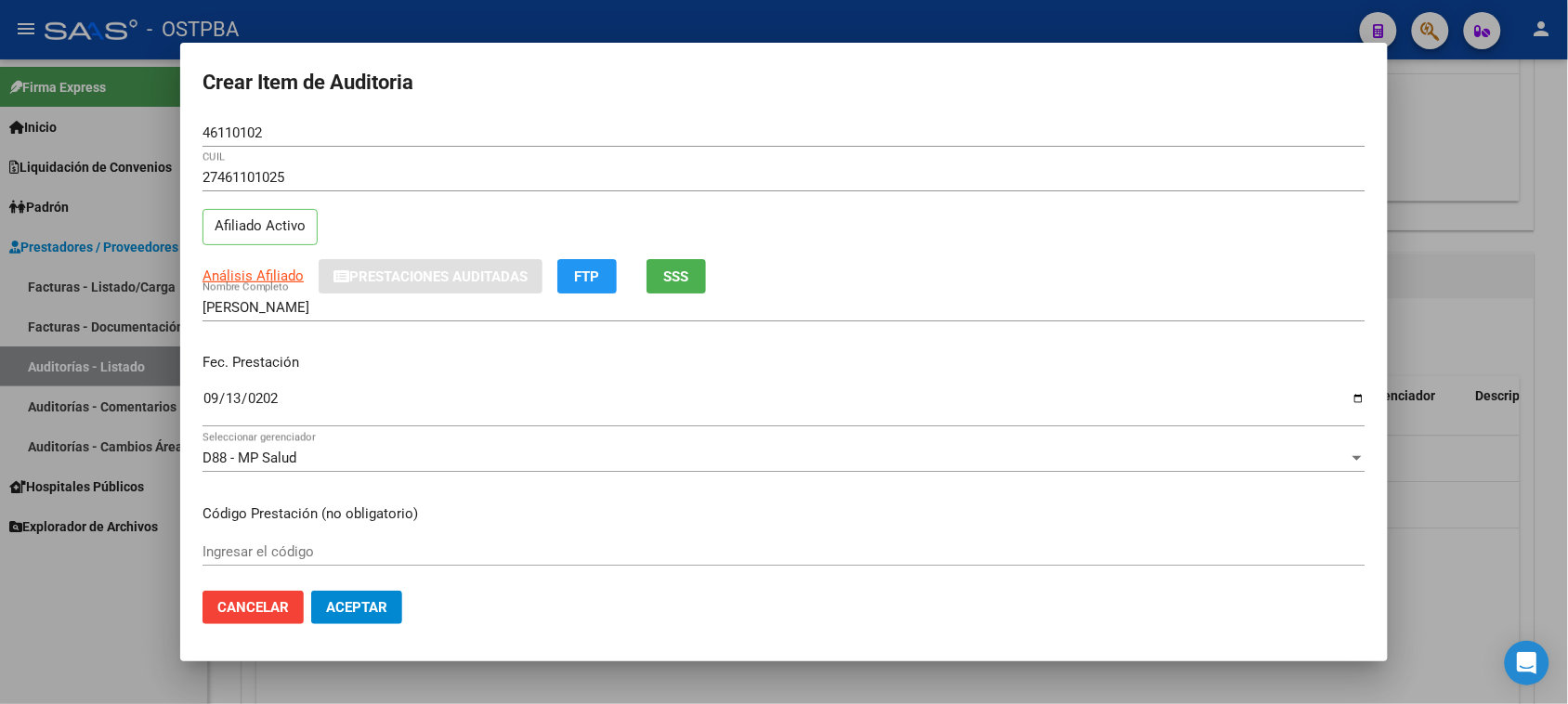
scroll to position [299, 0]
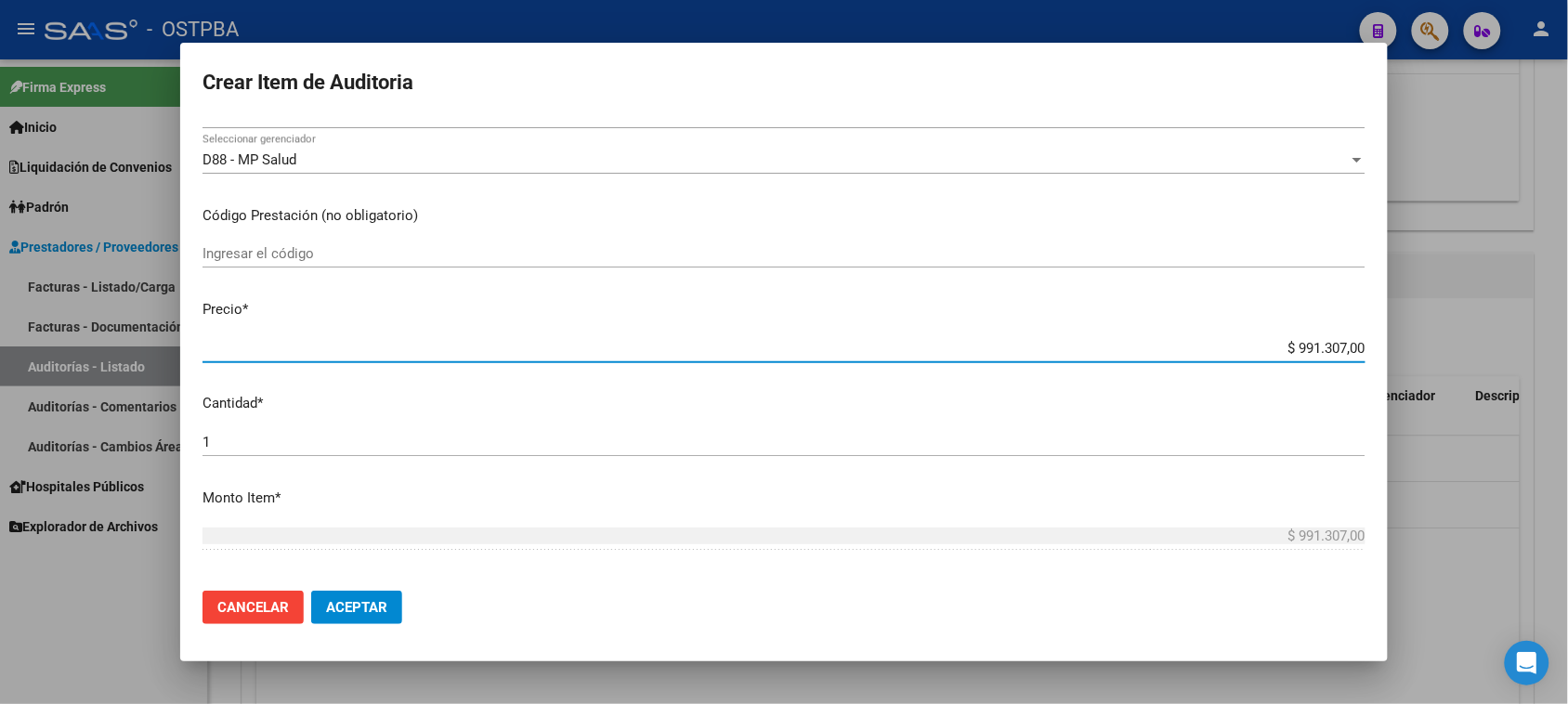
type input "$ 0,07"
type input "$ 0,70"
type input "$ 7,03"
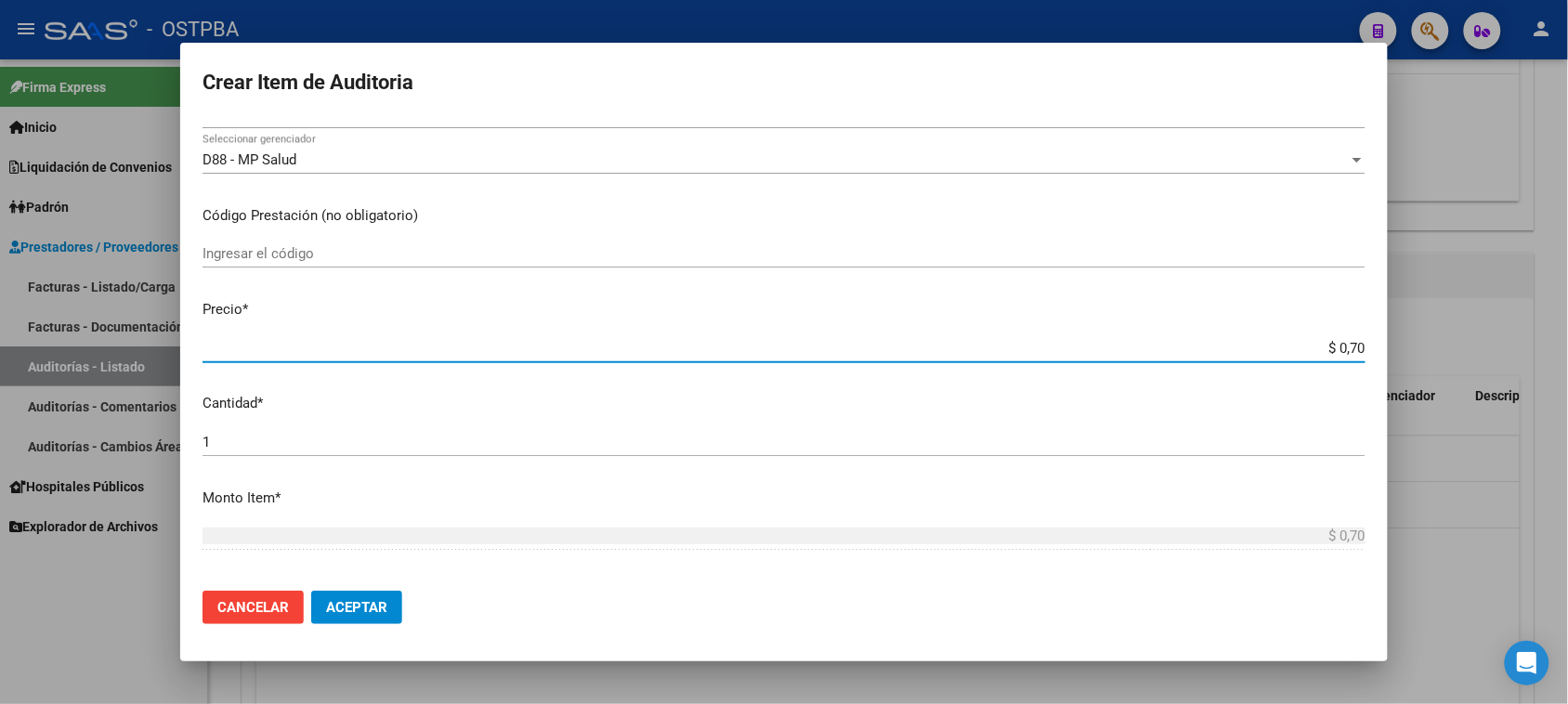
type input "$ 7,03"
type input "$ 70,30"
type input "$ 703,04"
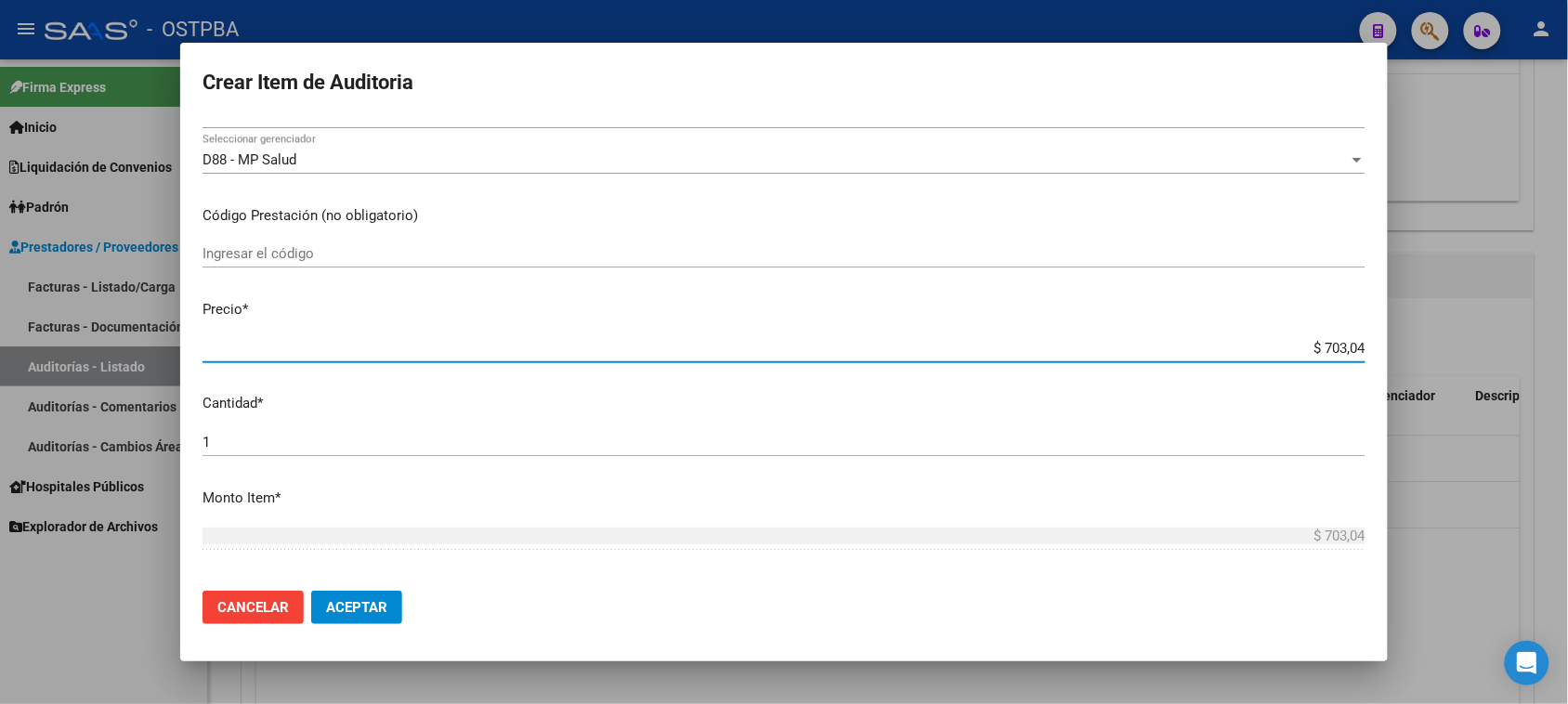
type input "$ 7.030,48"
type input "$ 70.304,80"
type input "$ 703.048,00"
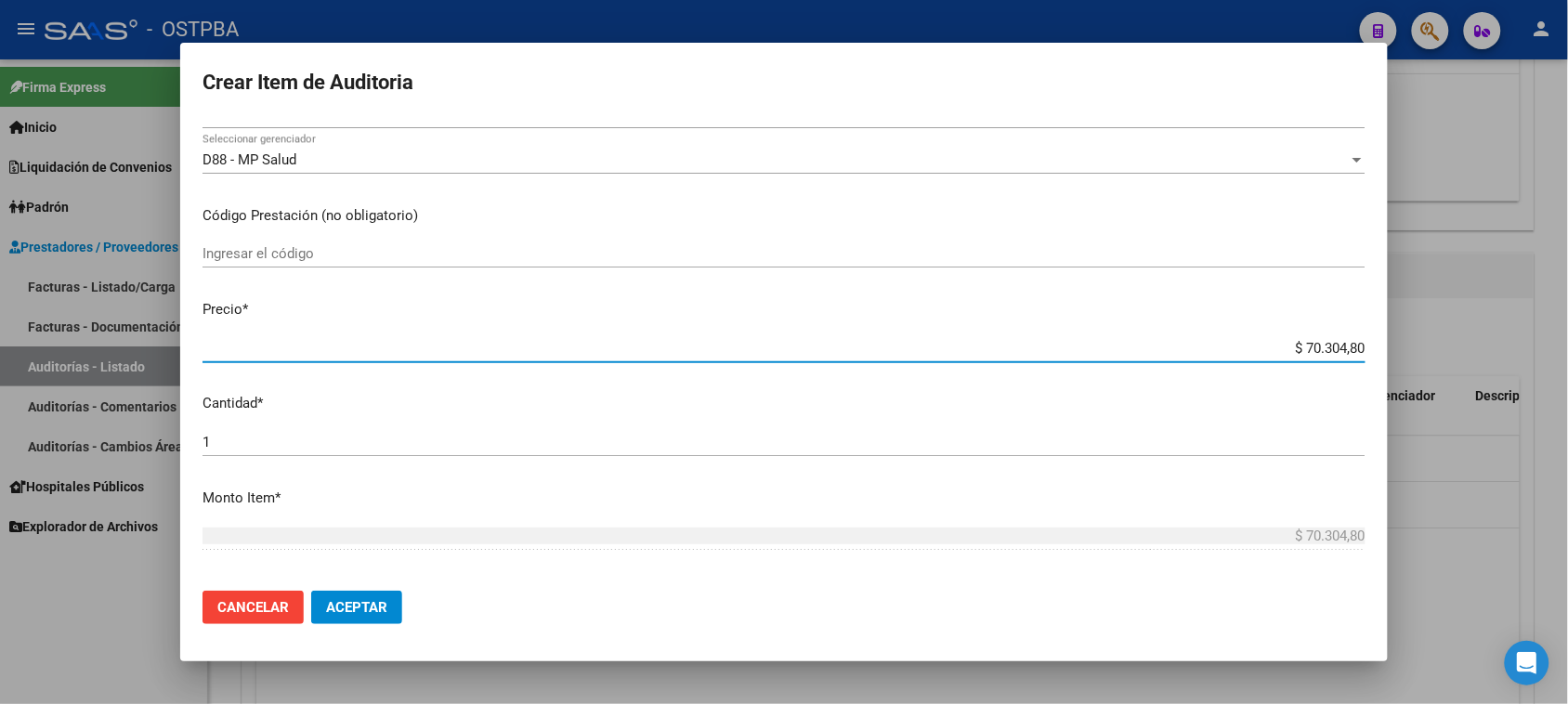
type input "$ 703.048,00"
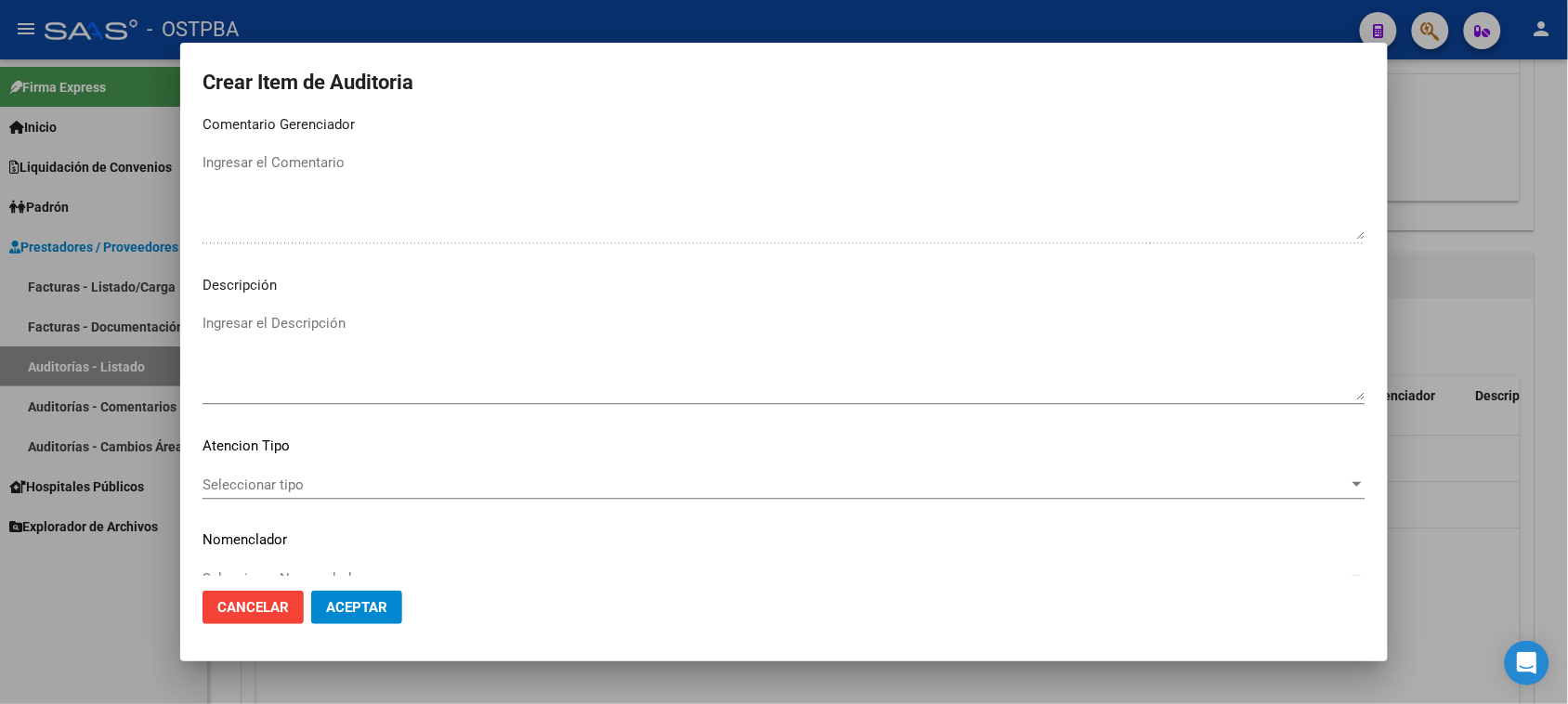
scroll to position [1212, 0]
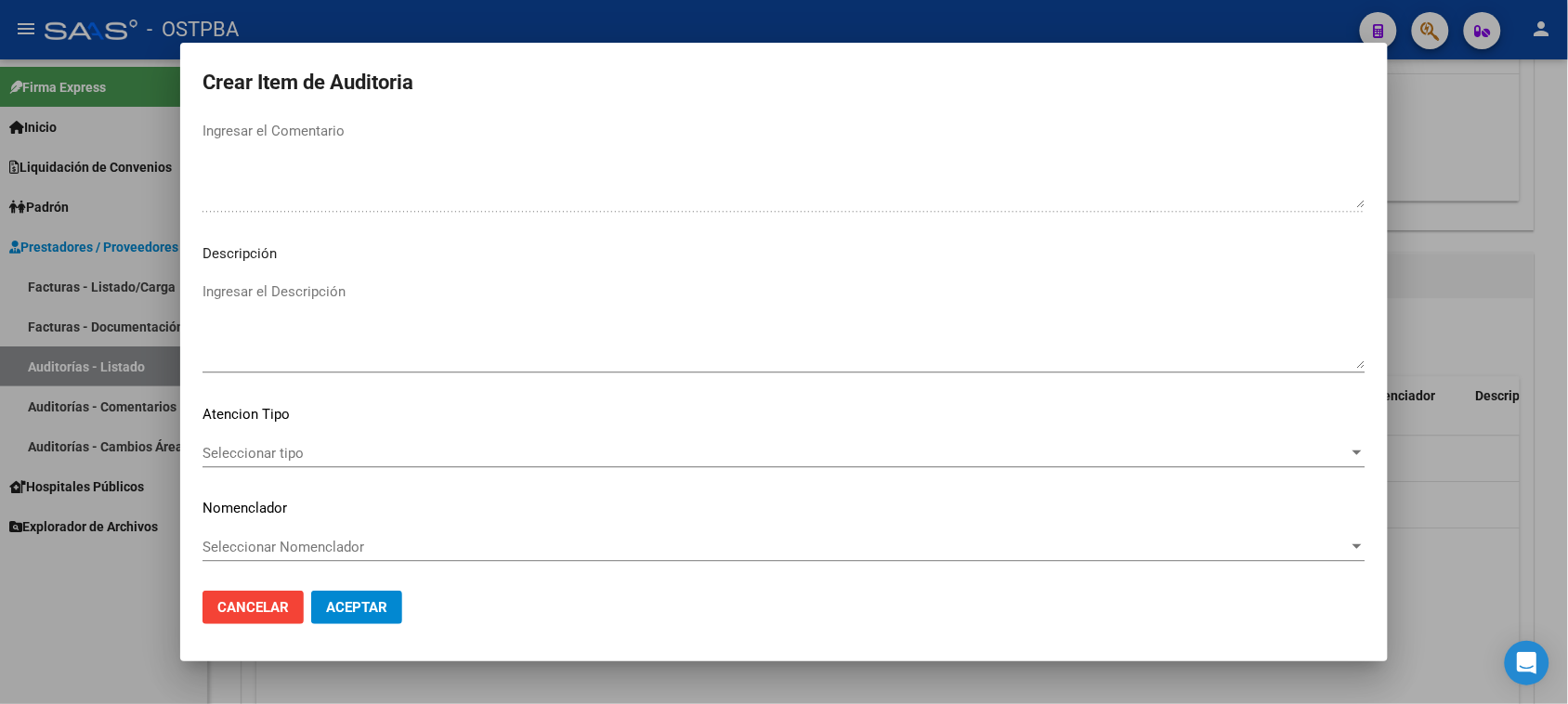
click at [272, 445] on span "Seleccionar tipo" at bounding box center [775, 453] width 1146 height 16
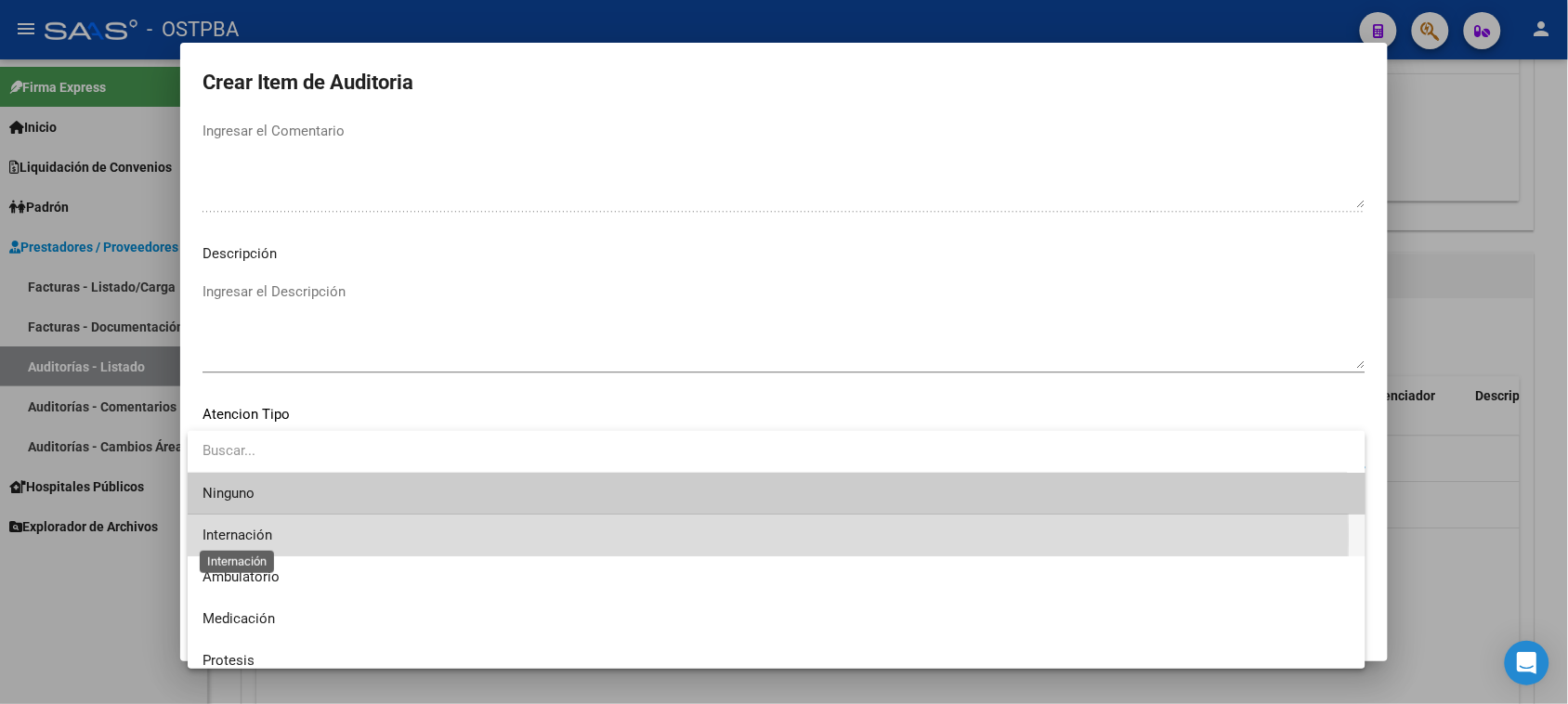
click at [243, 535] on span "Internación" at bounding box center [237, 535] width 69 height 16
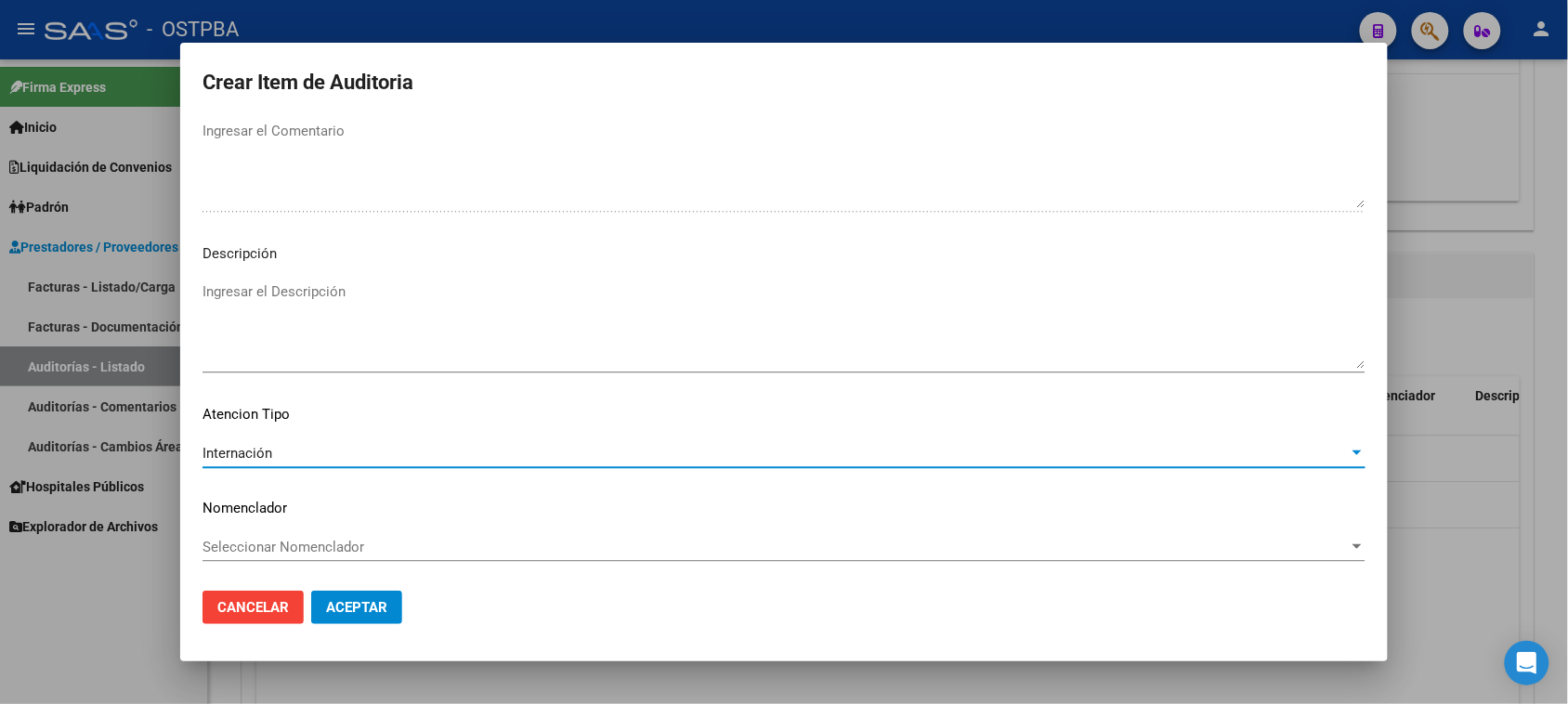
click at [336, 613] on span "Aceptar" at bounding box center [356, 607] width 62 height 16
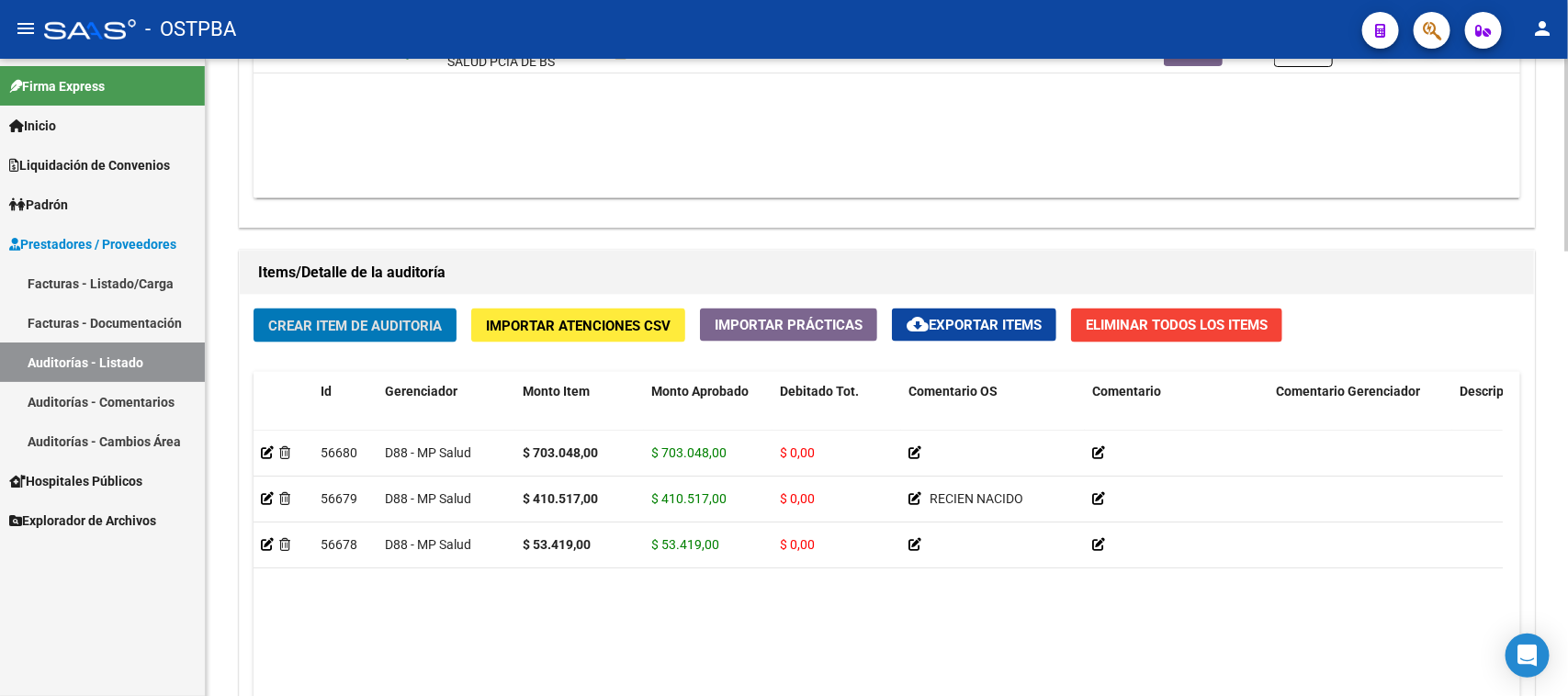
click at [294, 324] on span "Crear Item de Auditoria" at bounding box center [355, 326] width 173 height 16
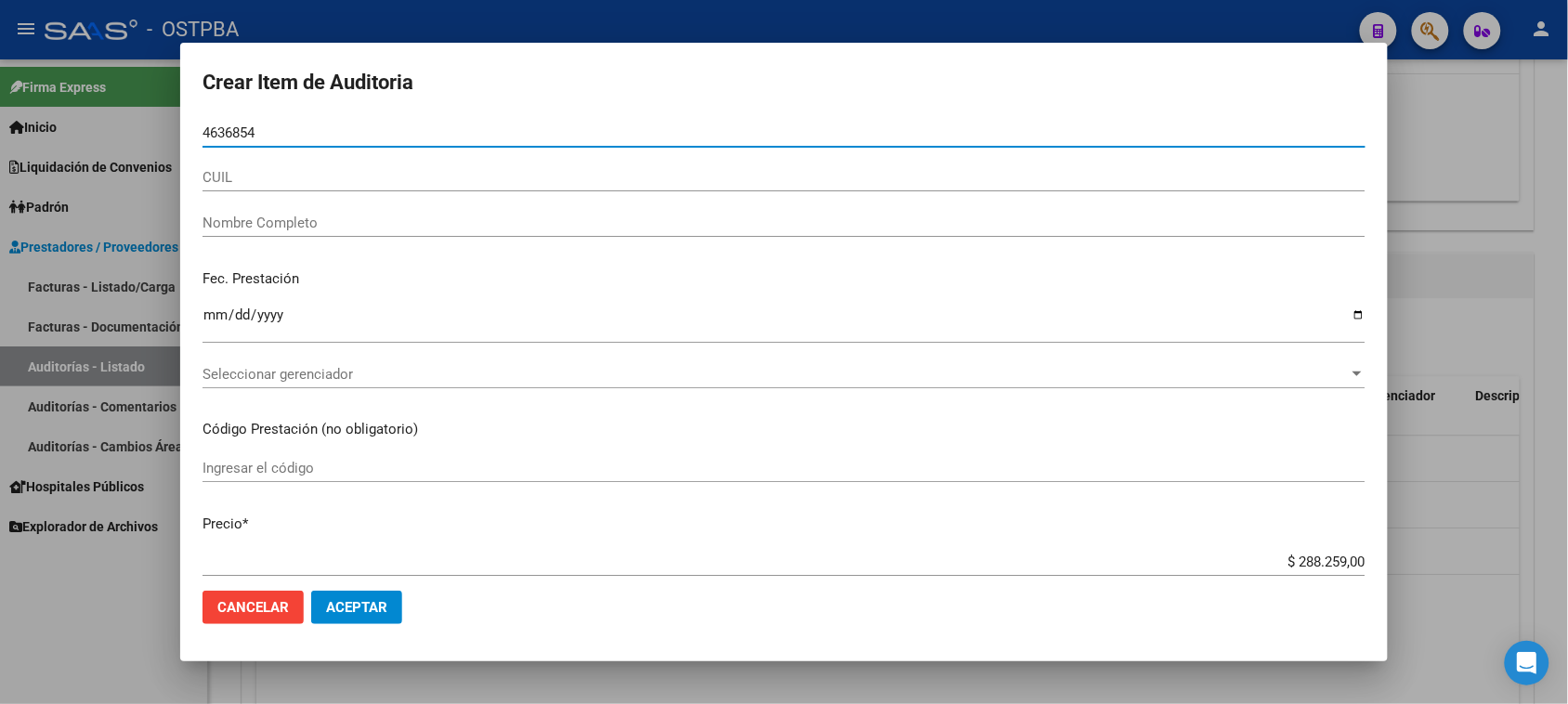
type input "46368546"
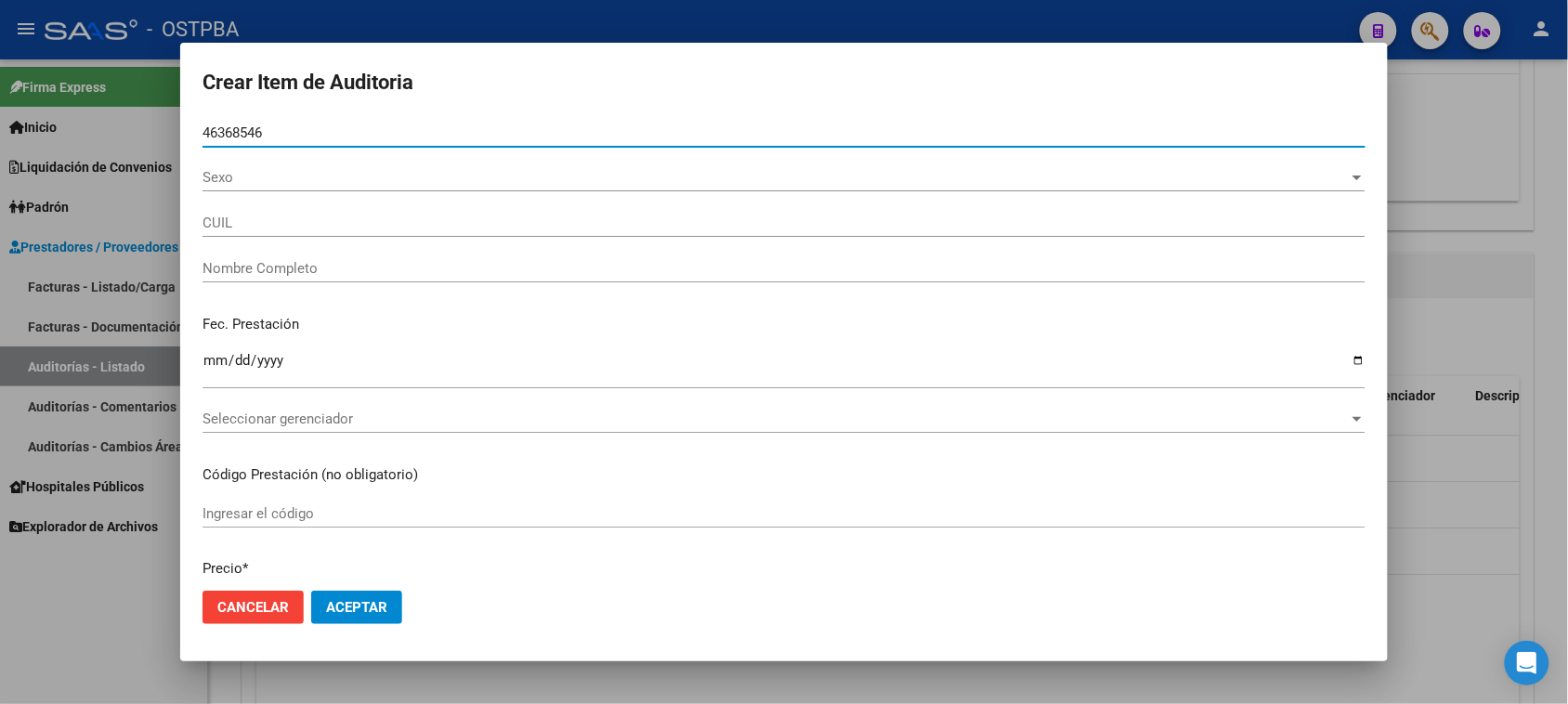
type input "27463685466"
type input "SAUCEDO BRISA ELVIRA"
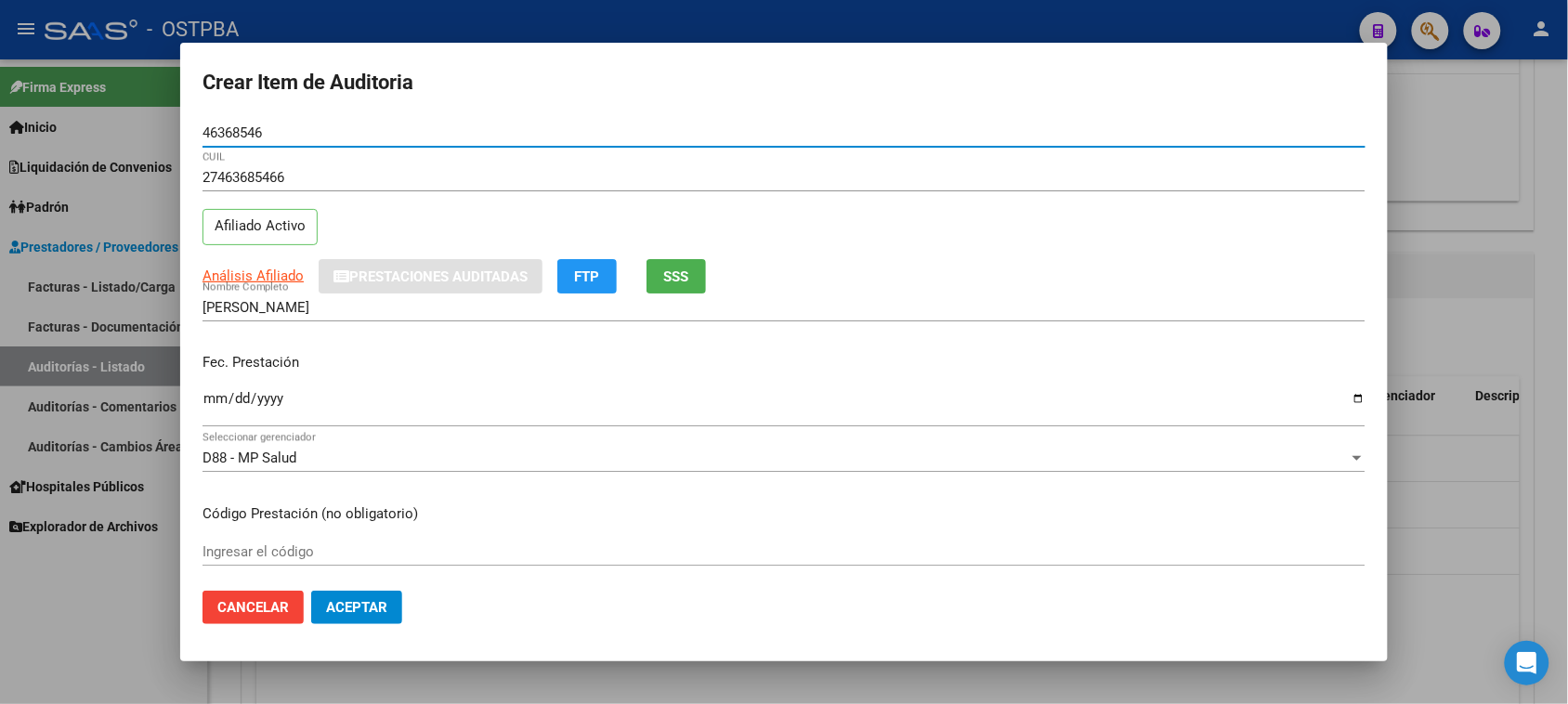
type input "46368546"
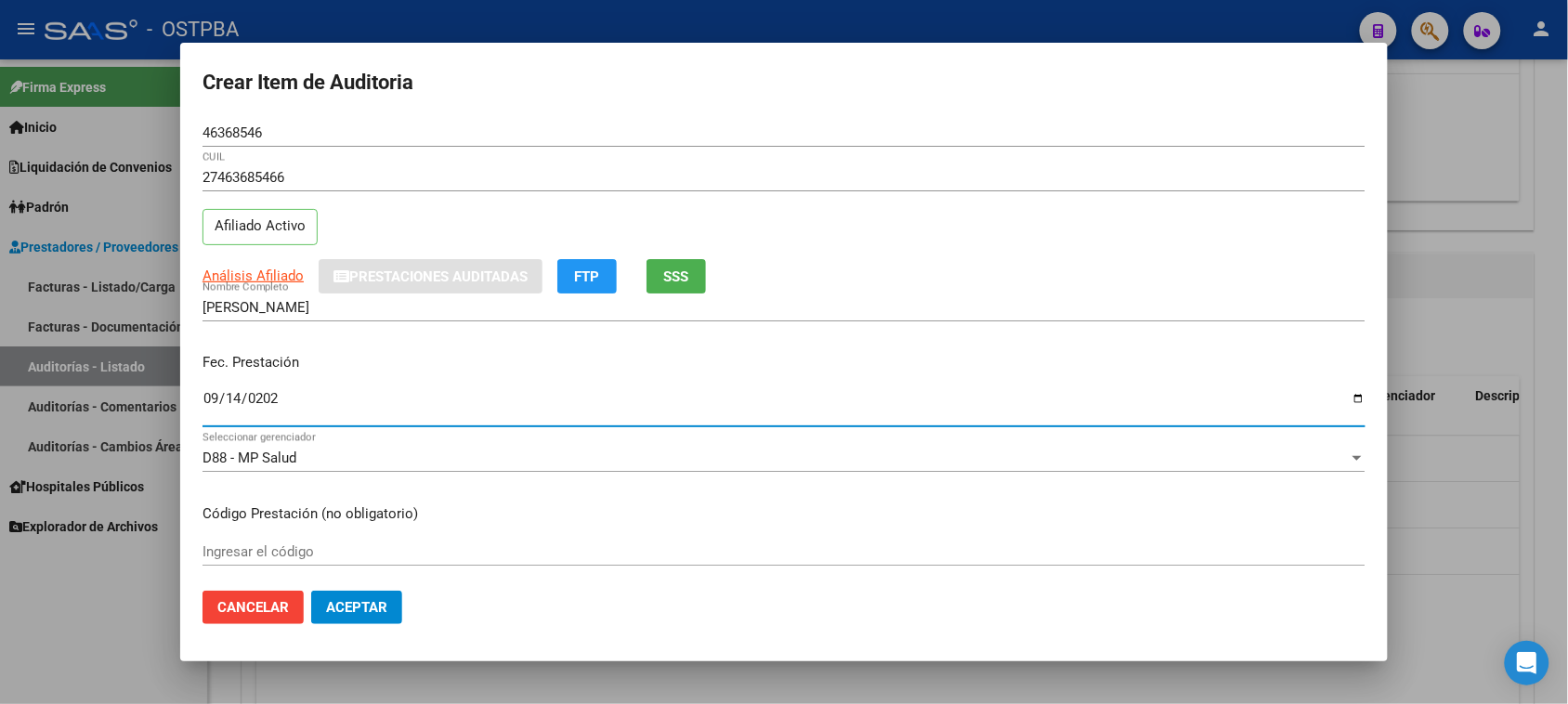
type input "2025-09-14"
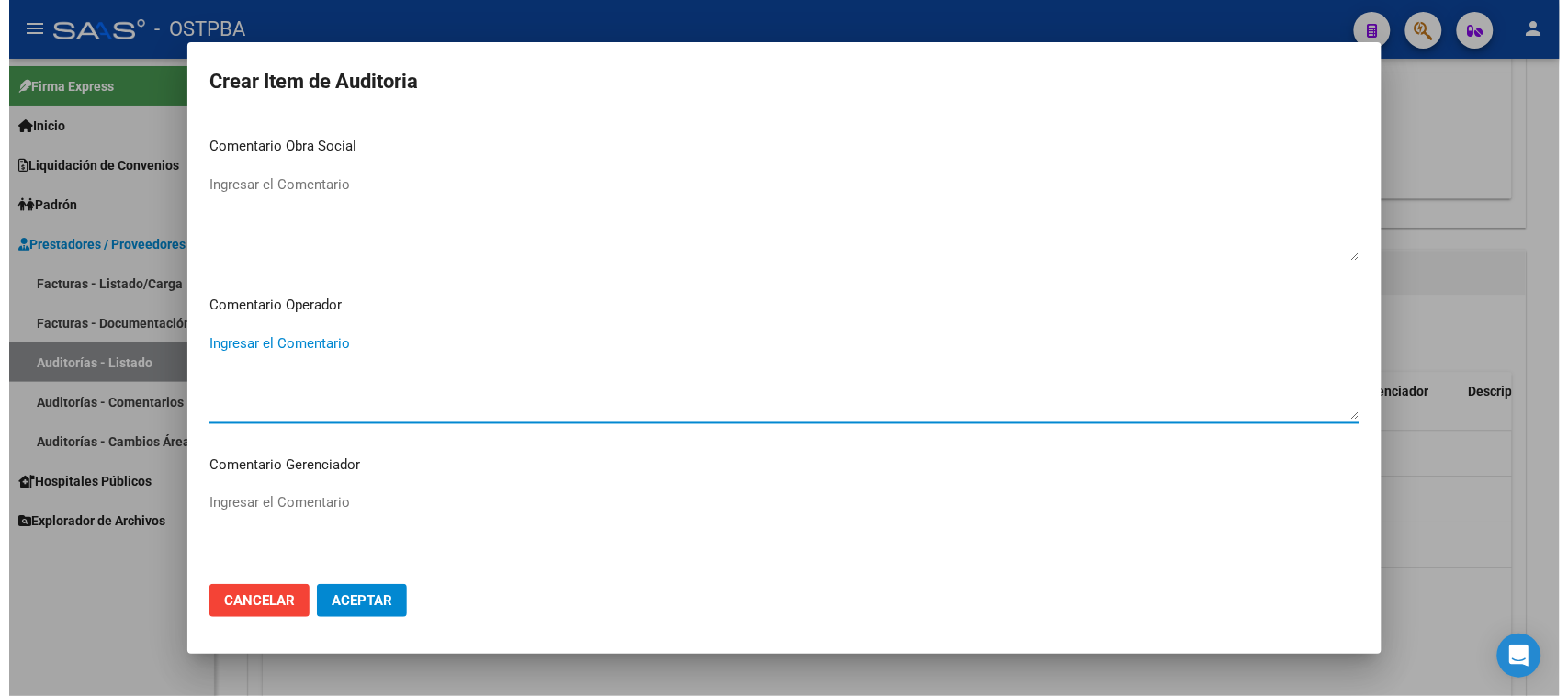
scroll to position [1144, 0]
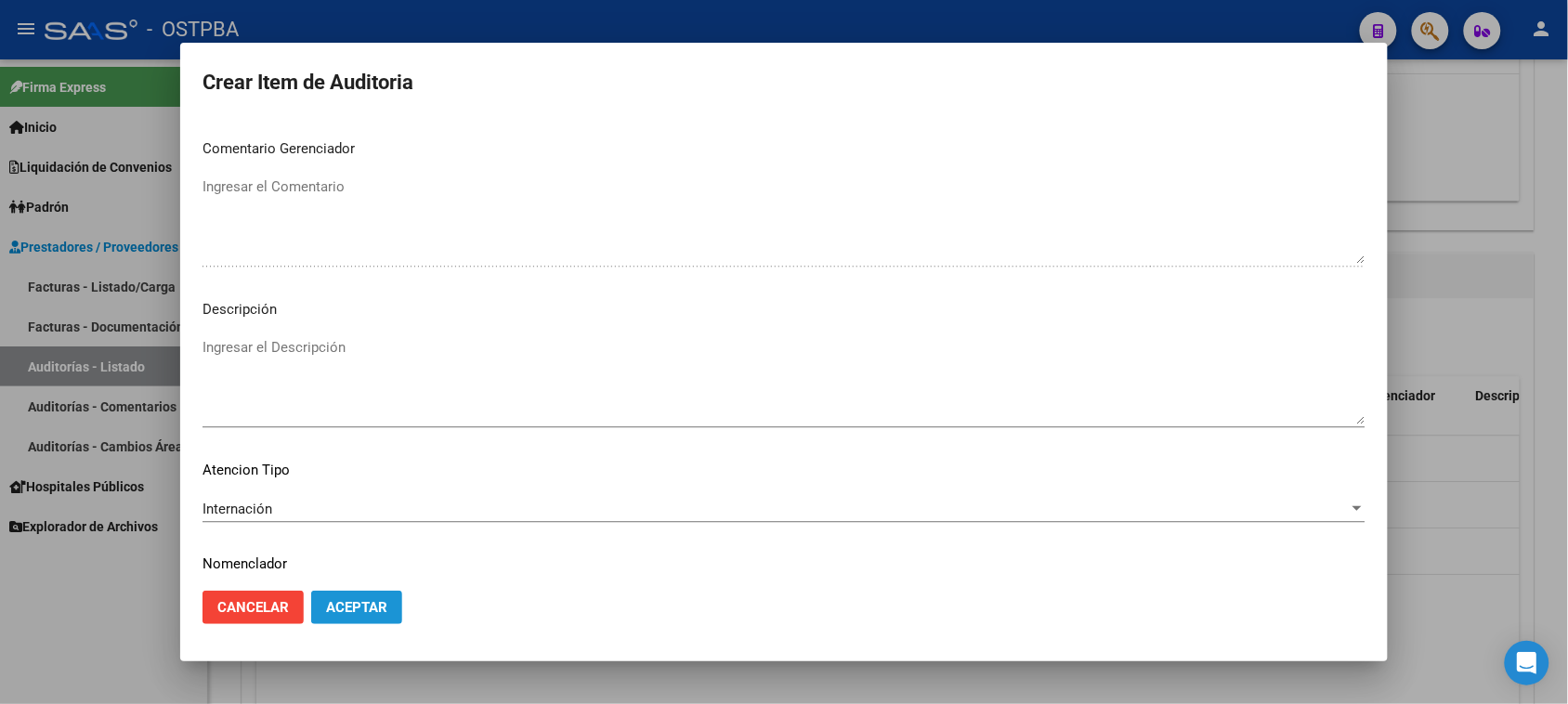
click at [370, 605] on span "Aceptar" at bounding box center [356, 607] width 62 height 16
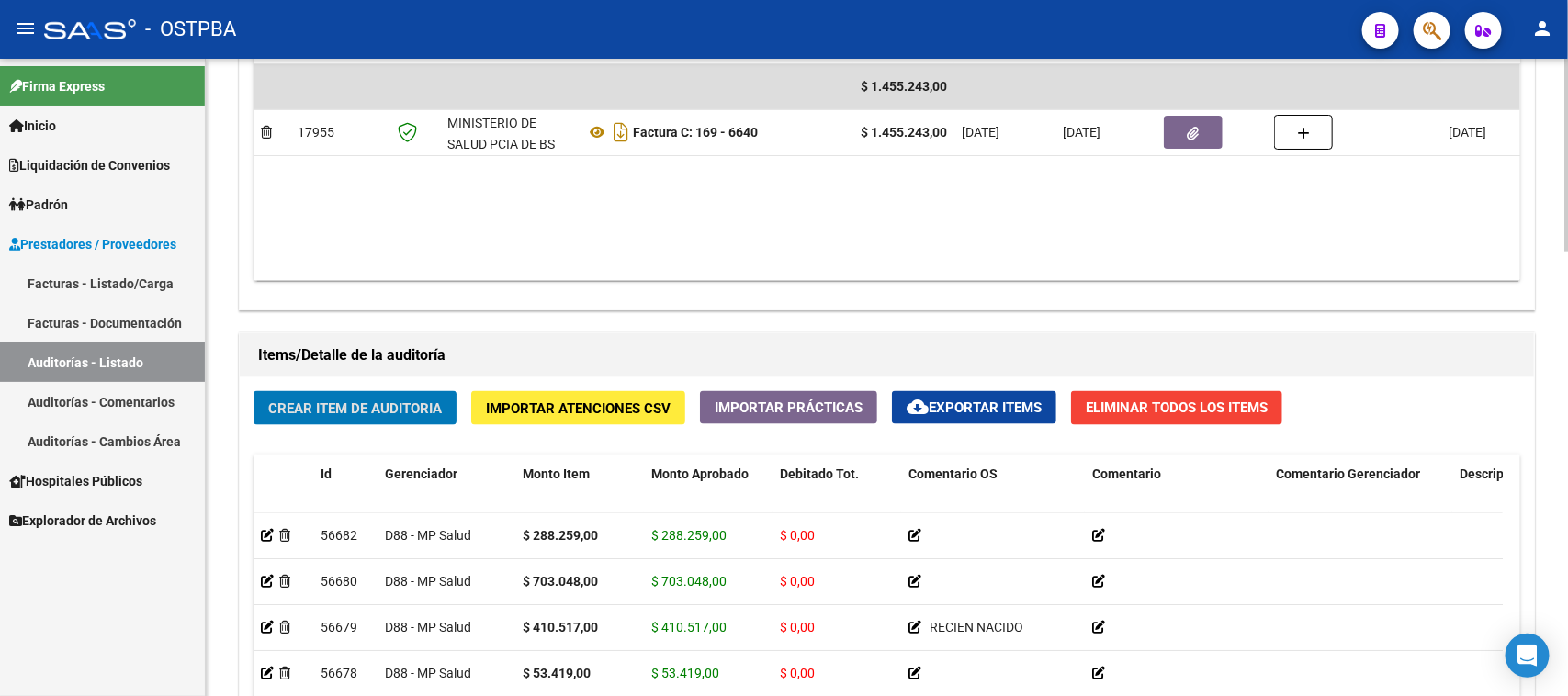
scroll to position [1034, 0]
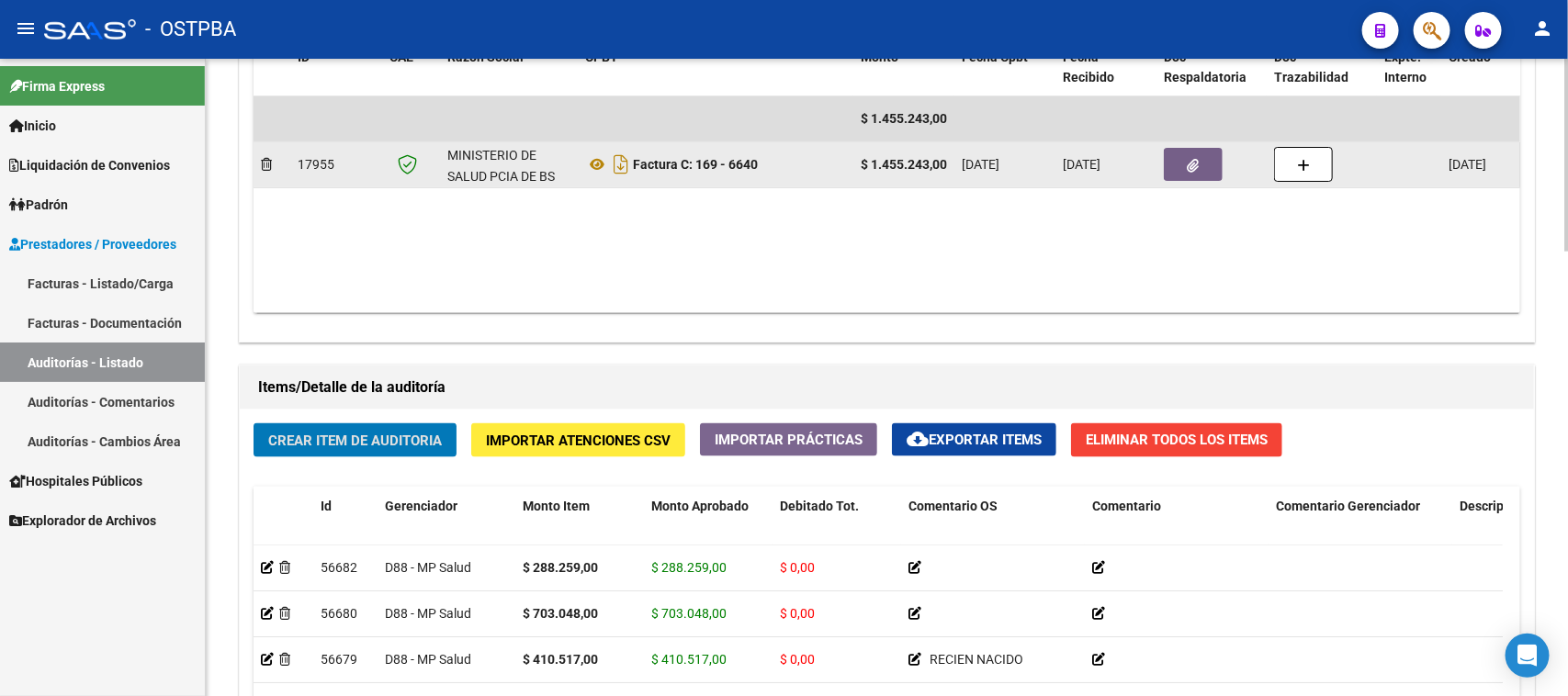
click at [1193, 175] on button "button" at bounding box center [1194, 164] width 59 height 33
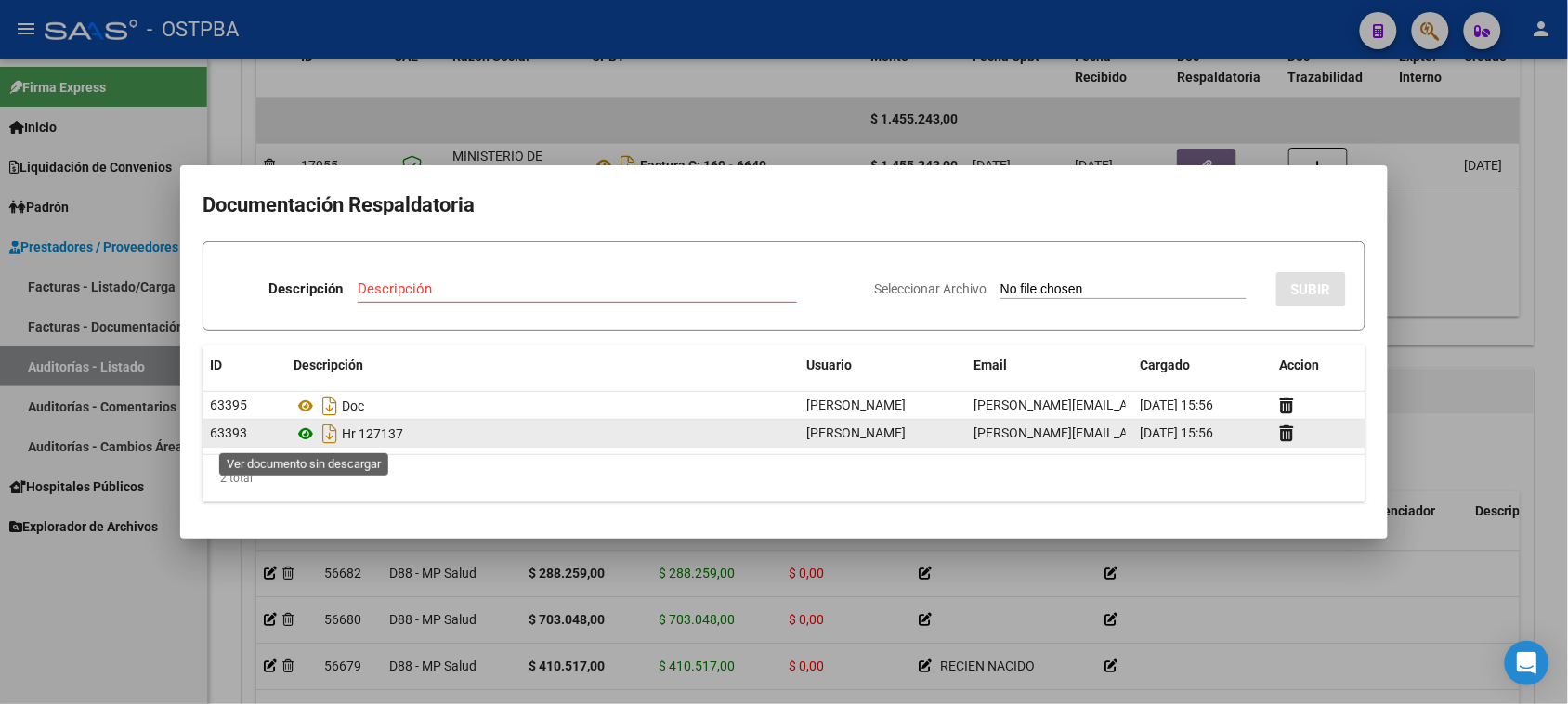
click at [303, 431] on icon at bounding box center [305, 433] width 24 height 22
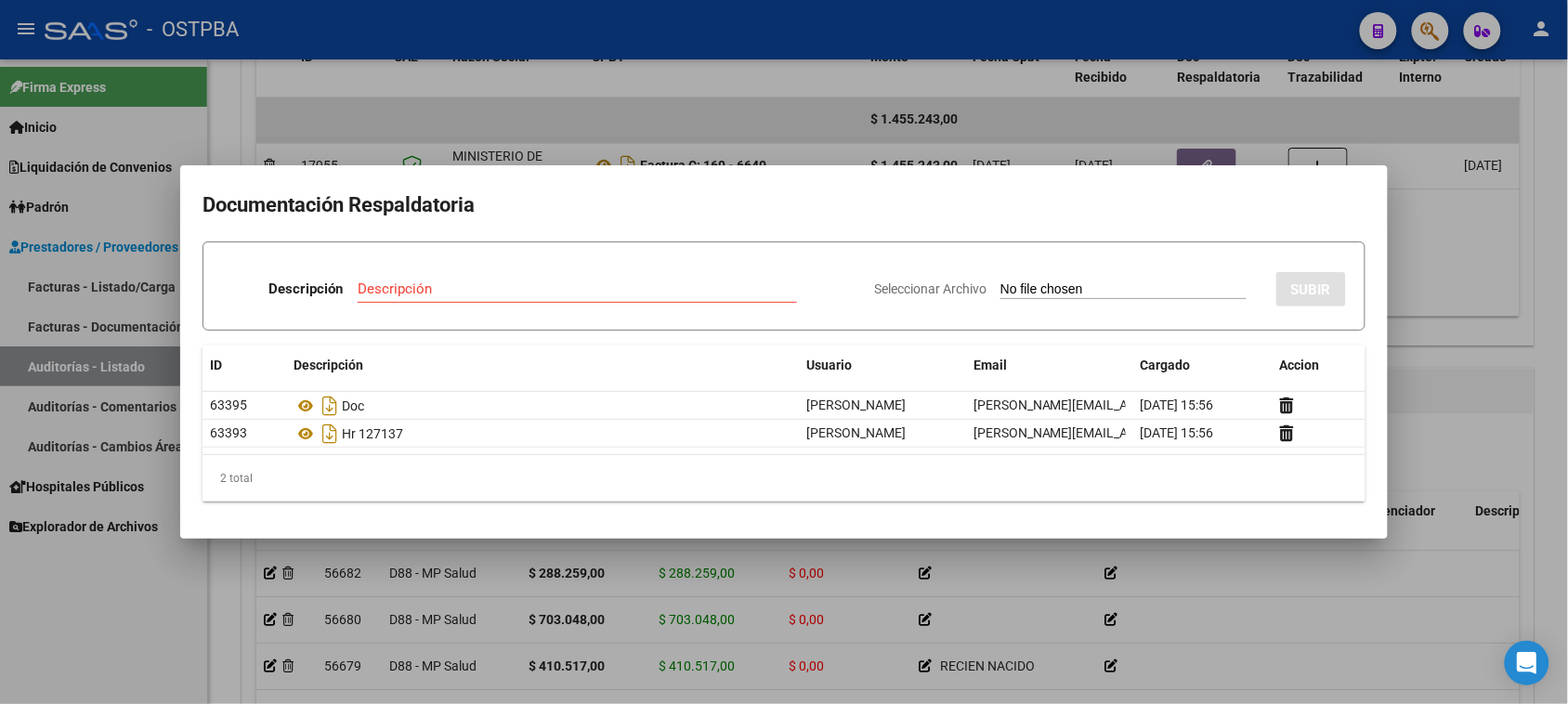
click at [196, 625] on div at bounding box center [784, 352] width 1568 height 704
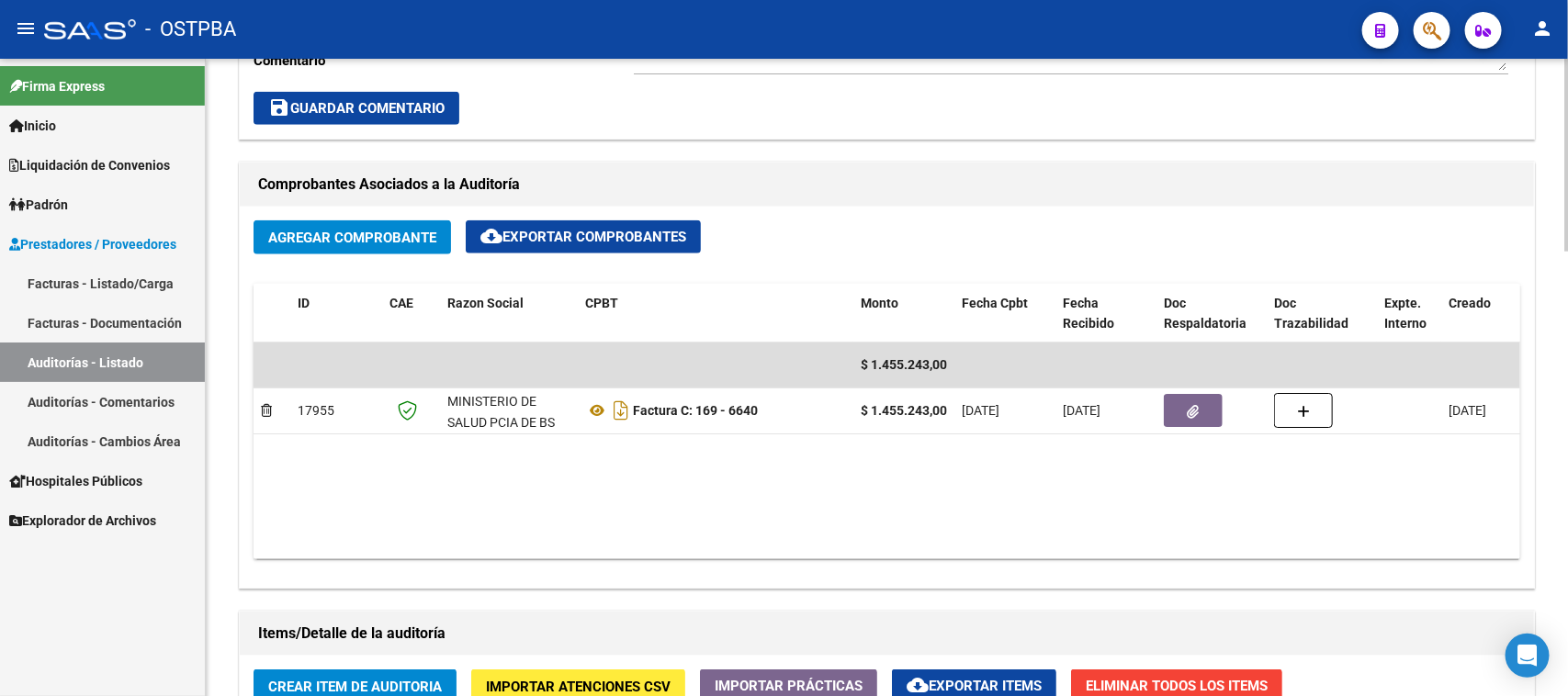
scroll to position [804, 0]
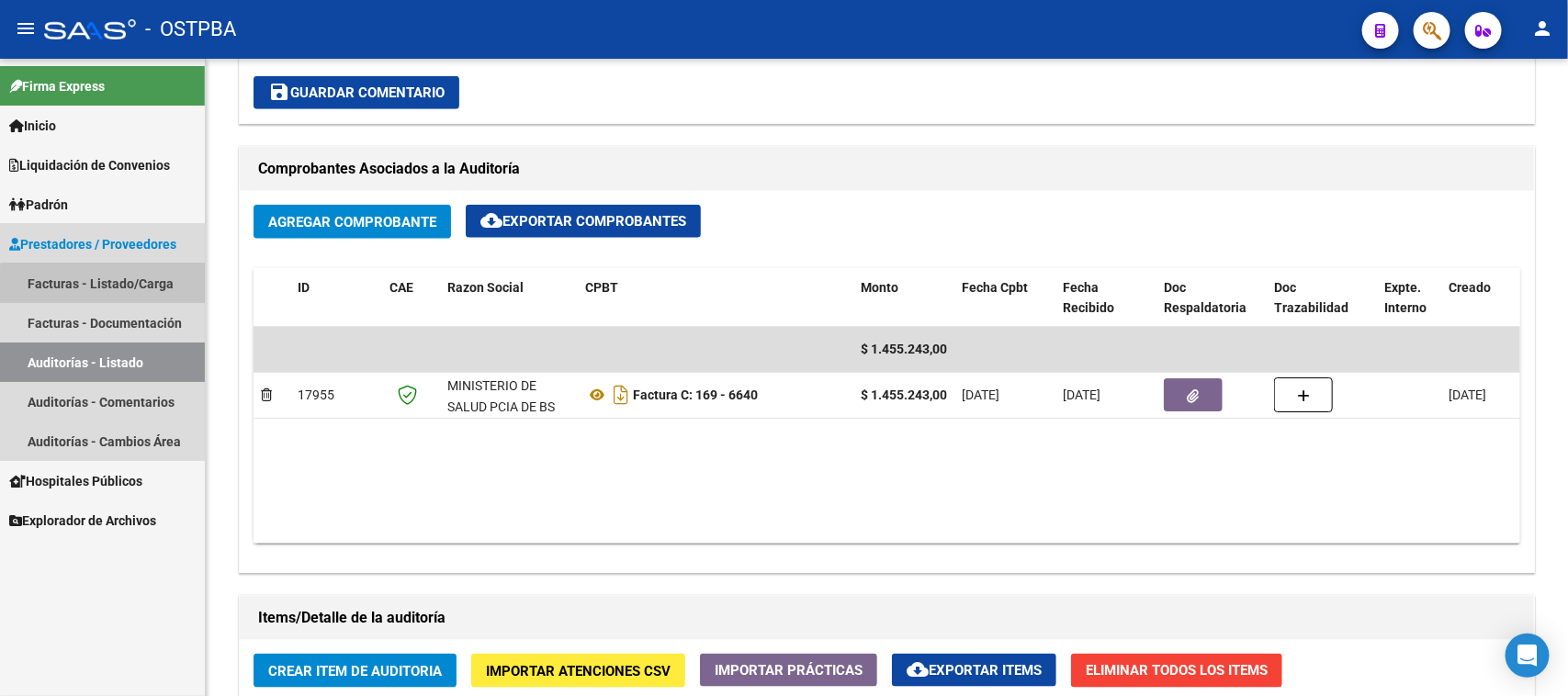
click at [112, 286] on link "Facturas - Listado/Carga" at bounding box center [102, 283] width 205 height 39
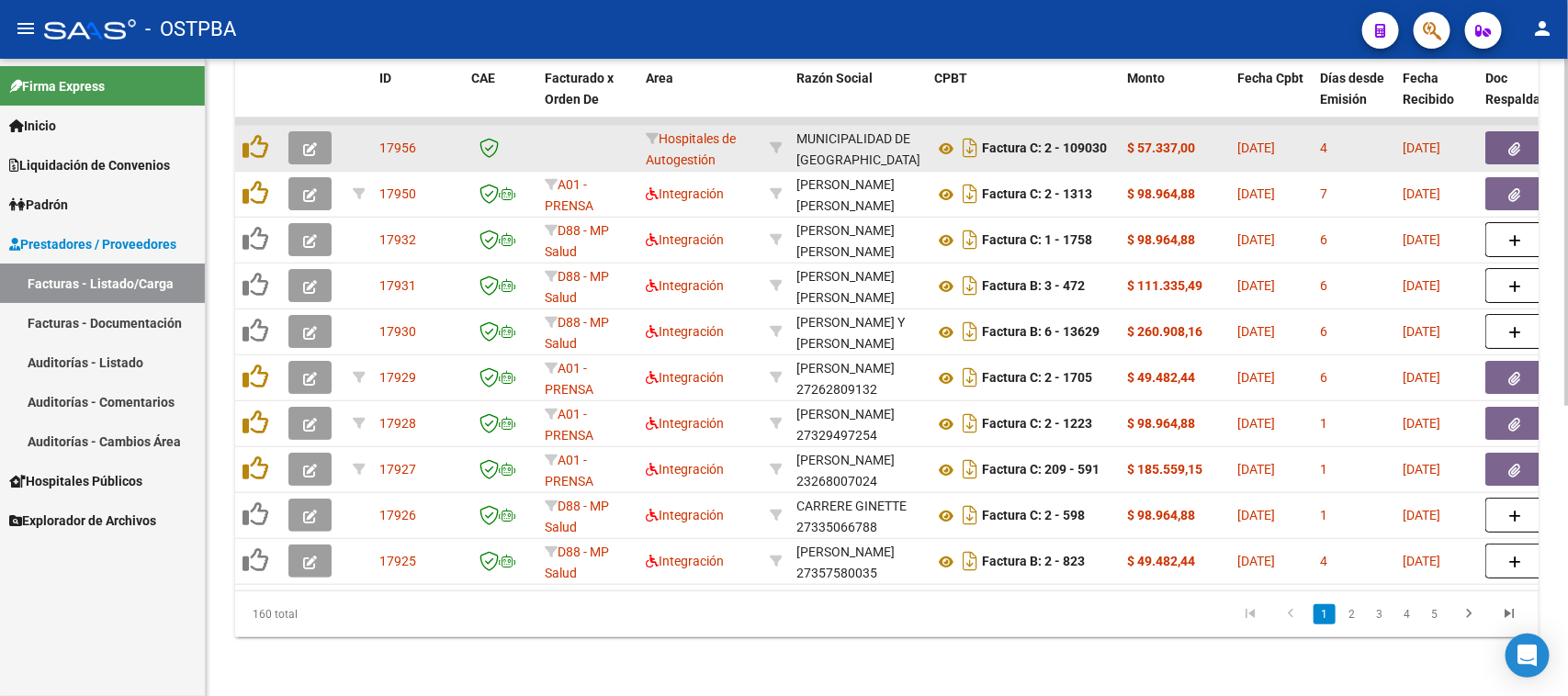
click at [361, 130] on datatable-body-cell at bounding box center [359, 148] width 27 height 45
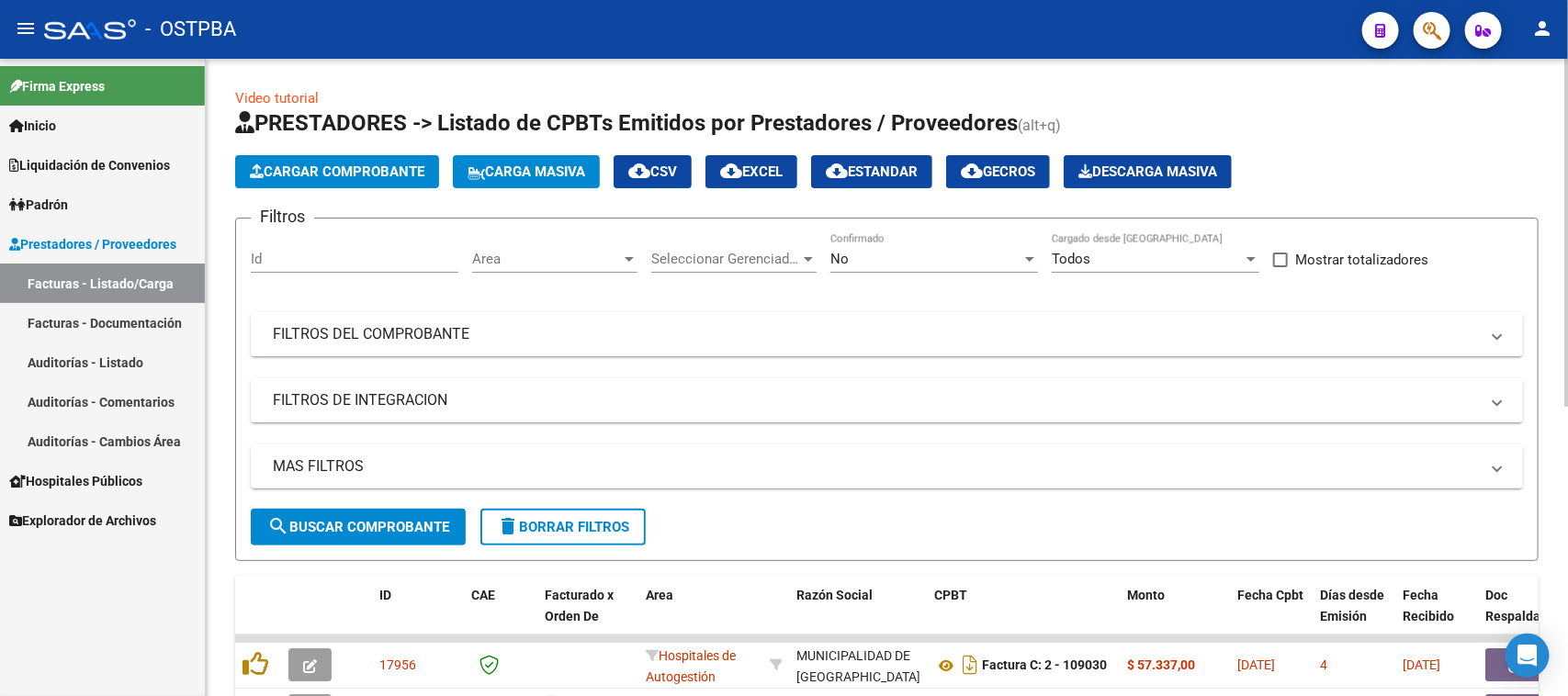
click at [347, 169] on span "Cargar Comprobante" at bounding box center [336, 171] width 174 height 16
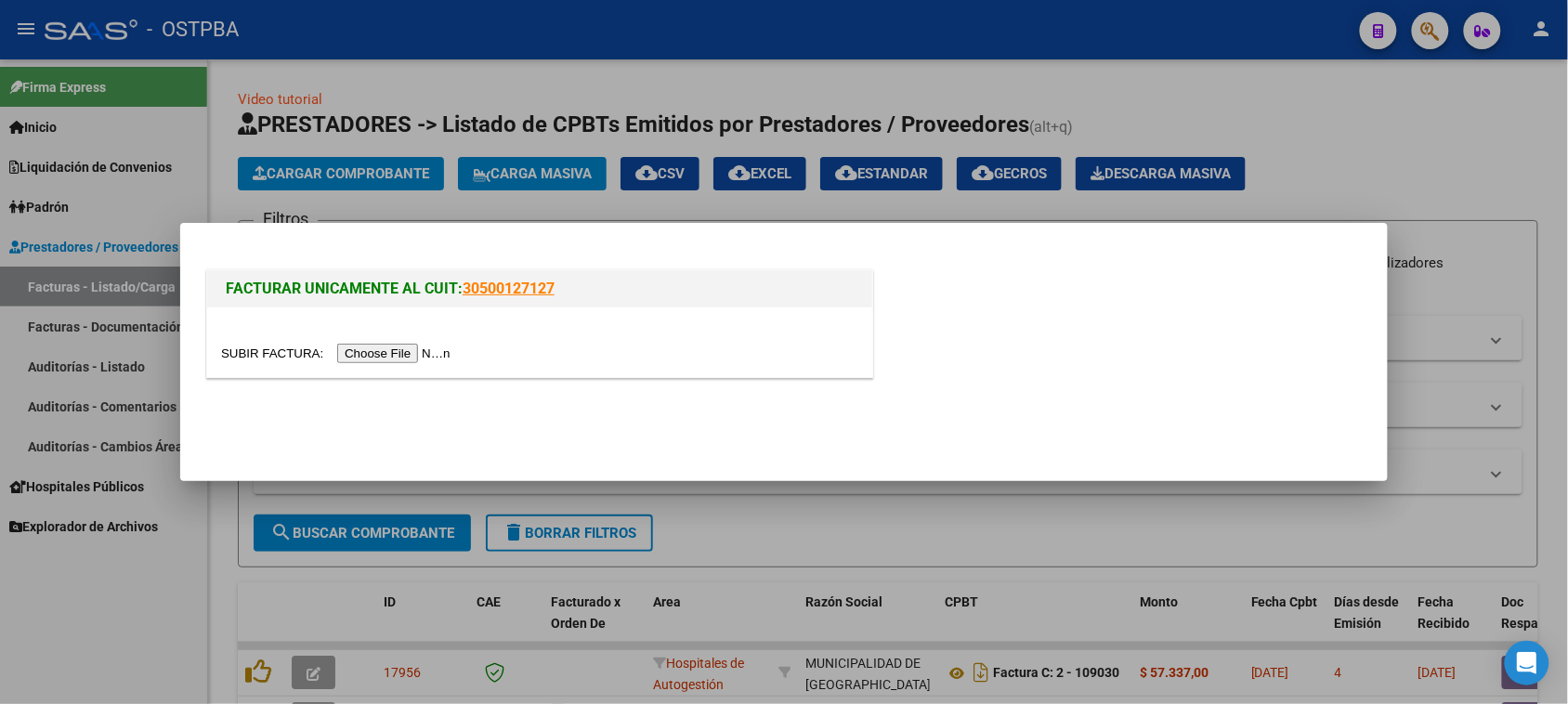
click at [375, 352] on input "file" at bounding box center [339, 353] width 235 height 19
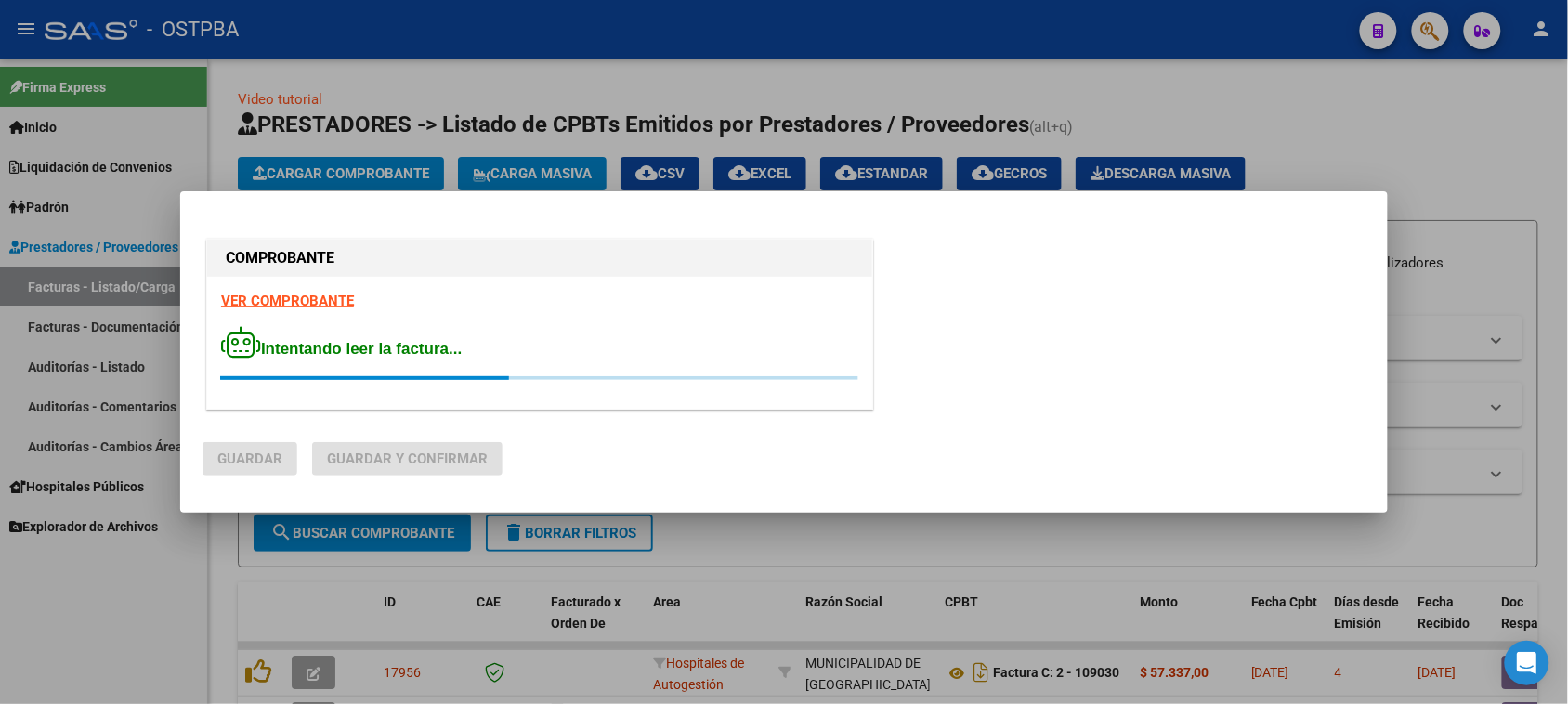
click at [283, 295] on strong "VER COMPROBANTE" at bounding box center [288, 300] width 133 height 16
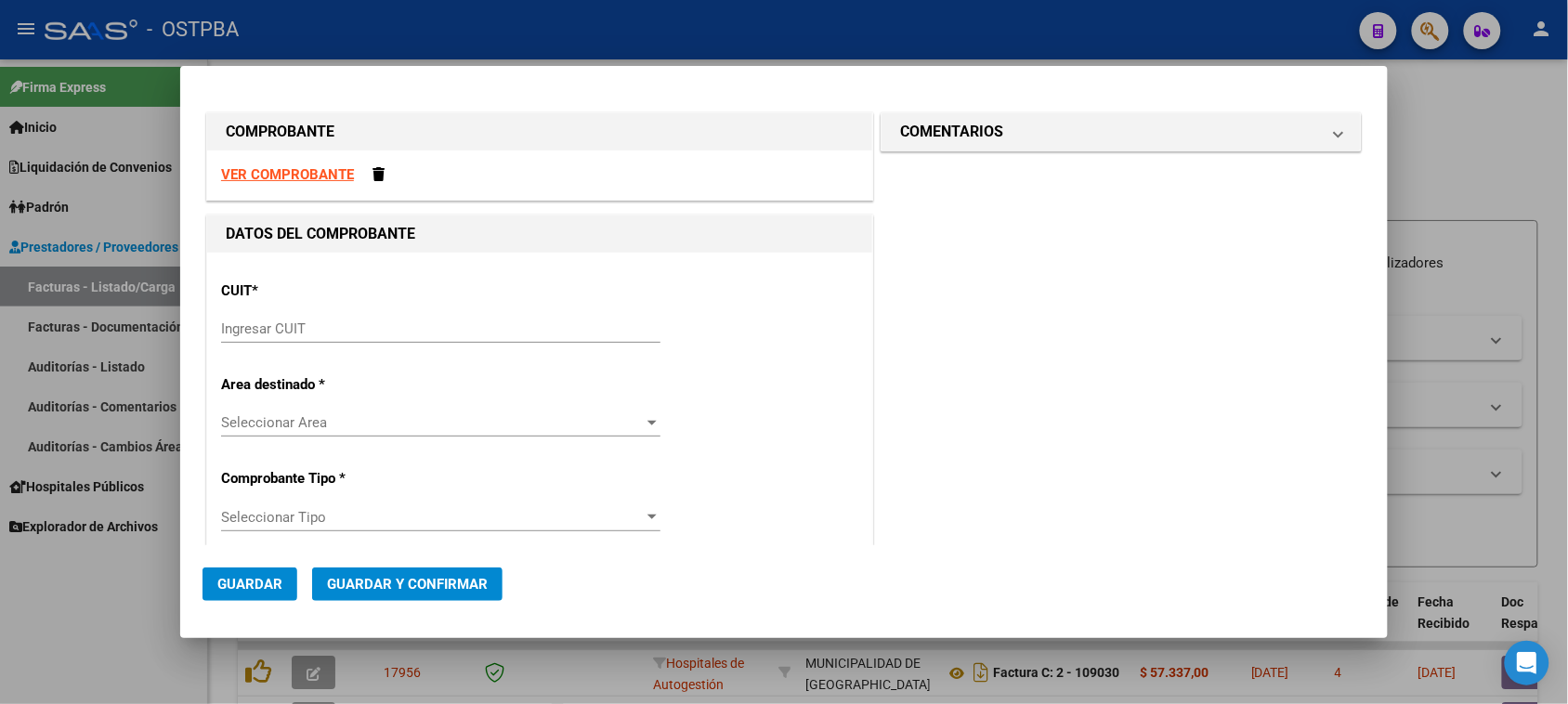
drag, startPoint x: 300, startPoint y: 329, endPoint x: 349, endPoint y: 335, distance: 49.4
click at [317, 329] on input "Ingresar CUIT" at bounding box center [441, 328] width 439 height 16
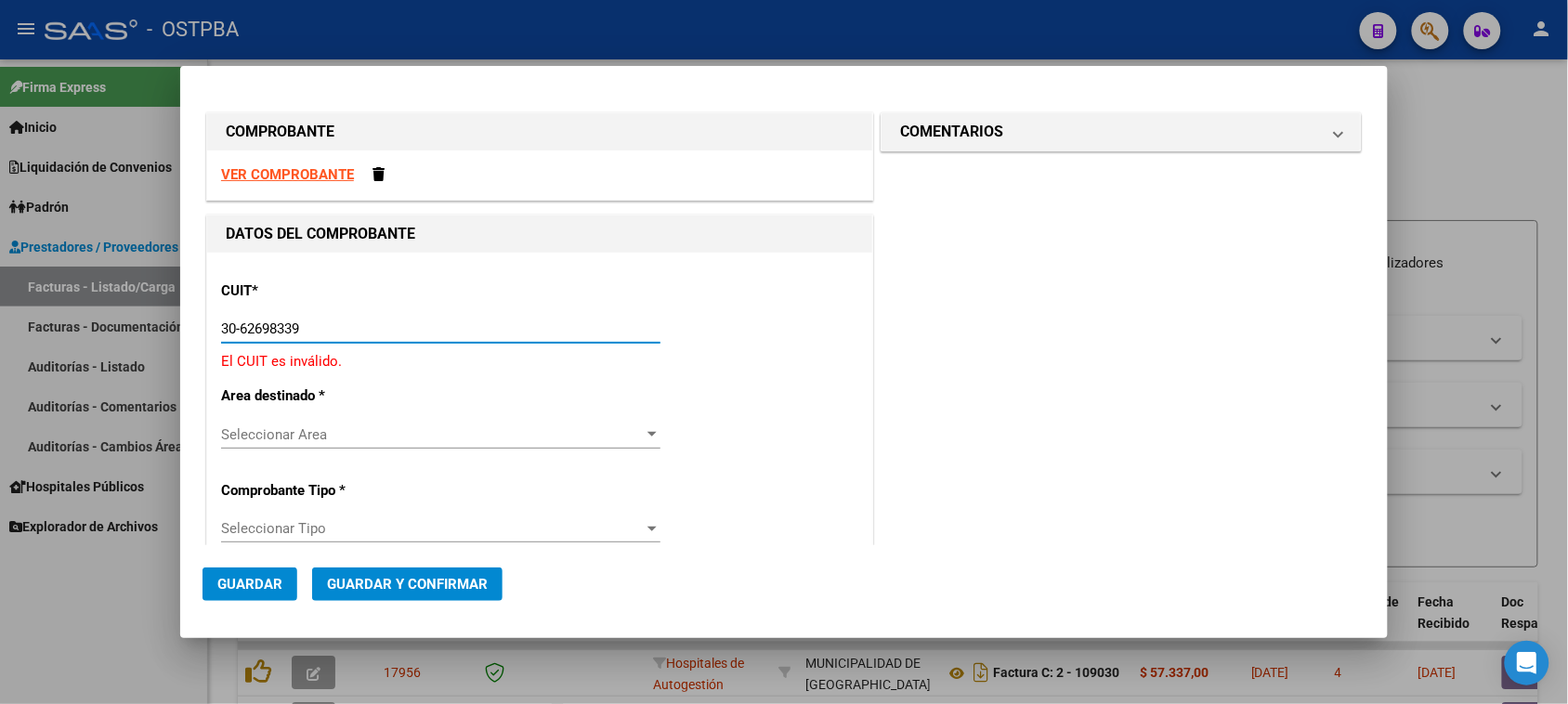
type input "30-62698339-8"
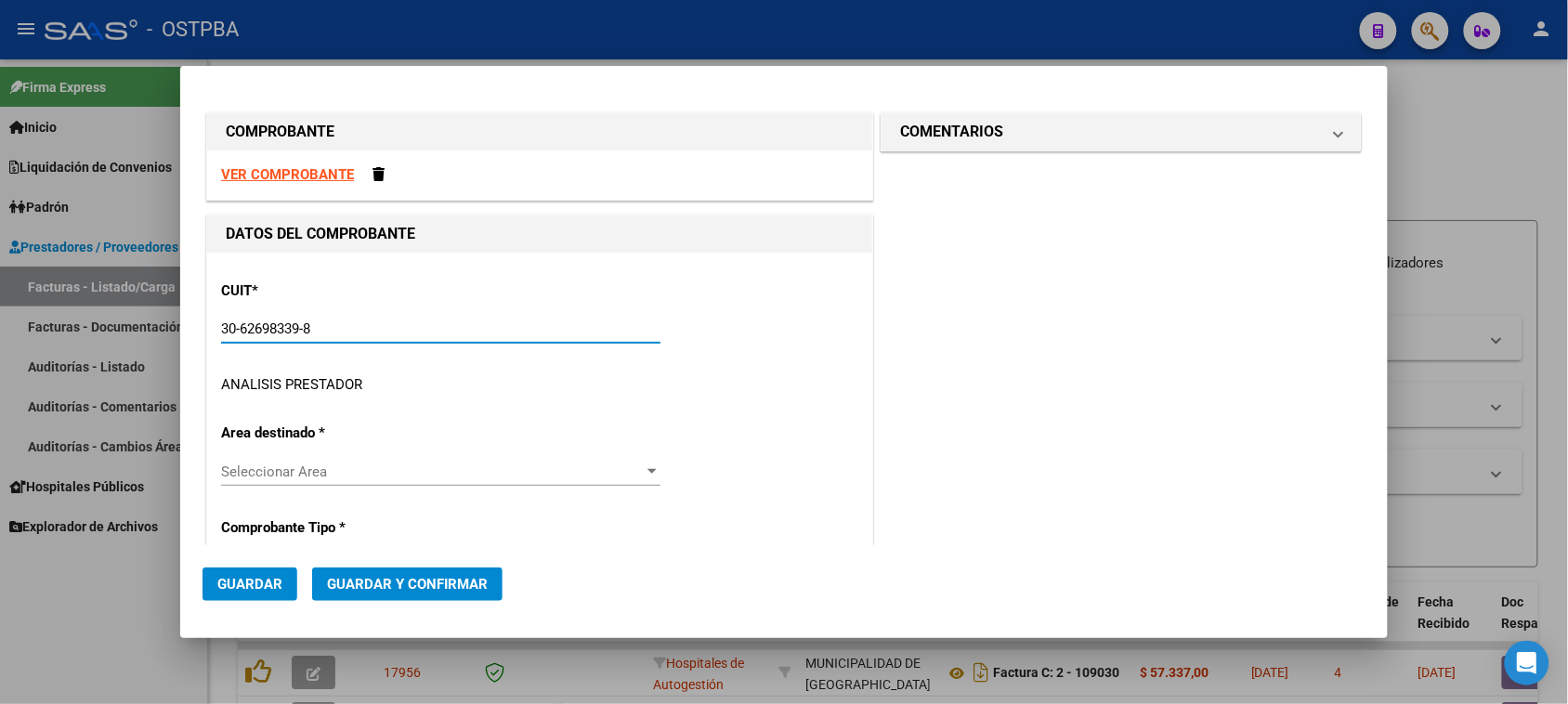
type input "169"
type input "30-62698339-8"
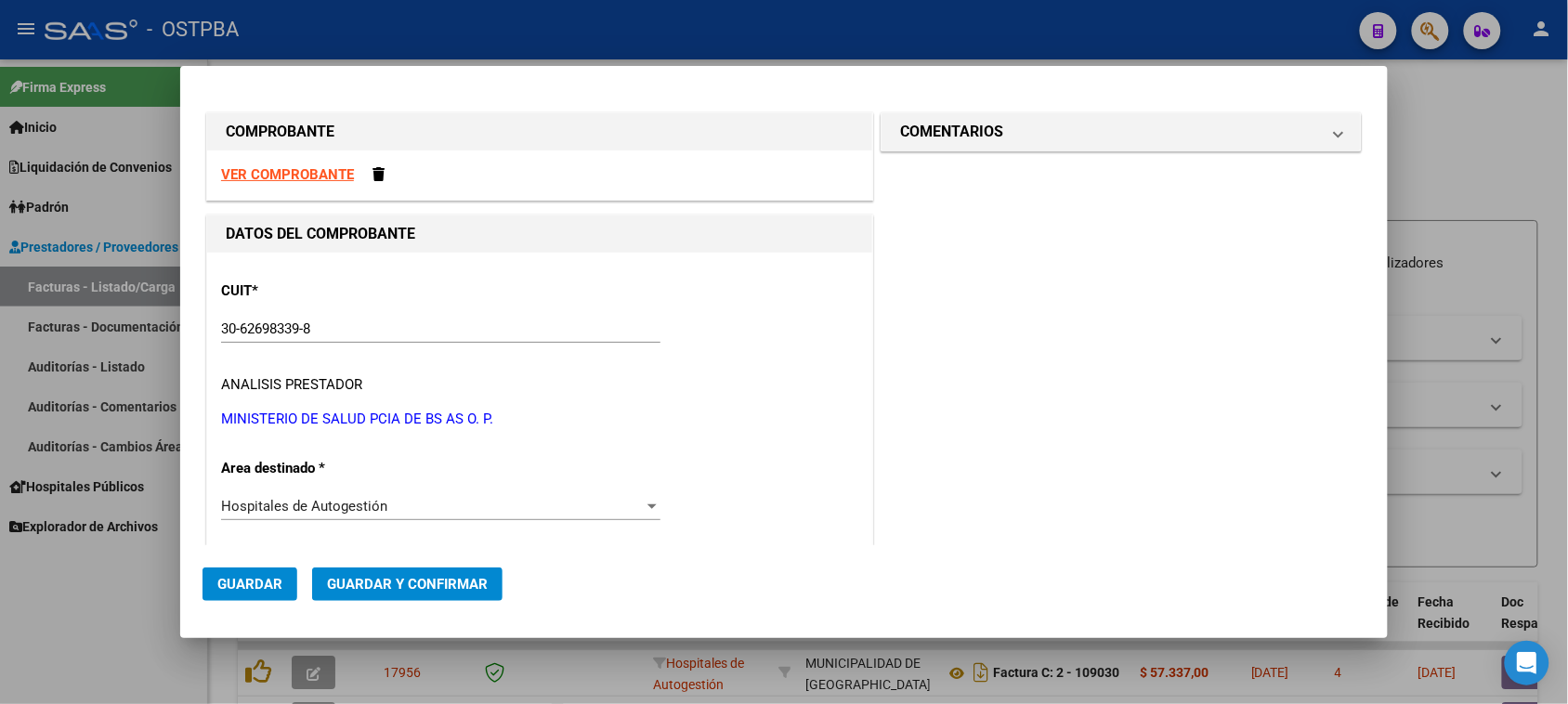
scroll to position [284, 0]
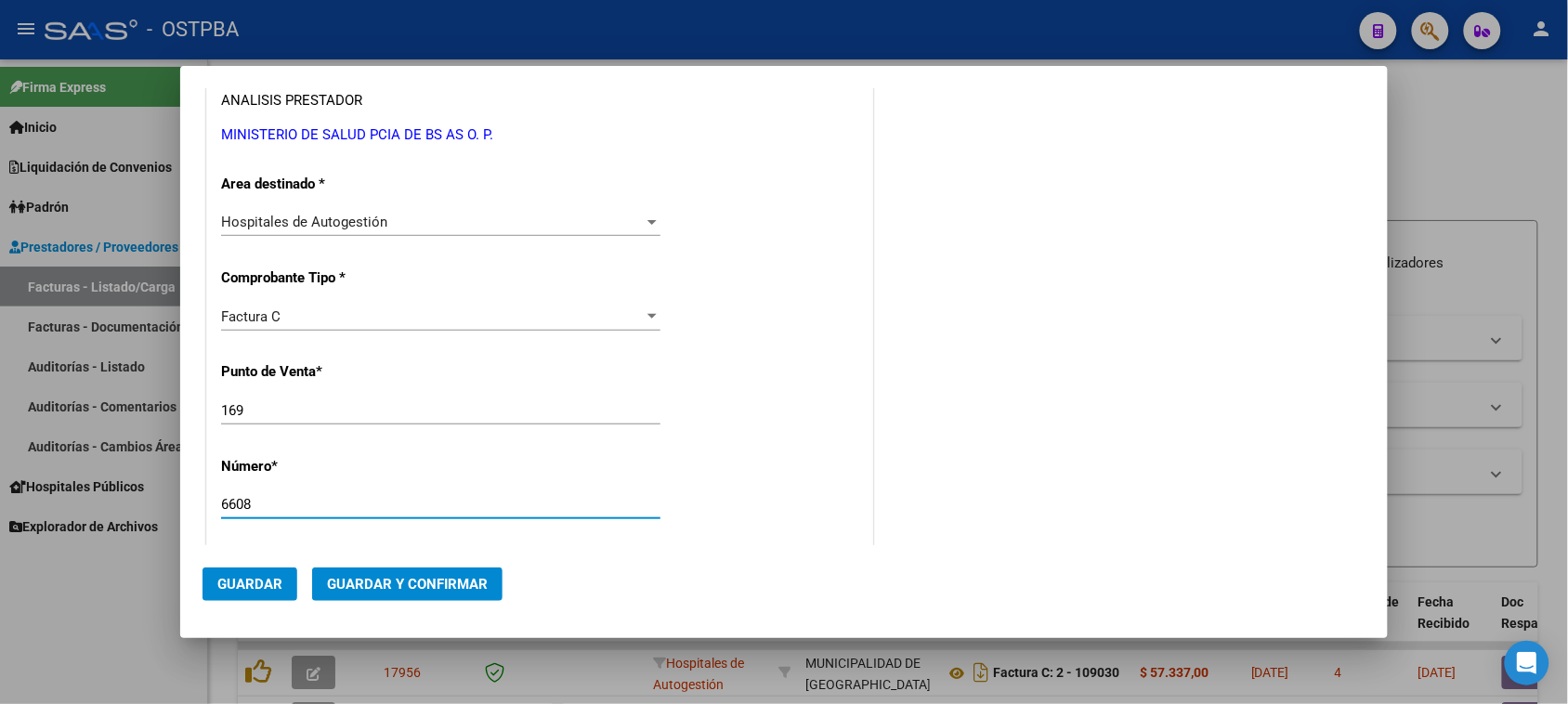
type input "6608"
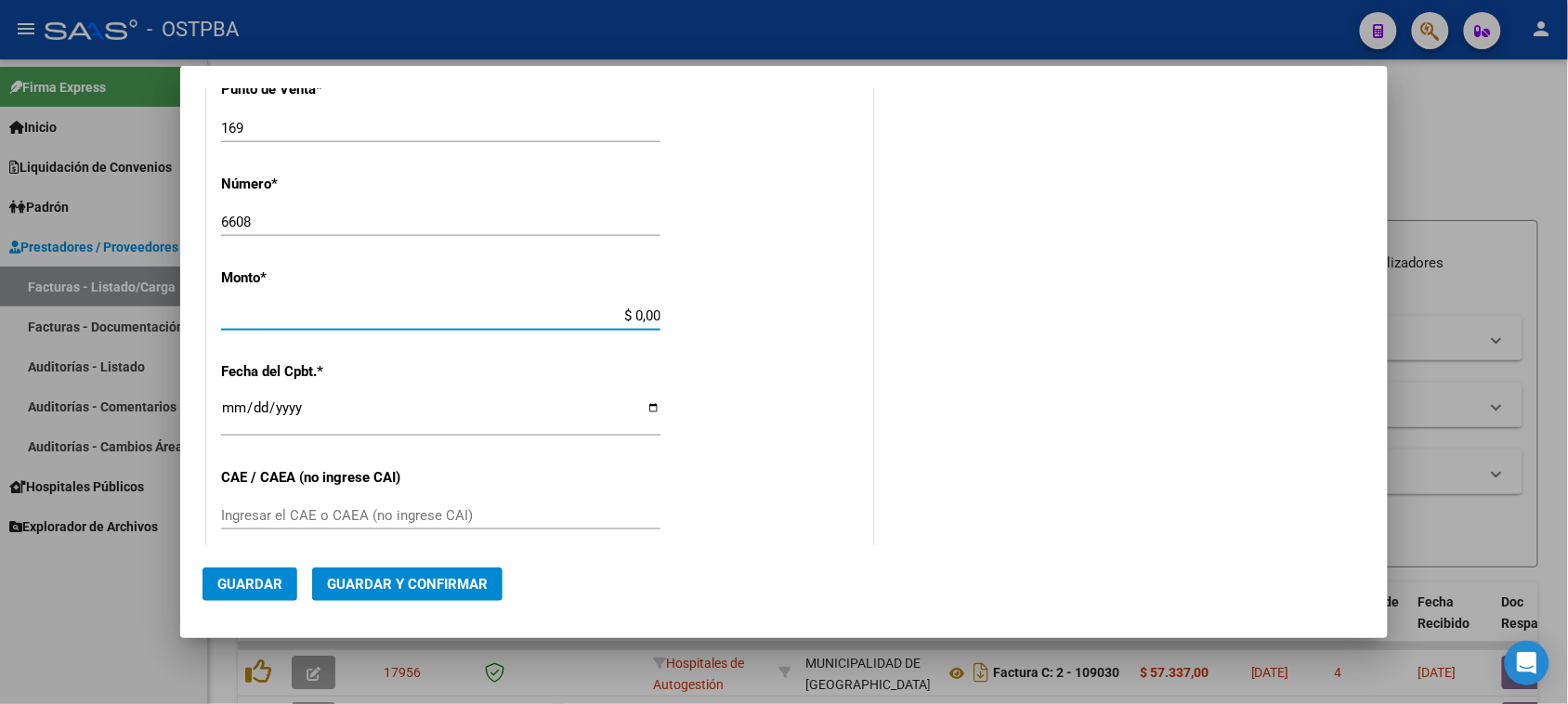
scroll to position [558, 0]
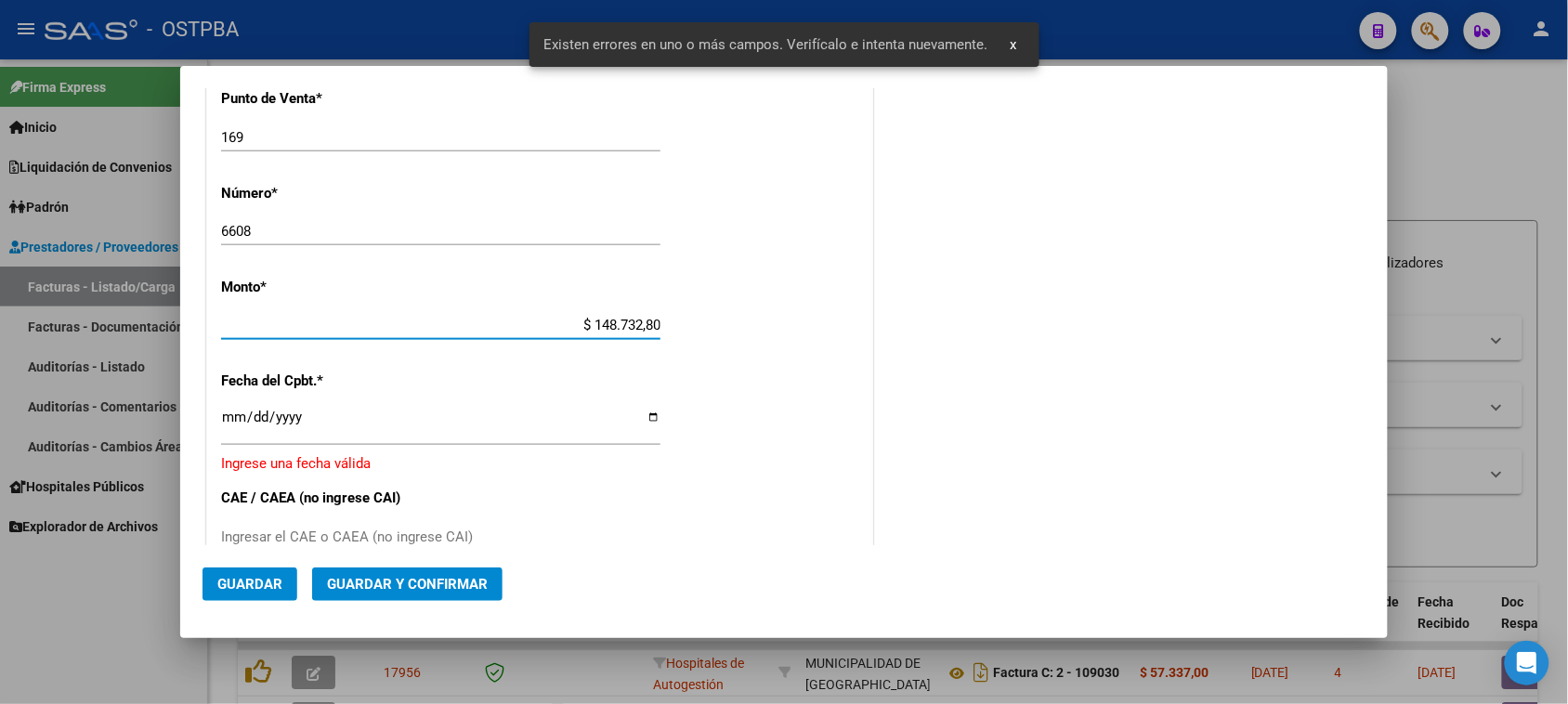
type input "$ 1.487.328,00"
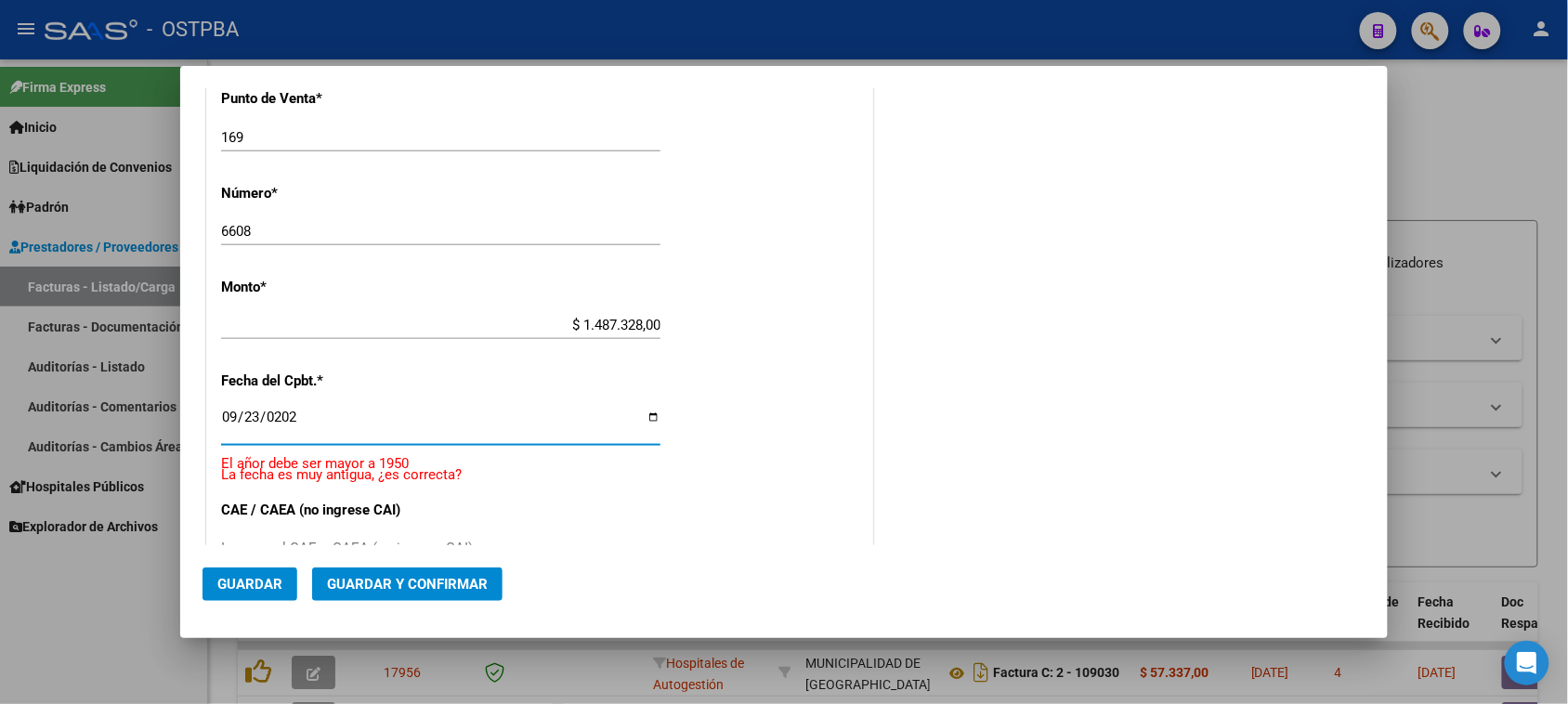
type input "2025-09-23"
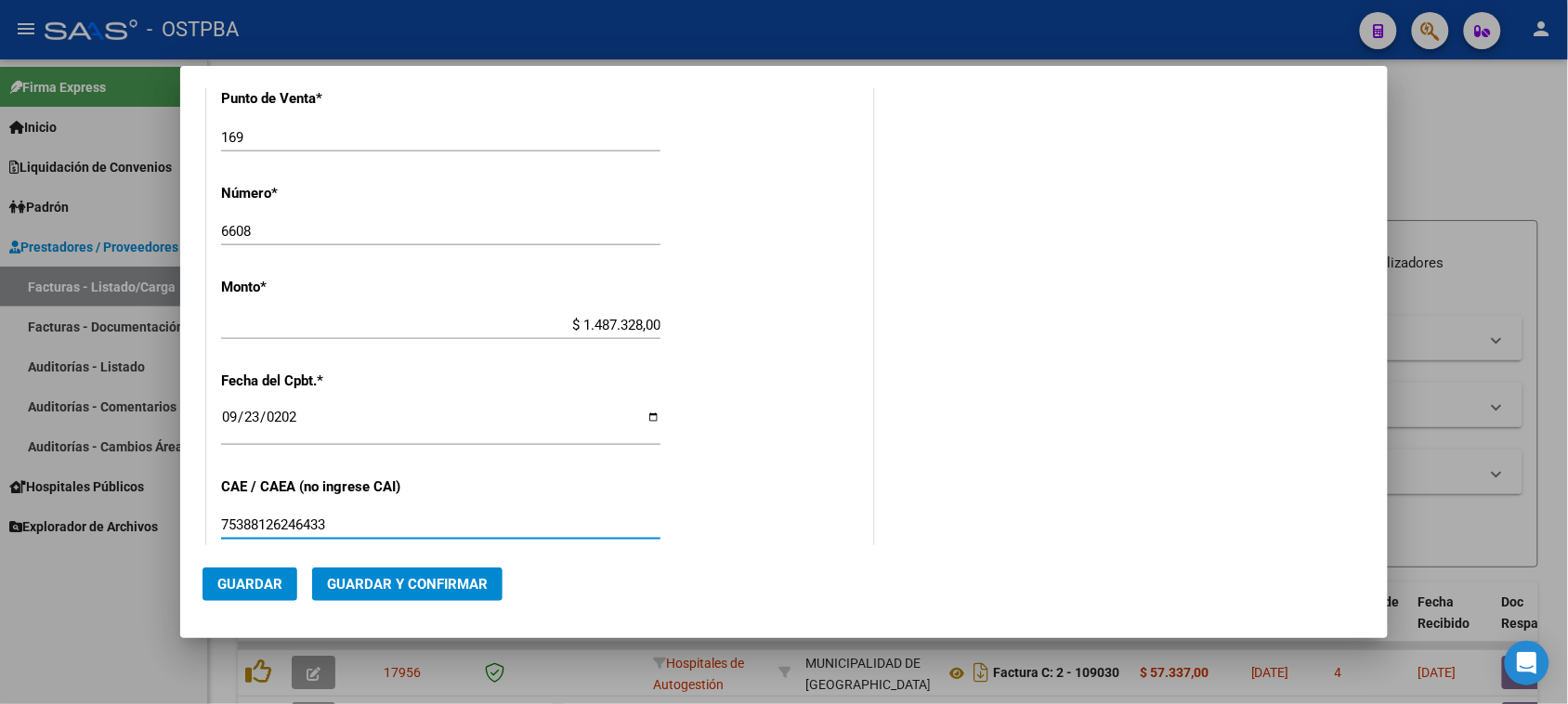
type input "75388126246433"
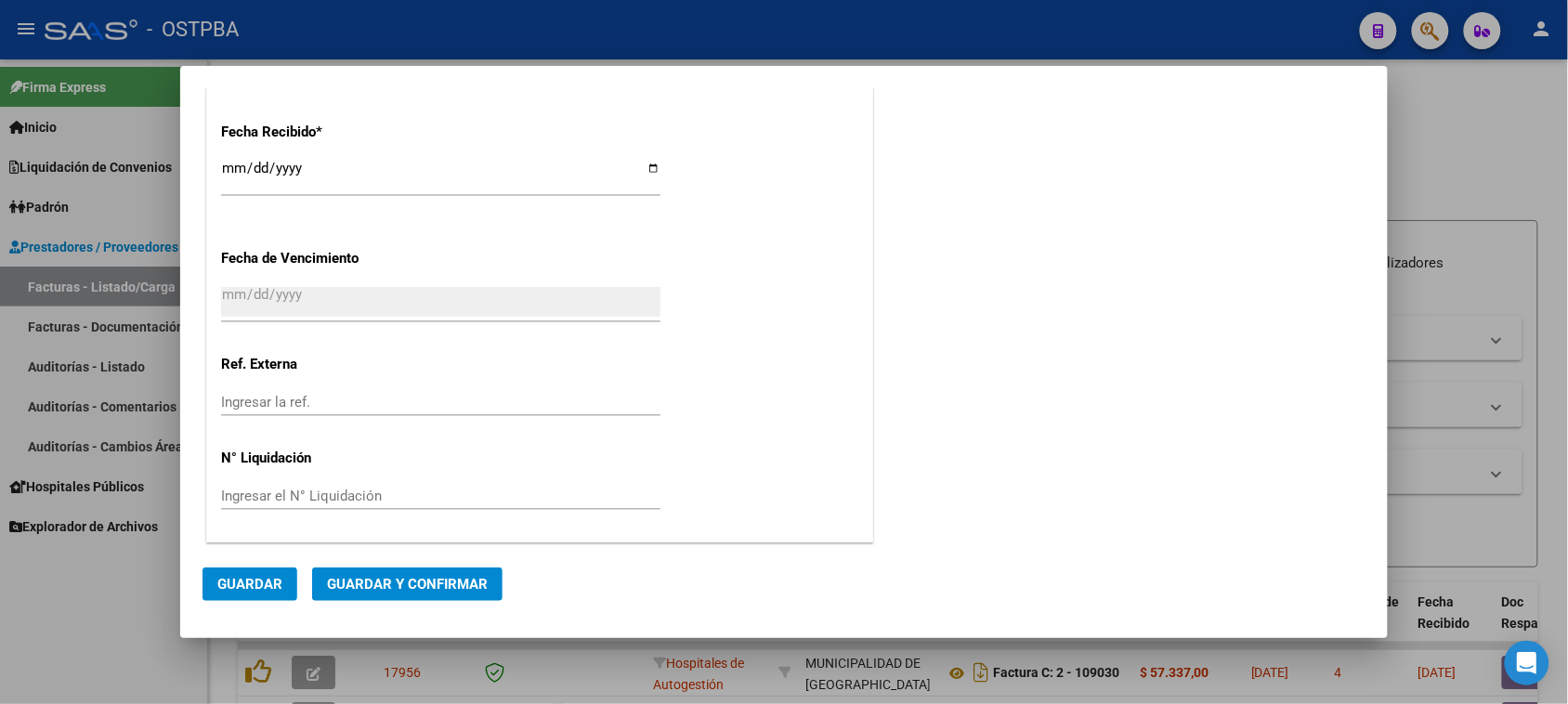
scroll to position [0, 0]
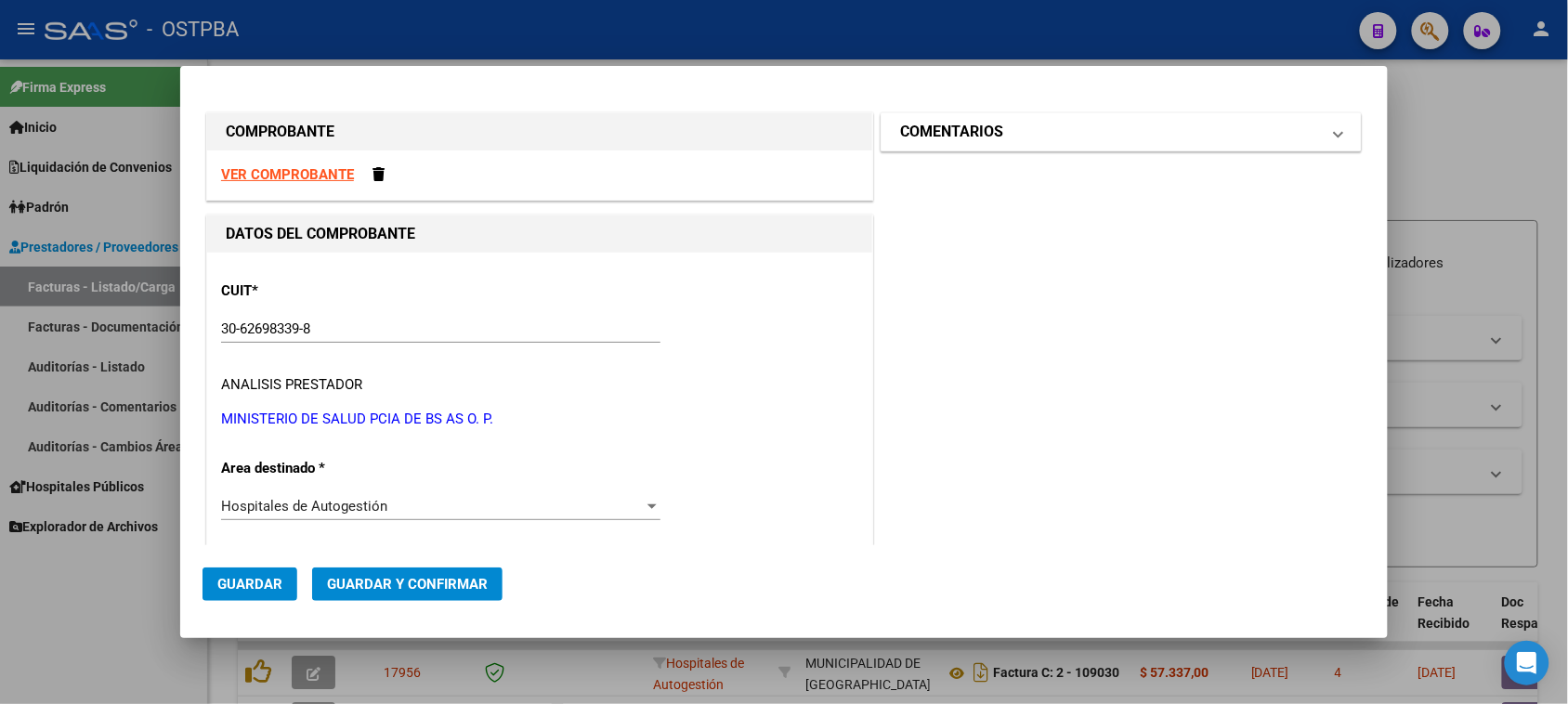
drag, startPoint x: 976, startPoint y: 126, endPoint x: 981, endPoint y: 199, distance: 73.2
click at [974, 126] on h1 "COMENTARIOS" at bounding box center [951, 131] width 103 height 22
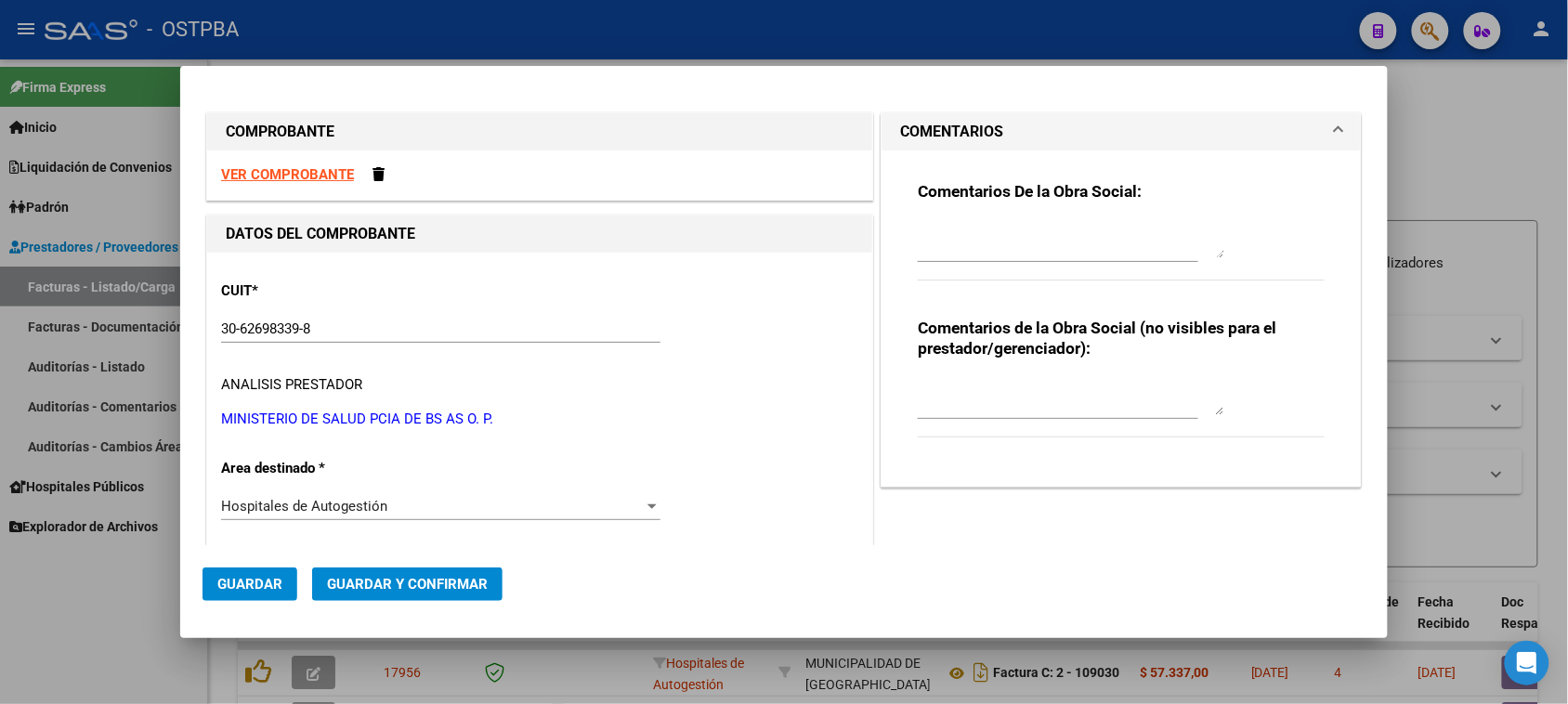
click at [981, 242] on textarea at bounding box center [1071, 240] width 306 height 38
type textarea "HR 127136"
click at [278, 594] on button "Guardar" at bounding box center [249, 584] width 94 height 34
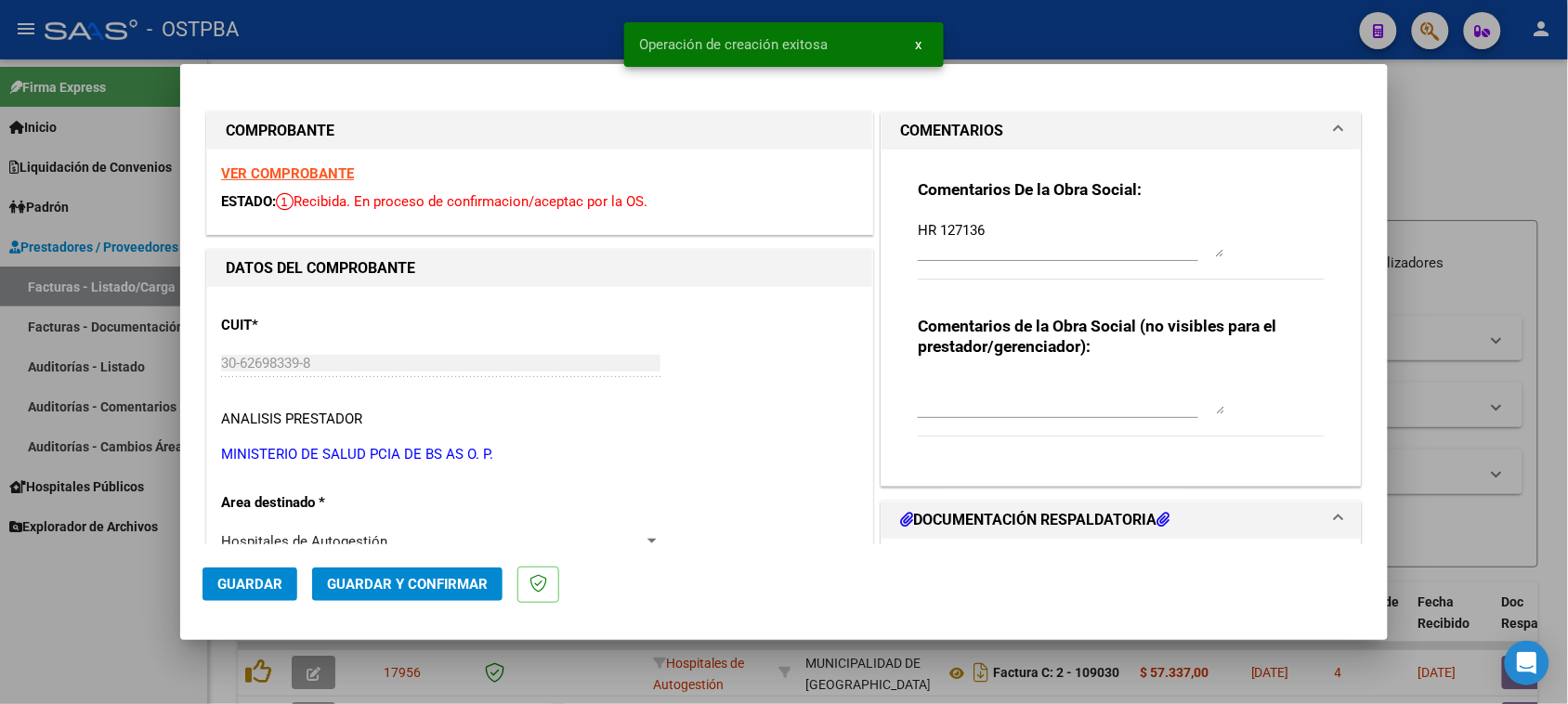
type input "2025-11-22"
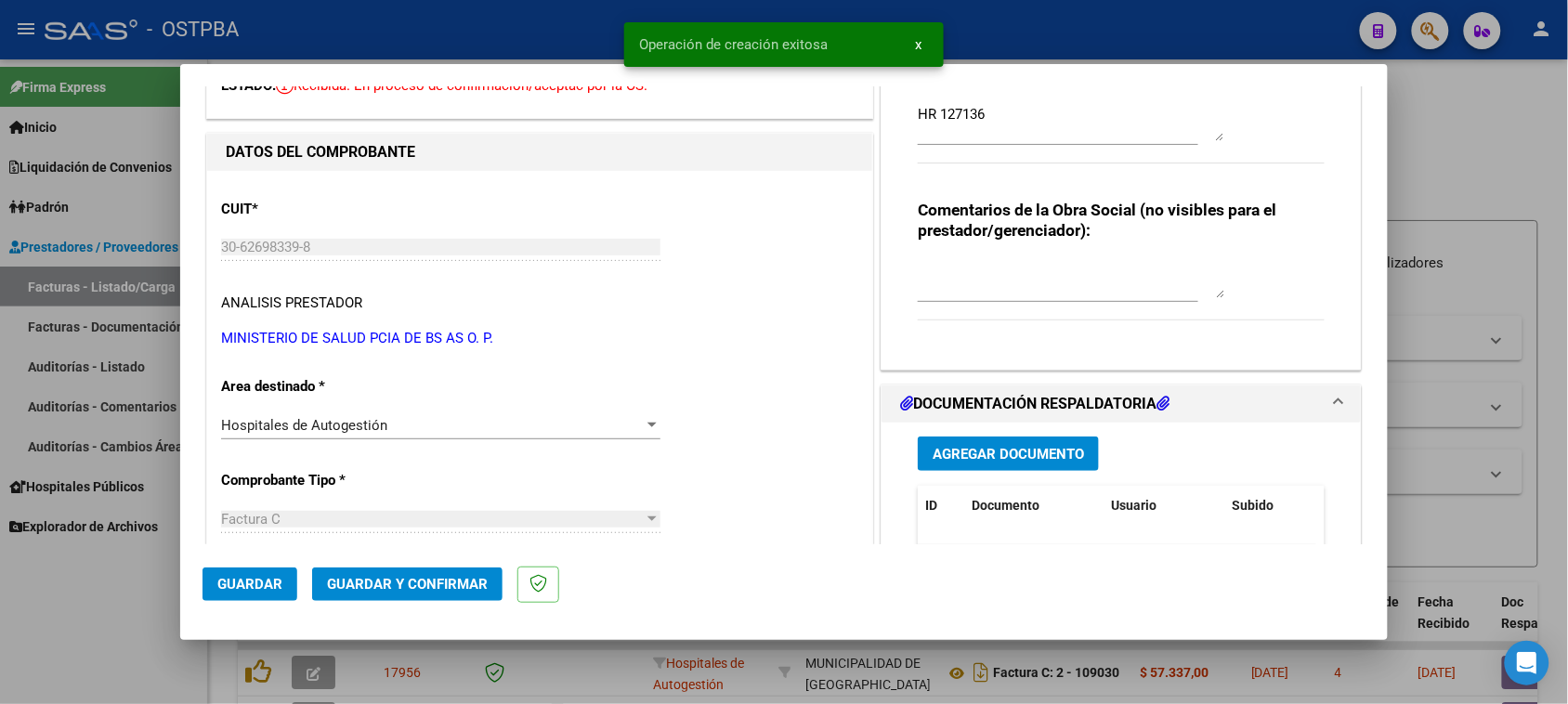
scroll to position [232, 0]
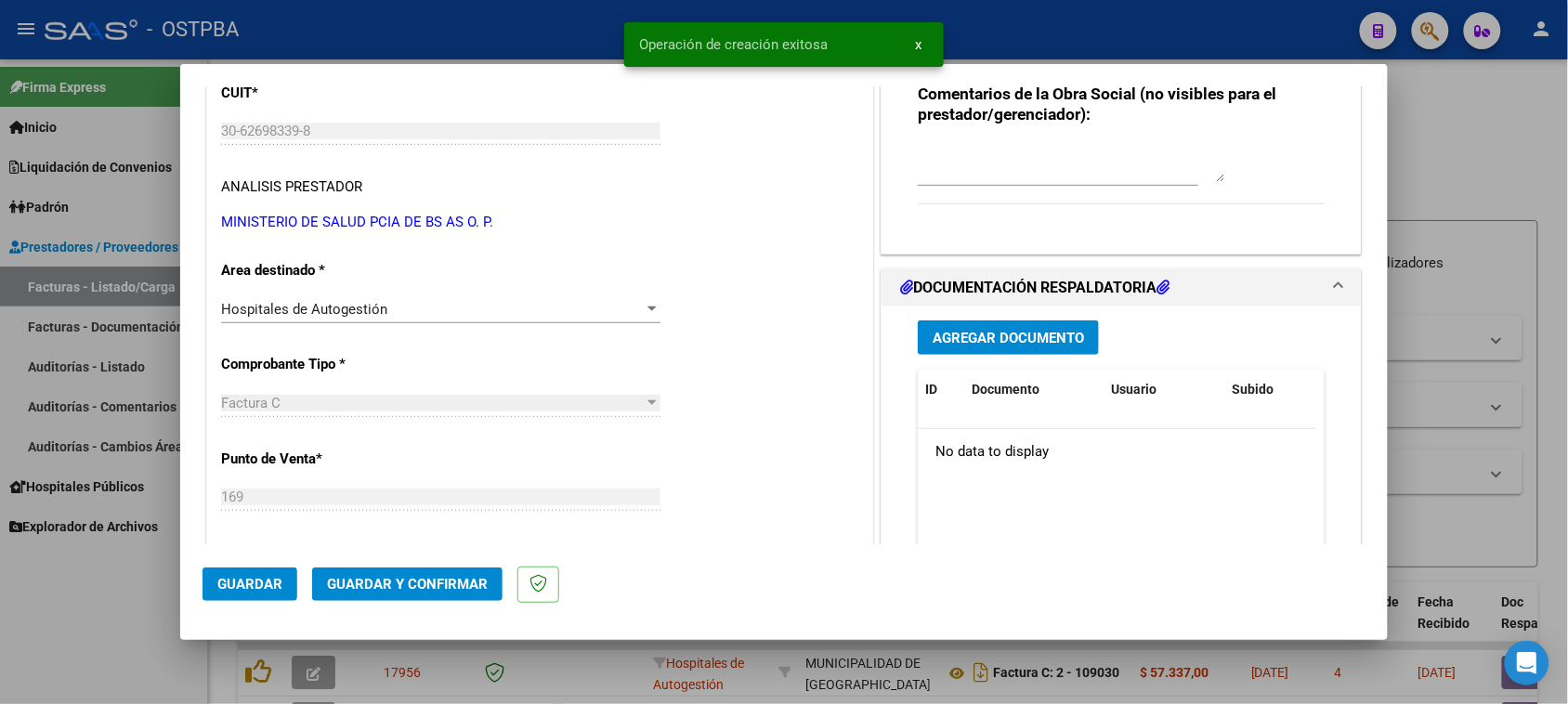
click at [1032, 331] on span "Agregar Documento" at bounding box center [1007, 337] width 151 height 16
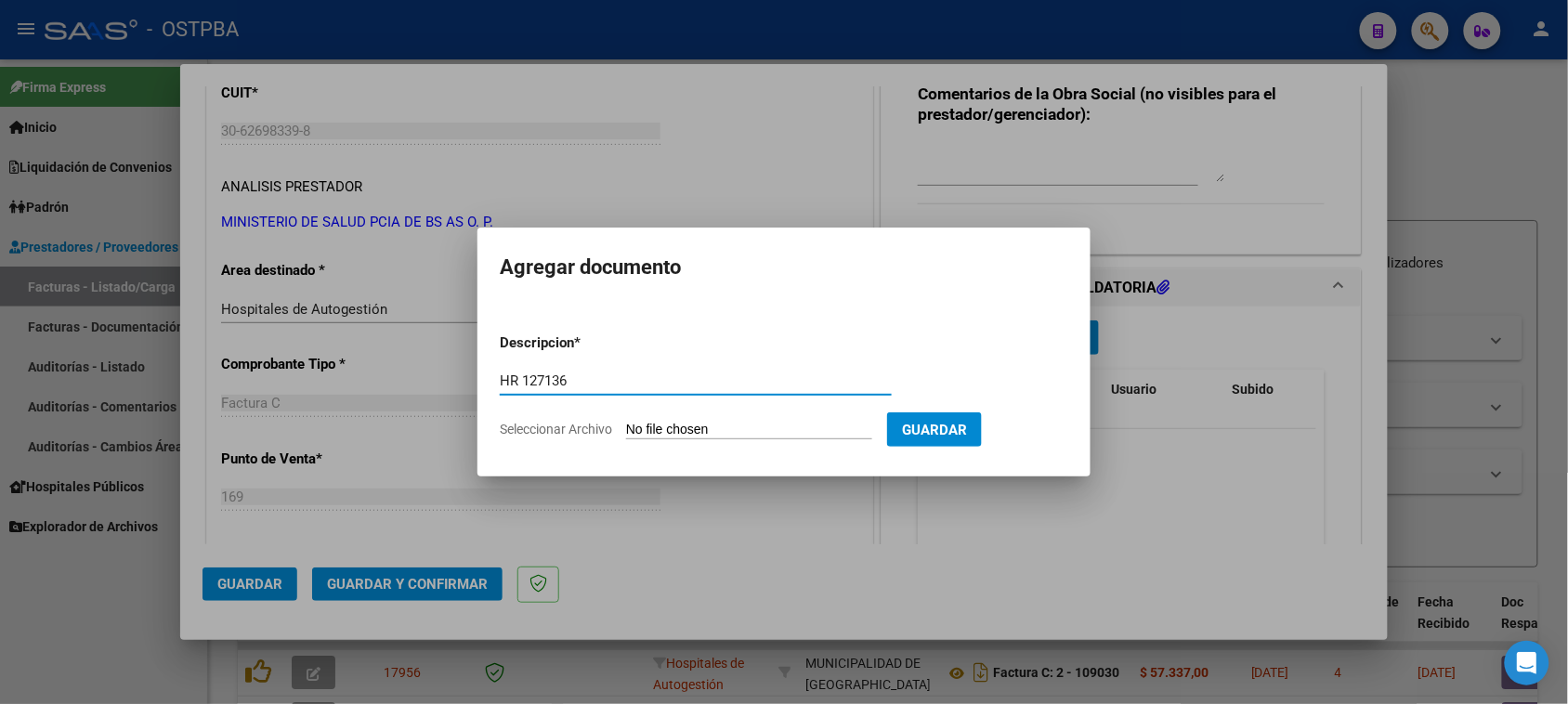
type input "HR 127136"
click at [626, 422] on input "Seleccionar Archivo" at bounding box center [749, 430] width 247 height 17
type input "C:\fakepath\HR 127136.pdf"
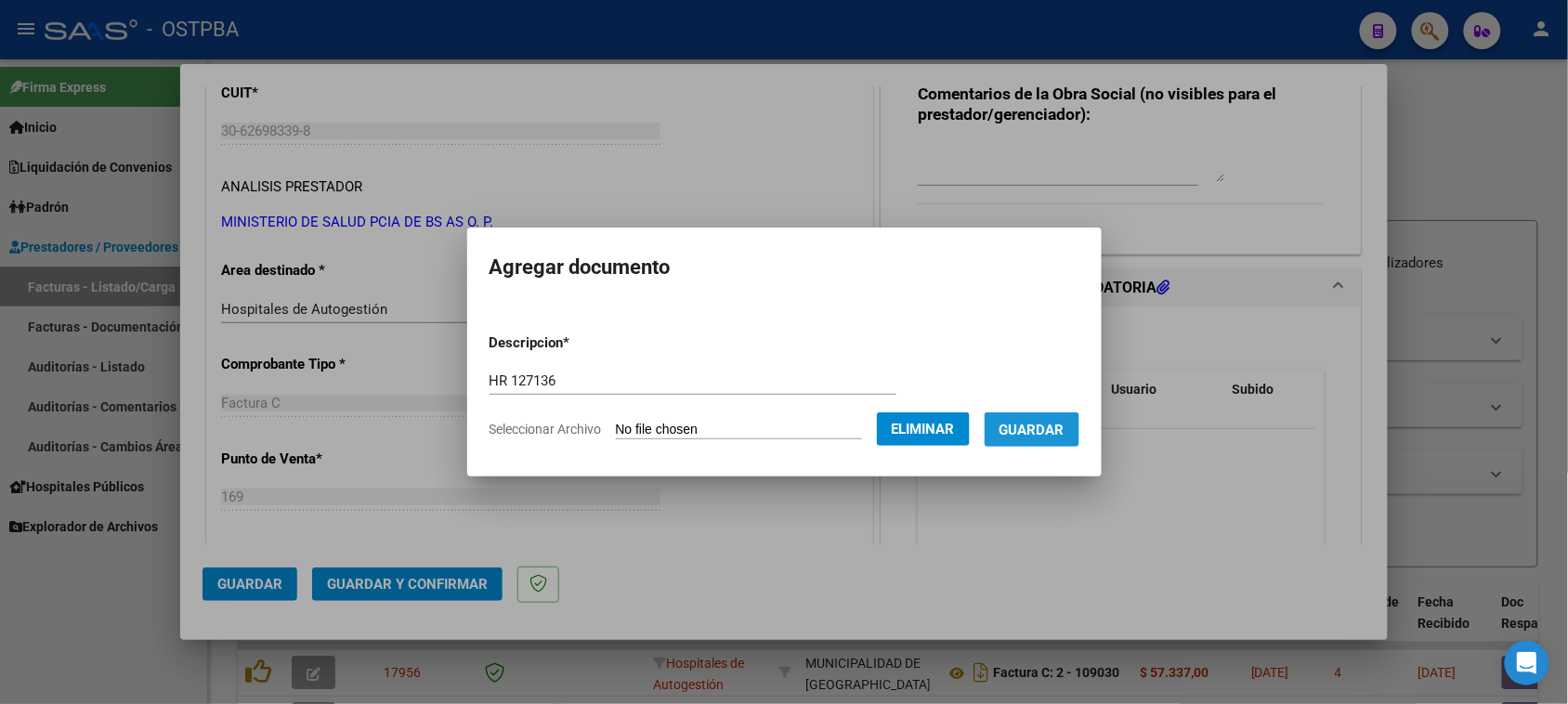
click at [1042, 434] on span "Guardar" at bounding box center [1032, 430] width 65 height 16
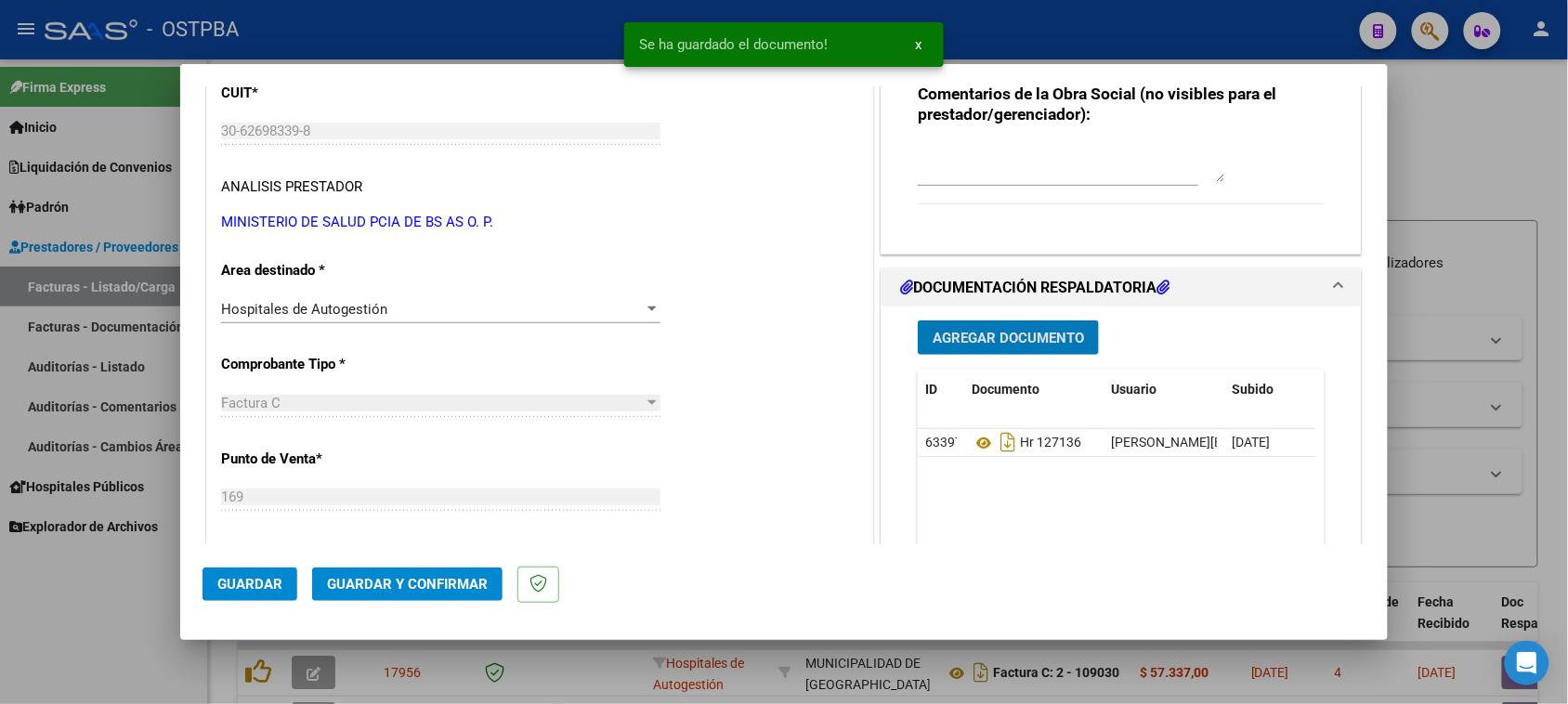
click at [1009, 336] on span "Agregar Documento" at bounding box center [1007, 337] width 151 height 16
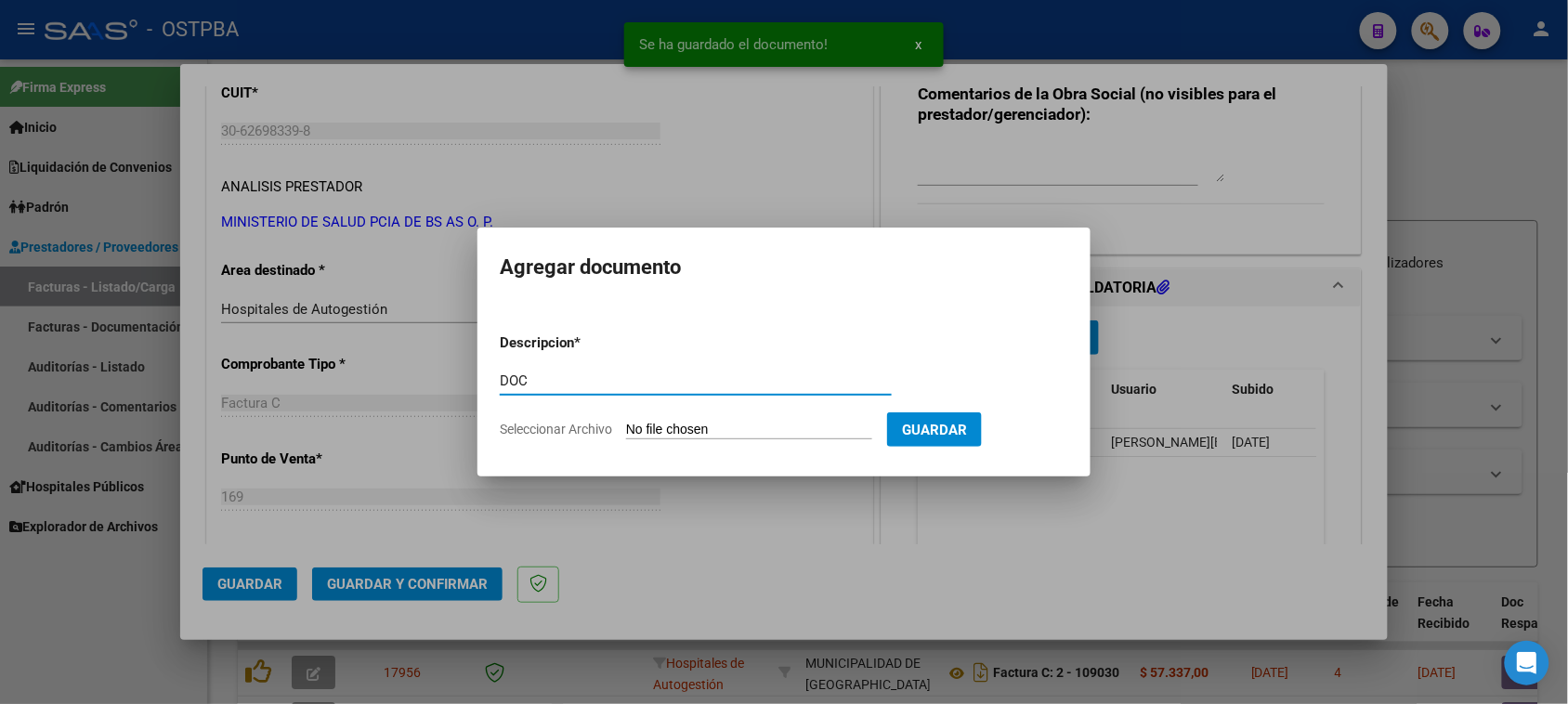
type input "DOC"
click at [626, 422] on input "Seleccionar Archivo" at bounding box center [749, 430] width 247 height 17
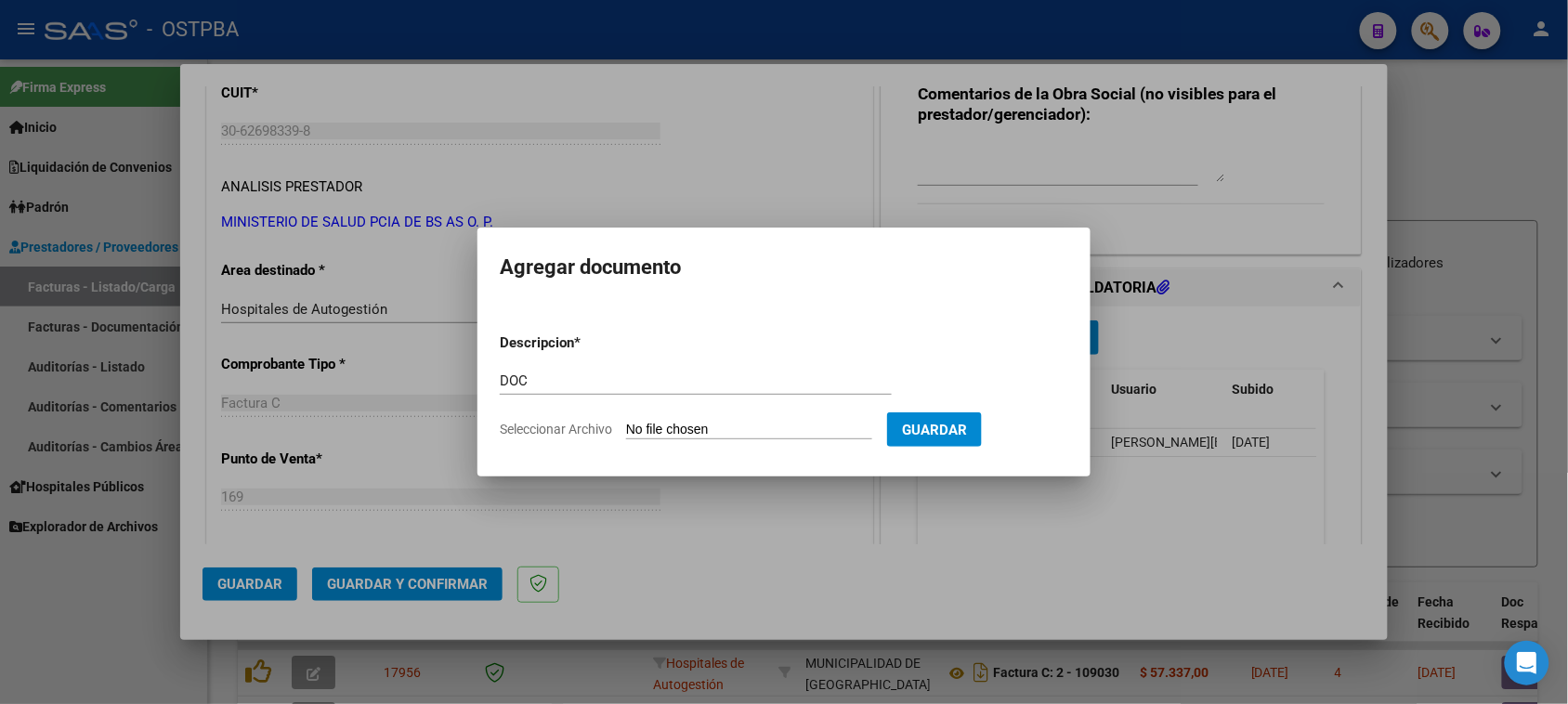
type input "C:\fakepath\DOC 6608.zip"
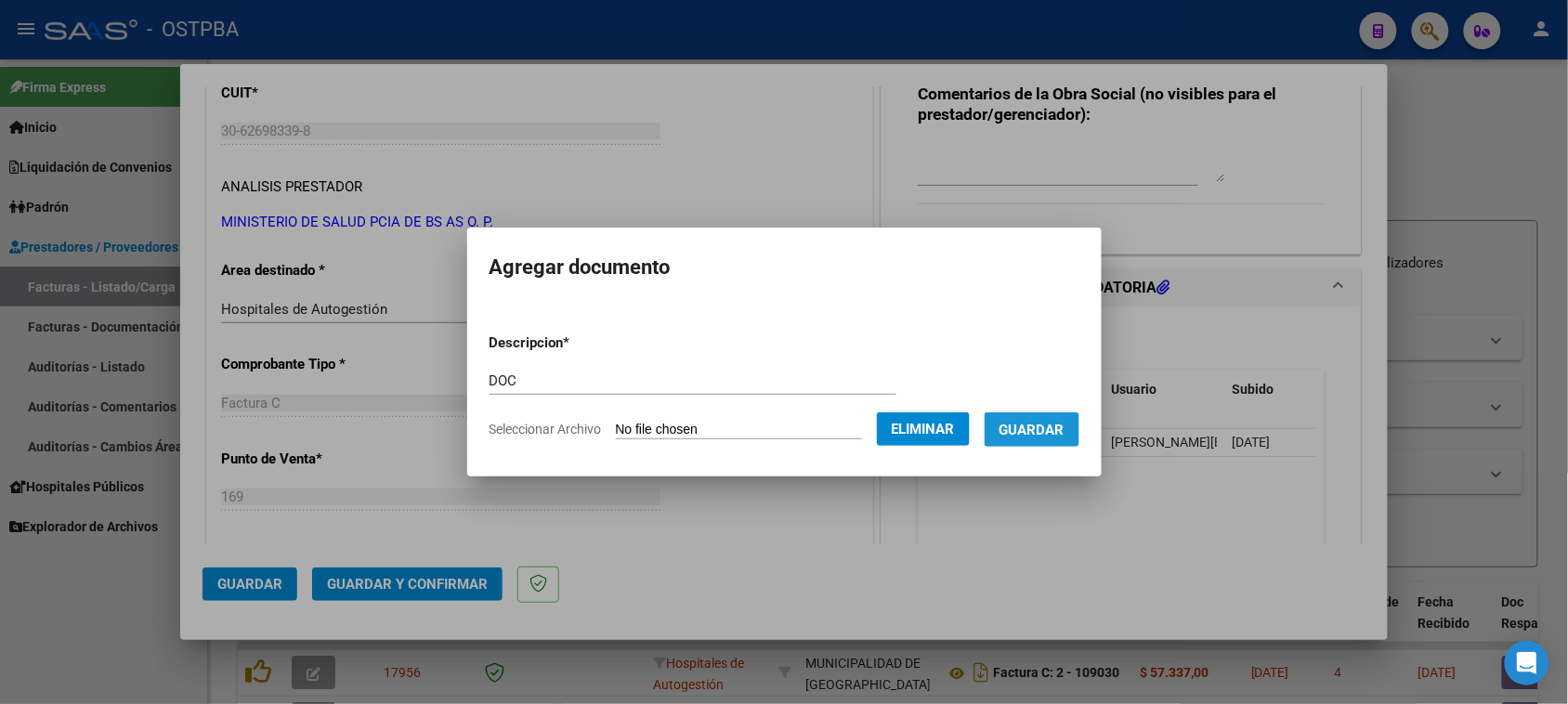
click at [1029, 438] on button "Guardar" at bounding box center [1032, 430] width 94 height 35
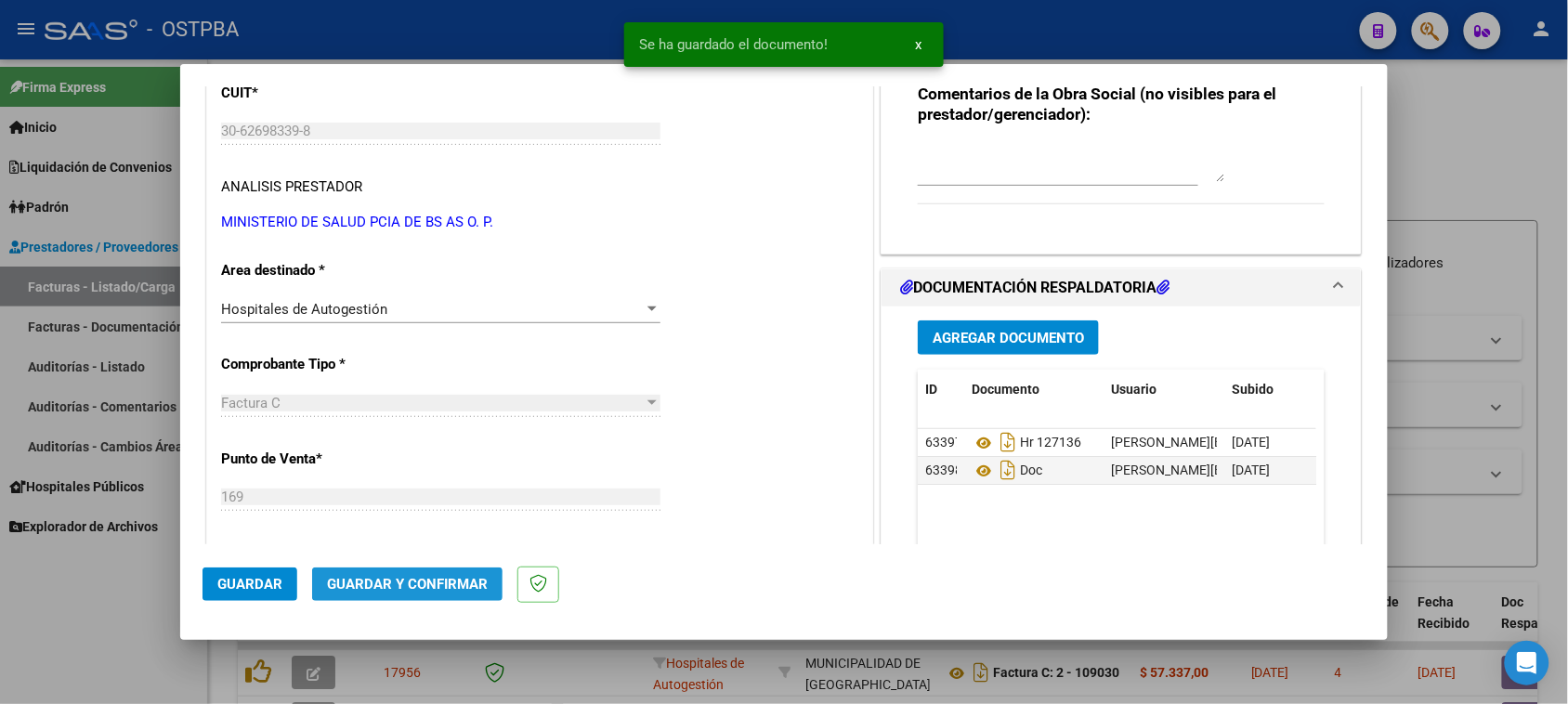
click at [396, 587] on span "Guardar y Confirmar" at bounding box center [406, 584] width 161 height 16
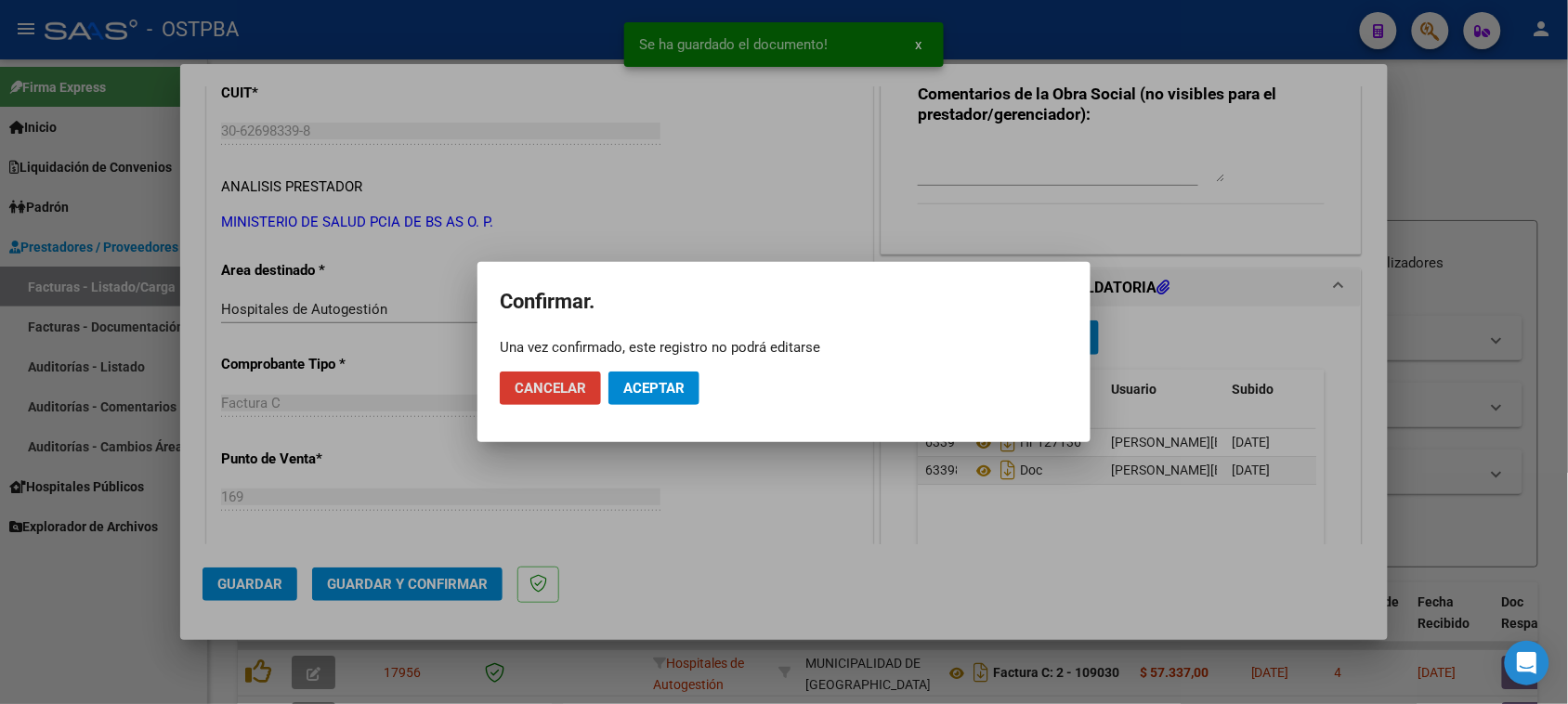
click at [650, 380] on span "Aceptar" at bounding box center [654, 387] width 62 height 16
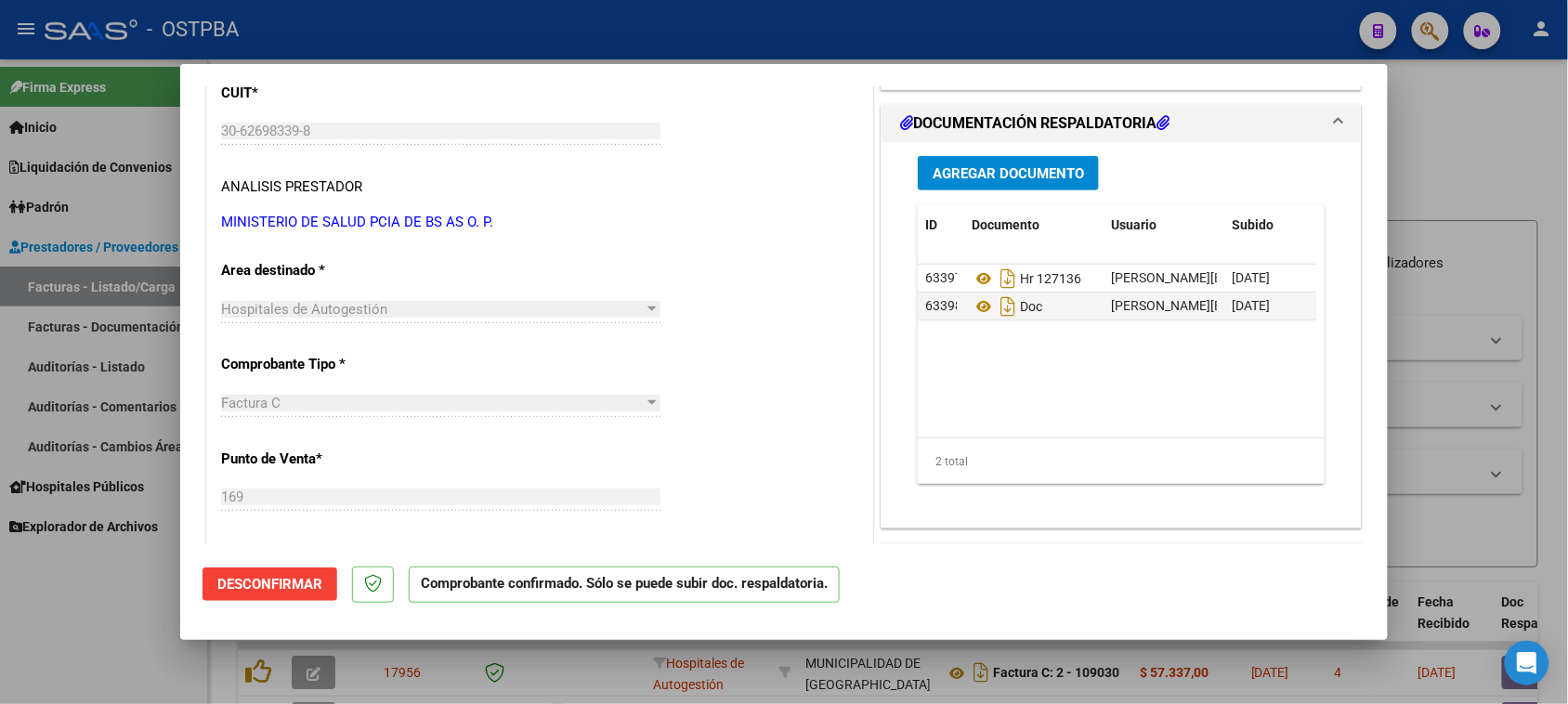
click at [92, 646] on div at bounding box center [784, 352] width 1568 height 704
type input "$ 0,00"
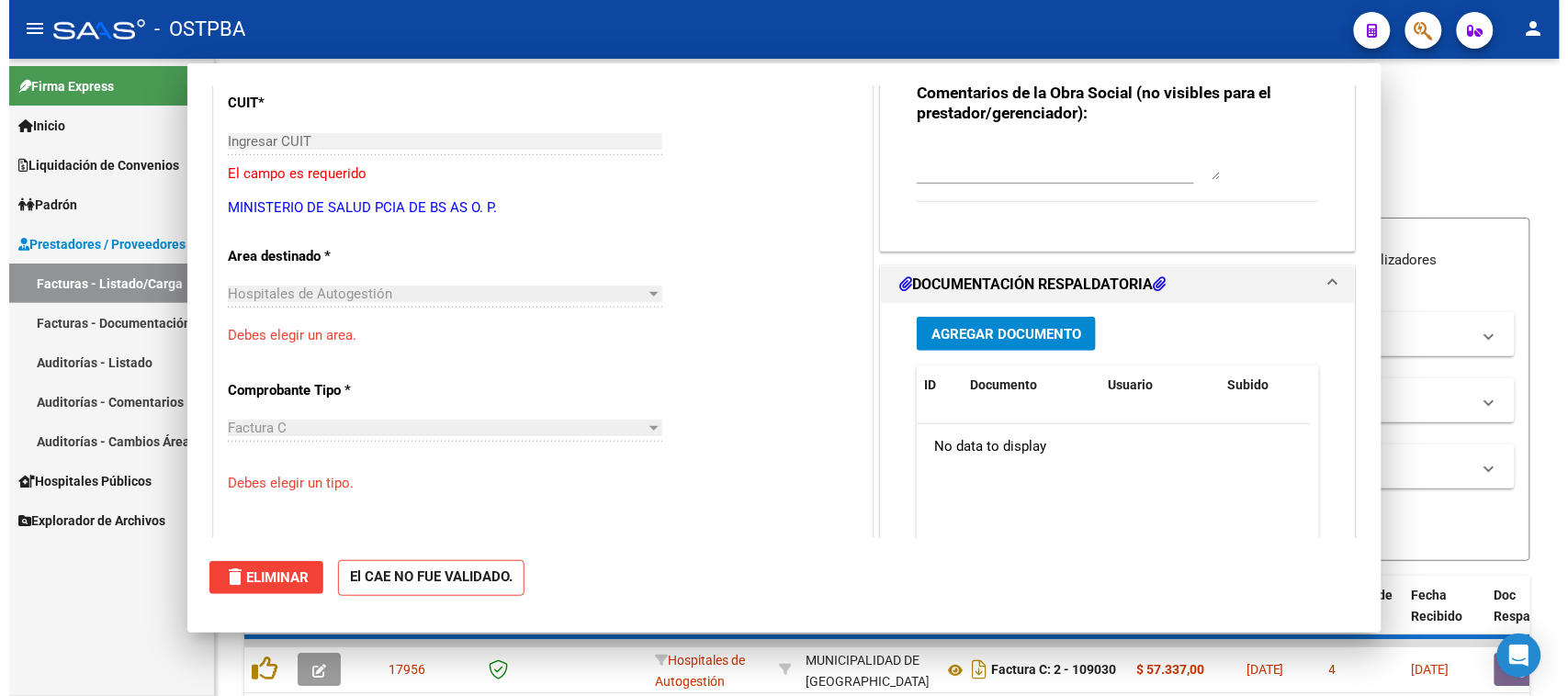
scroll to position [241, 0]
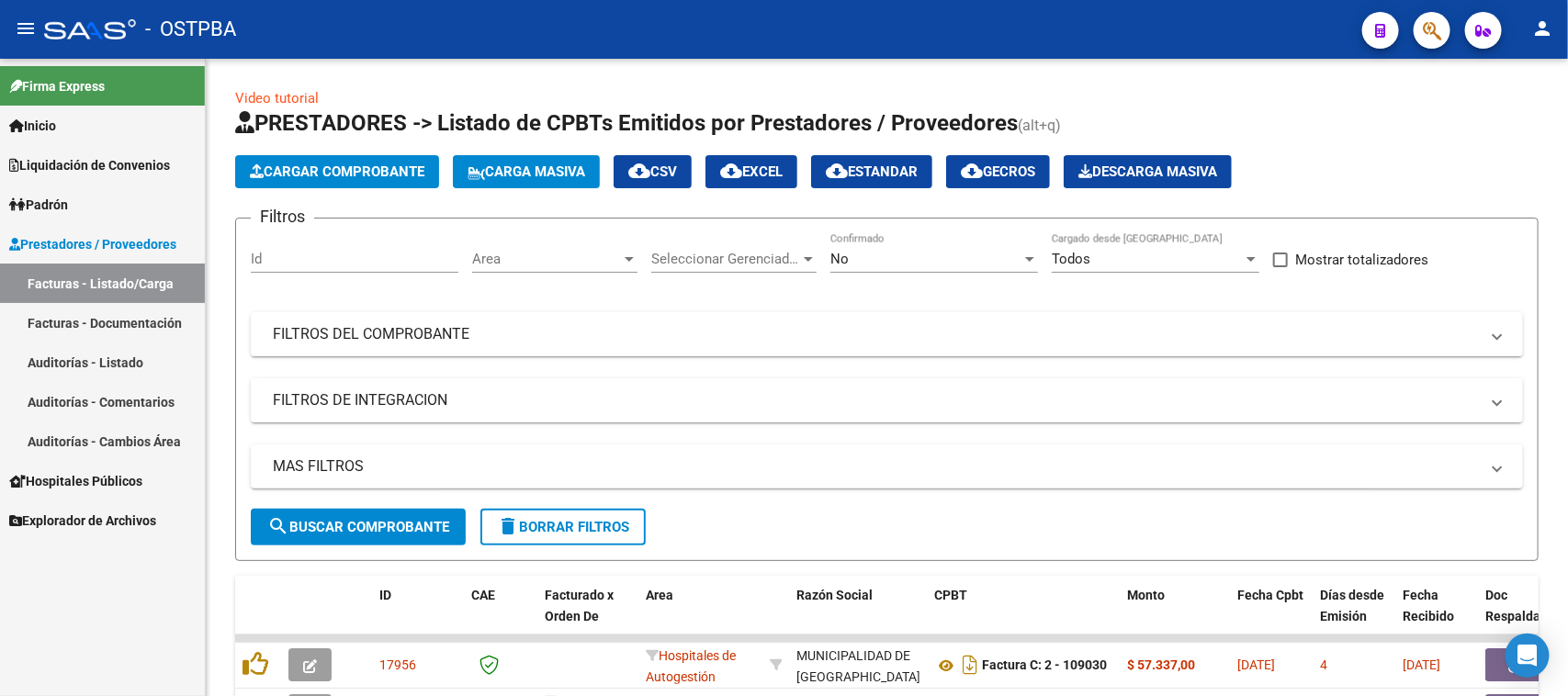
click at [55, 356] on link "Auditorías - Listado" at bounding box center [102, 362] width 205 height 39
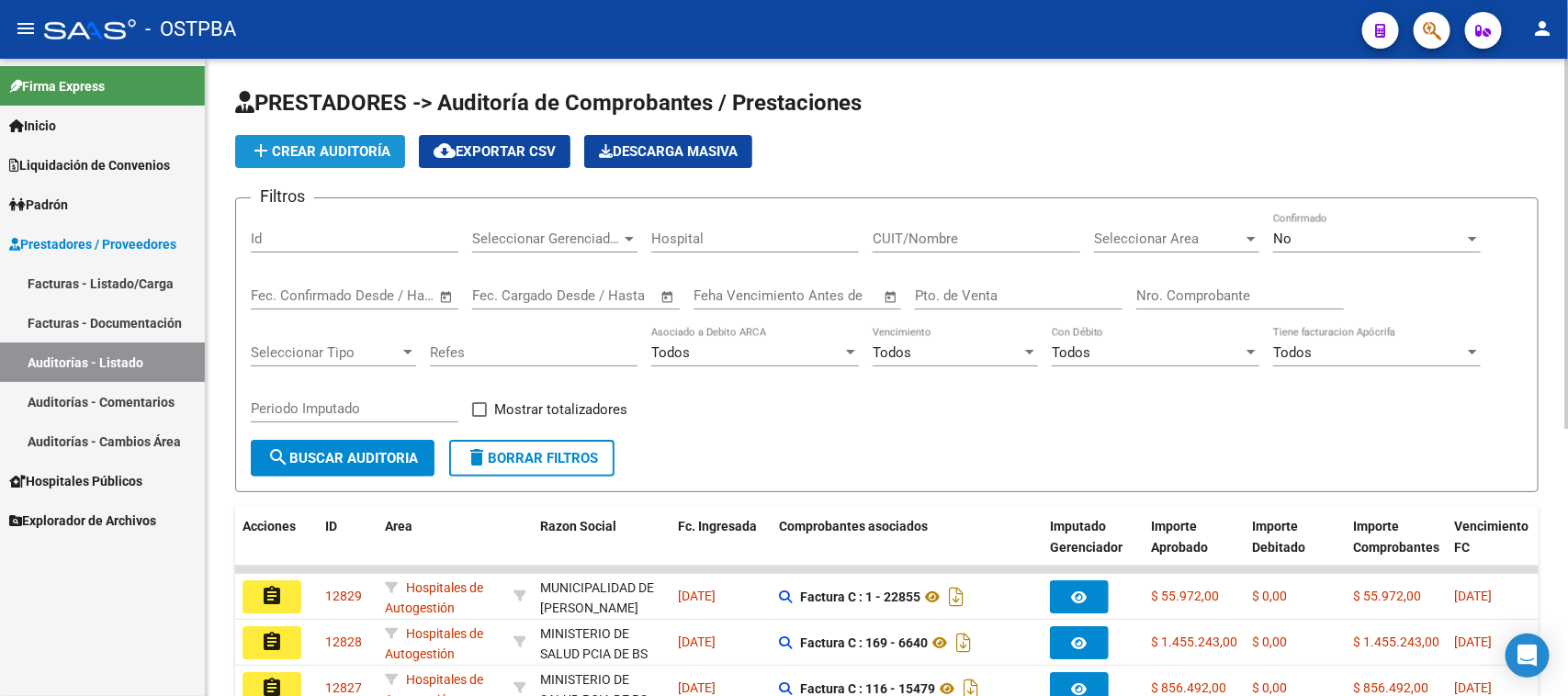
click at [360, 151] on span "add Crear Auditoría" at bounding box center [320, 150] width 141 height 16
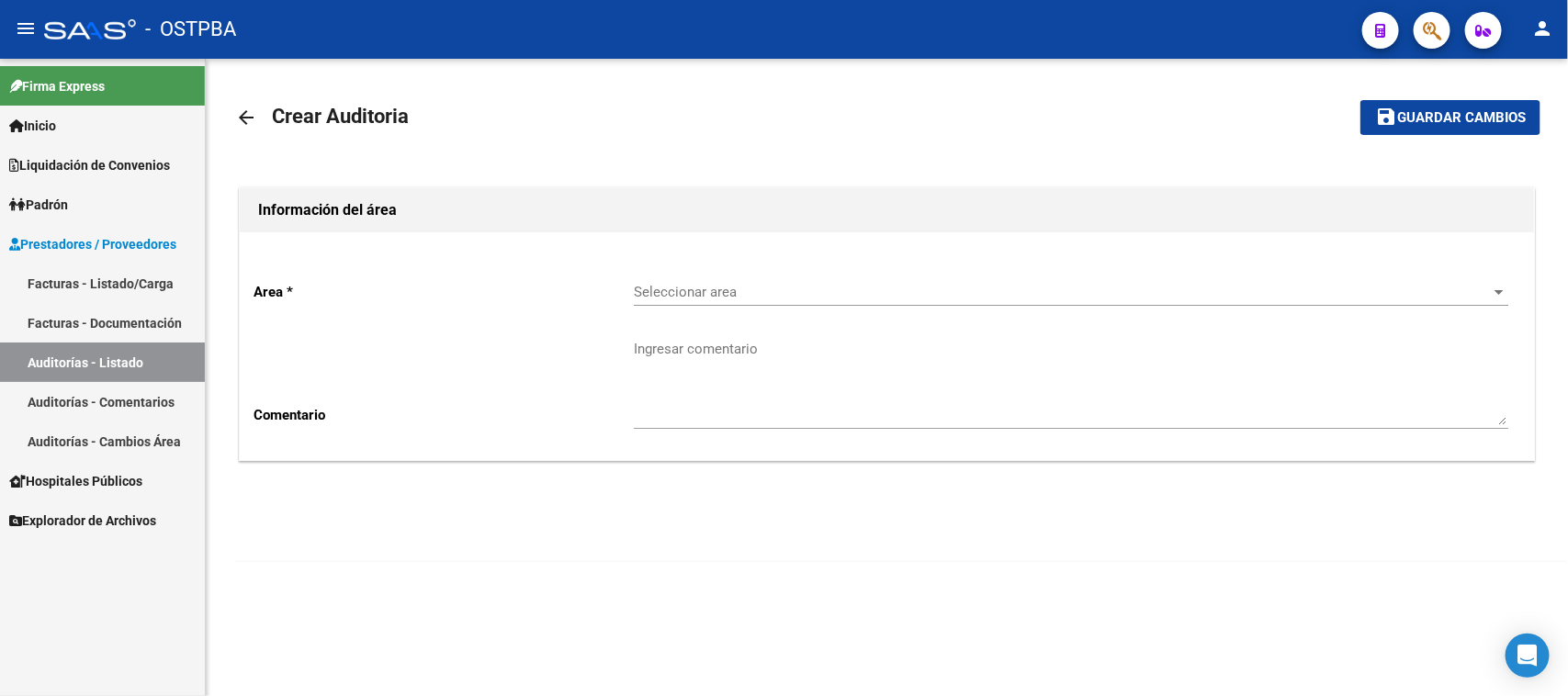
click at [776, 292] on span "Seleccionar area" at bounding box center [1062, 291] width 858 height 16
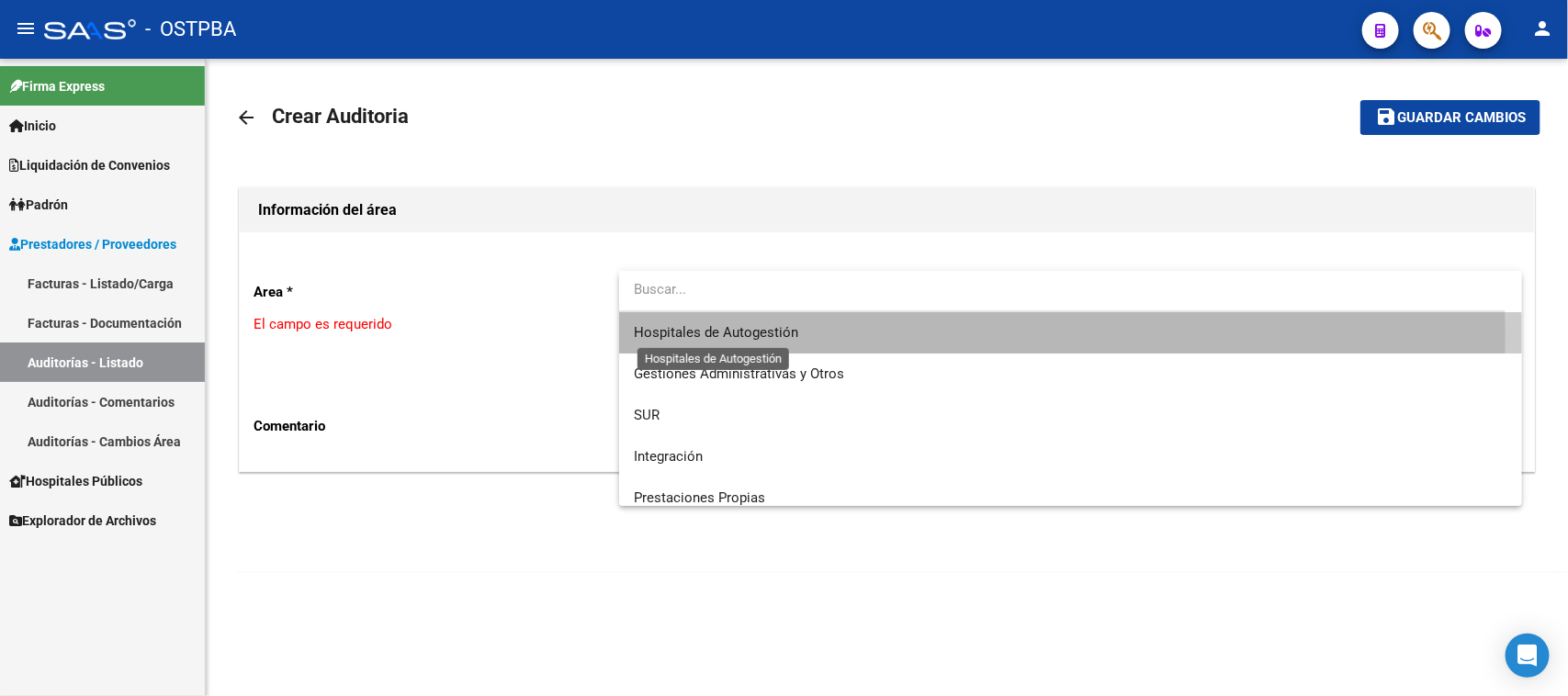
click at [754, 335] on span "Hospitales de Autogestión" at bounding box center [715, 331] width 165 height 16
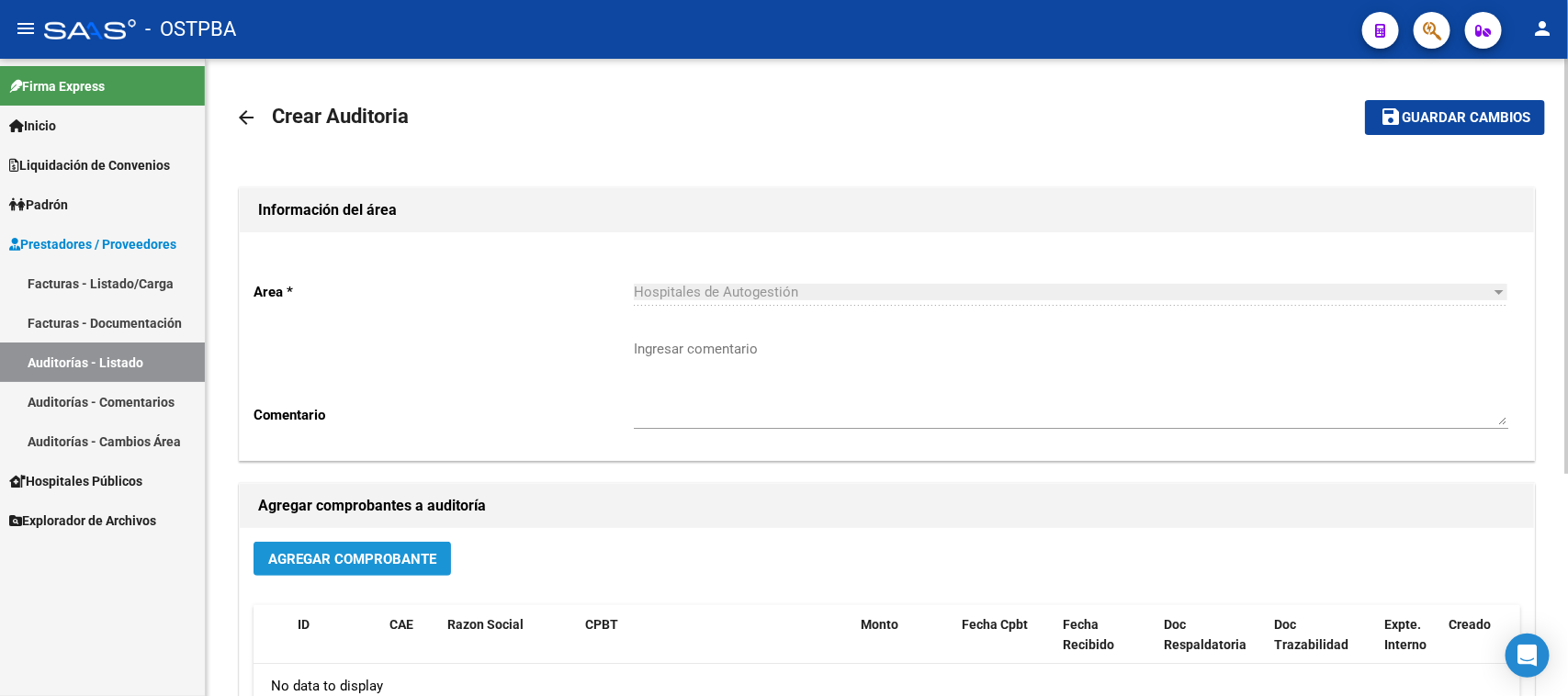
click at [373, 551] on span "Agregar Comprobante" at bounding box center [352, 559] width 168 height 16
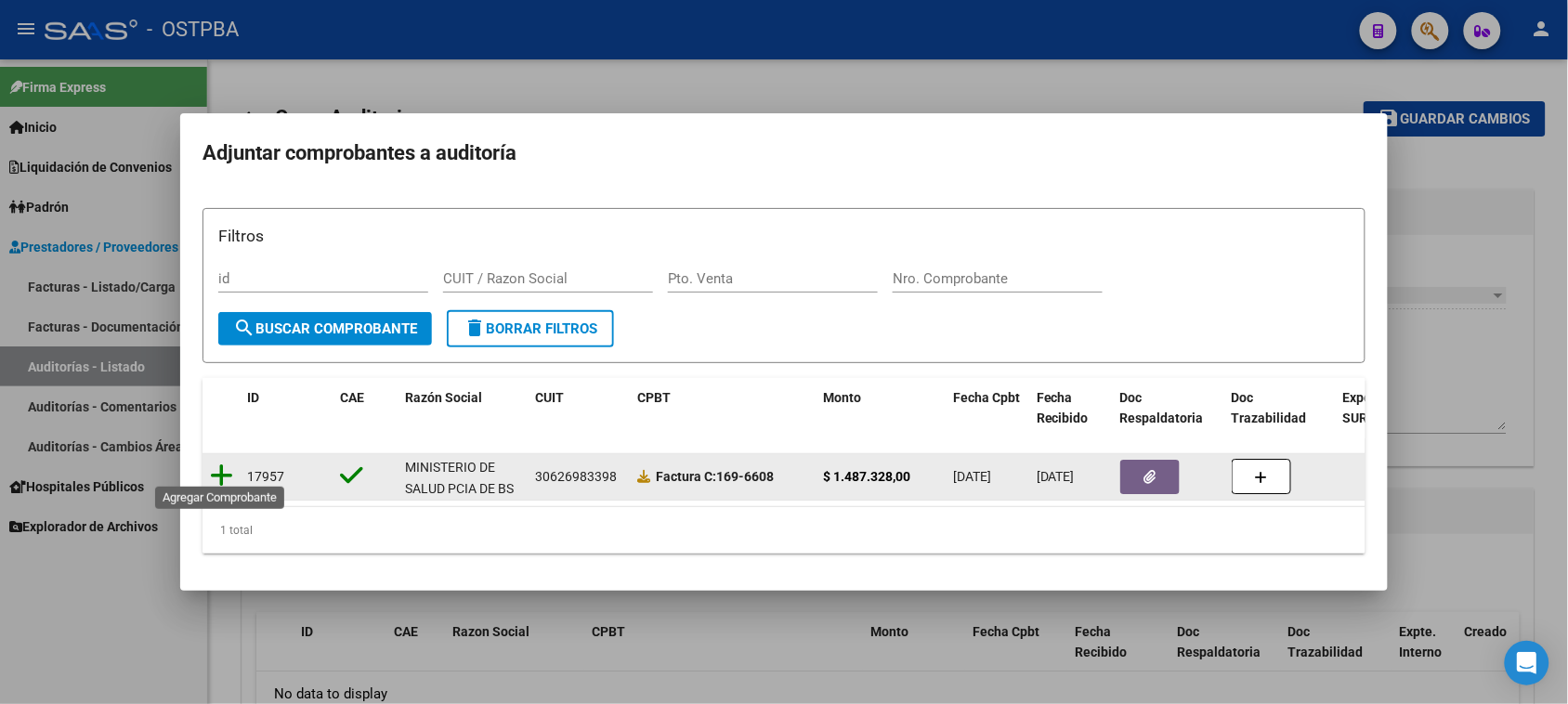
click at [225, 465] on icon at bounding box center [222, 475] width 23 height 26
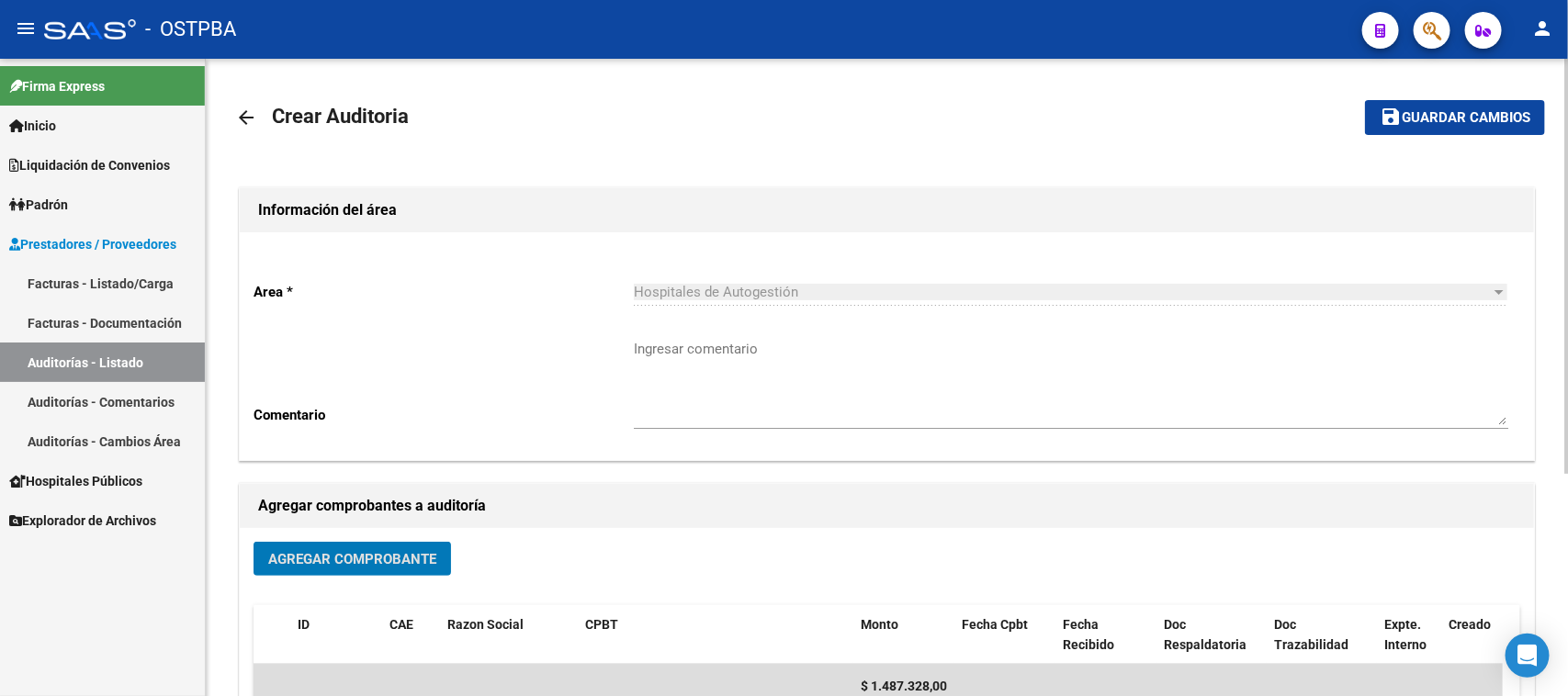
click at [1448, 119] on span "Guardar cambios" at bounding box center [1466, 118] width 129 height 16
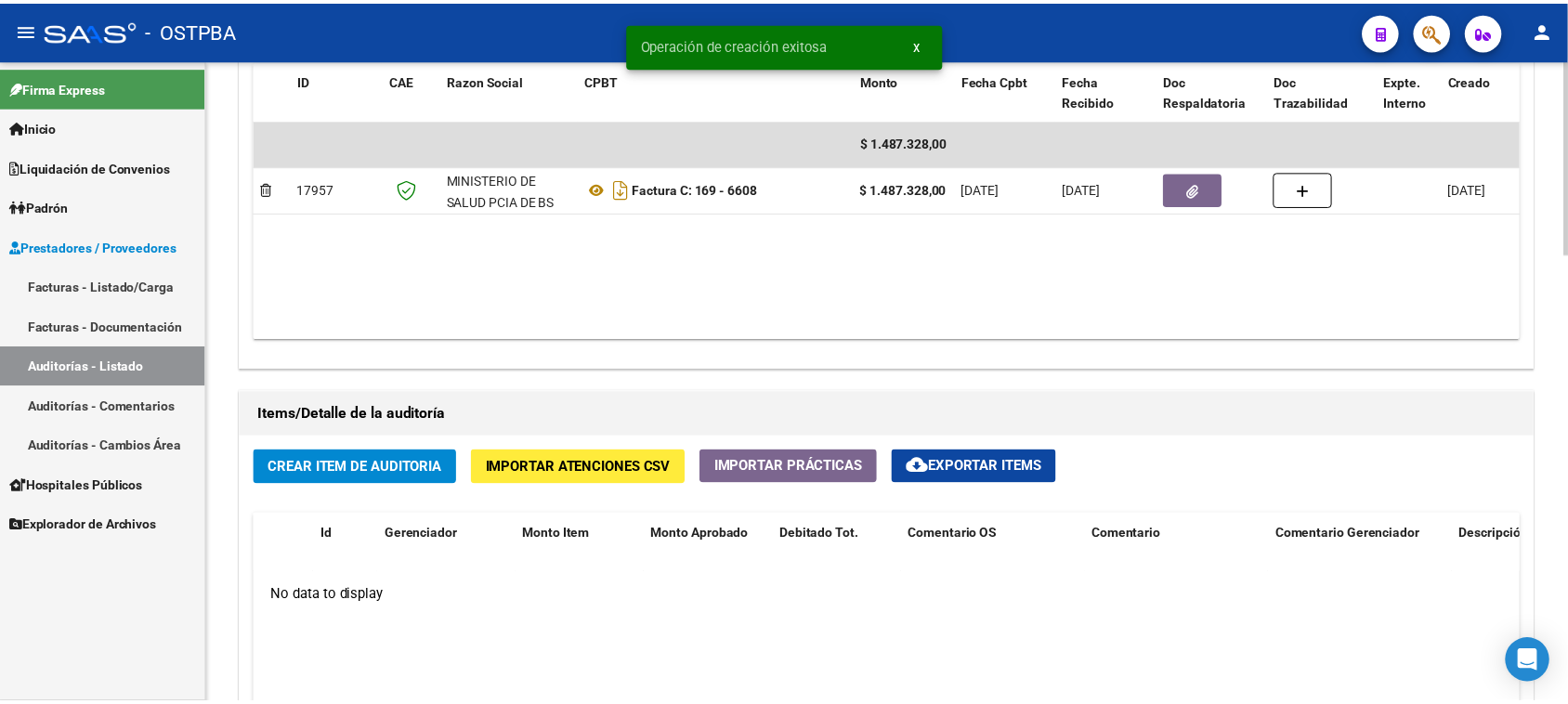
scroll to position [1045, 0]
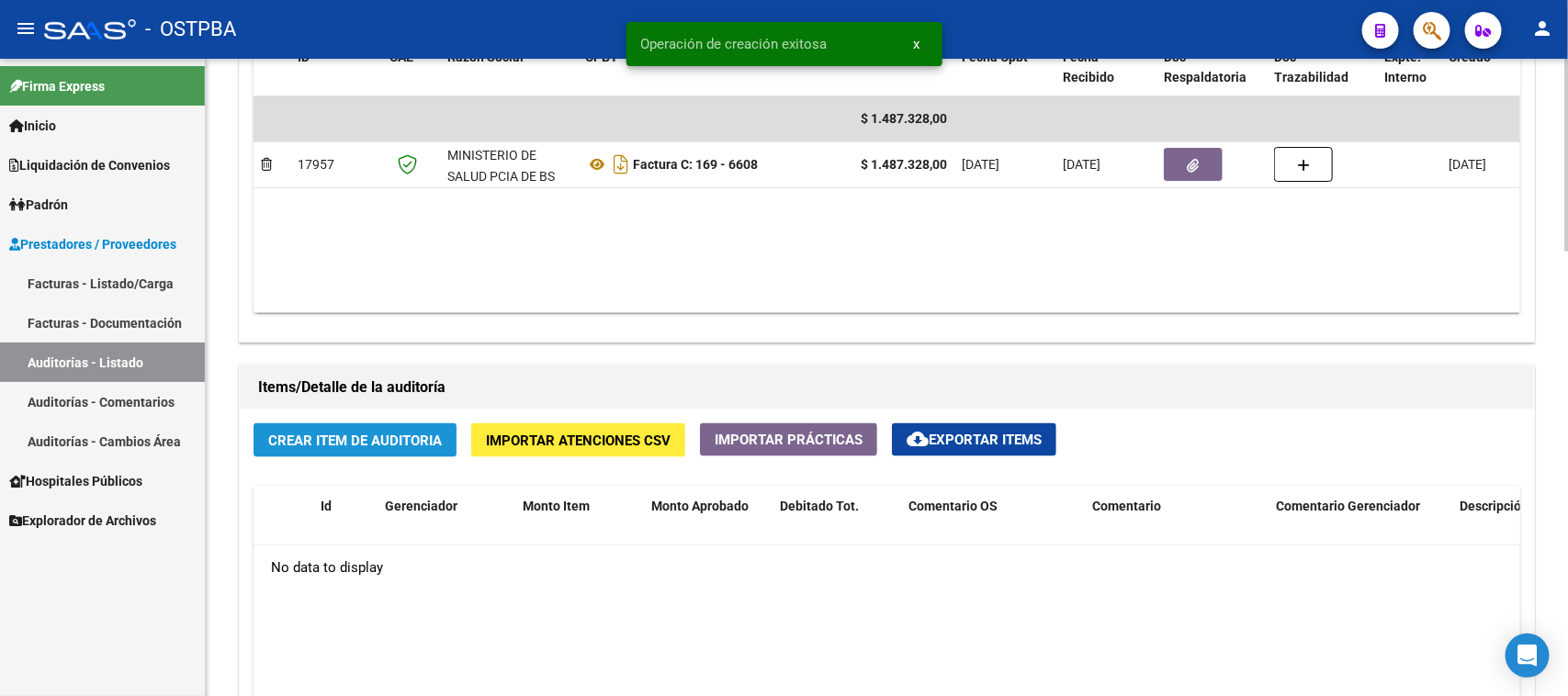
click at [397, 428] on button "Crear Item de Auditoria" at bounding box center [354, 441] width 203 height 34
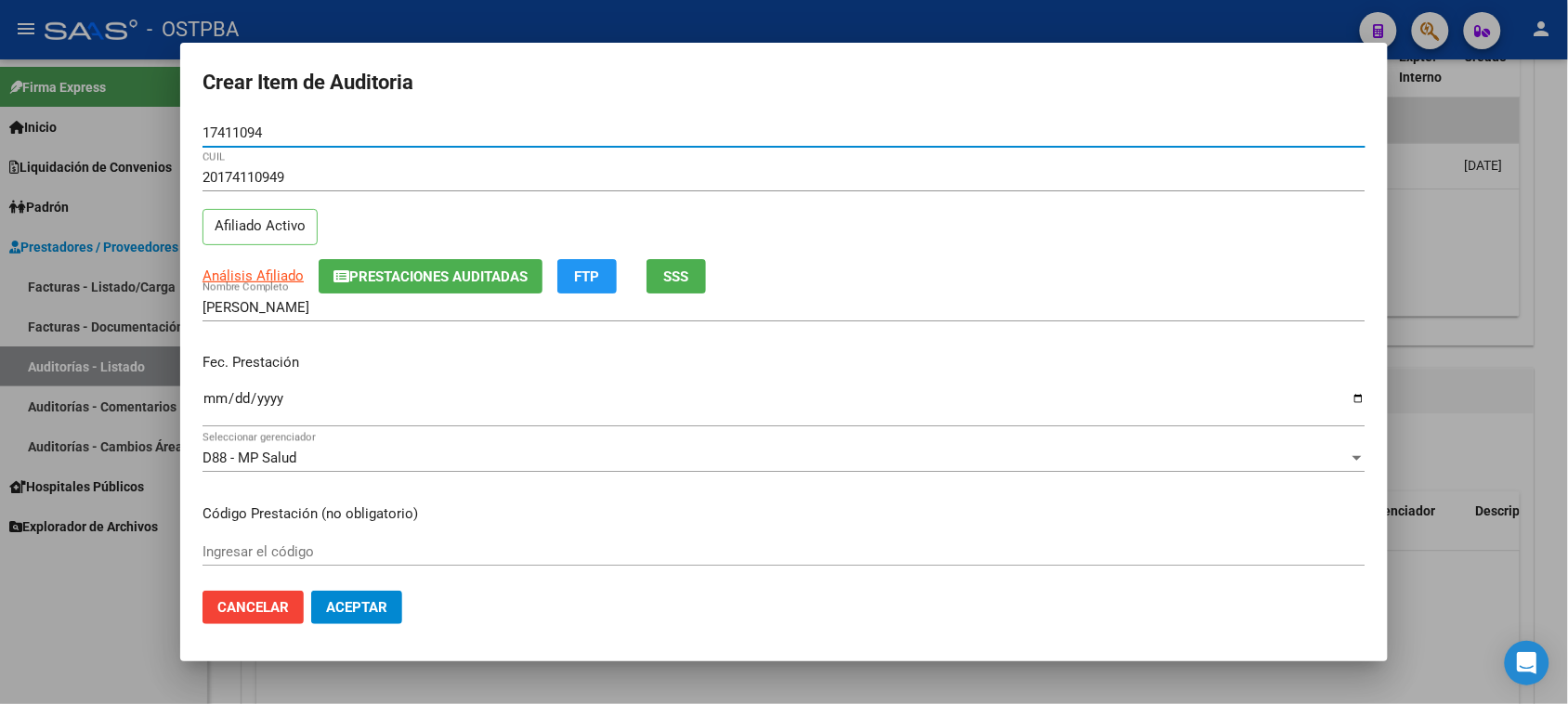
click at [210, 400] on input "Ingresar la fecha" at bounding box center [783, 405] width 1163 height 30
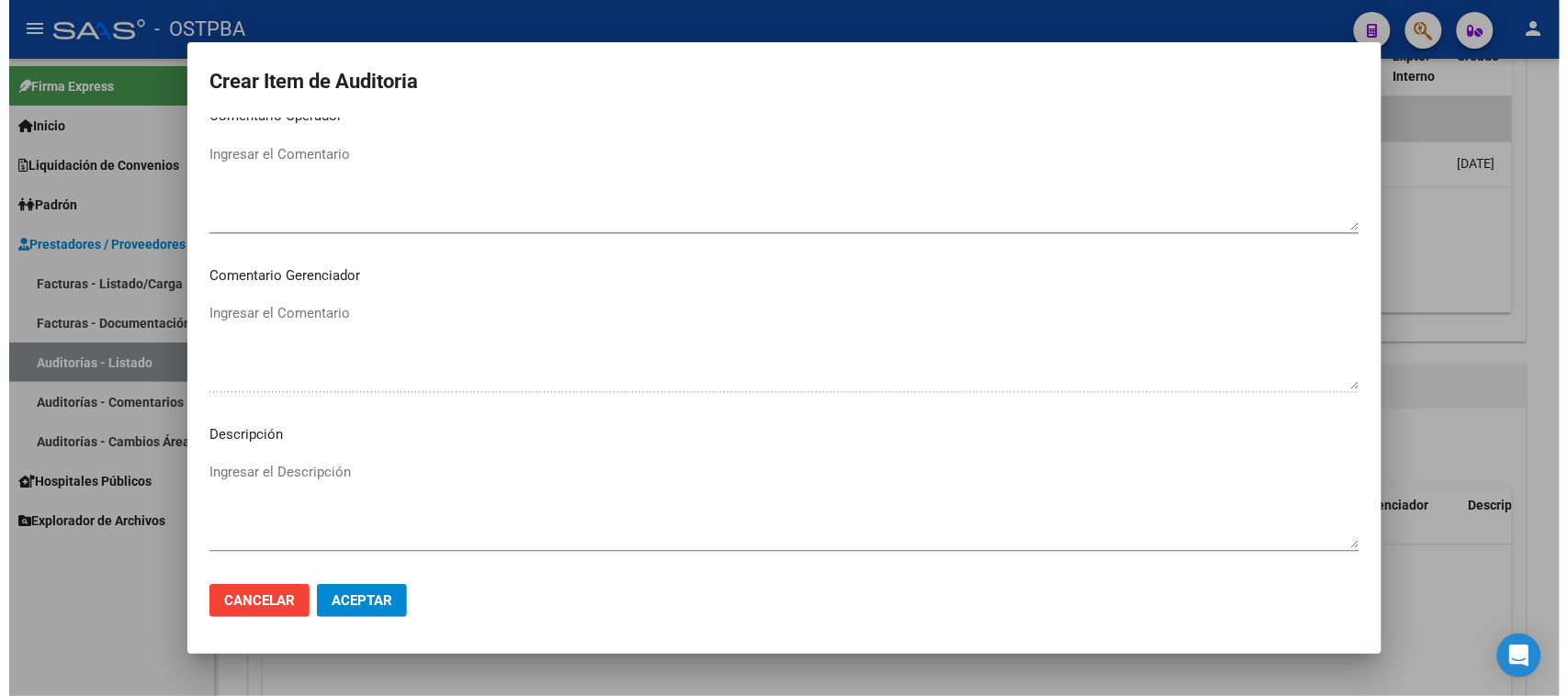
scroll to position [1199, 0]
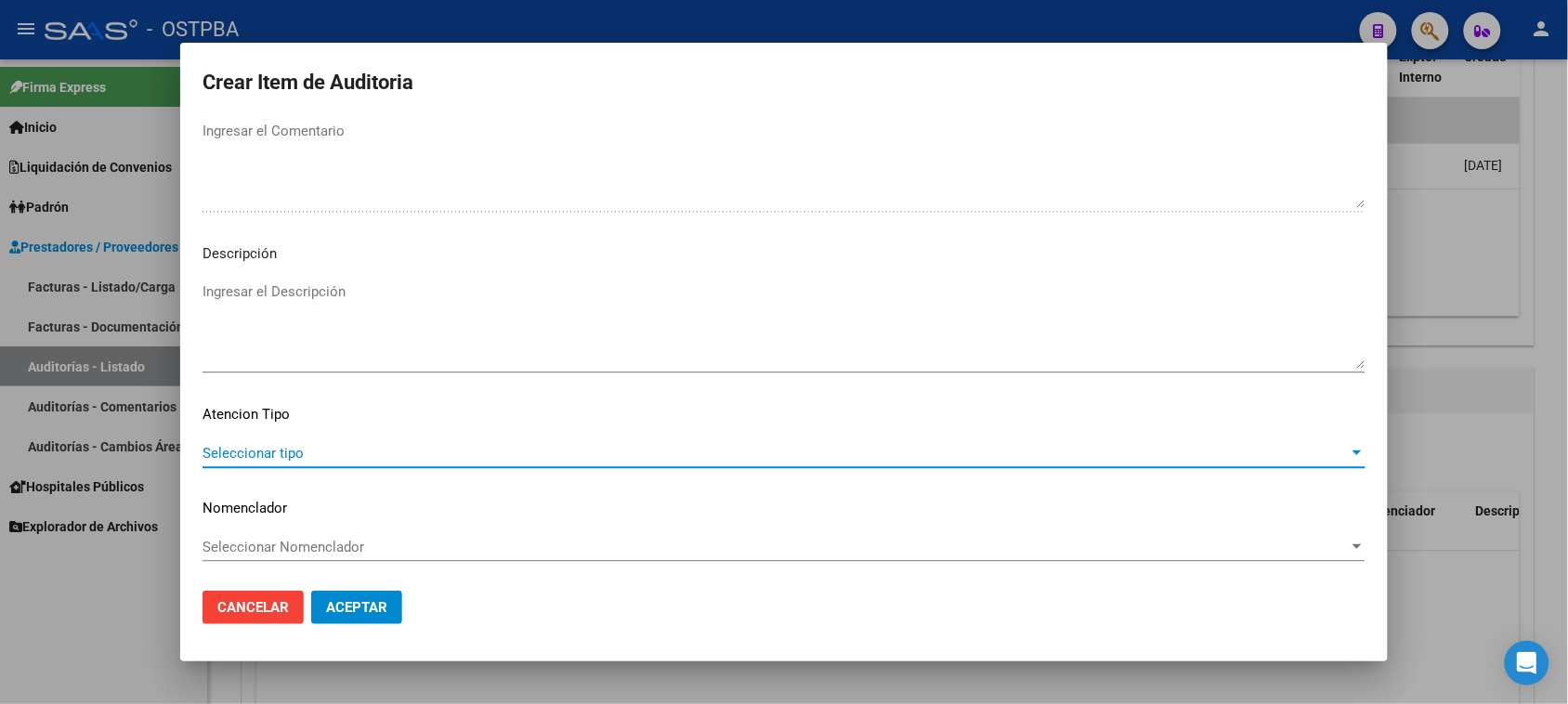
click at [262, 445] on span "Seleccionar tipo" at bounding box center [775, 453] width 1146 height 16
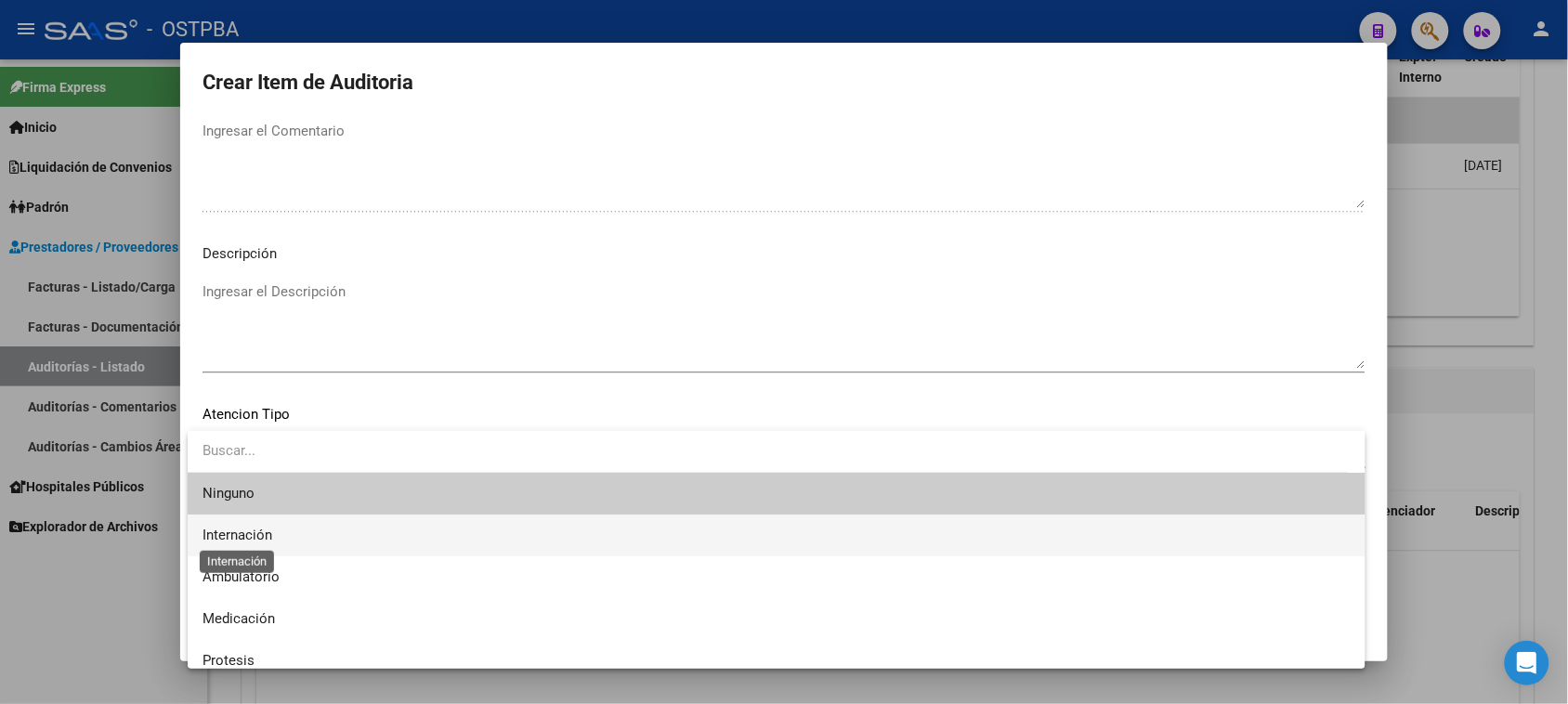
click at [248, 532] on span "Internación" at bounding box center [237, 535] width 69 height 16
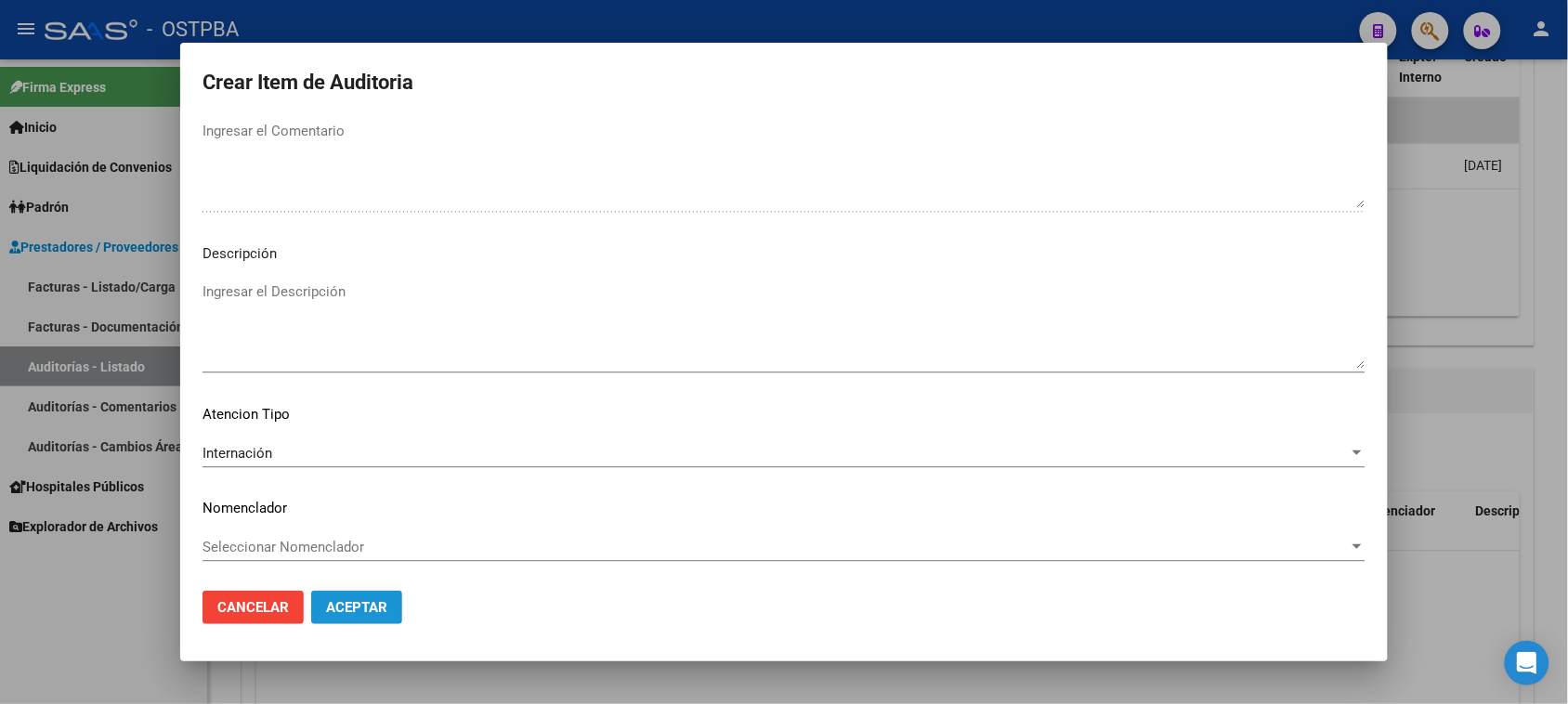
click at [353, 607] on span "Aceptar" at bounding box center [356, 607] width 62 height 16
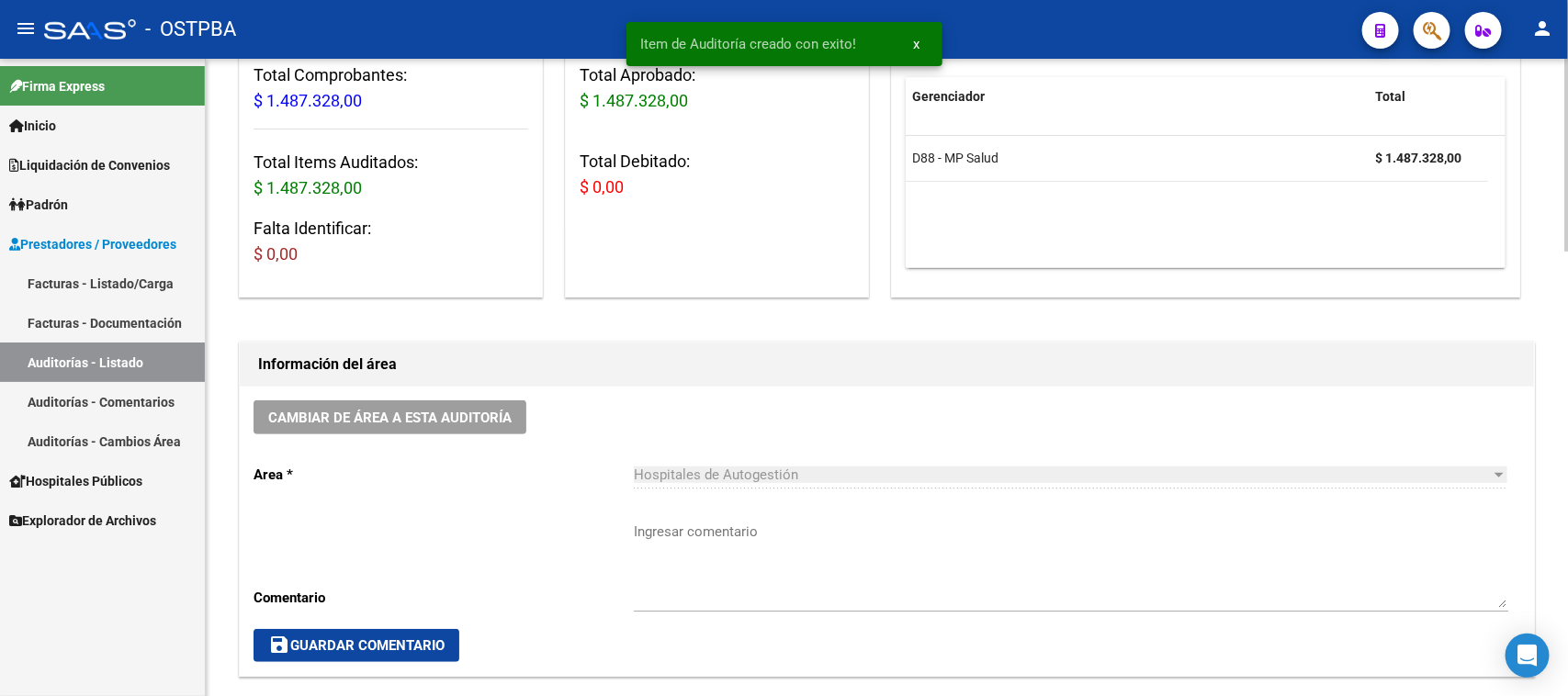
scroll to position [804, 0]
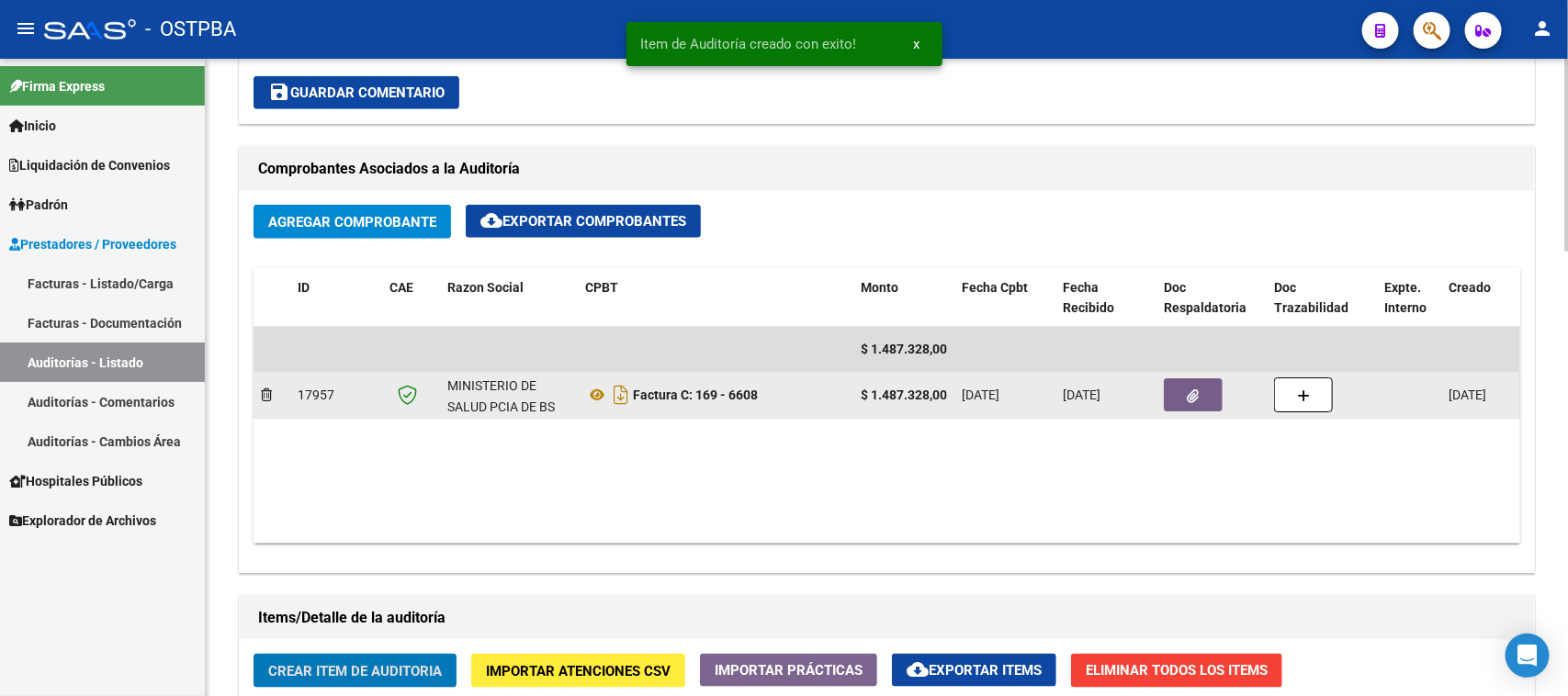
click at [1181, 397] on button "button" at bounding box center [1194, 394] width 59 height 33
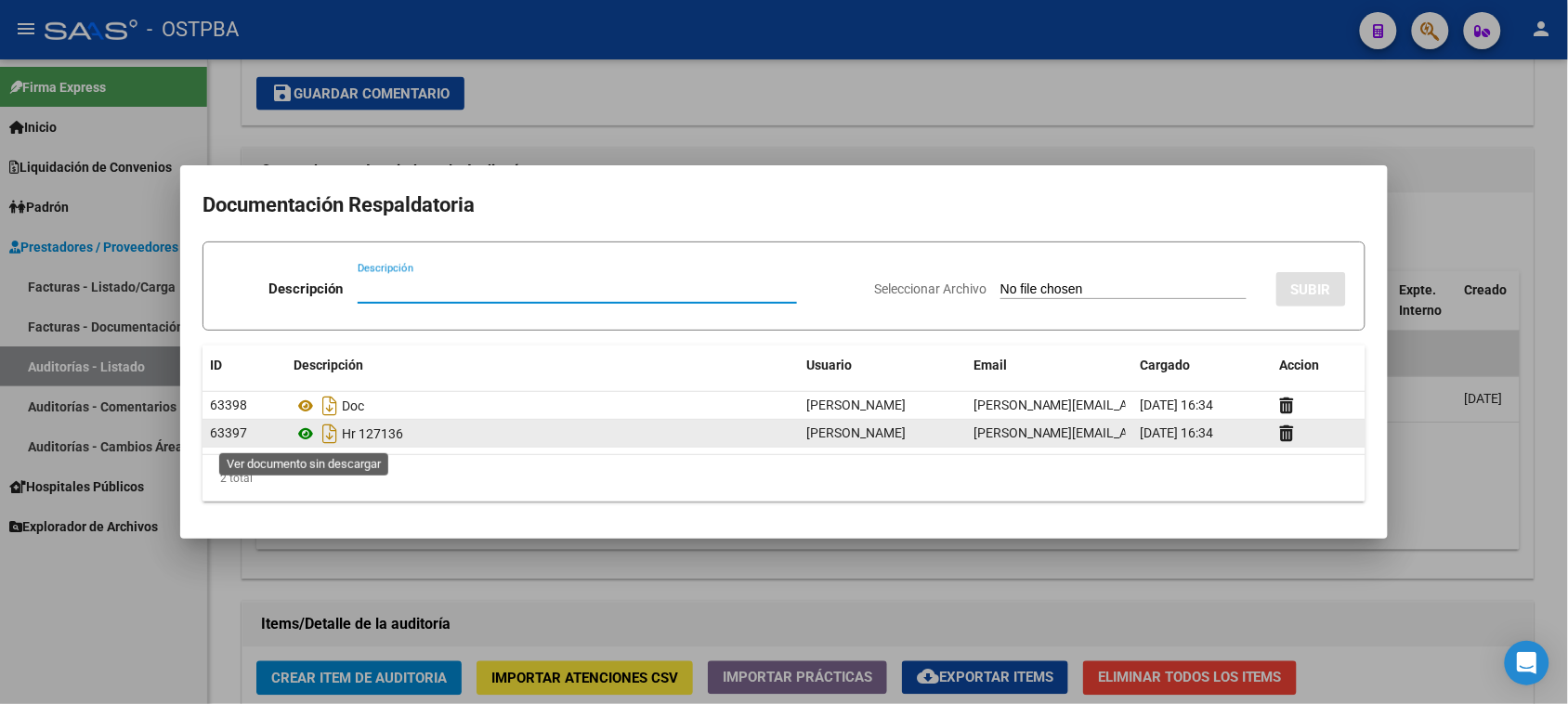
click at [304, 436] on icon at bounding box center [305, 433] width 24 height 22
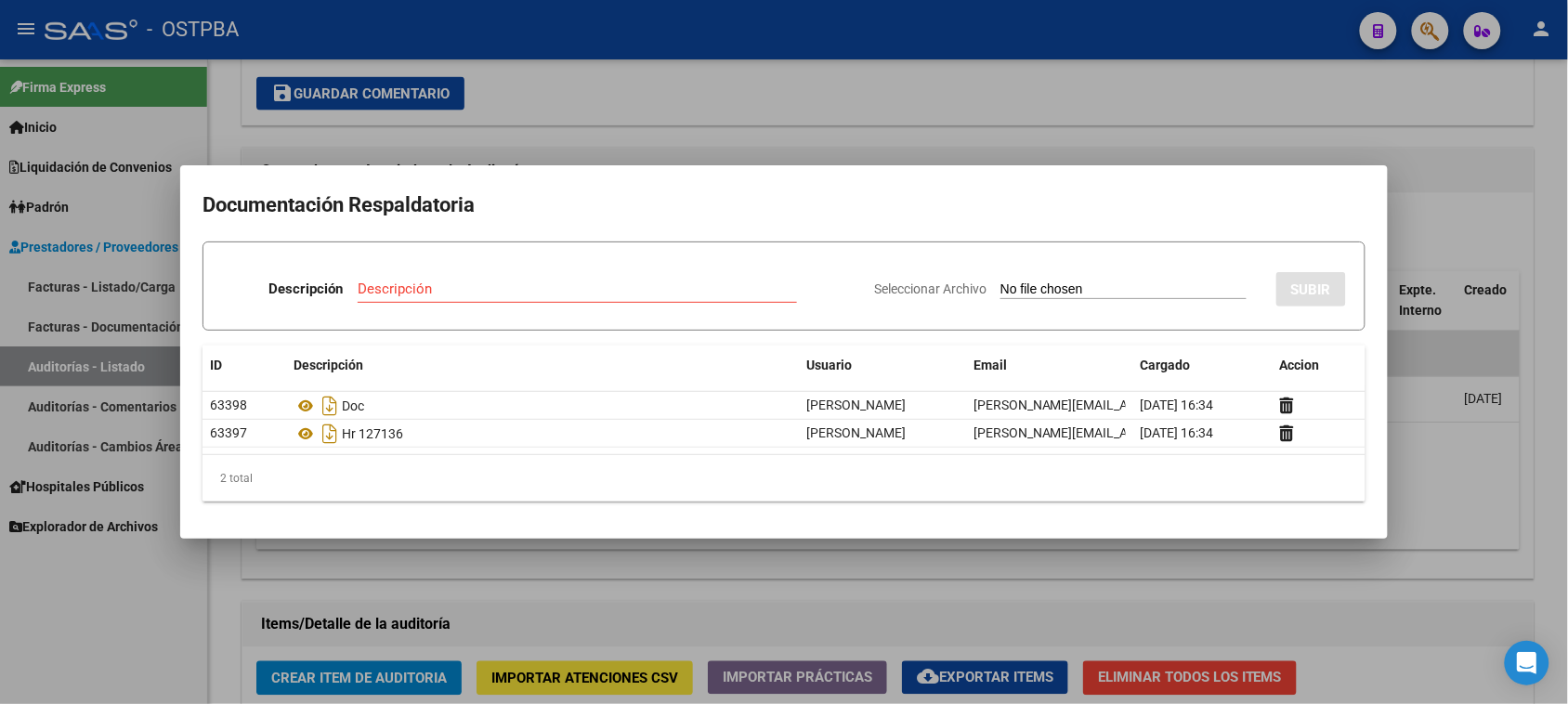
click at [665, 93] on div at bounding box center [784, 352] width 1568 height 704
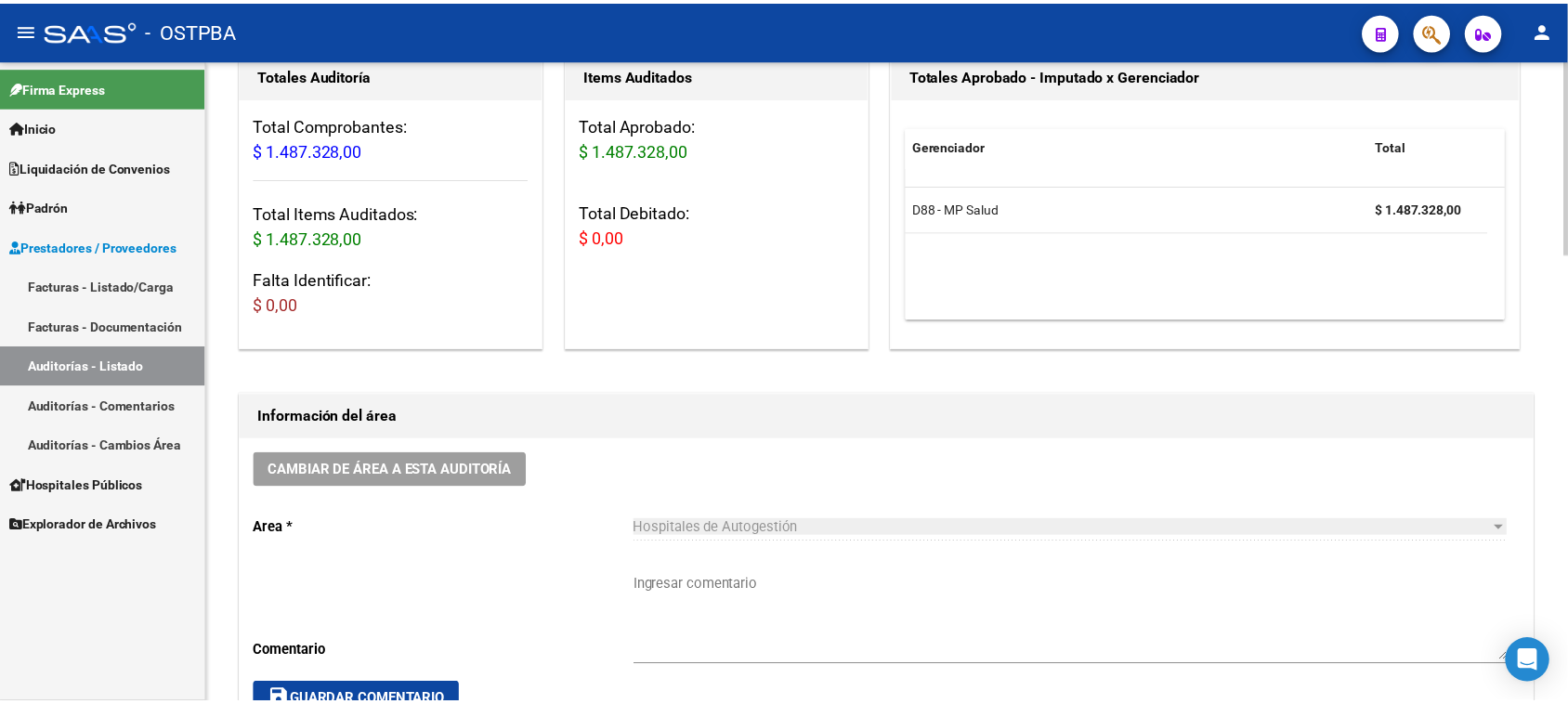
scroll to position [0, 0]
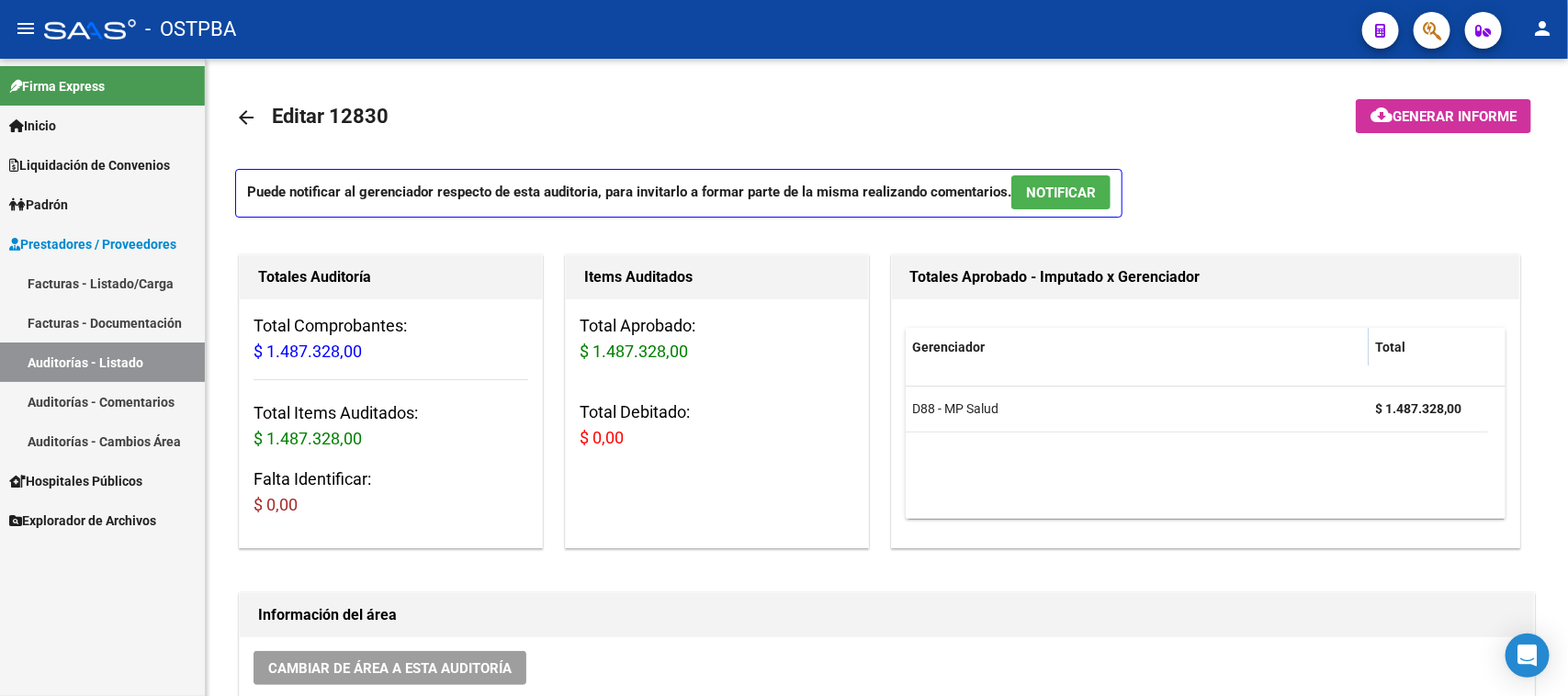
click at [136, 272] on link "Facturas - Listado/Carga" at bounding box center [102, 283] width 205 height 39
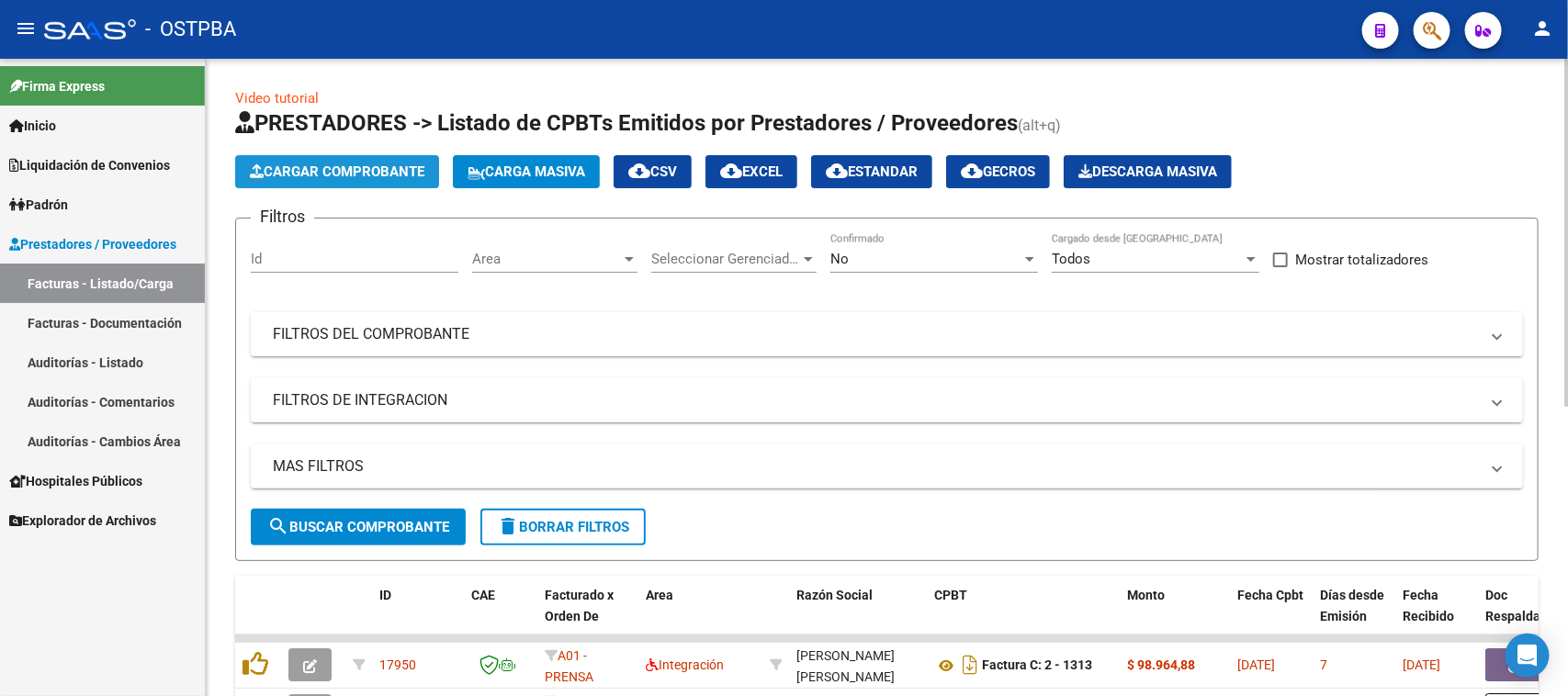
click at [359, 169] on span "Cargar Comprobante" at bounding box center [336, 171] width 174 height 16
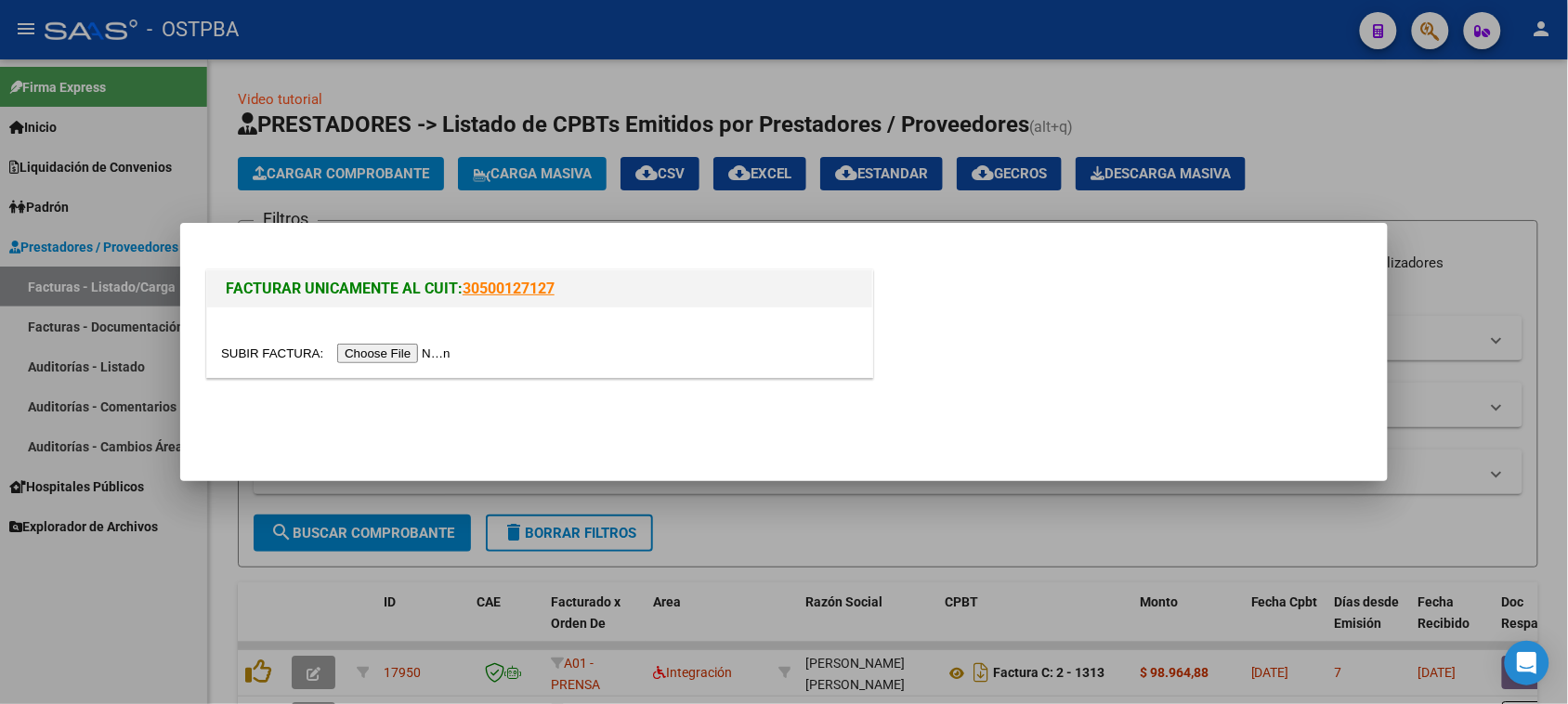
click at [406, 353] on input "file" at bounding box center [339, 353] width 235 height 19
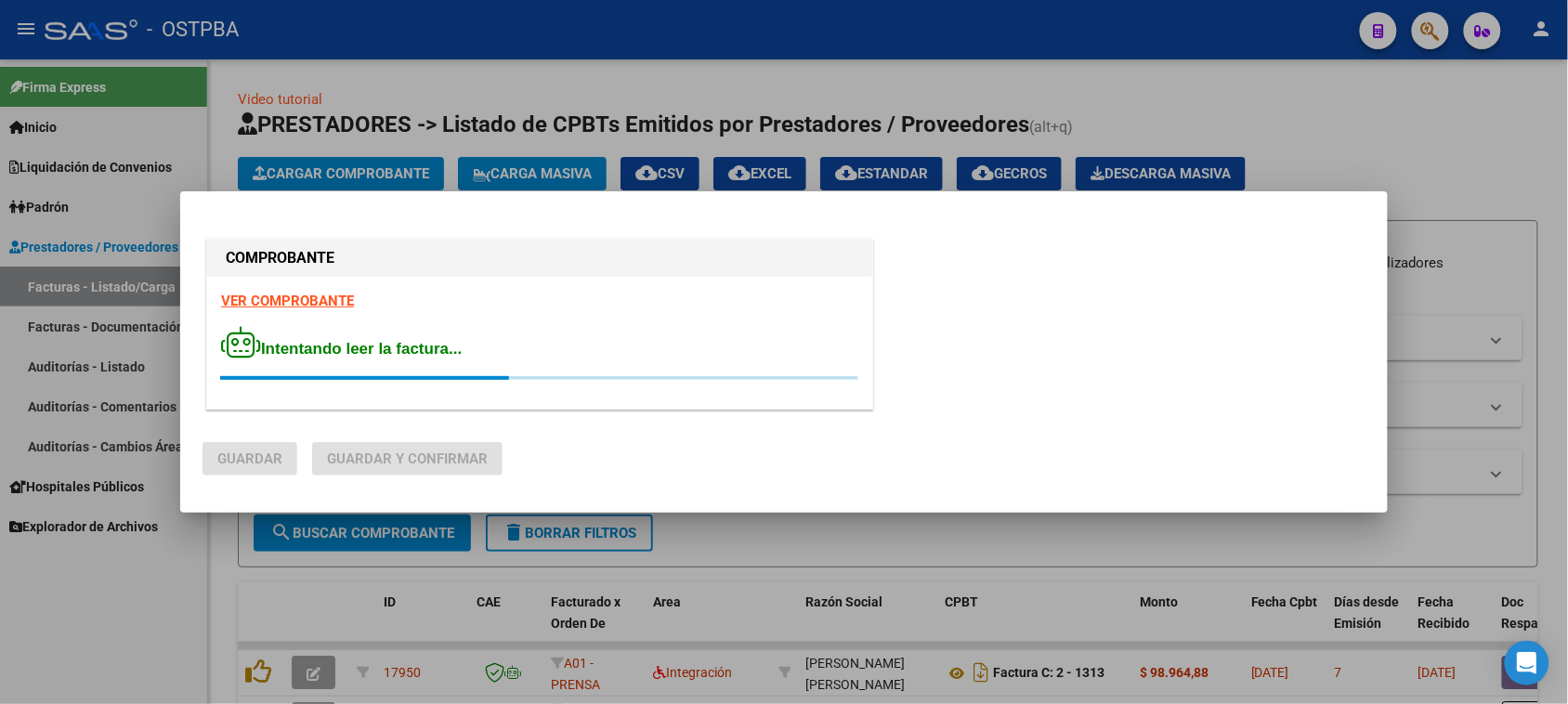
click at [276, 302] on strong "VER COMPROBANTE" at bounding box center [288, 300] width 133 height 16
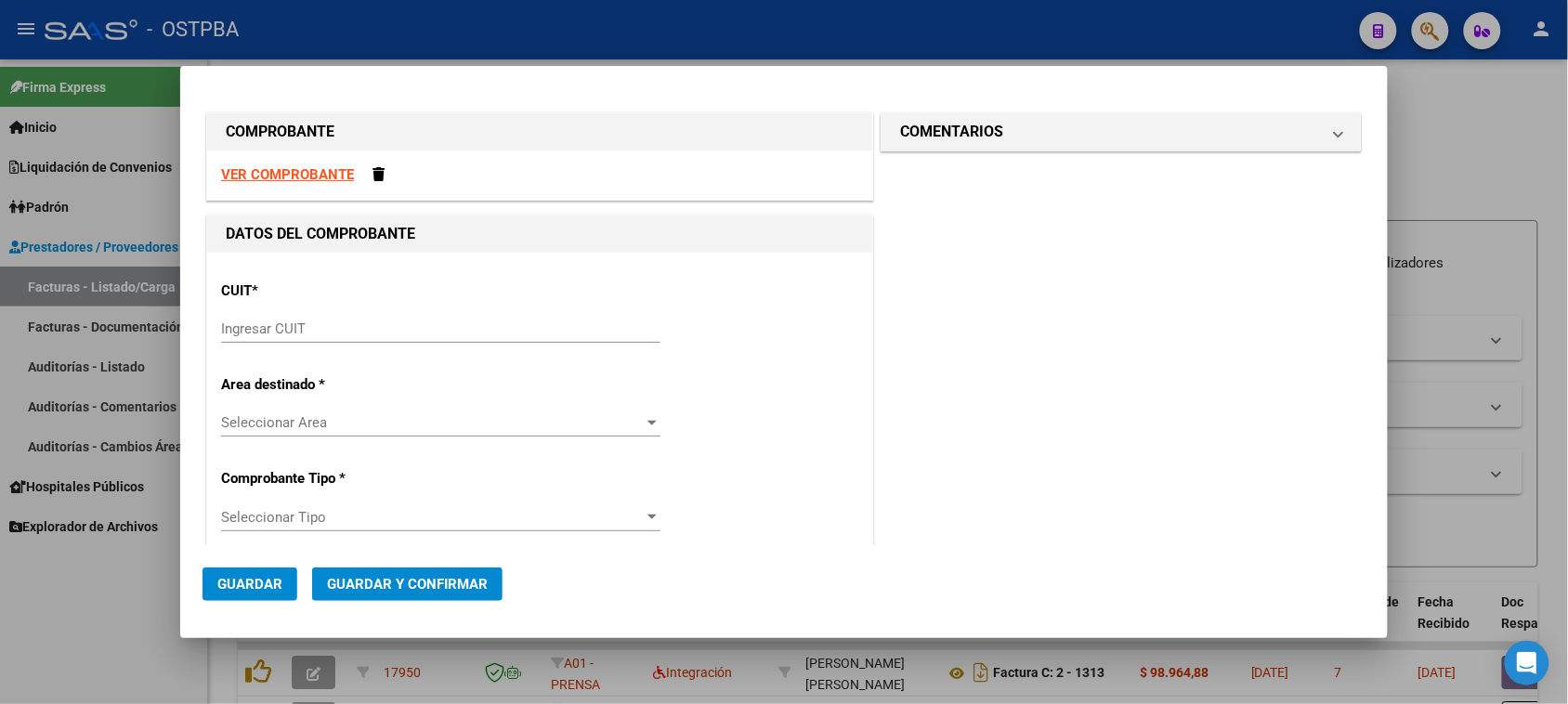
click at [276, 318] on div "Ingresar CUIT" at bounding box center [441, 328] width 439 height 28
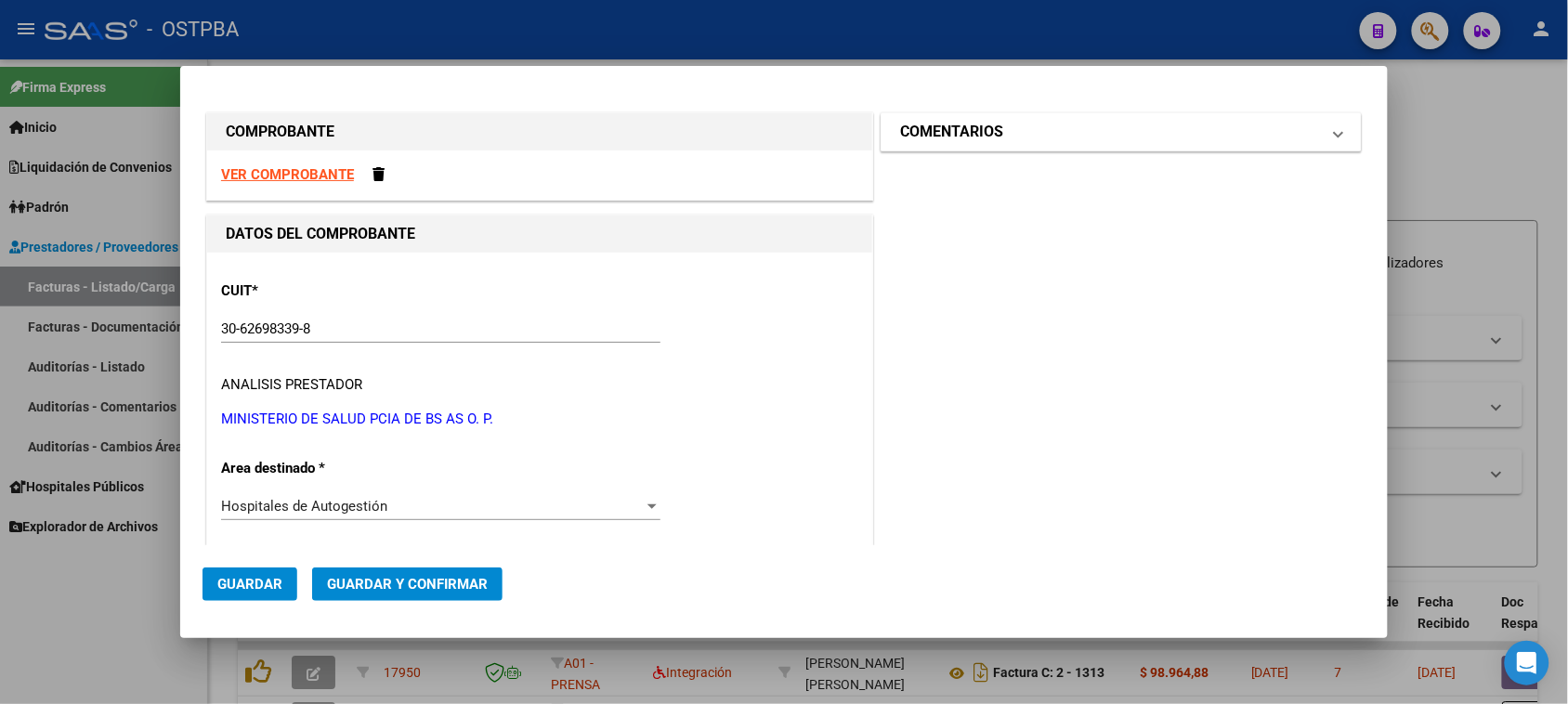
click at [966, 133] on h1 "COMENTARIOS" at bounding box center [951, 131] width 103 height 22
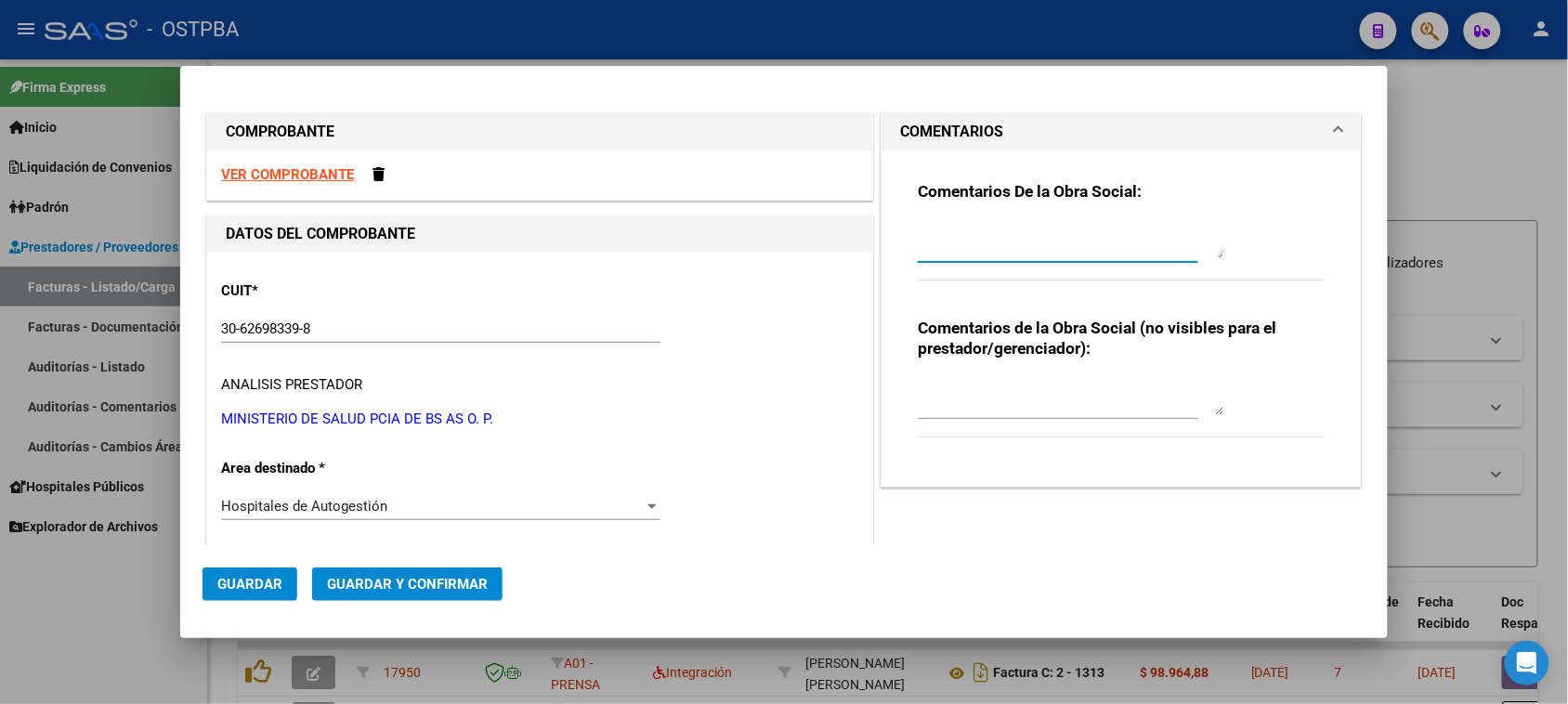
click at [948, 256] on textarea at bounding box center [1071, 240] width 306 height 38
click at [244, 587] on span "Guardar" at bounding box center [250, 584] width 65 height 16
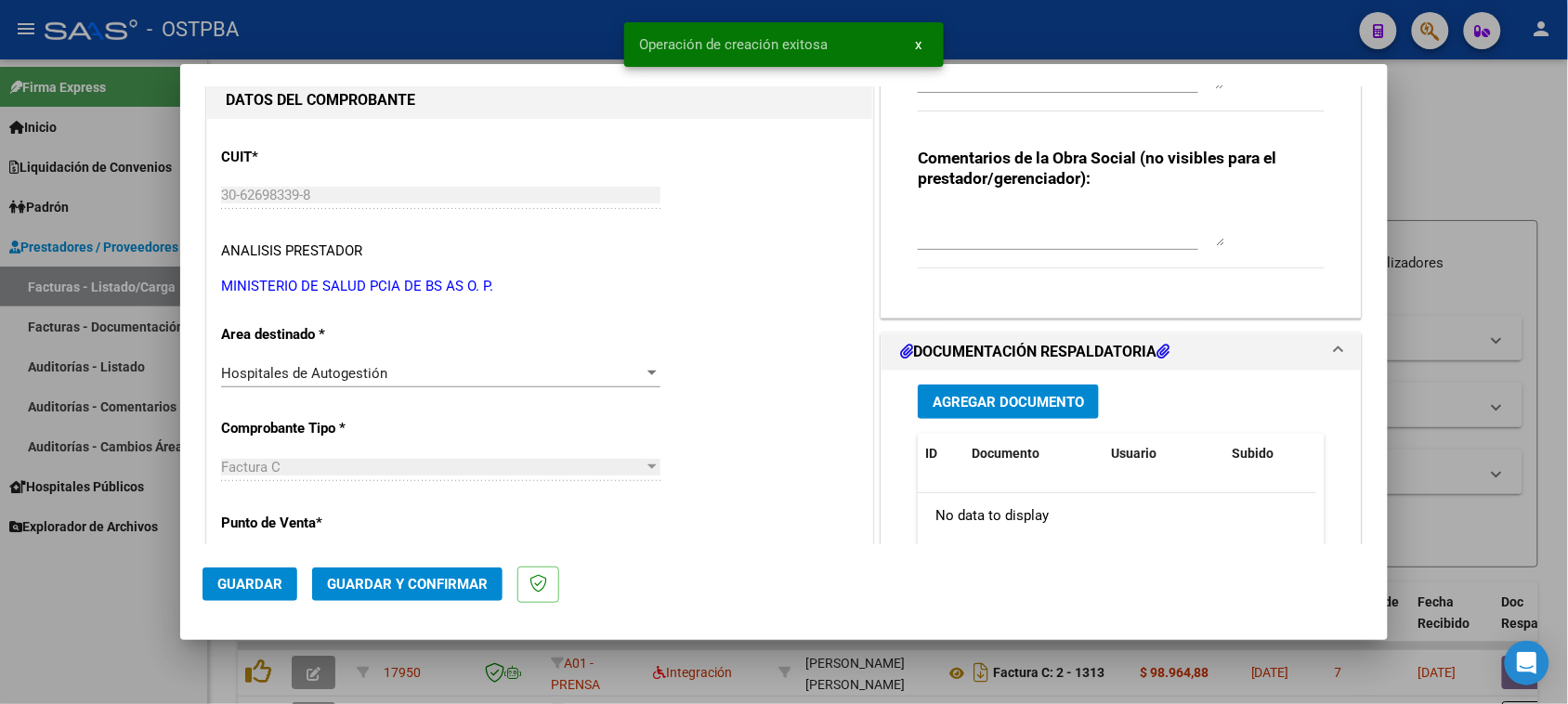
scroll to position [232, 0]
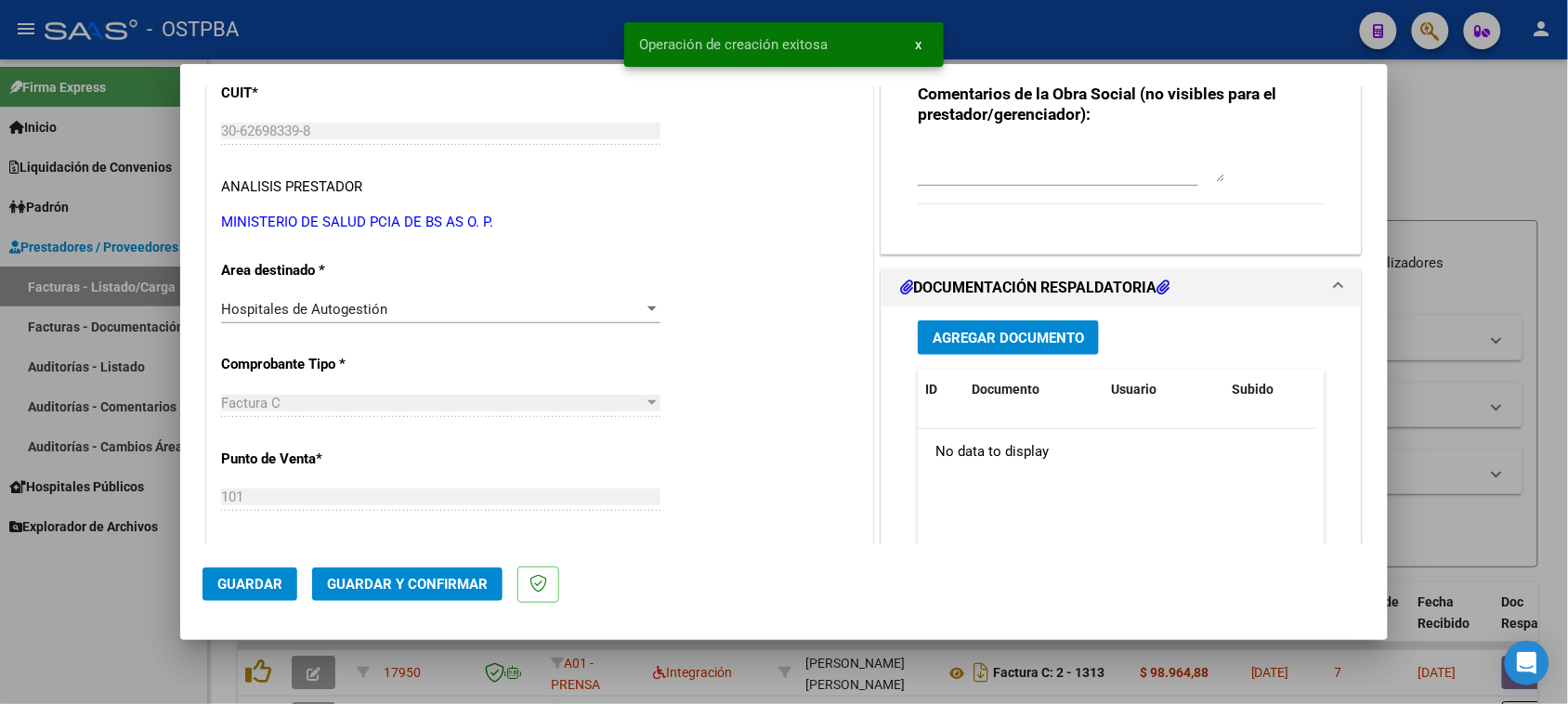
click at [1056, 339] on span "Agregar Documento" at bounding box center [1007, 337] width 151 height 16
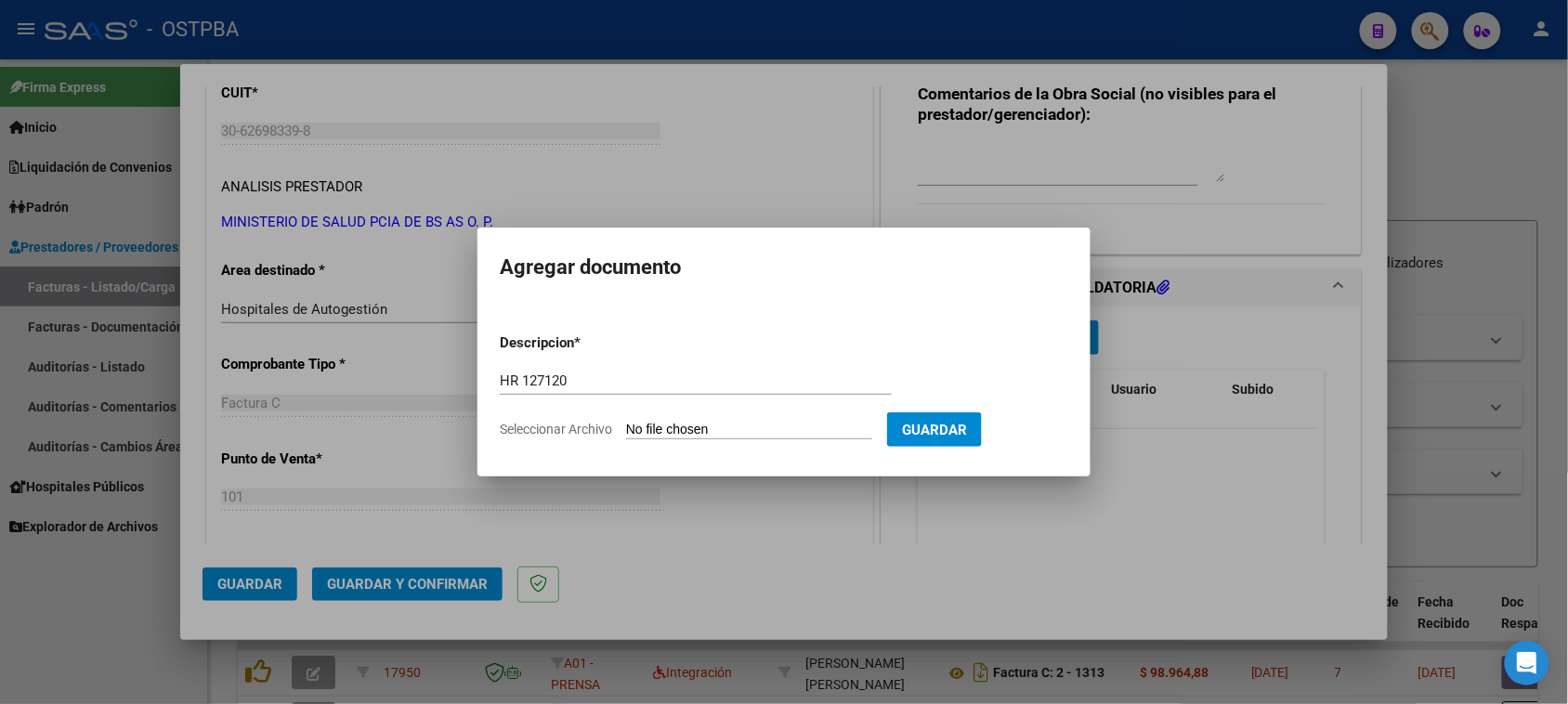
click at [626, 422] on input "Seleccionar Archivo" at bounding box center [749, 430] width 247 height 17
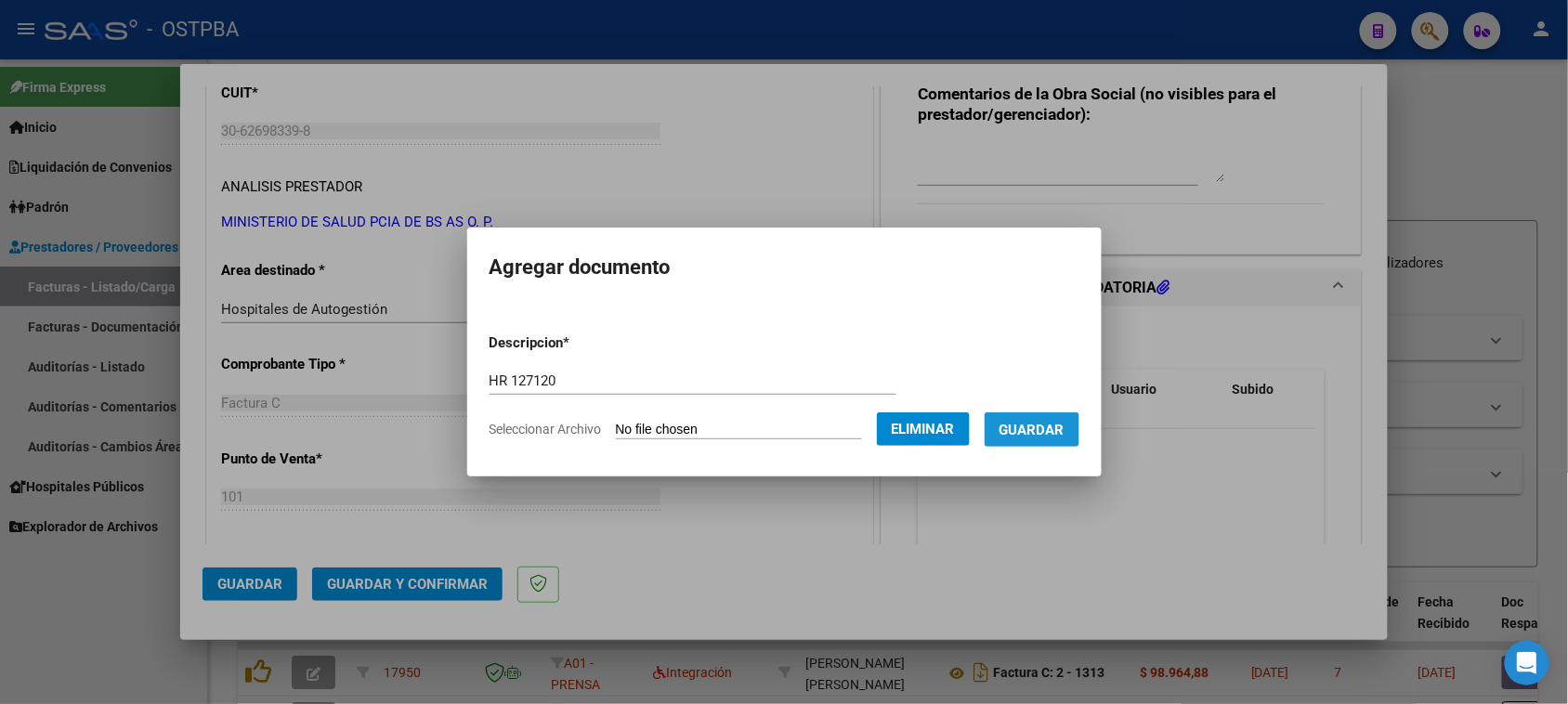
click at [1045, 439] on button "Guardar" at bounding box center [1032, 430] width 94 height 35
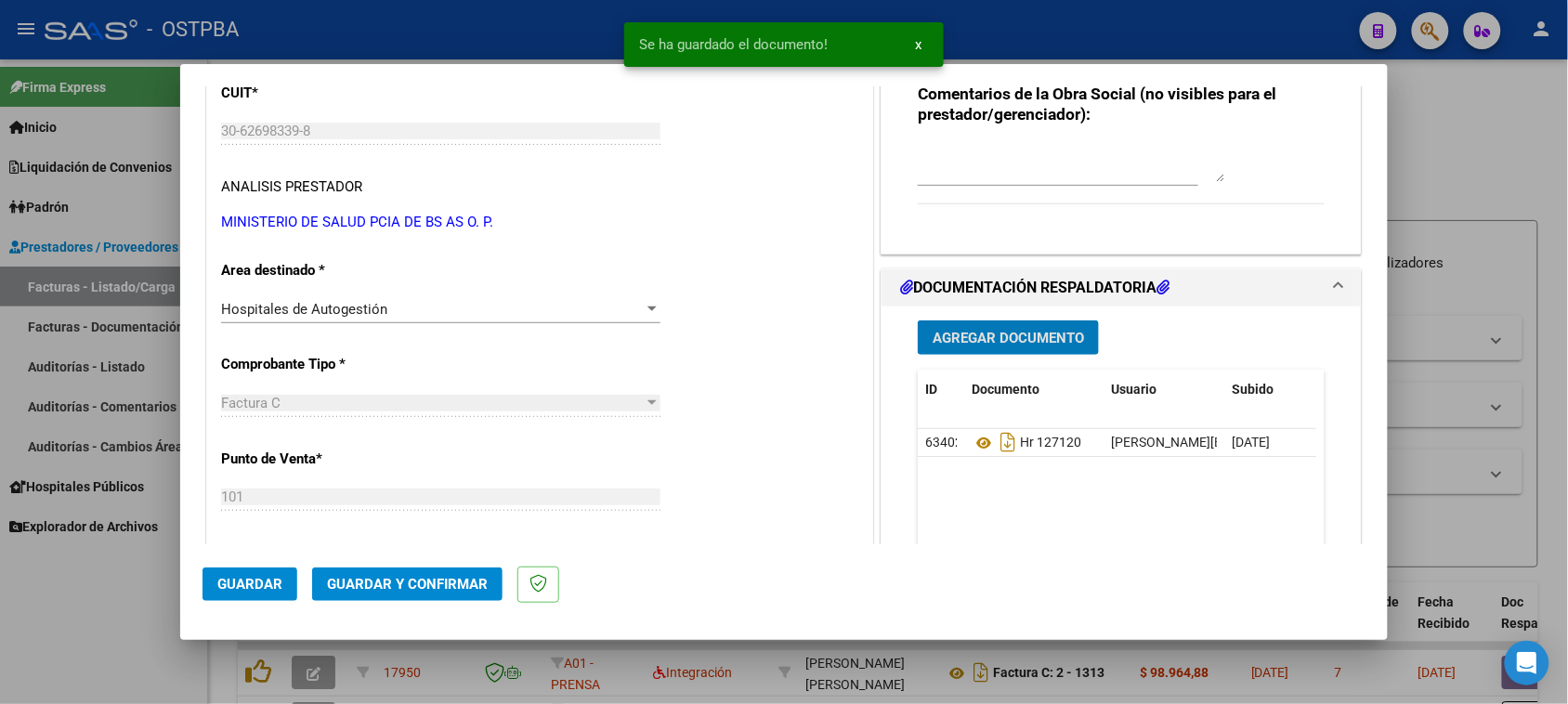
click at [1056, 334] on span "Agregar Documento" at bounding box center [1007, 337] width 151 height 16
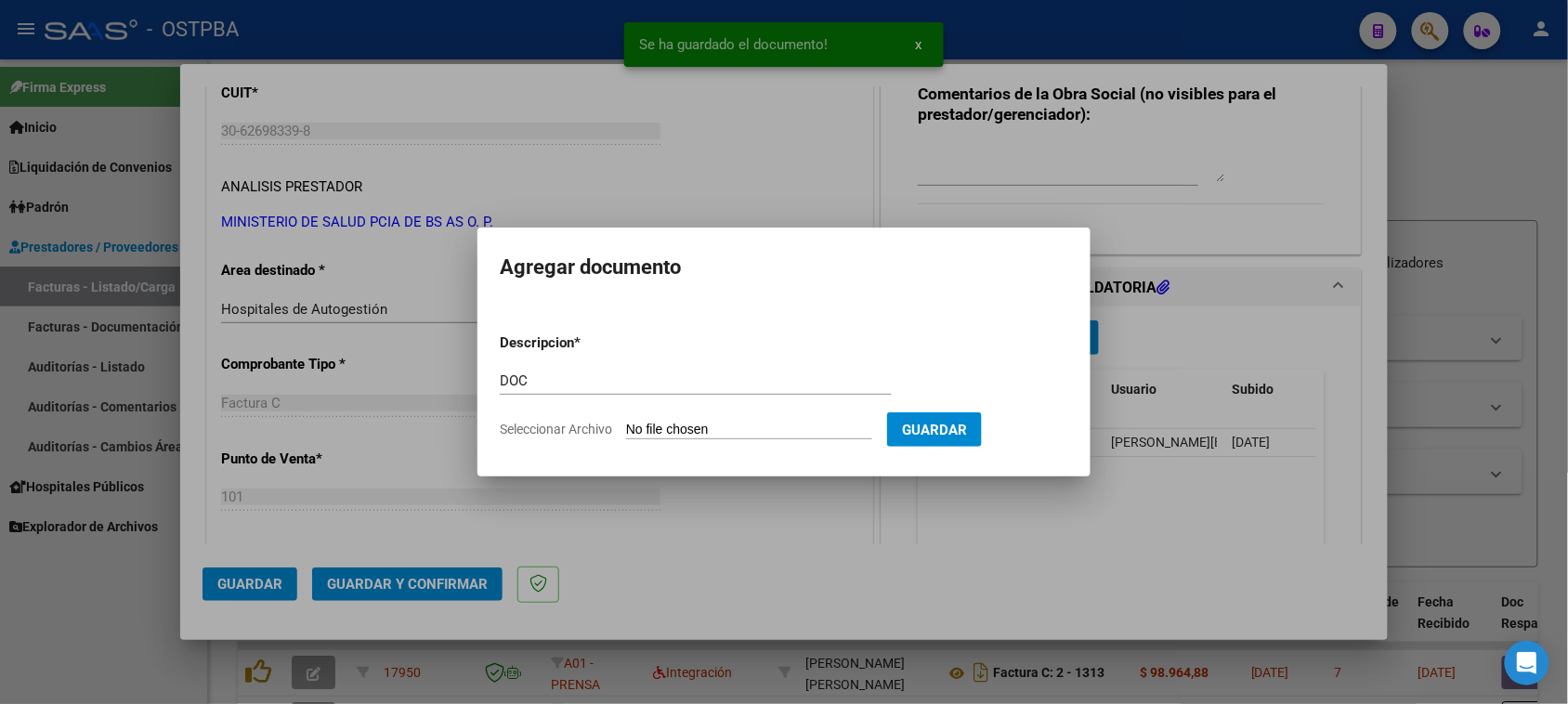
click at [626, 422] on input "Seleccionar Archivo" at bounding box center [749, 430] width 247 height 17
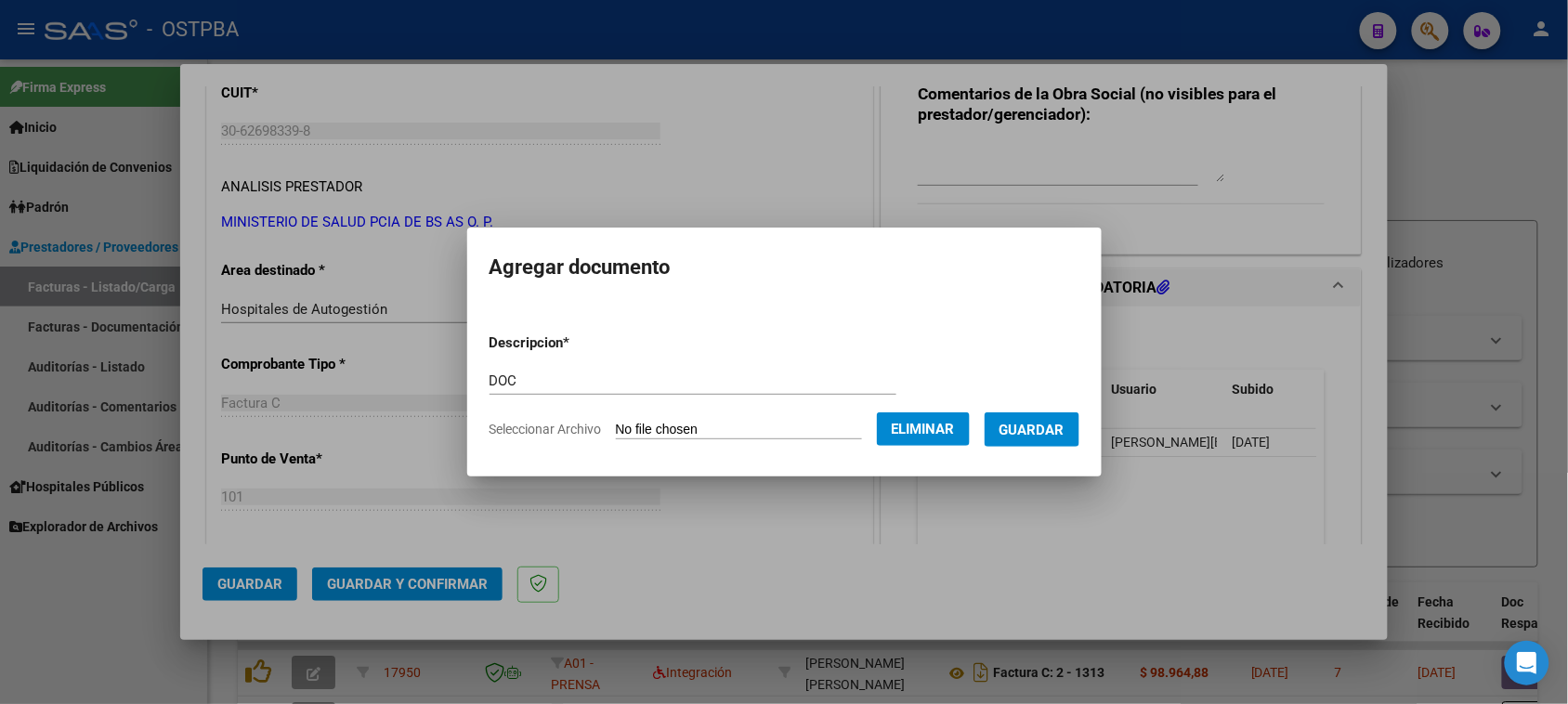
drag, startPoint x: 1073, startPoint y: 433, endPoint x: 994, endPoint y: 443, distance: 79.6
click at [1055, 434] on span "Guardar" at bounding box center [1032, 430] width 65 height 16
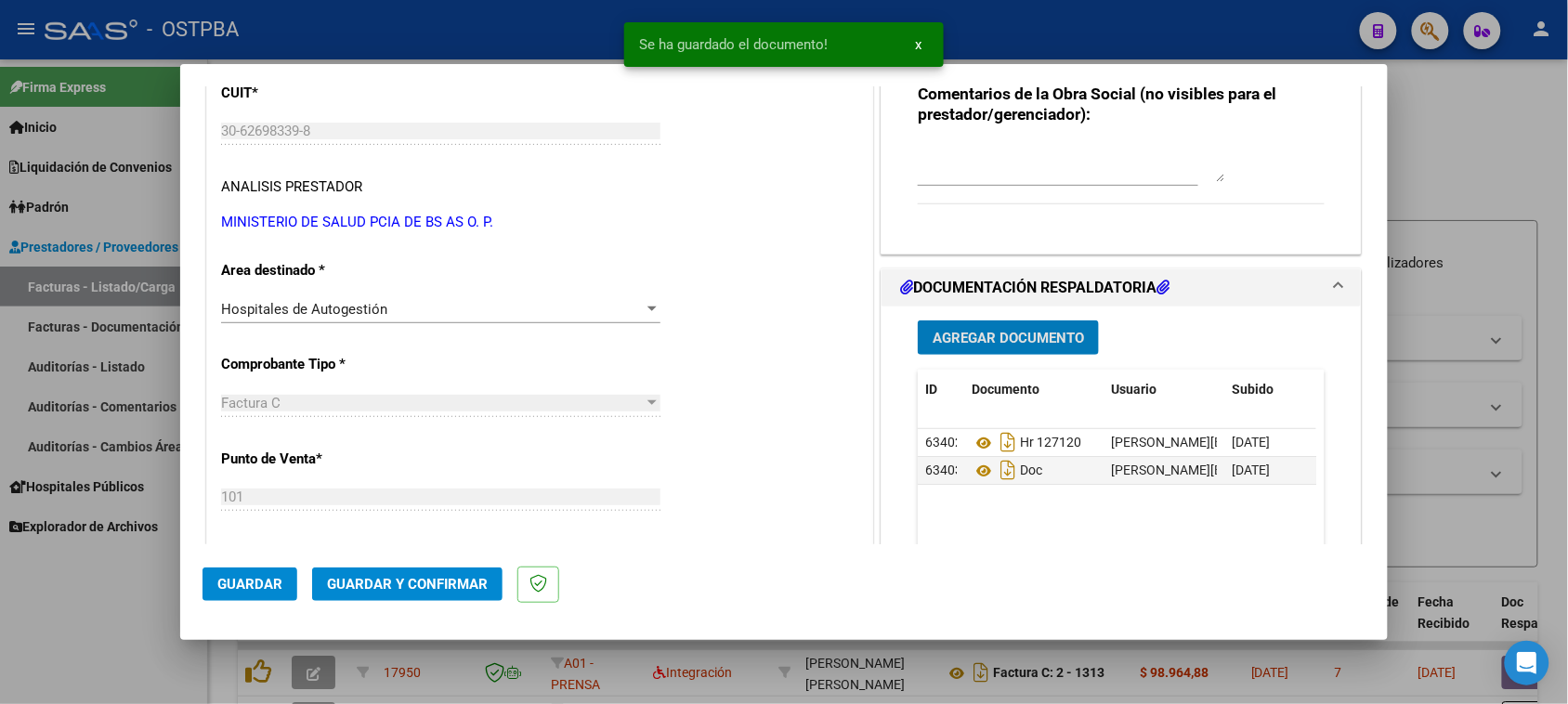
click at [476, 576] on span "Guardar y Confirmar" at bounding box center [406, 584] width 161 height 16
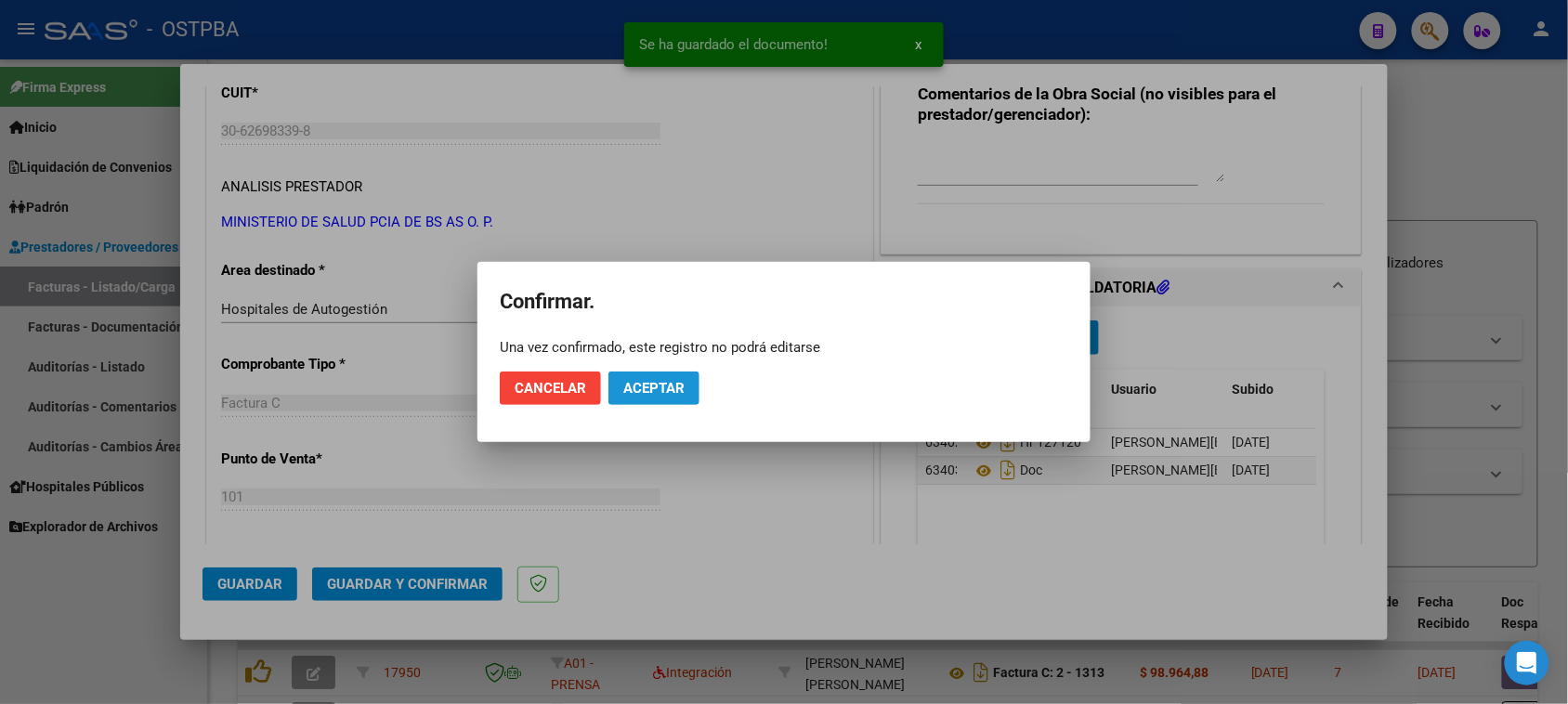
click at [650, 395] on span "Aceptar" at bounding box center [654, 387] width 62 height 16
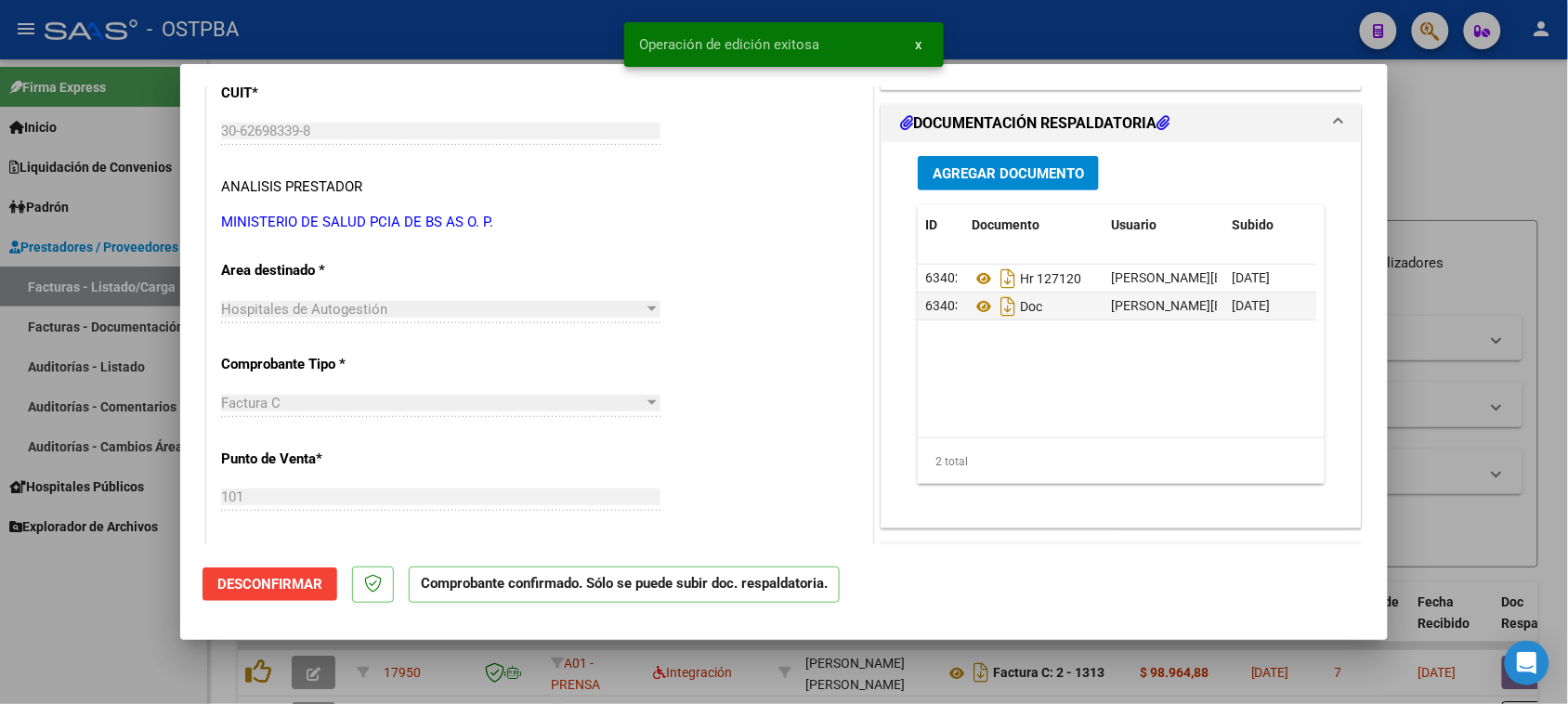
click at [100, 355] on div at bounding box center [784, 352] width 1568 height 704
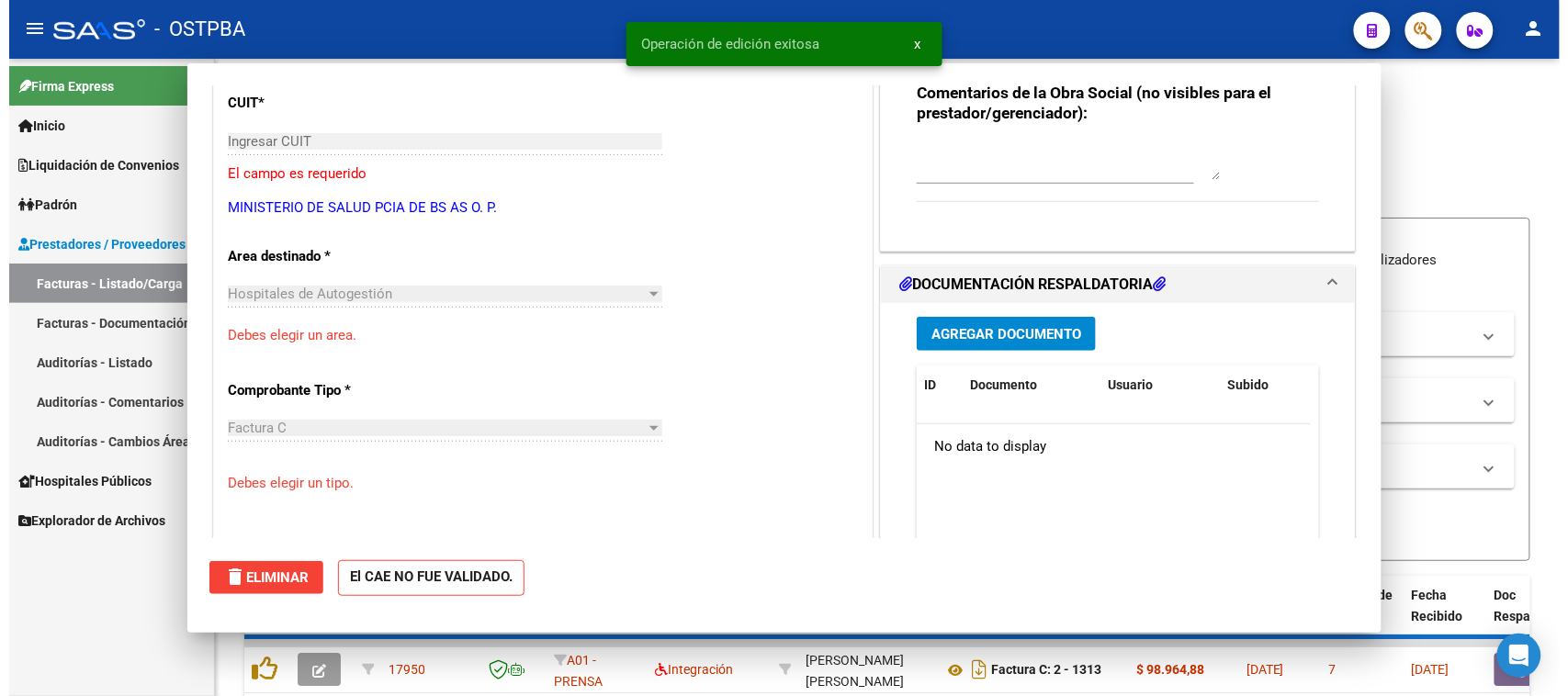
scroll to position [241, 0]
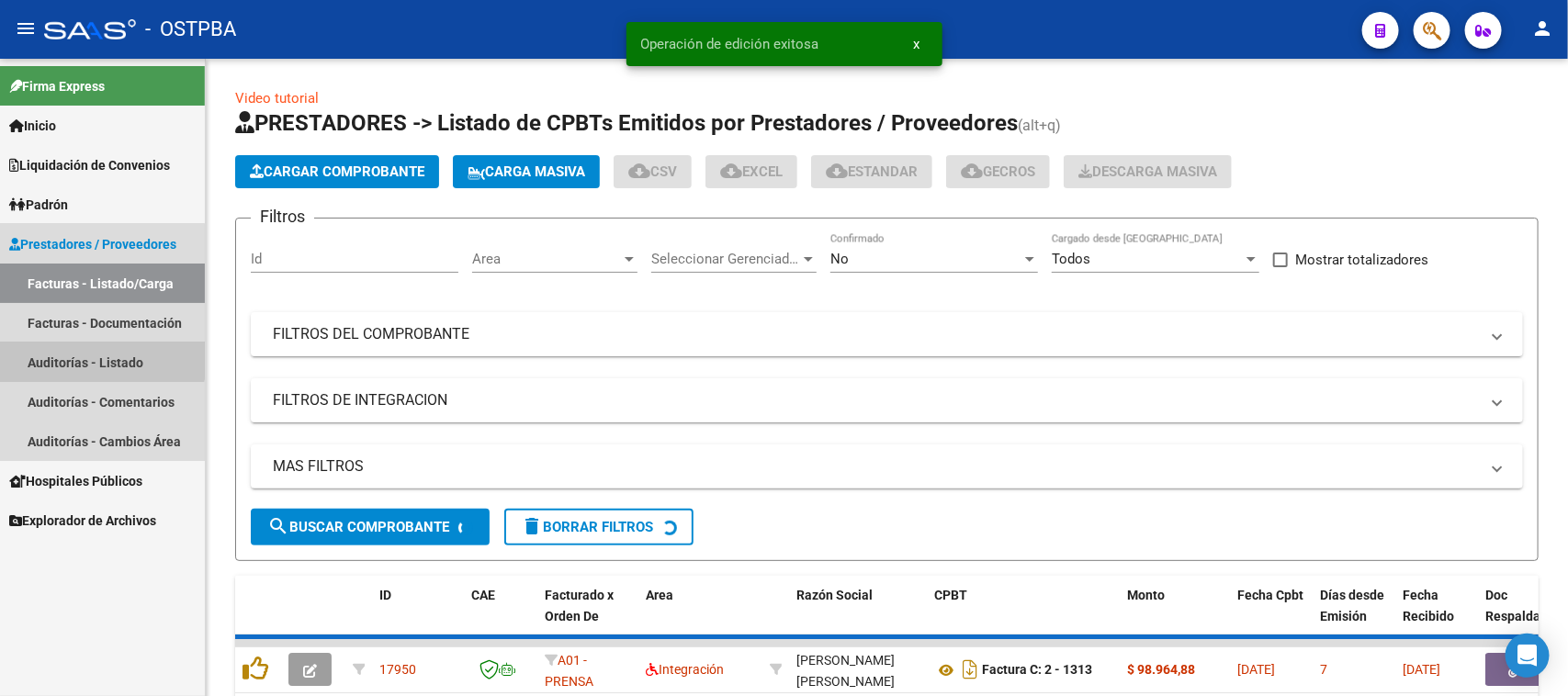
click at [97, 355] on link "Auditorías - Listado" at bounding box center [102, 362] width 205 height 39
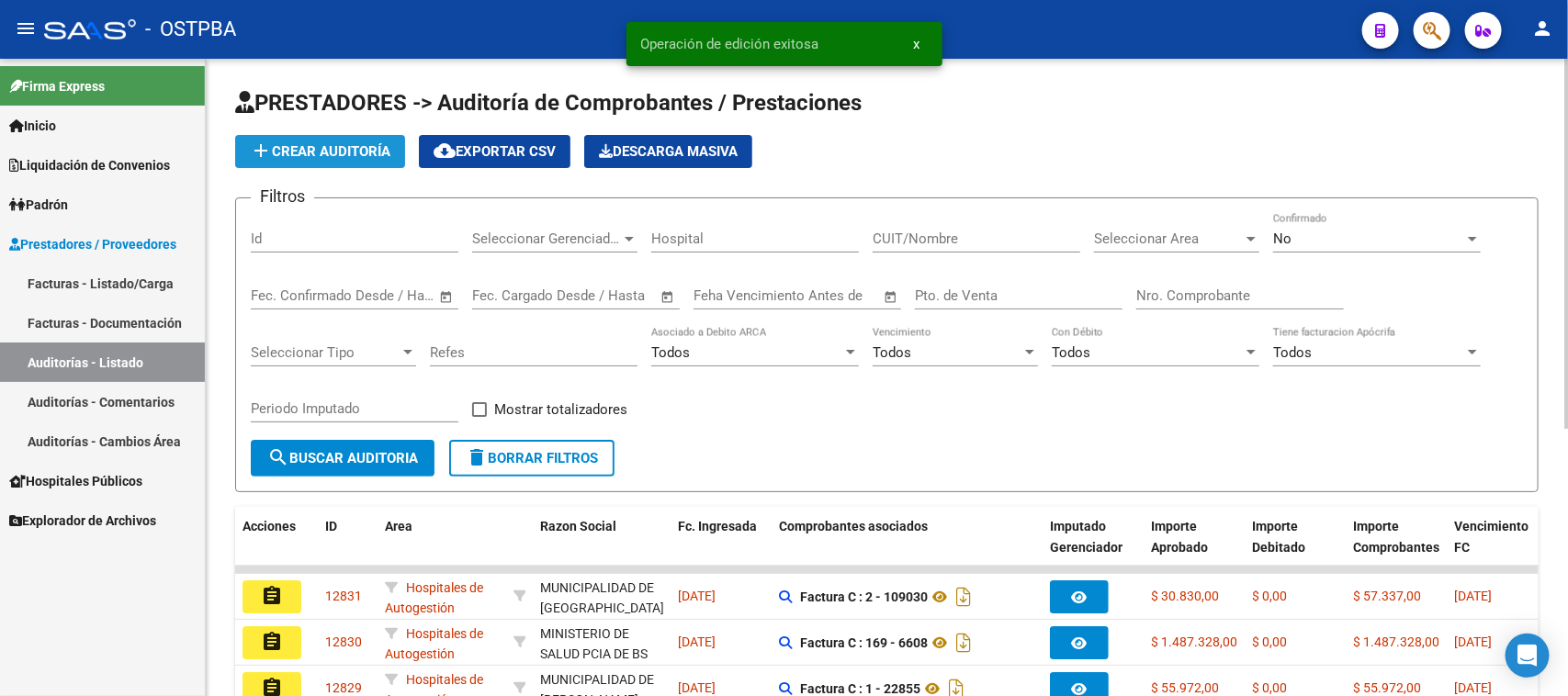
click at [369, 149] on span "add Crear Auditoría" at bounding box center [320, 150] width 141 height 16
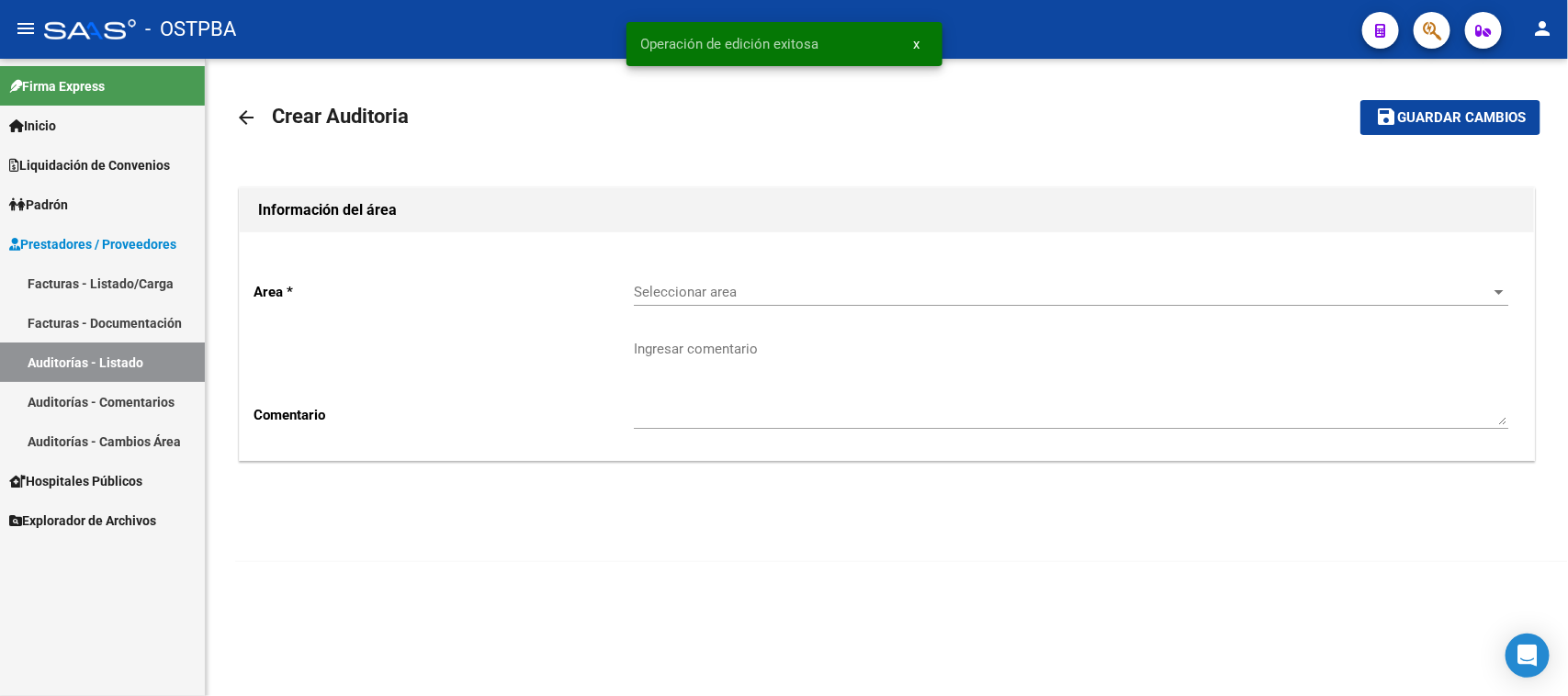
click at [691, 286] on span "Seleccionar area" at bounding box center [1062, 291] width 858 height 16
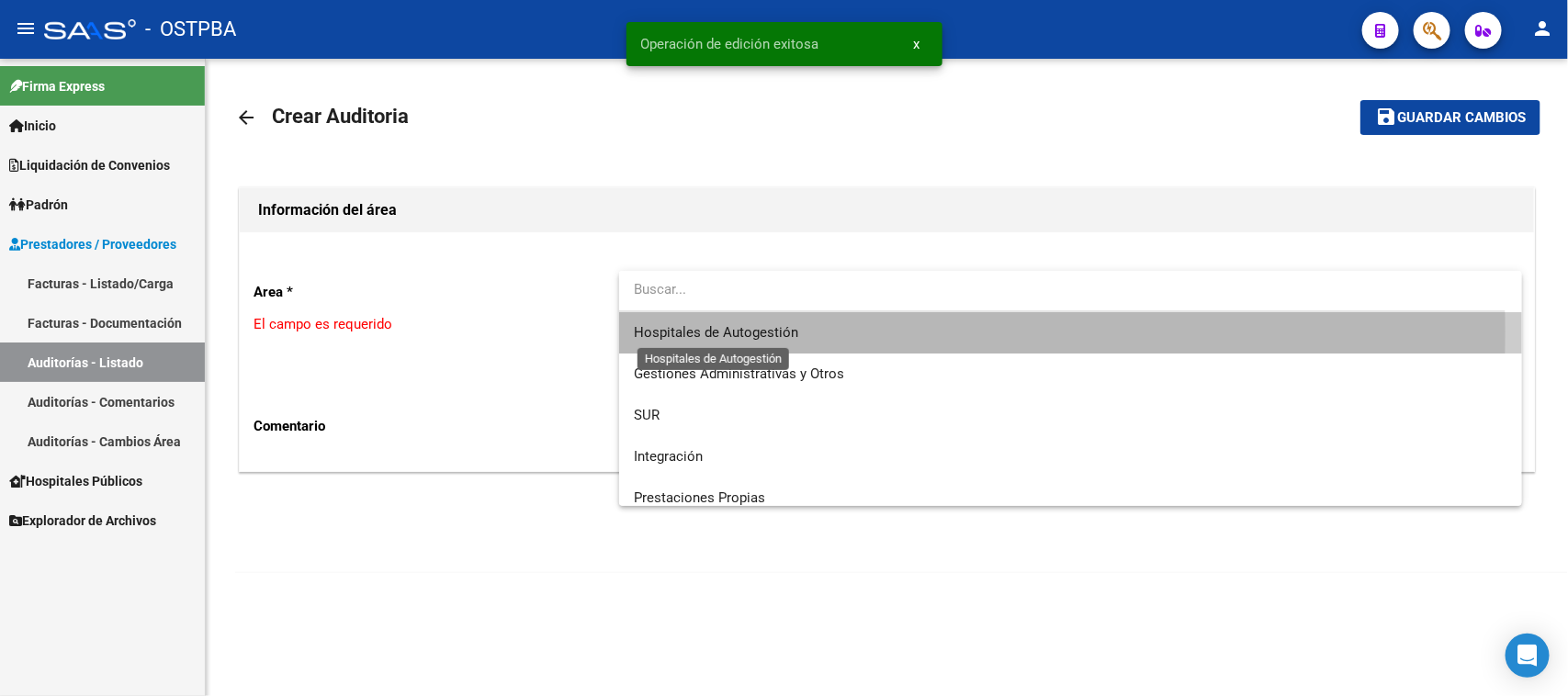
drag, startPoint x: 698, startPoint y: 331, endPoint x: 490, endPoint y: 379, distance: 213.5
click at [690, 331] on span "Hospitales de Autogestión" at bounding box center [715, 331] width 165 height 16
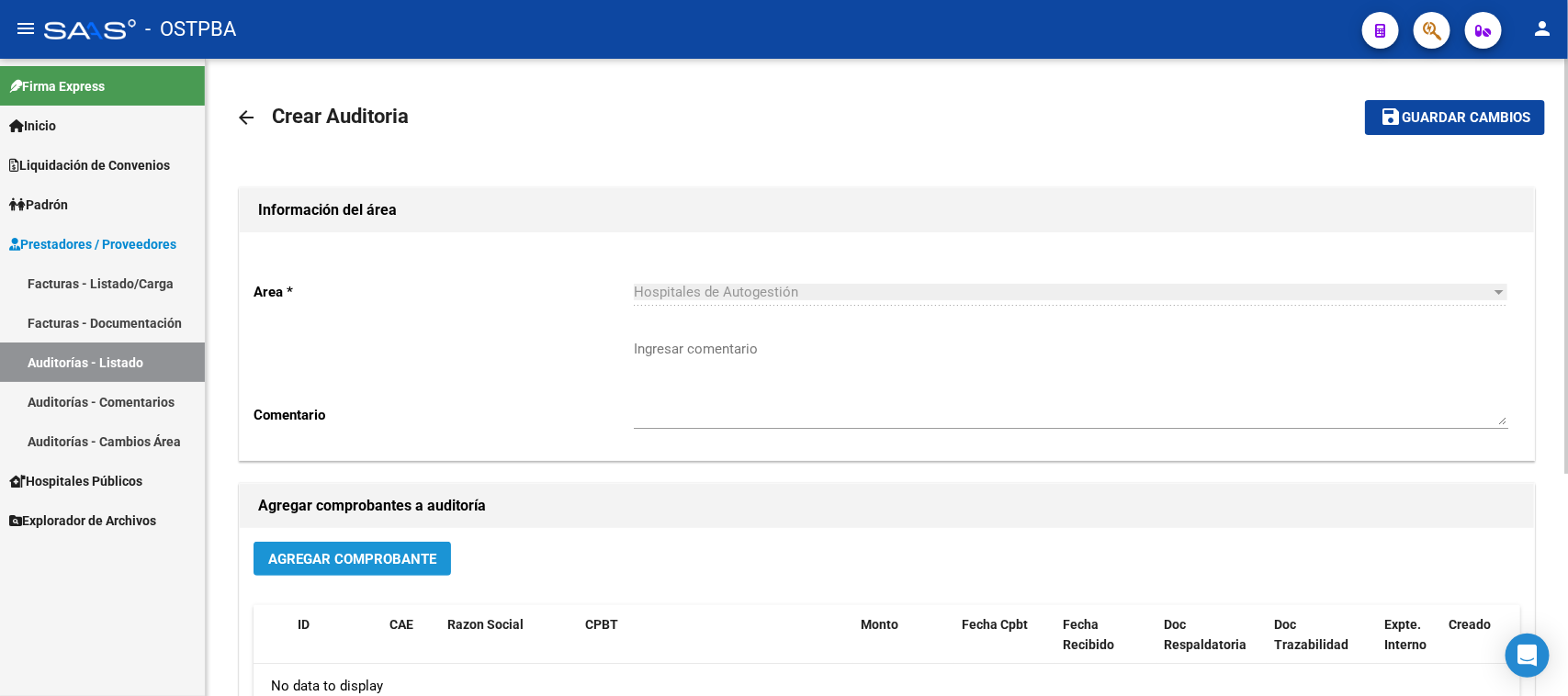
click at [382, 553] on span "Agregar Comprobante" at bounding box center [352, 559] width 168 height 16
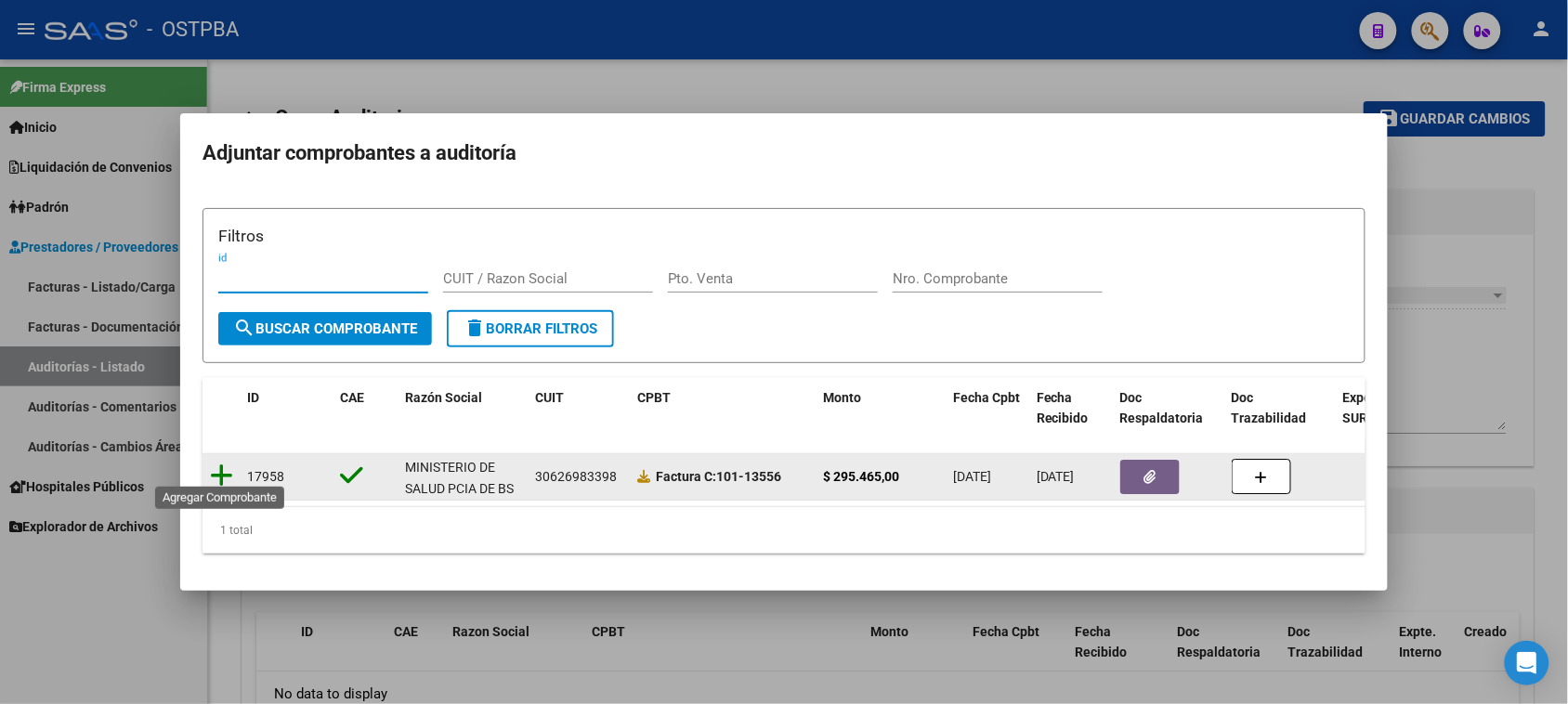
click at [222, 466] on icon at bounding box center [222, 475] width 23 height 26
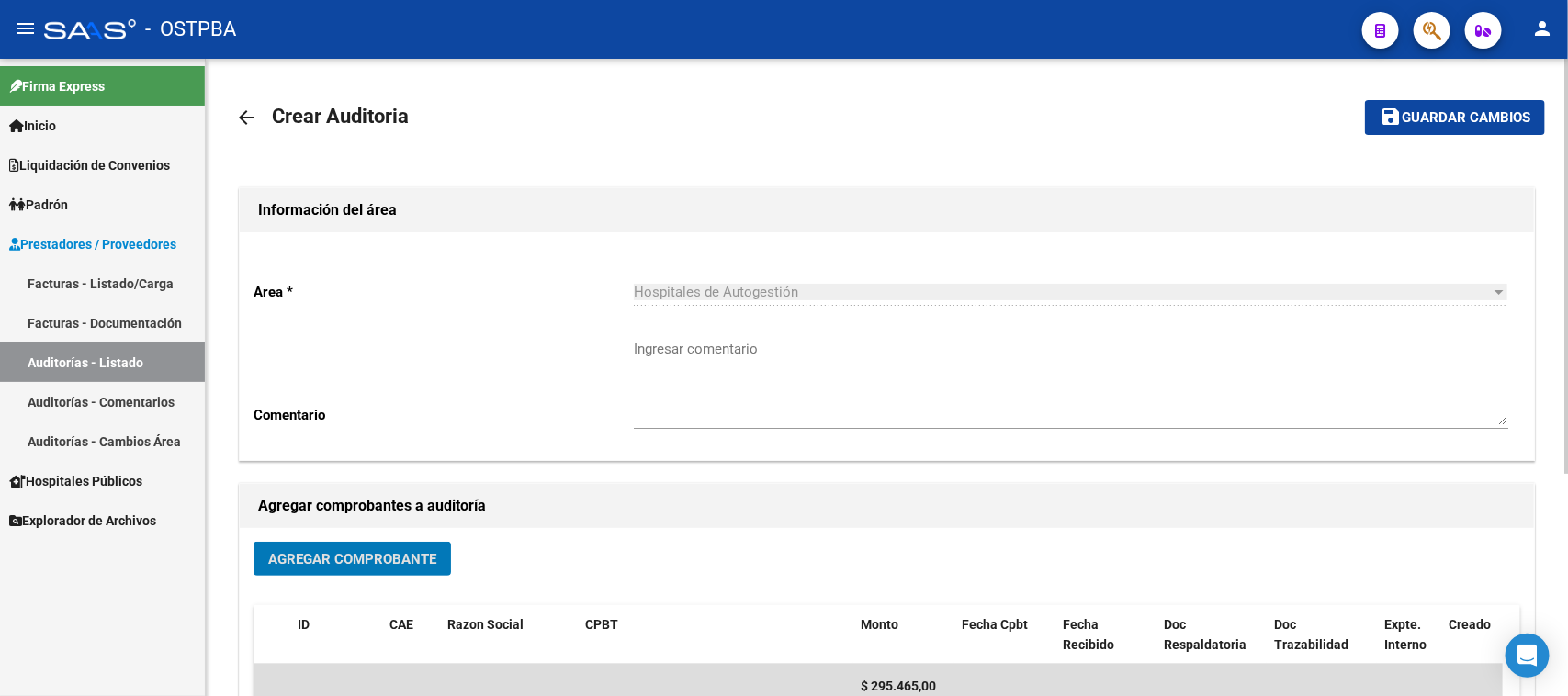
drag, startPoint x: 1454, startPoint y: 108, endPoint x: 1377, endPoint y: 142, distance: 84.2
click at [1452, 110] on span "Guardar cambios" at bounding box center [1466, 118] width 129 height 16
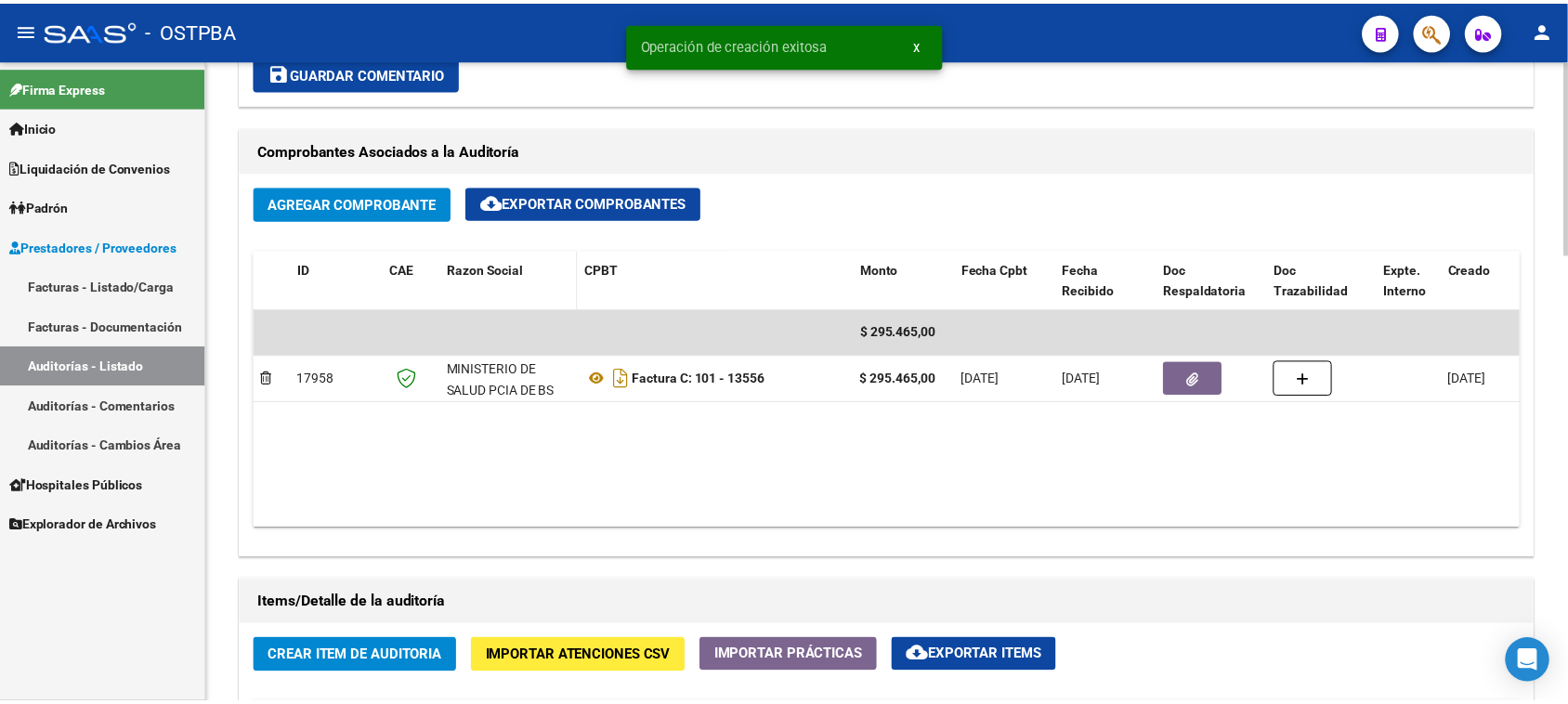
scroll to position [928, 0]
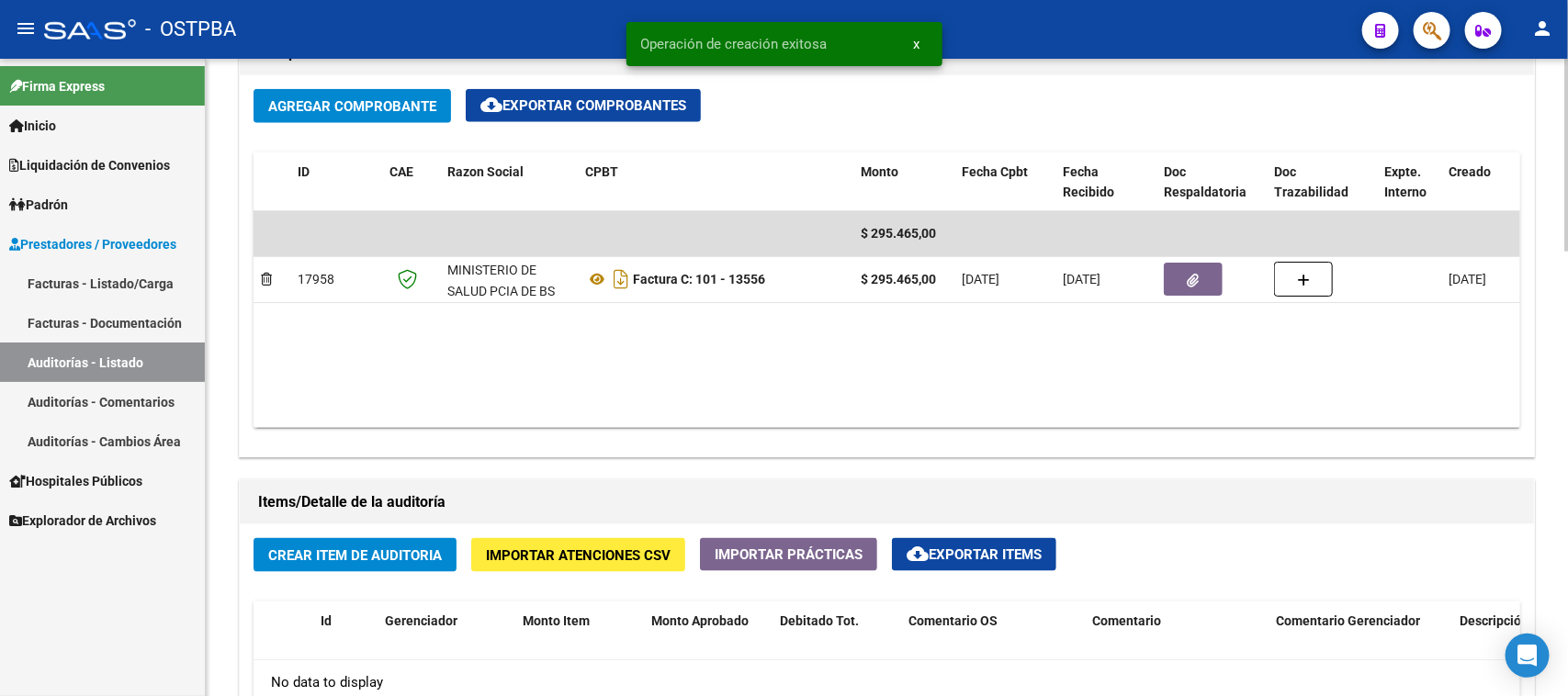
click at [405, 553] on span "Crear Item de Auditoria" at bounding box center [355, 555] width 173 height 16
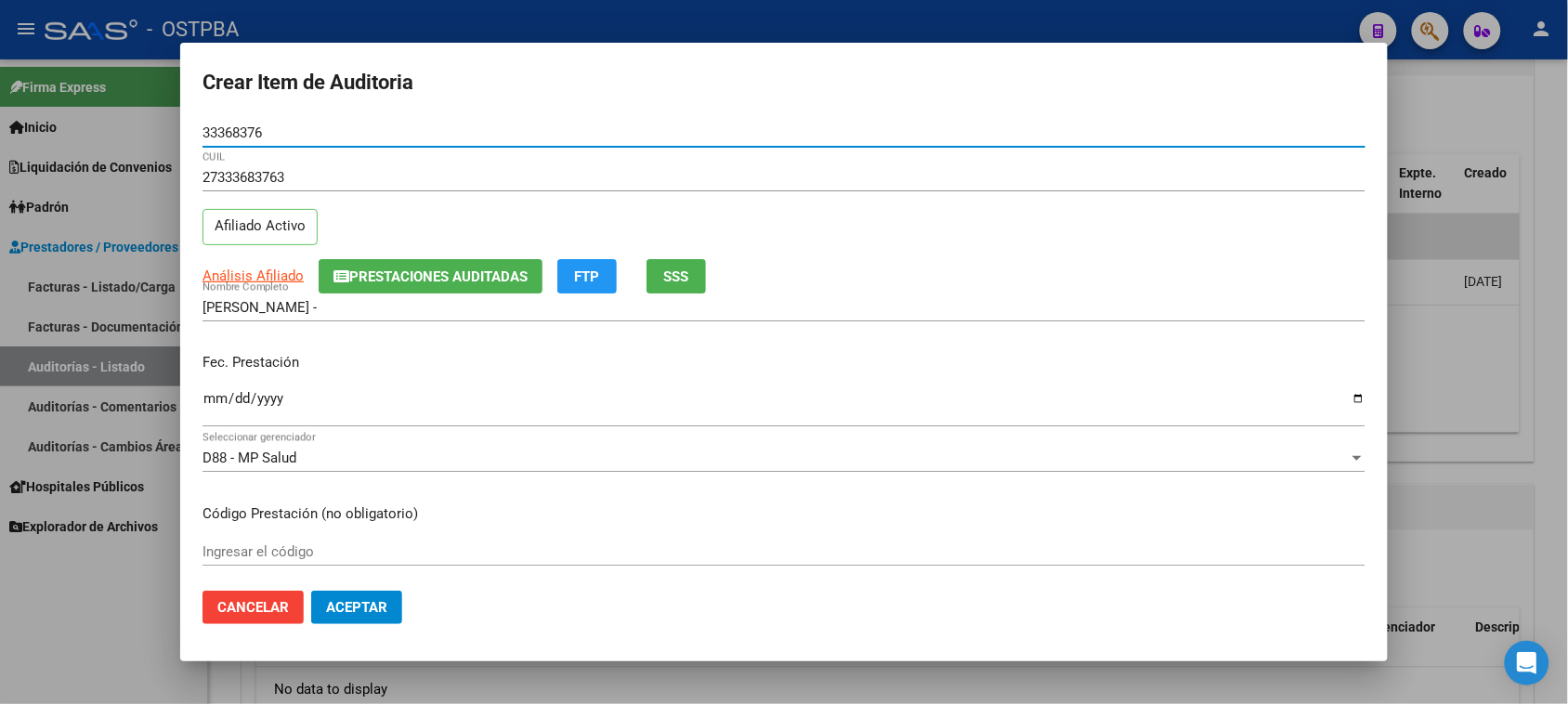
click at [196, 398] on mat-dialog-content "33368376 Nro Documento 27333683763 CUIL Afiliado Activo Análisis Afiliado Prest…" at bounding box center [784, 347] width 1208 height 457
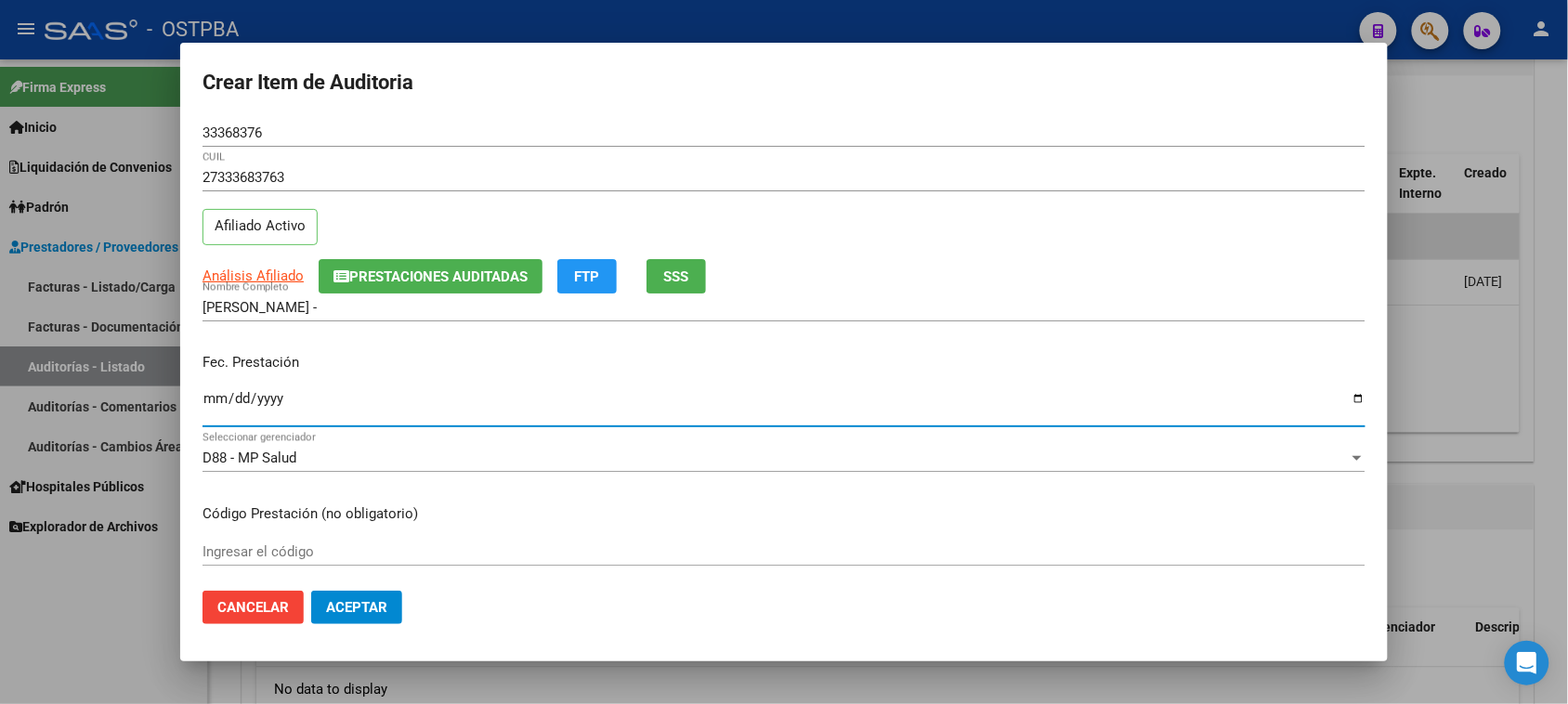
drag, startPoint x: 207, startPoint y: 402, endPoint x: 922, endPoint y: 452, distance: 716.7
click at [209, 402] on input "Ingresar la fecha" at bounding box center [783, 405] width 1163 height 30
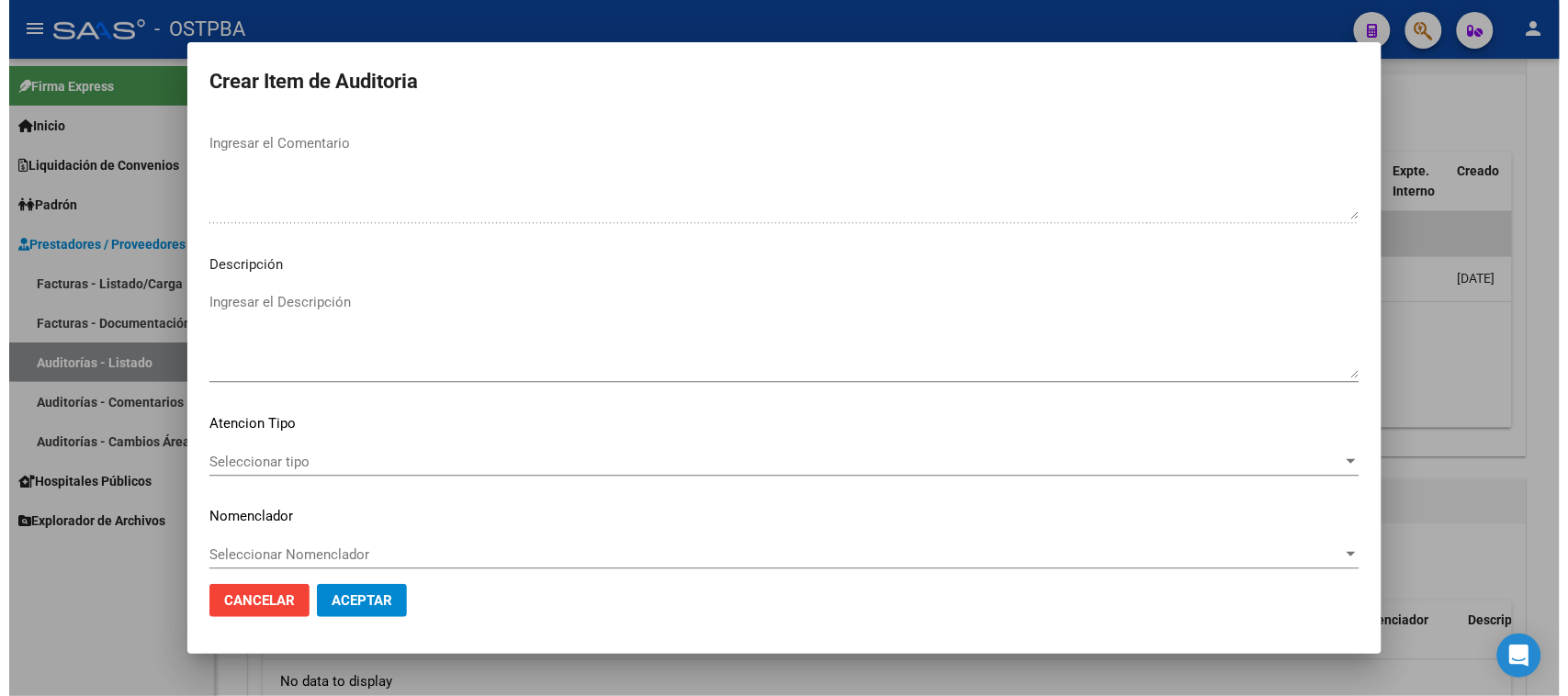
scroll to position [1199, 0]
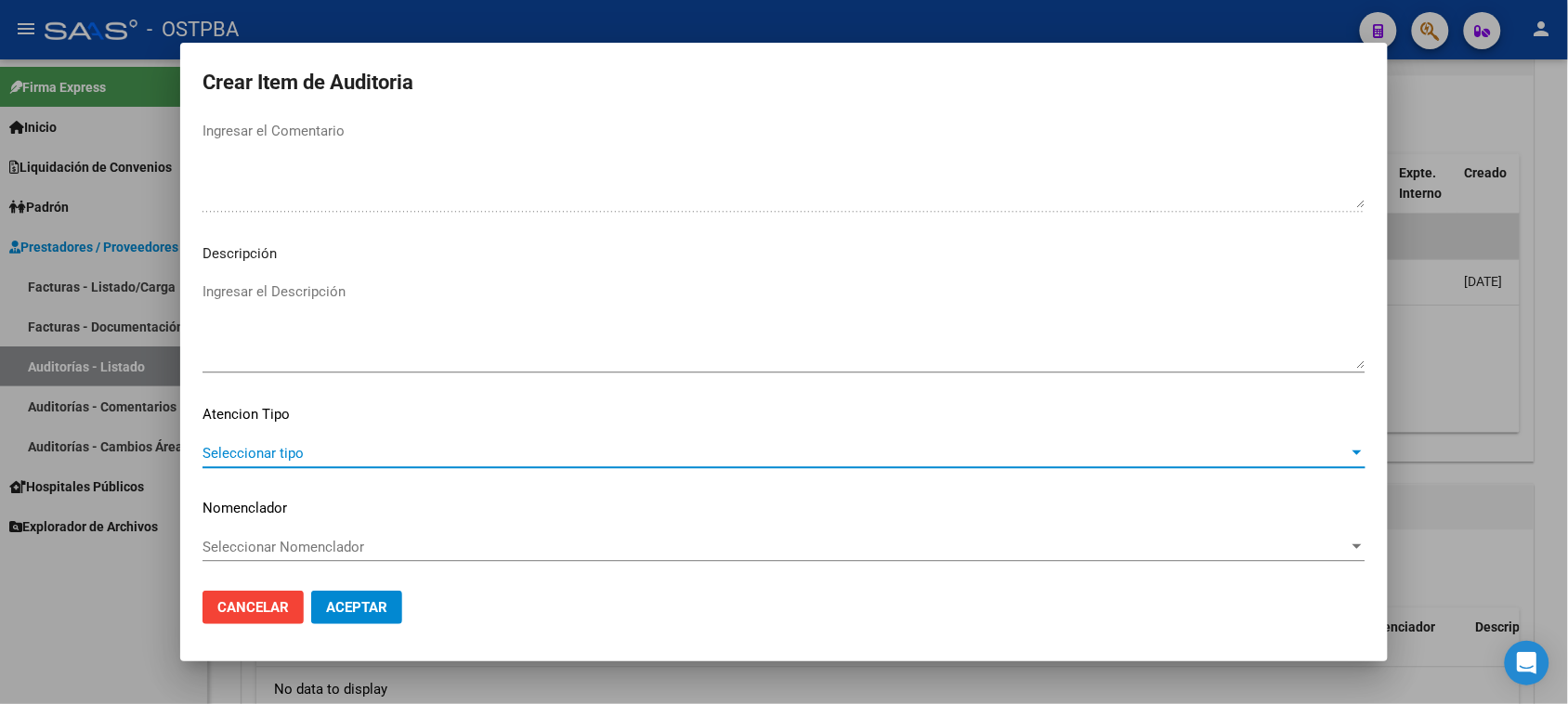
click at [279, 448] on span "Seleccionar tipo" at bounding box center [775, 453] width 1146 height 16
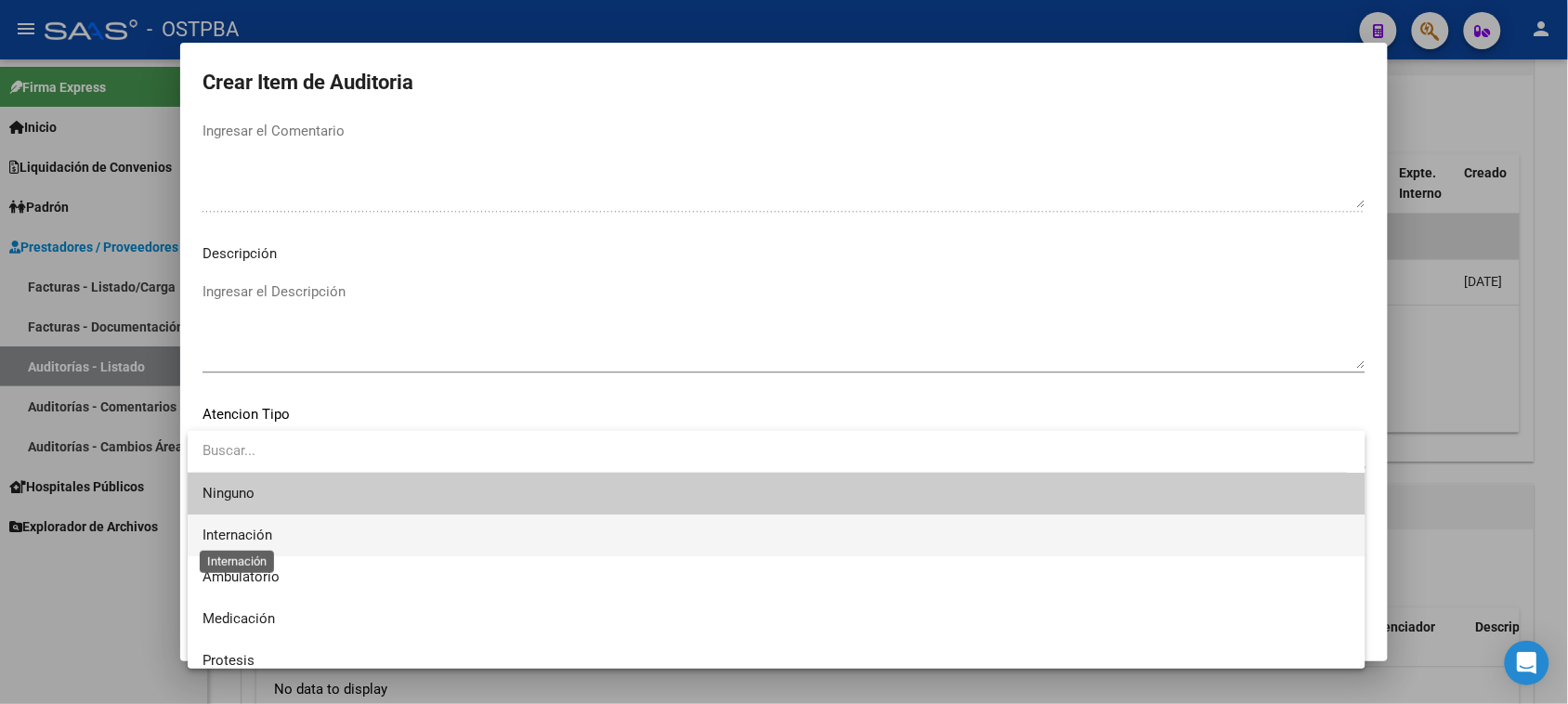
click at [238, 533] on span "Internación" at bounding box center [237, 535] width 69 height 16
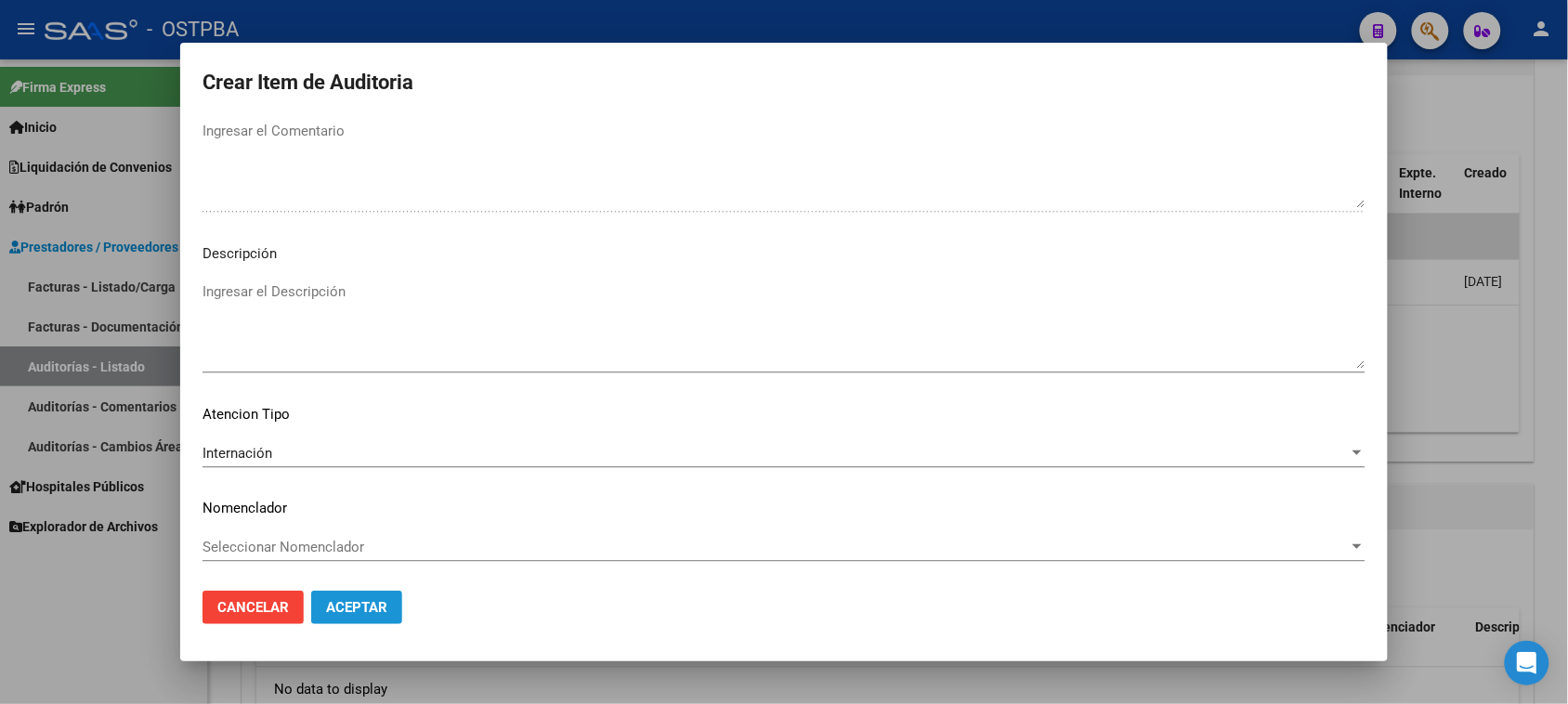
click at [373, 607] on span "Aceptar" at bounding box center [356, 607] width 62 height 16
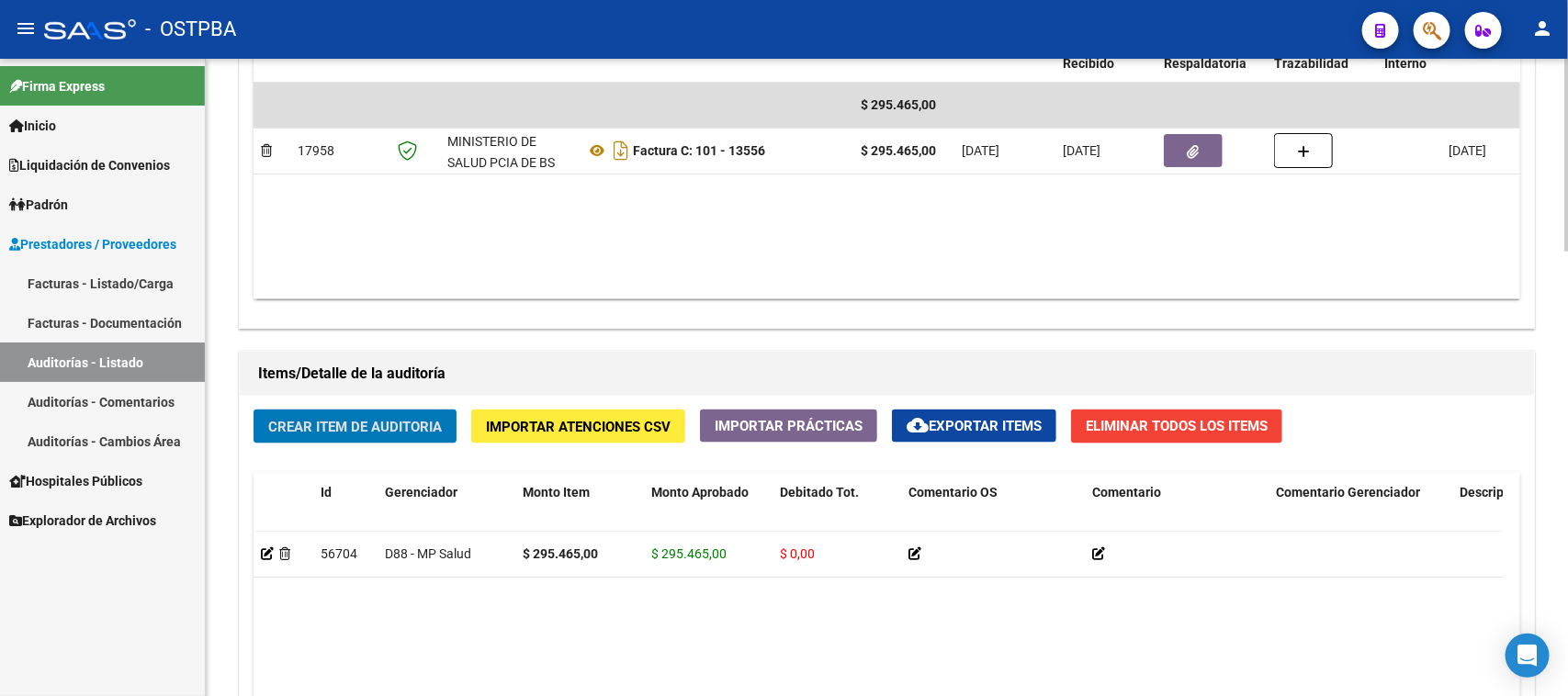
scroll to position [918, 0]
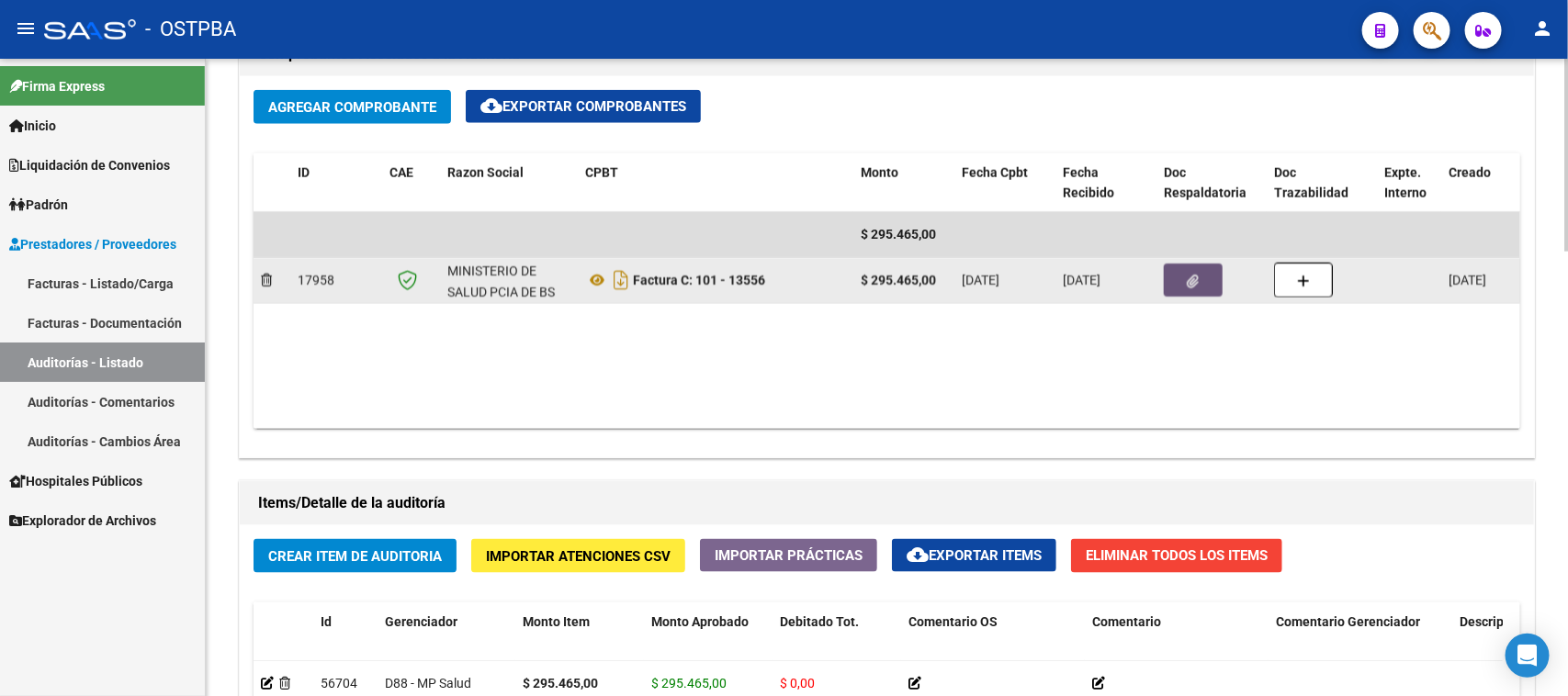
click at [1201, 287] on button "button" at bounding box center [1194, 280] width 59 height 33
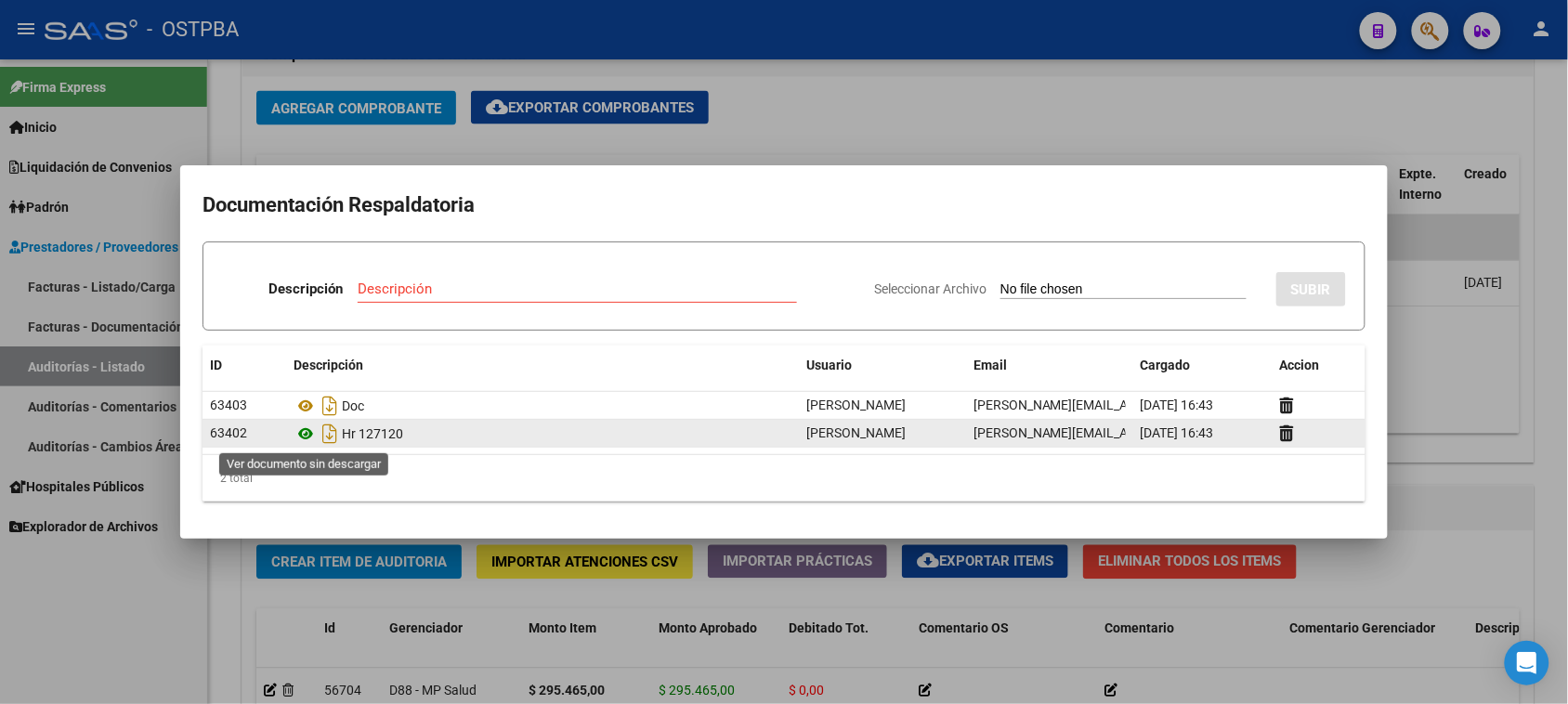
click at [307, 434] on icon at bounding box center [305, 433] width 24 height 22
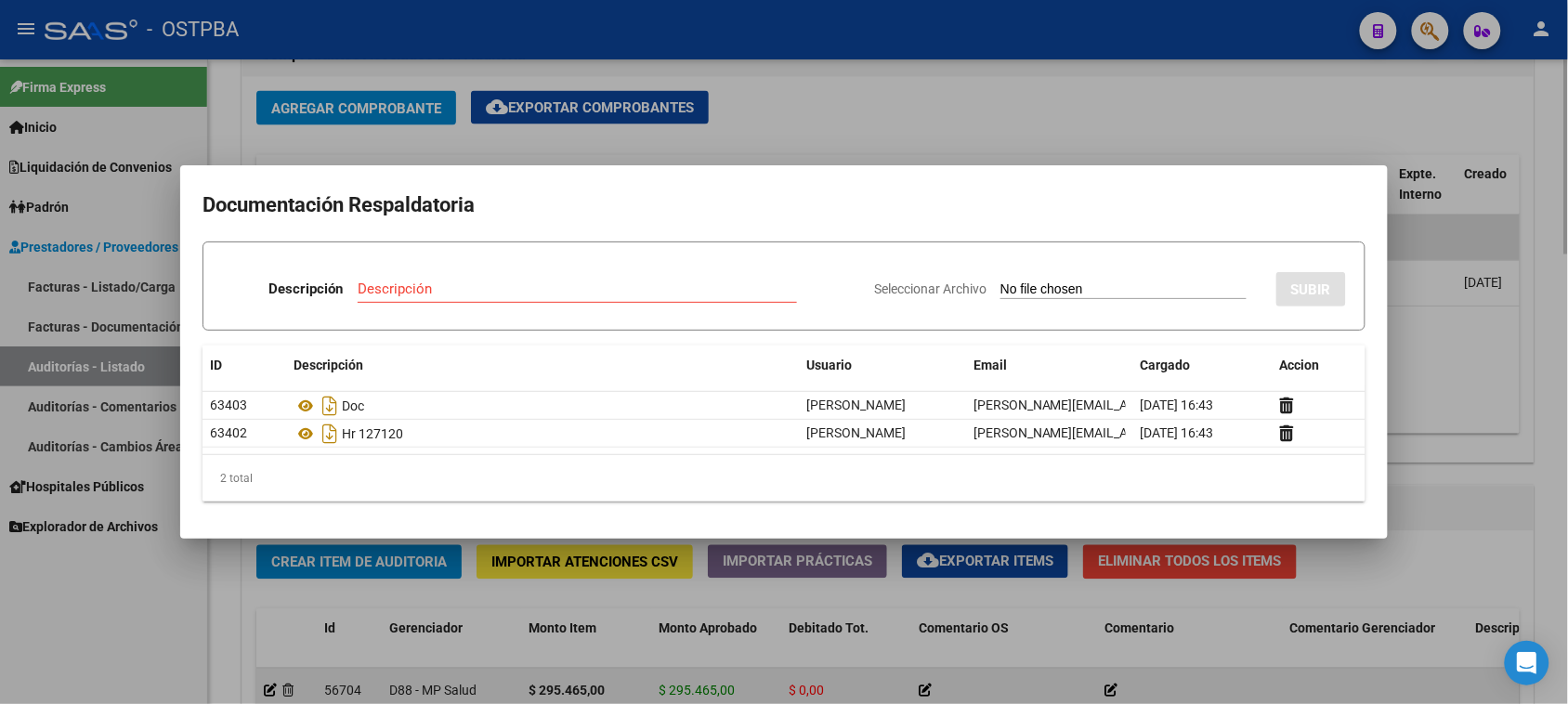
drag, startPoint x: 121, startPoint y: 643, endPoint x: 474, endPoint y: 701, distance: 357.7
click at [121, 639] on div at bounding box center [784, 352] width 1568 height 704
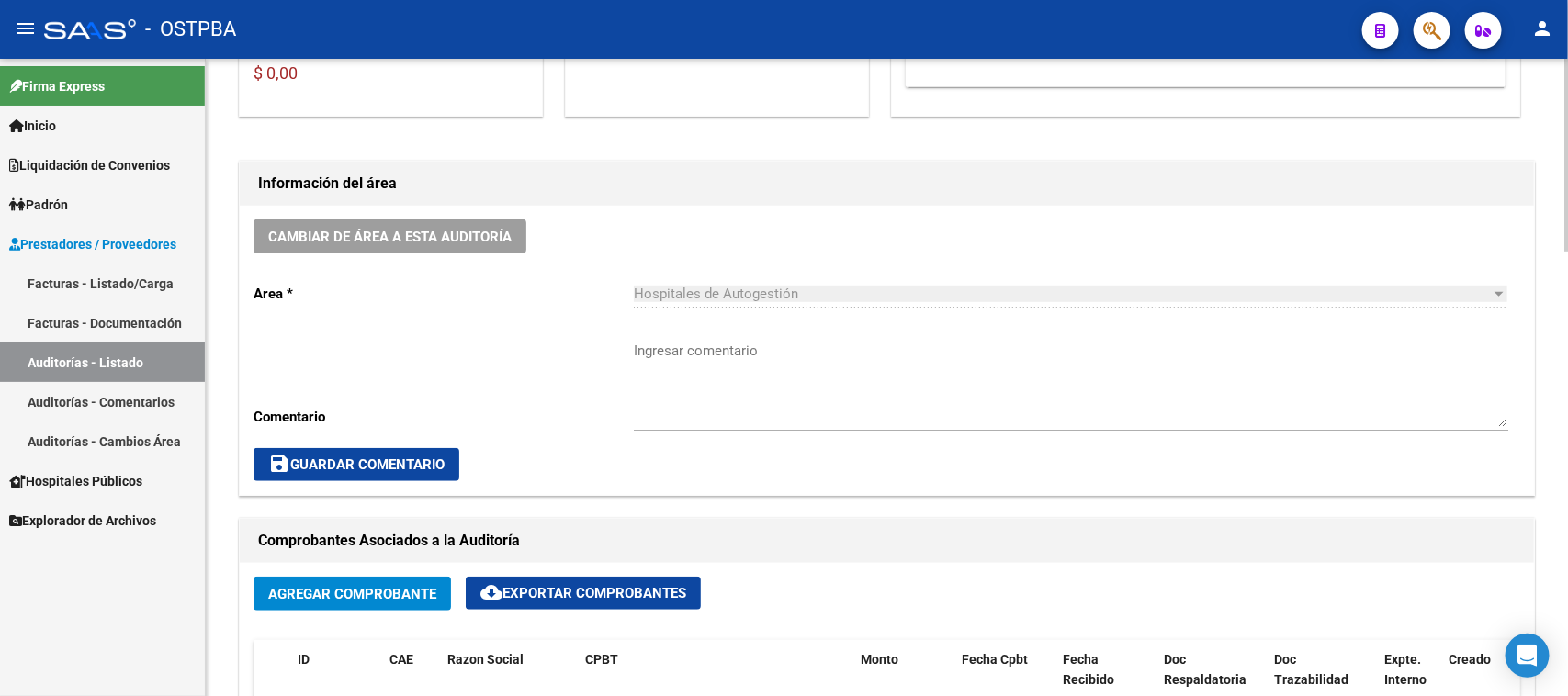
scroll to position [574, 0]
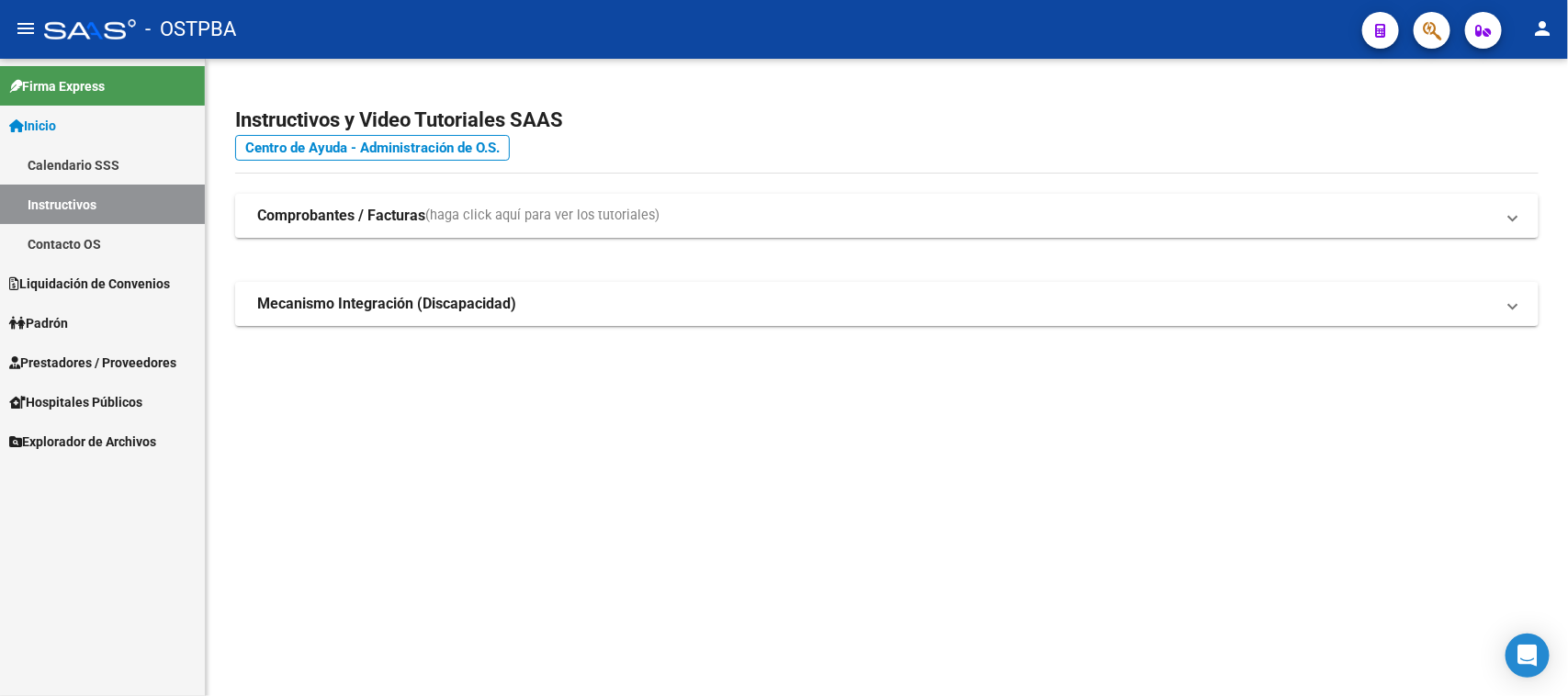
click at [65, 354] on span "Prestadores / Proveedores" at bounding box center [93, 362] width 168 height 20
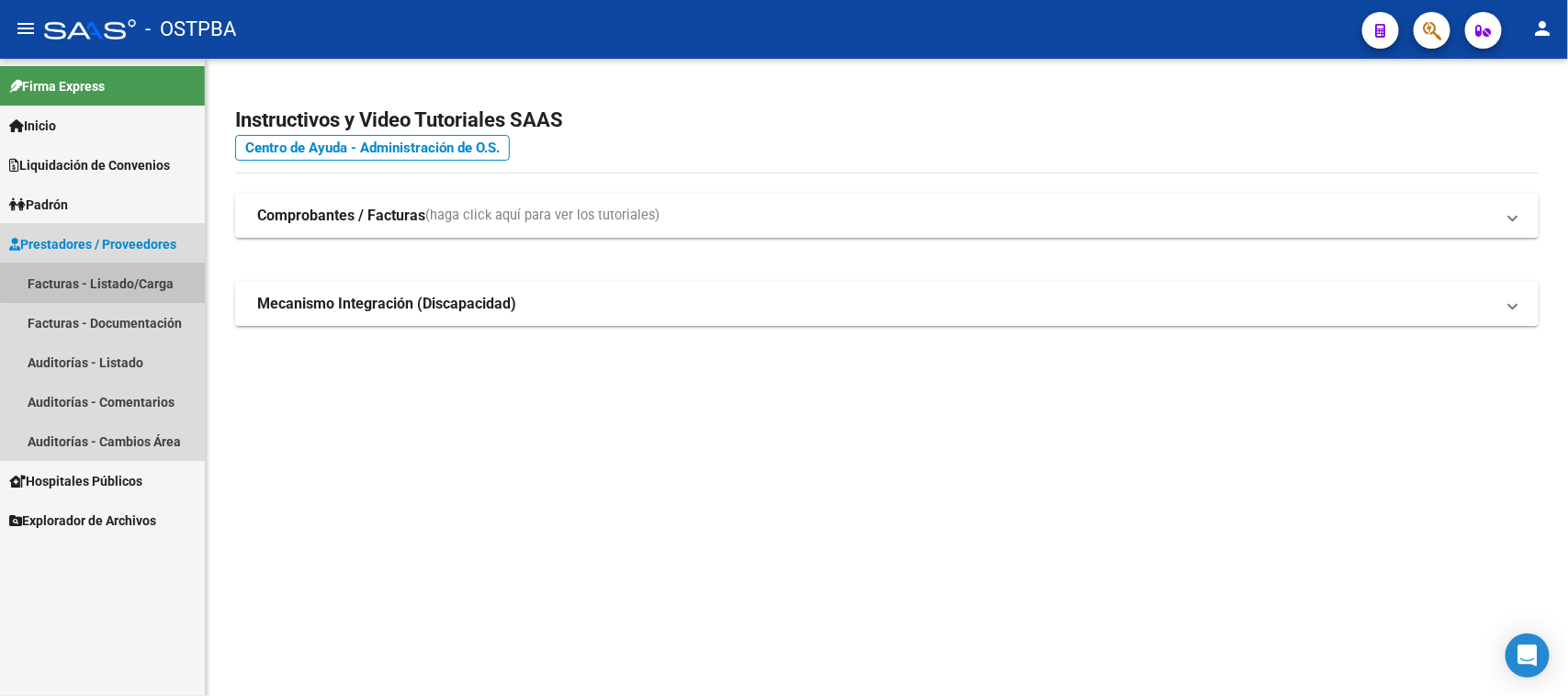
click at [111, 281] on link "Facturas - Listado/Carga" at bounding box center [102, 283] width 205 height 39
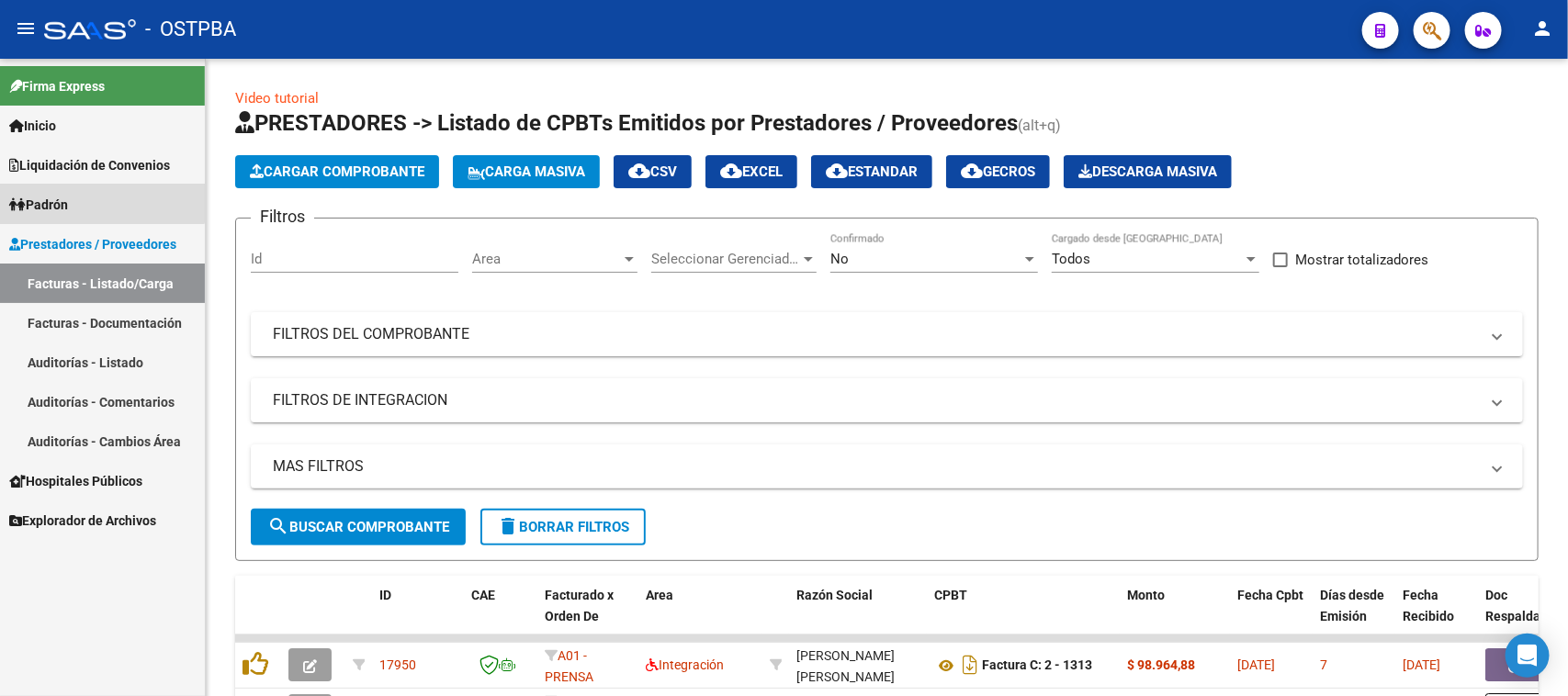
click at [68, 195] on span "Padrón" at bounding box center [39, 204] width 59 height 20
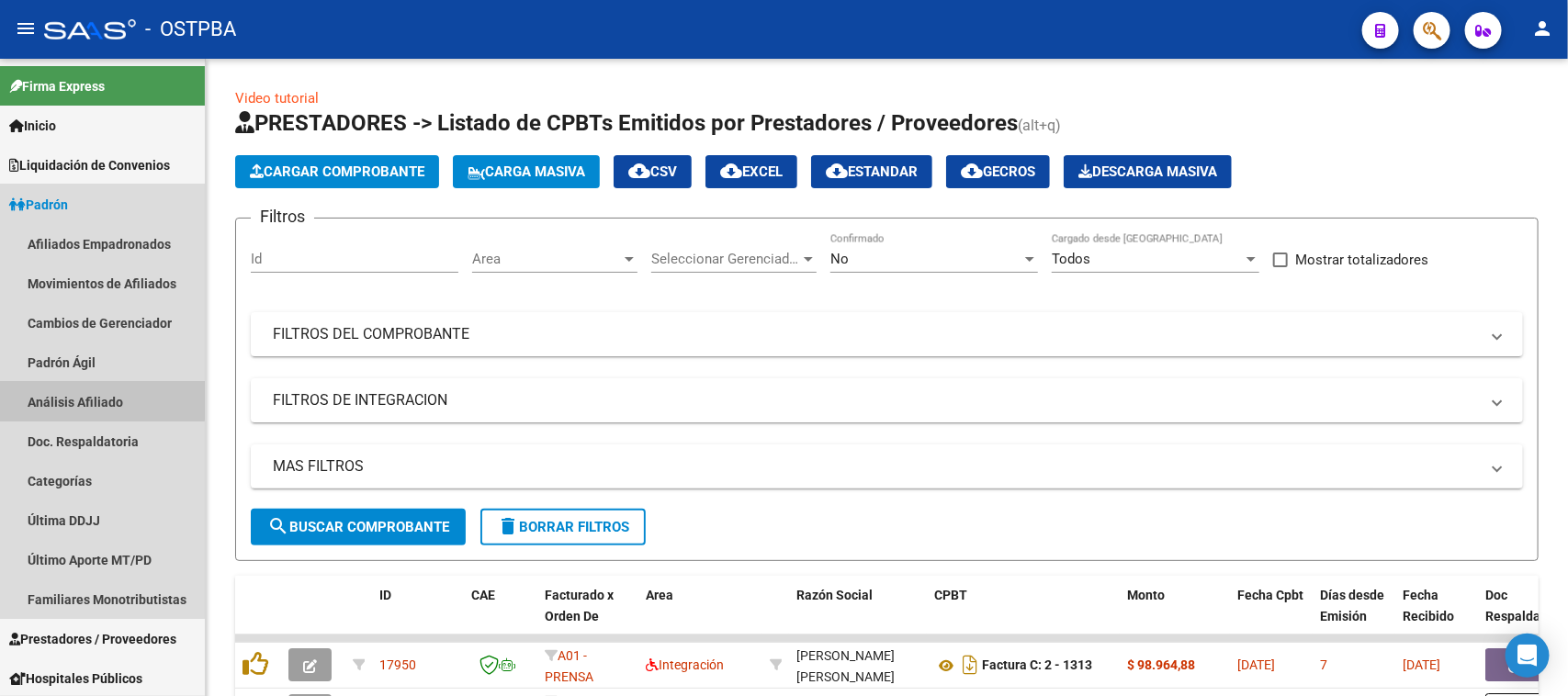
drag, startPoint x: 101, startPoint y: 397, endPoint x: 291, endPoint y: 373, distance: 191.5
click at [102, 396] on link "Análisis Afiliado" at bounding box center [102, 401] width 205 height 39
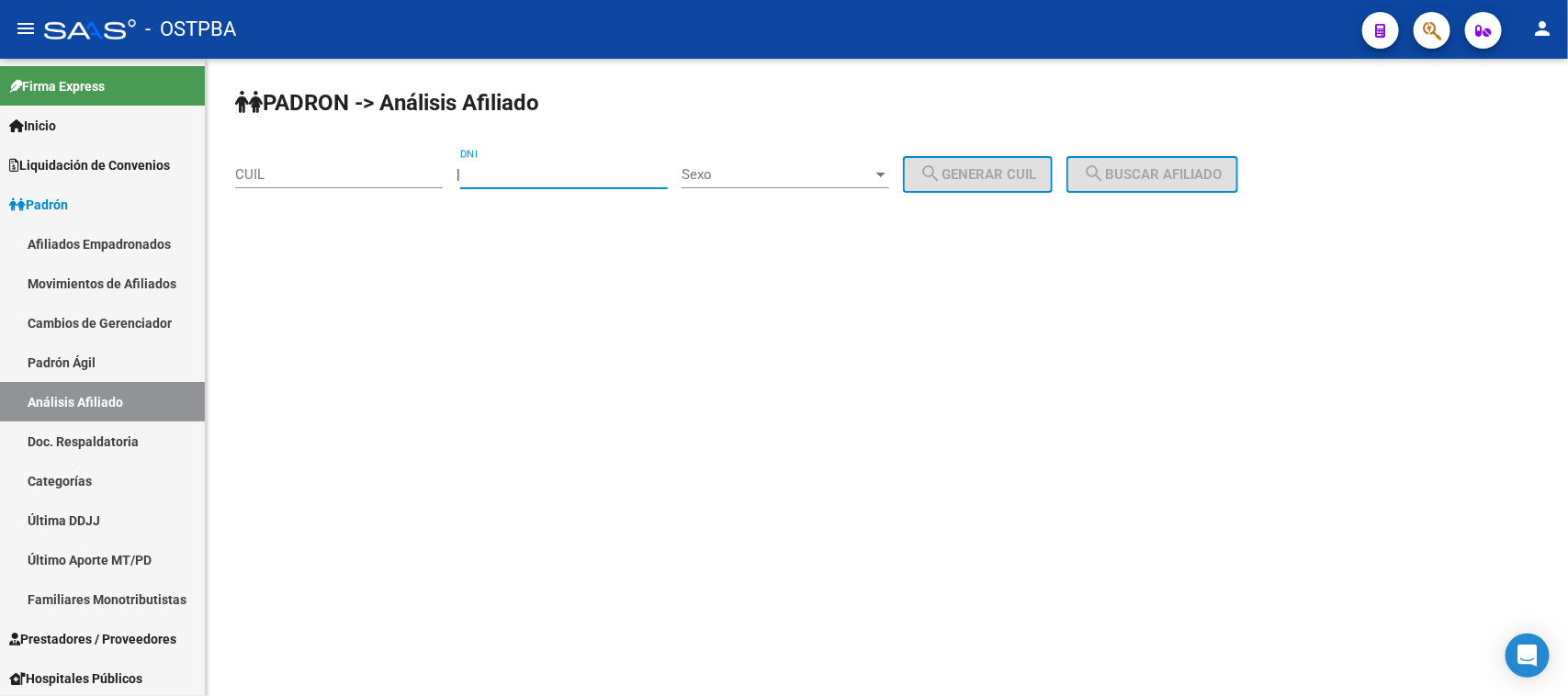
click at [553, 181] on input "DNI" at bounding box center [564, 174] width 208 height 16
type input "2"
click at [283, 175] on input "CUIL" at bounding box center [339, 174] width 208 height 16
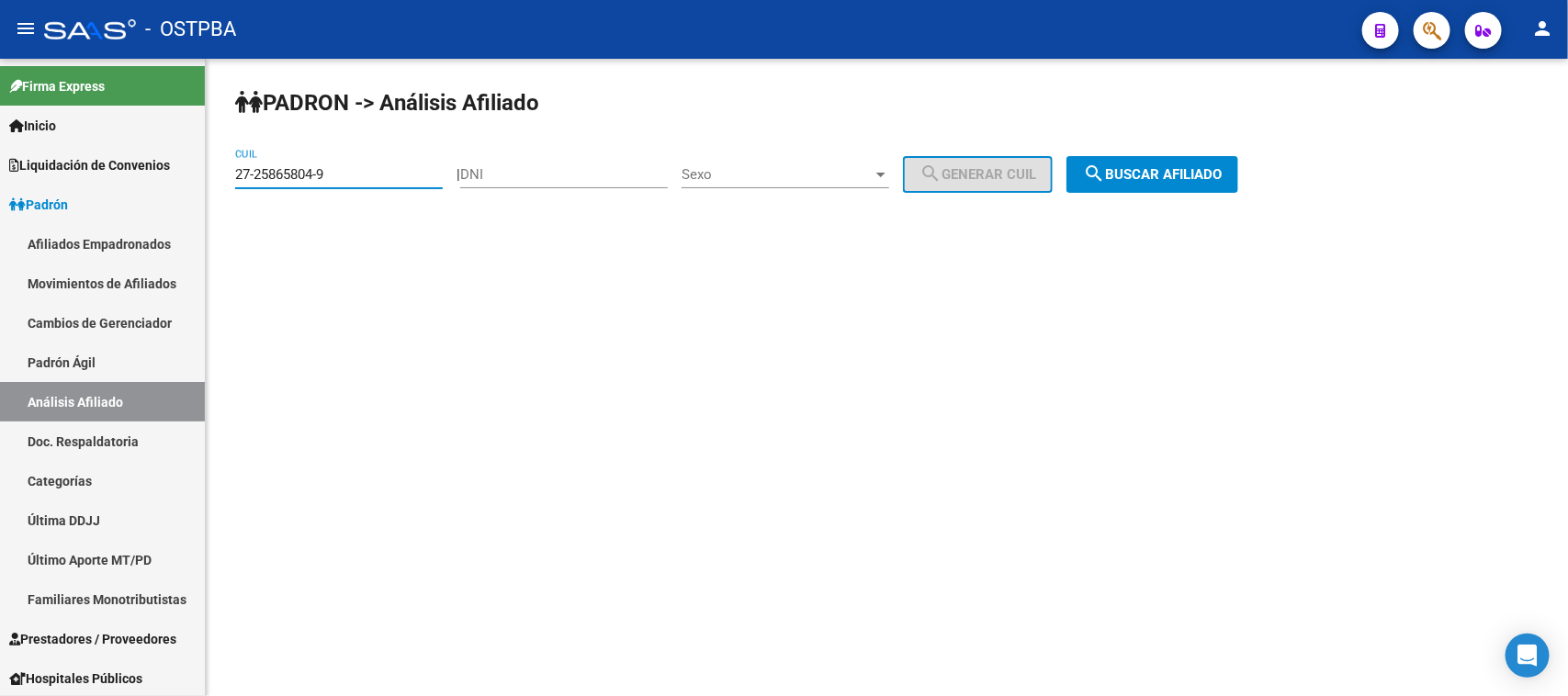
type input "27-25865804-9"
click at [1190, 170] on span "search Buscar afiliado" at bounding box center [1153, 174] width 139 height 16
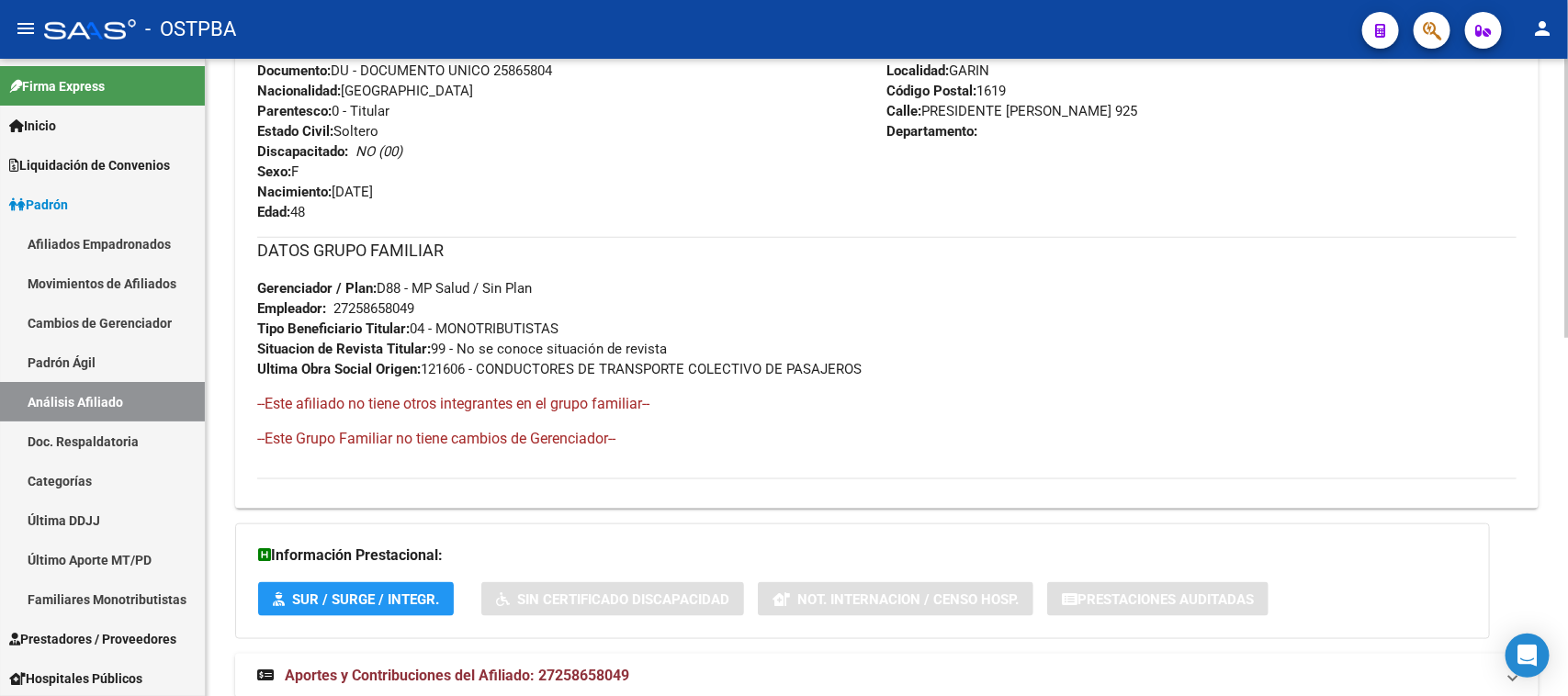
scroll to position [823, 0]
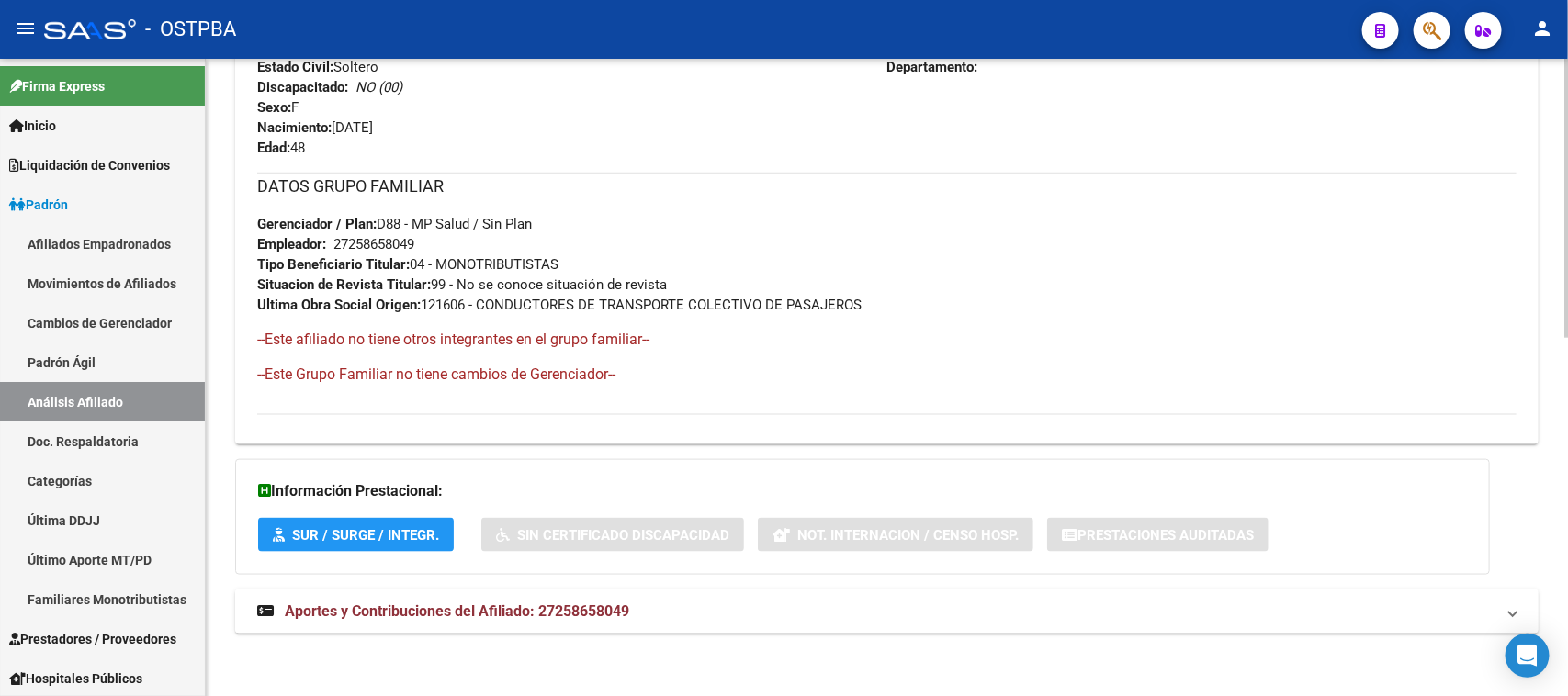
click at [562, 613] on span "Aportes y Contribuciones del Afiliado: 27258658049" at bounding box center [457, 611] width 345 height 17
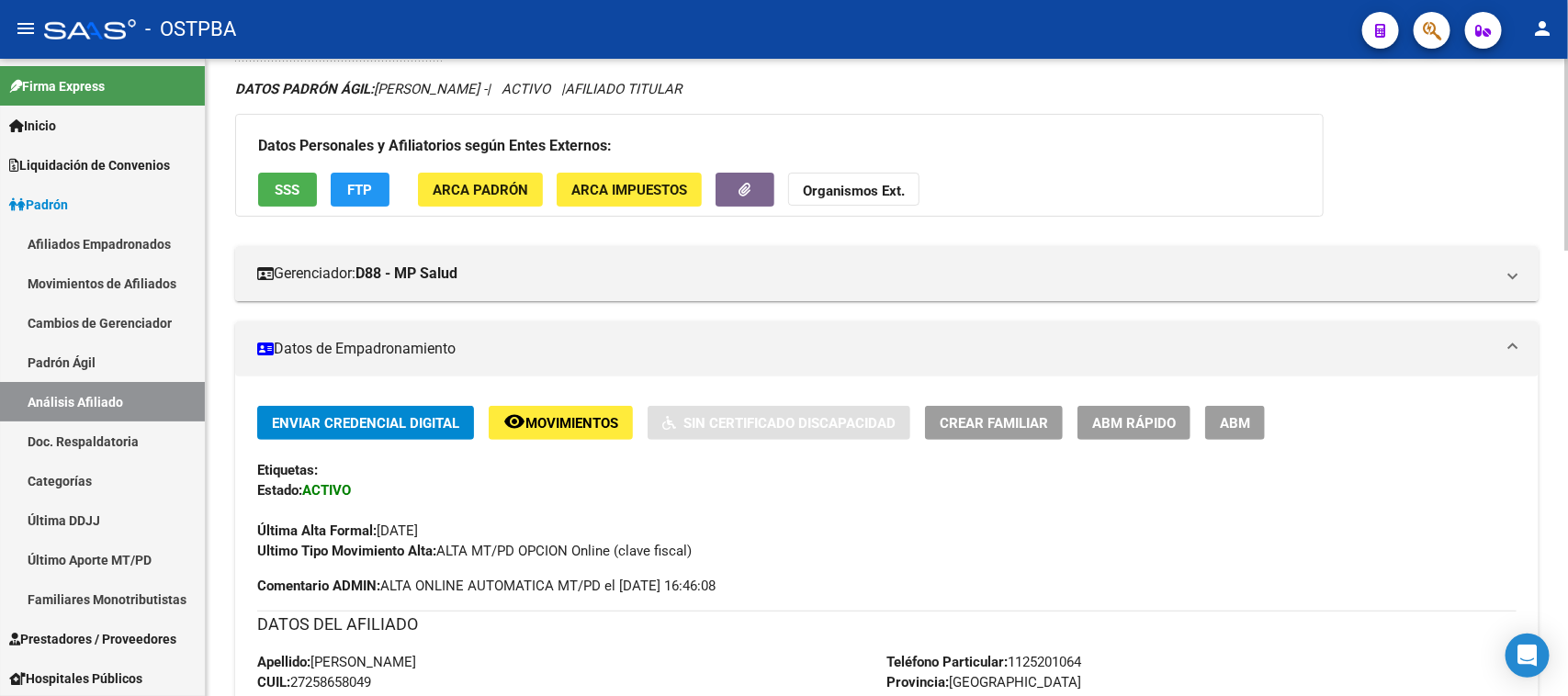
scroll to position [0, 0]
